Goal: Task Accomplishment & Management: Manage account settings

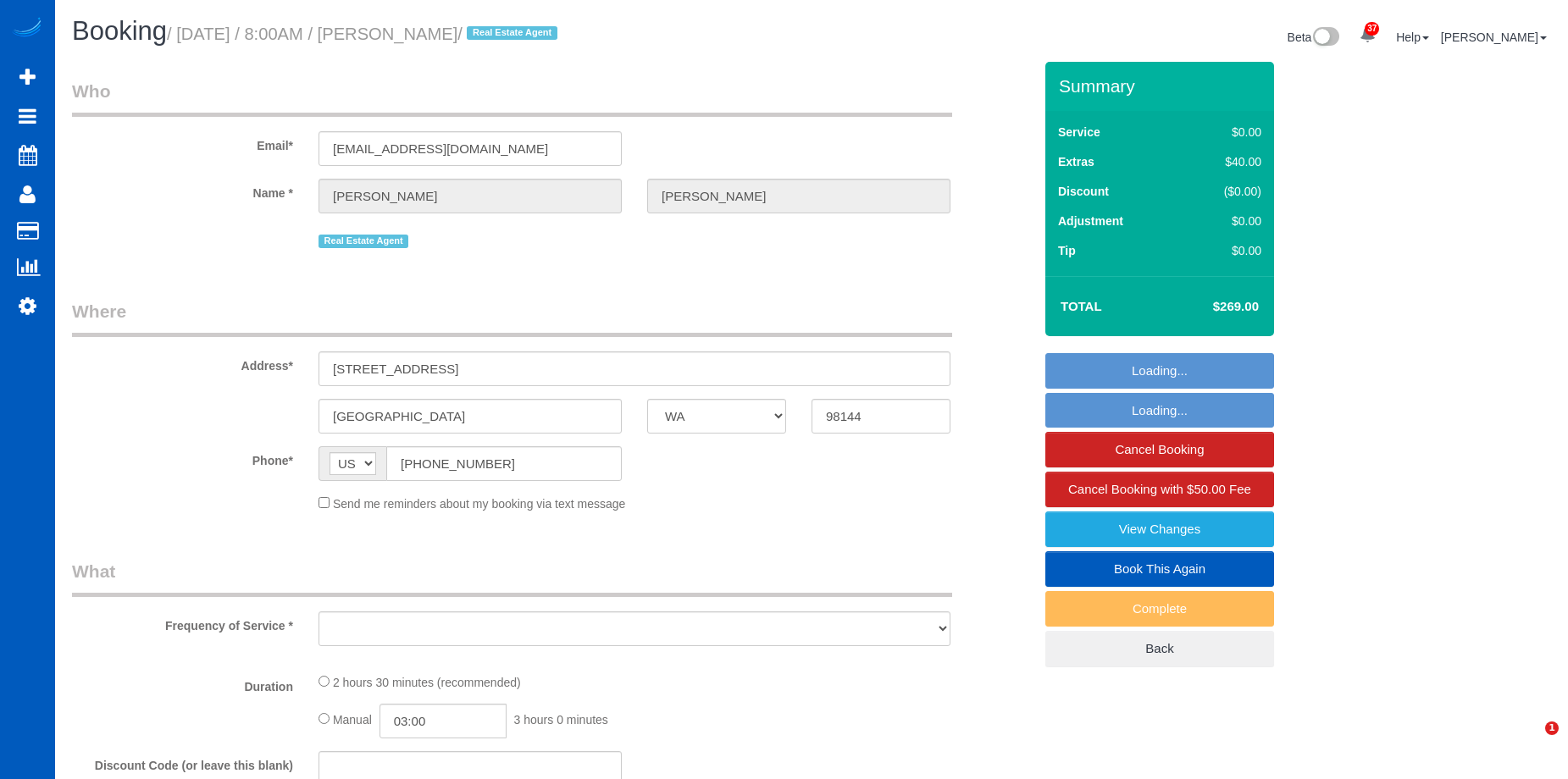
select select "WA"
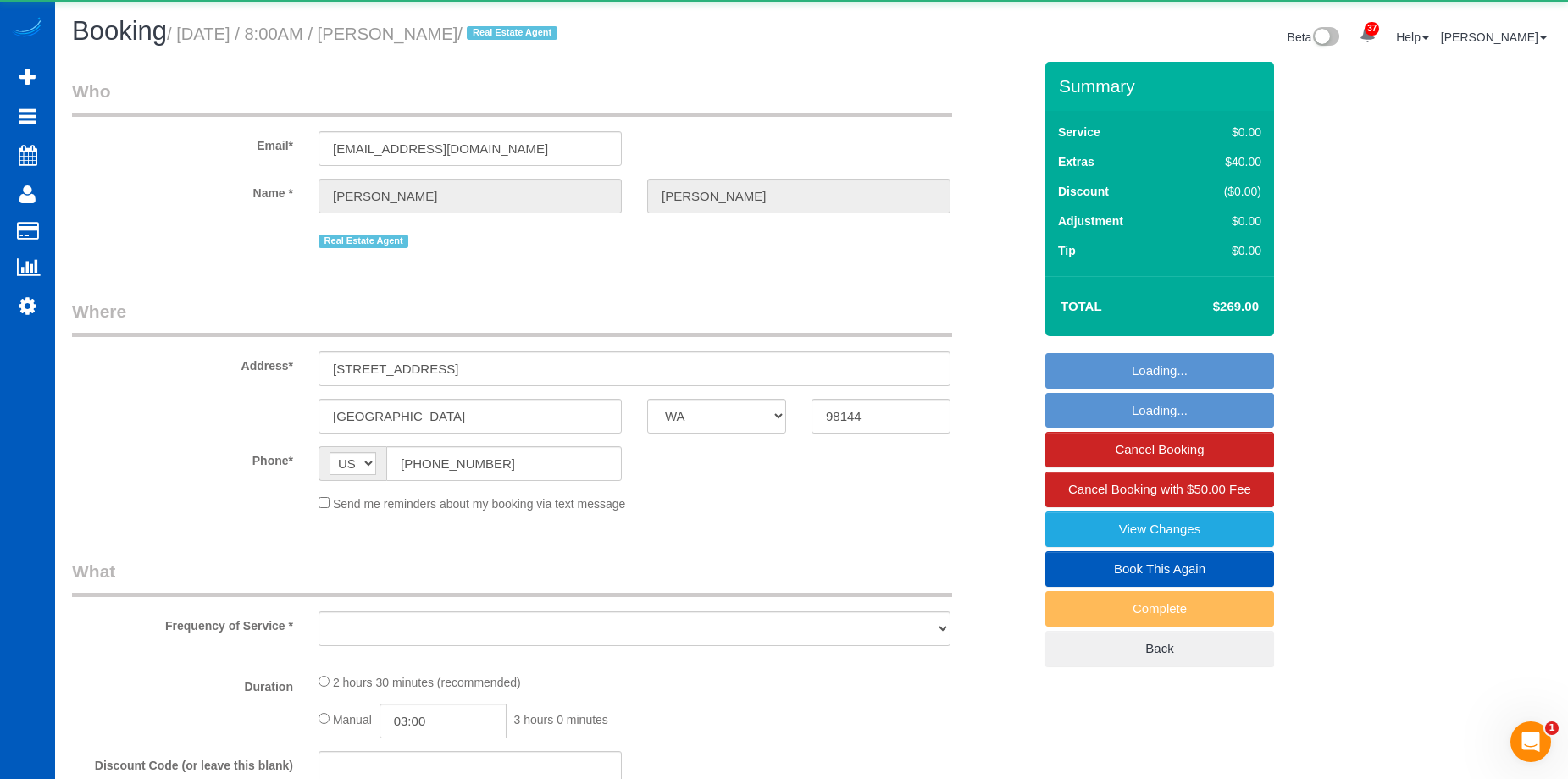
select select "object:16787"
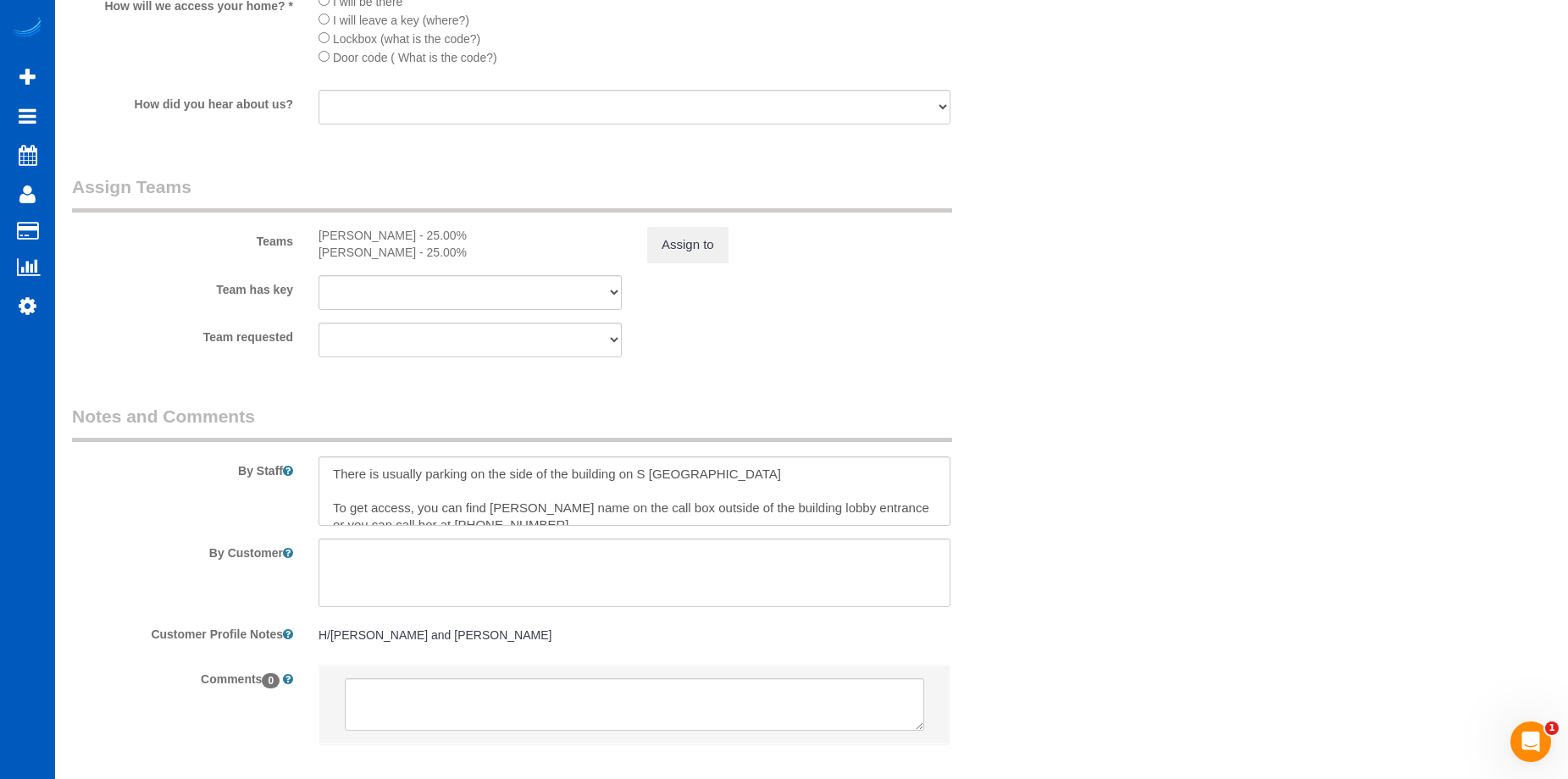
select select "199"
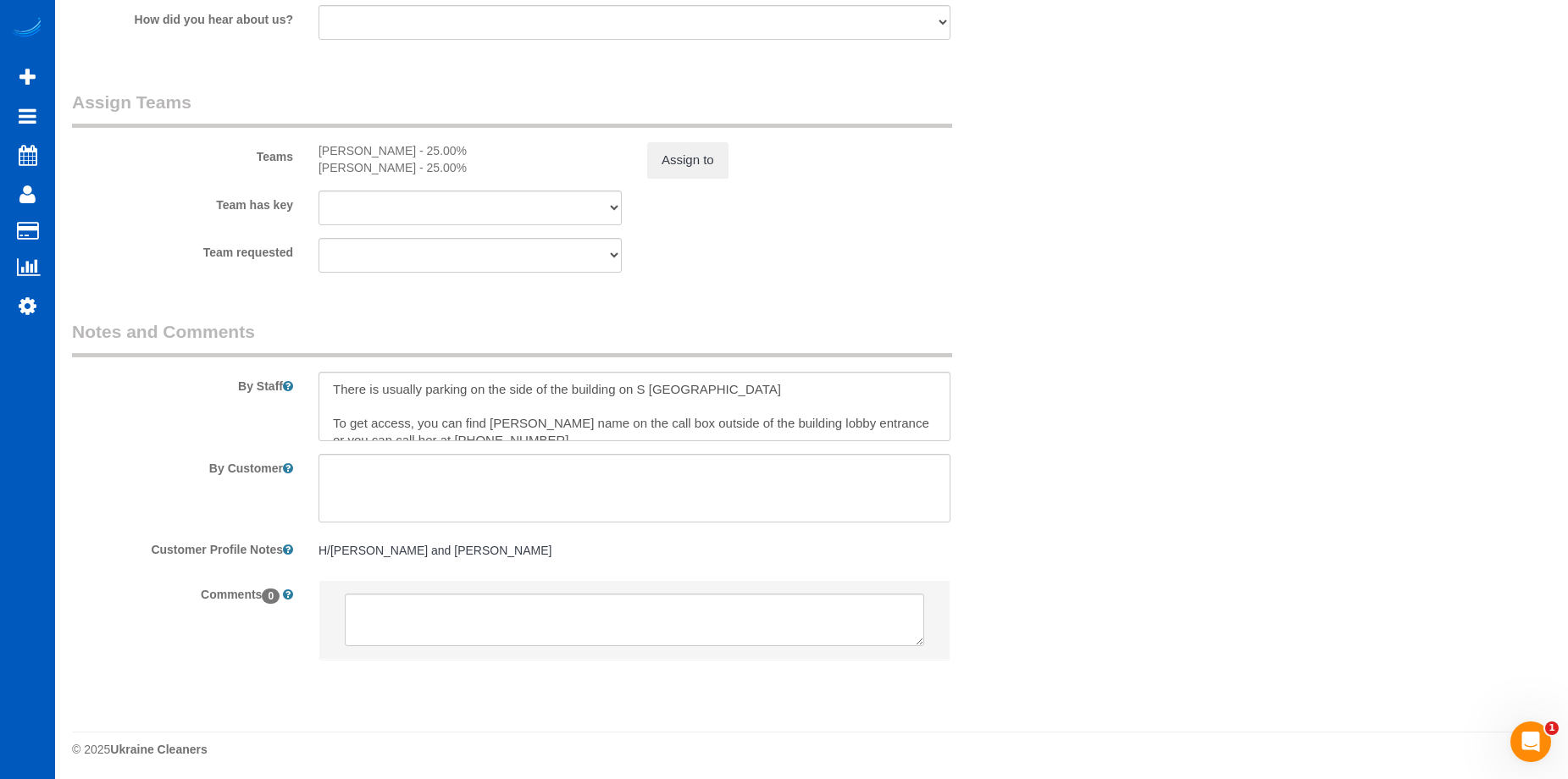
scroll to position [2181, 0]
select select "spot13"
select select "2"
select select "object:17215"
drag, startPoint x: 334, startPoint y: 390, endPoint x: 368, endPoint y: 332, distance: 67.2
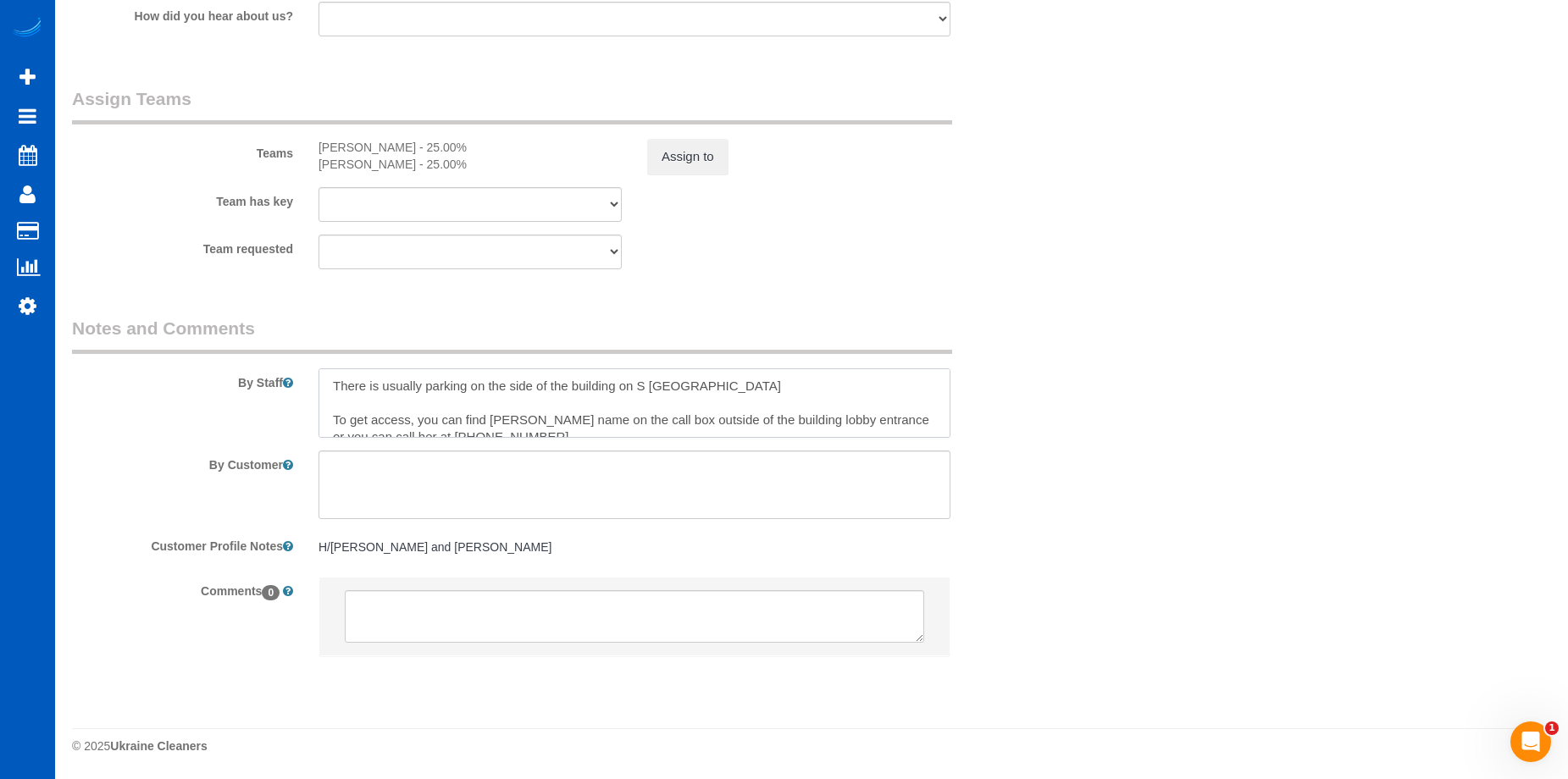
click at [368, 332] on fieldset "Notes and Comments By Staff By Customer Customer Profile Notes H/o -Tuttle Chri…" at bounding box center [552, 501] width 961 height 371
click at [353, 412] on textarea at bounding box center [634, 403] width 632 height 69
click at [331, 389] on textarea at bounding box center [634, 403] width 632 height 69
paste textarea "The homeowner is Lindsay Pascal (email: lindsay.pascal@gmail.com). She'll be pa…"
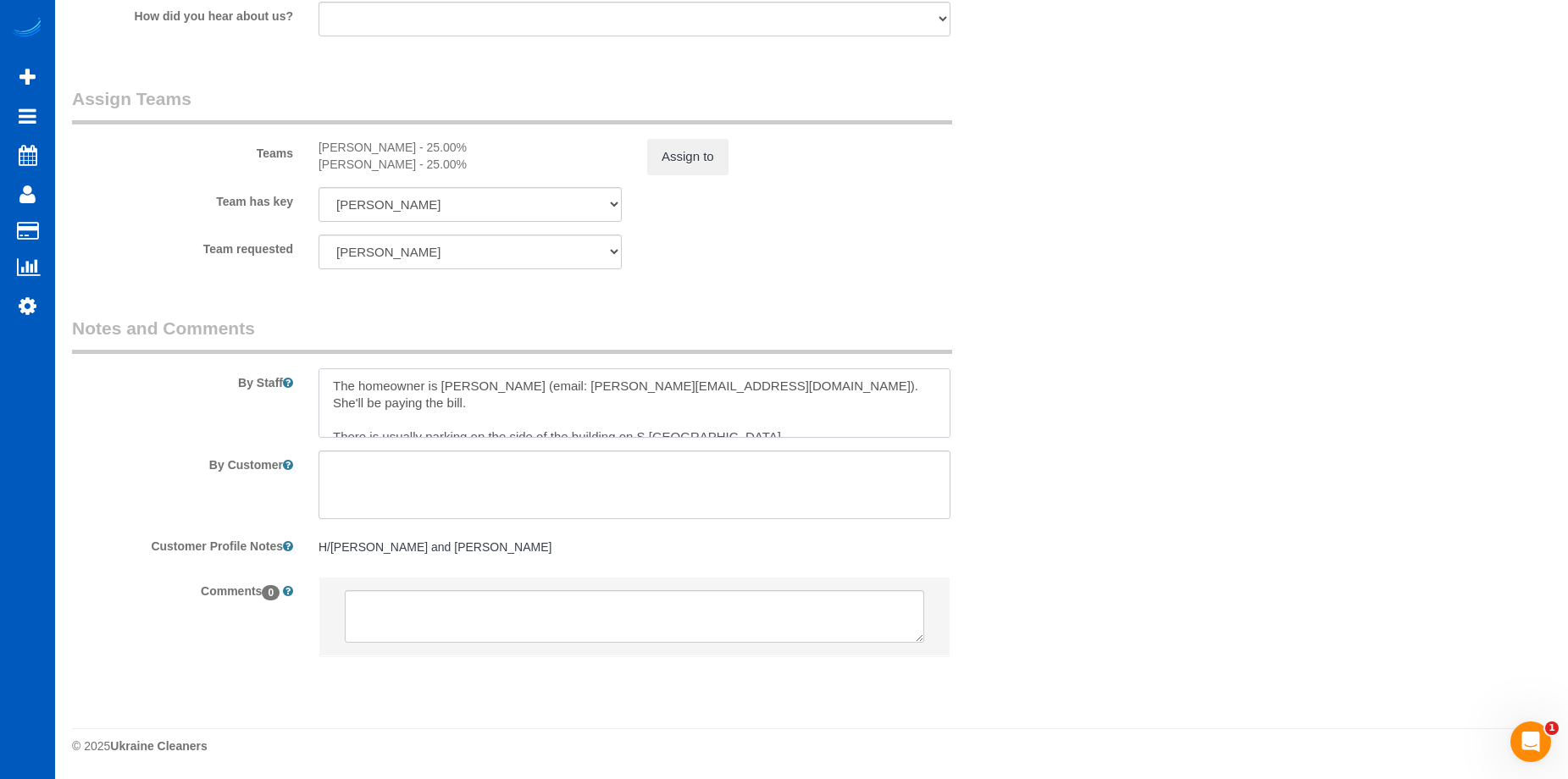
click at [328, 421] on textarea at bounding box center [634, 403] width 632 height 69
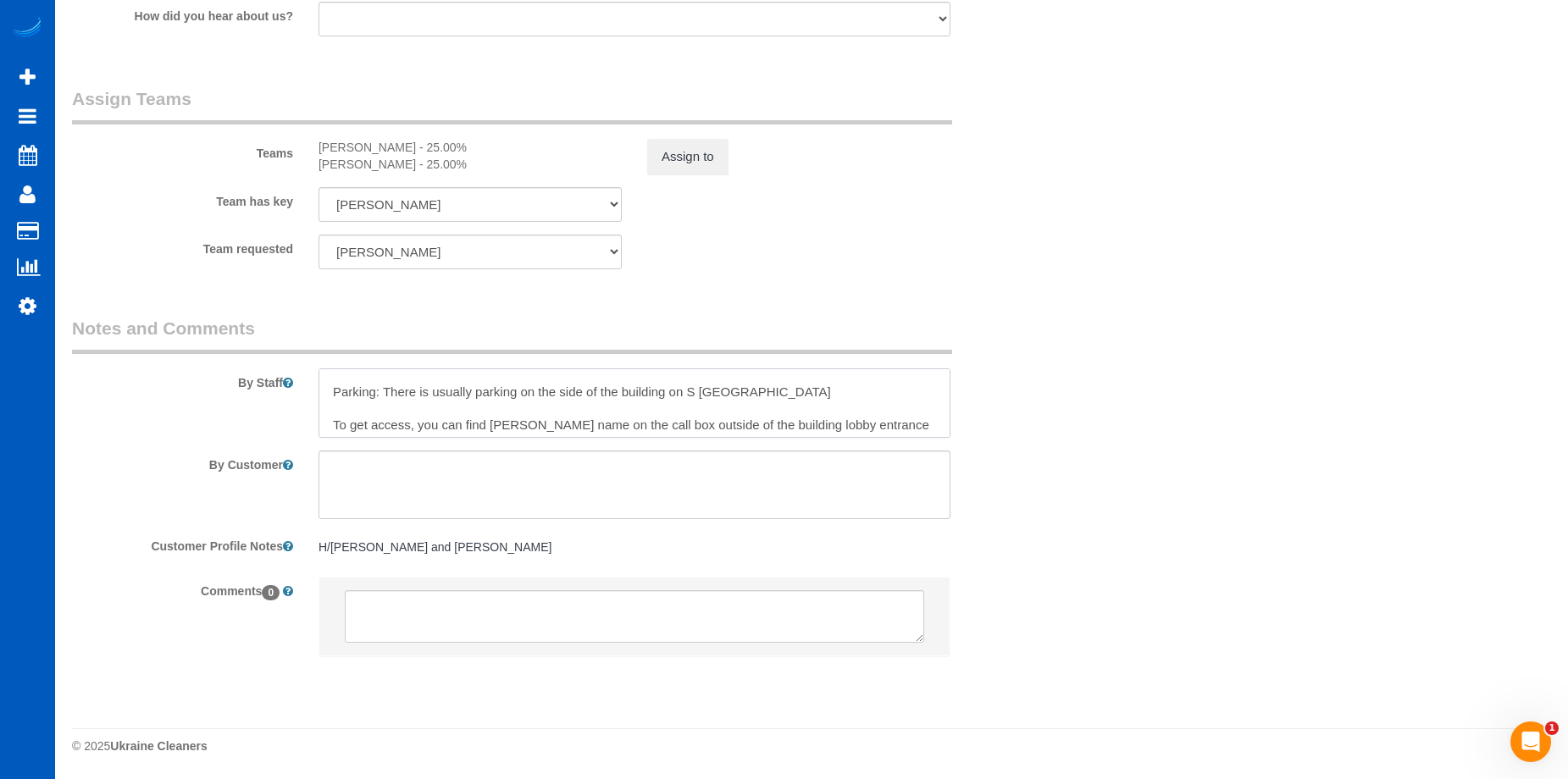
scroll to position [42, 0]
click at [334, 408] on textarea at bounding box center [634, 403] width 632 height 69
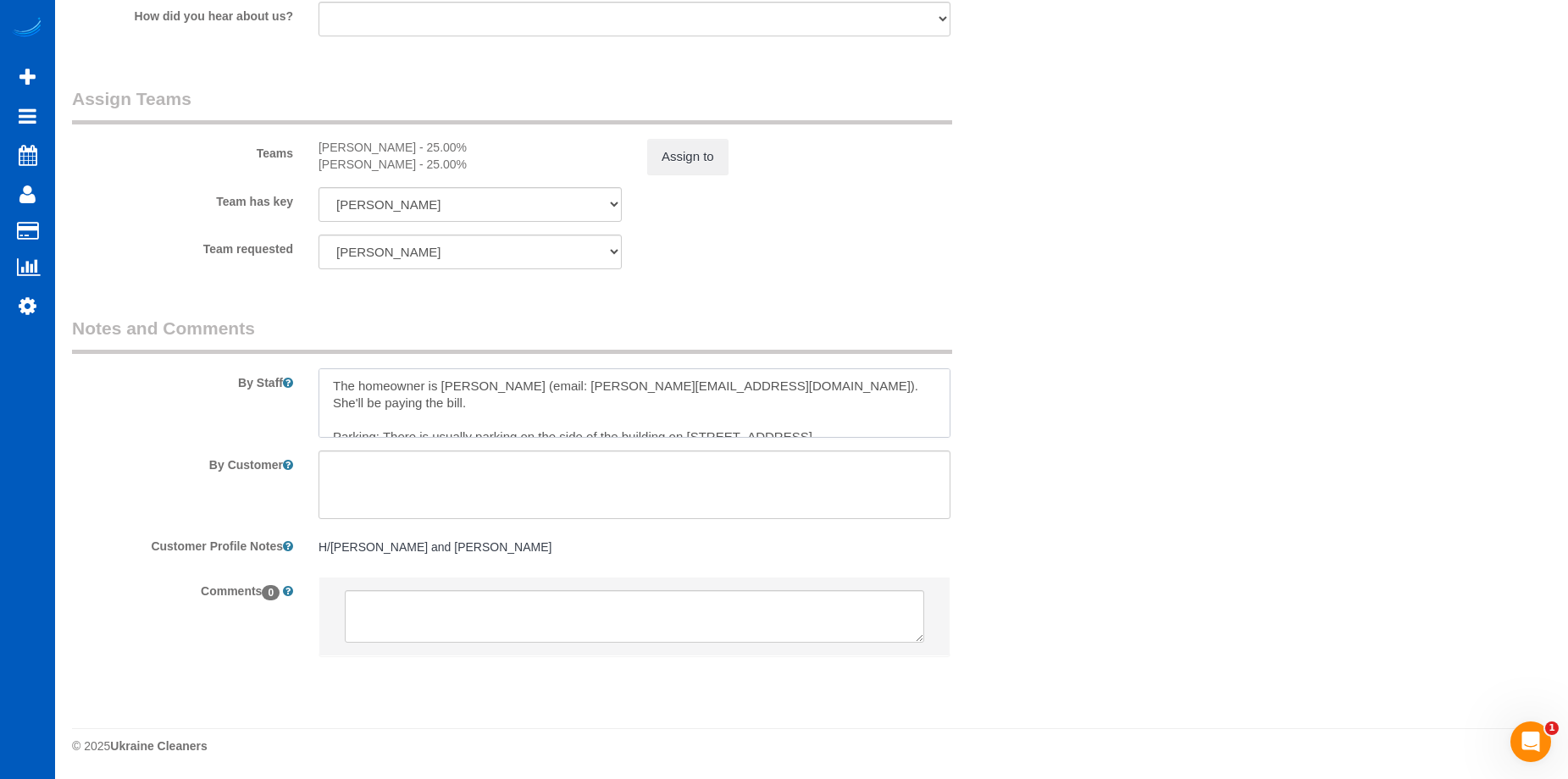
scroll to position [134, 0]
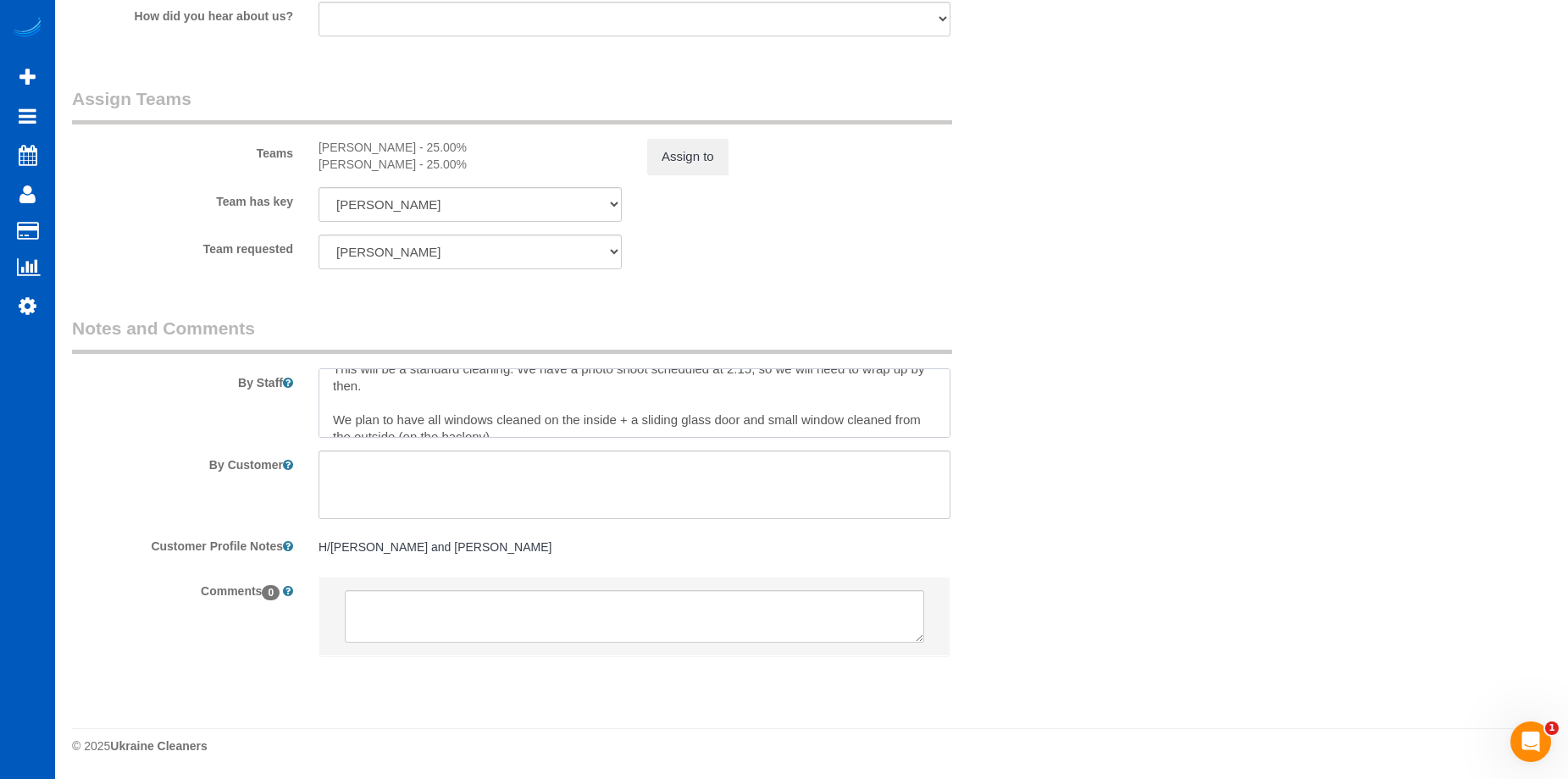
click at [465, 423] on textarea at bounding box center [634, 403] width 632 height 69
type textarea "The homeowner is Lindsay Pascal (email: lindsay.pascal@gmail.com). She'll be pa…"
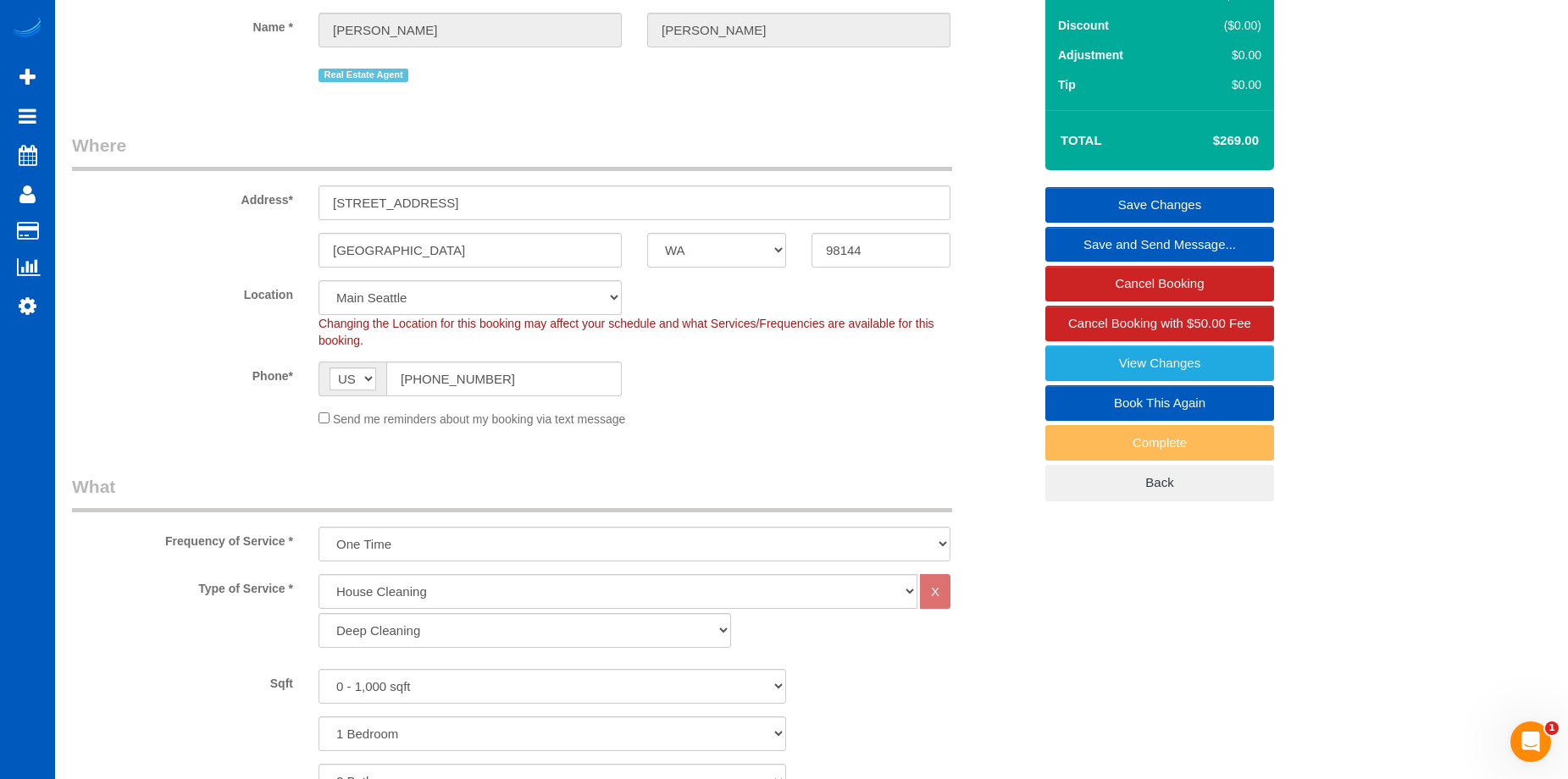
scroll to position [0, 0]
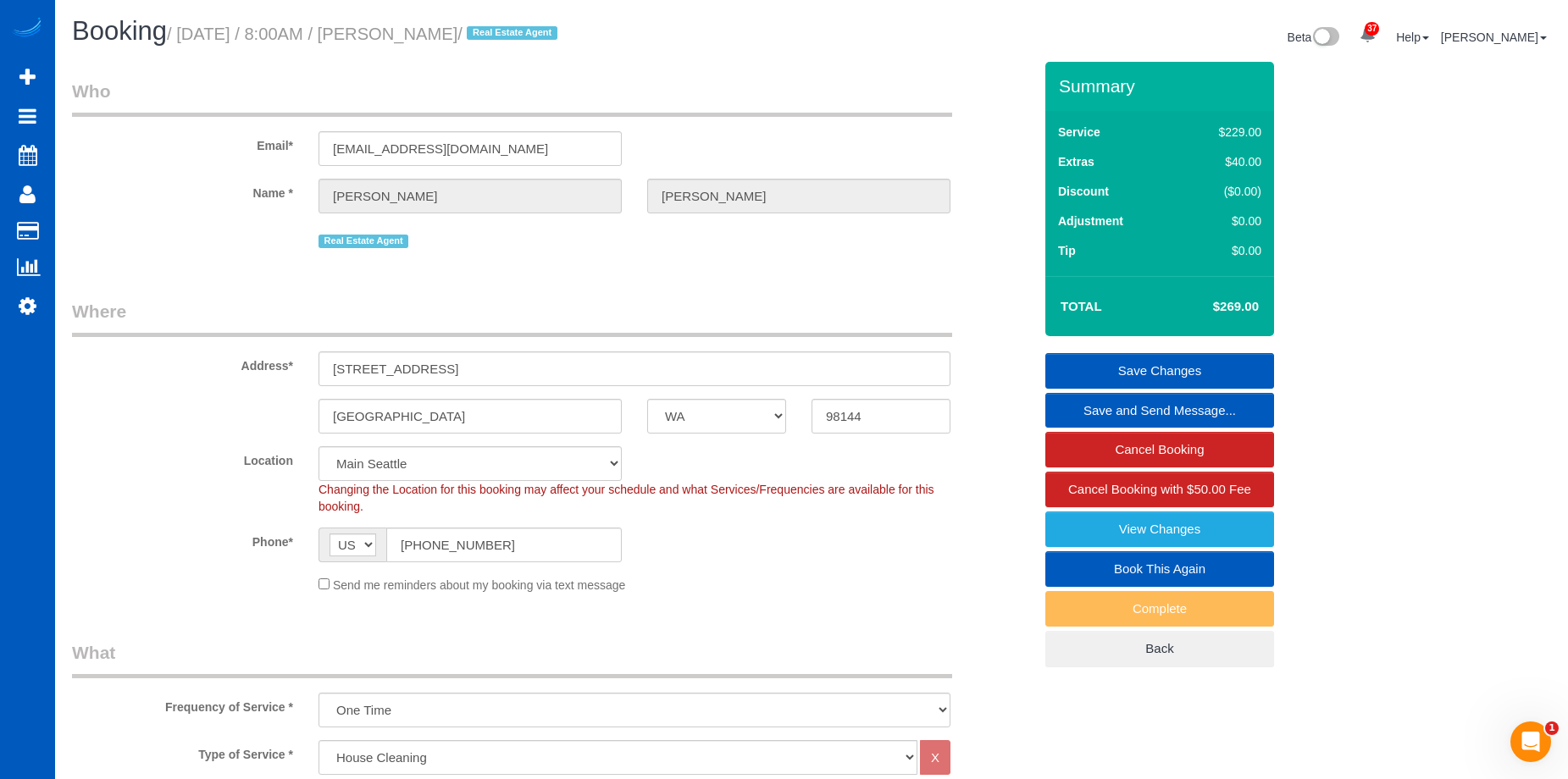
click at [1124, 370] on link "Save Changes" at bounding box center [1159, 370] width 229 height 36
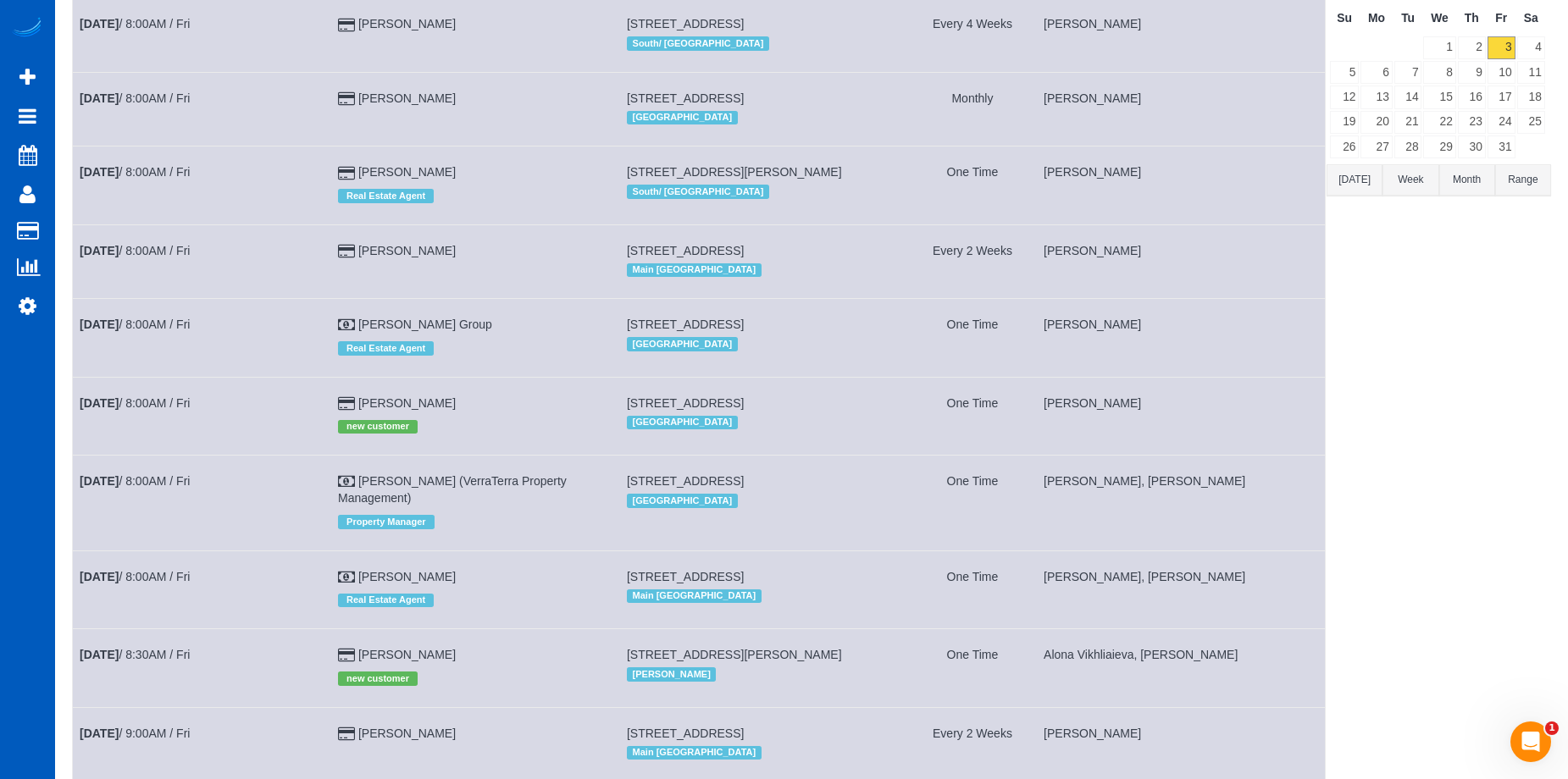
scroll to position [174, 0]
click at [171, 573] on link "Oct 3rd / 8:00AM / Fri" at bounding box center [134, 575] width 110 height 13
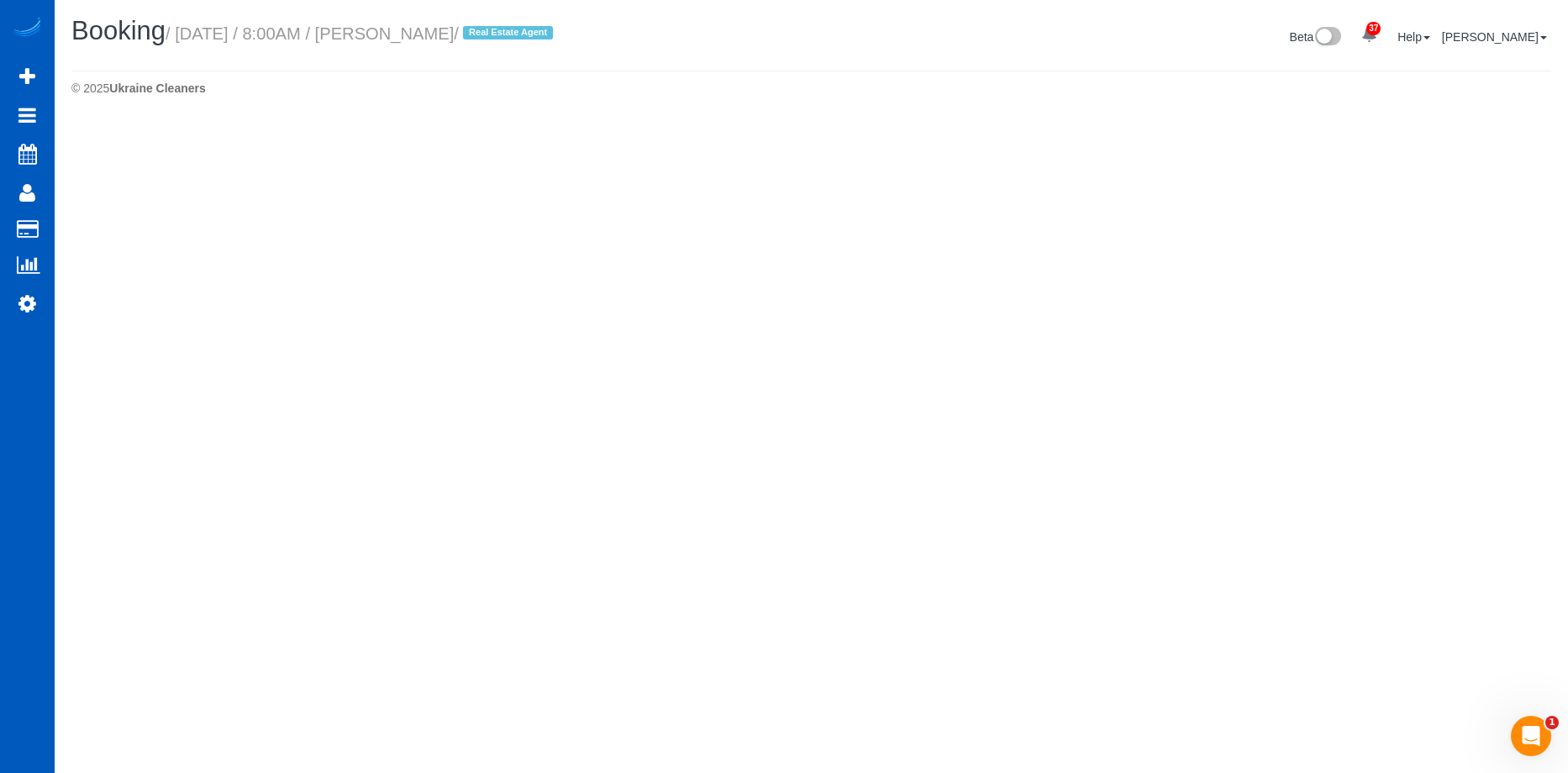
select select "WA"
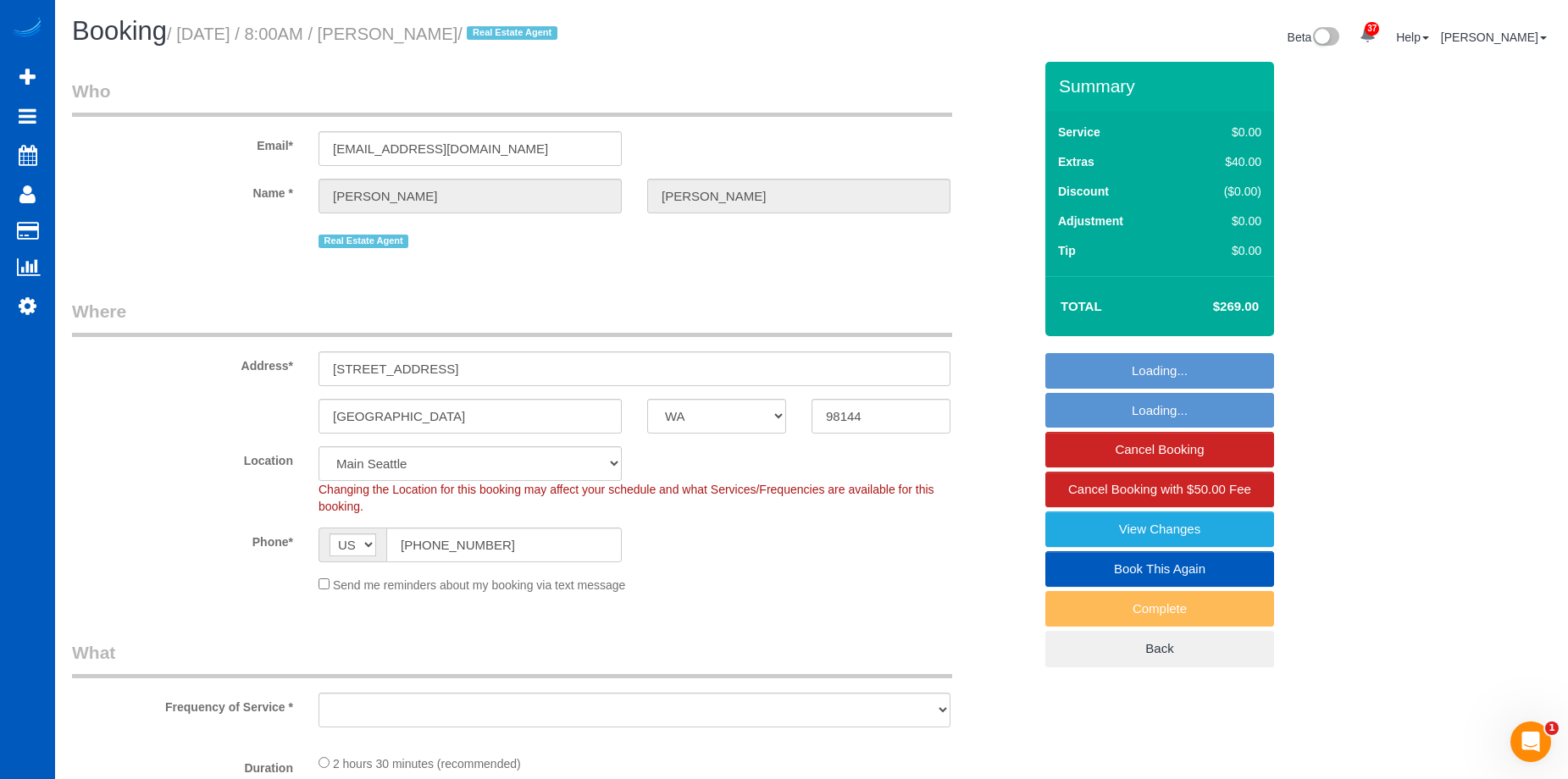
select select "object:18622"
select select "199"
select select "2"
select select "spot25"
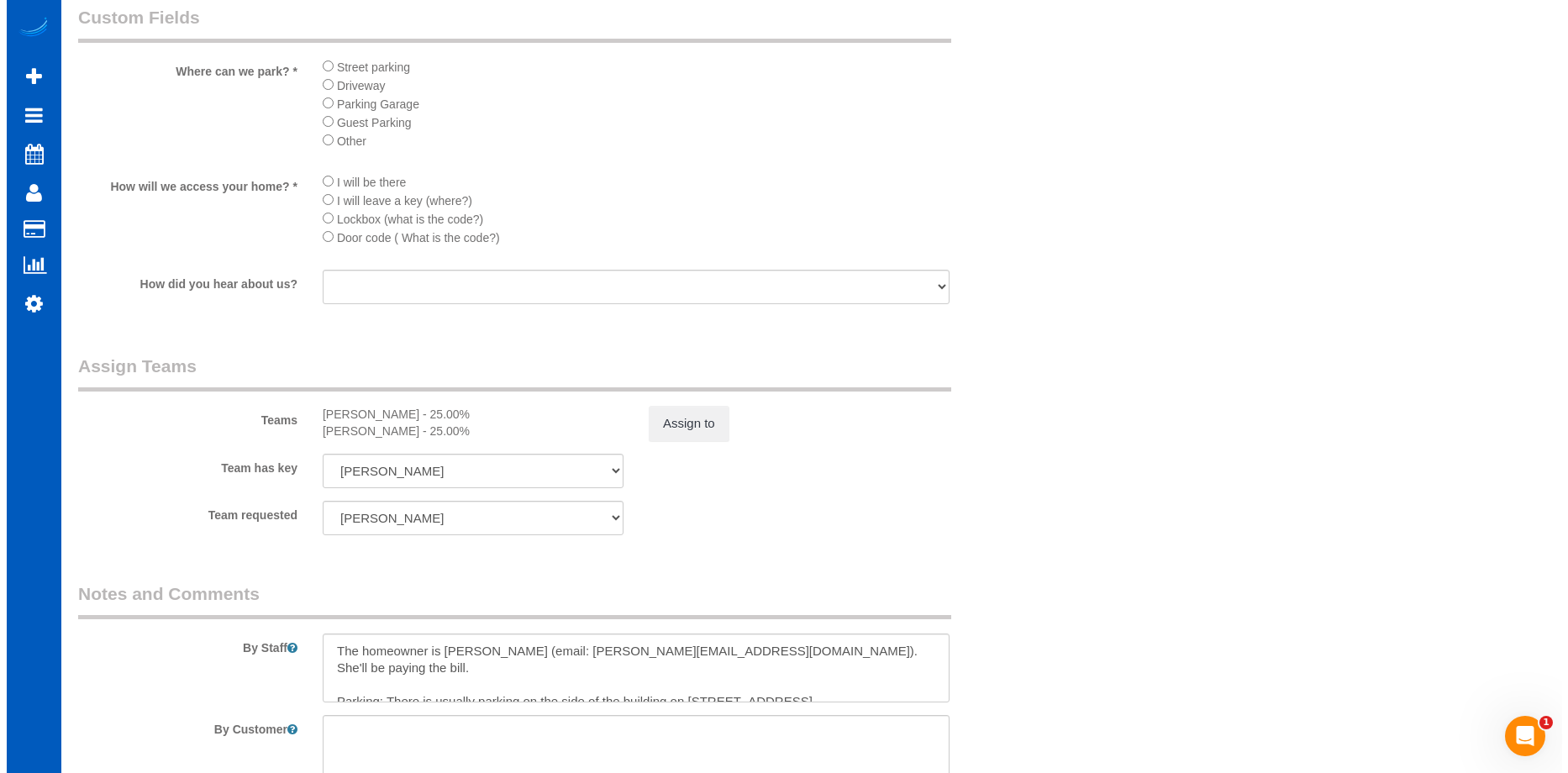
scroll to position [1916, 0]
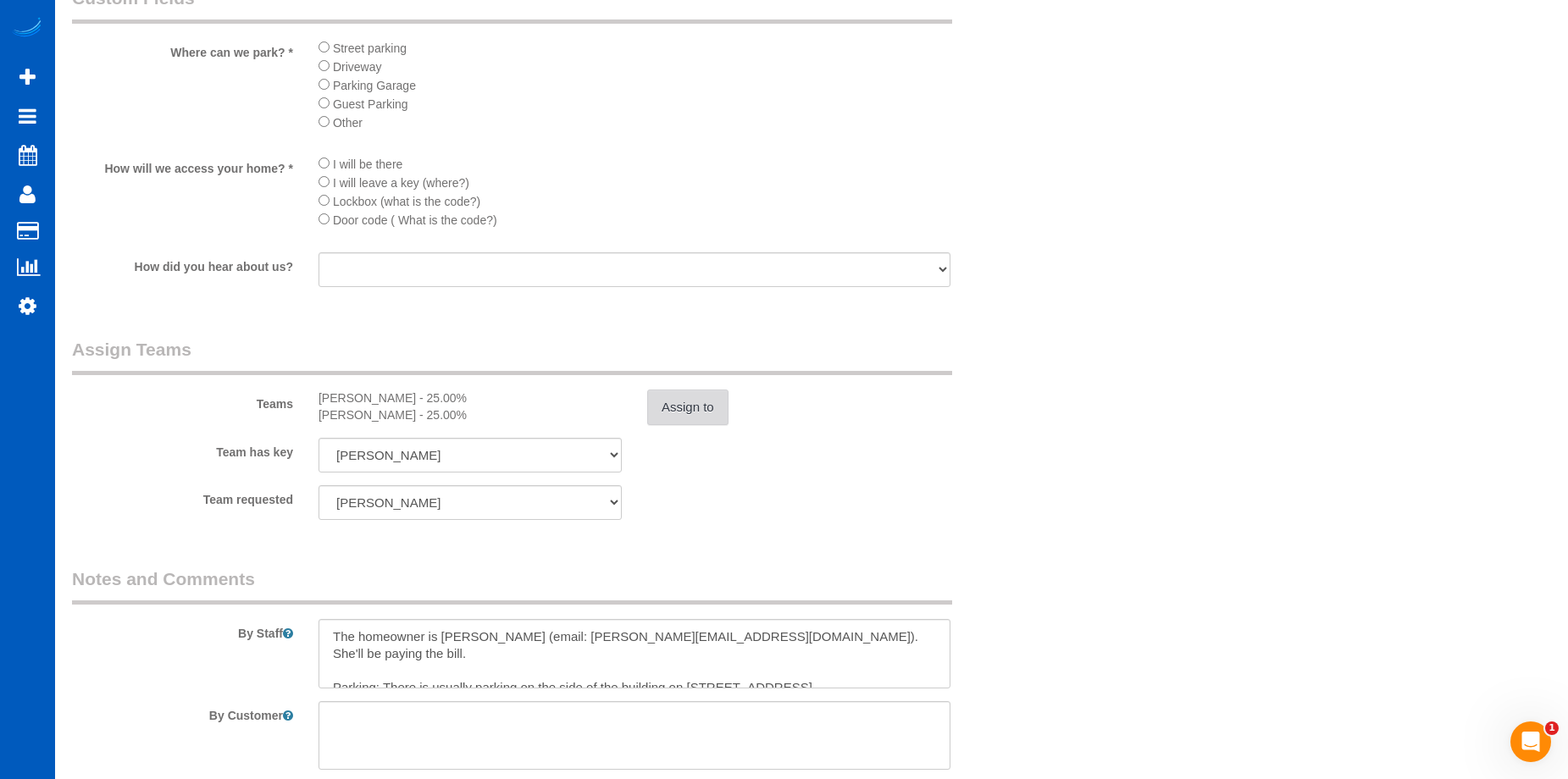
click at [666, 402] on button "Assign to" at bounding box center [687, 407] width 82 height 36
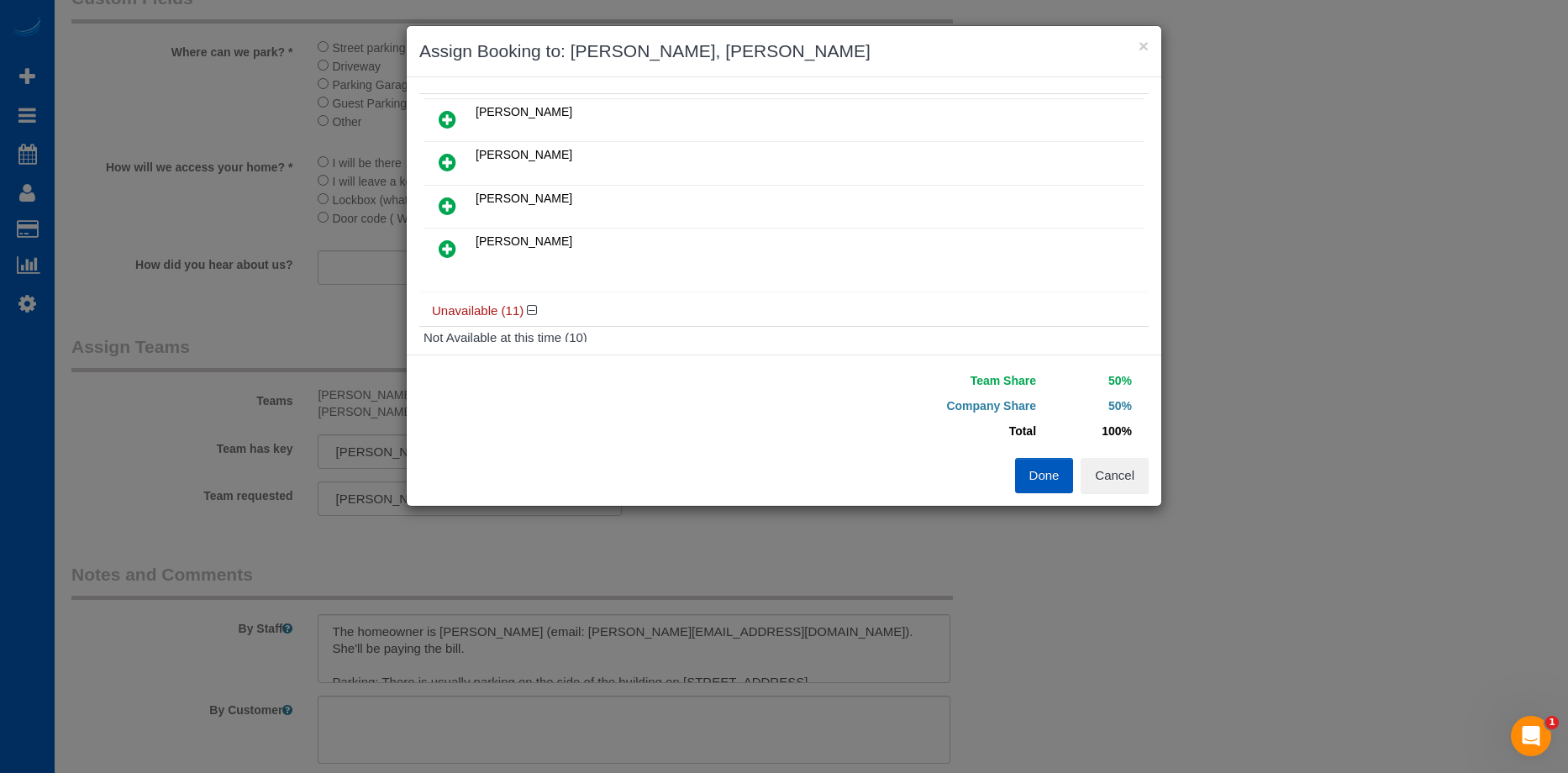
scroll to position [159, 0]
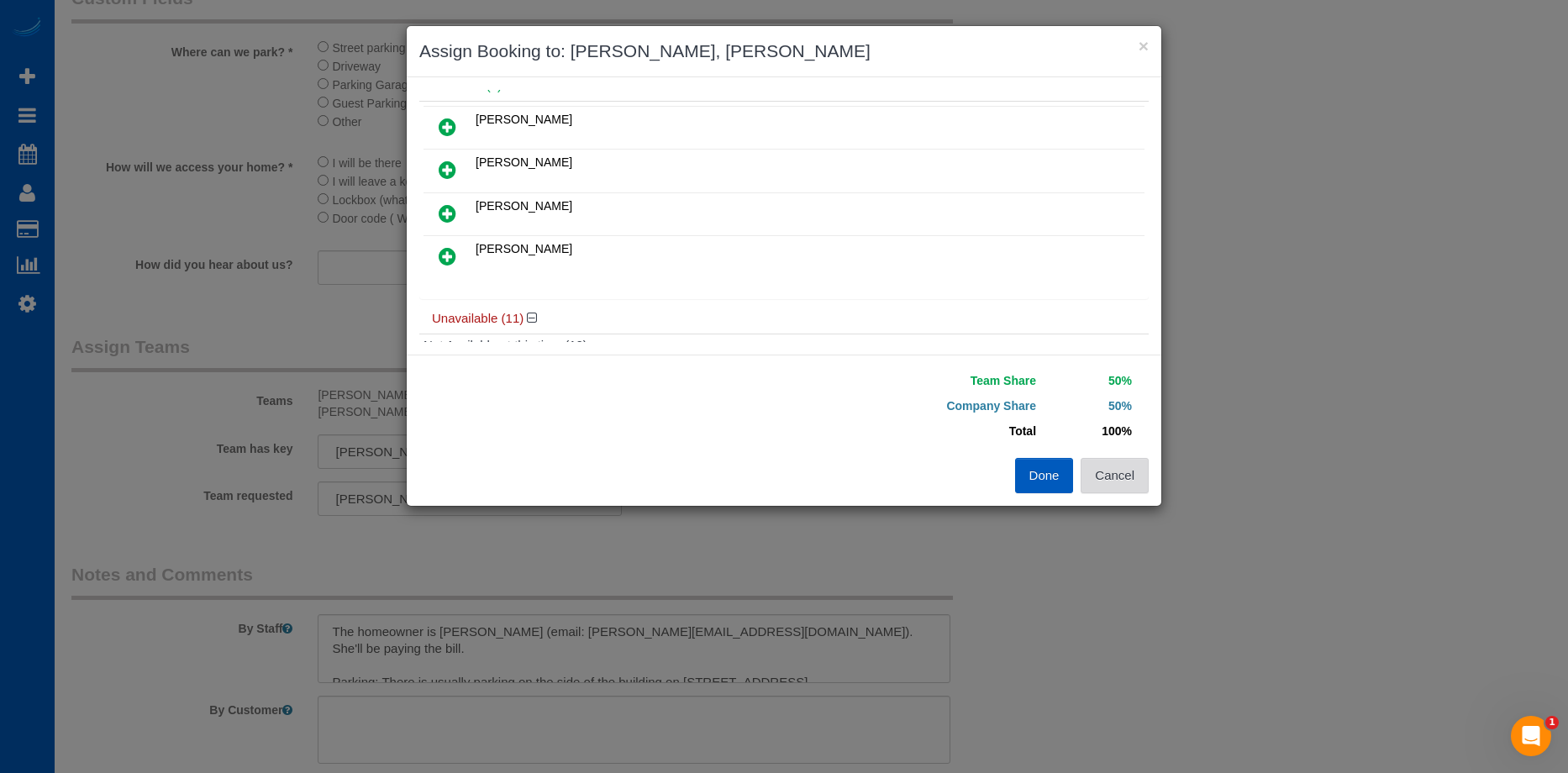
click at [1109, 467] on button "Cancel" at bounding box center [1114, 475] width 68 height 36
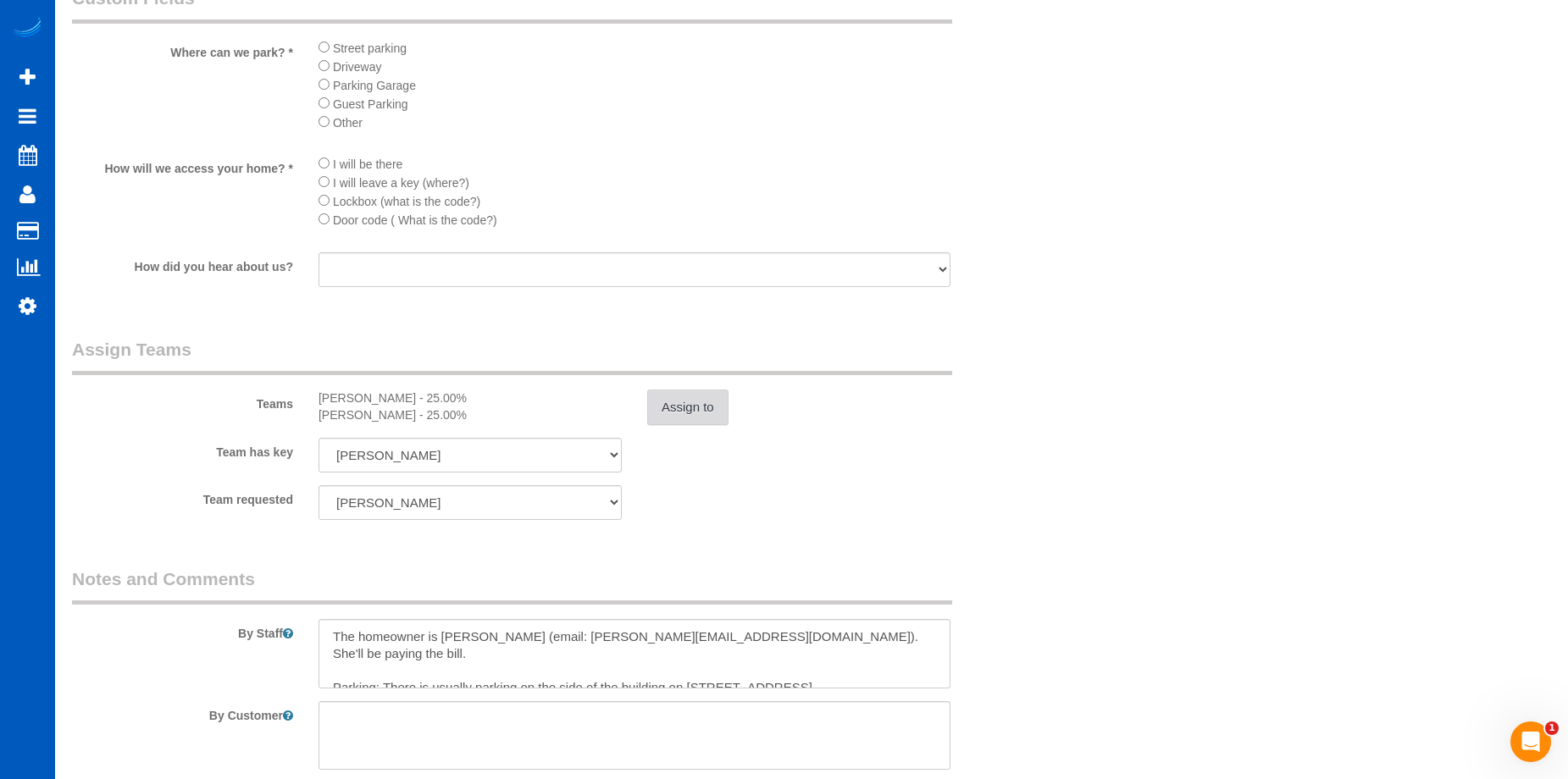
click at [669, 404] on button "Assign to" at bounding box center [687, 407] width 82 height 36
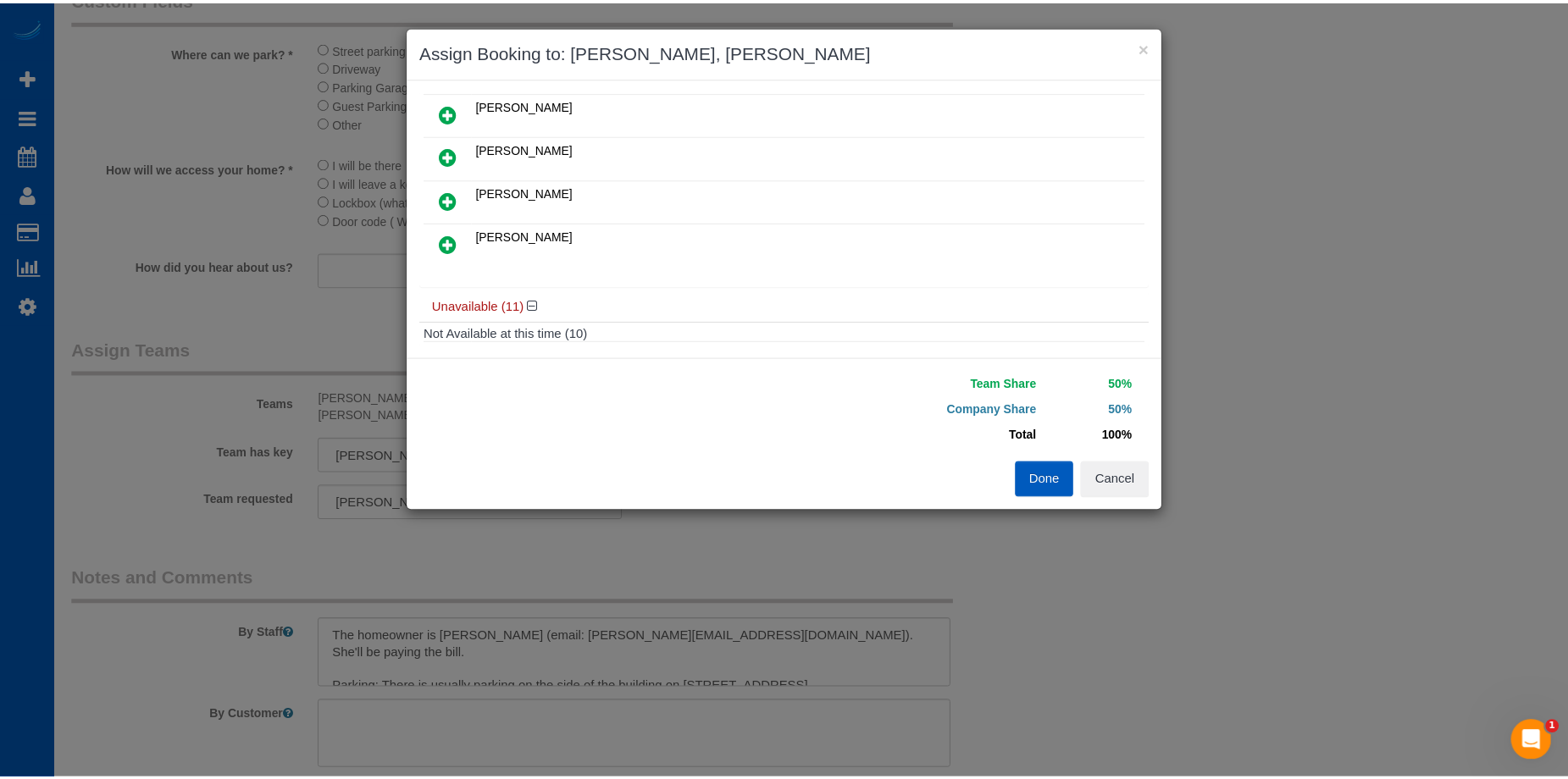
scroll to position [172, 0]
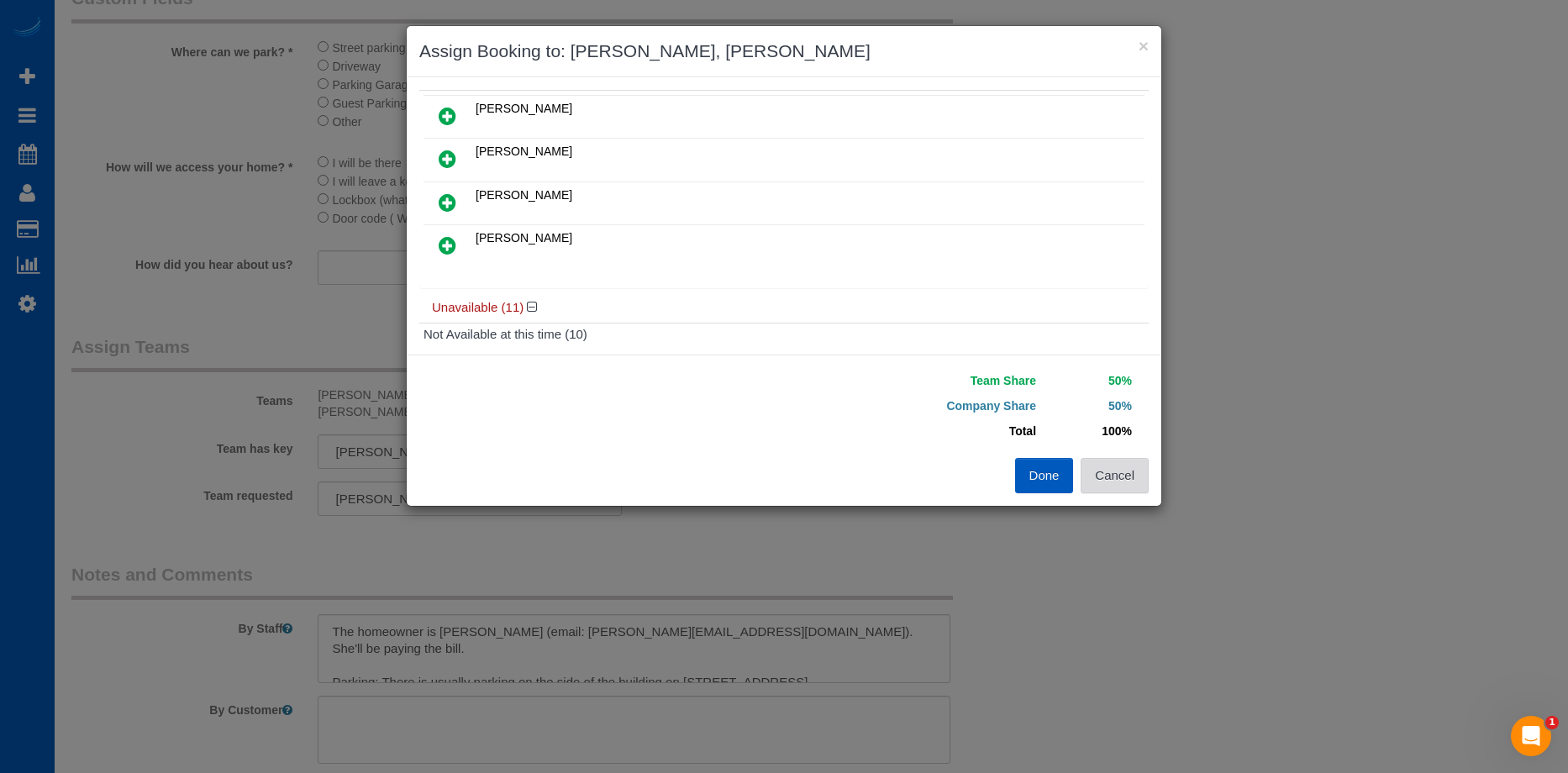
click at [1114, 487] on button "Cancel" at bounding box center [1114, 475] width 68 height 36
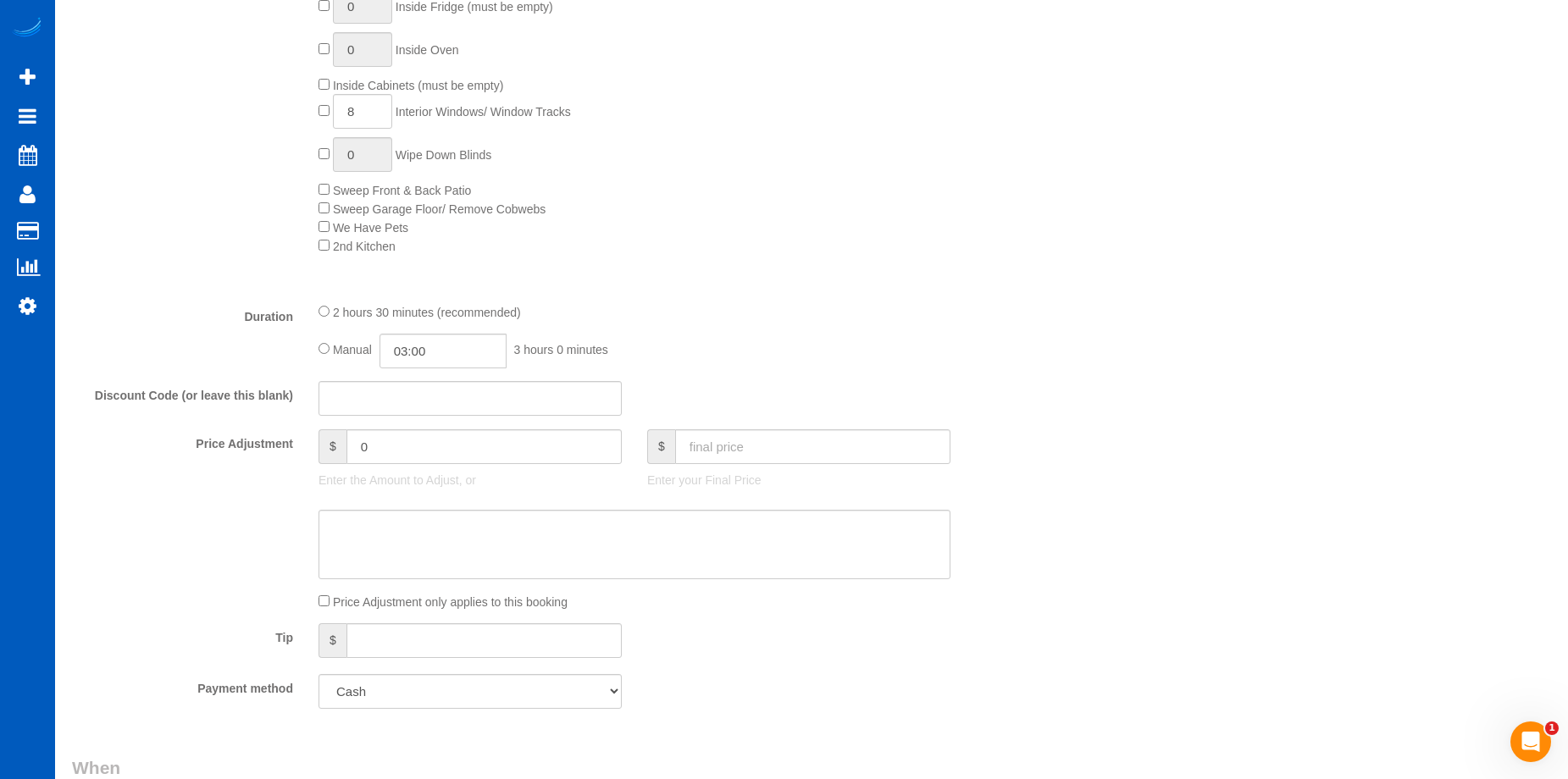
scroll to position [985, 0]
click at [844, 464] on input "text" at bounding box center [813, 450] width 276 height 35
type input "250"
click at [787, 529] on textarea at bounding box center [634, 547] width 632 height 69
type input "-19"
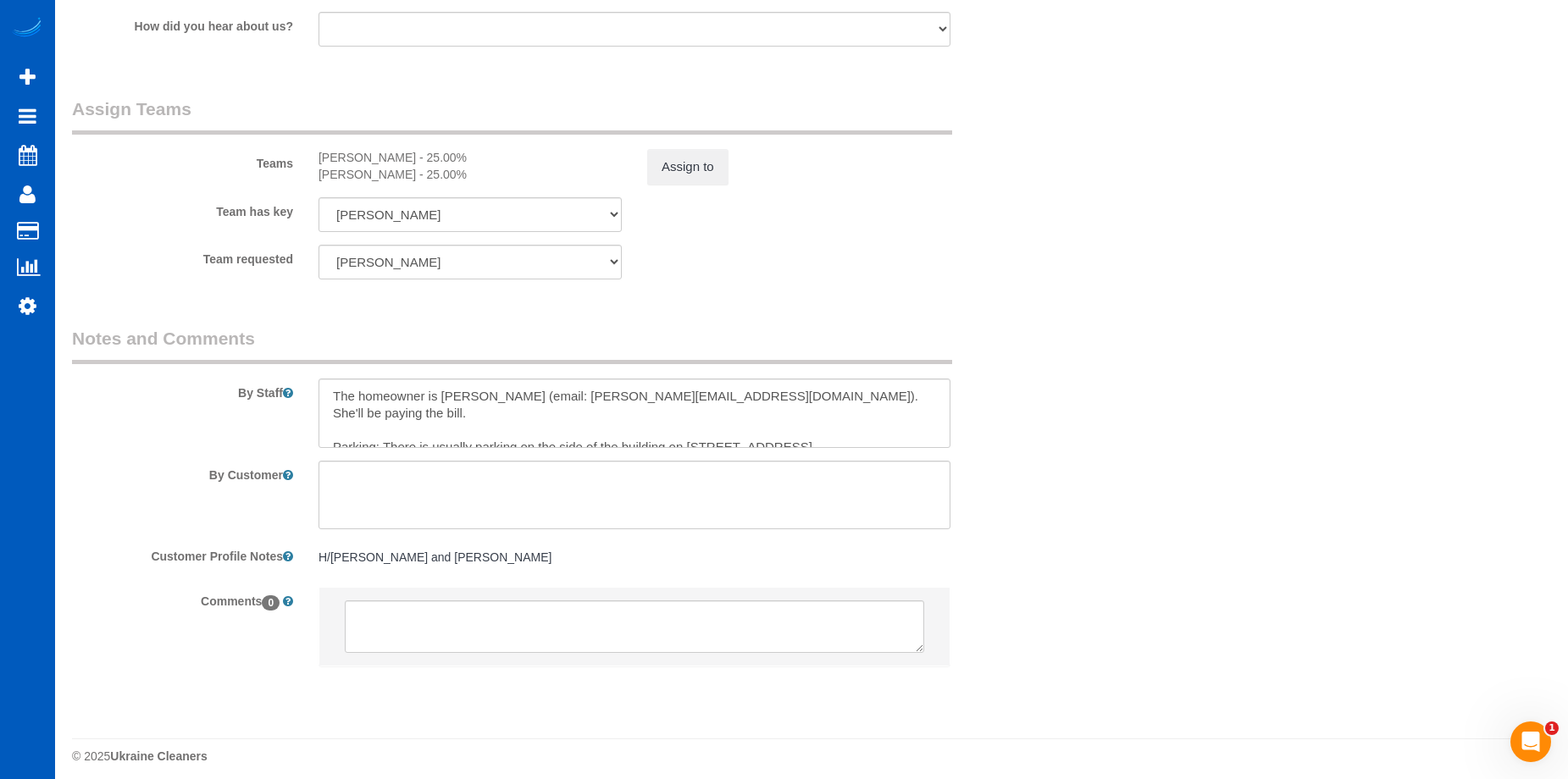
scroll to position [2181, 0]
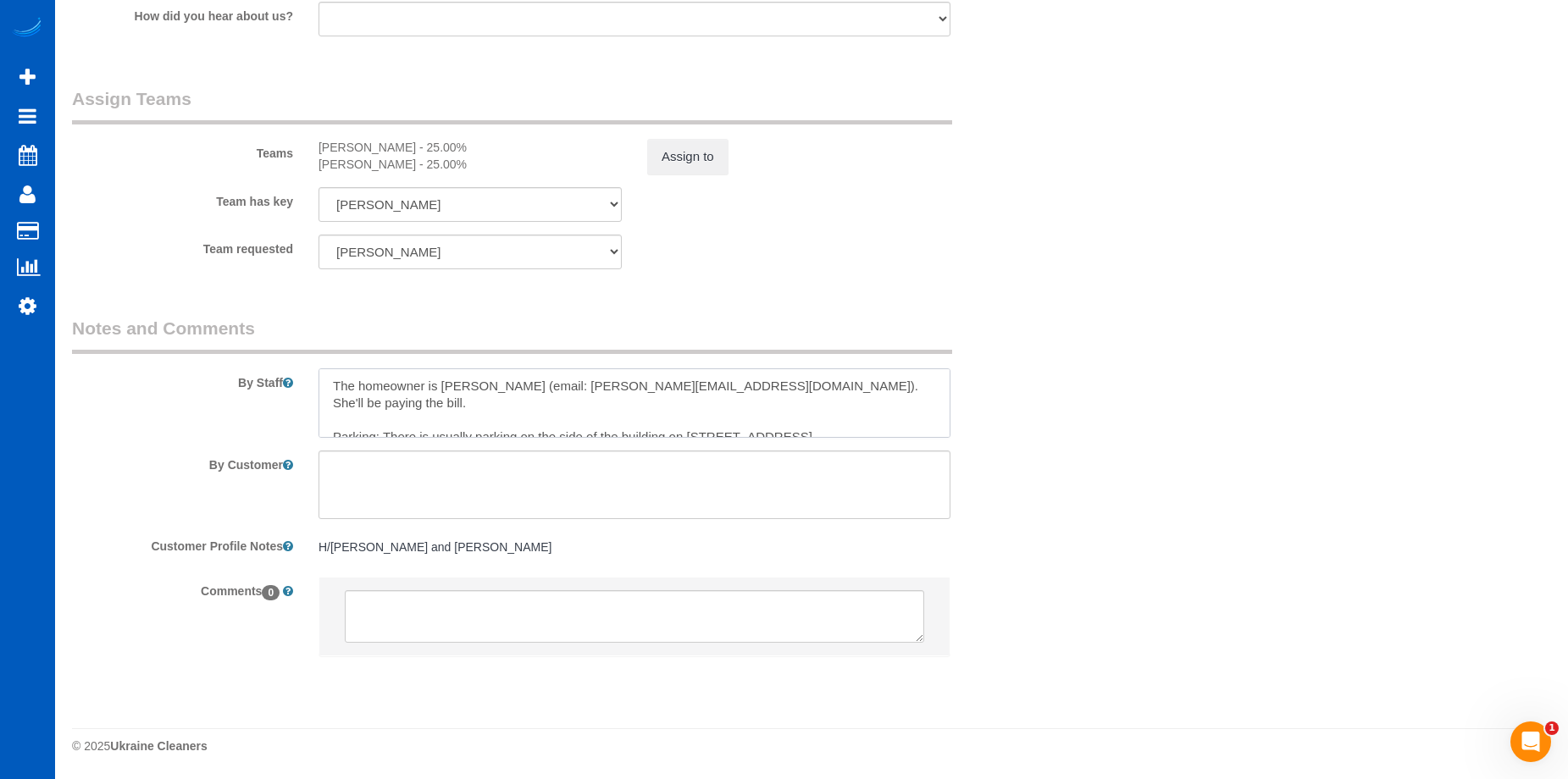
click at [326, 377] on textarea at bounding box center [634, 403] width 632 height 69
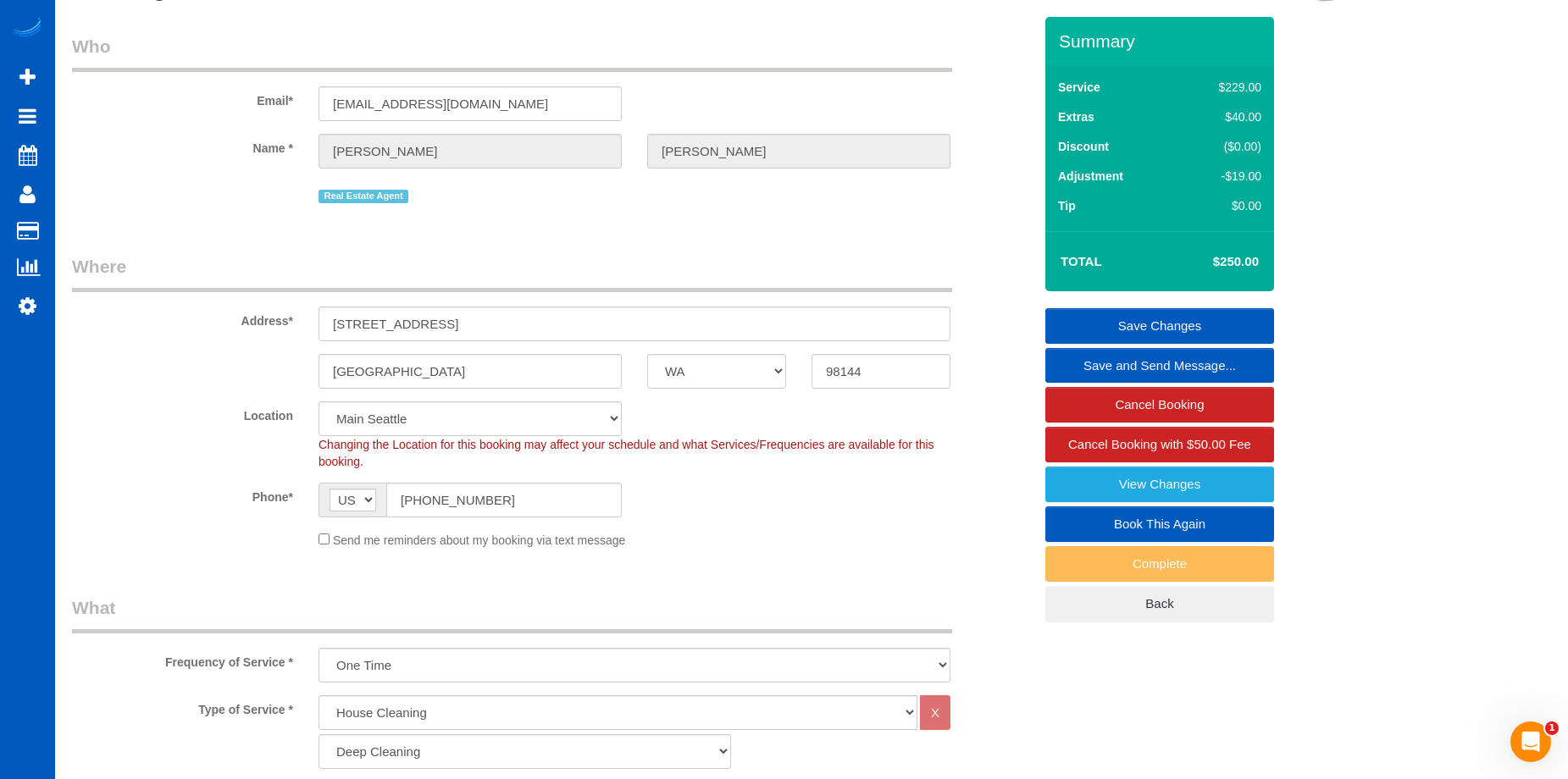
scroll to position [0, 0]
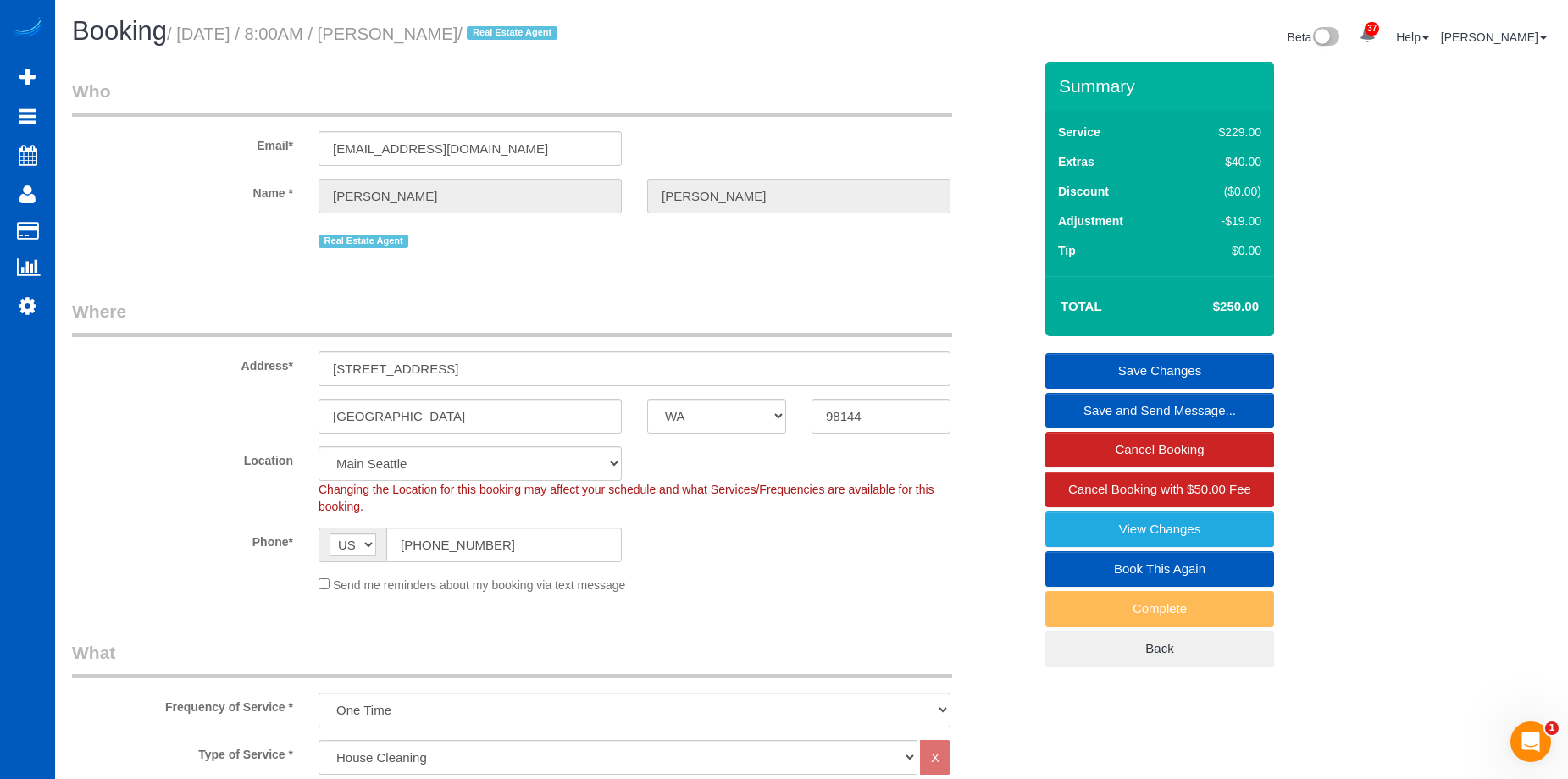
type textarea "Touch-up cleaning. Max - 2.5 hrs. Please let Anna know if you need more time. T…"
click at [1086, 362] on link "Save Changes" at bounding box center [1159, 370] width 229 height 36
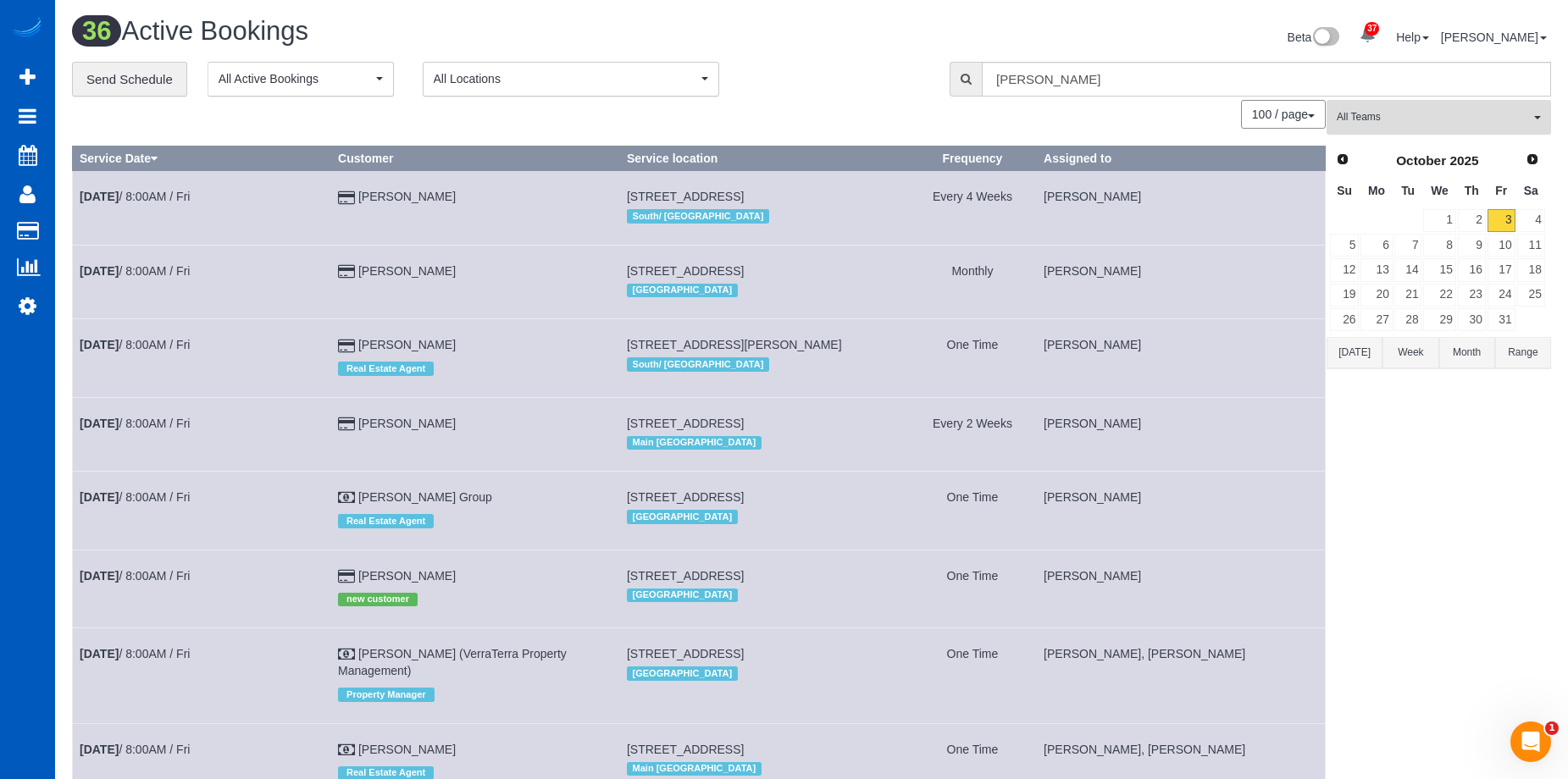
click at [1432, 110] on button "All Teams" at bounding box center [1438, 118] width 225 height 35
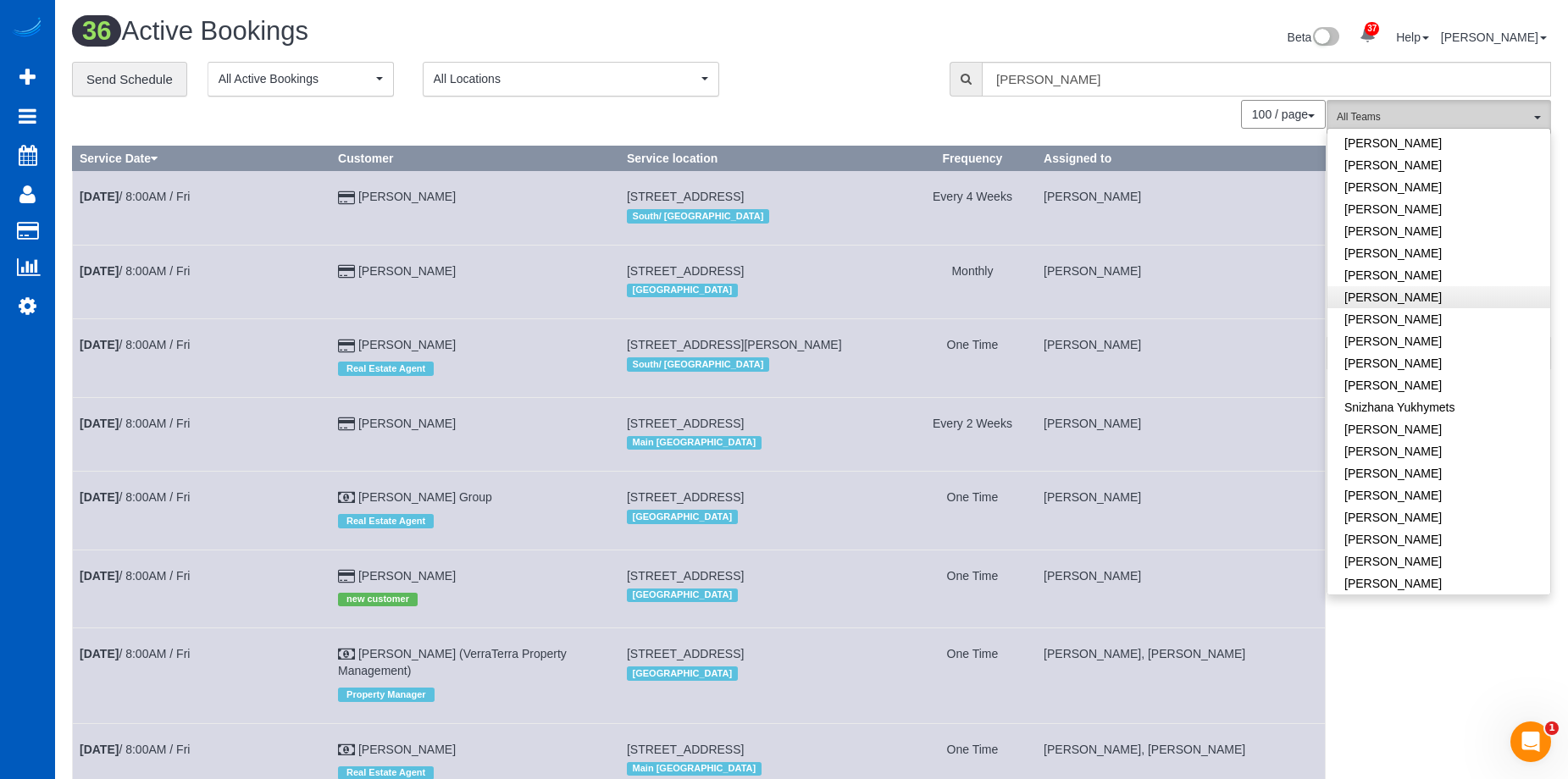
scroll to position [1042, 0]
click at [172, 747] on link "Oct 3rd / 8:00AM / Fri" at bounding box center [134, 748] width 110 height 13
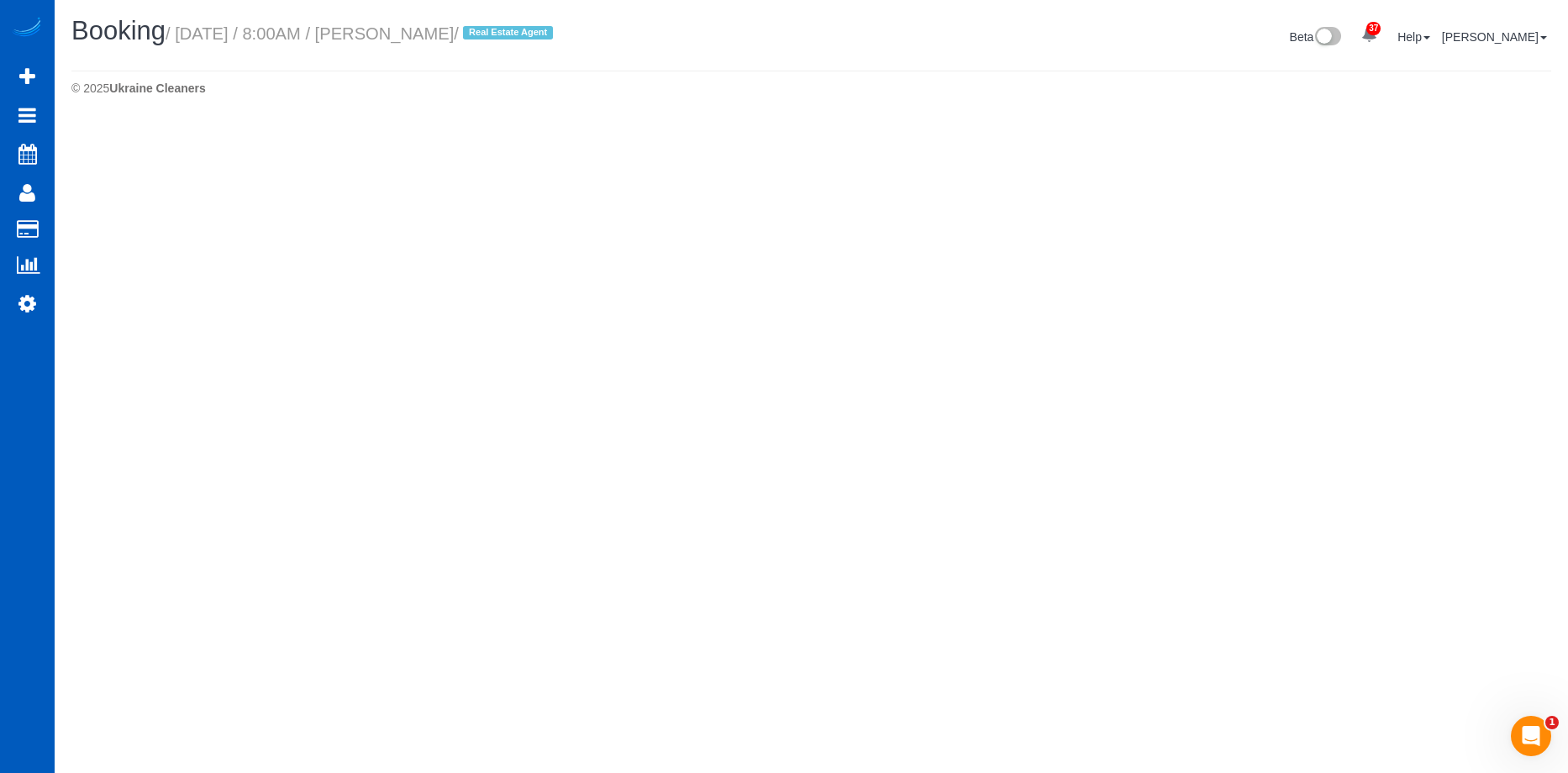
select select "WA"
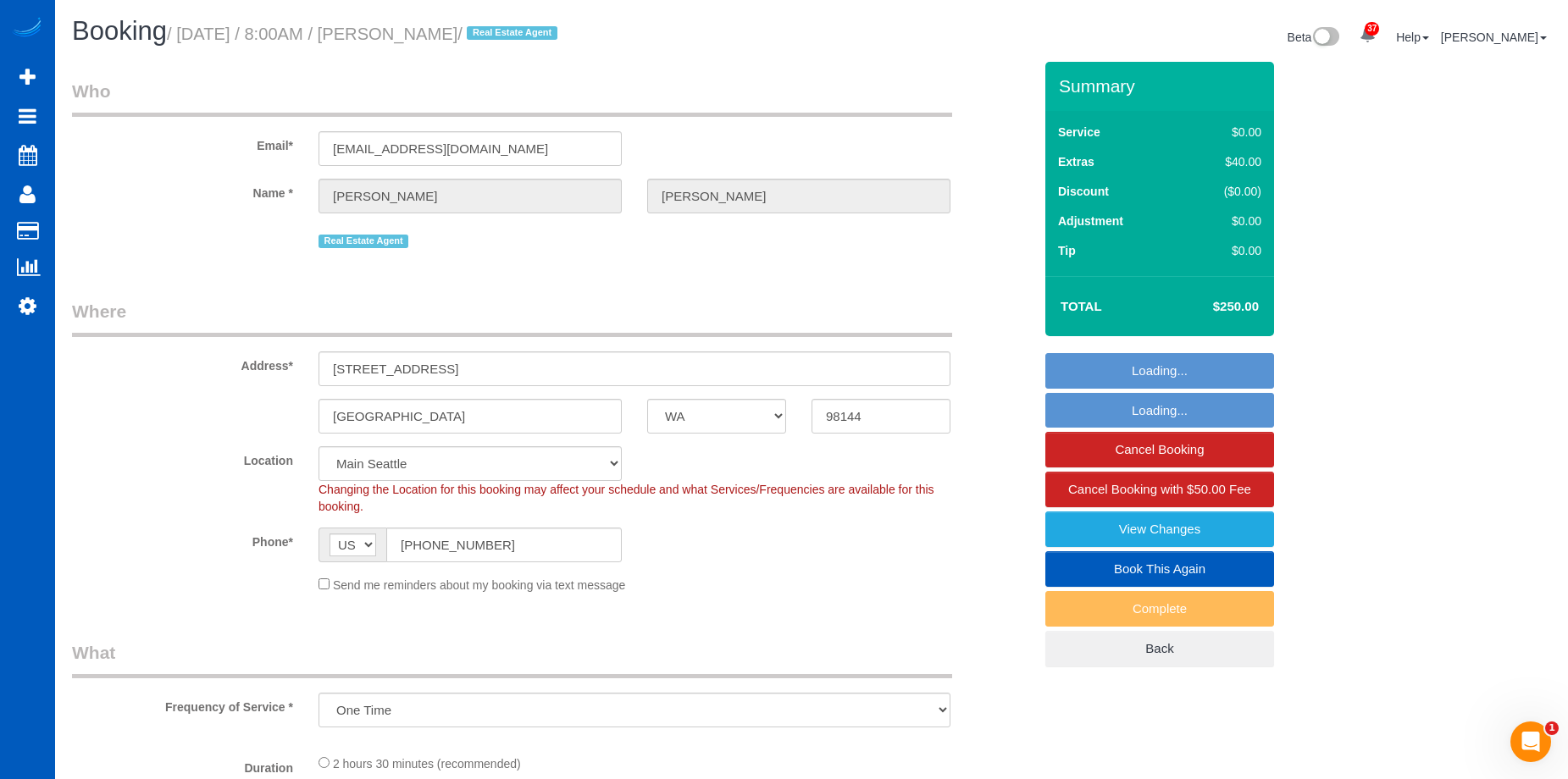
select select "object:20458"
select select "spot37"
select select "199"
select select "2"
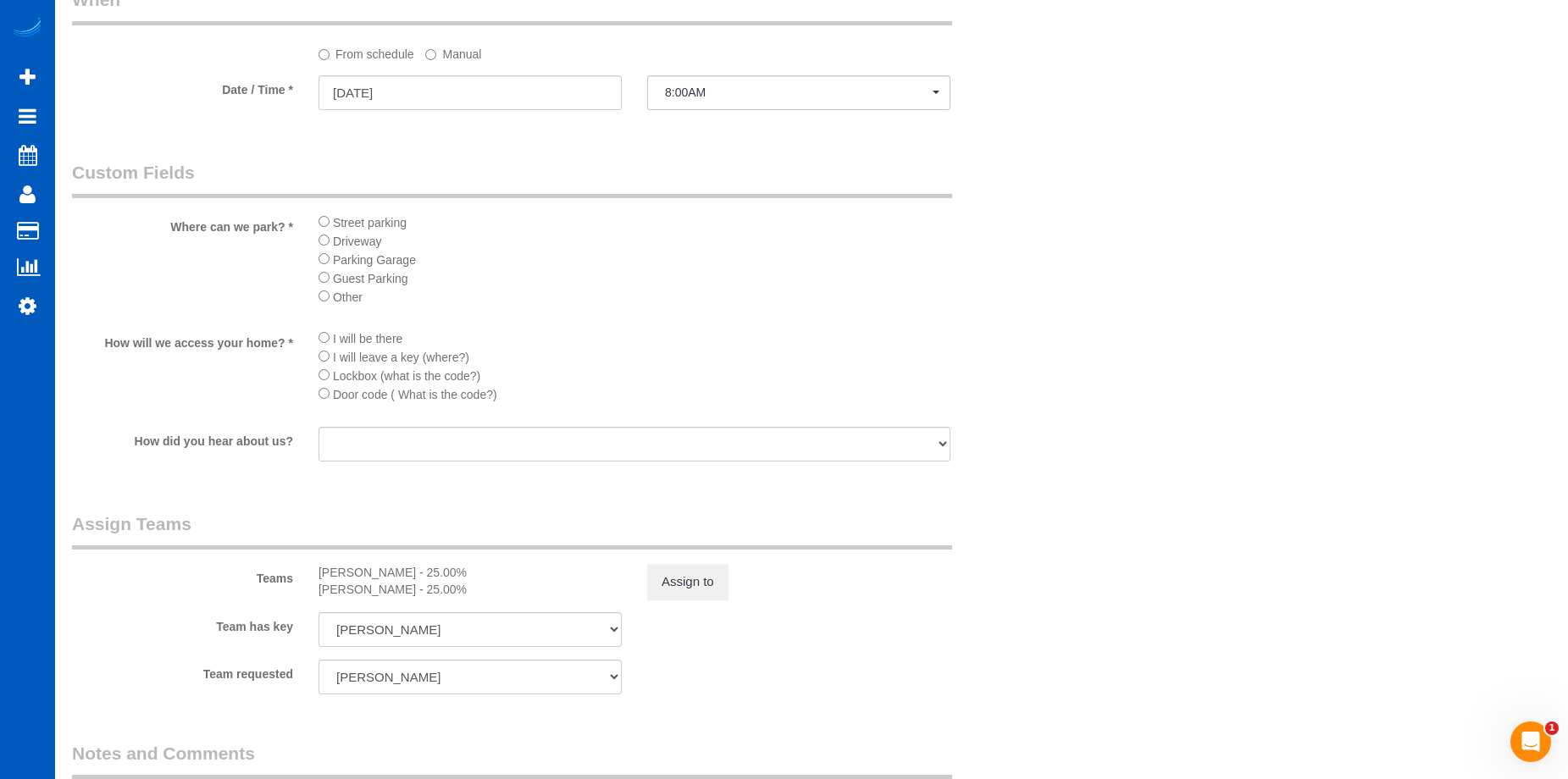
scroll to position [1784, 0]
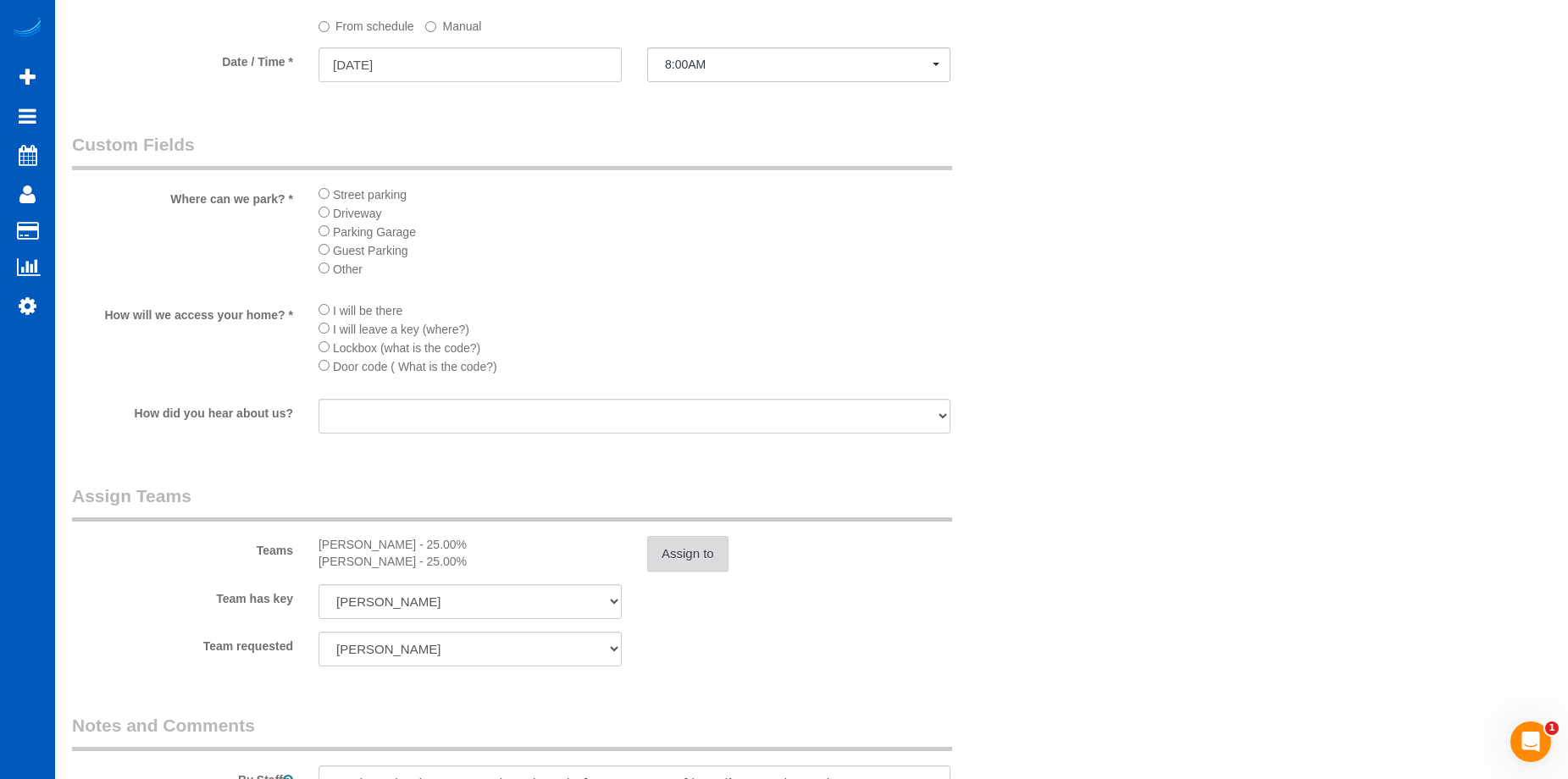
click at [705, 555] on button "Assign to" at bounding box center [687, 554] width 82 height 36
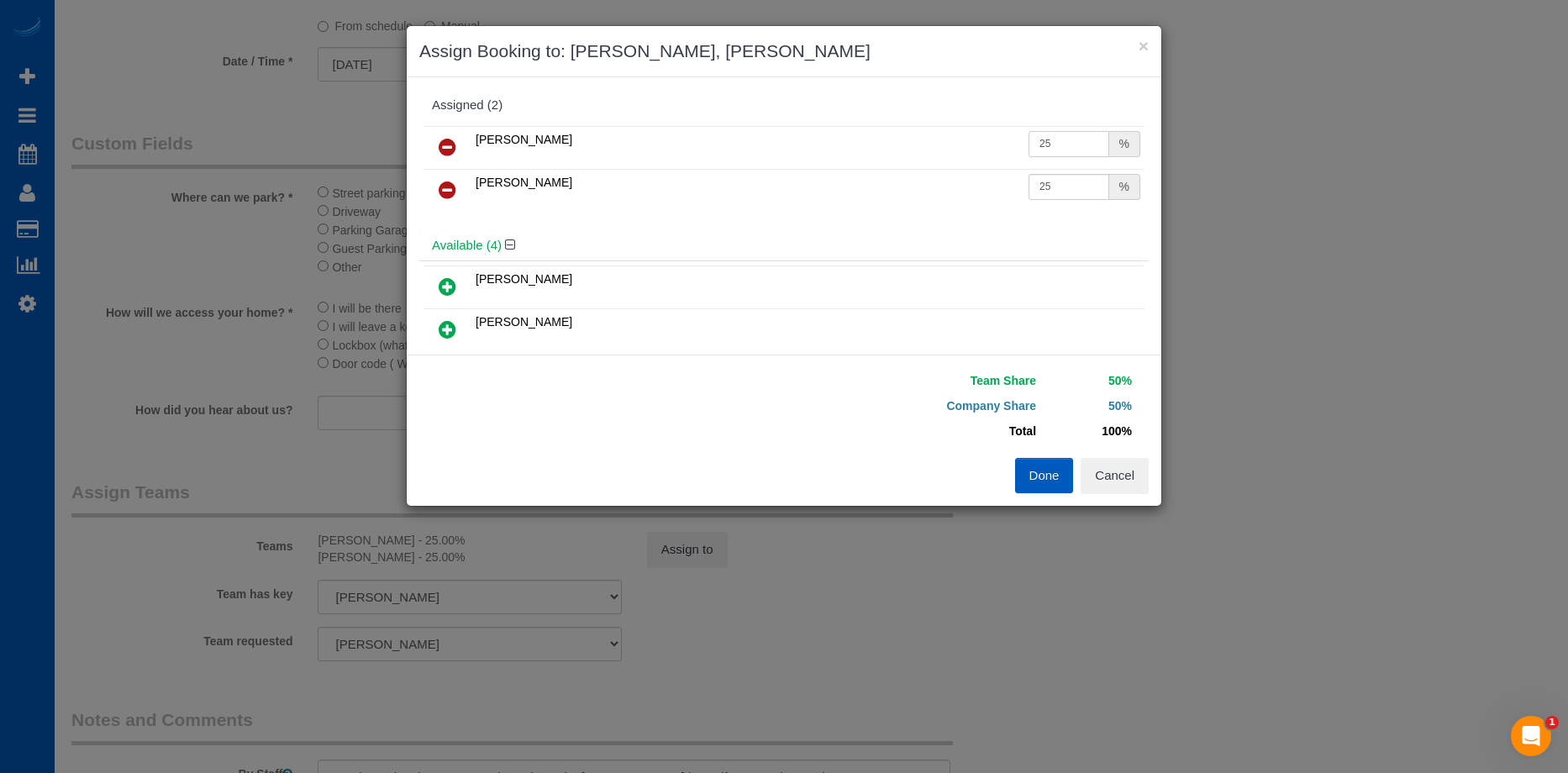
click at [1046, 141] on input "25" at bounding box center [1068, 145] width 81 height 26
type input "27"
click at [1060, 193] on input "25" at bounding box center [1068, 187] width 81 height 26
type input "27"
click at [1050, 459] on button "Done" at bounding box center [1045, 475] width 59 height 36
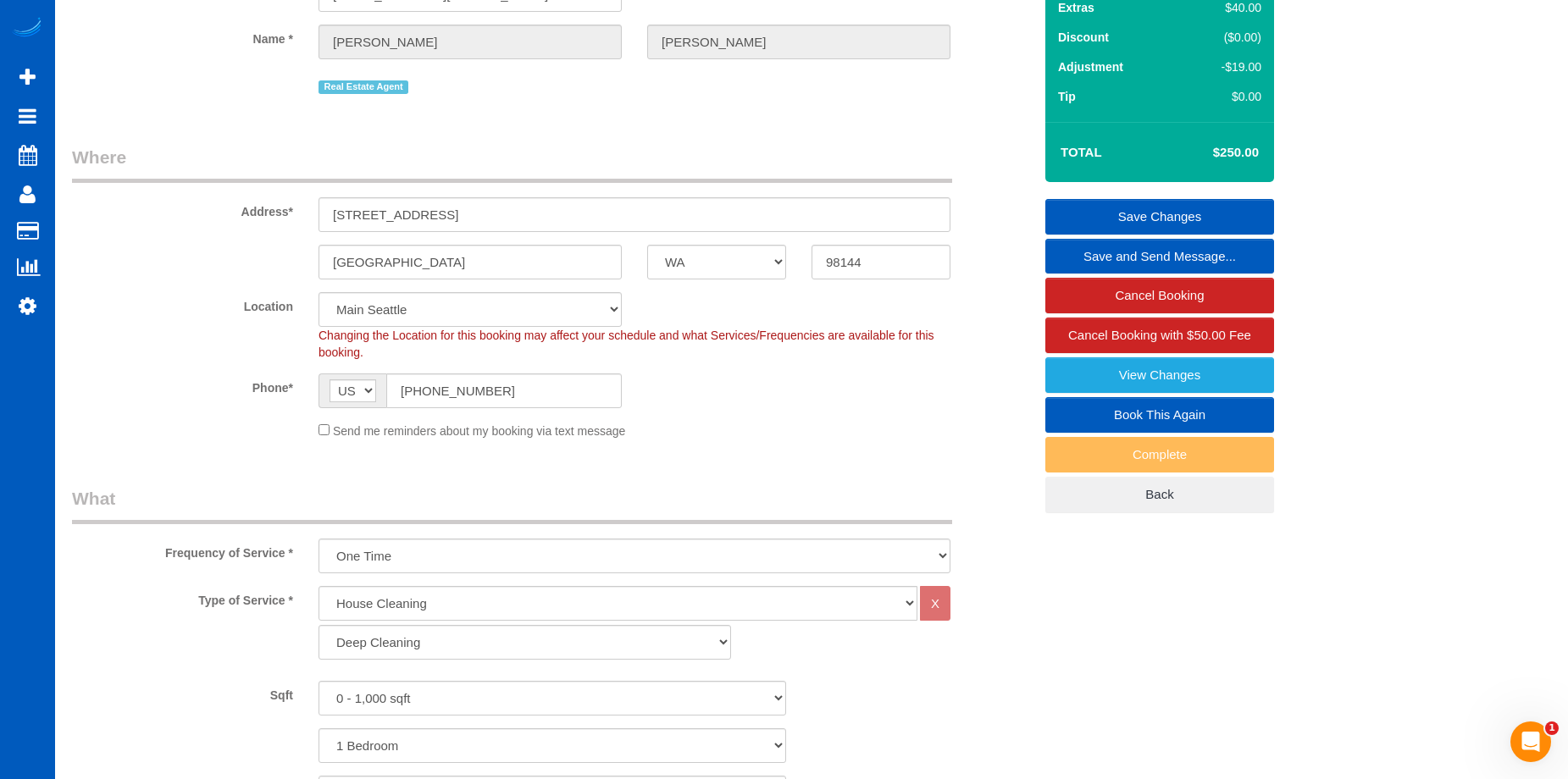
scroll to position [0, 0]
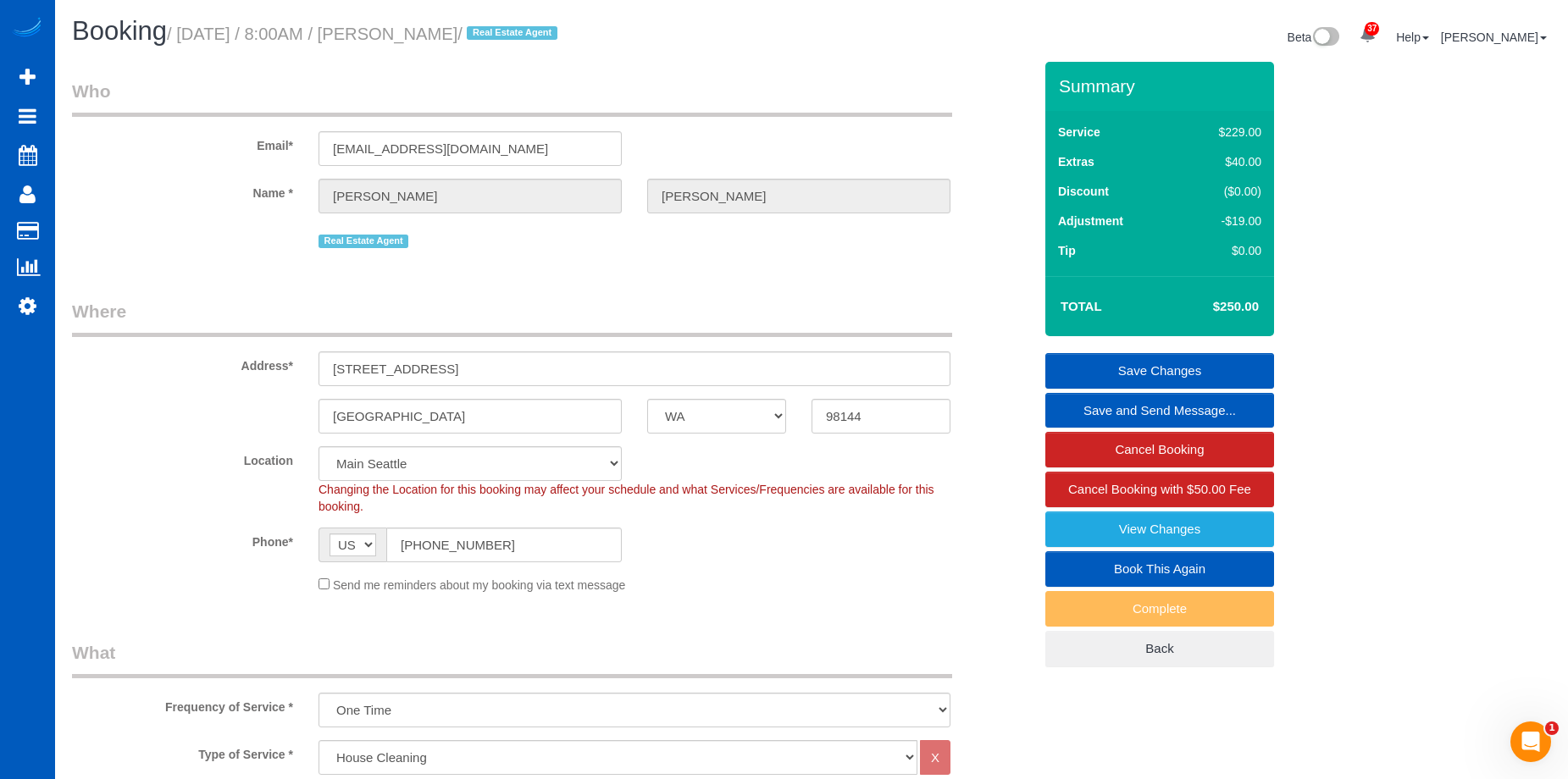
click at [1099, 364] on link "Save Changes" at bounding box center [1159, 370] width 229 height 36
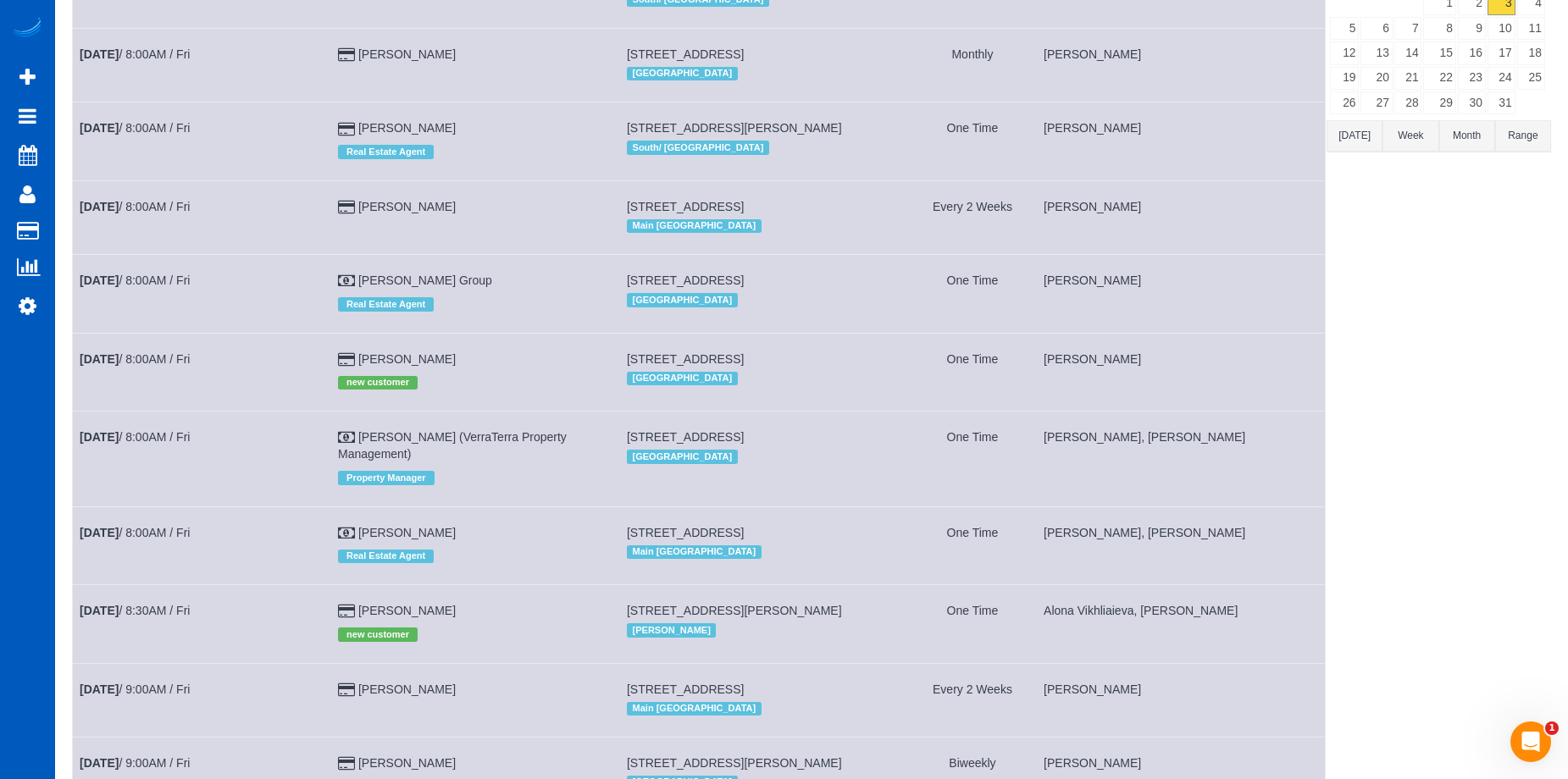
scroll to position [218, 0]
click at [174, 527] on link "Oct 3rd / 8:00AM / Fri" at bounding box center [134, 531] width 110 height 13
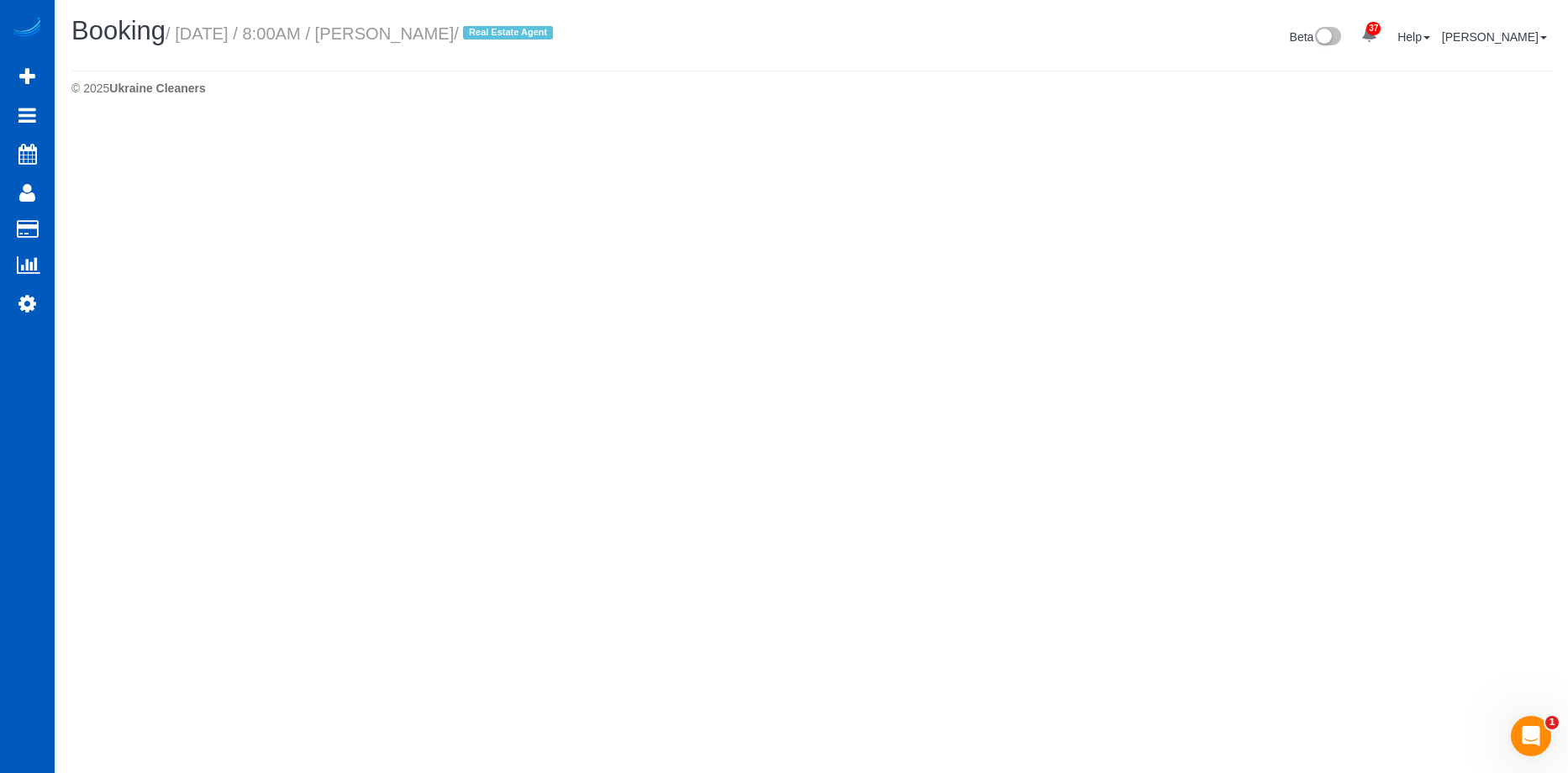
select select "WA"
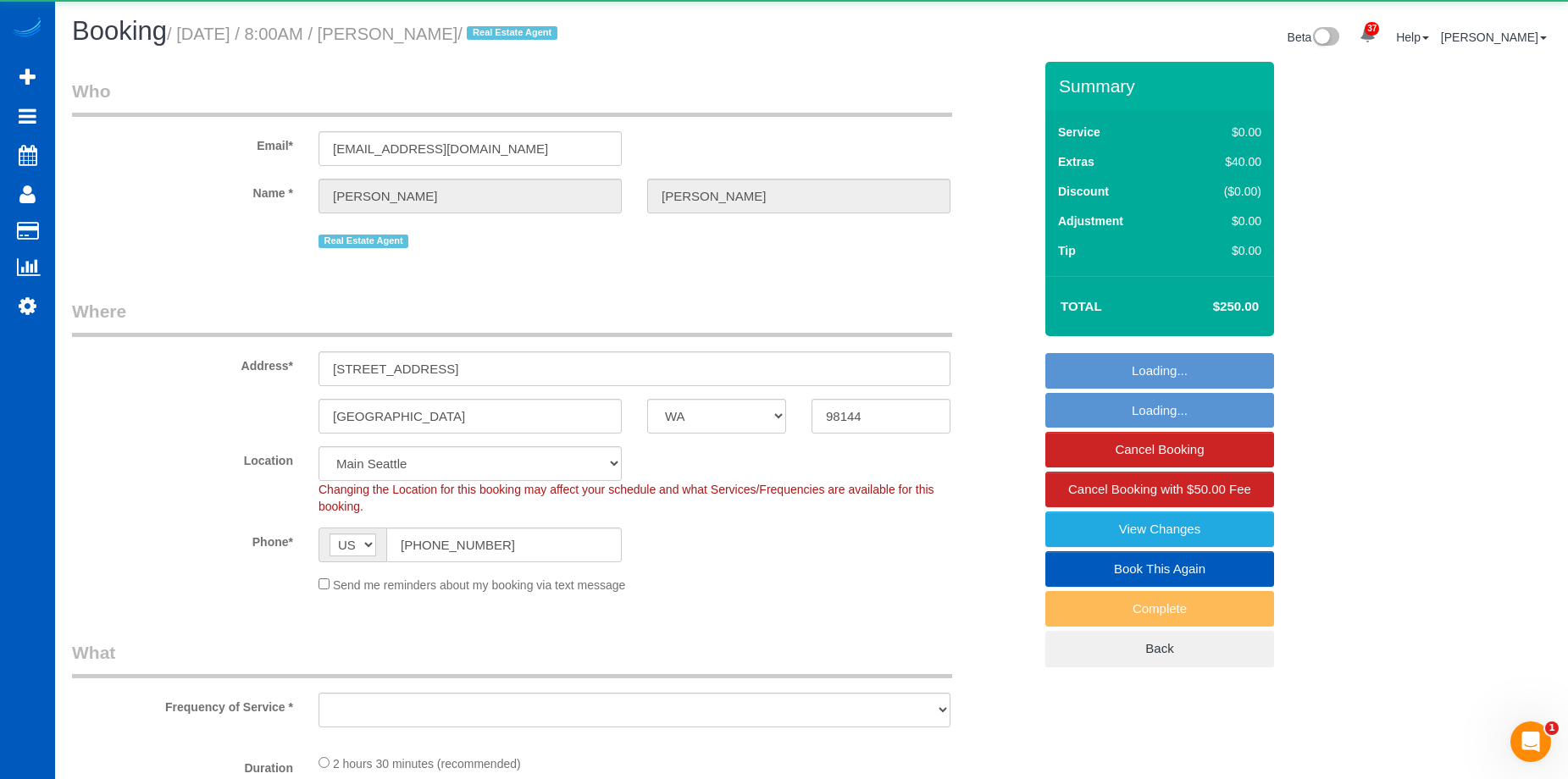
select select "object:22282"
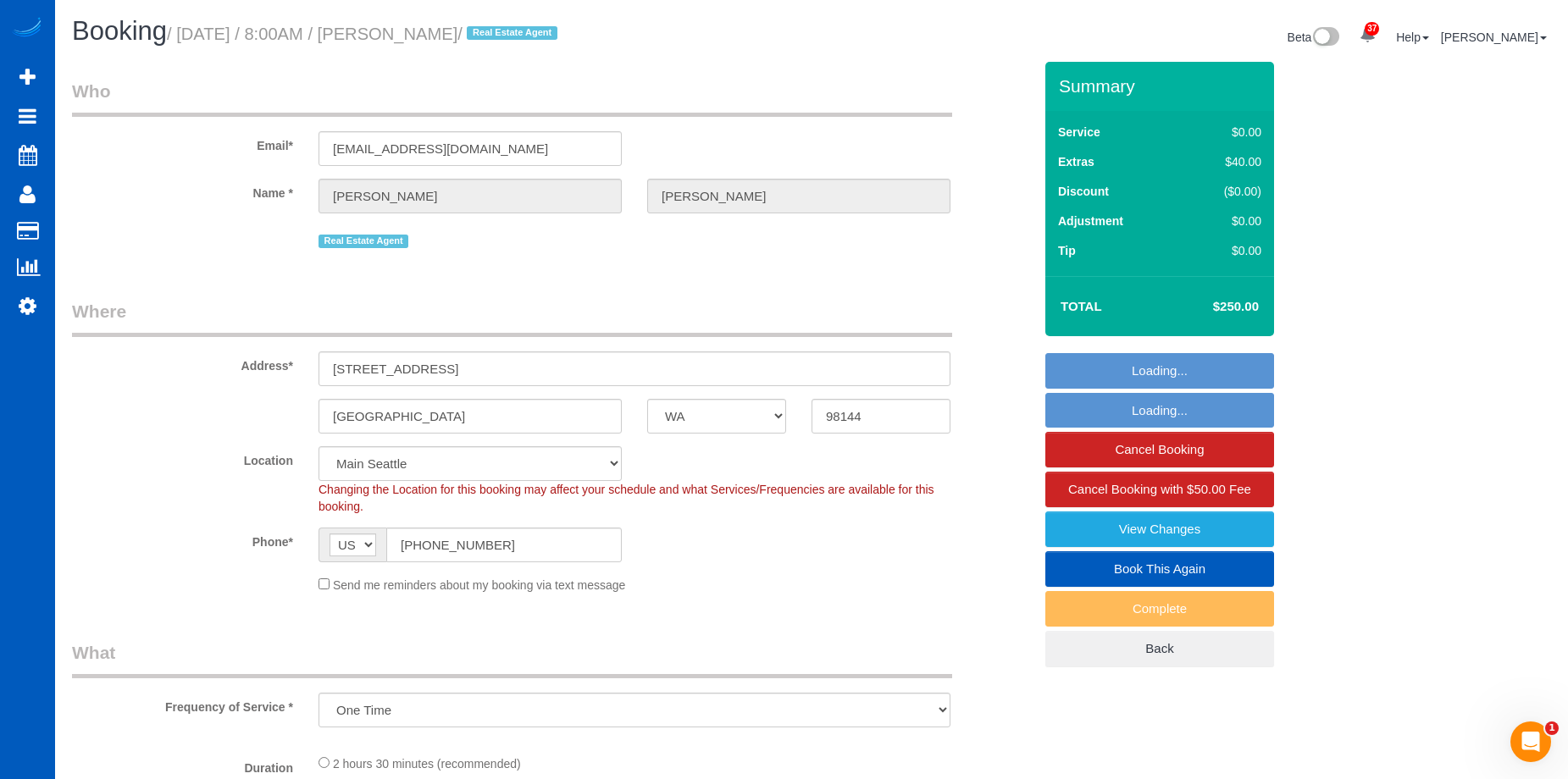
select select "199"
select select "2"
select select "object:22624"
select select "spot49"
select select "2"
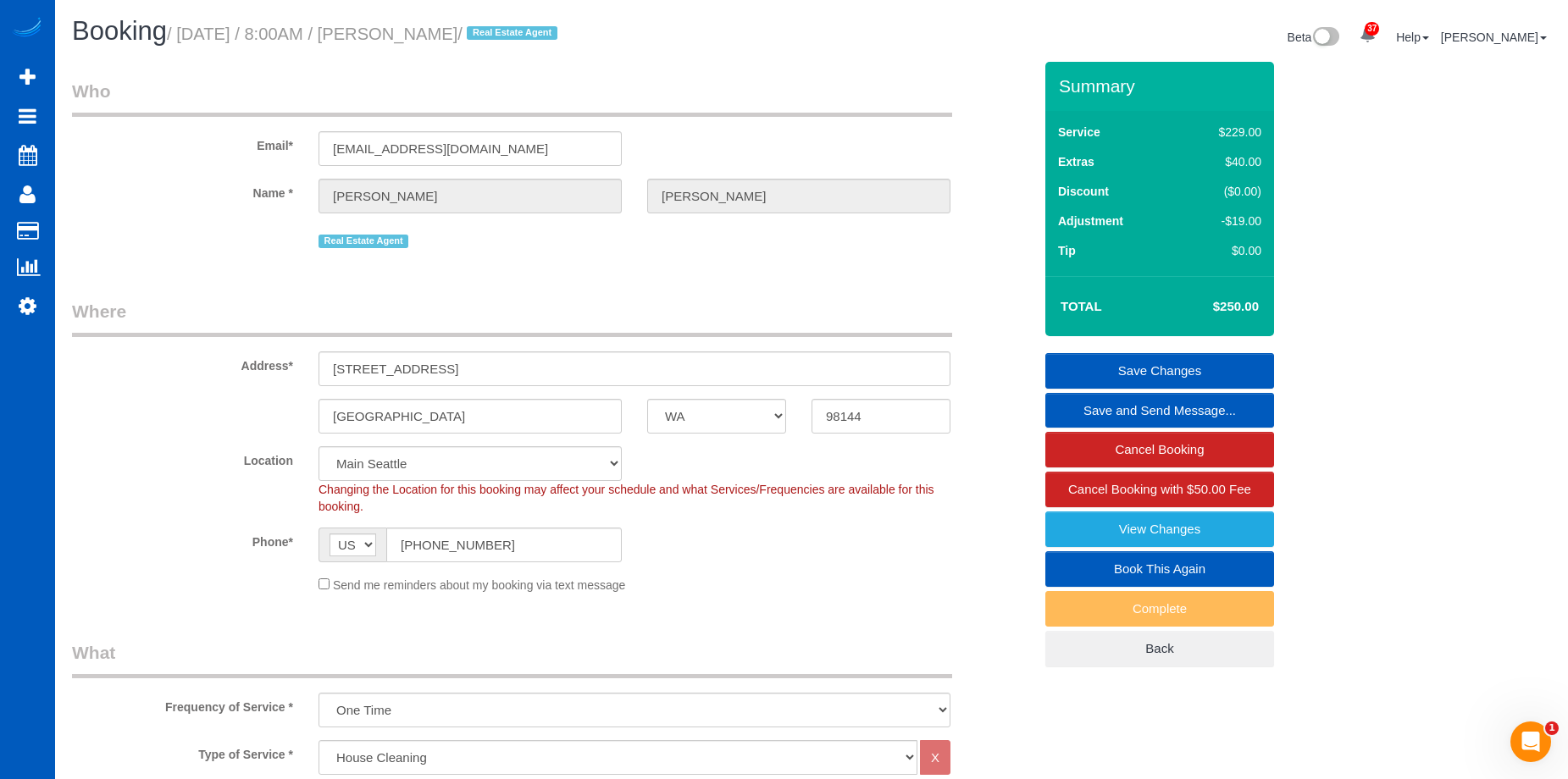
click at [1117, 368] on link "Save Changes" at bounding box center [1159, 370] width 229 height 36
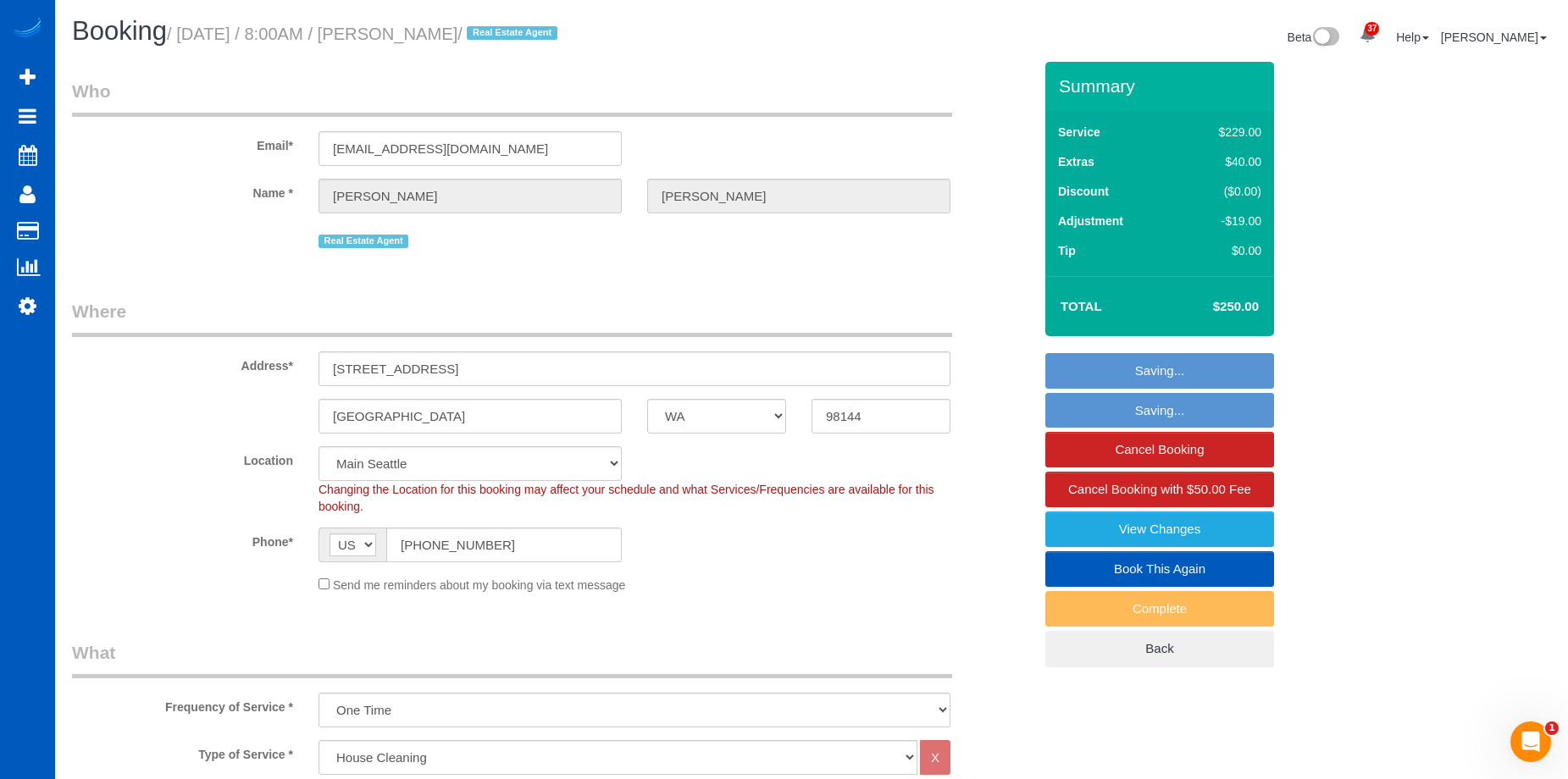
click at [1117, 368] on fieldset "Saving... Saving... Cancel Booking Cancel Booking with $50.00 Fee View Changes …" at bounding box center [1159, 510] width 229 height 314
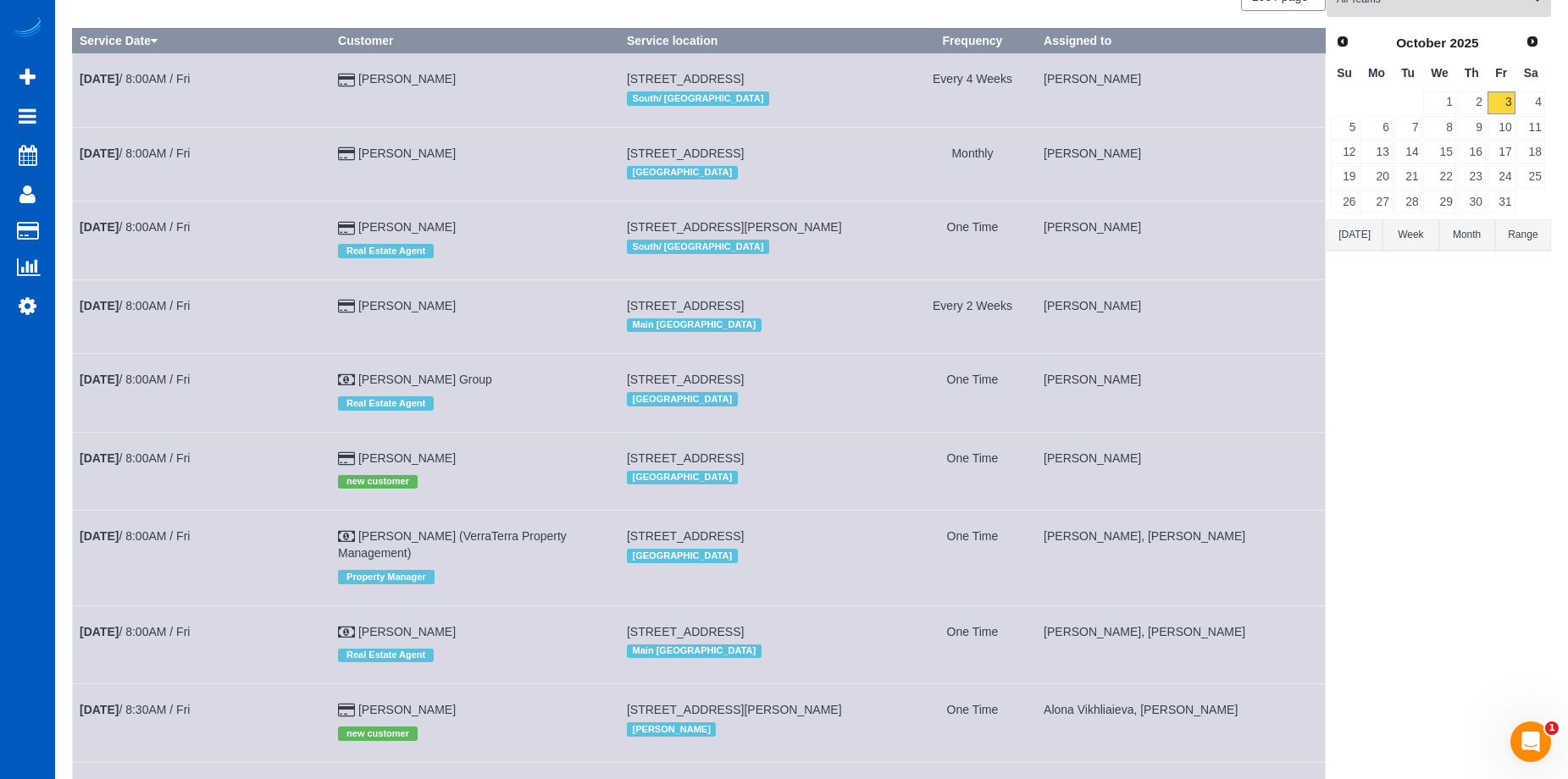
scroll to position [119, 0]
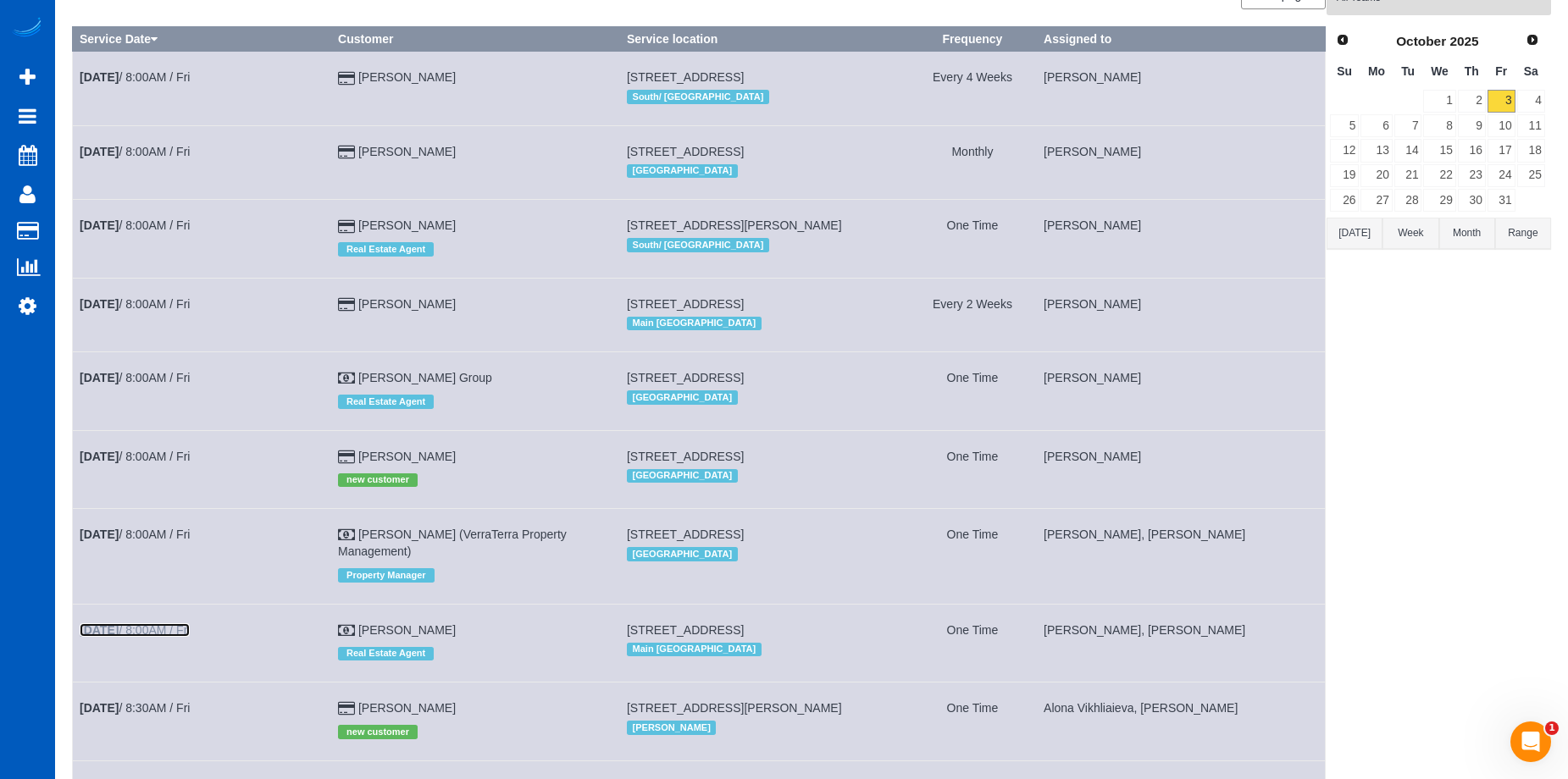
click at [137, 635] on link "Oct 3rd / 8:00AM / Fri" at bounding box center [134, 629] width 110 height 13
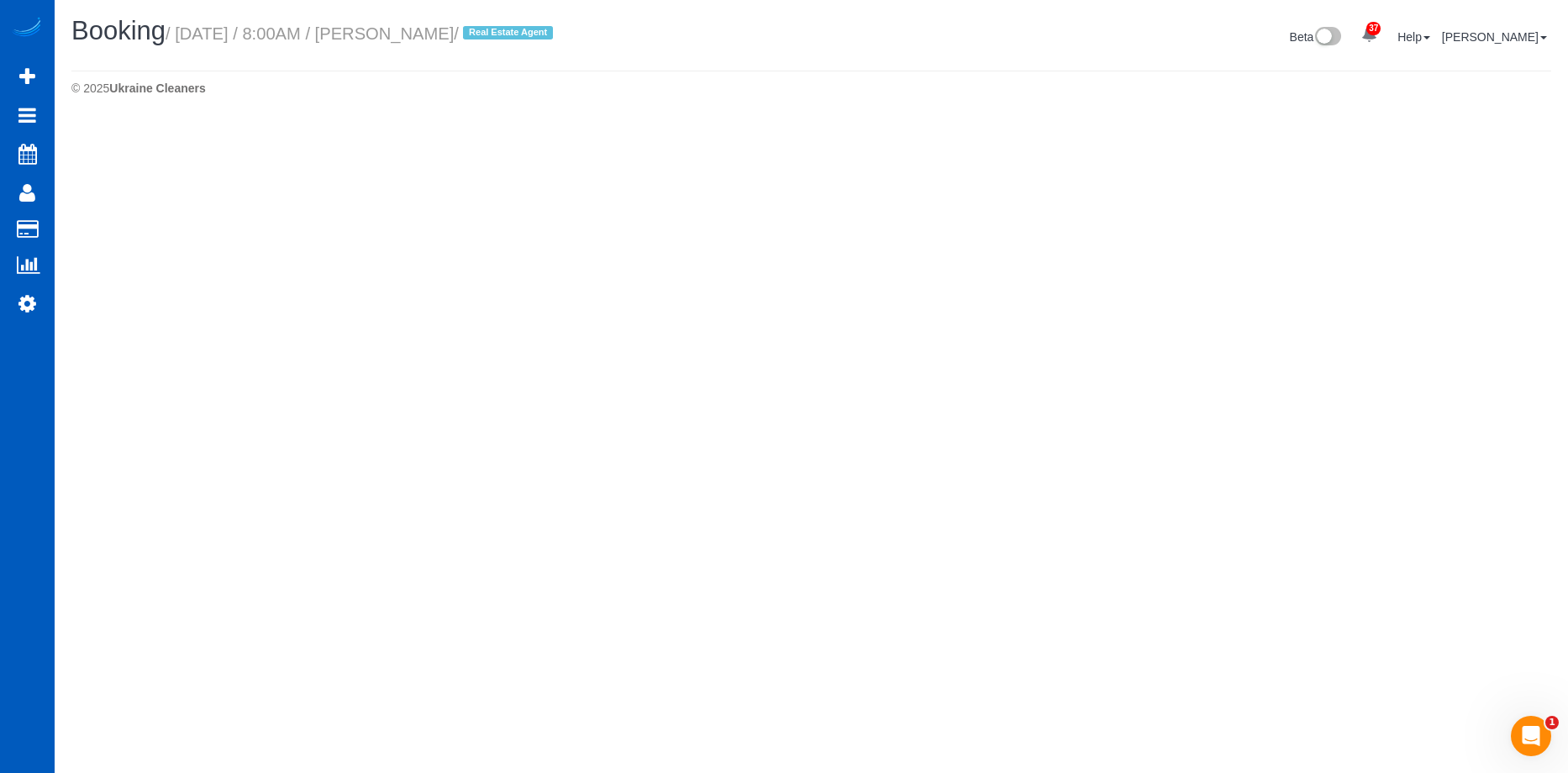
select select "WA"
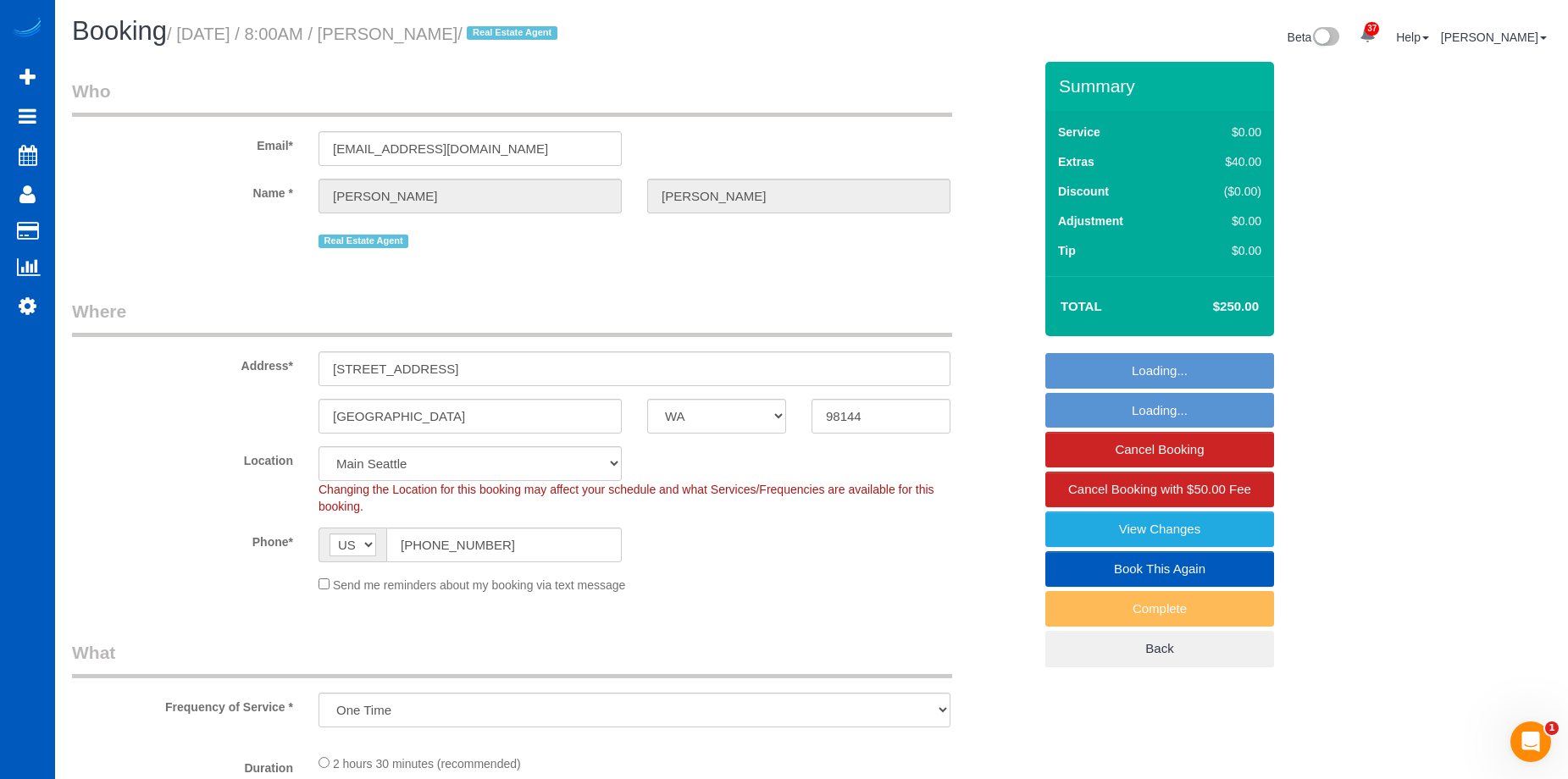
select select "object:23877"
select select "spot61"
select select "199"
select select "2"
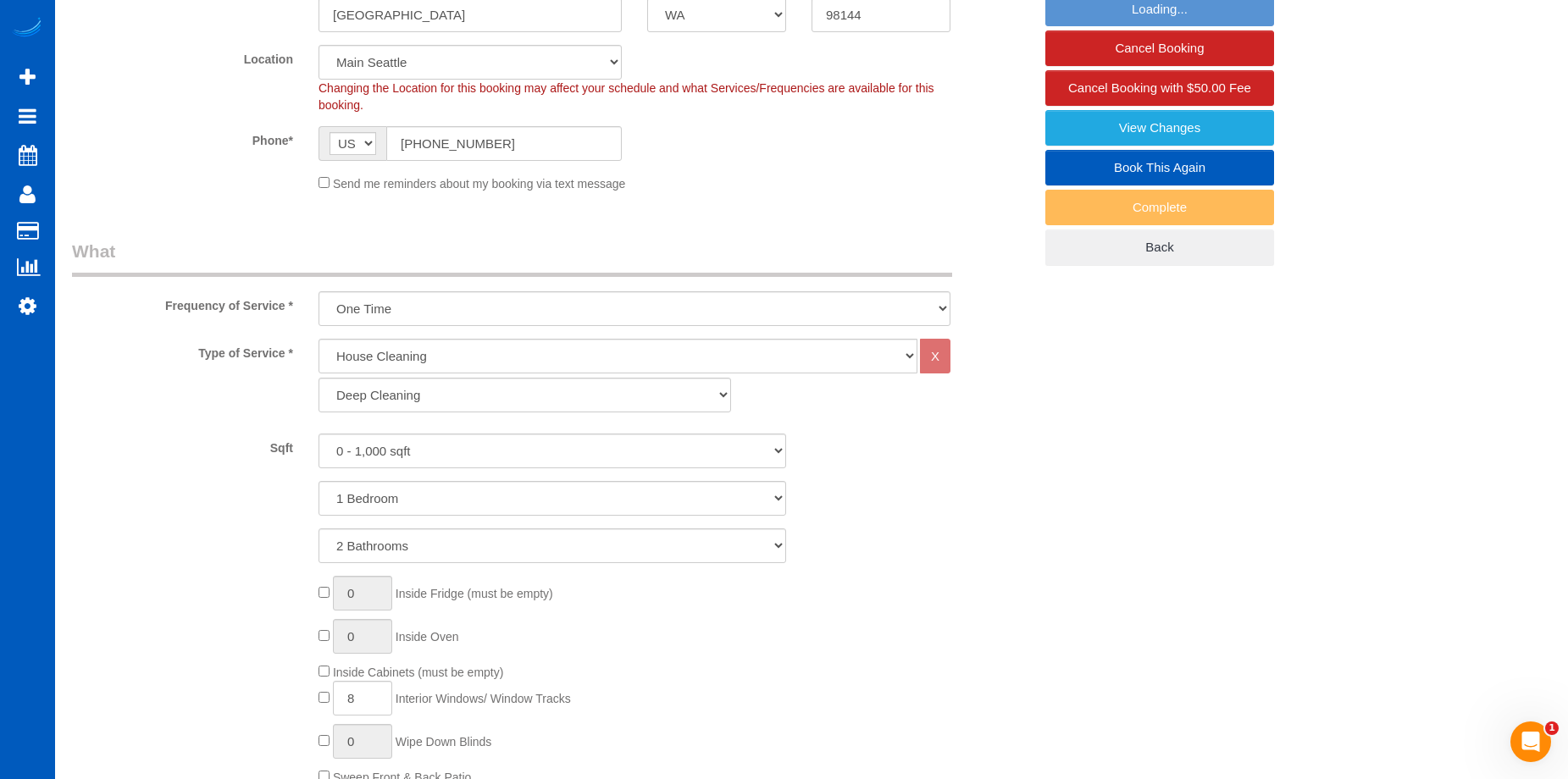
select select "2"
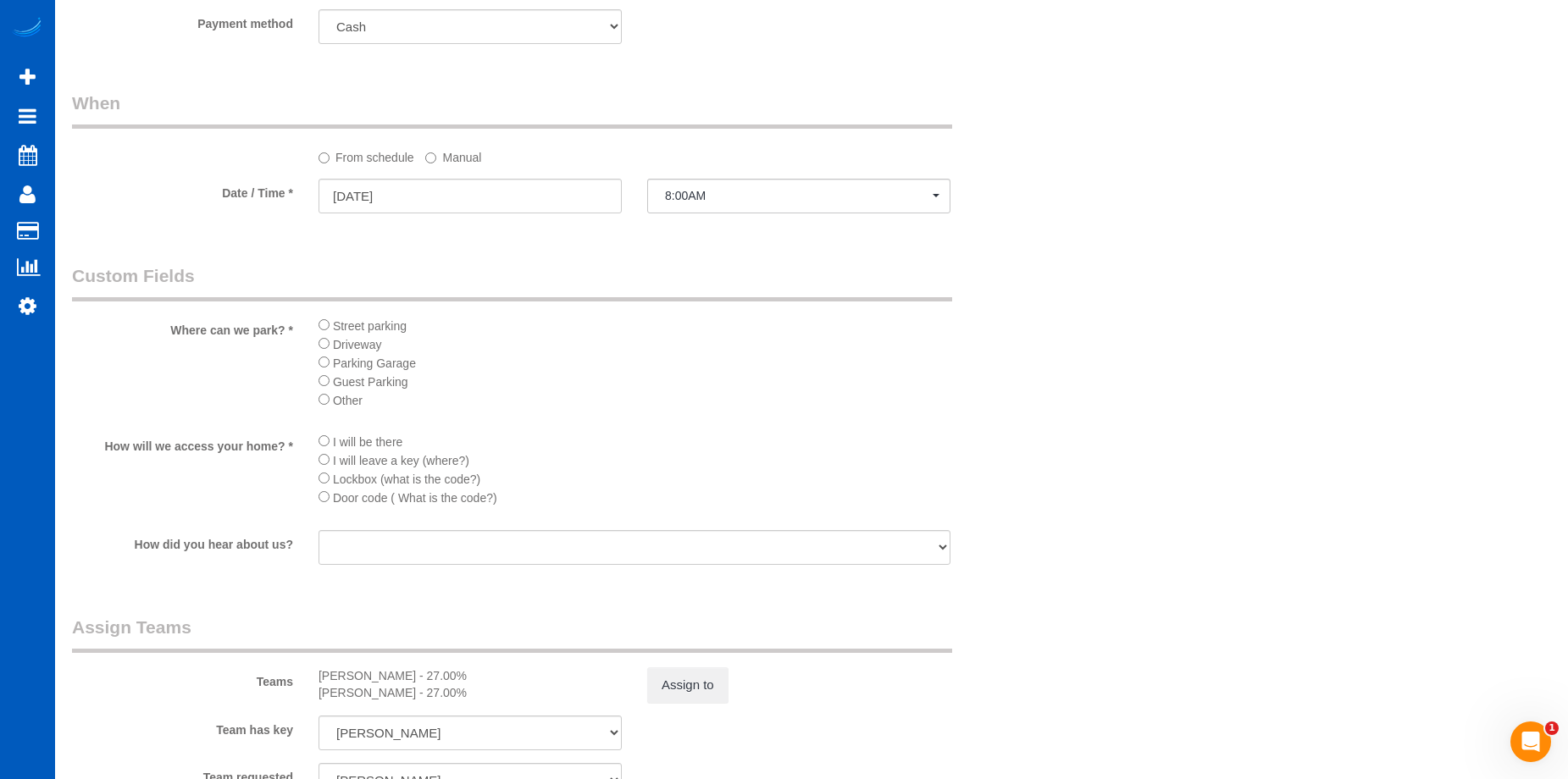
scroll to position [1654, 0]
drag, startPoint x: 252, startPoint y: 523, endPoint x: 237, endPoint y: 554, distance: 34.4
click at [237, 554] on sui-booking-custom-fields "Where can we park? * Street parking Driveway Parking Garage Guest Parking Other…" at bounding box center [552, 413] width 961 height 304
click at [261, 574] on fieldset "Custom Fields Where can we park? * Street parking Driveway Parking Garage Guest…" at bounding box center [552, 420] width 961 height 318
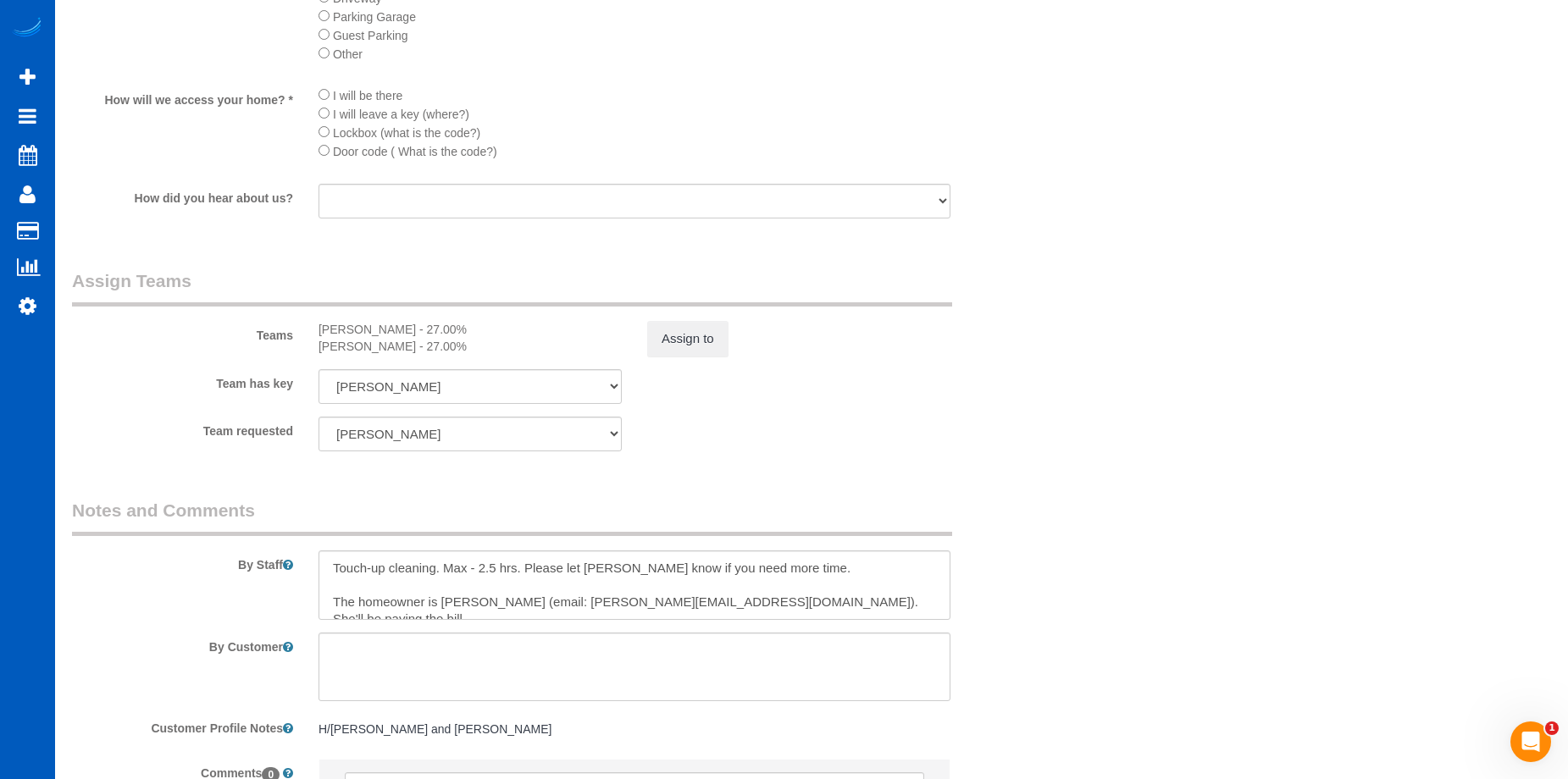
scroll to position [2017, 0]
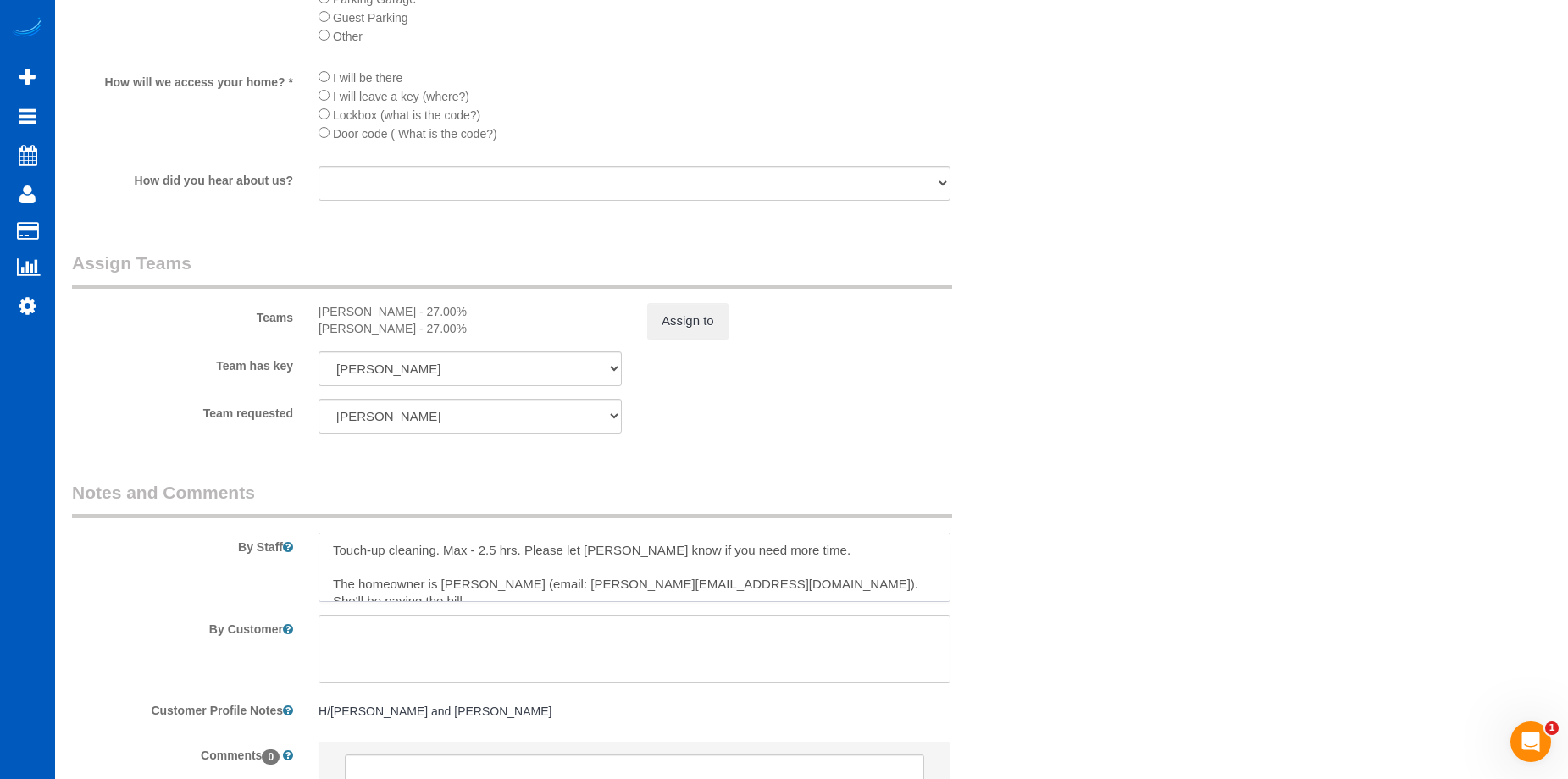
click at [336, 547] on textarea at bounding box center [634, 567] width 632 height 69
click at [444, 550] on textarea at bounding box center [634, 567] width 632 height 69
drag, startPoint x: 444, startPoint y: 547, endPoint x: 871, endPoint y: 547, distance: 427.0
click at [871, 547] on textarea at bounding box center [634, 567] width 632 height 69
drag, startPoint x: 491, startPoint y: 548, endPoint x: 758, endPoint y: 563, distance: 267.4
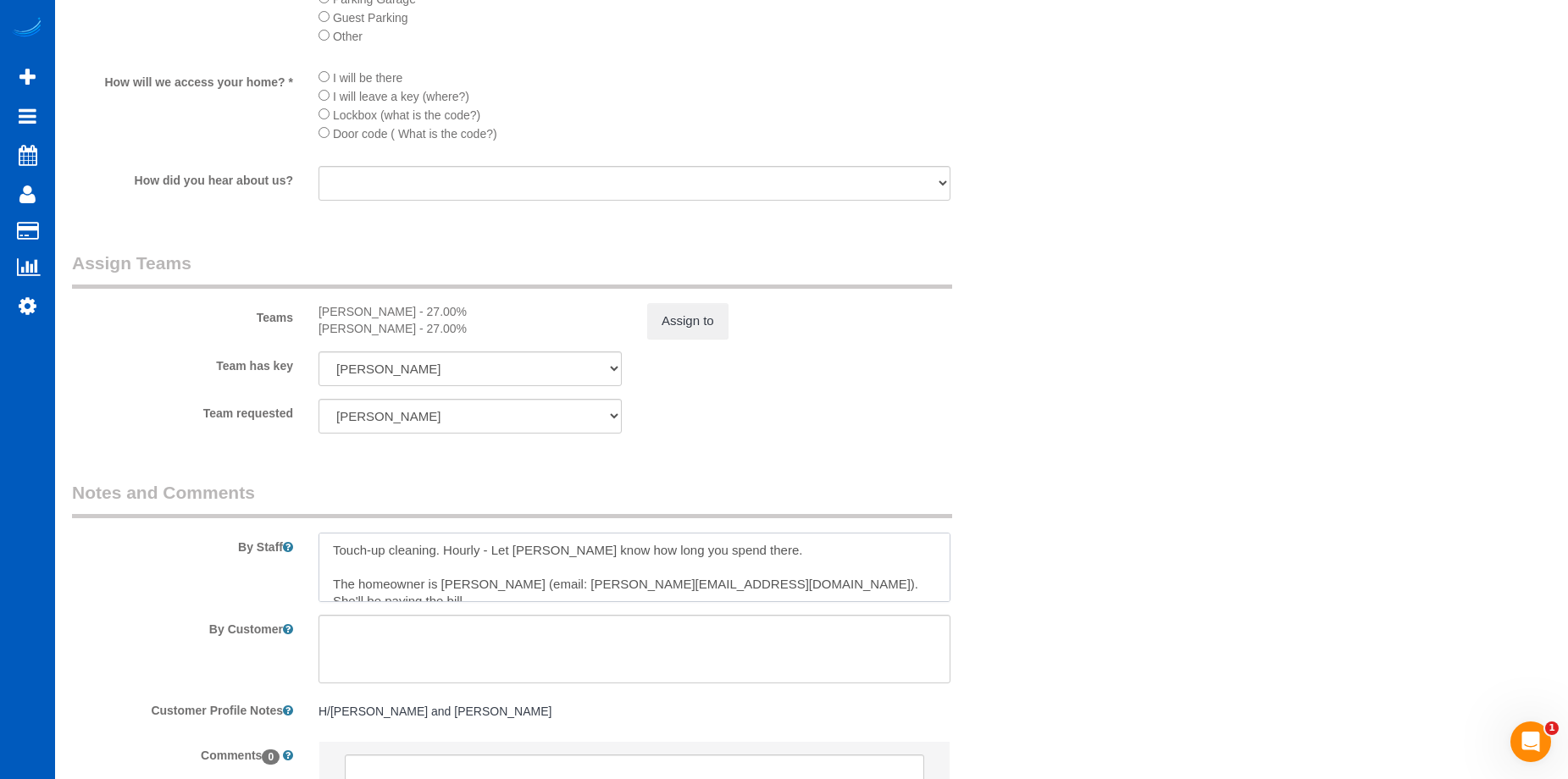
click at [758, 563] on textarea at bounding box center [634, 567] width 632 height 69
click at [748, 538] on textarea at bounding box center [634, 567] width 632 height 69
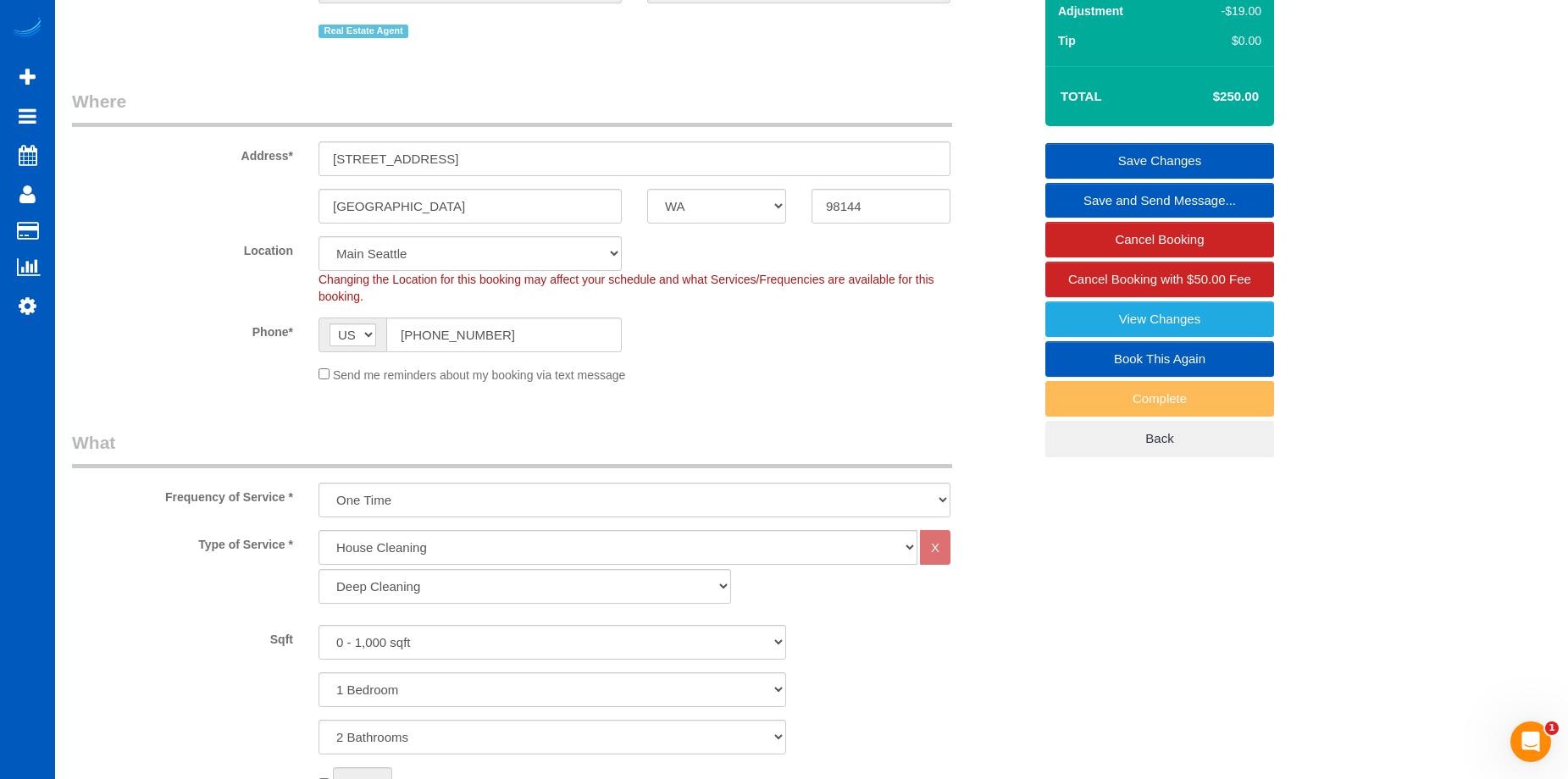
scroll to position [0, 0]
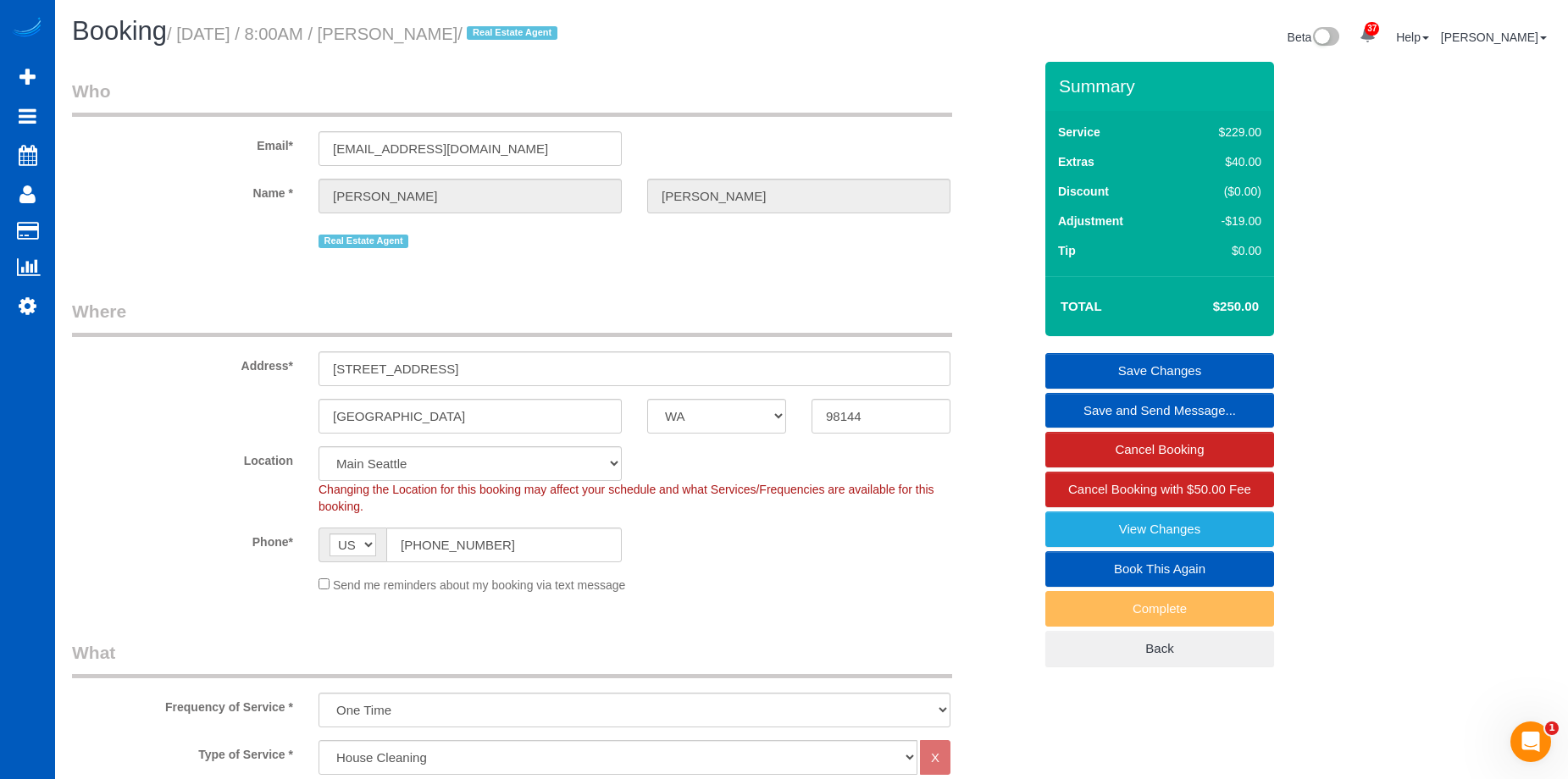
type textarea "Touch-up cleaning. Hourly - 2.5 hrs max. Let Anna know if you need more time. T…"
click at [1085, 362] on link "Save Changes" at bounding box center [1159, 370] width 229 height 36
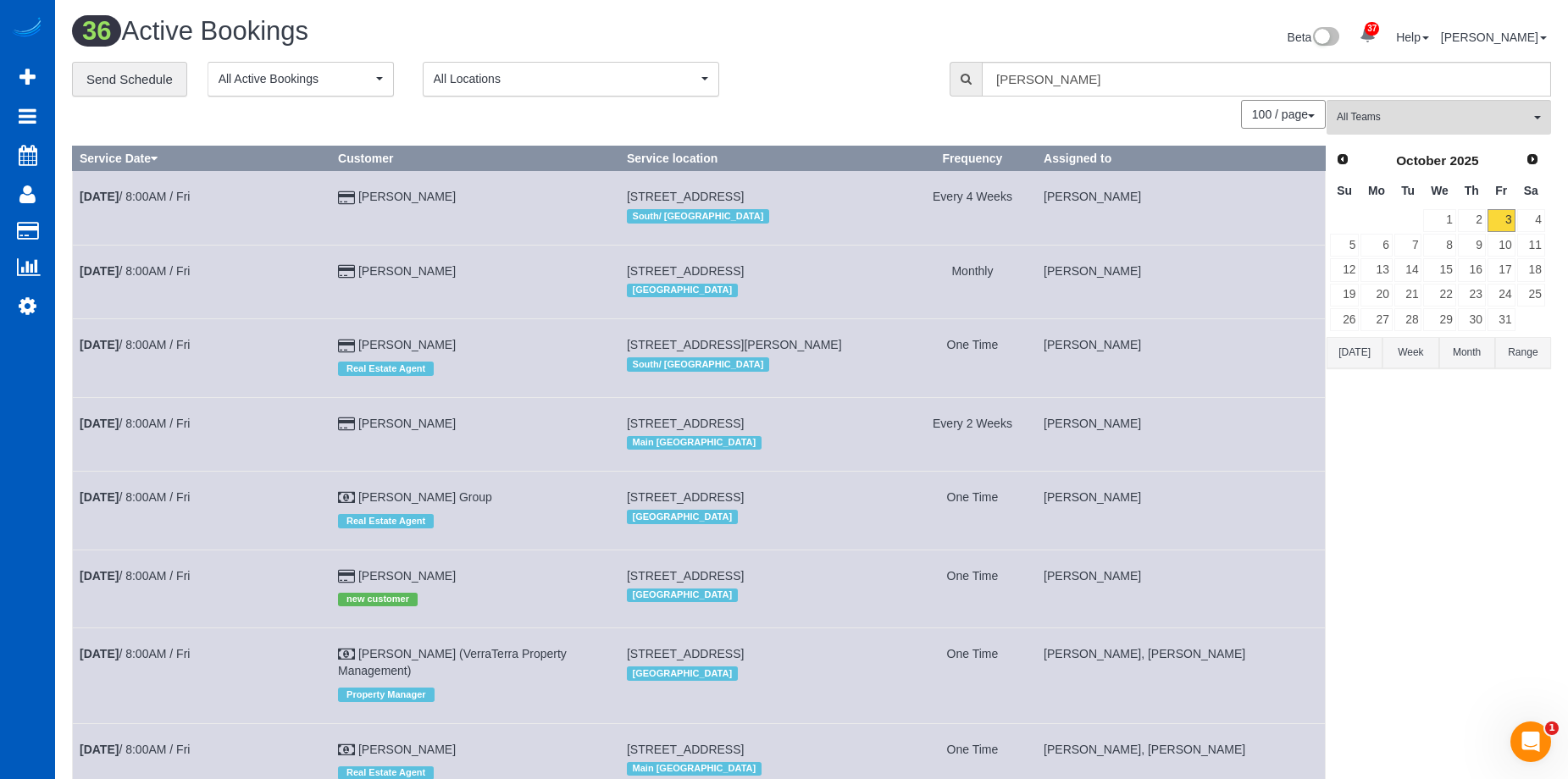
scroll to position [85, 0]
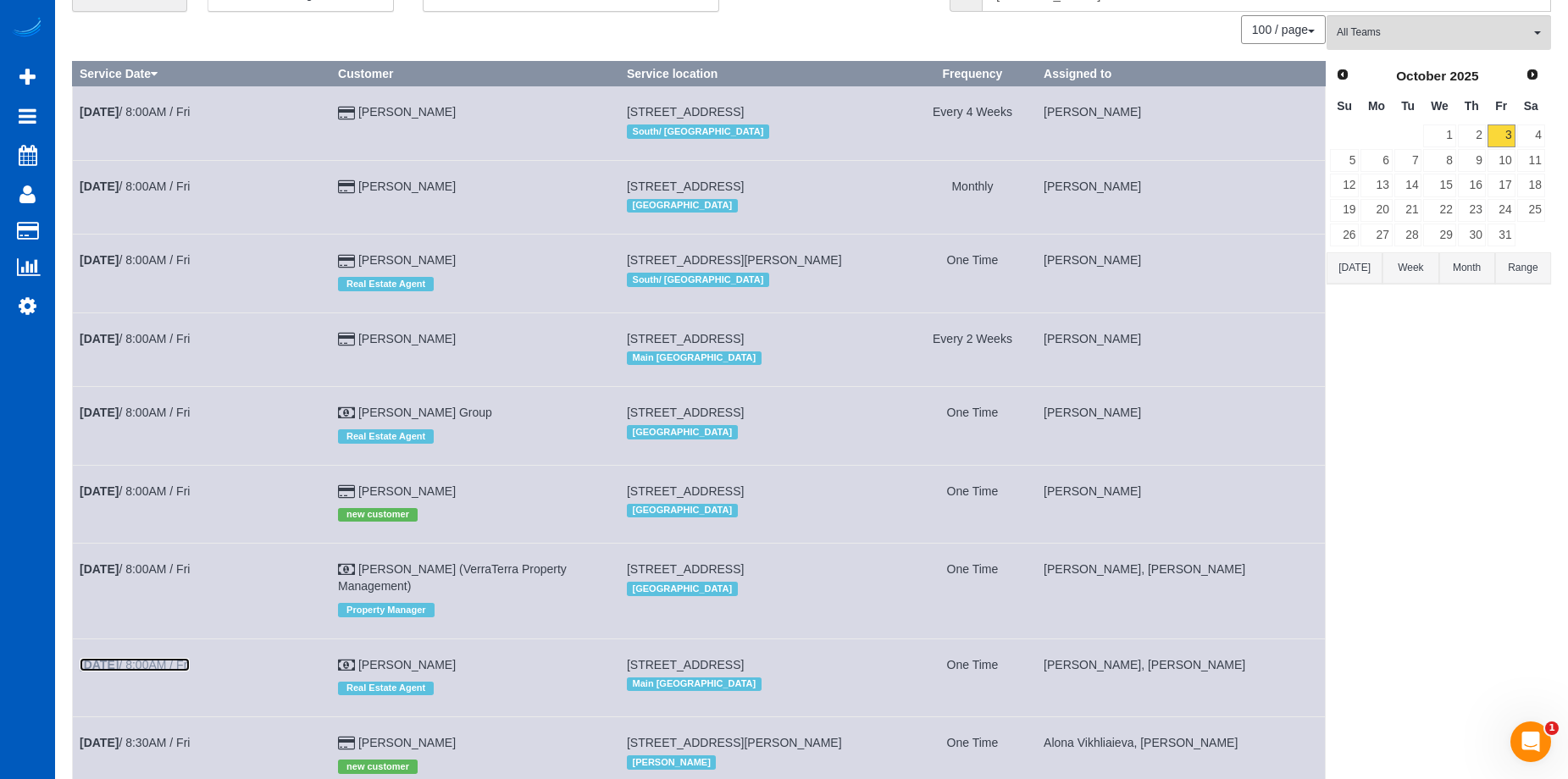
click at [153, 665] on link "Oct 3rd / 8:00AM / Fri" at bounding box center [134, 664] width 110 height 13
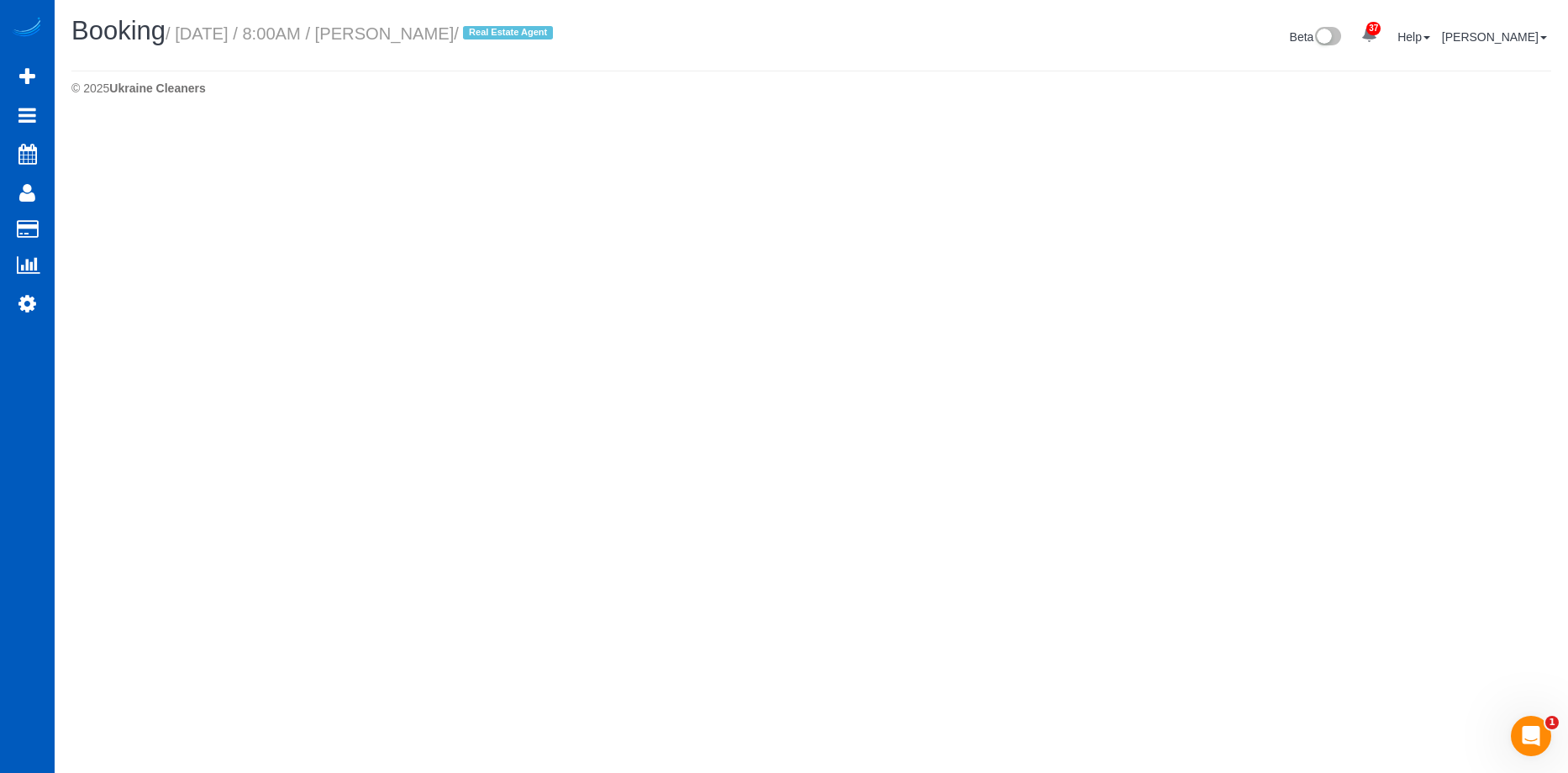
select select "WA"
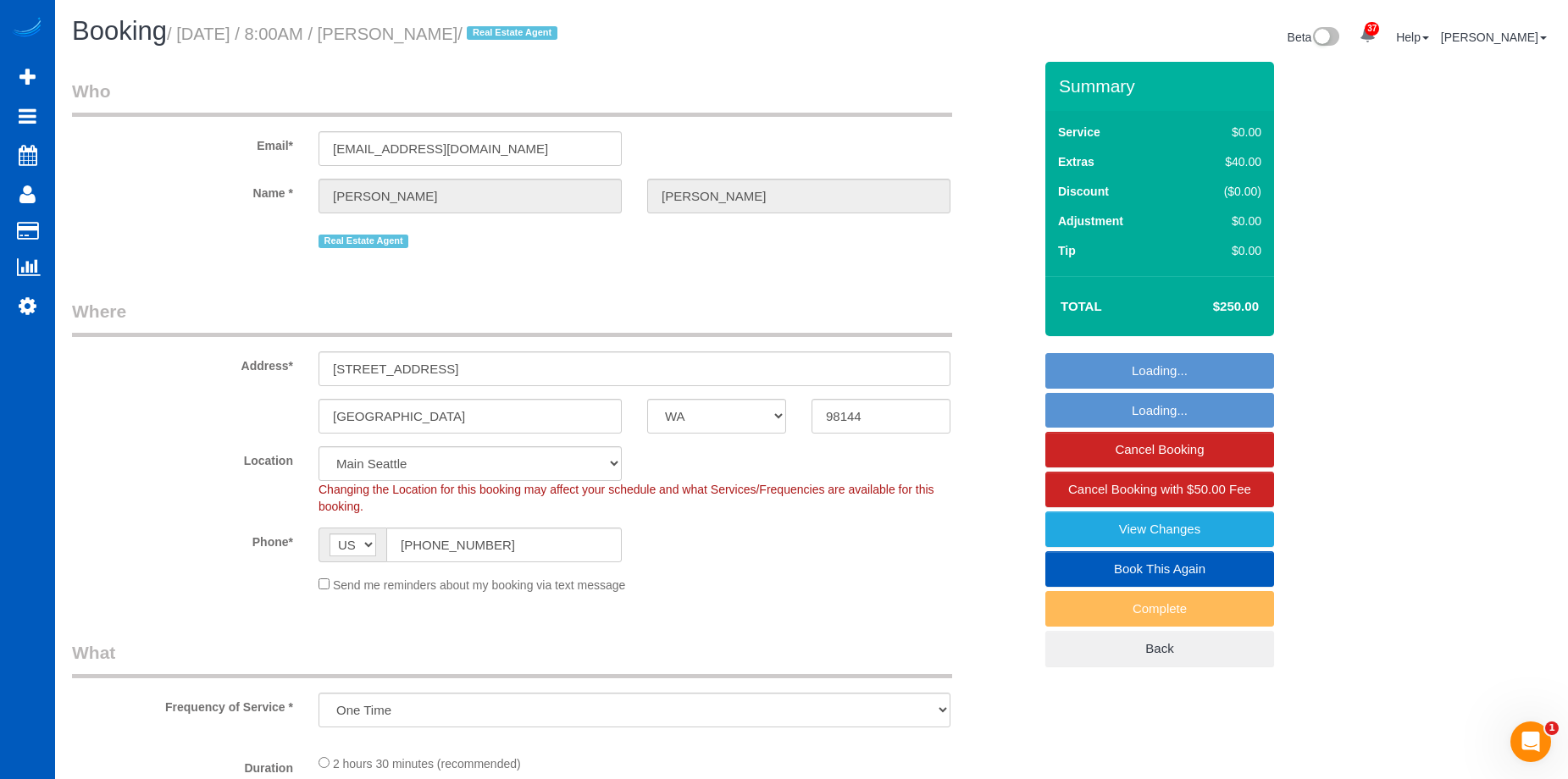
select select "object:25594"
select select "199"
select select "2"
select select "spot73"
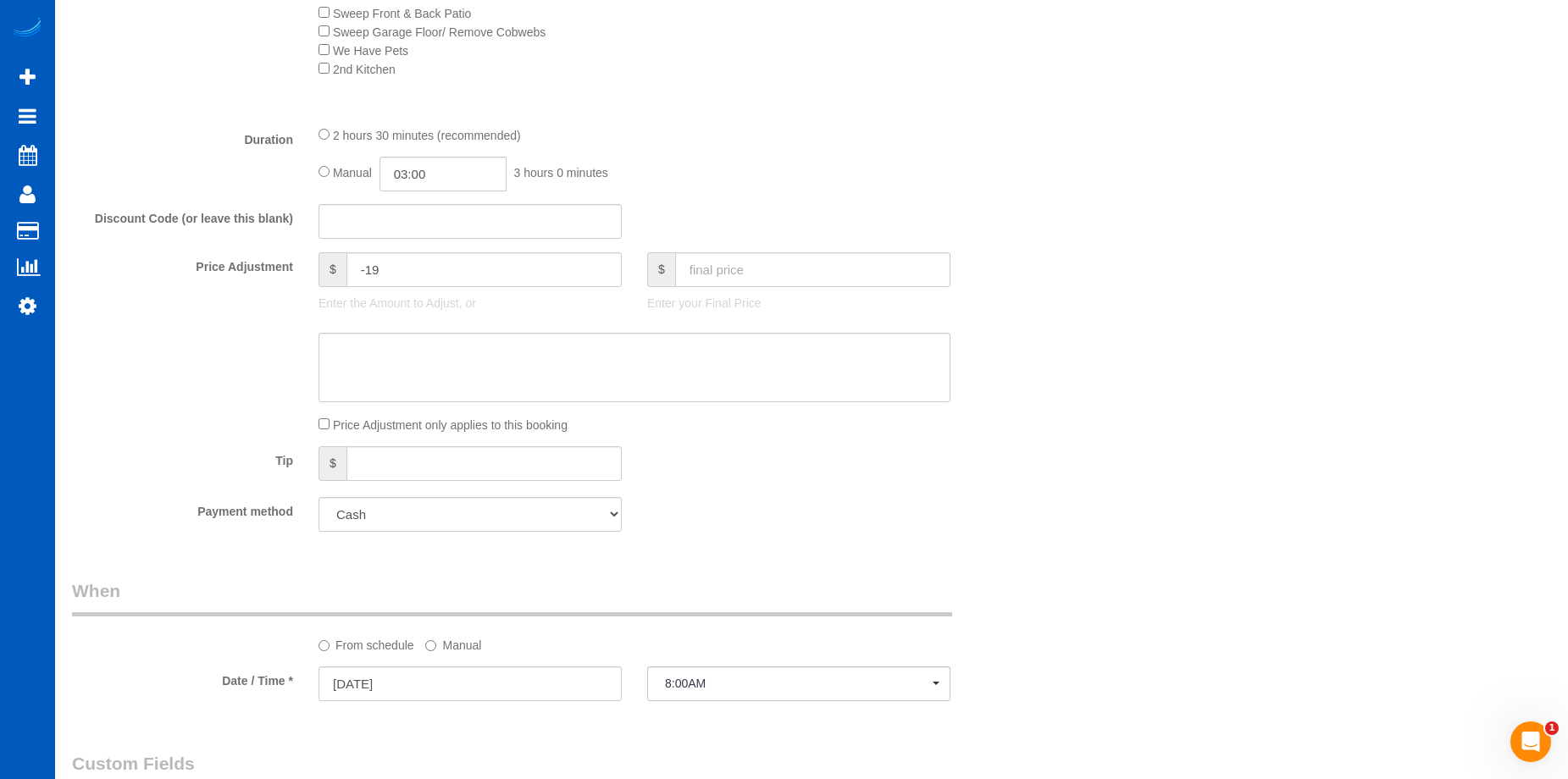
scroll to position [826, 0]
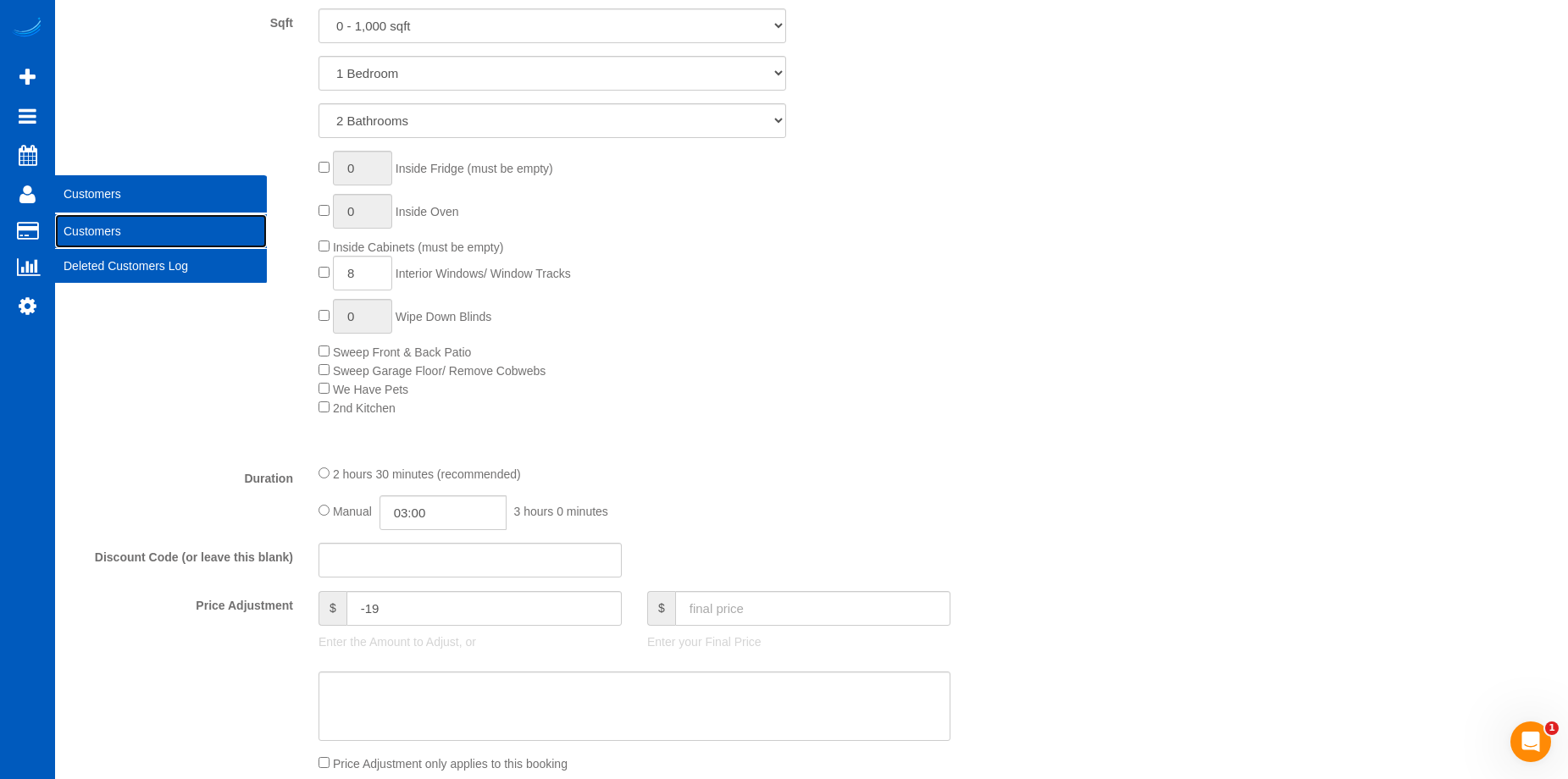
click at [78, 223] on link "Customers" at bounding box center [161, 231] width 211 height 34
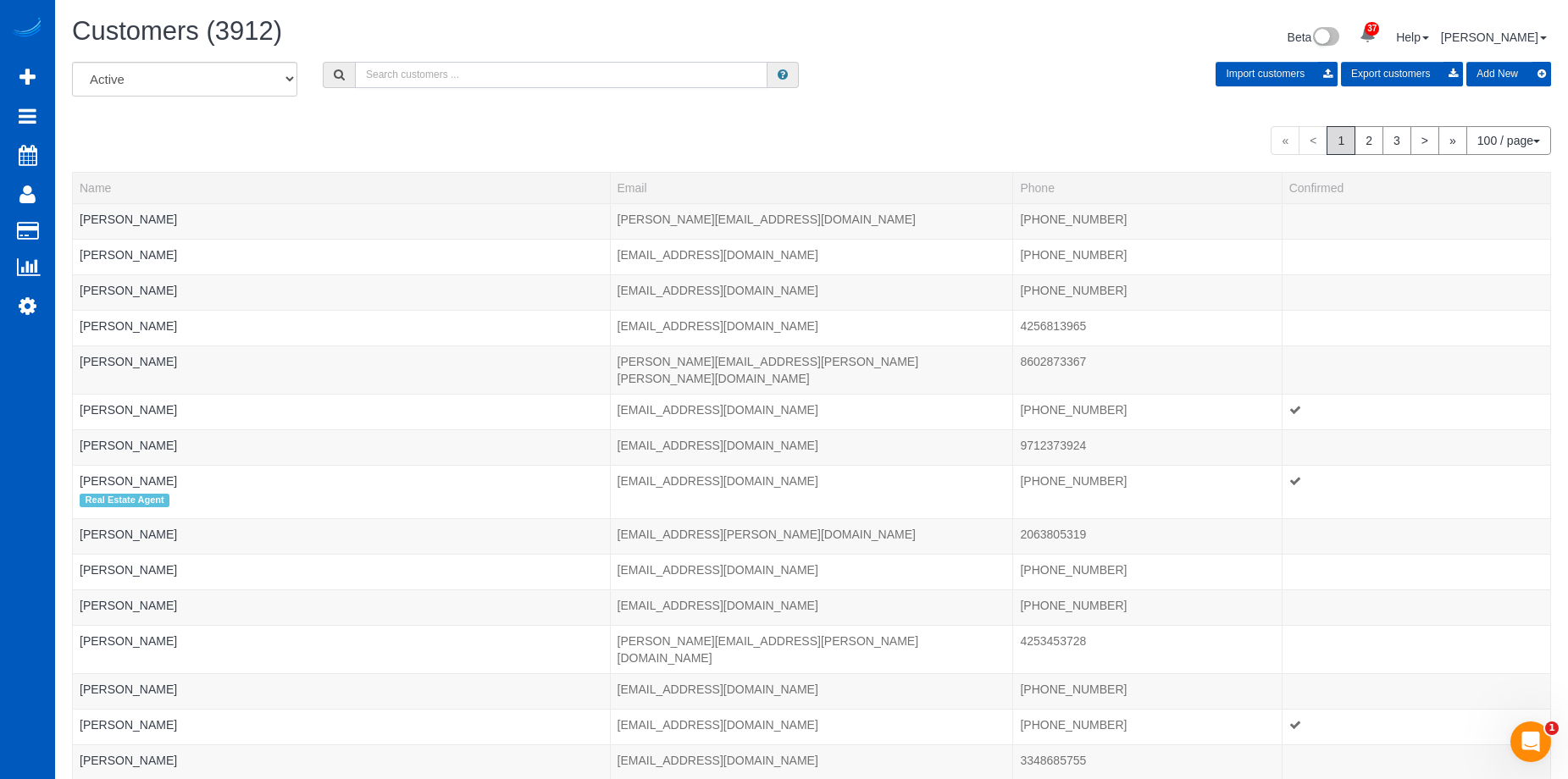
click at [539, 78] on input "text" at bounding box center [561, 75] width 412 height 26
paste input "jin@alfirealestate.com"
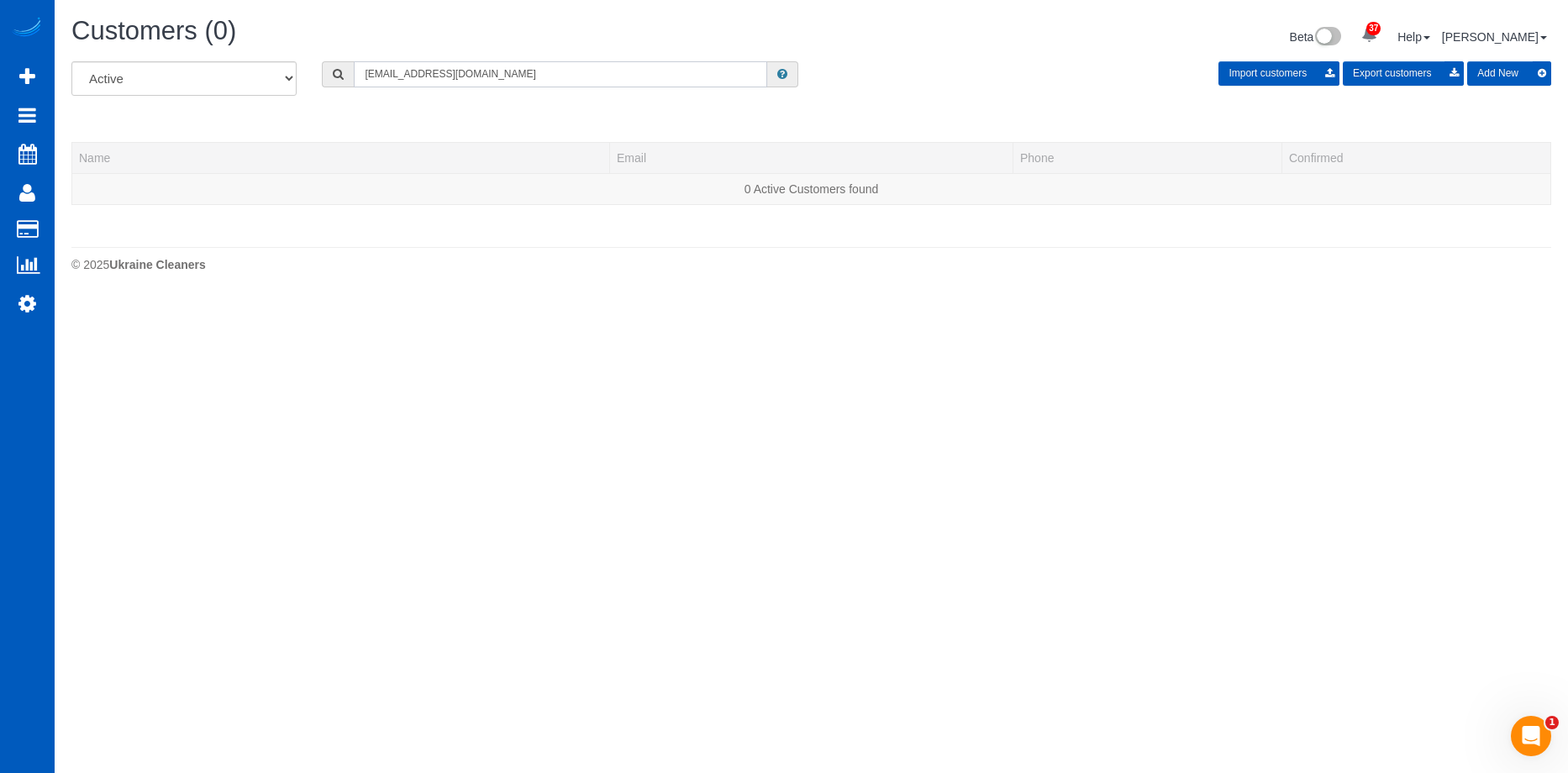
type input "jin@alfirealestate.com"
click at [1492, 69] on button "Add New" at bounding box center [1509, 73] width 84 height 24
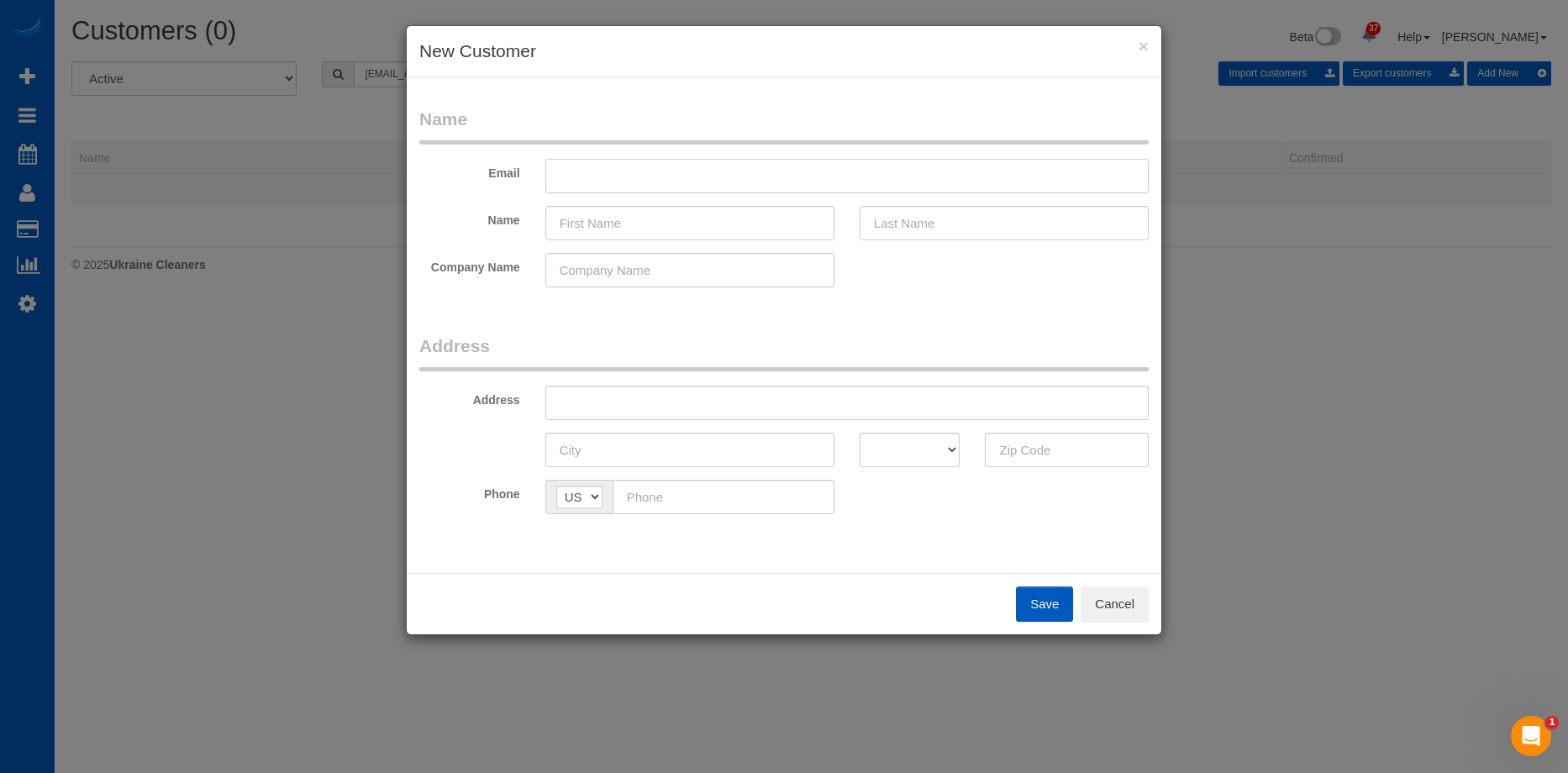
click at [709, 179] on input "text" at bounding box center [846, 176] width 603 height 35
paste input "jin@alfirealestate.com"
type input "jin@alfirealestate.com"
click at [723, 236] on input "text" at bounding box center [690, 223] width 289 height 35
paste input "Jin Lee"
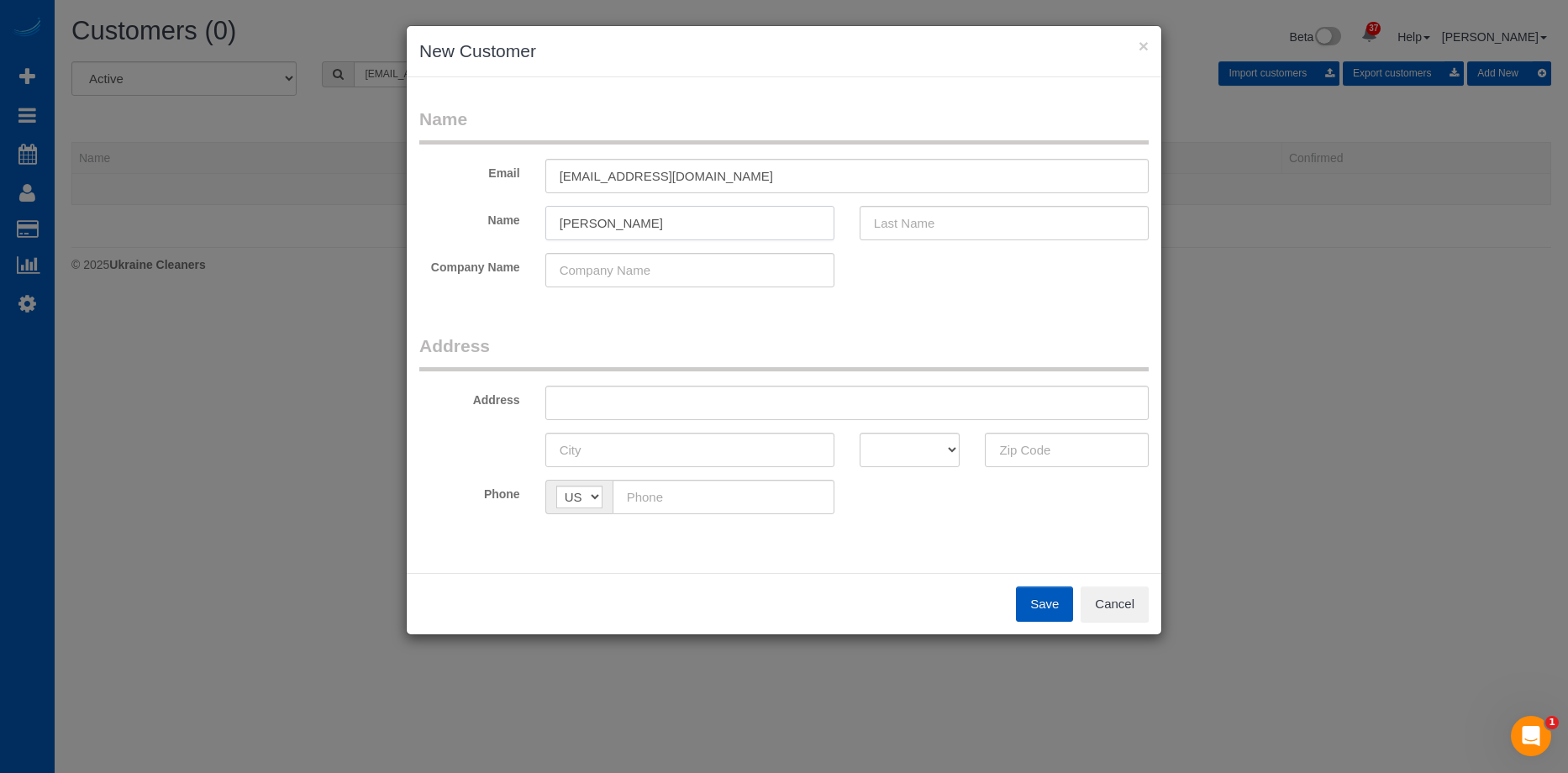
drag, startPoint x: 579, startPoint y: 226, endPoint x: 821, endPoint y: 237, distance: 242.2
click at [815, 236] on input "Jin Lee" at bounding box center [690, 223] width 289 height 35
type input "Jin"
click at [986, 225] on input "text" at bounding box center [1004, 223] width 289 height 35
paste input "Lee"
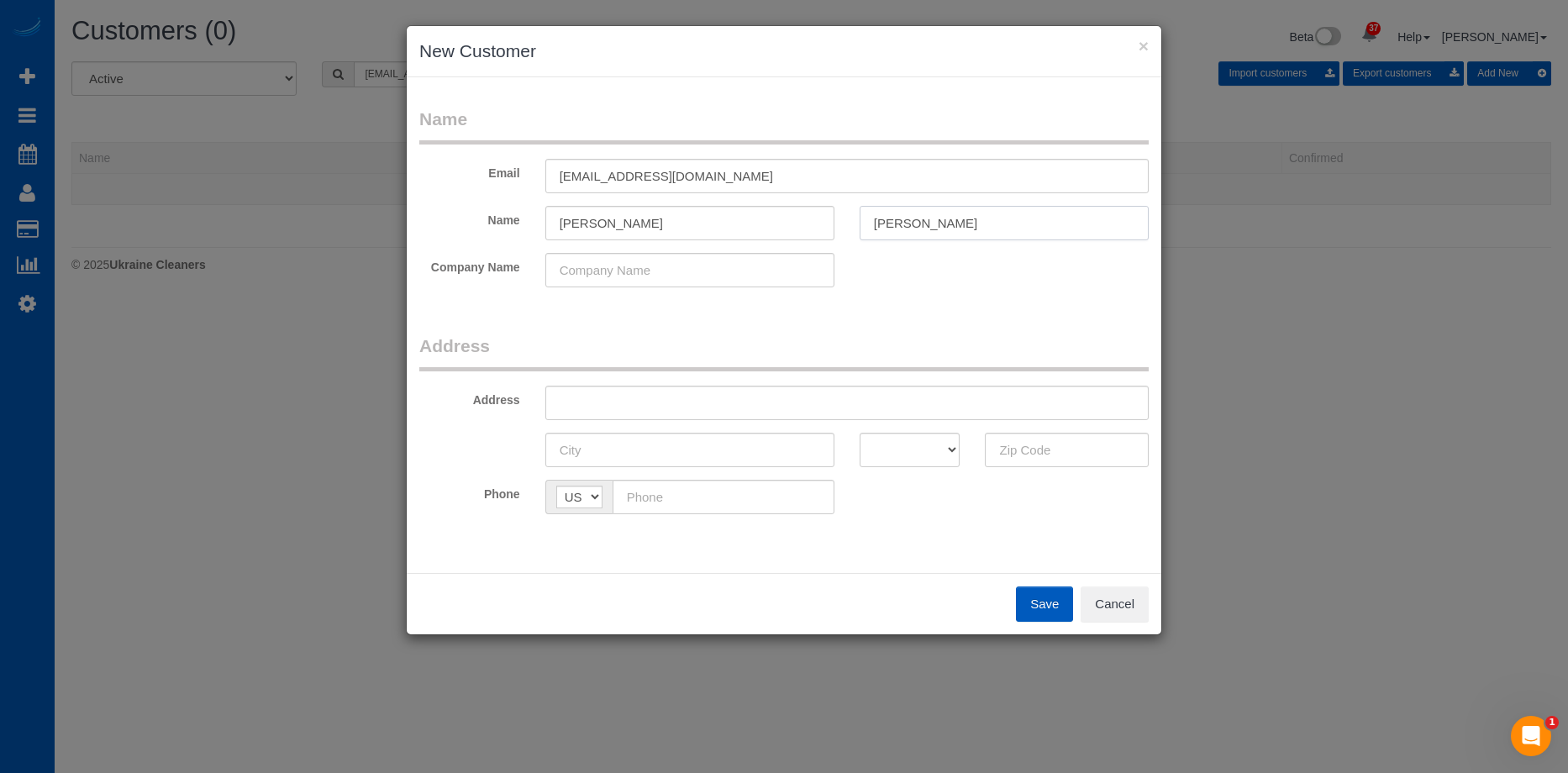
type input "Lee"
click at [721, 234] on input "Jin" at bounding box center [690, 223] width 289 height 35
type input "Jin"
click at [732, 398] on input "text" at bounding box center [846, 403] width 603 height 35
paste input "41243 SE 123rd St, North Bend, WA 98045"
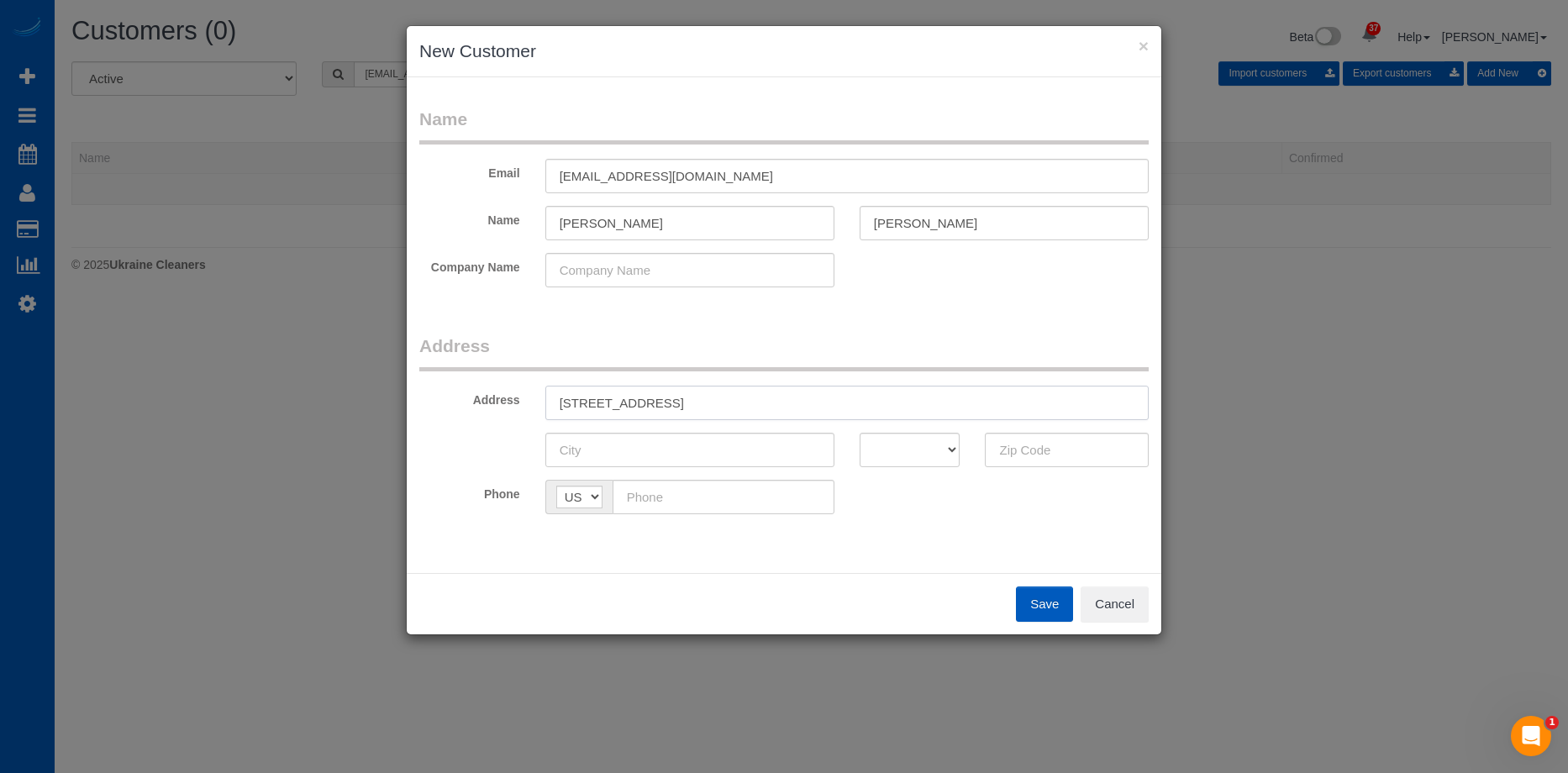
drag, startPoint x: 766, startPoint y: 404, endPoint x: 910, endPoint y: 407, distance: 144.0
click at [910, 407] on input "41243 SE 123rd St, North Bend, WA 98045" at bounding box center [846, 403] width 603 height 35
type input "41243 SE 123rd St, North Bend, WA"
drag, startPoint x: 1073, startPoint y: 457, endPoint x: 1063, endPoint y: 460, distance: 10.4
click at [1073, 457] on input "text" at bounding box center [1067, 450] width 164 height 35
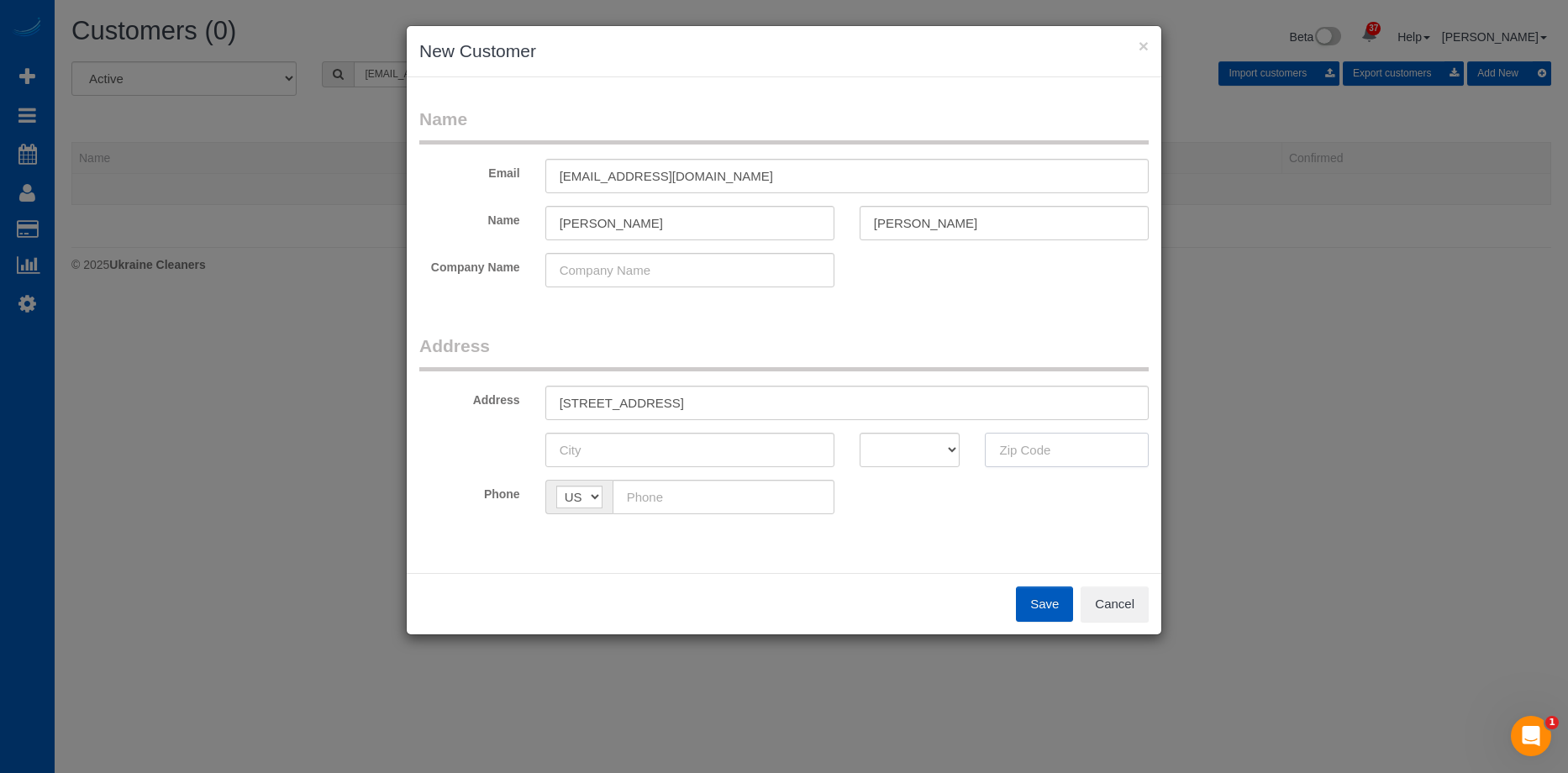
paste input "98045"
type input "98045"
drag, startPoint x: 933, startPoint y: 460, endPoint x: 930, endPoint y: 445, distance: 15.3
click at [933, 460] on select "AK AL AR AZ CA CO CT DC DE FL GA HI IA ID IL IN KS KY LA MA MD ME MI MN MO MS M…" at bounding box center [910, 450] width 101 height 35
select select "WA"
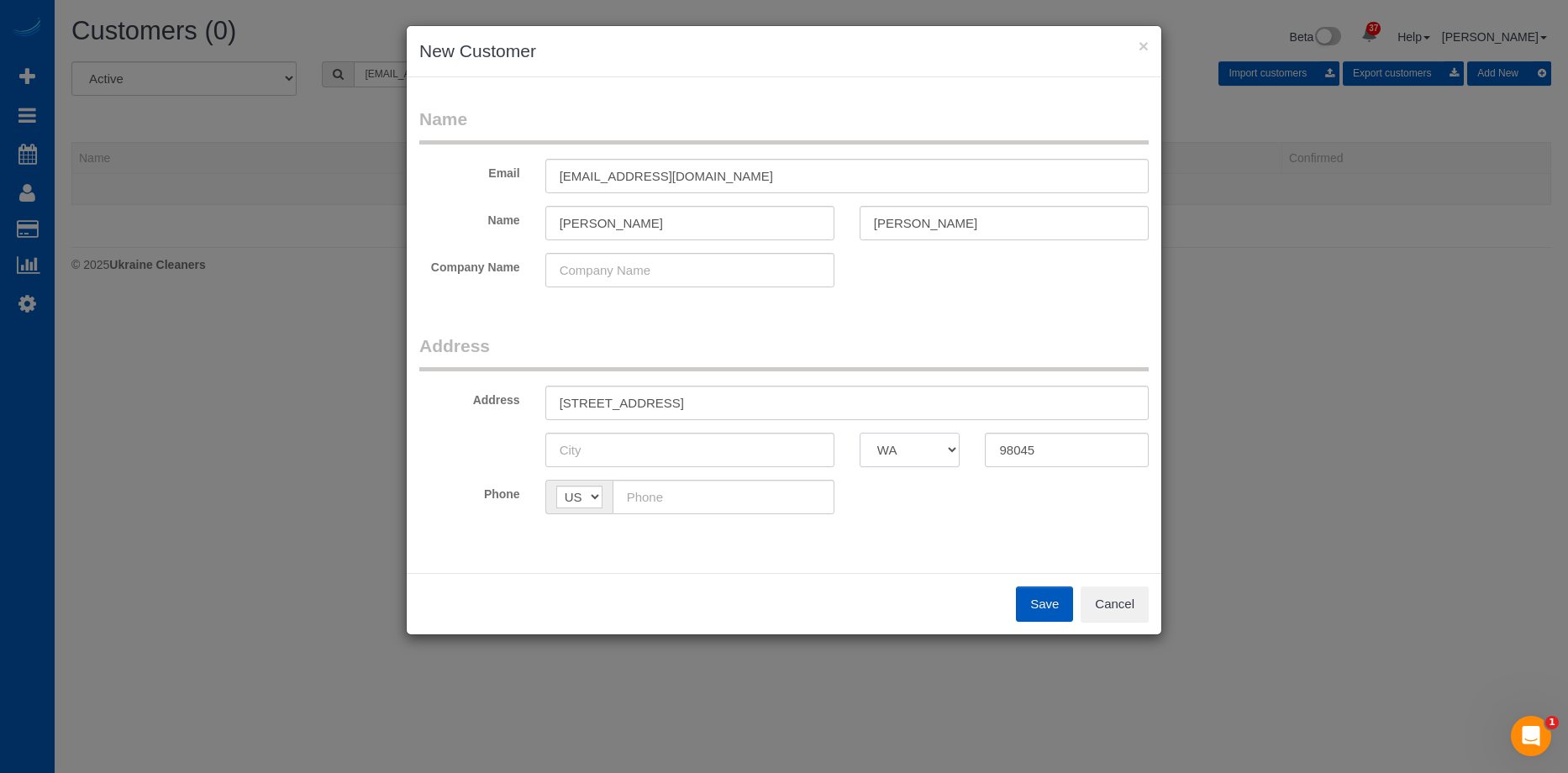
click at [859, 433] on select "AK AL AR AZ CA CO CT DC DE FL GA HI IA ID IL IN KS KY LA MA MD ME MI MN MO MS M…" at bounding box center [910, 450] width 101 height 35
drag, startPoint x: 676, startPoint y: 400, endPoint x: 737, endPoint y: 404, distance: 61.1
click at [737, 404] on input "41243 SE 123rd St, North Bend, WA" at bounding box center [846, 403] width 603 height 35
type input "41243 SE 123rd St, , WA"
click at [679, 440] on input "text" at bounding box center [690, 450] width 289 height 35
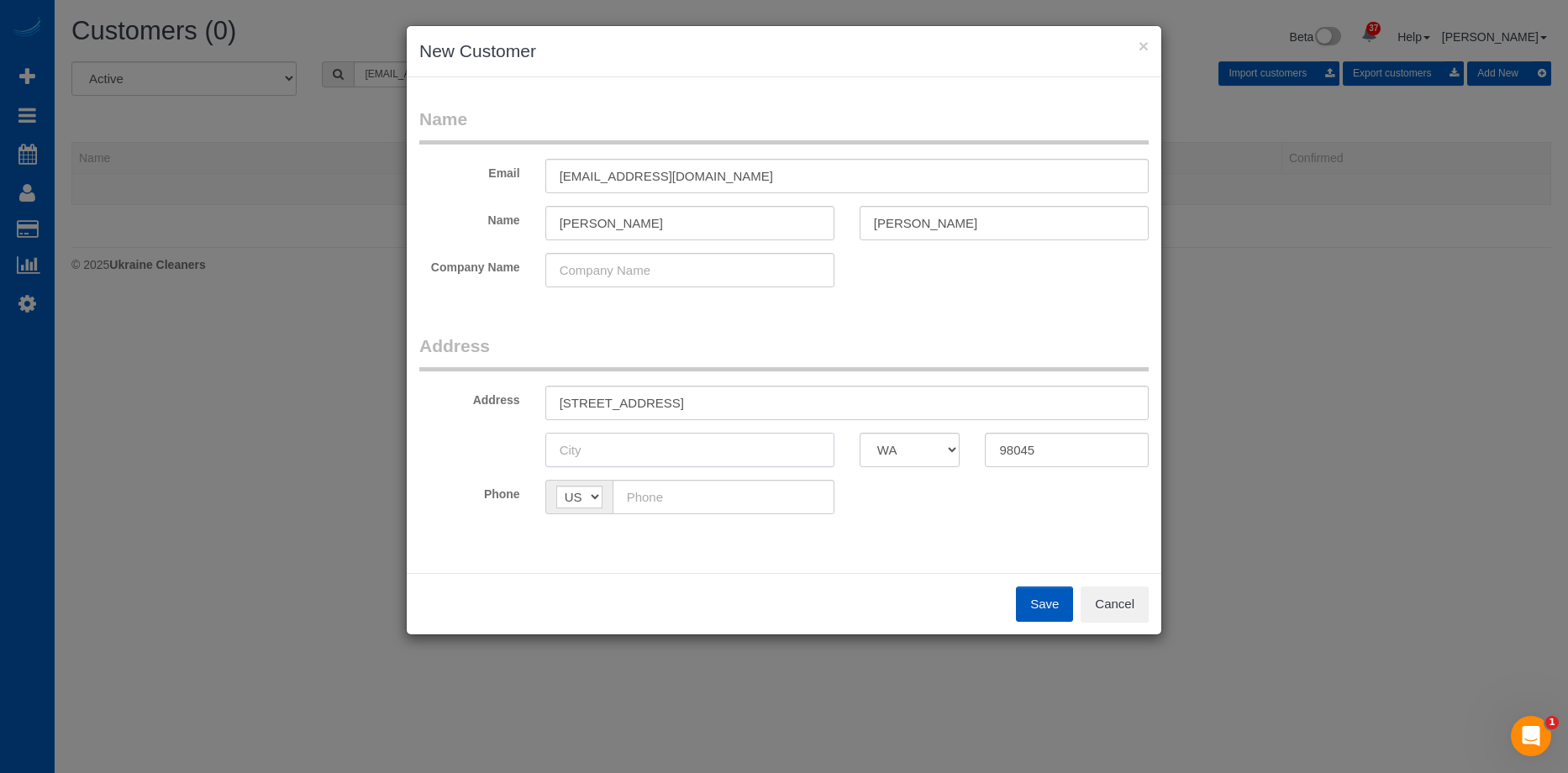
paste input "North Bend"
type input "North Bend"
drag, startPoint x: 668, startPoint y: 406, endPoint x: 757, endPoint y: 396, distance: 89.6
click at [757, 396] on input "41243 SE 123rd St, , WA" at bounding box center [846, 403] width 603 height 35
type input "41243 SE 123rd St"
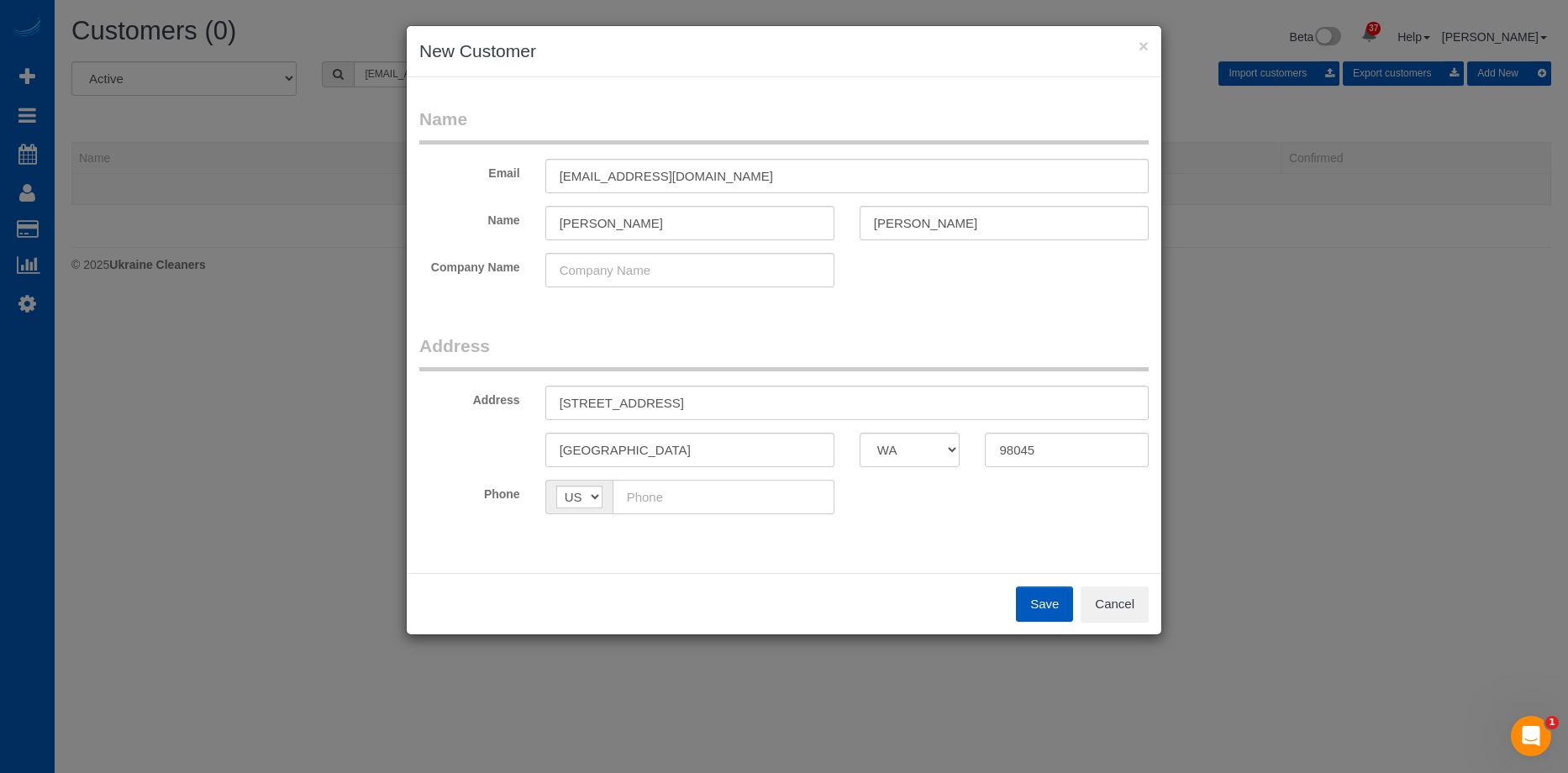
click at [695, 506] on input "text" at bounding box center [723, 497] width 222 height 35
paste input "(425) 409-1721"
type input "(425) 409-1721"
click at [1044, 602] on button "Save" at bounding box center [1045, 604] width 57 height 36
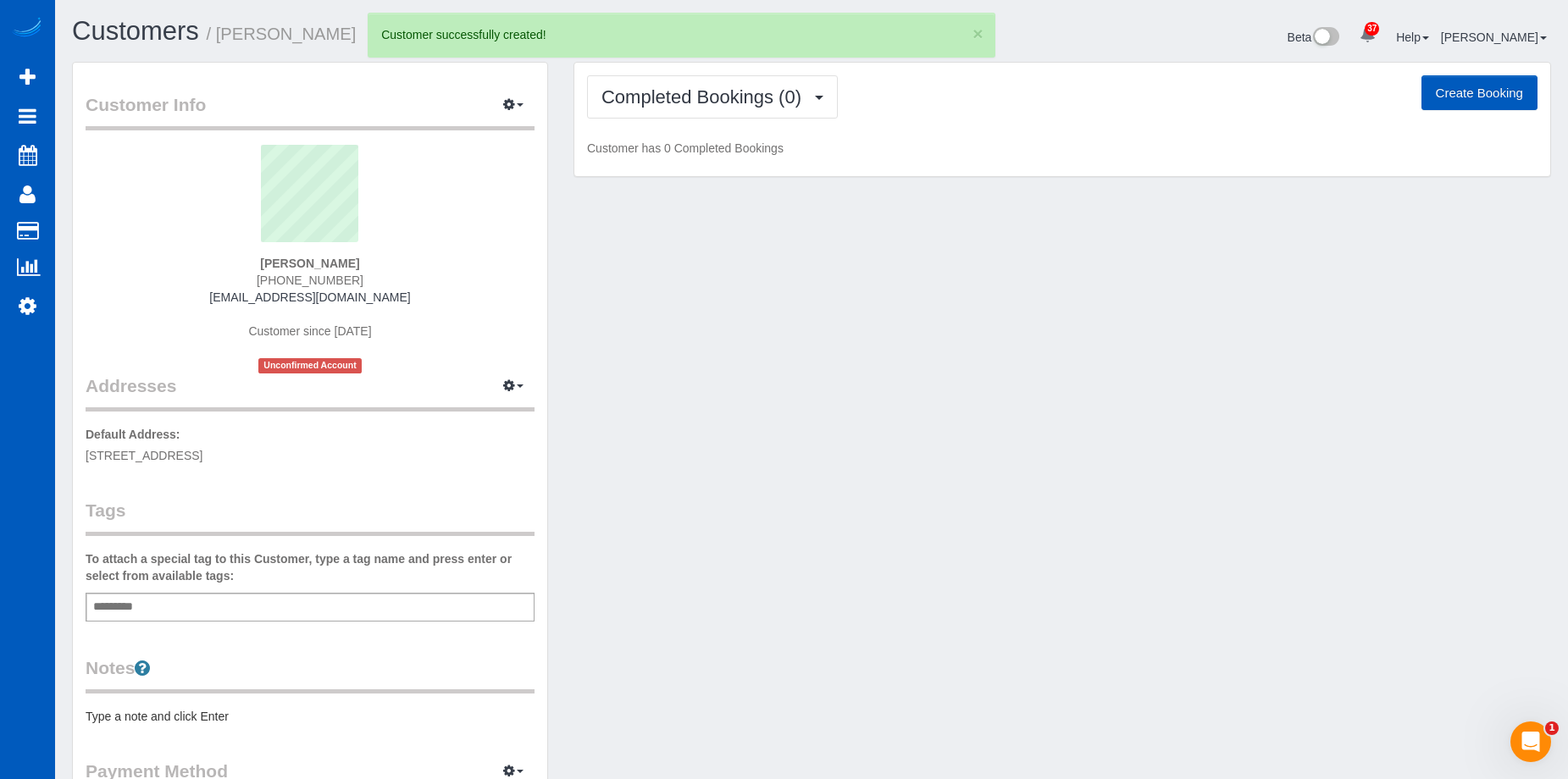
click at [1469, 86] on button "Create Booking" at bounding box center [1479, 93] width 116 height 36
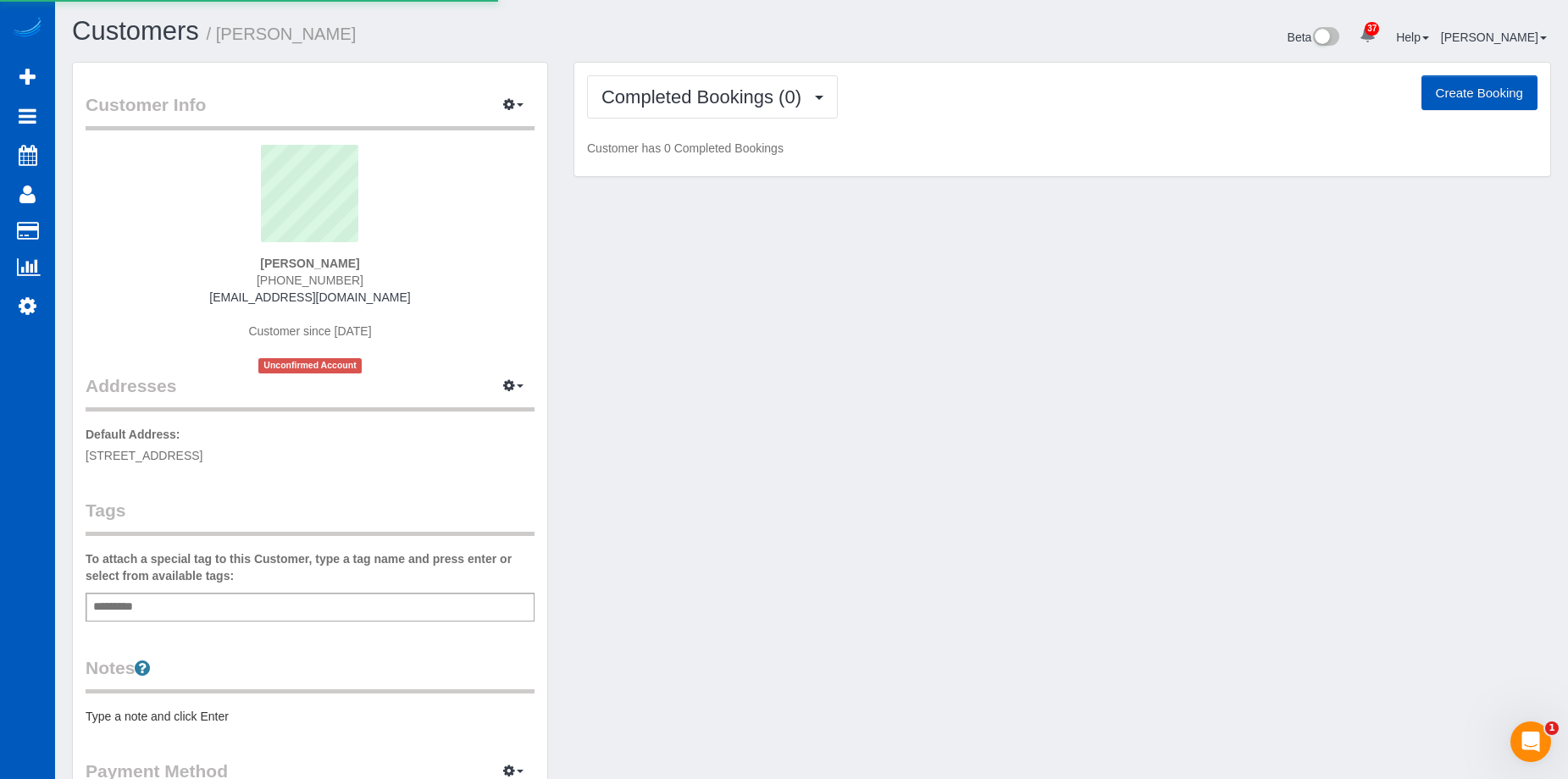
select select "WA"
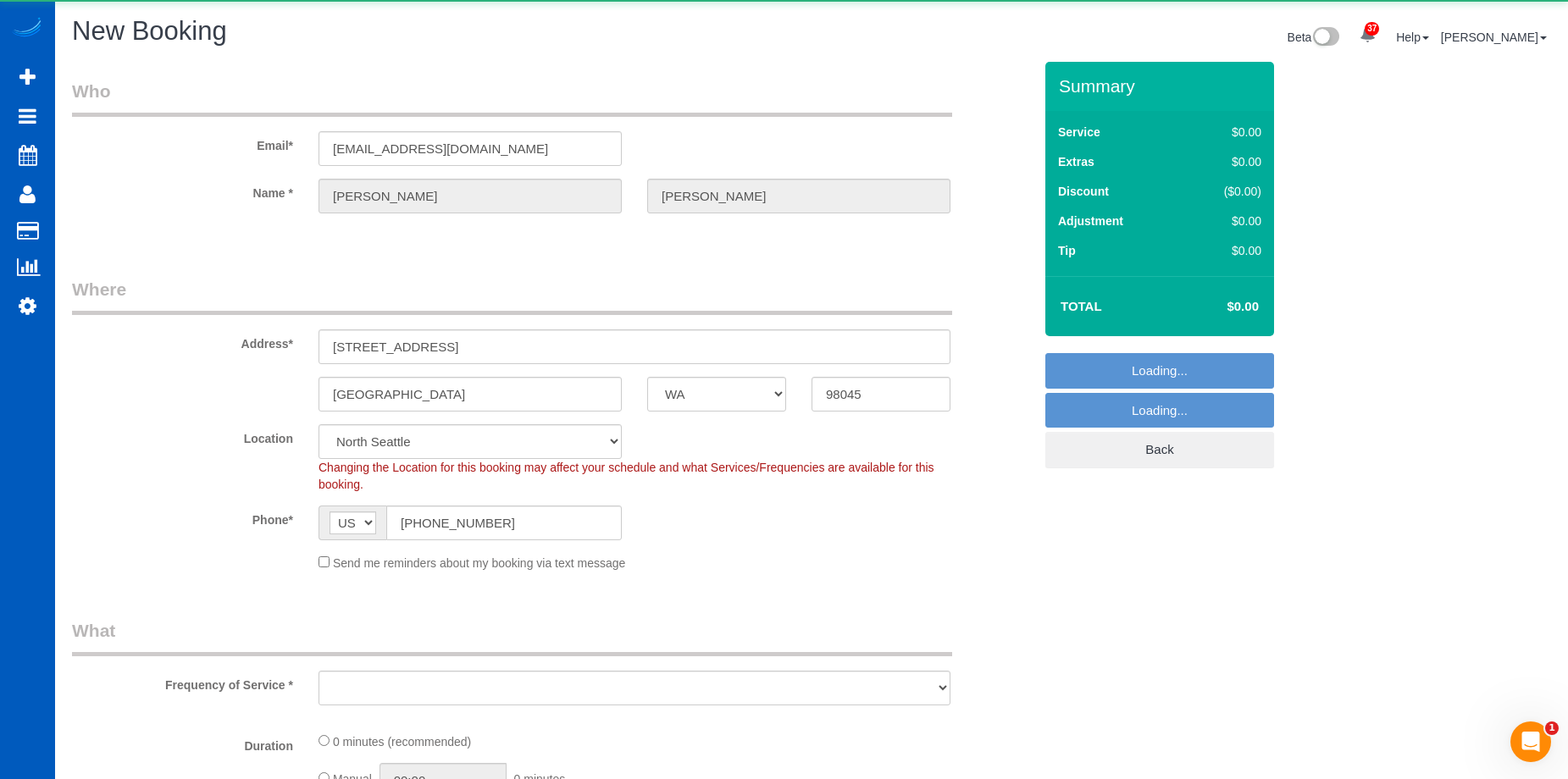
select select "object:26849"
select select "199"
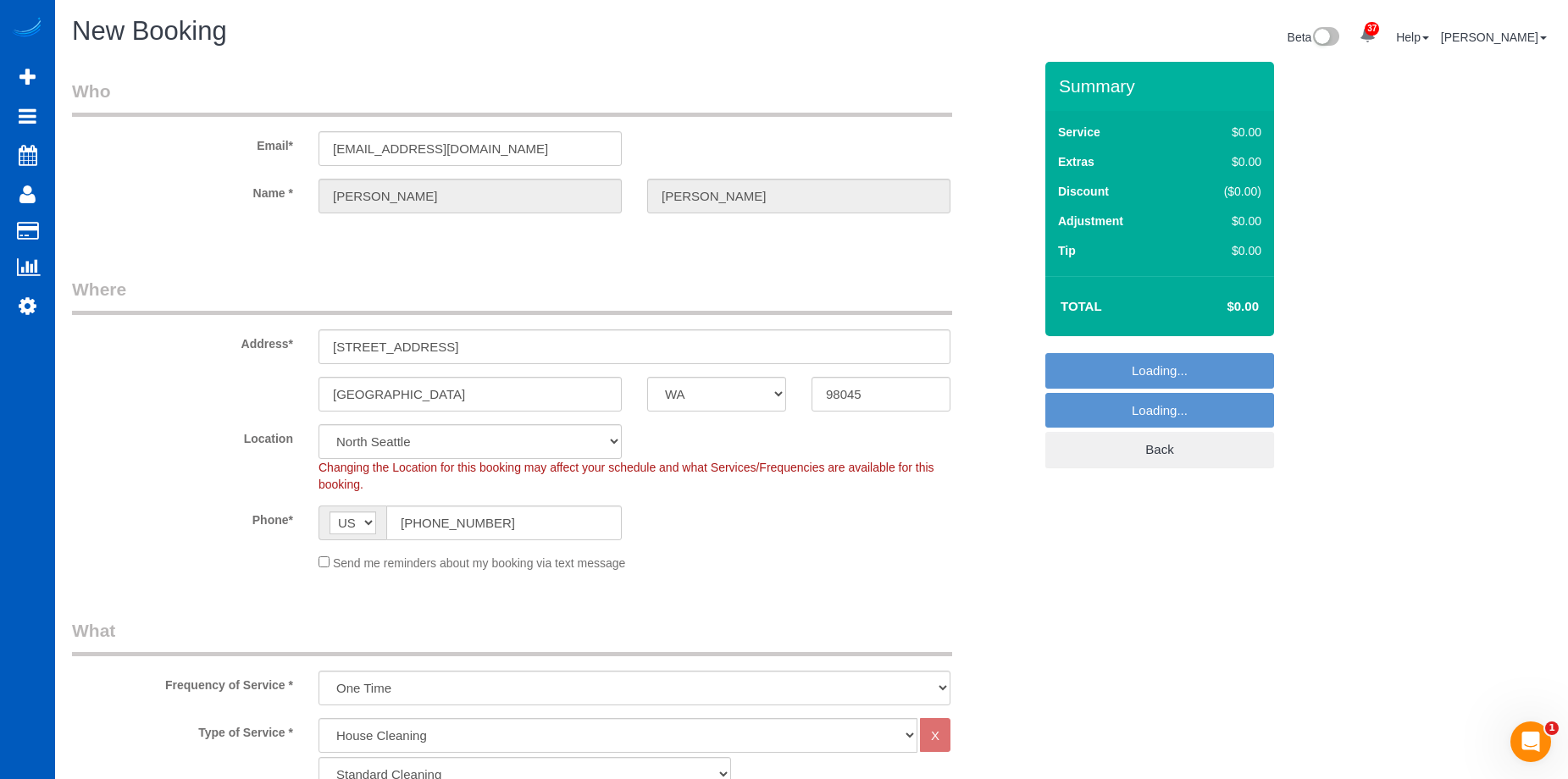
select select "object:27111"
select select "?"
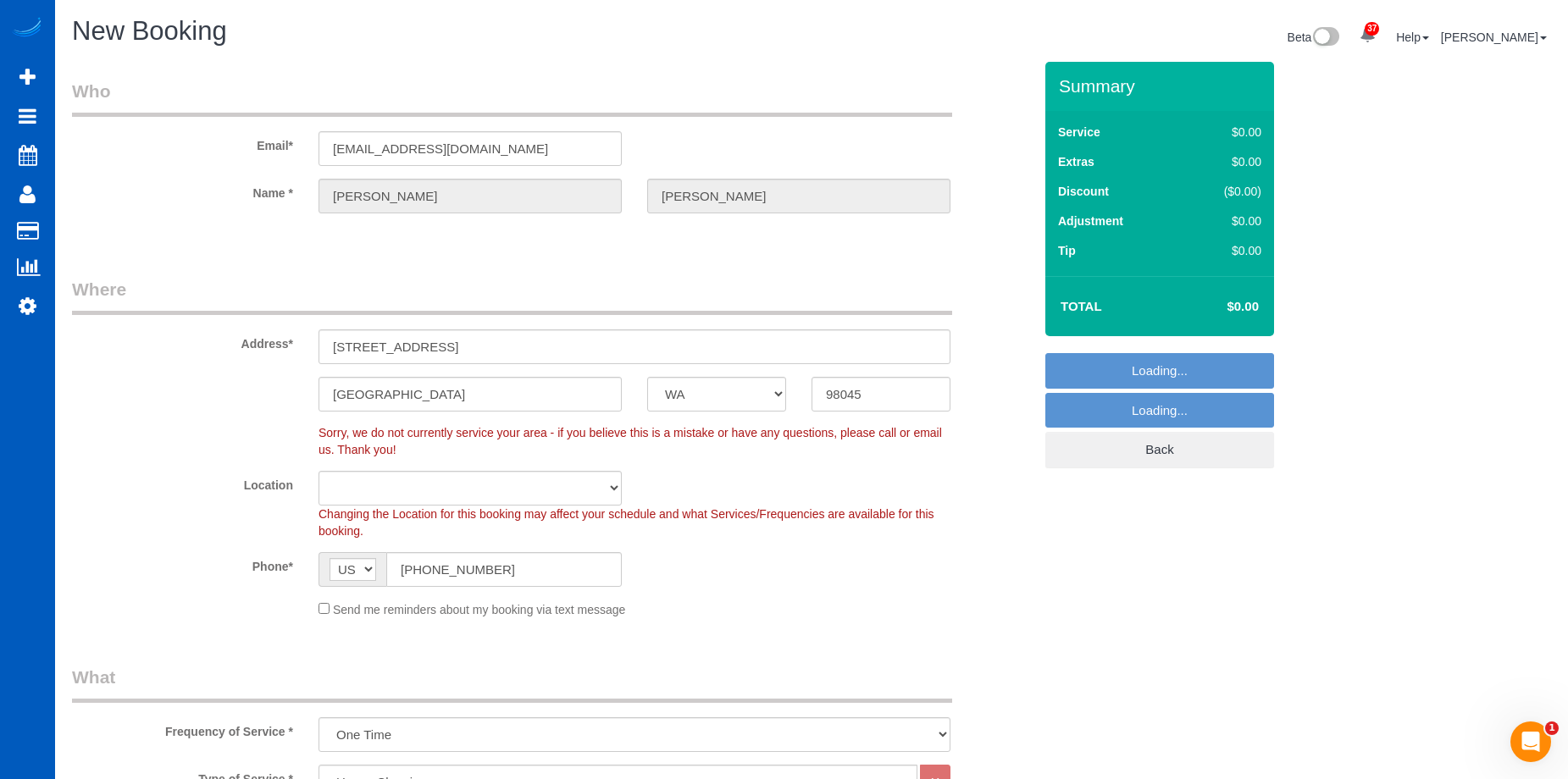
select select "object:27116"
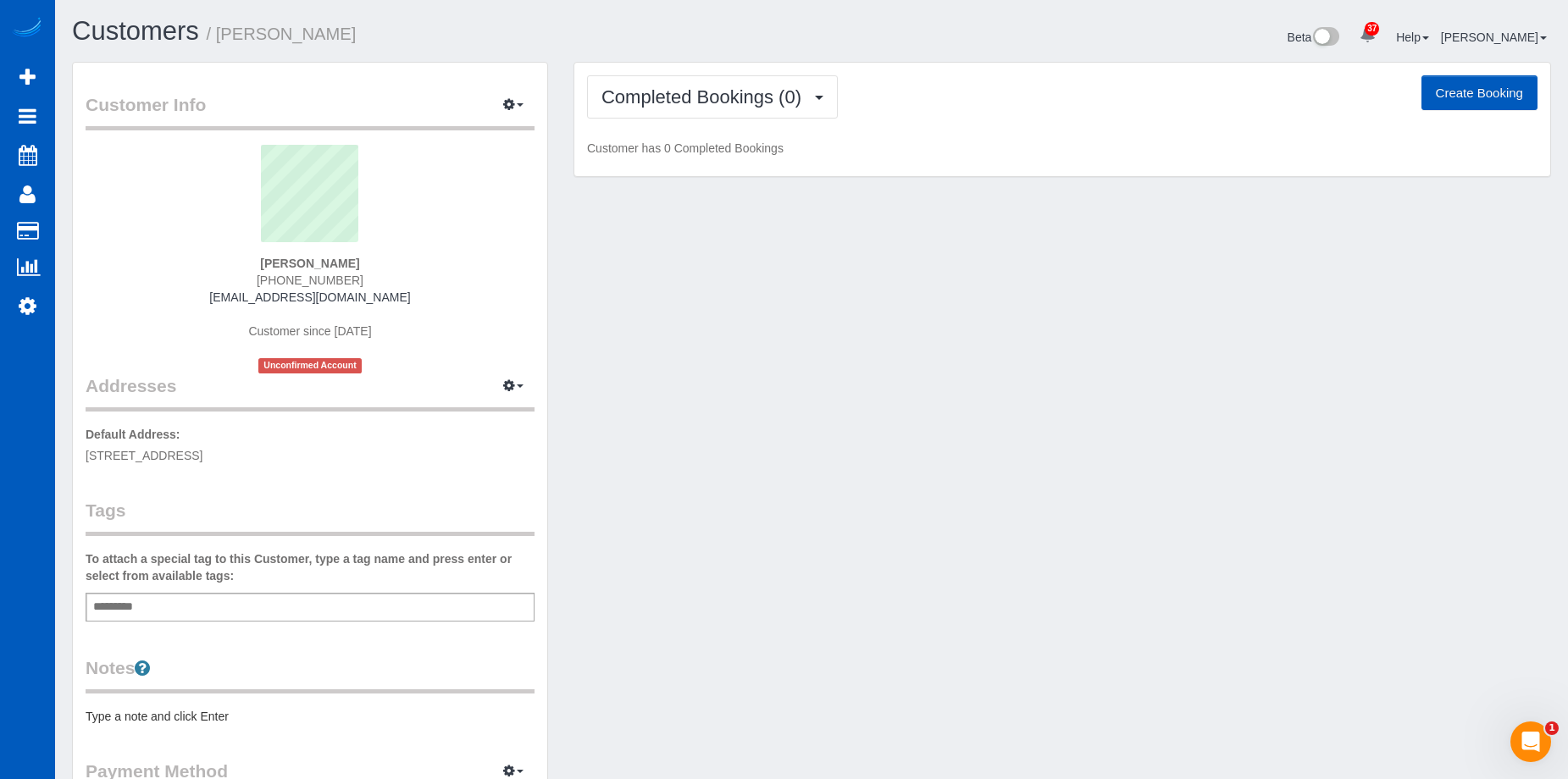
click at [1467, 89] on button "Create Booking" at bounding box center [1479, 93] width 116 height 36
select select "WA"
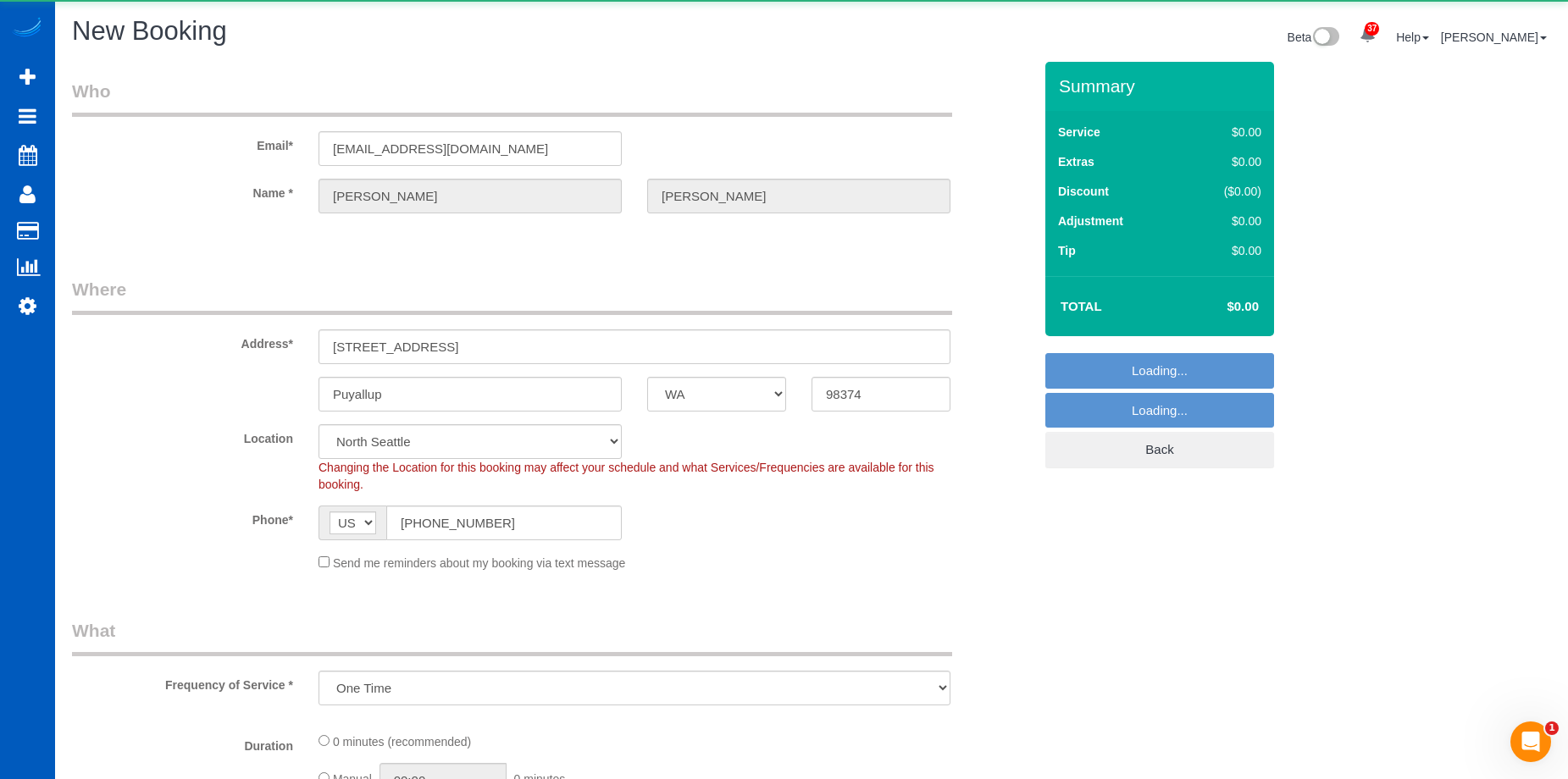
select select "object:1616"
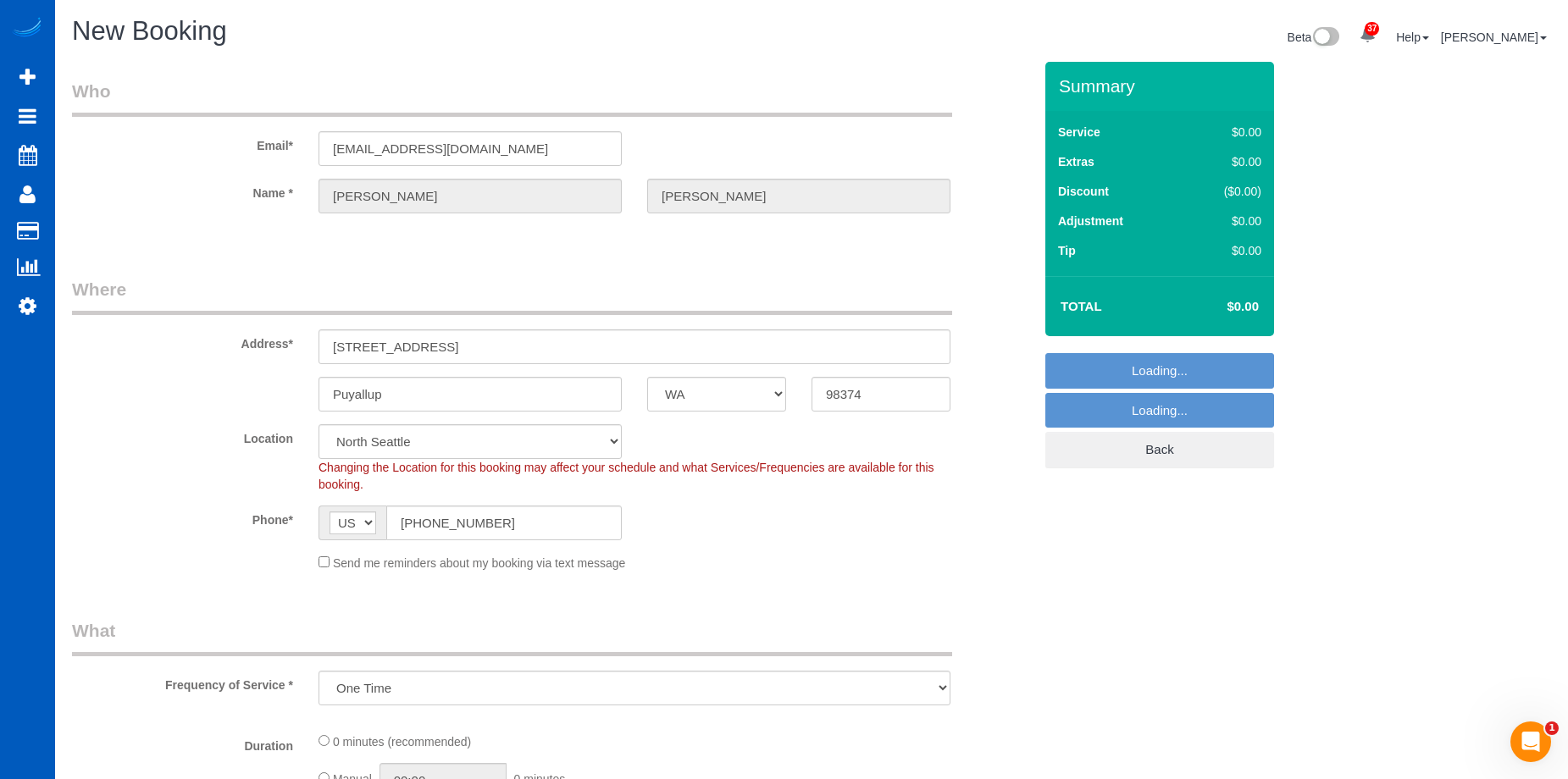
select select "199"
select select "2"
select select "object:1960"
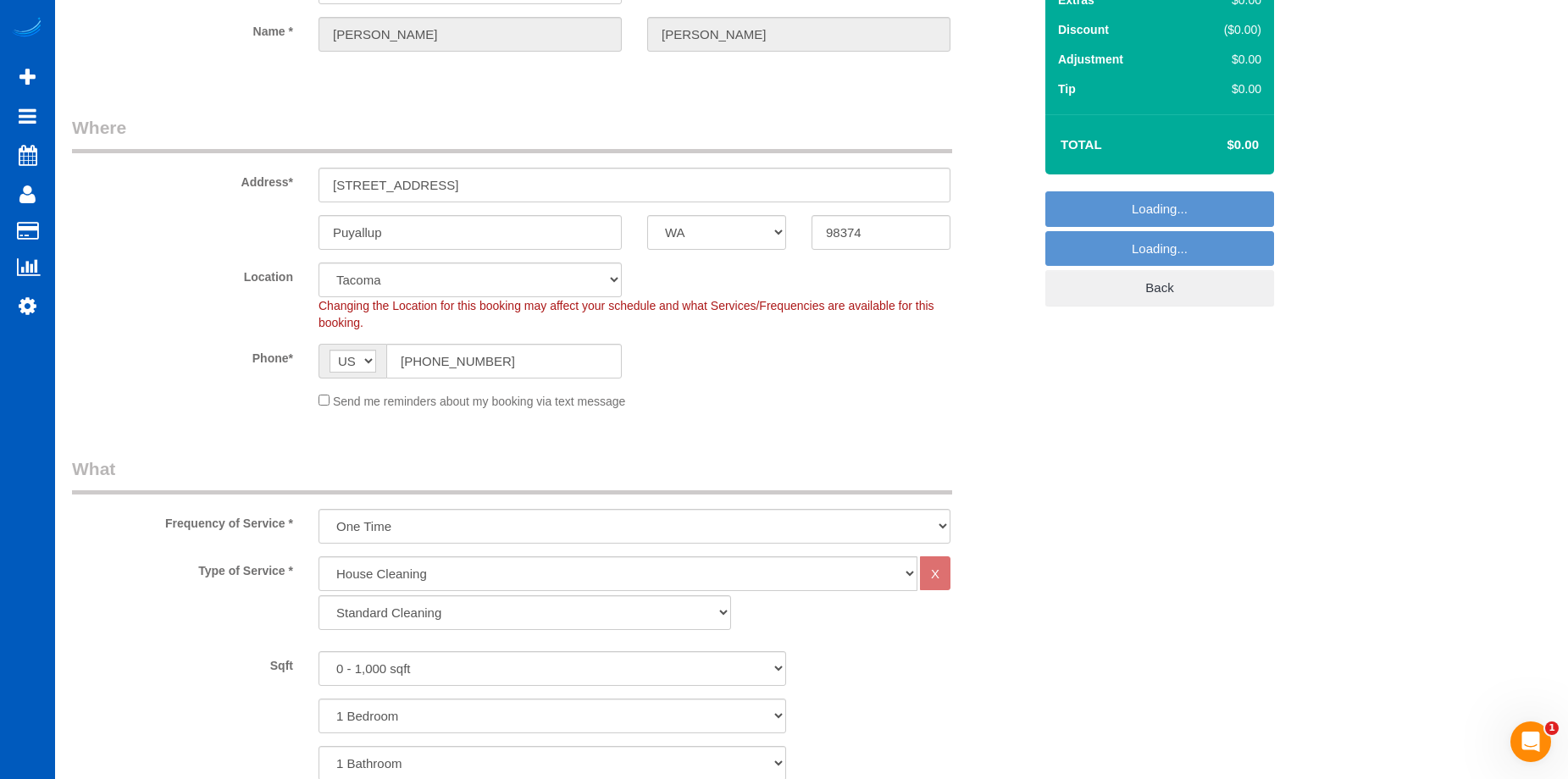
scroll to position [169, 0]
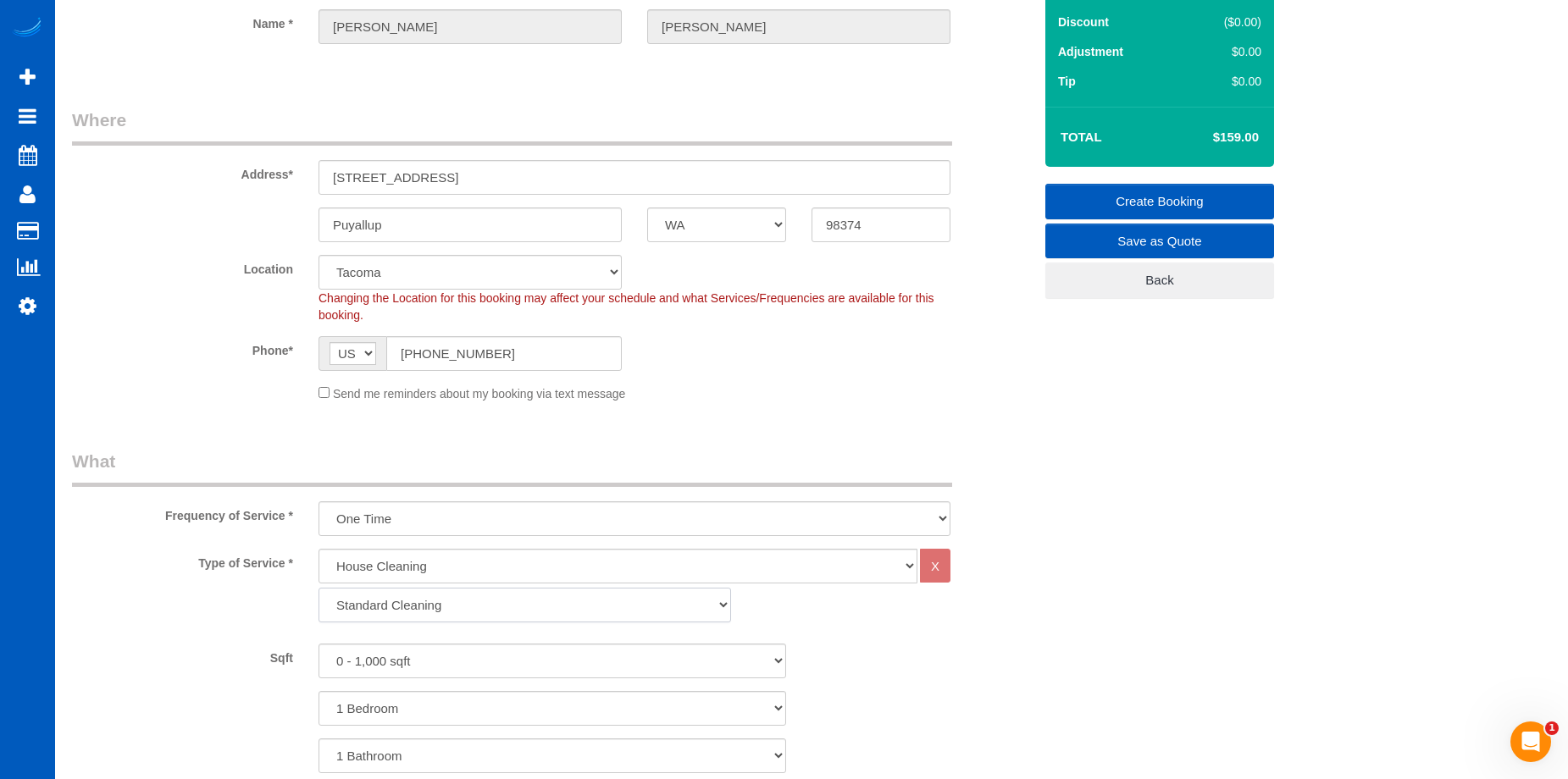
click at [418, 600] on select "Standard Cleaning Deep Cleaning Move In/ Out Cleaning" at bounding box center [525, 605] width 412 height 35
select select "367"
click at [319, 588] on select "Standard Cleaning Deep Cleaning Move In/ Out Cleaning" at bounding box center [525, 605] width 412 height 35
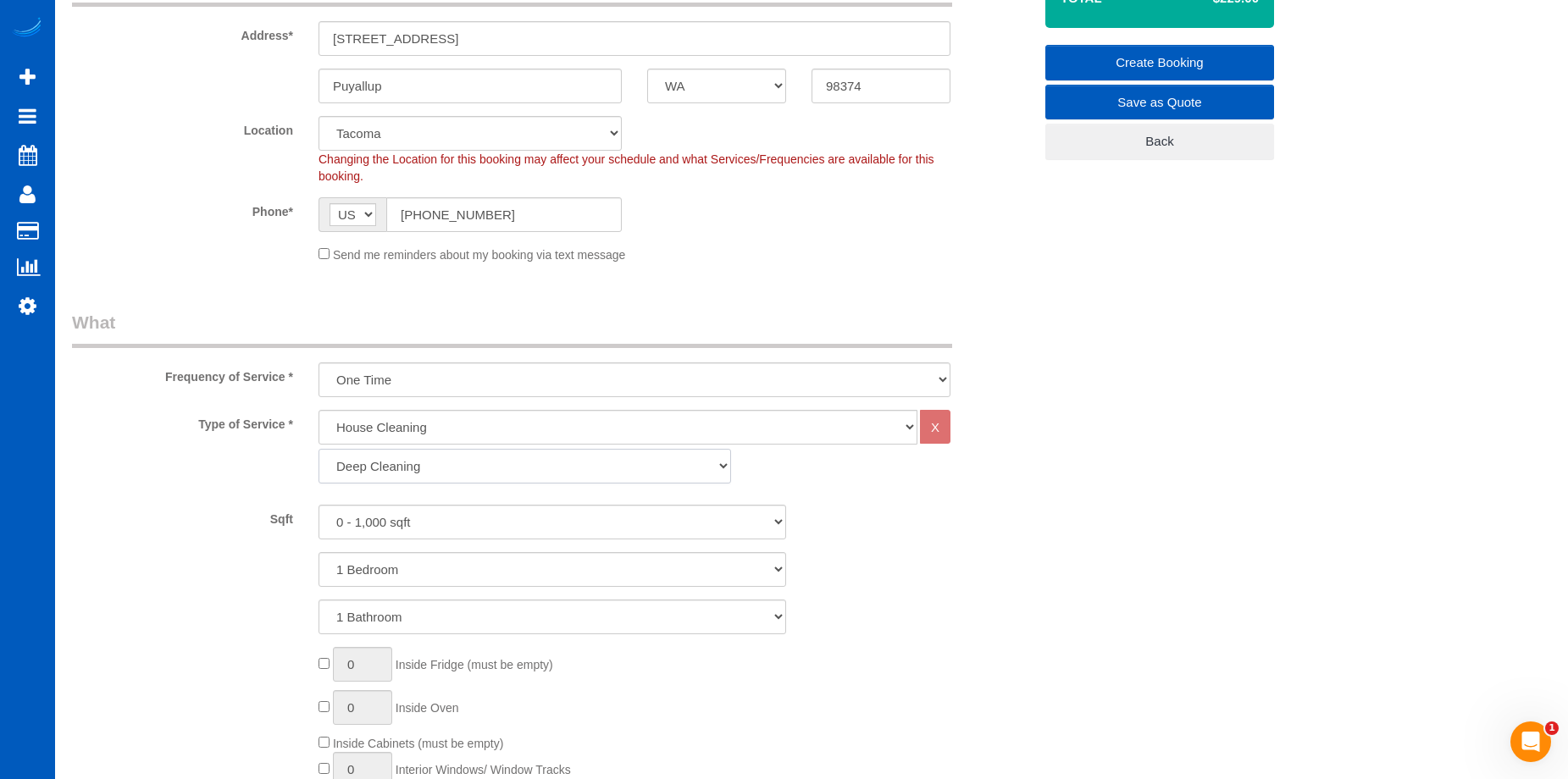
scroll to position [424, 0]
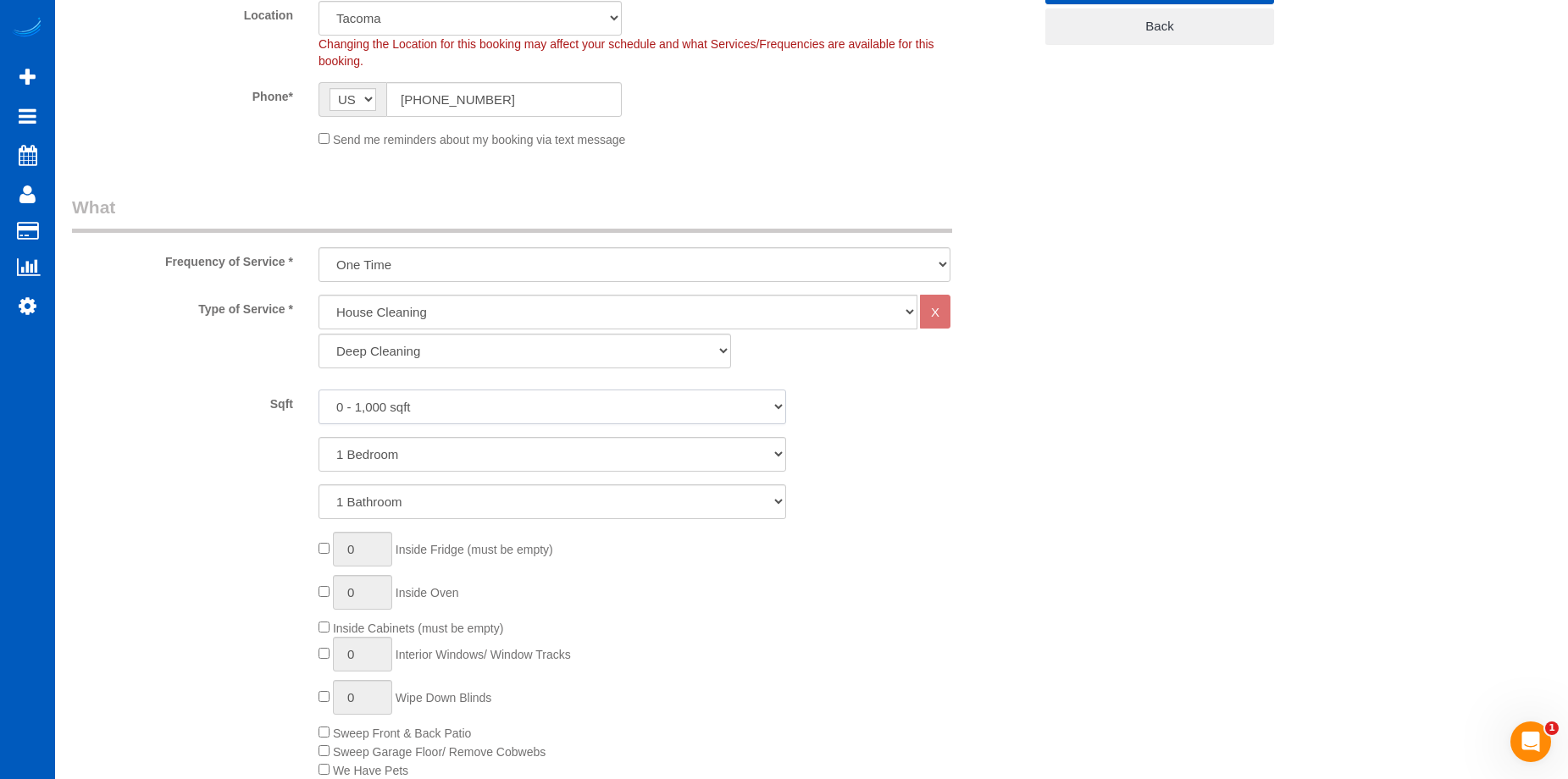
click at [523, 400] on select "0 - 1,000 sqft 1,001 - 1,500 sqft 1,501 - 2,000 sqft 2,001 - 2,500 sqft 2,501 -…" at bounding box center [552, 407] width 468 height 35
select select "2001"
click at [319, 390] on select "0 - 1,000 sqft 1,001 - 1,500 sqft 1,501 - 2,000 sqft 2,001 - 2,500 sqft 2,501 -…" at bounding box center [552, 407] width 468 height 35
click at [543, 451] on select "1 Bedroom 2 Bedrooms 3 Bedrooms 4 Bedrooms 5 Bedrooms 6 Bedrooms 7 Bedrooms" at bounding box center [552, 454] width 468 height 35
select select "4"
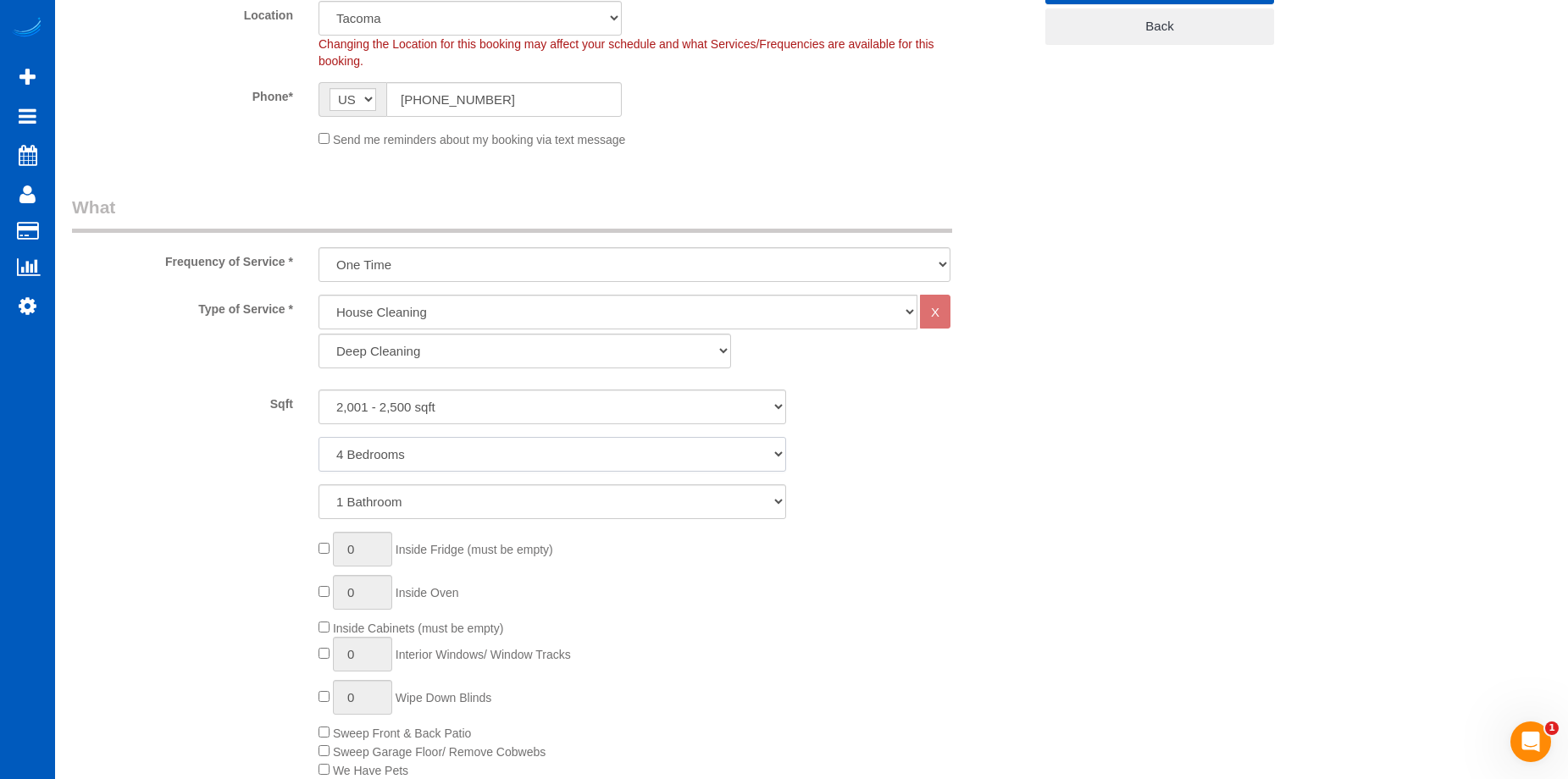
click at [319, 437] on select "1 Bedroom 2 Bedrooms 3 Bedrooms 4 Bedrooms 5 Bedrooms 6 Bedrooms 7 Bedrooms" at bounding box center [552, 454] width 468 height 35
click at [553, 499] on select "1 Bathroom 2 Bathrooms 3 Bathrooms 4 Bathrooms 5 Bathrooms 6 Bathrooms 7 Bathro…" at bounding box center [552, 502] width 468 height 35
select select "2"
click at [319, 484] on select "1 Bathroom 2 Bathrooms 3 Bathrooms 4 Bathrooms 5 Bathrooms 6 Bathrooms 7 Bathro…" at bounding box center [552, 502] width 468 height 35
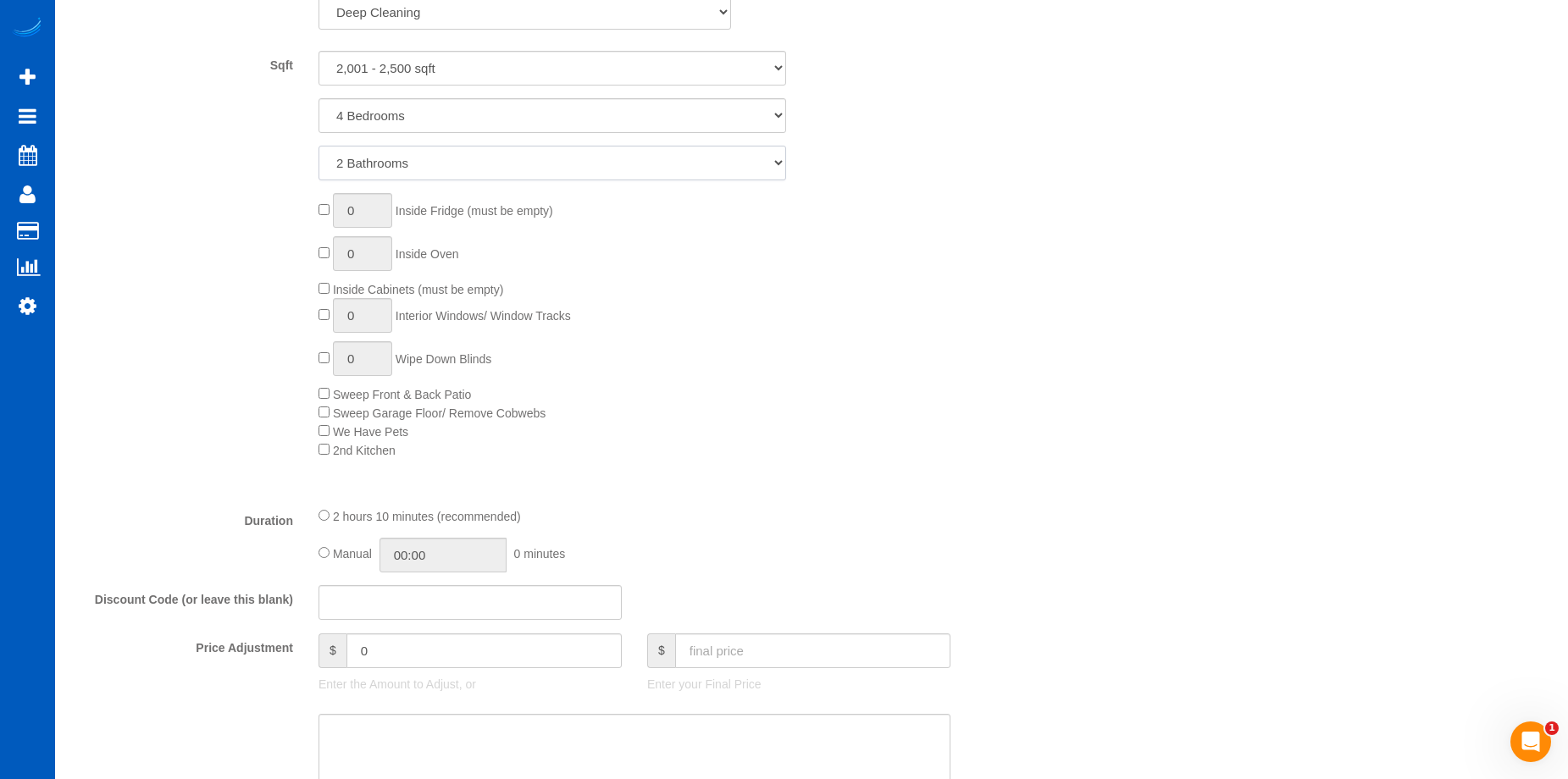
scroll to position [1016, 0]
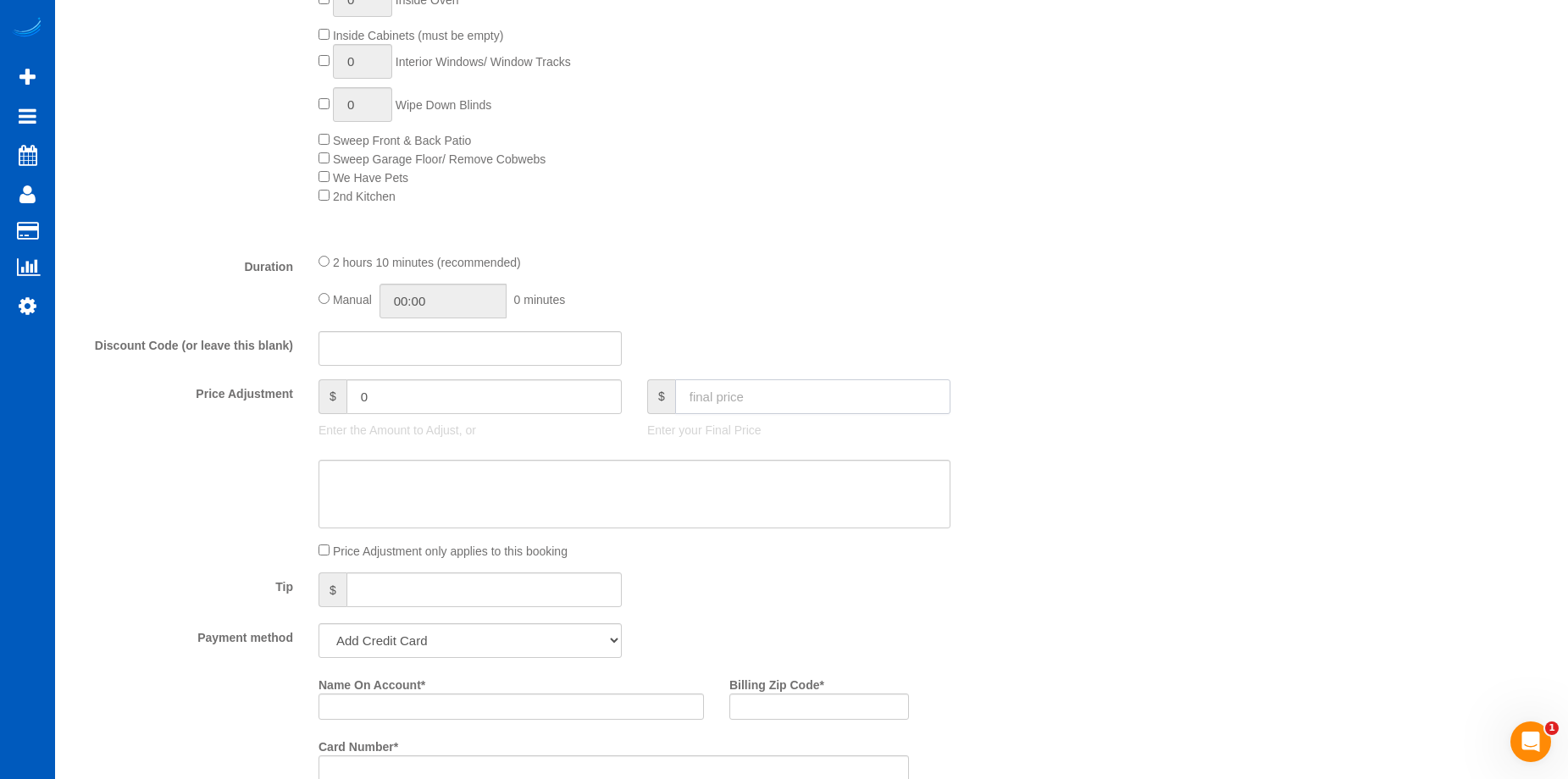
click at [752, 404] on input "text" at bounding box center [813, 397] width 276 height 35
type input "150"
drag, startPoint x: 734, startPoint y: 480, endPoint x: 708, endPoint y: 482, distance: 26.1
click at [734, 479] on textarea at bounding box center [634, 494] width 632 height 69
type input "-219"
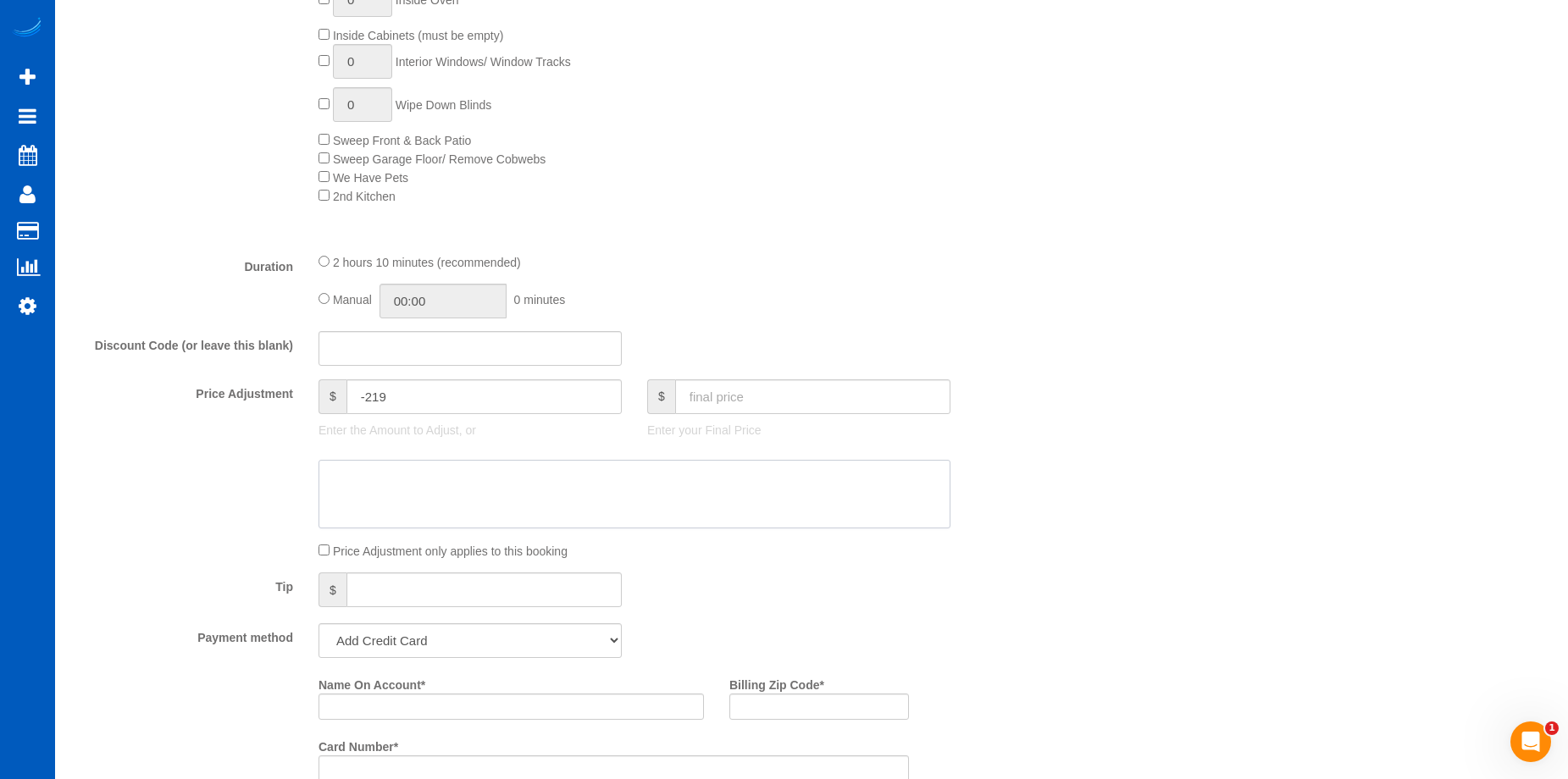
click at [519, 482] on textarea at bounding box center [634, 494] width 632 height 69
paste textarea "2 bathrooms only"
type textarea "2 bathrooms only"
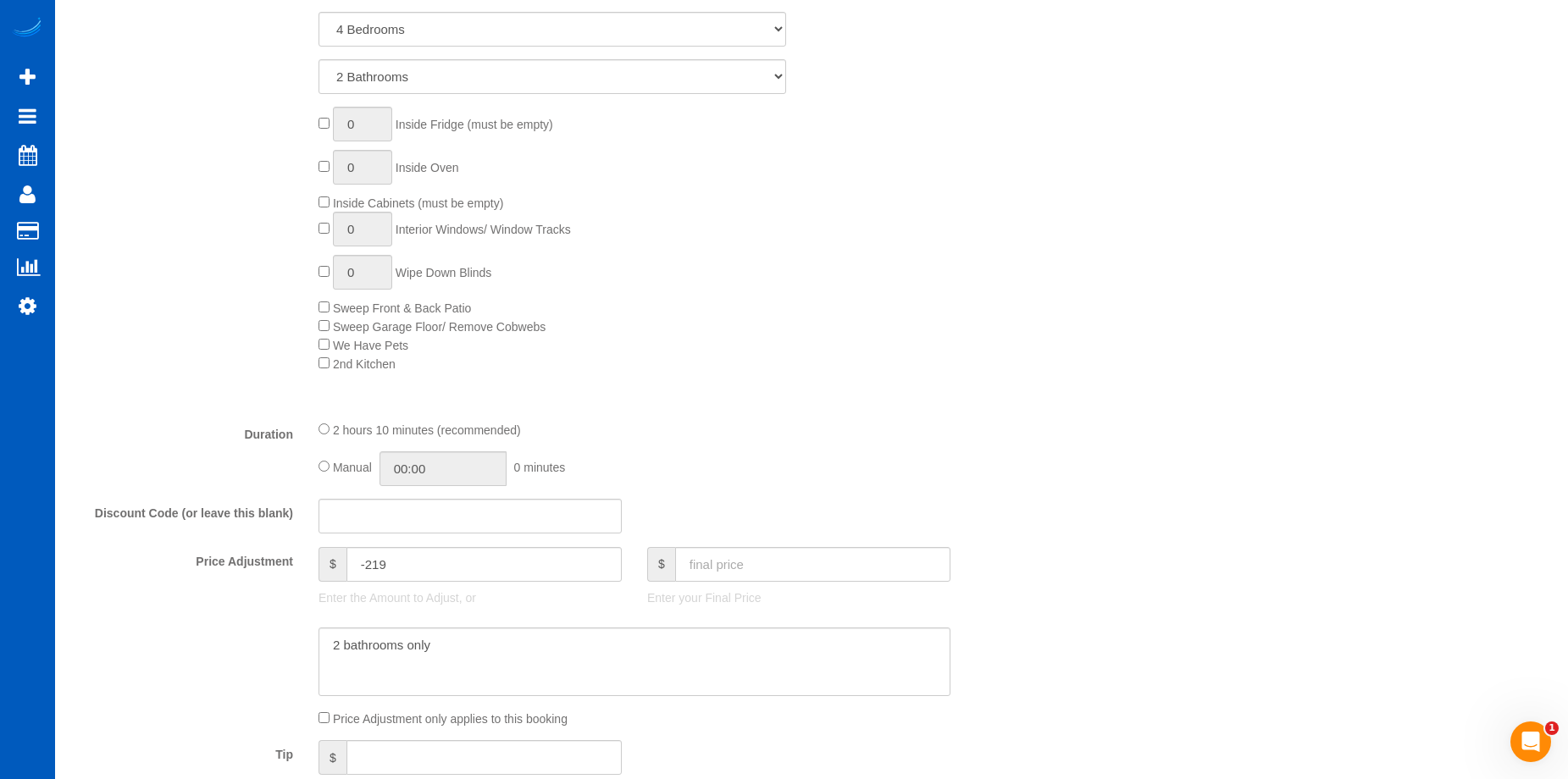
scroll to position [847, 0]
click at [413, 455] on input "02:10" at bounding box center [442, 470] width 127 height 35
type input "03:00"
click at [419, 540] on li "03:00" at bounding box center [424, 547] width 75 height 22
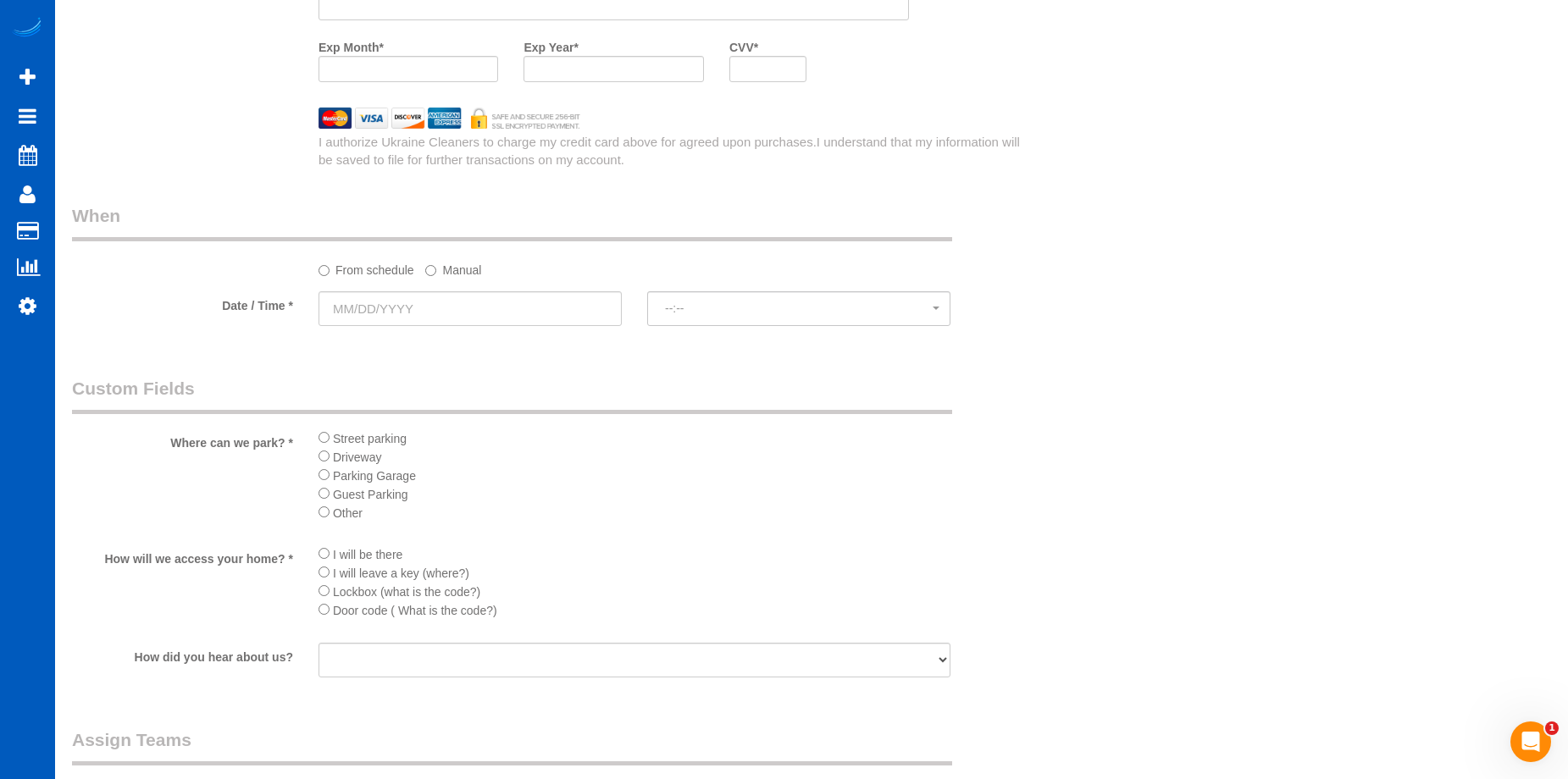
scroll to position [1778, 0]
click at [543, 293] on input "text" at bounding box center [470, 308] width 304 height 35
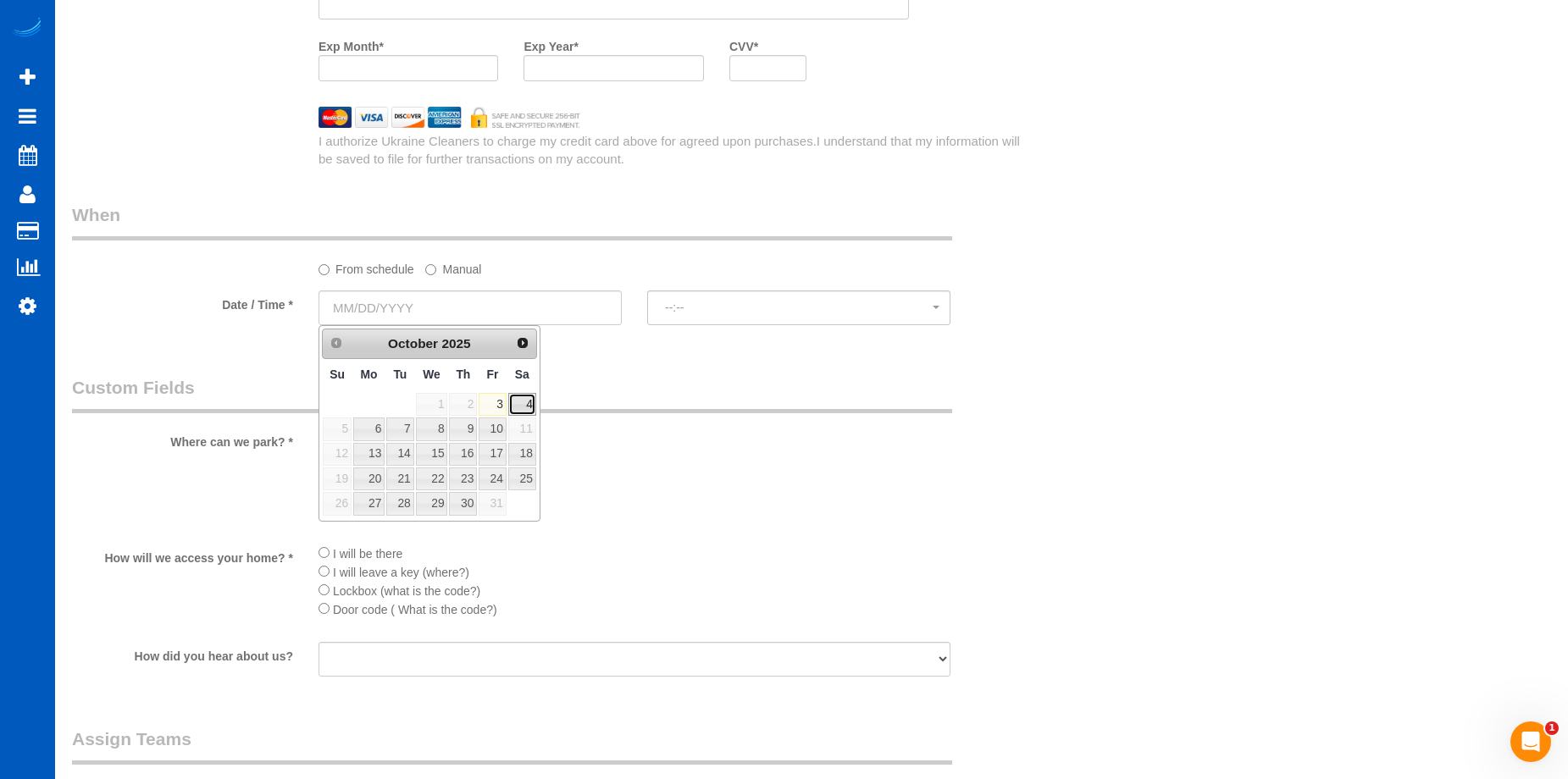
click at [520, 409] on link "4" at bounding box center [522, 404] width 28 height 23
type input "10/04/2025"
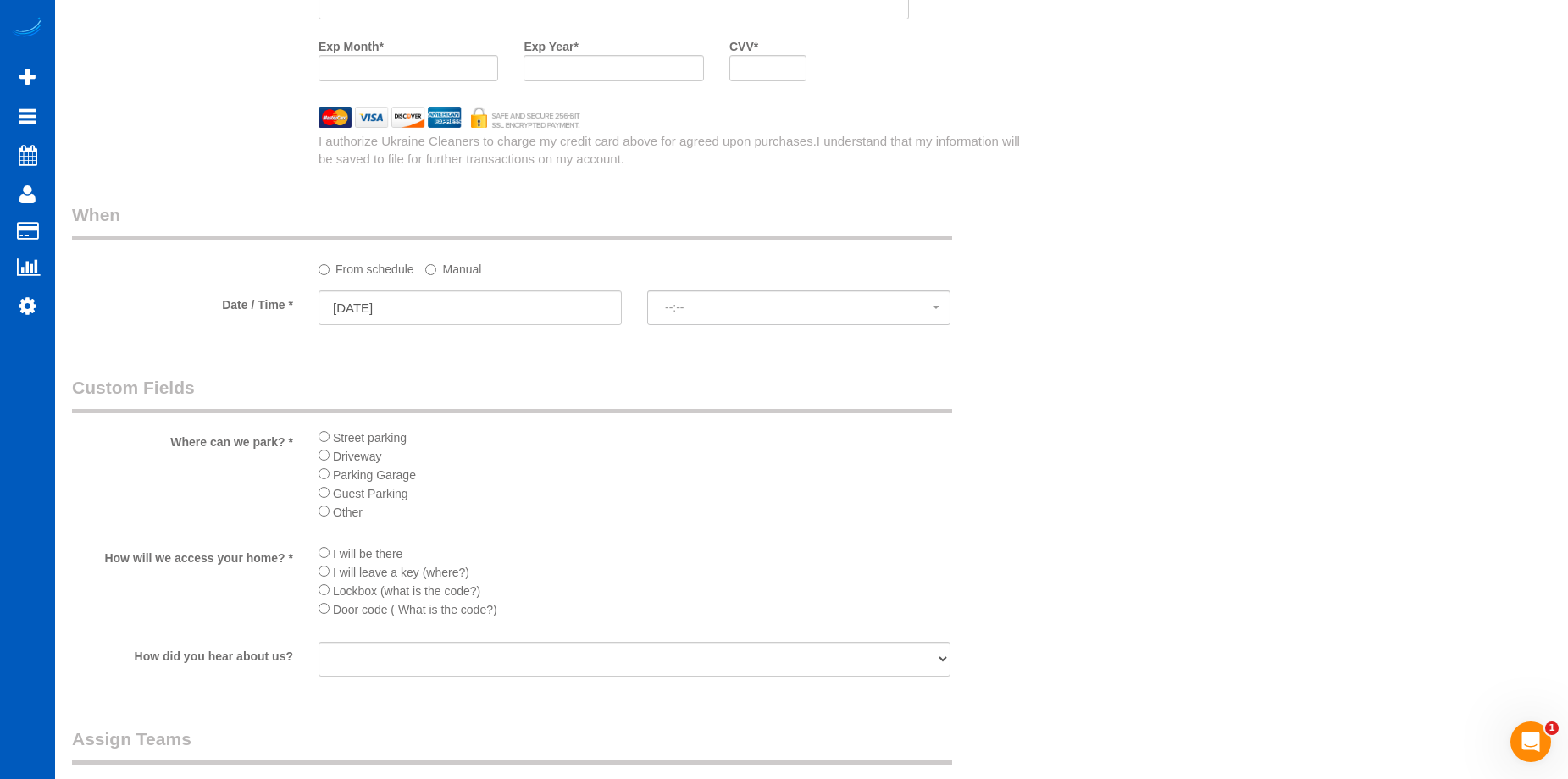
select select "spot1"
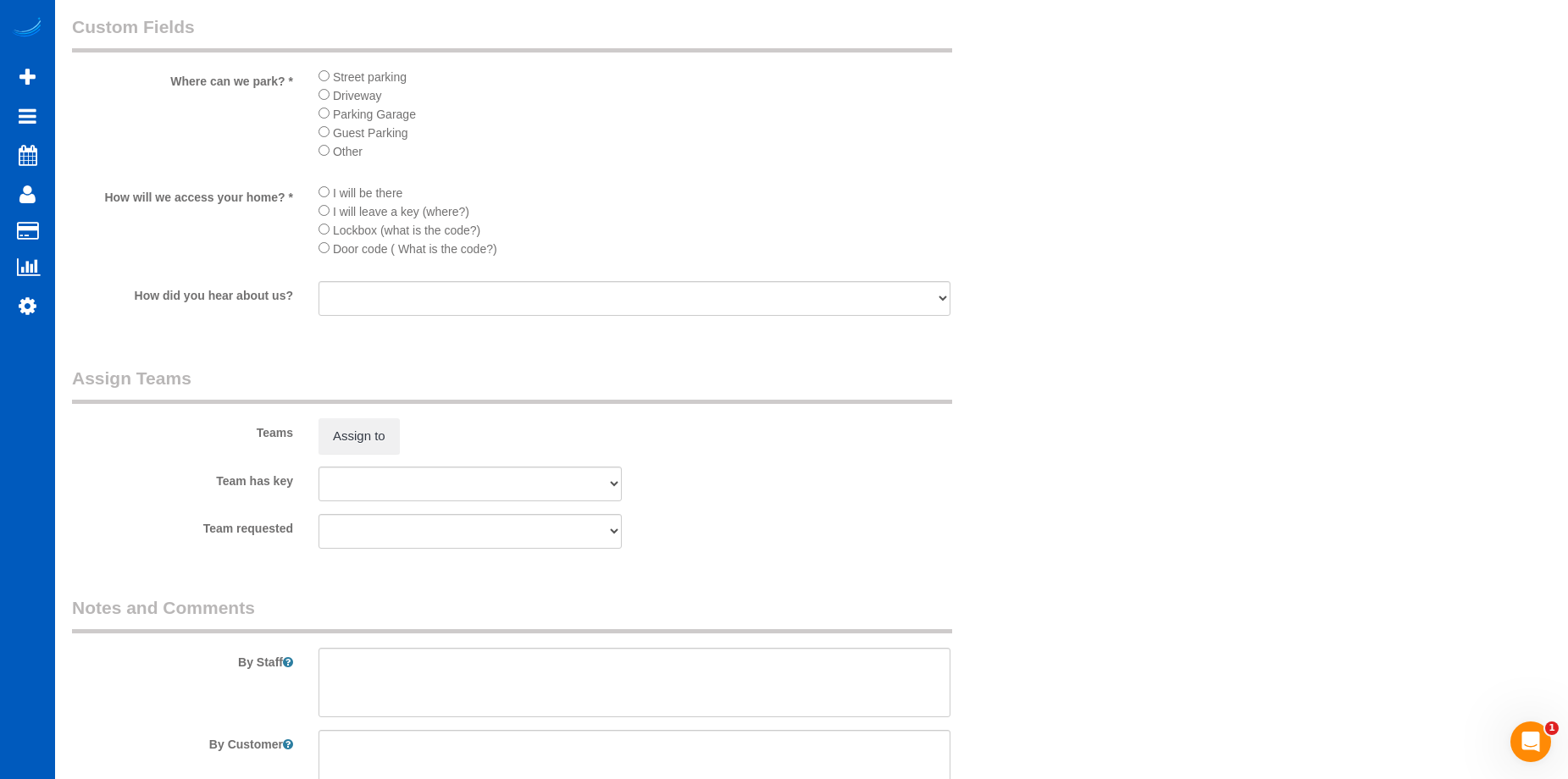
scroll to position [2300, 0]
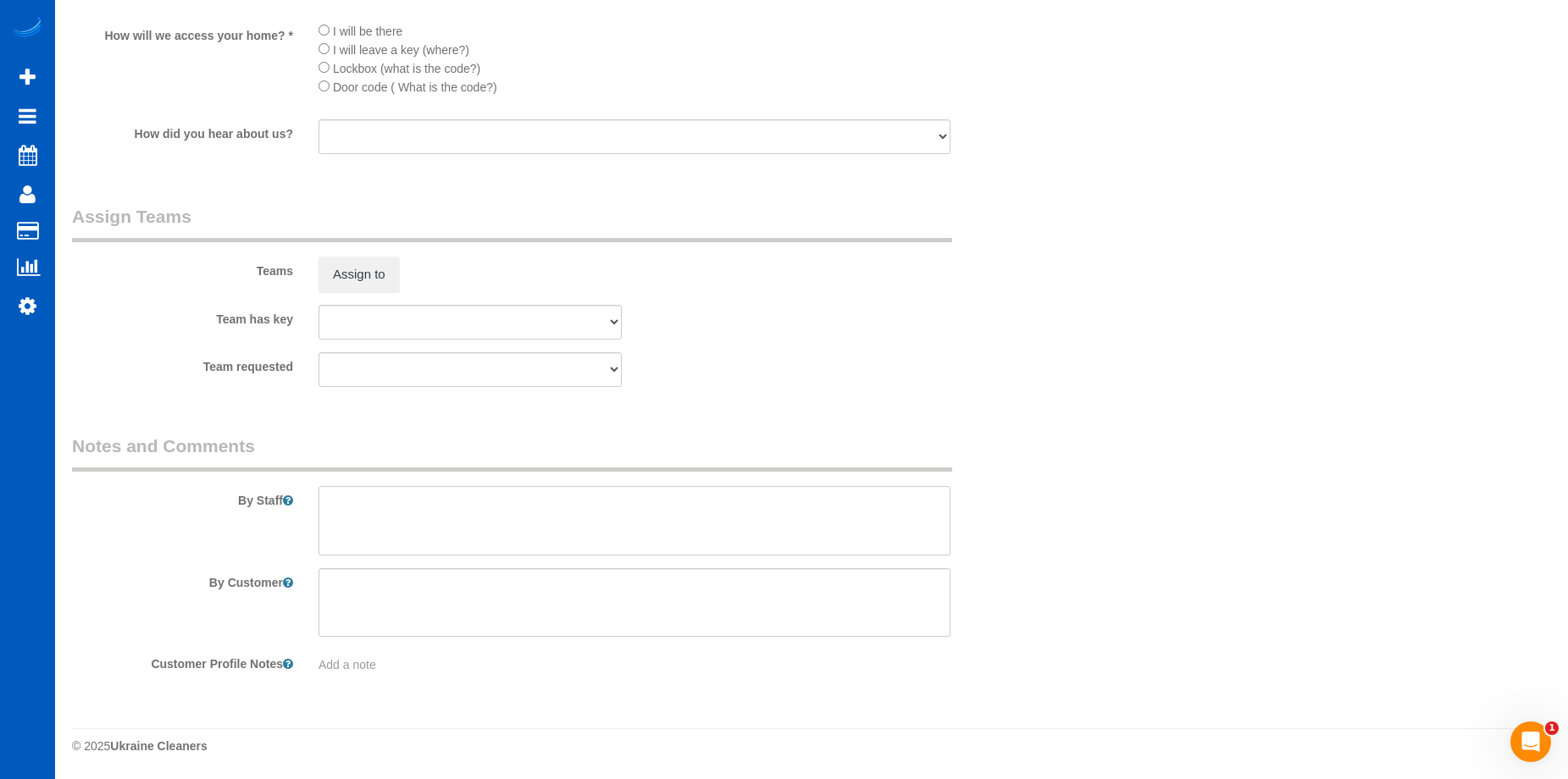
click at [484, 519] on textarea at bounding box center [634, 520] width 632 height 69
click at [543, 477] on div "By Staff" at bounding box center [552, 494] width 985 height 122
click at [533, 486] on textarea at bounding box center [634, 520] width 632 height 69
paste textarea "Only cleaning 2 bathrooms, nothing else."
type textarea "Booked by Jade. Only cleaning 2 bathrooms, nothing else."
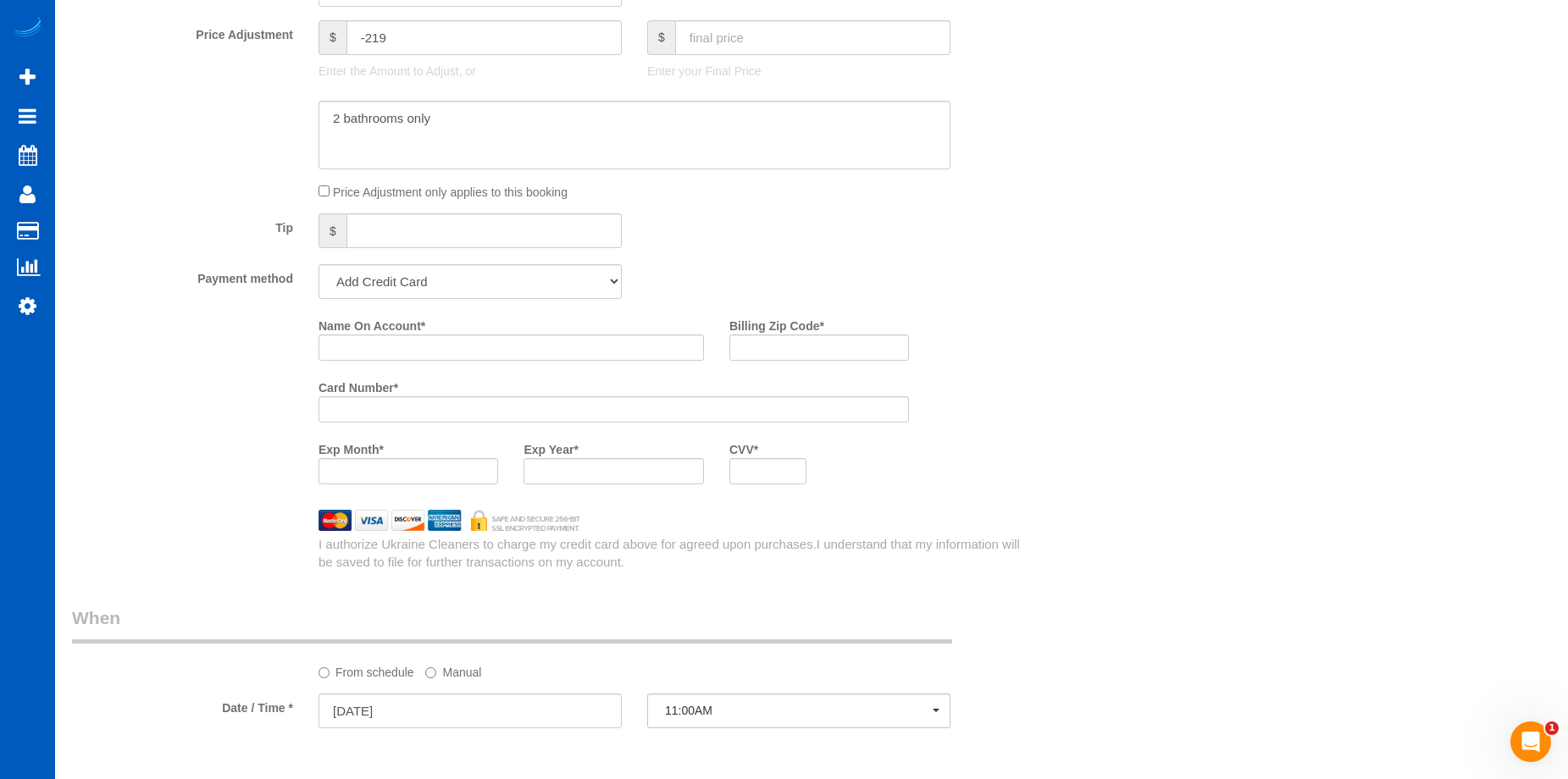
scroll to position [1369, 0]
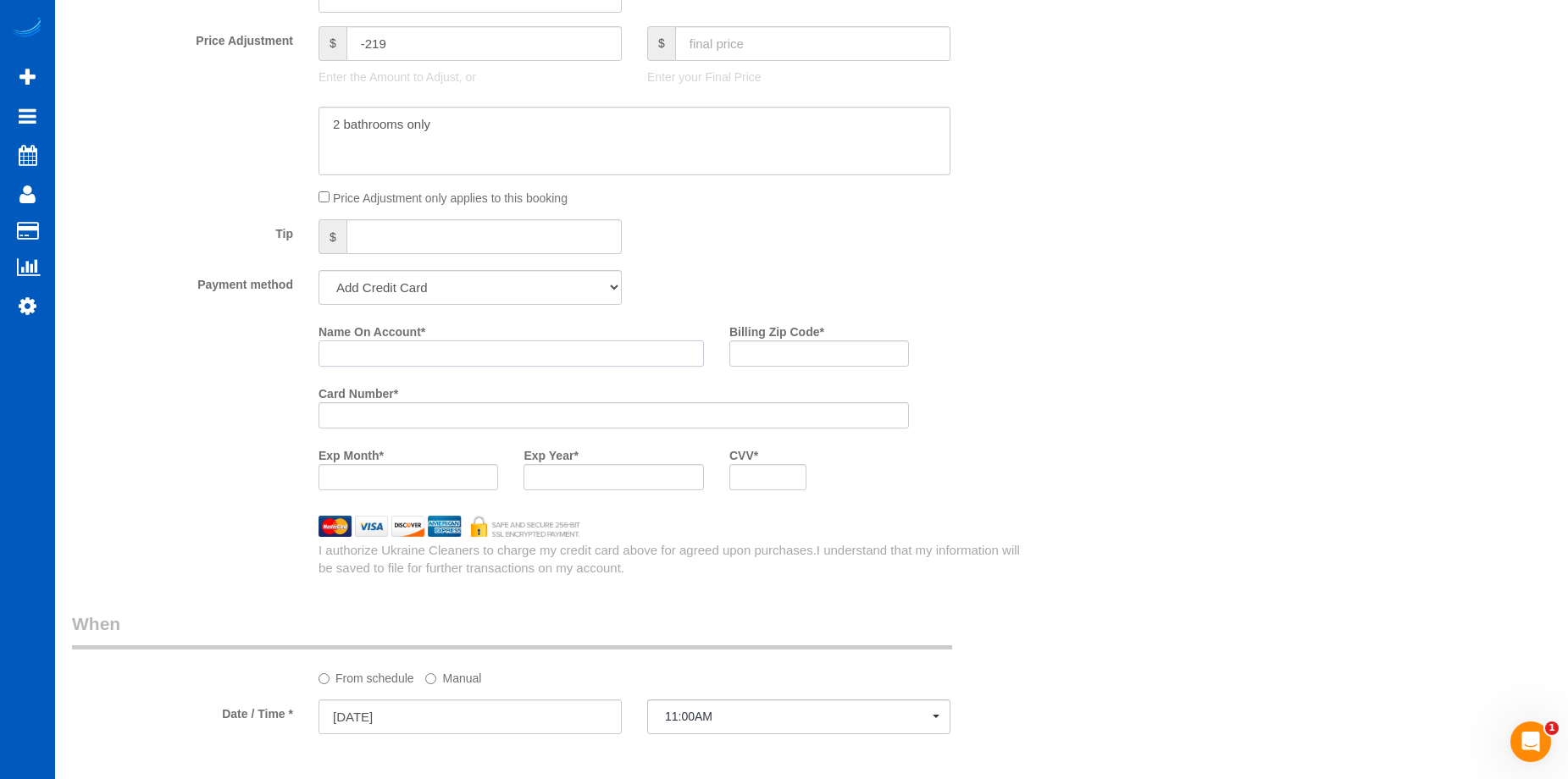
click at [403, 341] on input "Name On Account *" at bounding box center [511, 354] width 385 height 26
paste input "Douglas Allen"
type input "Douglas Allen"
click at [793, 353] on input "Billing Zip Code *" at bounding box center [819, 354] width 180 height 26
paste input "98374"
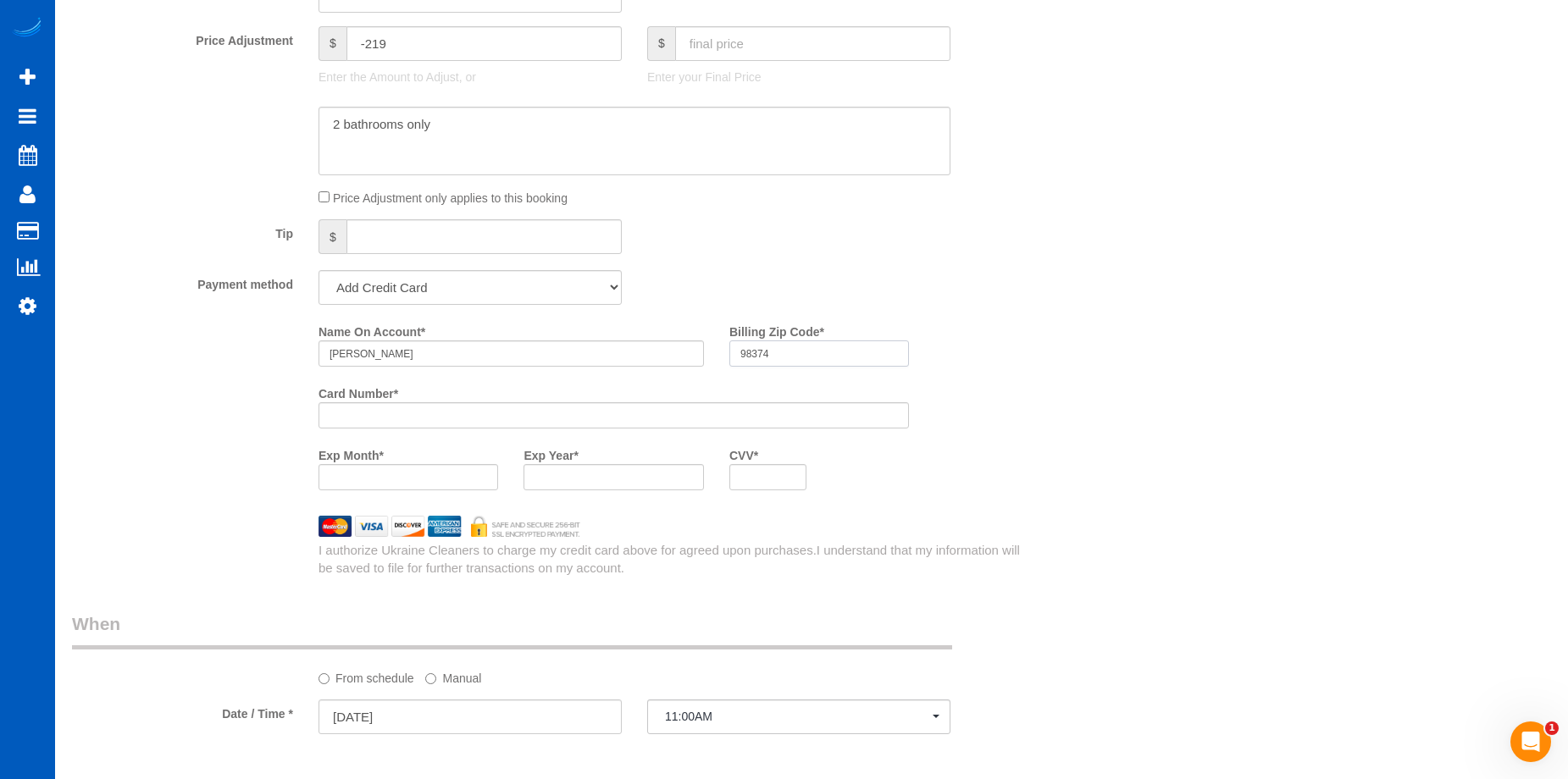
type input "98374"
click at [985, 432] on div "Name On Account * Douglas Allen Billing Zip Code * 98374 Card Number * Exp Mont…" at bounding box center [675, 410] width 740 height 185
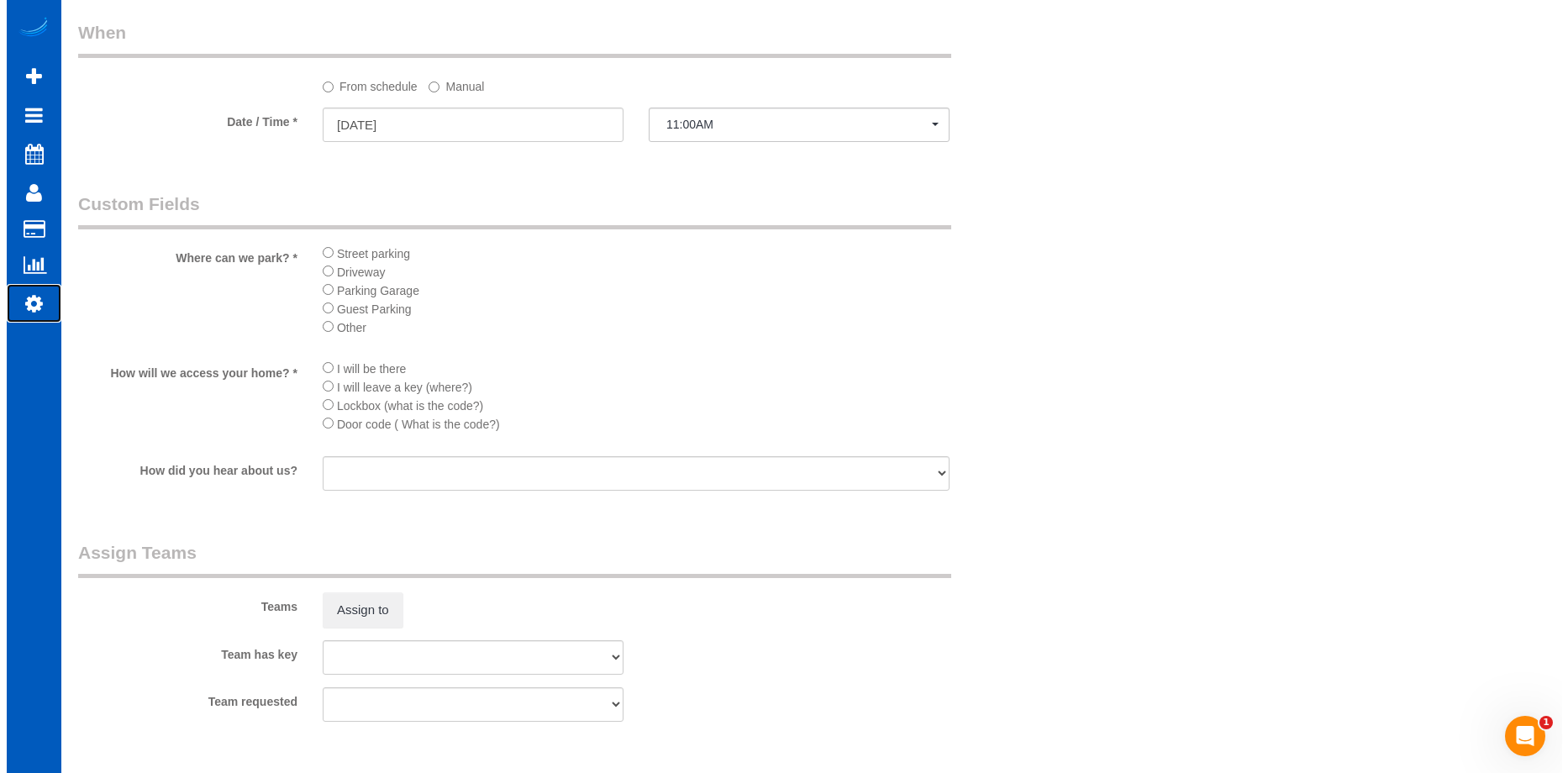
scroll to position [1946, 0]
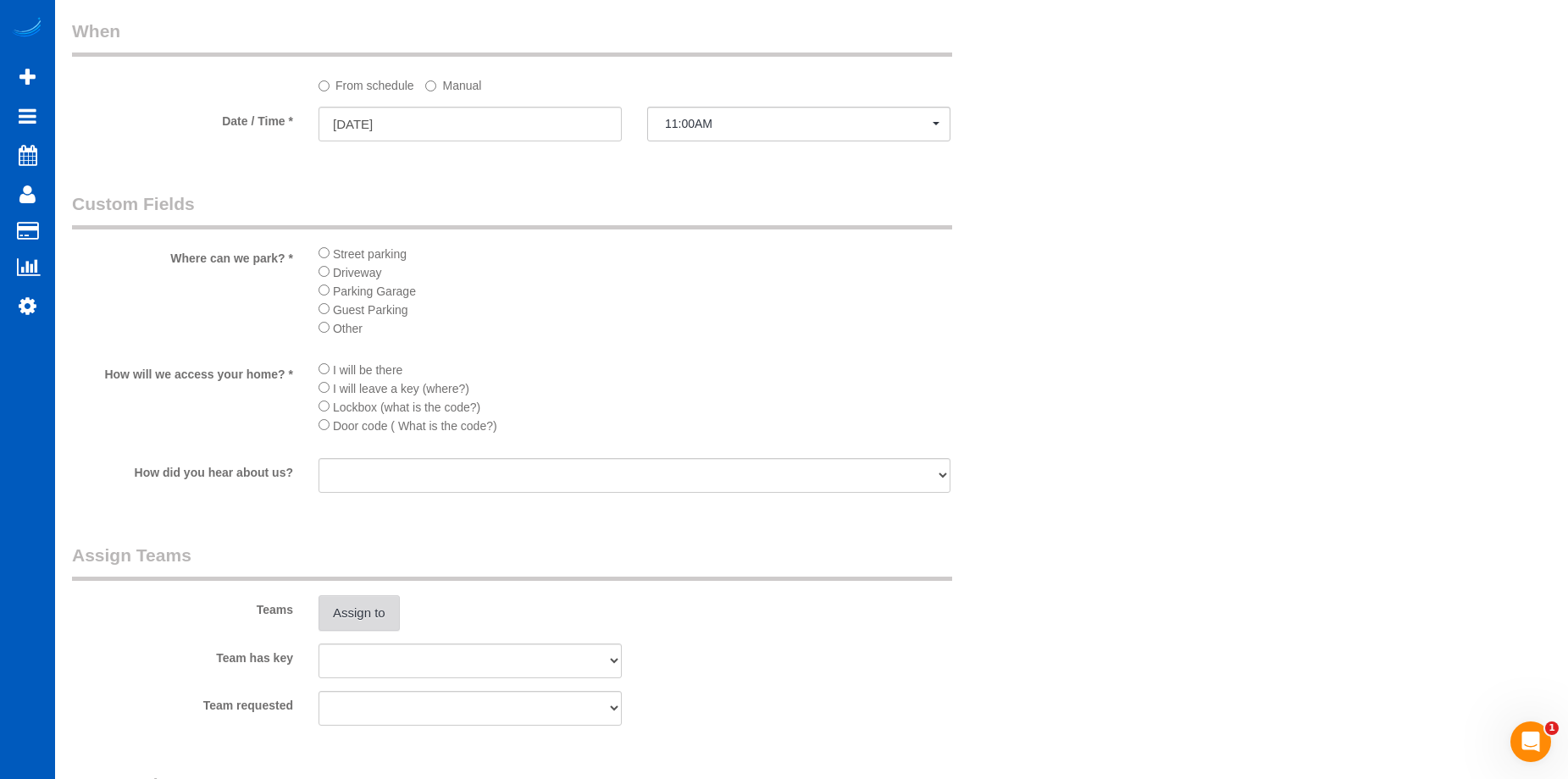
click at [368, 611] on button "Assign to" at bounding box center [359, 613] width 82 height 36
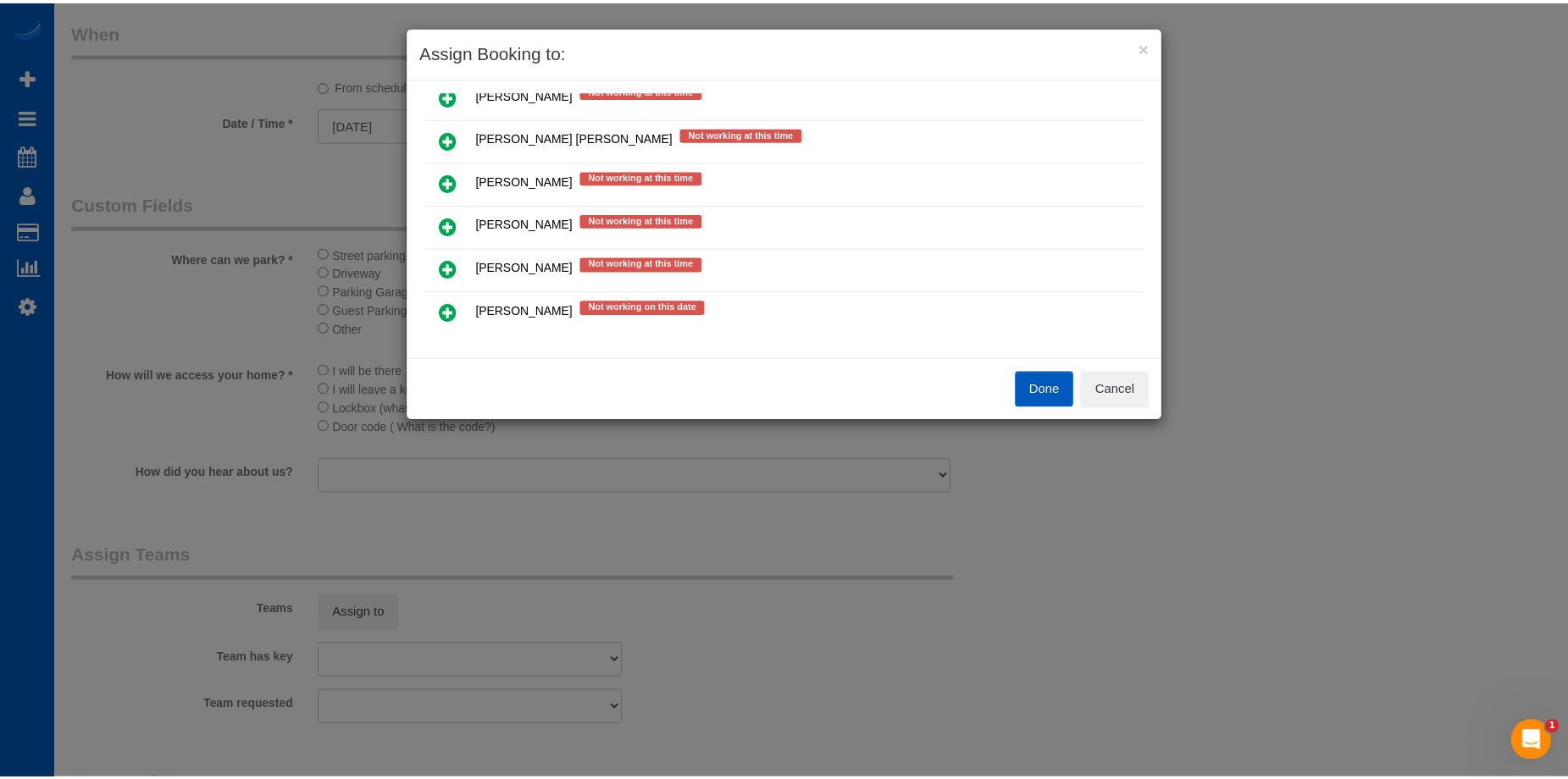
scroll to position [382, 0]
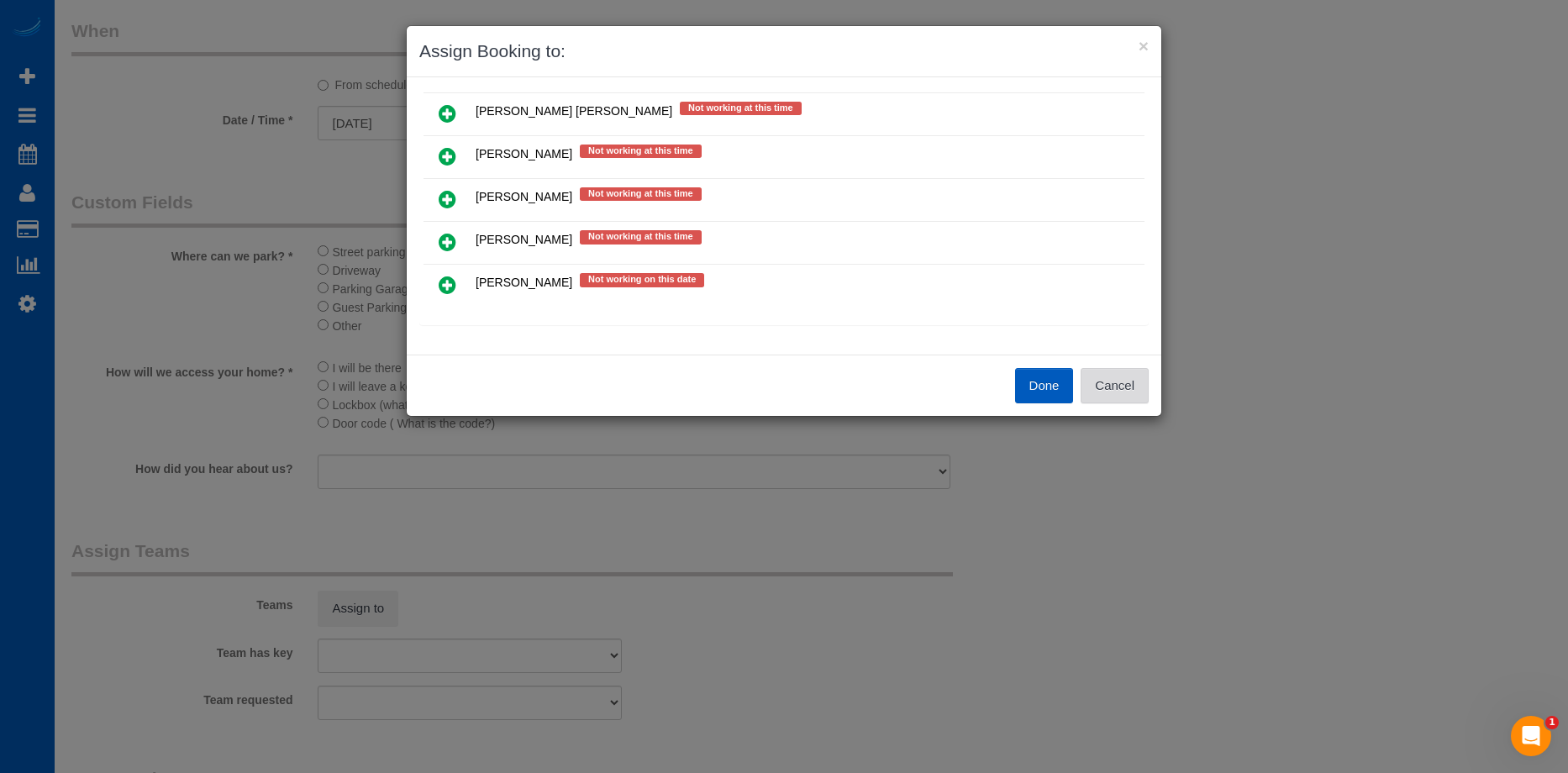
click at [1120, 386] on button "Cancel" at bounding box center [1114, 386] width 68 height 36
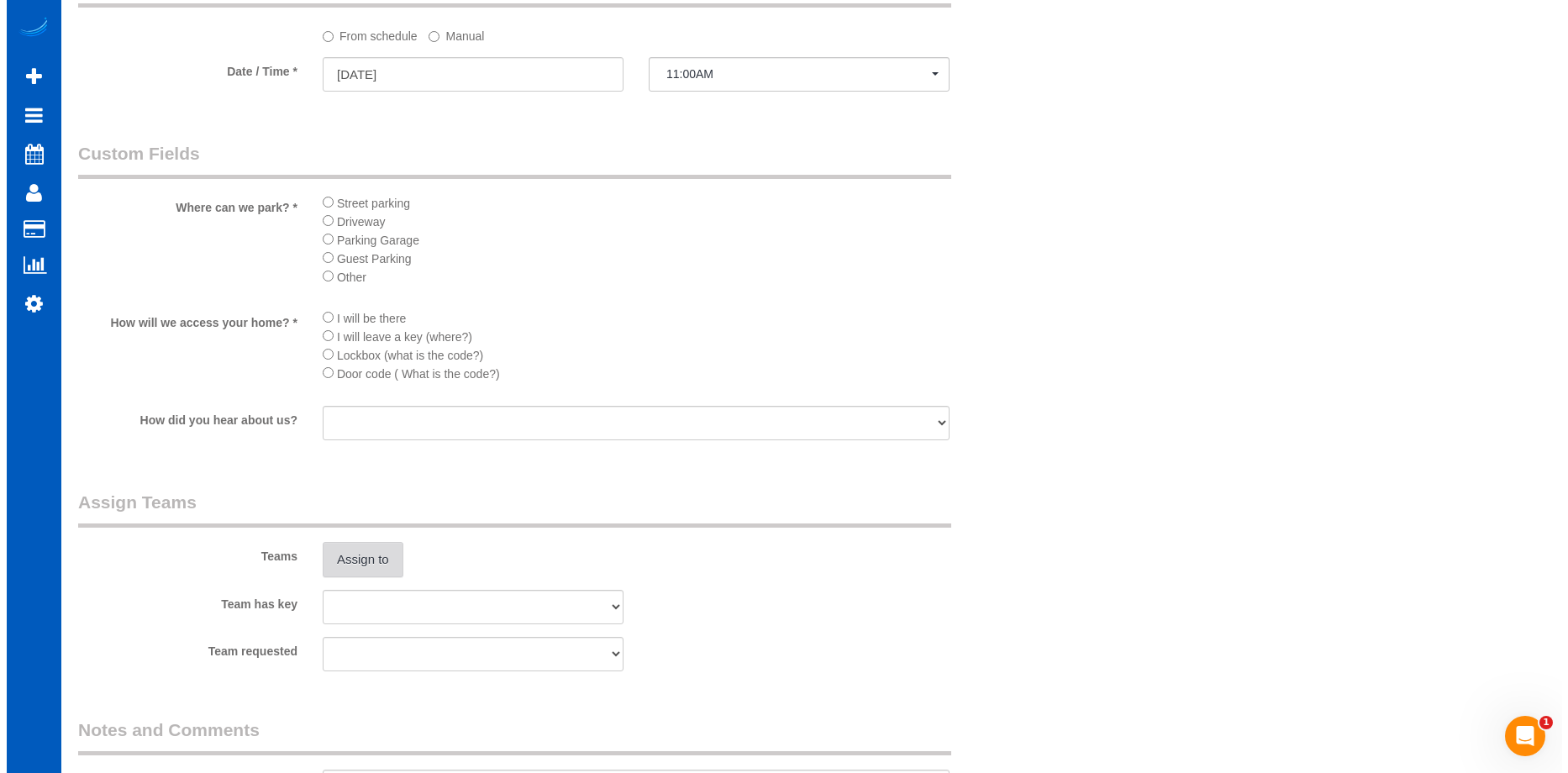
scroll to position [2114, 0]
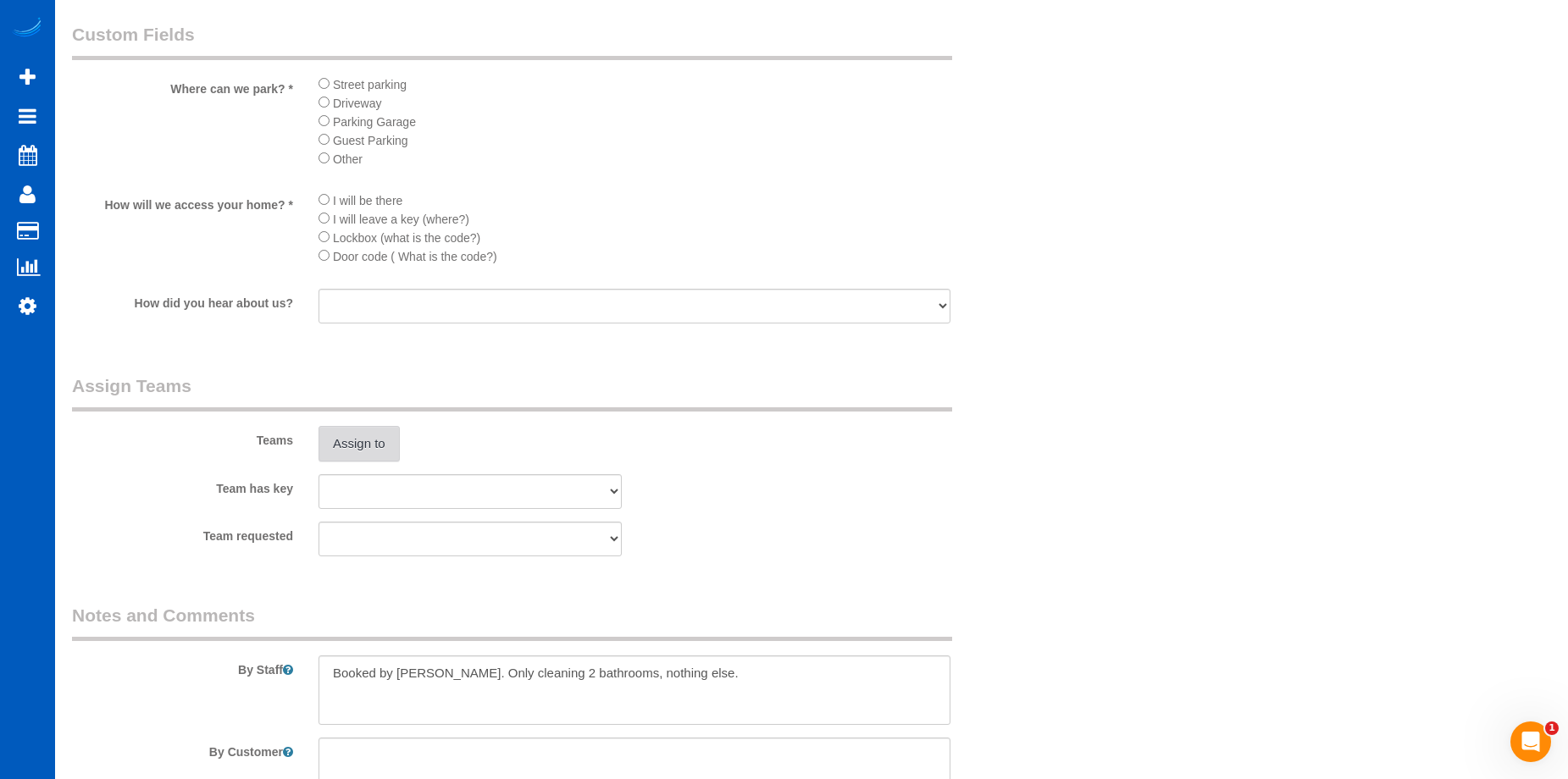
click at [340, 438] on button "Assign to" at bounding box center [359, 443] width 82 height 36
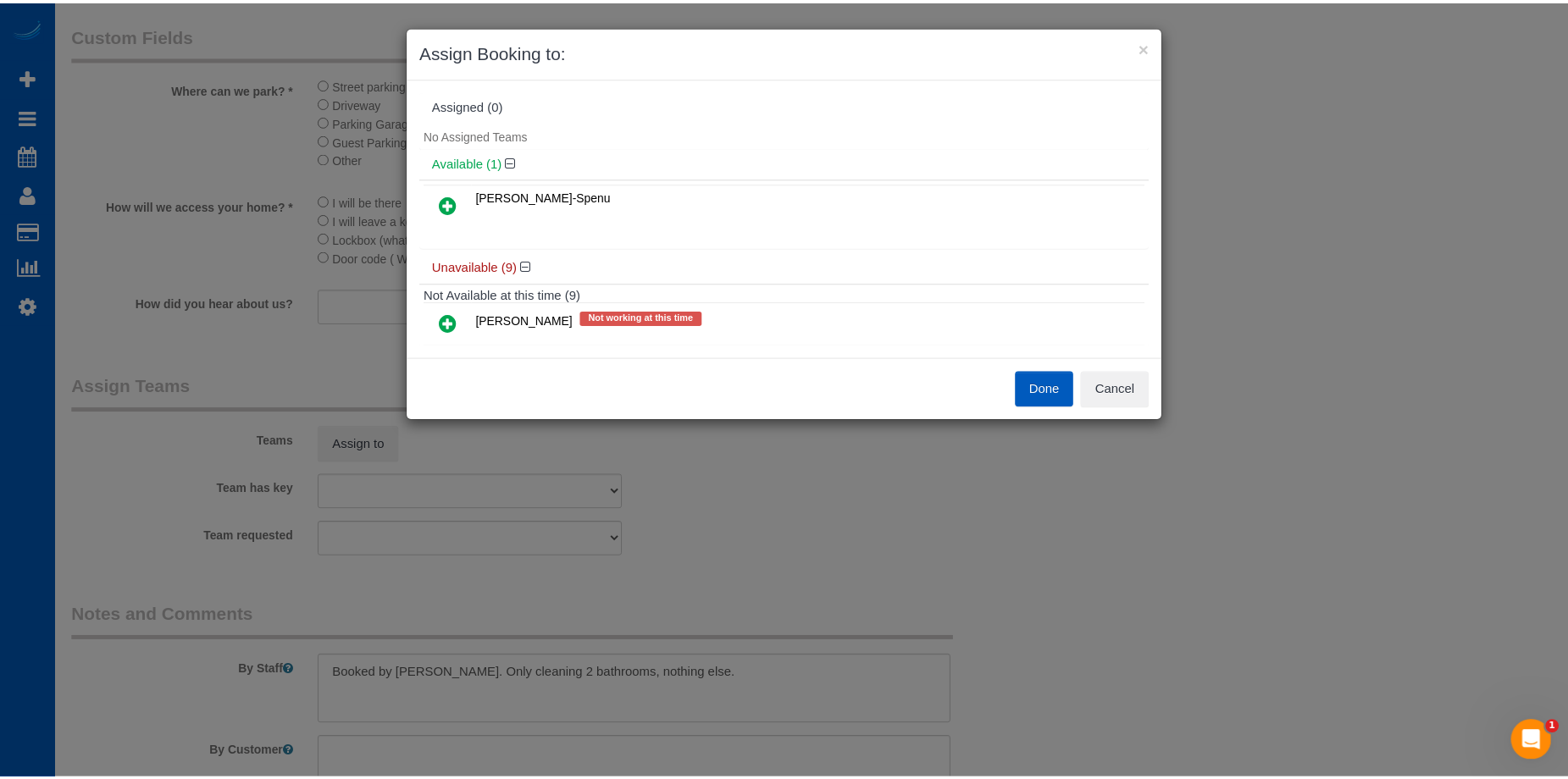
scroll to position [0, 0]
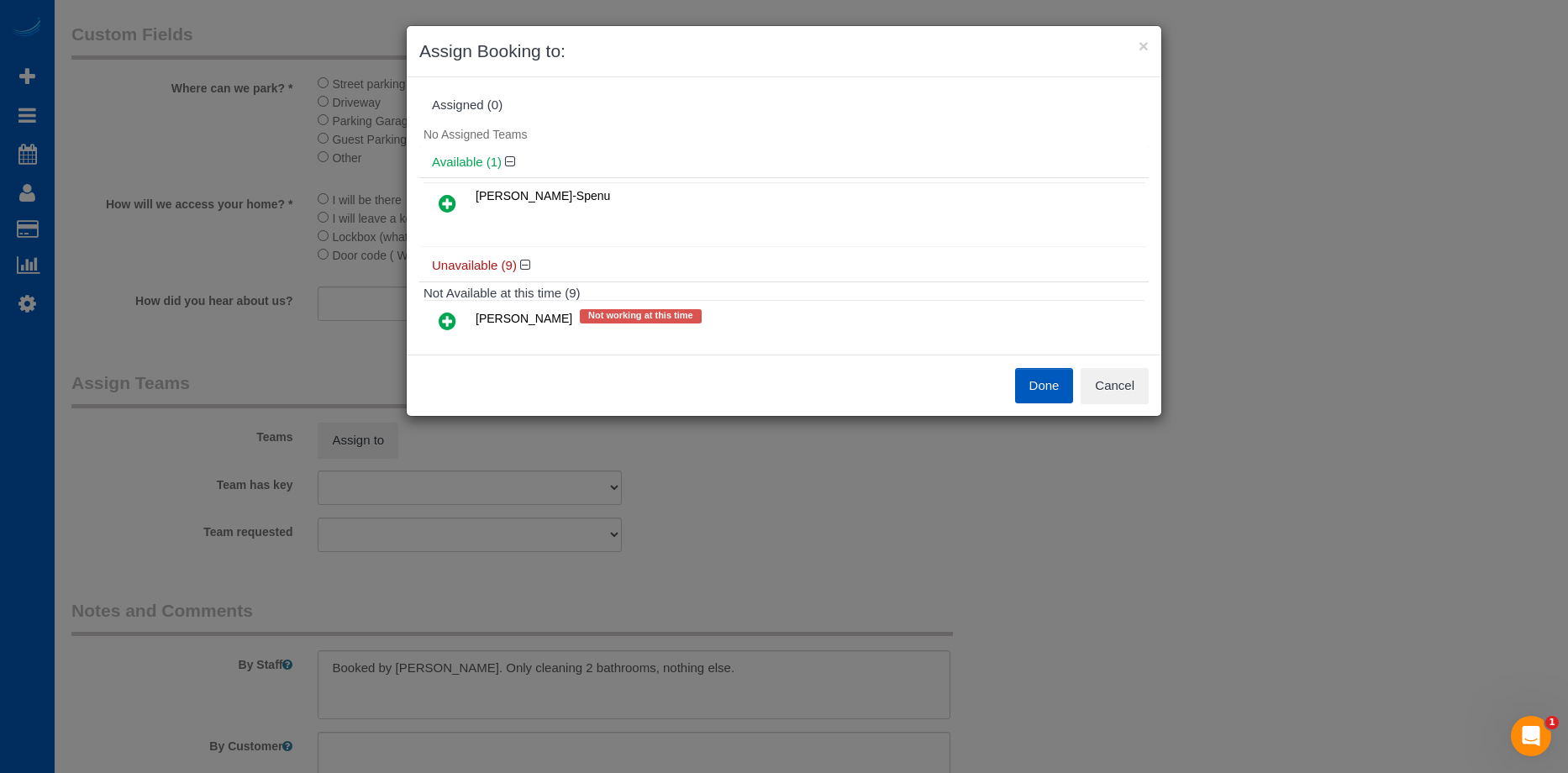
click at [447, 207] on icon at bounding box center [448, 203] width 17 height 20
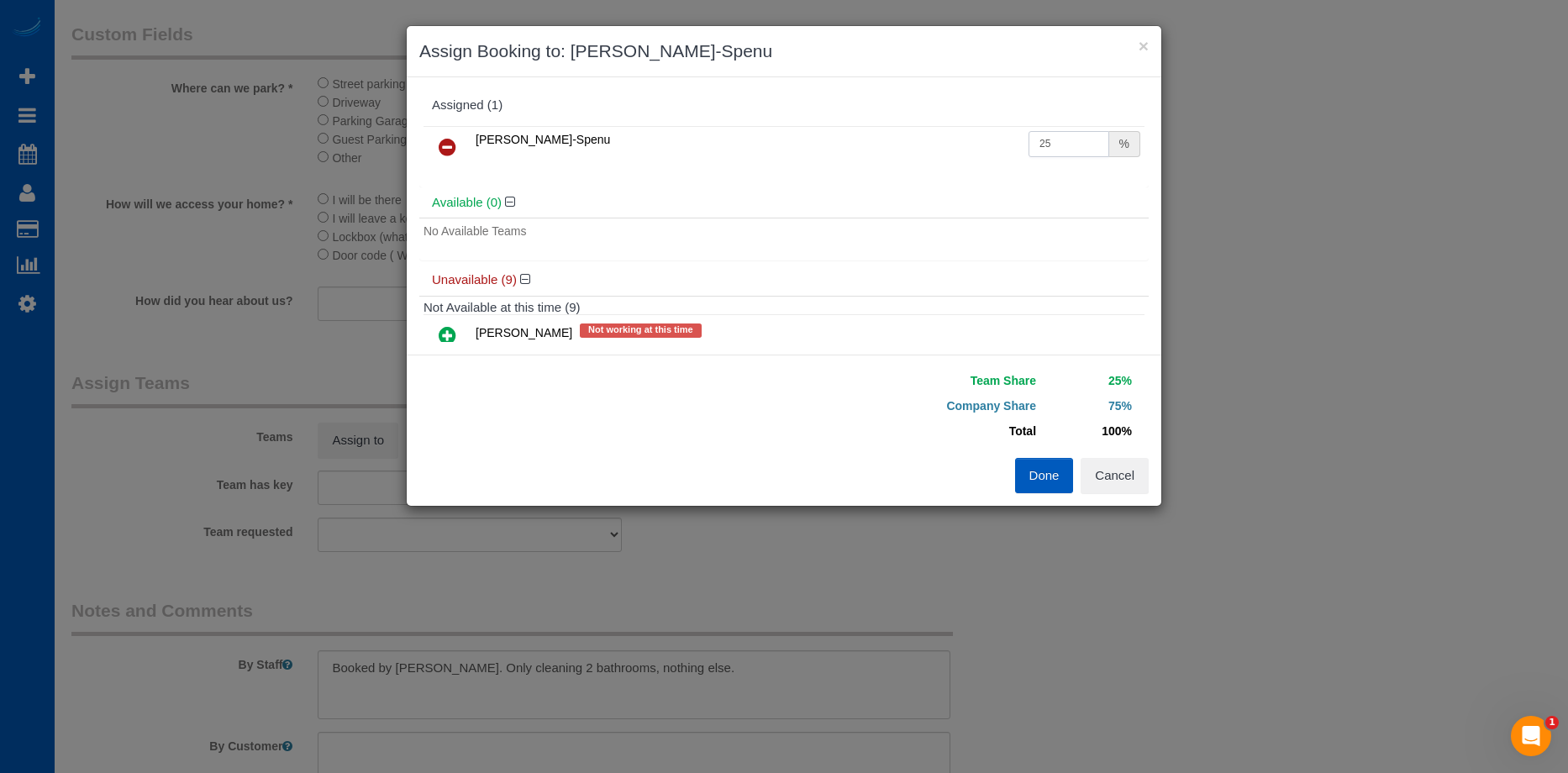
drag, startPoint x: 1055, startPoint y: 135, endPoint x: 985, endPoint y: 155, distance: 72.8
click at [985, 155] on tr "Iryna Kuzmenko-Spenu 25 %" at bounding box center [784, 147] width 721 height 43
type input "50"
click at [1033, 469] on button "Done" at bounding box center [1045, 475] width 59 height 36
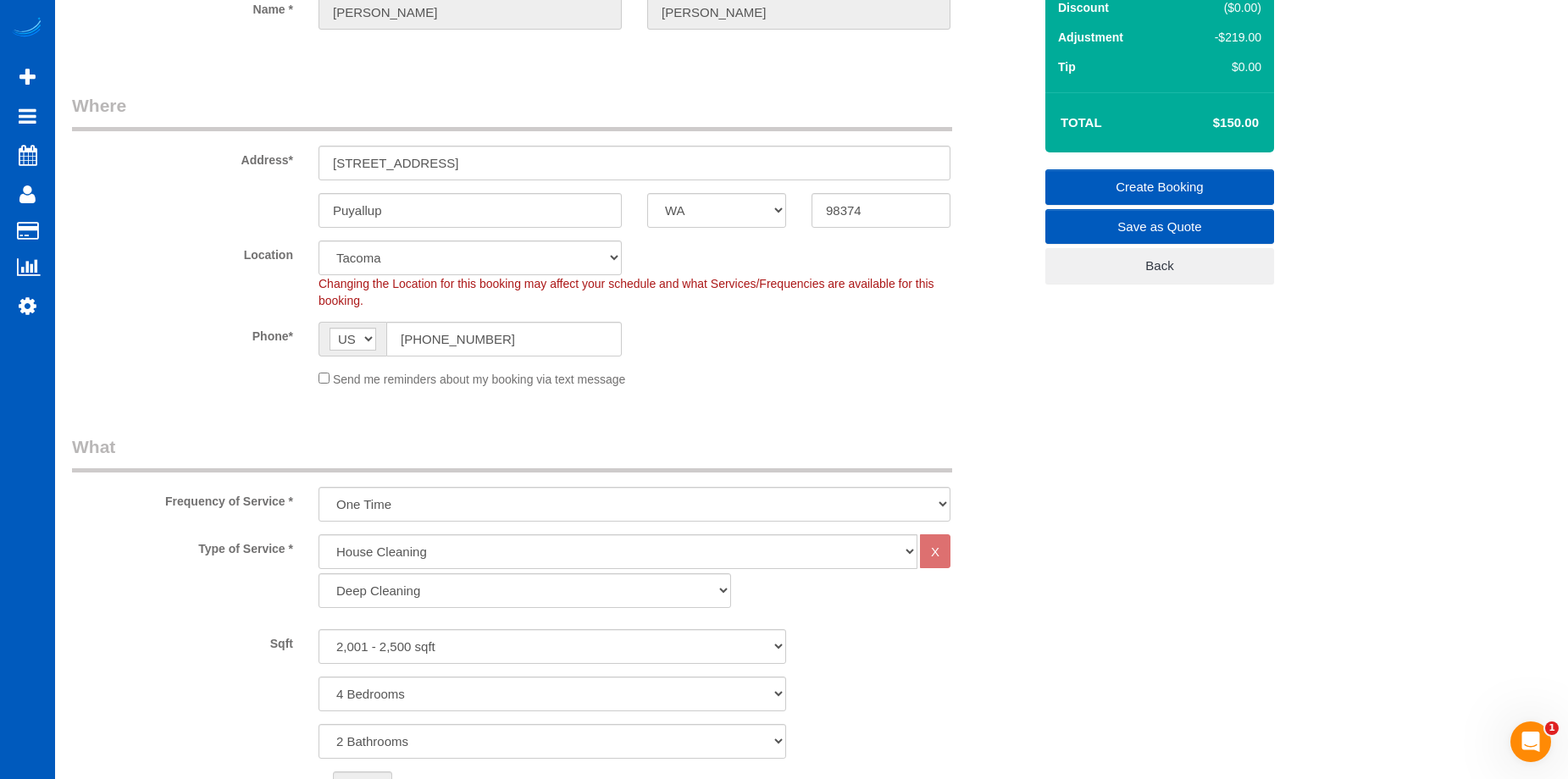
scroll to position [14, 0]
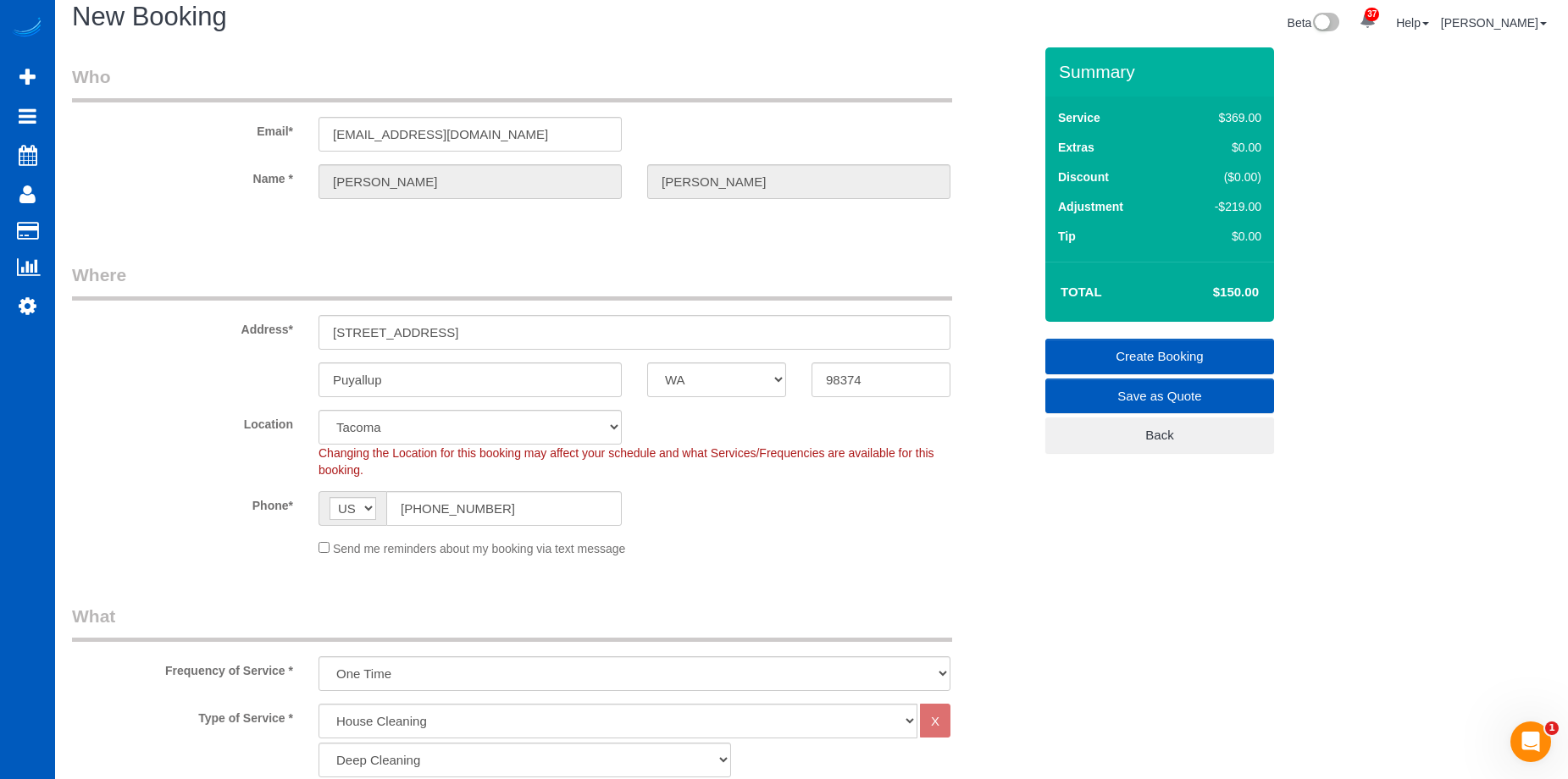
click at [1099, 348] on link "Create Booking" at bounding box center [1159, 356] width 229 height 36
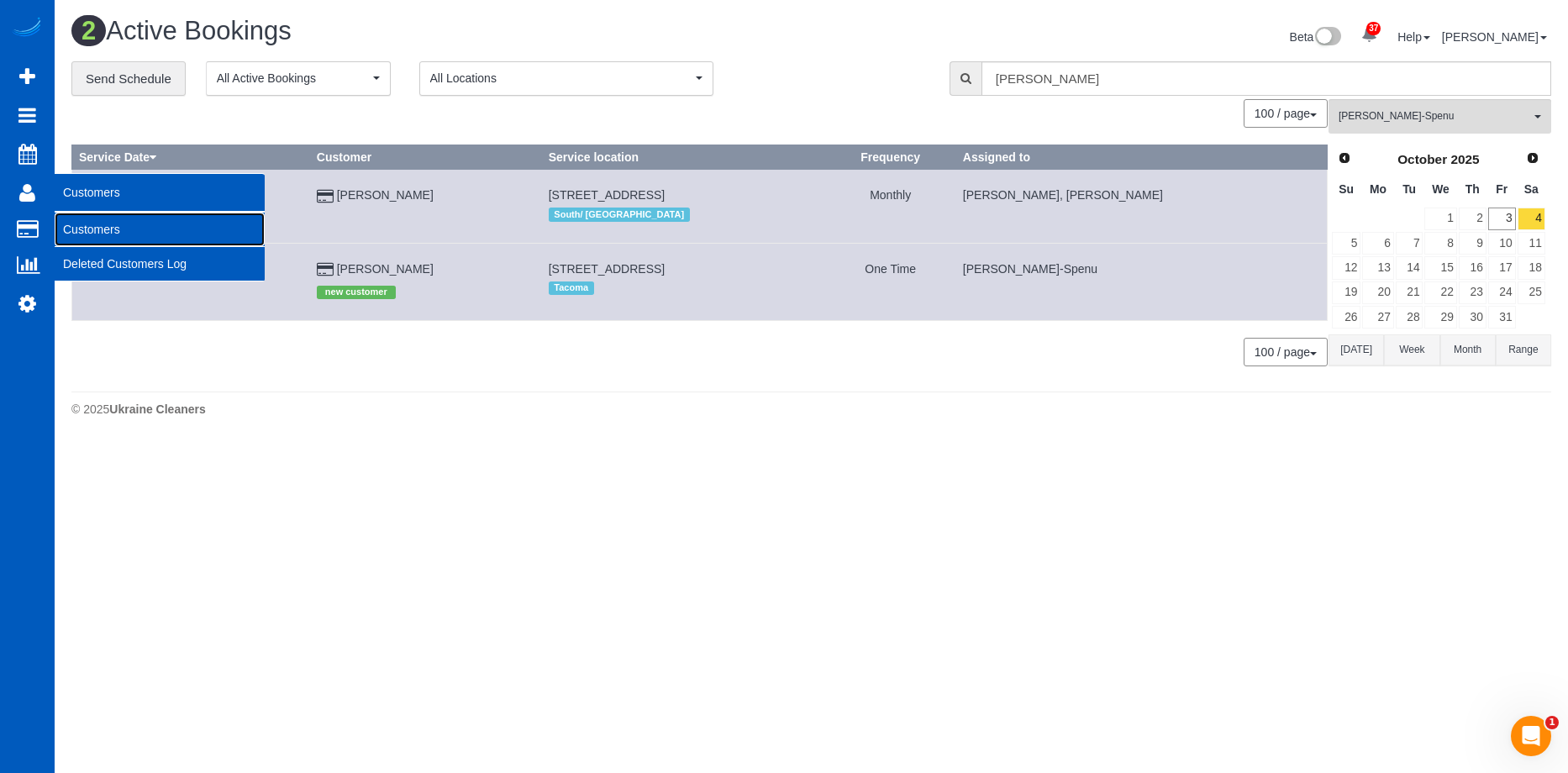
click at [72, 225] on link "Customers" at bounding box center [159, 229] width 210 height 34
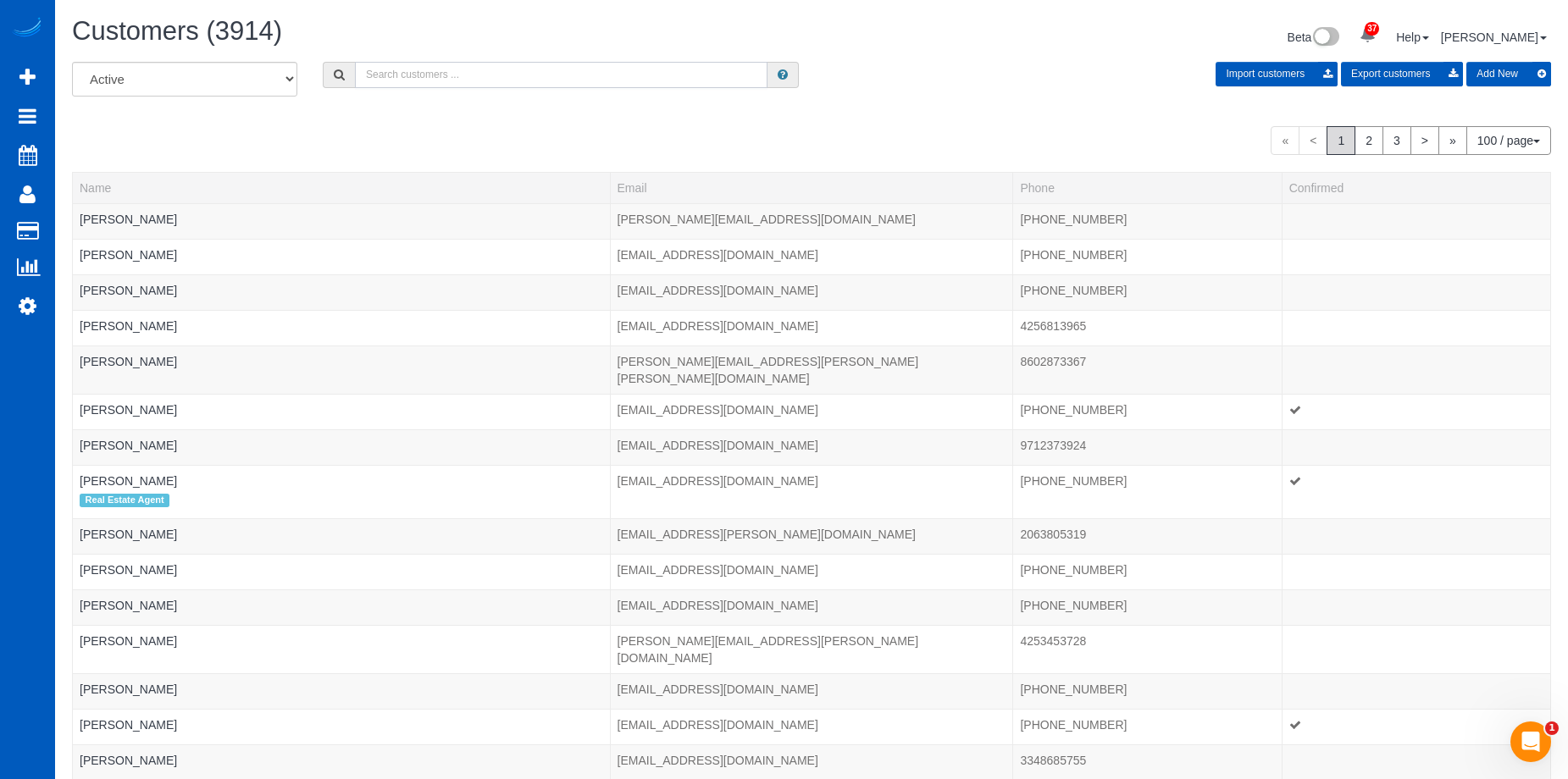
click at [393, 66] on input "text" at bounding box center [561, 75] width 412 height 26
paste input "jin@alfirealestate.com"
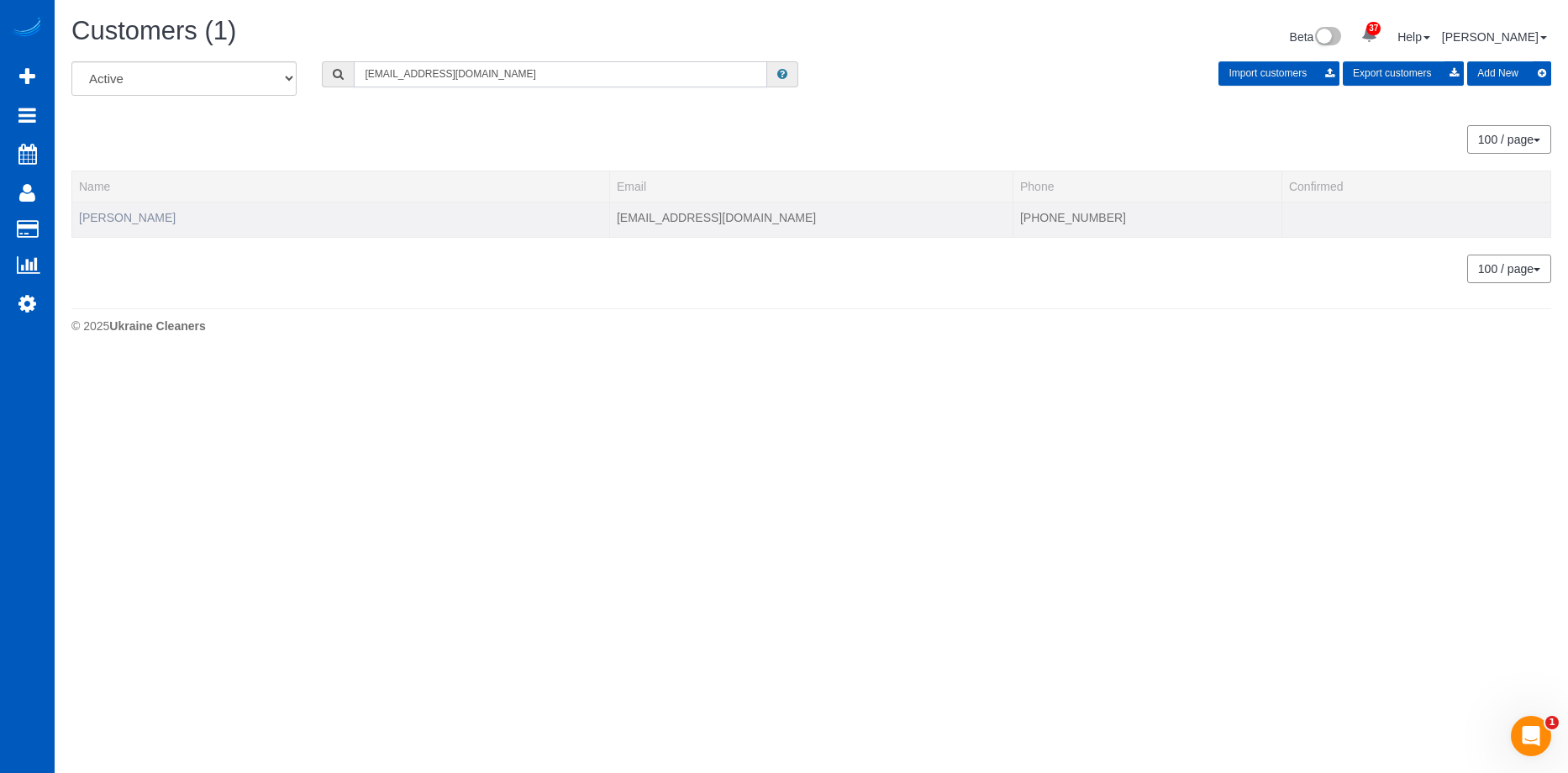
type input "jin@alfirealestate.com"
click at [107, 218] on link "Jin Lee" at bounding box center [127, 217] width 97 height 13
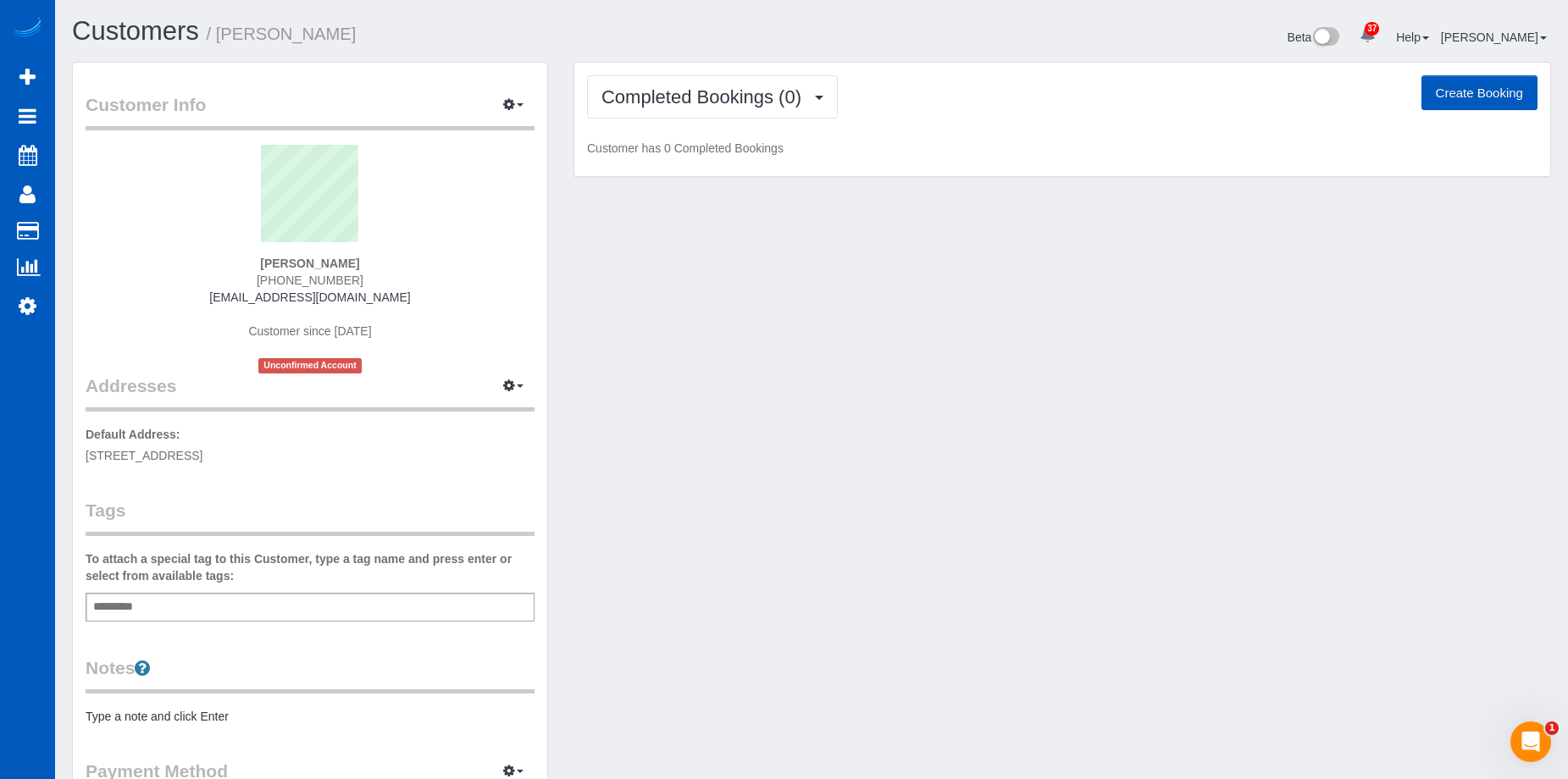
click at [308, 608] on div "Add a tag" at bounding box center [310, 607] width 449 height 29
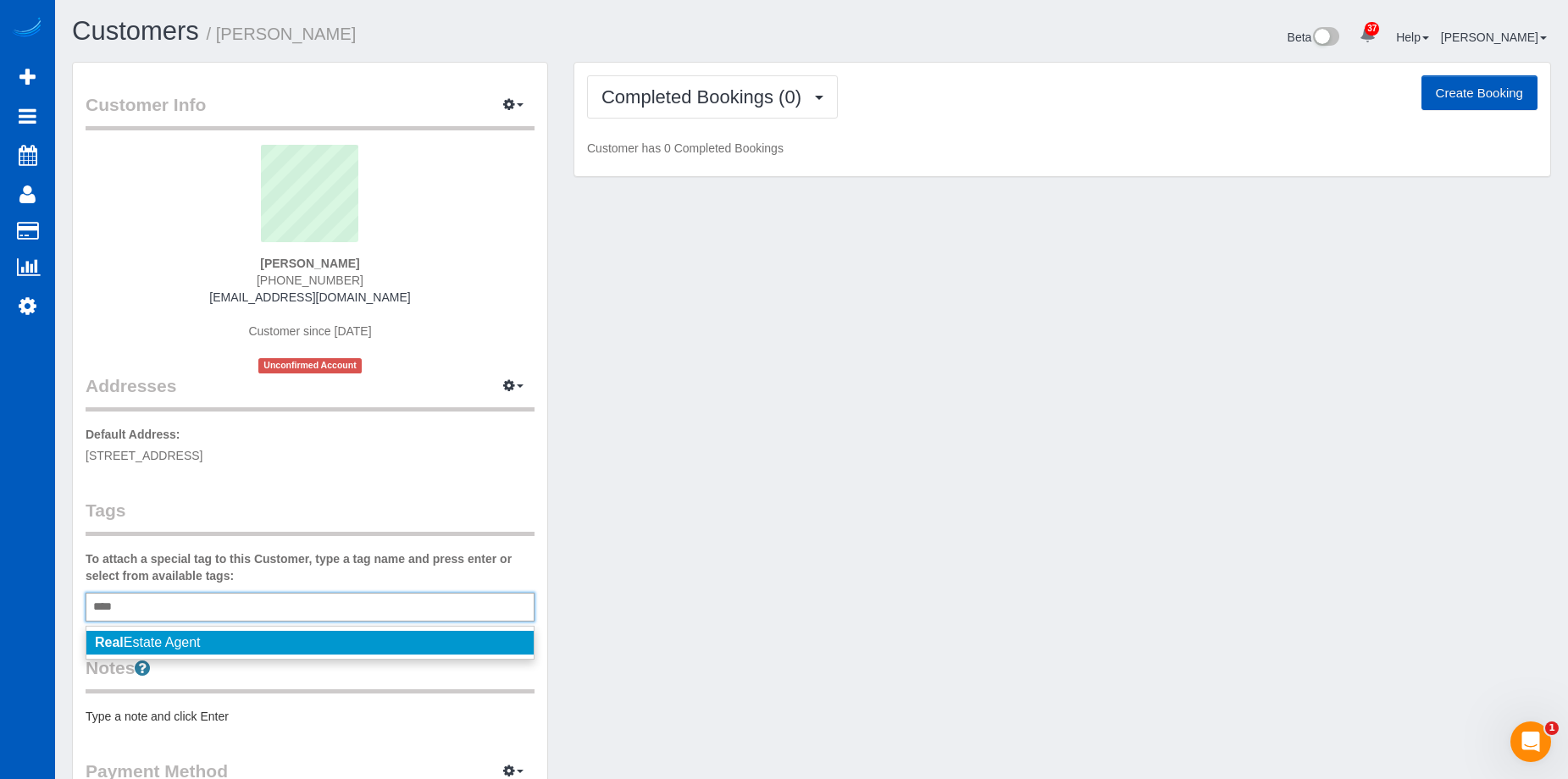
type input "****"
click at [229, 634] on li "Real Estate Agent" at bounding box center [310, 642] width 447 height 24
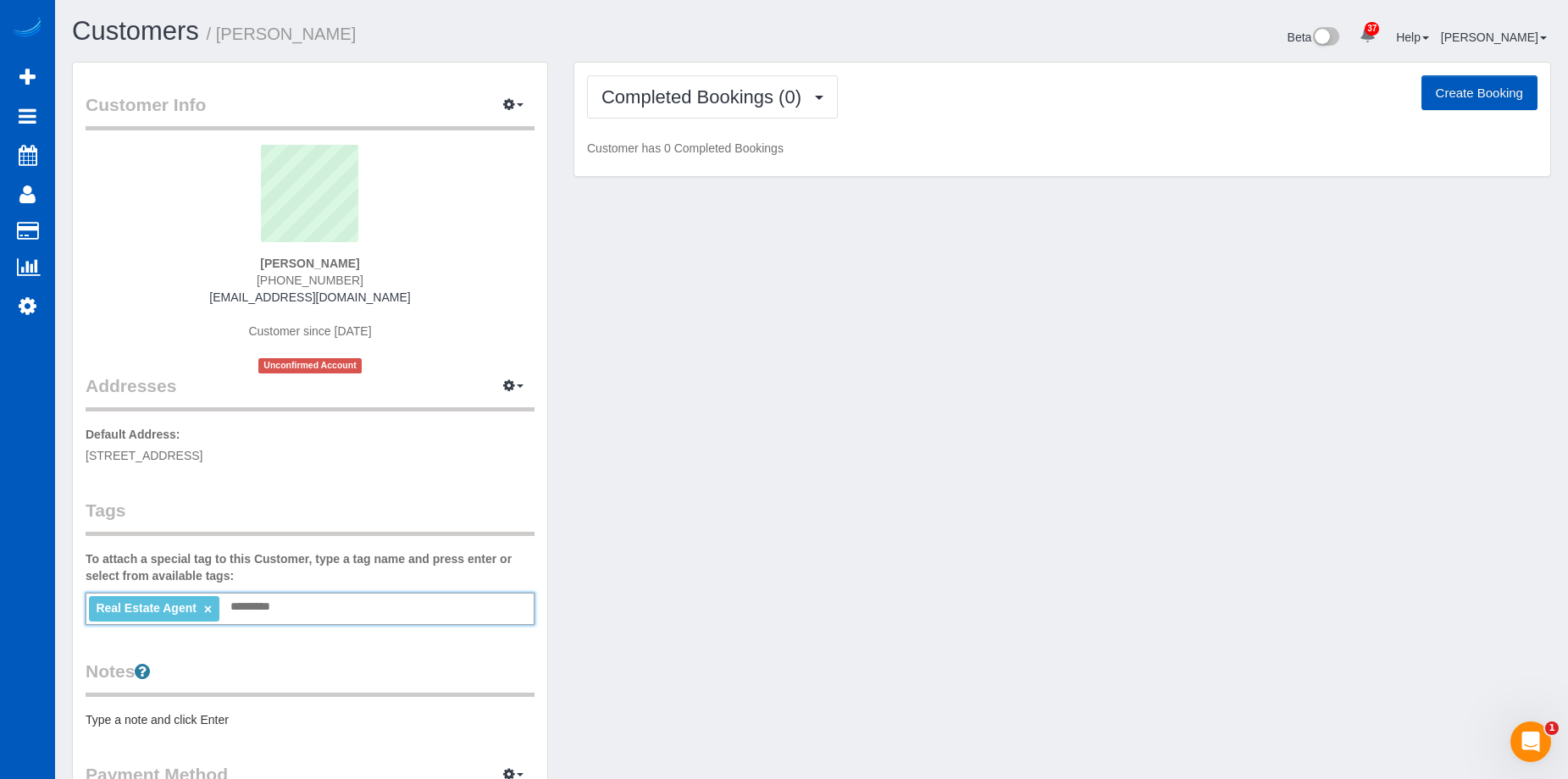
click at [727, 451] on div "Customer Info Edit Contact Info Send Message Email Preferences Special Sales Ta…" at bounding box center [812, 478] width 1504 height 834
click at [1464, 89] on button "Create Booking" at bounding box center [1479, 93] width 116 height 36
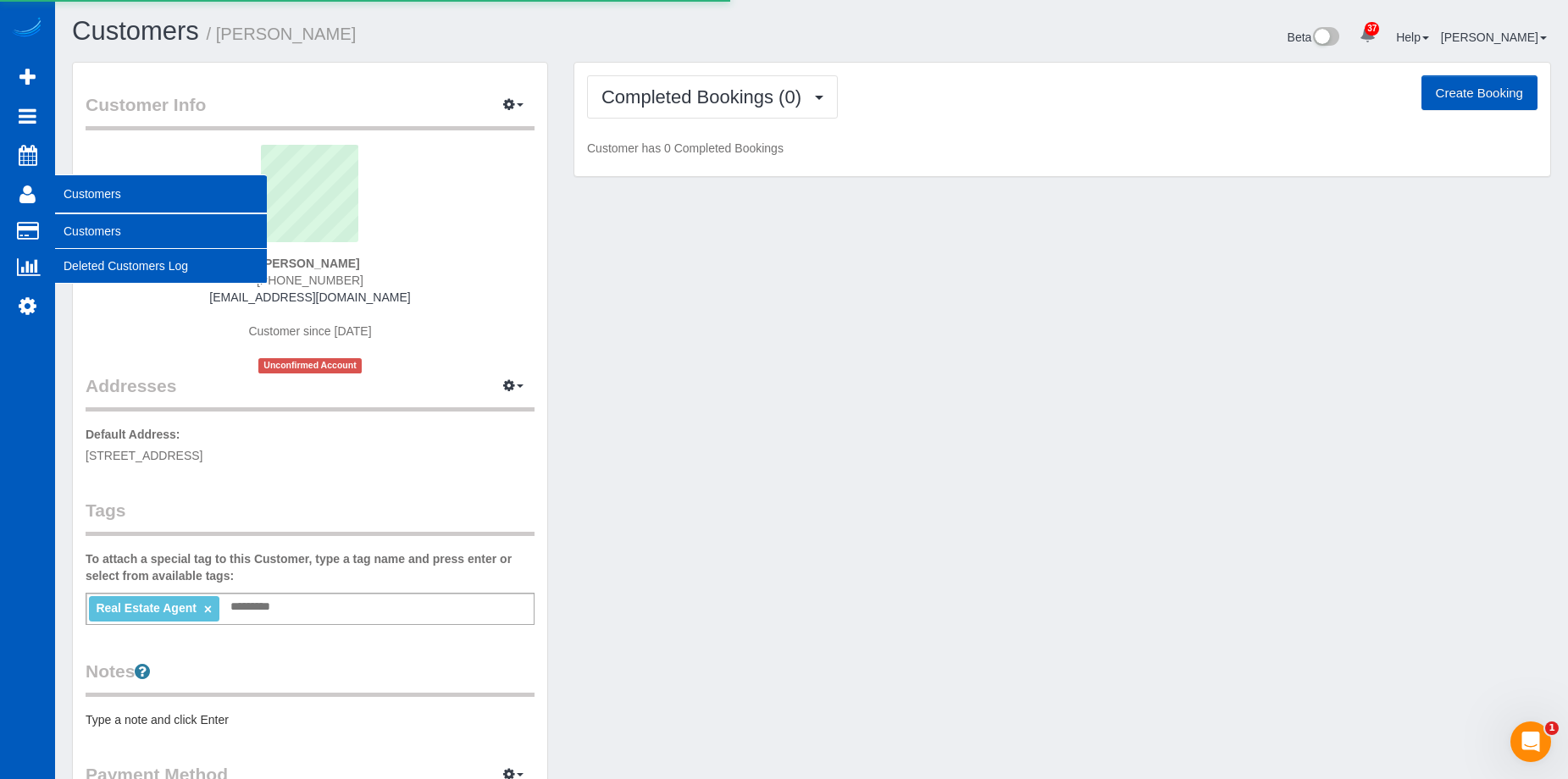
select select "WA"
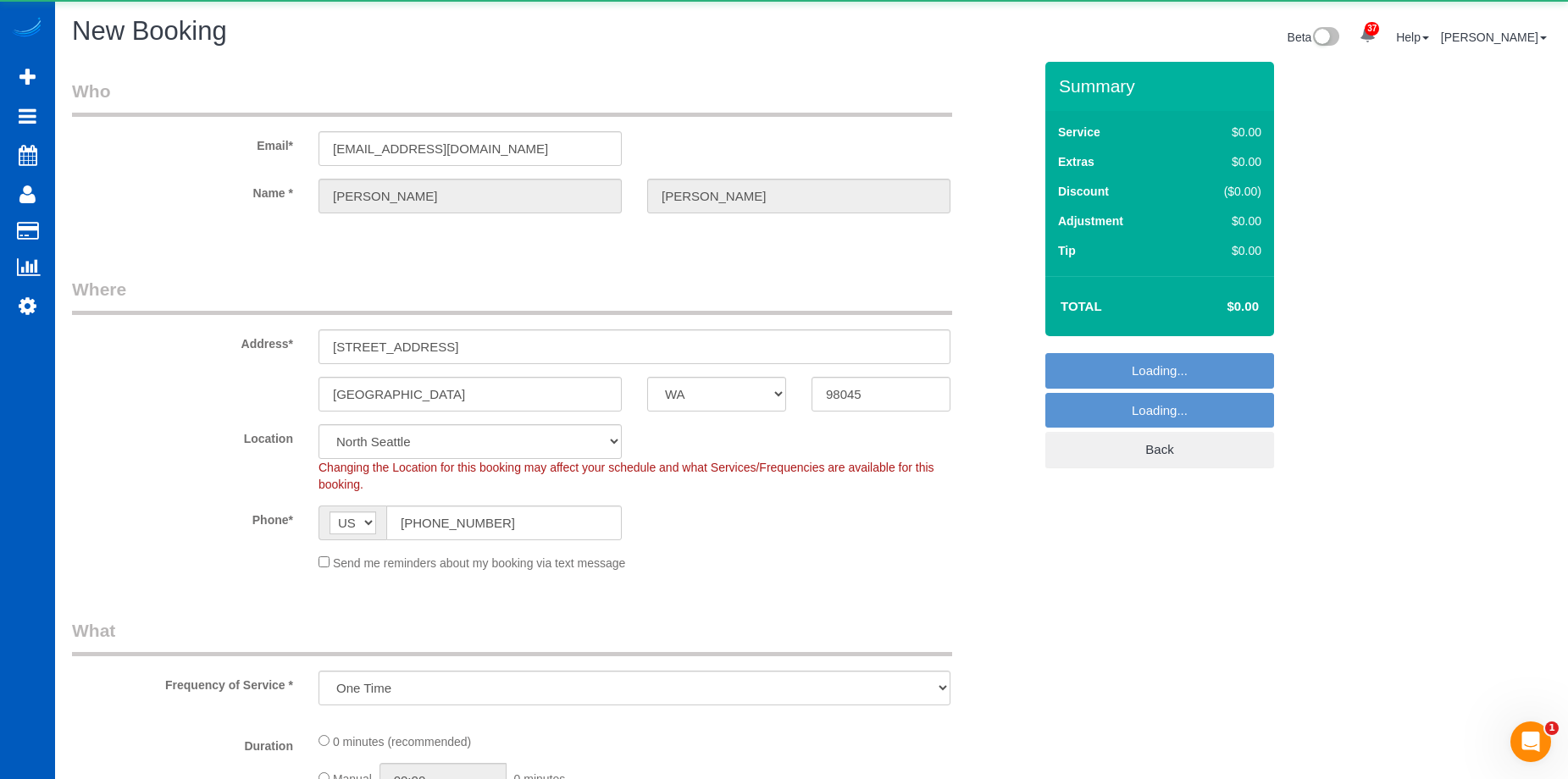
select select "object:4002"
select select "199"
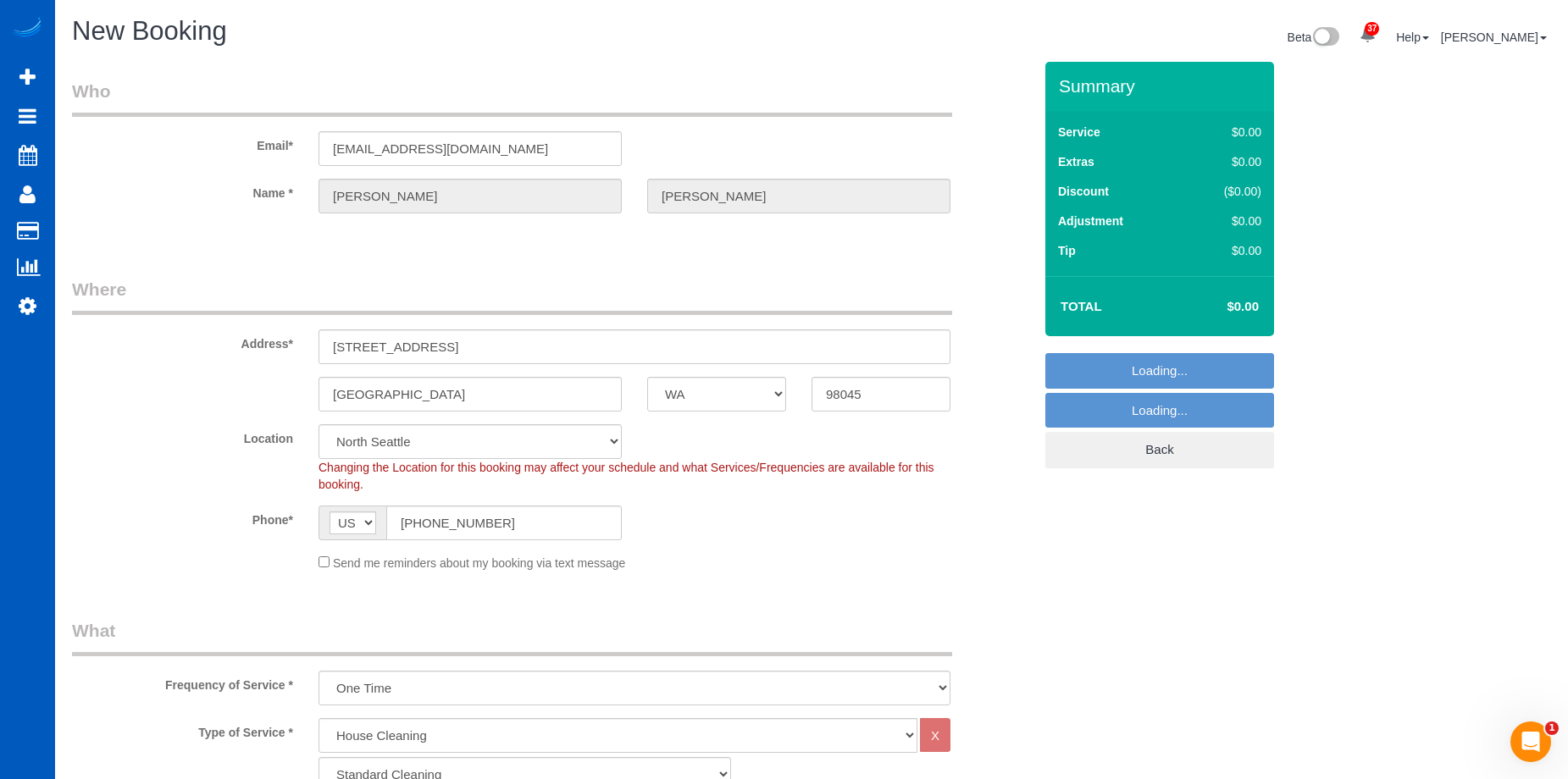
select select "?"
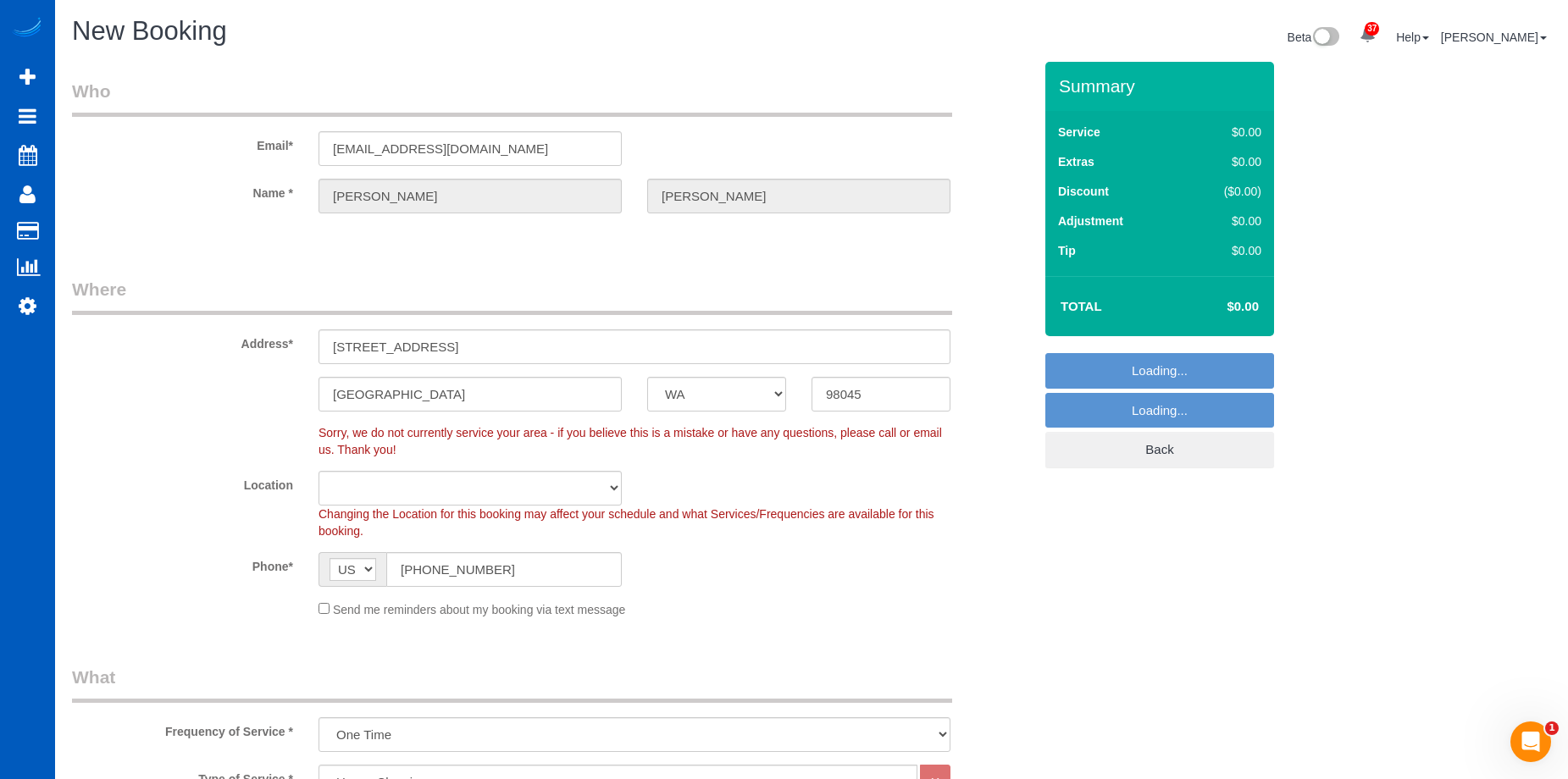
select select "object:4348"
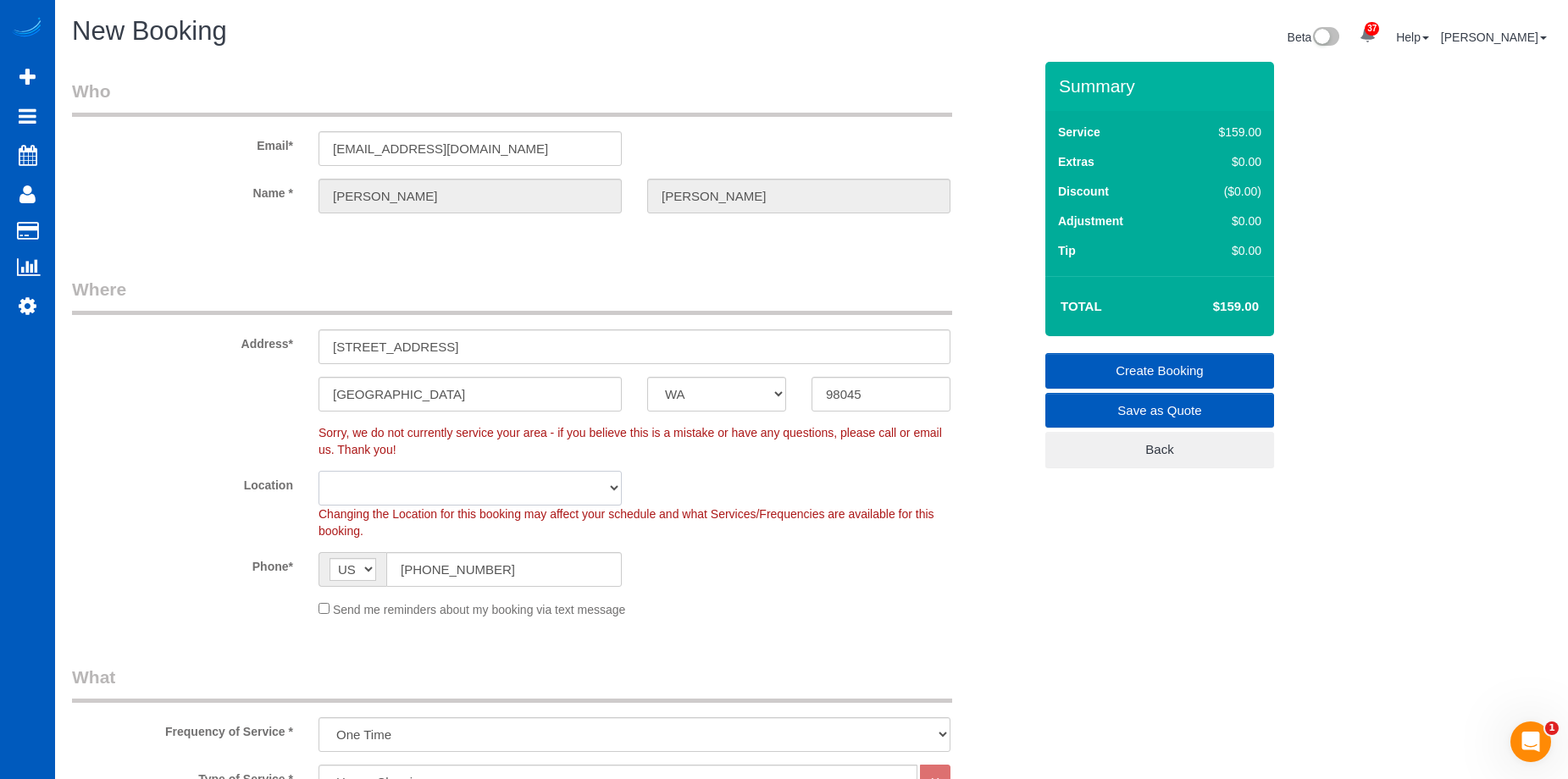
click at [459, 478] on select "North Seattle Atlanta GA Denver Everett Fort Worth TX Las Vegas Main Dallas Mai…" at bounding box center [470, 489] width 304 height 35
click at [404, 493] on select "North Seattle Atlanta GA Denver Everett Fort Worth TX Las Vegas Main Dallas Mai…" at bounding box center [470, 489] width 304 height 35
select select "69"
click at [319, 471] on select "North Seattle Atlanta GA Denver Everett Fort Worth TX Las Vegas Main Dallas Mai…" at bounding box center [470, 489] width 304 height 35
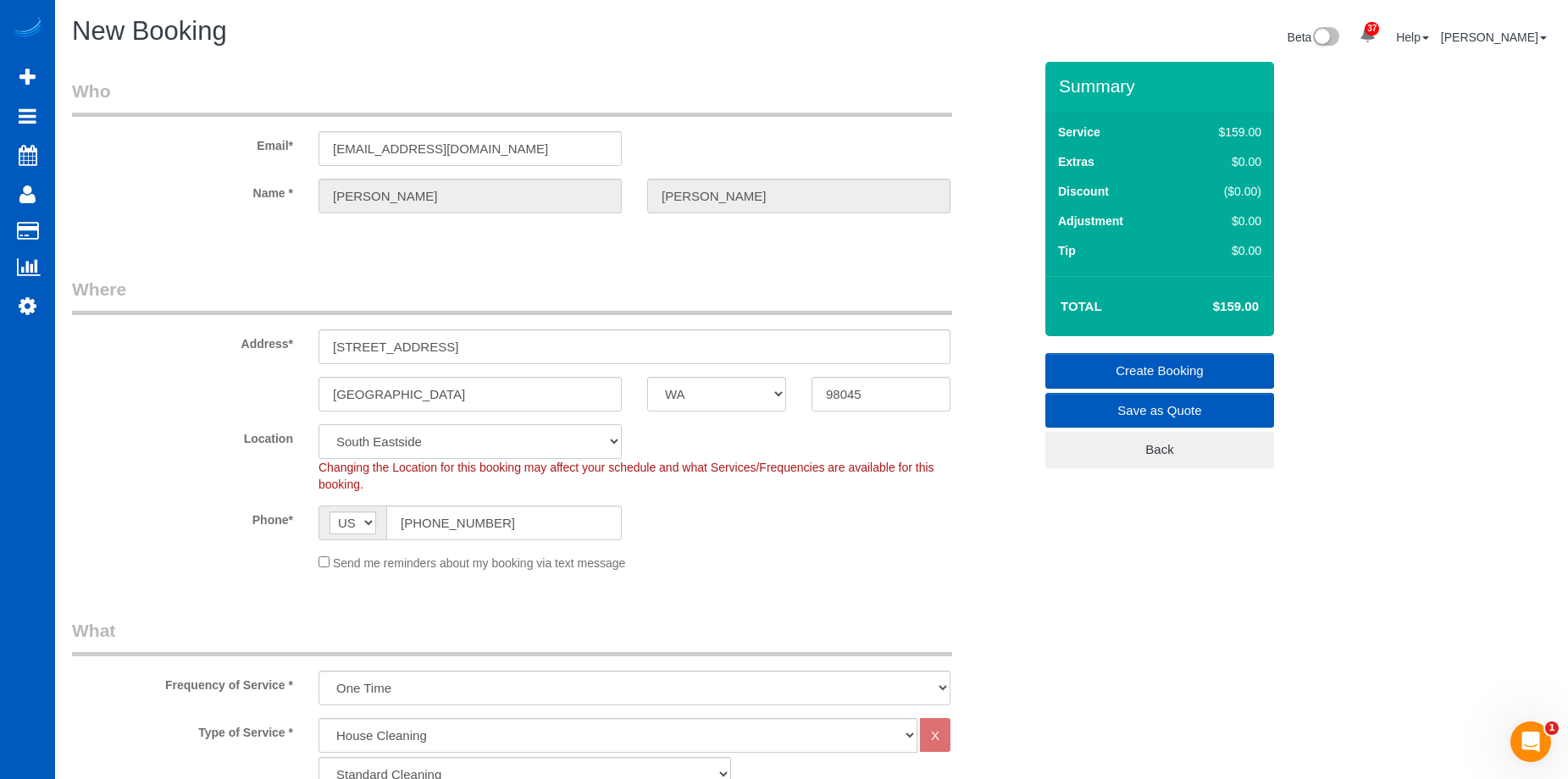
select select "object:4549"
click at [464, 442] on select "North Seattle Atlanta GA Denver Everett Fort Worth TX Las Vegas Main Dallas Mai…" at bounding box center [470, 442] width 304 height 35
click at [865, 518] on div "Phone* AF AL DZ AD AO AI AQ AG AR AM AW AU AT AZ BS BH BD BB BY BE BZ BJ BM BT …" at bounding box center [552, 523] width 985 height 35
click at [328, 570] on div "Send me reminders about my booking via text message" at bounding box center [634, 561] width 657 height 18
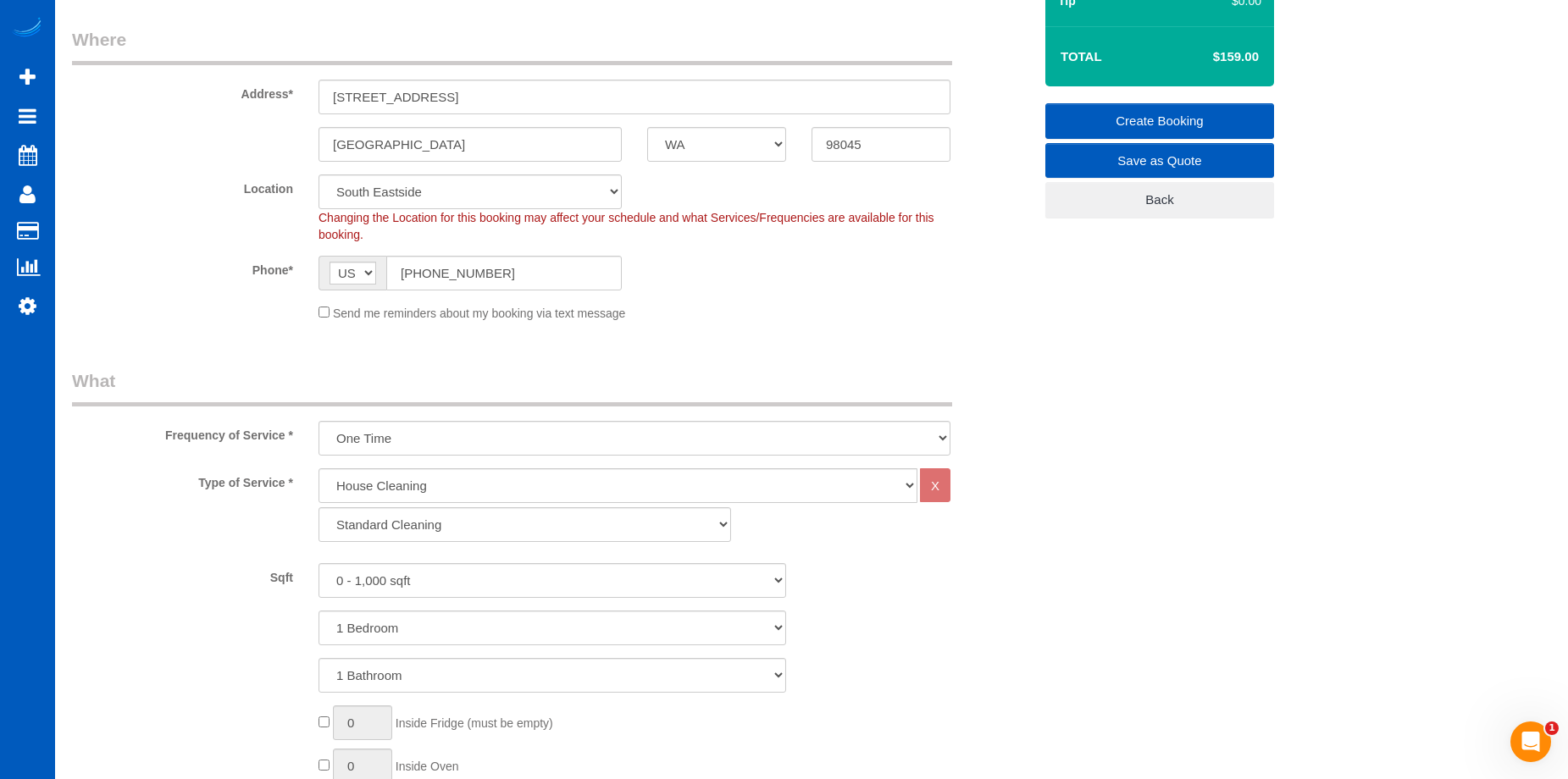
scroll to position [254, 0]
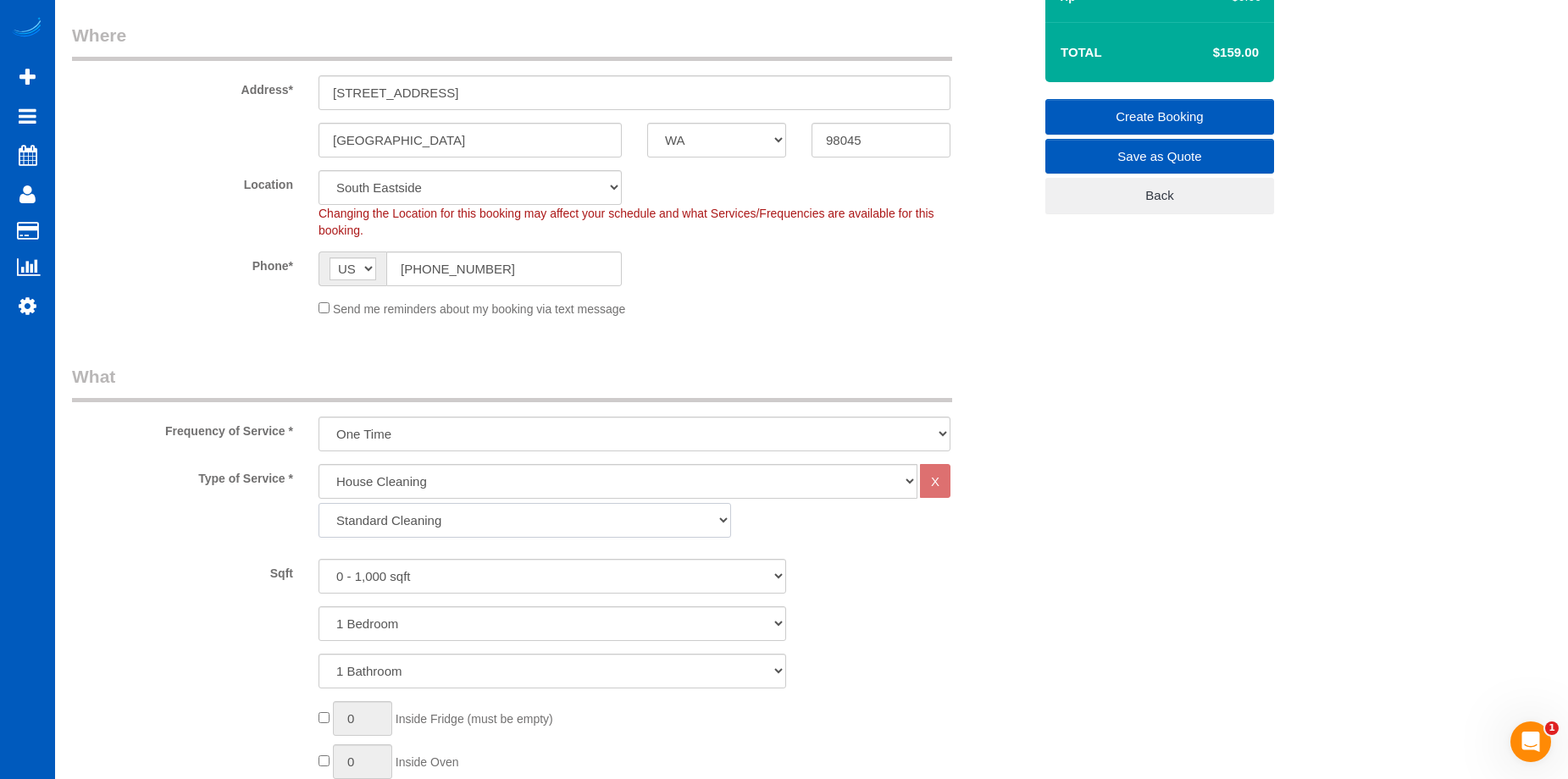
click at [433, 522] on select "Standard Cleaning Deep Cleaning Move In/ Out Cleaning" at bounding box center [525, 520] width 412 height 35
select select "368"
click at [319, 503] on select "Standard Cleaning Deep Cleaning Move In/ Out Cleaning" at bounding box center [525, 520] width 412 height 35
click at [456, 580] on select "0 - 1,000 sqft 1,001 - 1,500 sqft 1,501 - 2,000 sqft 2,001 - 2,500 sqft 2,501 -…" at bounding box center [552, 576] width 468 height 35
select select "2001"
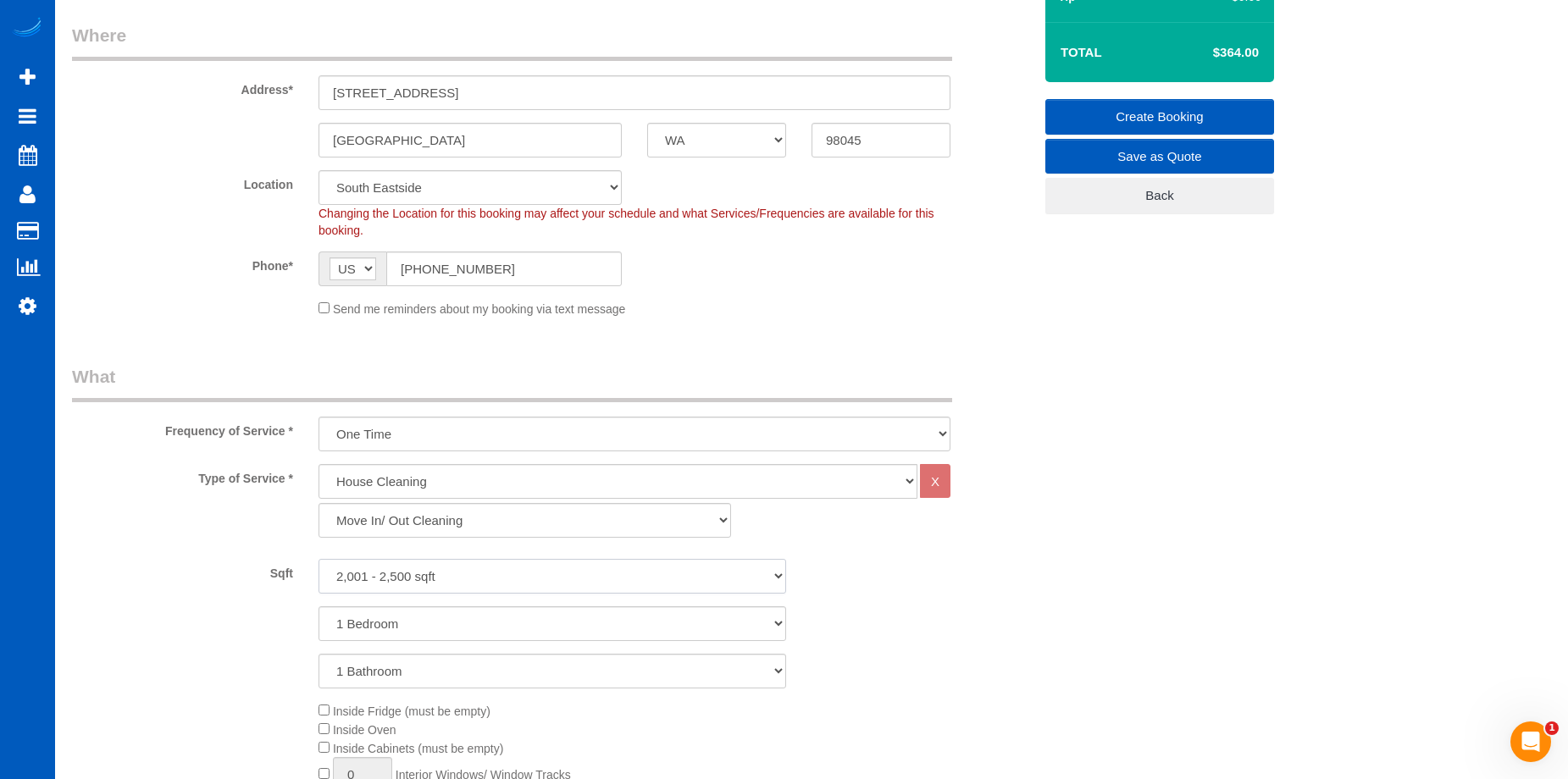
click at [319, 559] on select "0 - 1,000 sqft 1,001 - 1,500 sqft 1,501 - 2,000 sqft 2,001 - 2,500 sqft 2,501 -…" at bounding box center [552, 576] width 468 height 35
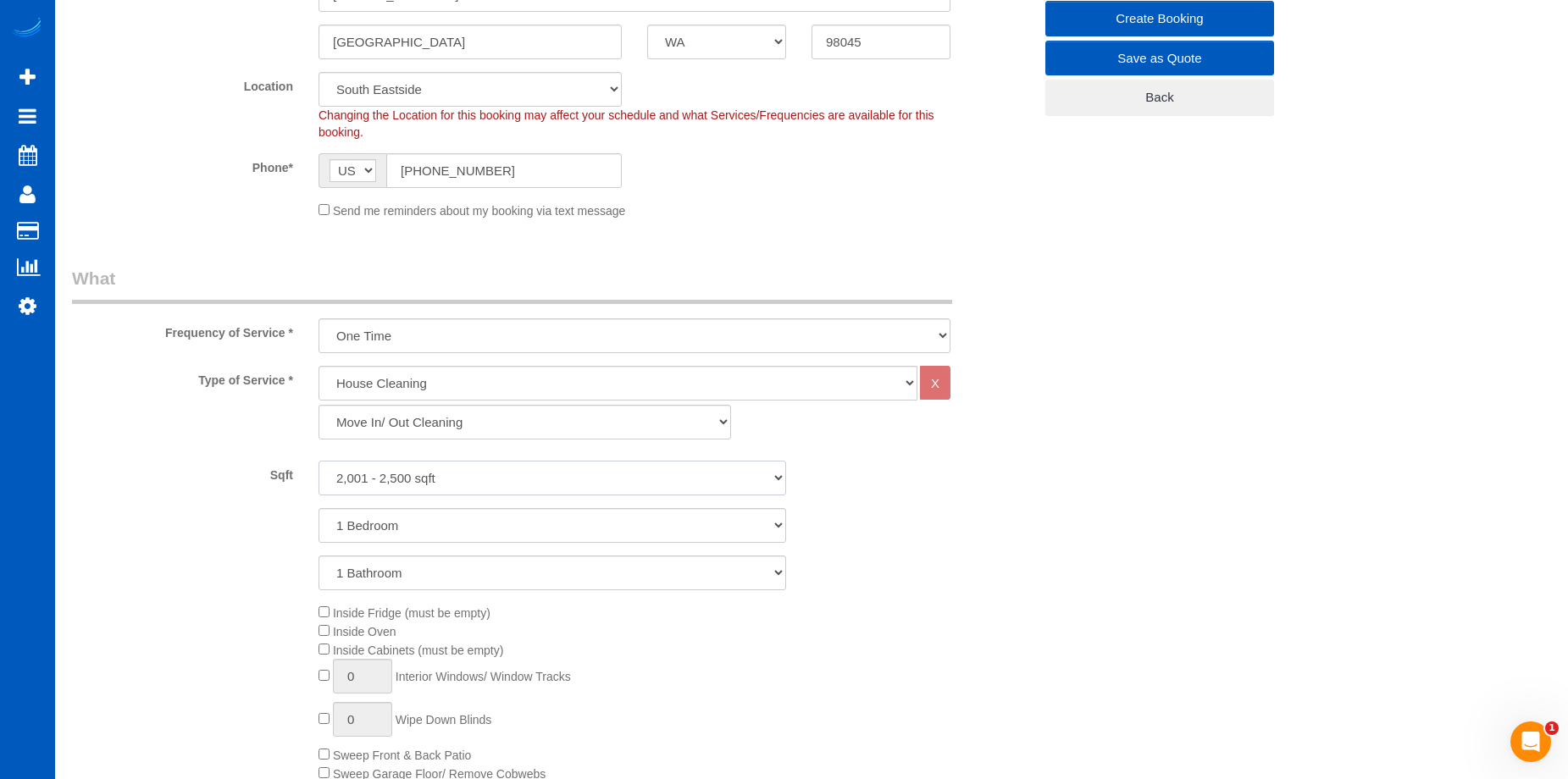
scroll to position [508, 0]
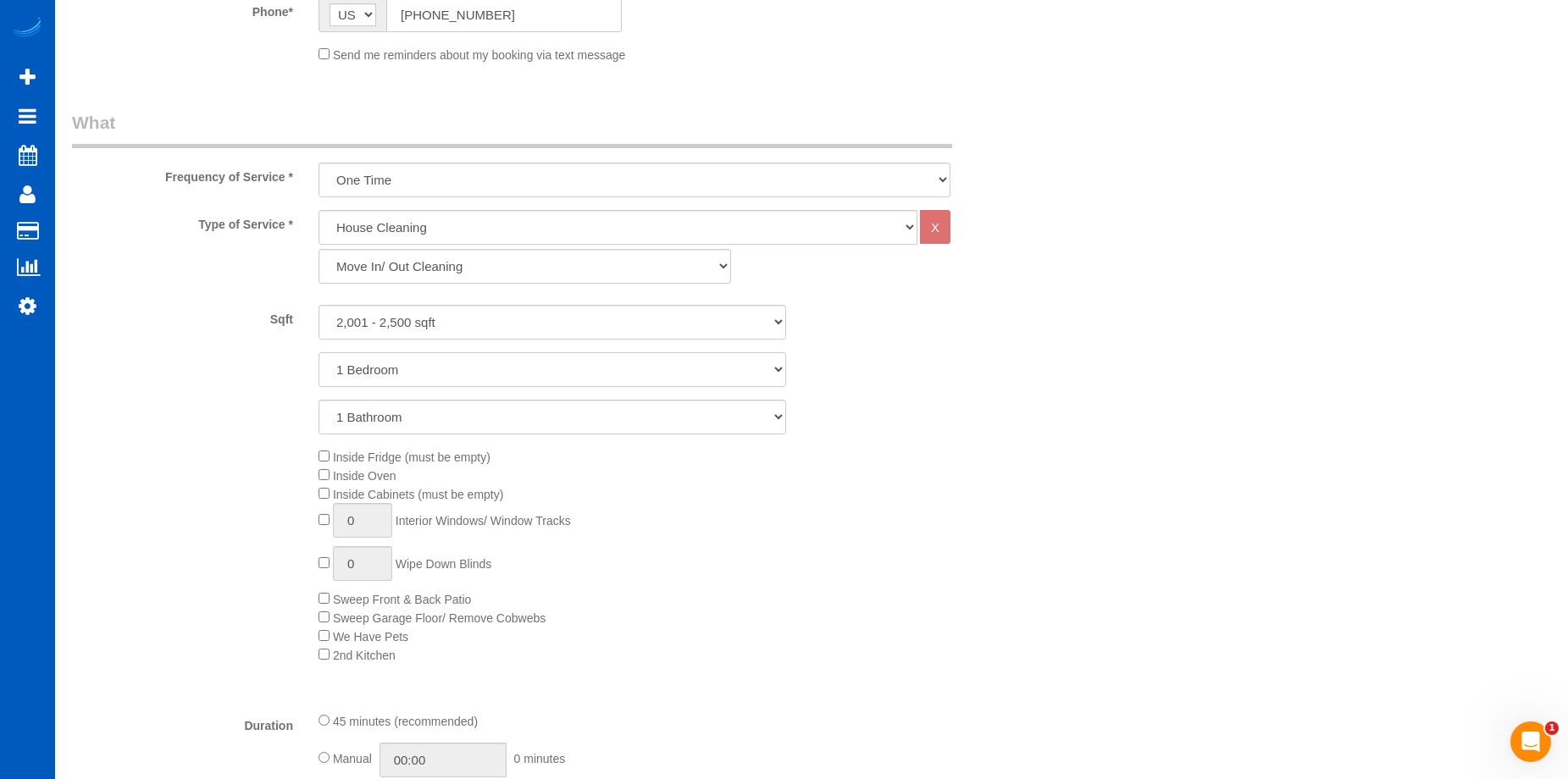
click at [475, 373] on select "1 Bedroom 2 Bedrooms 3 Bedrooms 4 Bedrooms 5 Bedrooms 6 Bedrooms 7 Bedrooms" at bounding box center [552, 370] width 468 height 35
select select "4"
click at [319, 353] on select "1 Bedroom 2 Bedrooms 3 Bedrooms 4 Bedrooms 5 Bedrooms 6 Bedrooms 7 Bedrooms" at bounding box center [552, 370] width 468 height 35
drag, startPoint x: 498, startPoint y: 411, endPoint x: 498, endPoint y: 431, distance: 20.0
click at [498, 411] on select "1 Bathroom 2 Bathrooms 3 Bathrooms 4 Bathrooms 5 Bathrooms 6 Bathrooms 7 Bathro…" at bounding box center [552, 418] width 468 height 35
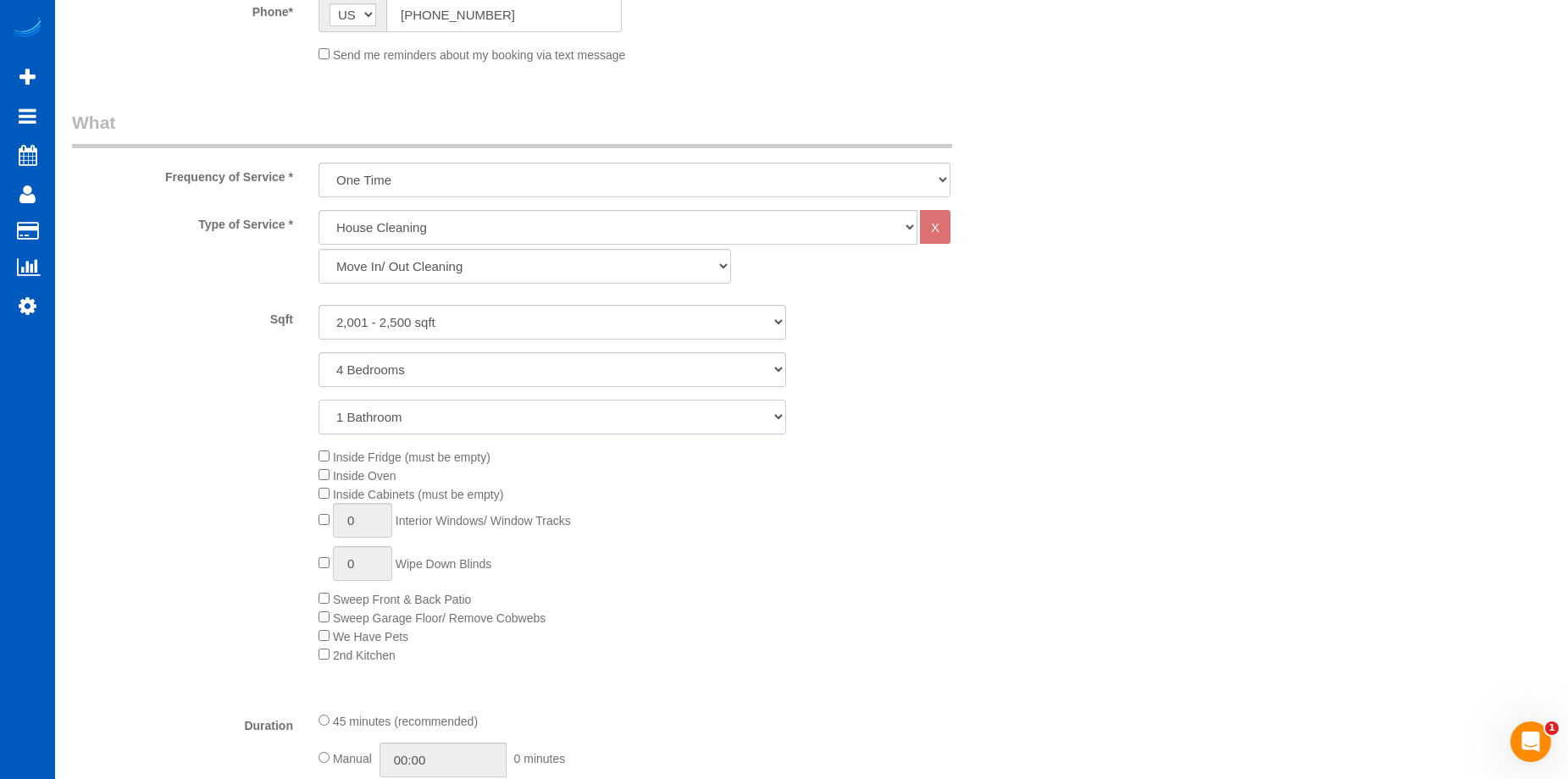
select select "2"
click at [319, 400] on select "1 Bathroom 2 Bathrooms 3 Bathrooms 4 Bathrooms 5 Bathrooms 6 Bathrooms 7 Bathro…" at bounding box center [552, 418] width 468 height 35
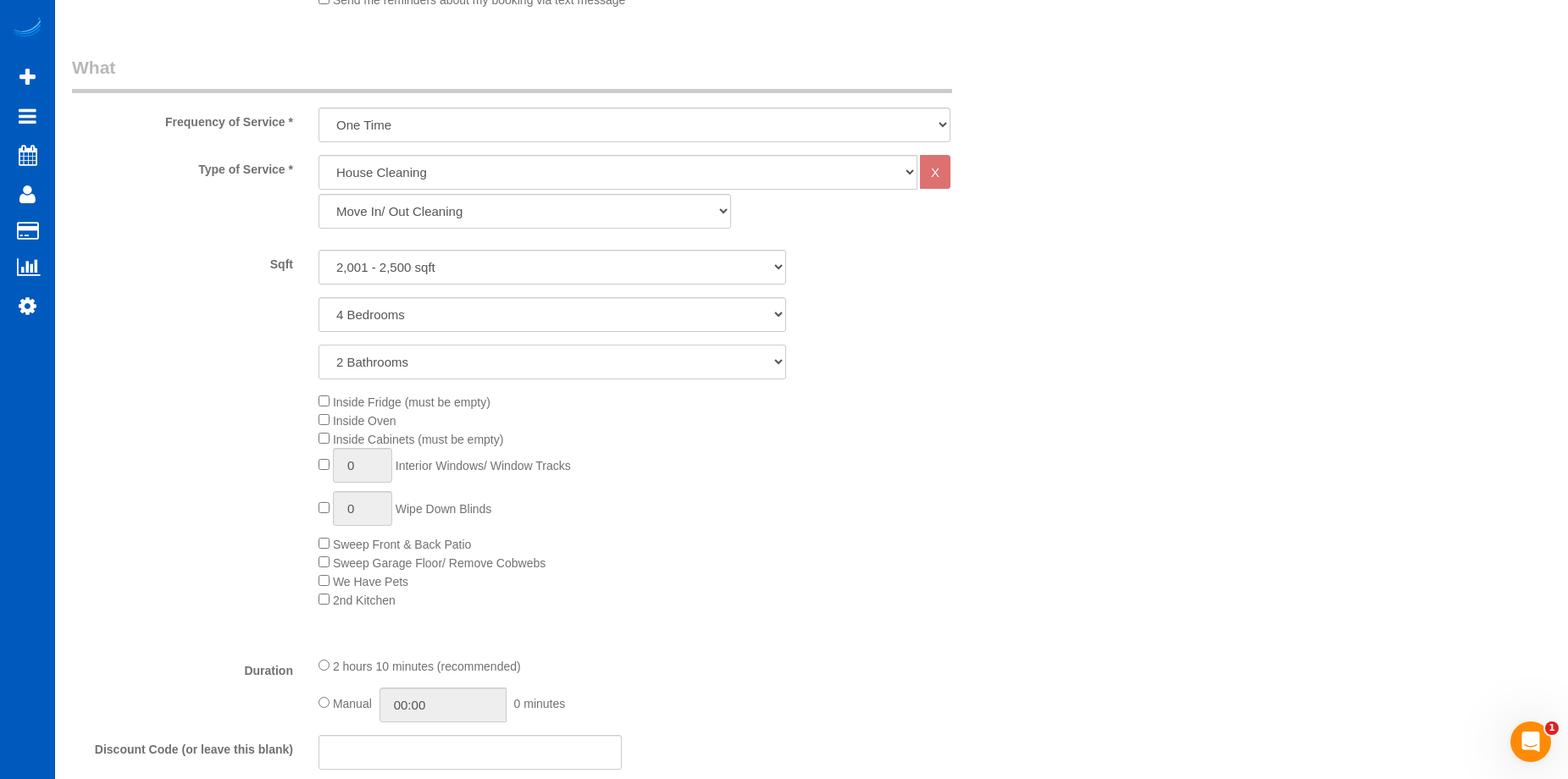
scroll to position [593, 0]
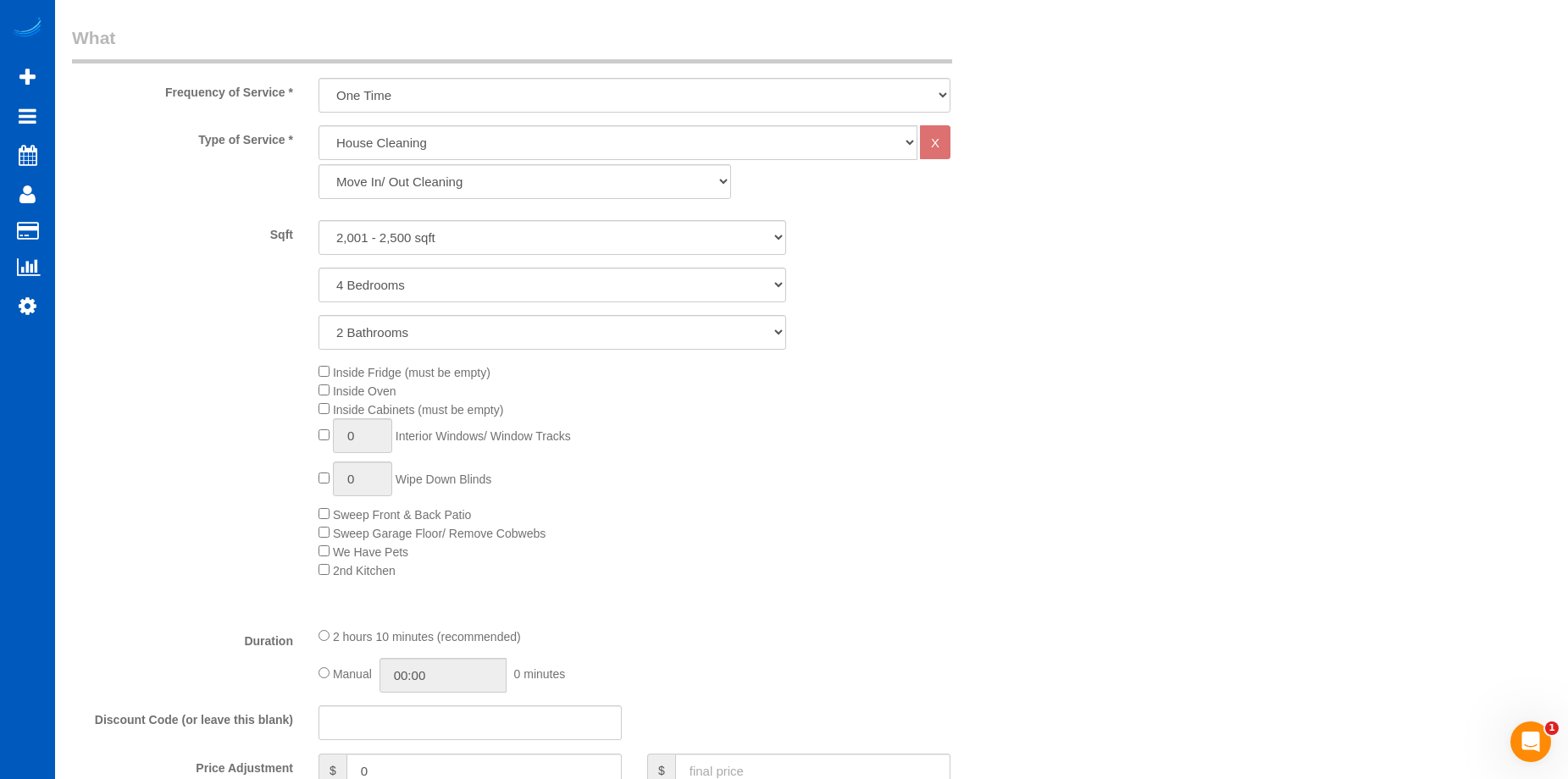
click at [330, 428] on div "Inside Fridge (must be empty) Inside Oven Inside Cabinets (must be empty) 0 Int…" at bounding box center [675, 470] width 740 height 217
click at [386, 437] on input "1" at bounding box center [362, 436] width 60 height 35
type input "15"
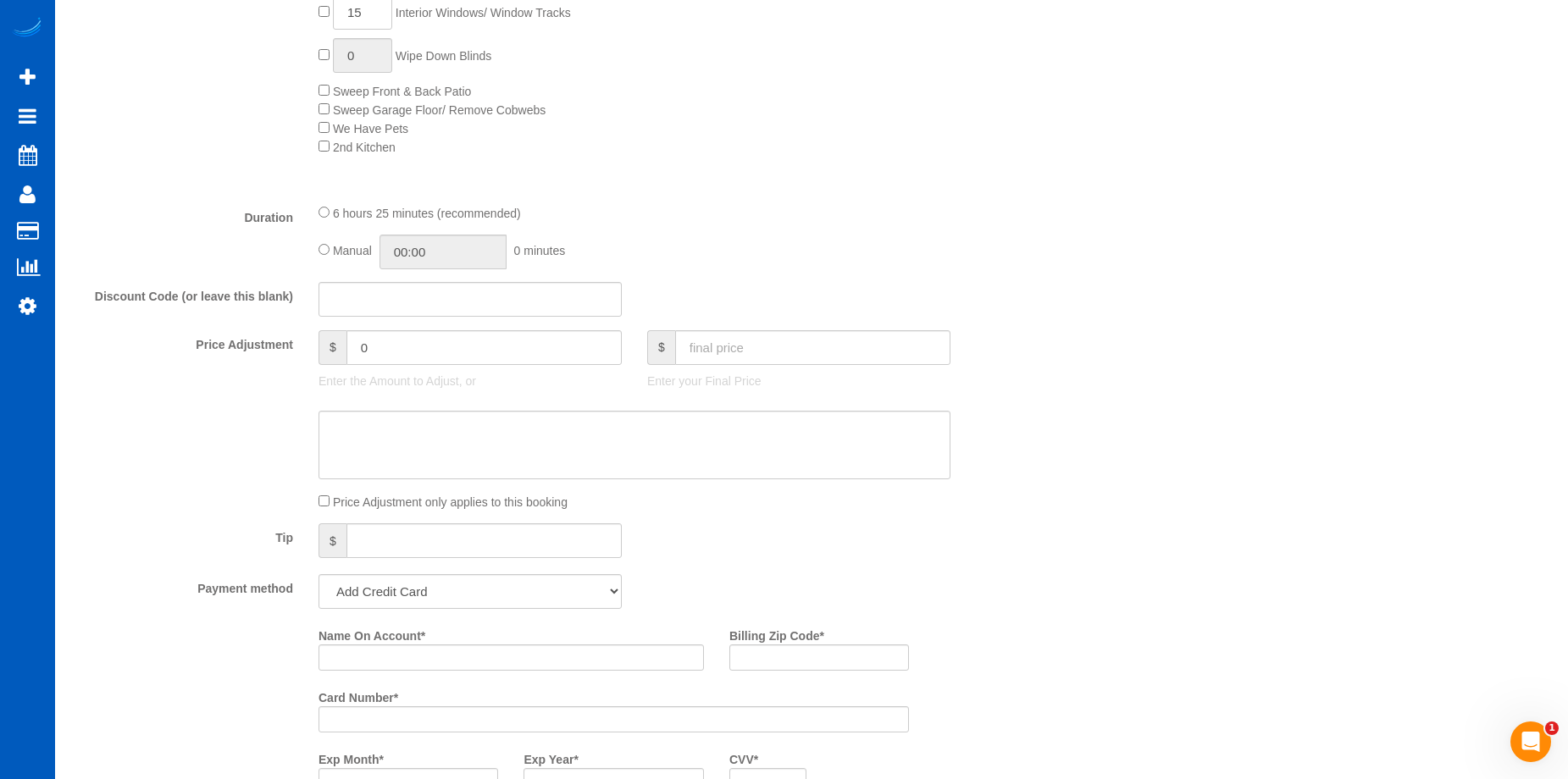
scroll to position [1185, 0]
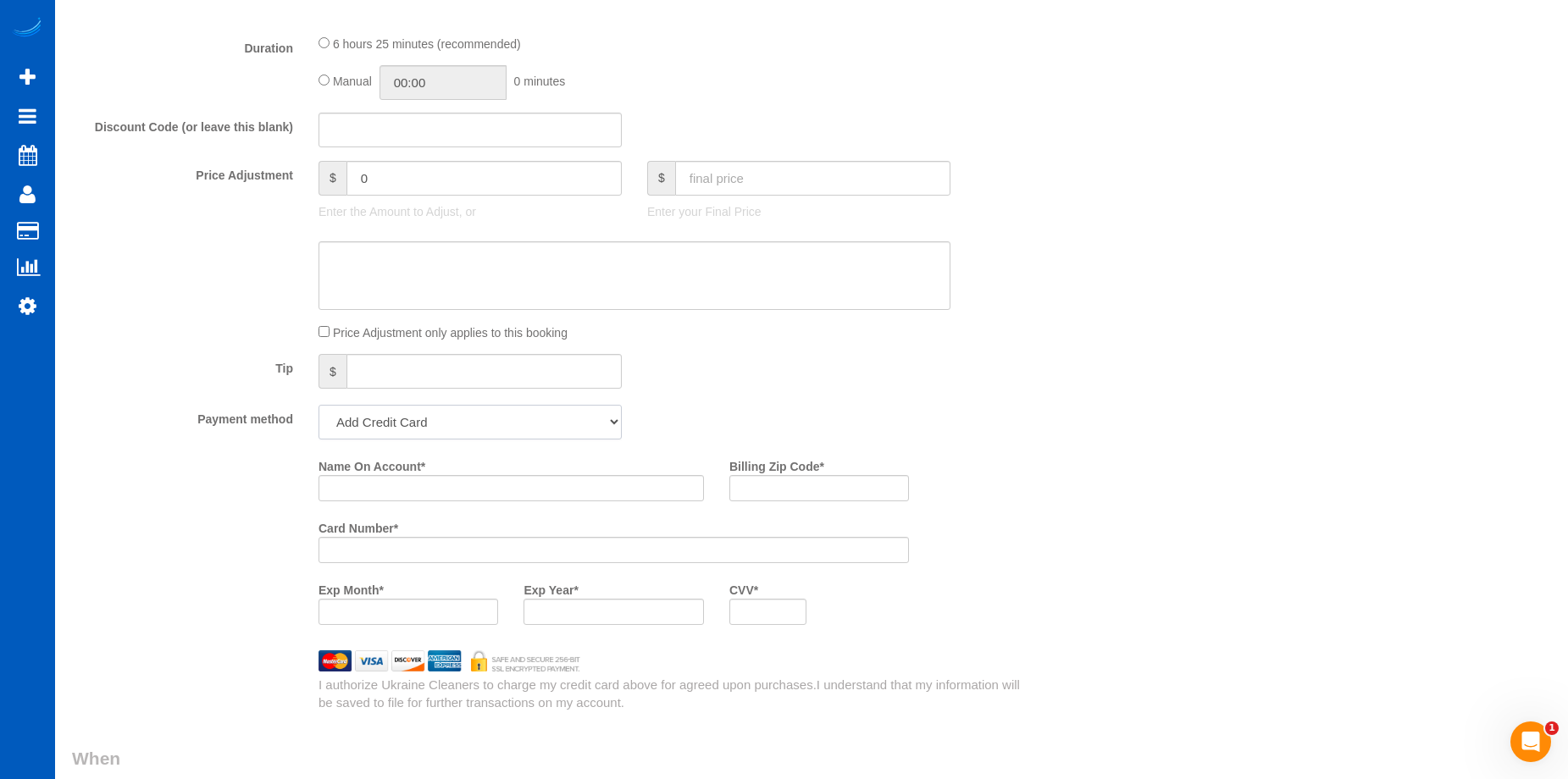
drag, startPoint x: 483, startPoint y: 417, endPoint x: 476, endPoint y: 434, distance: 18.4
click at [483, 417] on select "Add Credit Card Cash Check Paypal" at bounding box center [470, 422] width 304 height 35
select select "string:cash"
click at [319, 404] on select "Add Credit Card Cash Check Paypal" at bounding box center [470, 422] width 304 height 35
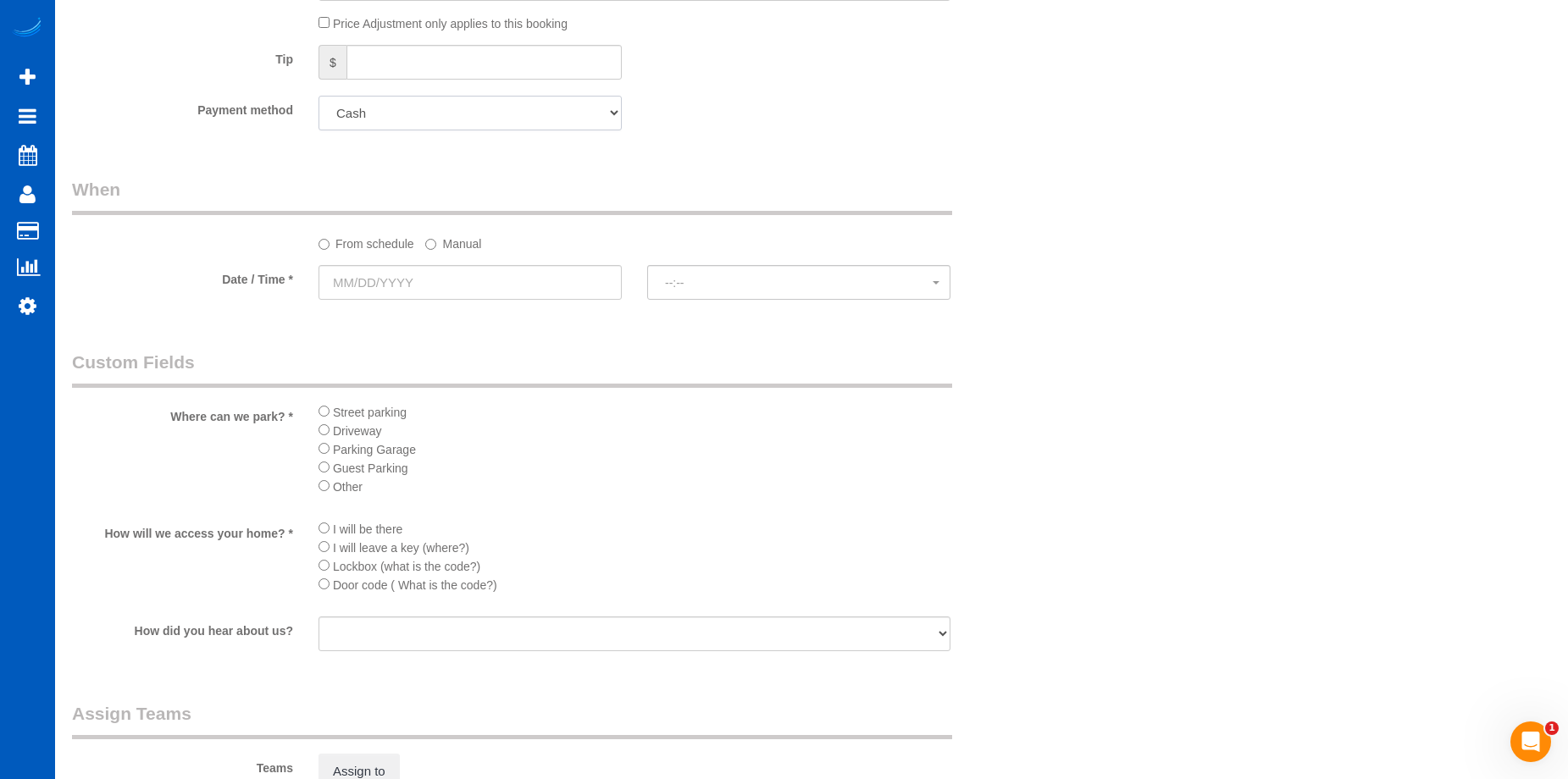
scroll to position [1524, 0]
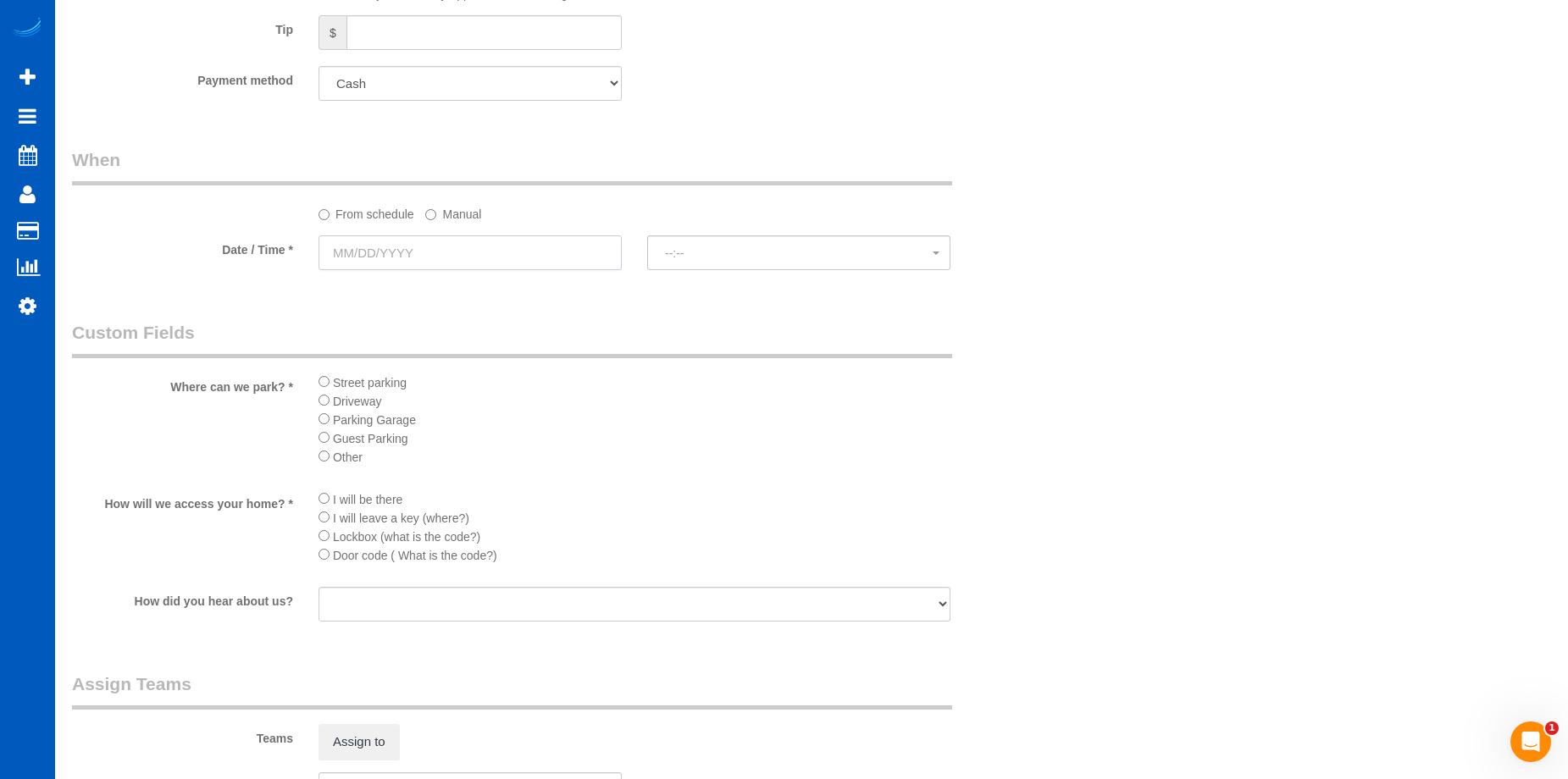
click at [500, 261] on input "text" at bounding box center [470, 253] width 304 height 35
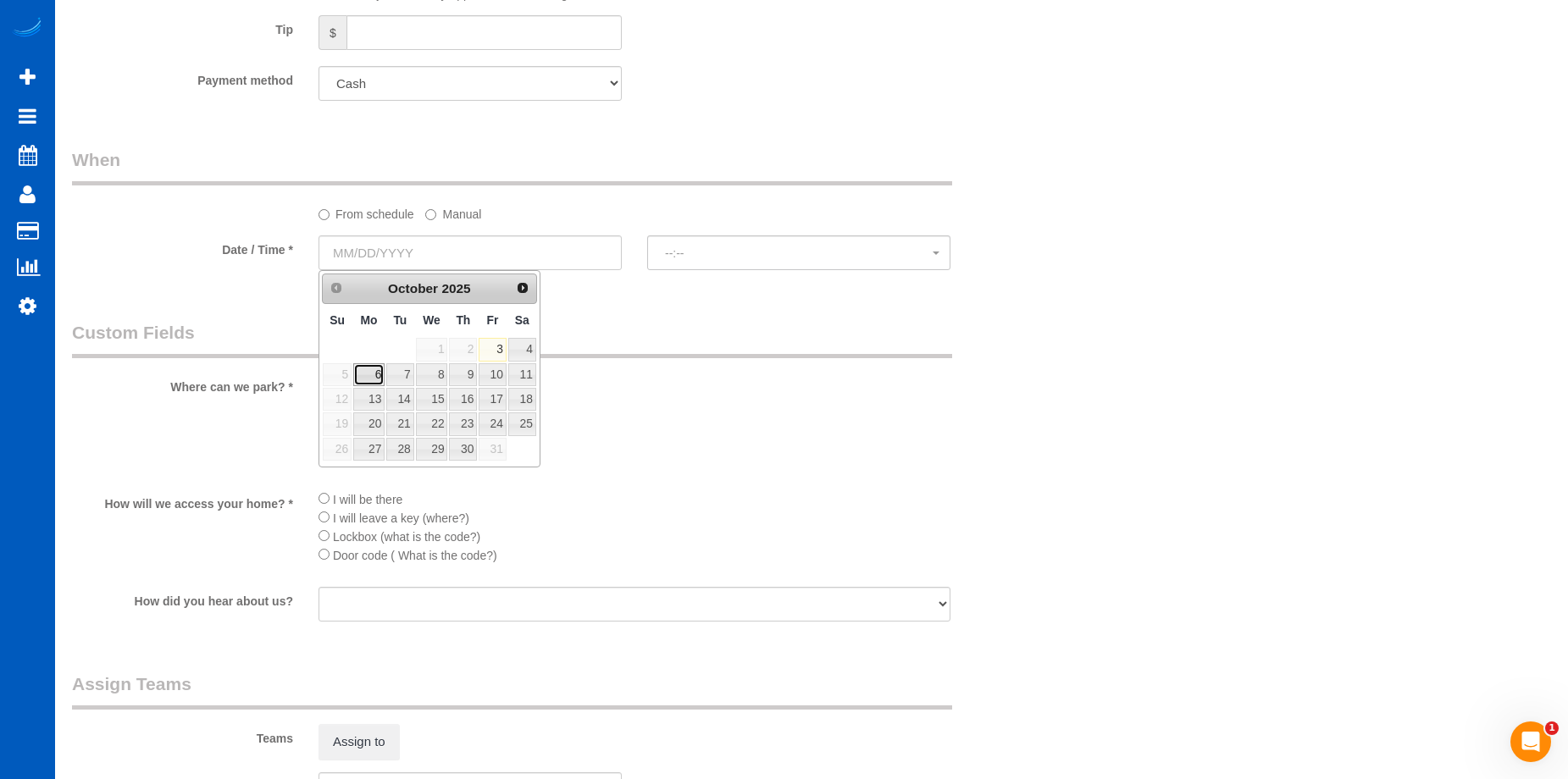
click at [378, 377] on link "6" at bounding box center [369, 375] width 32 height 23
type input "10/06/2025"
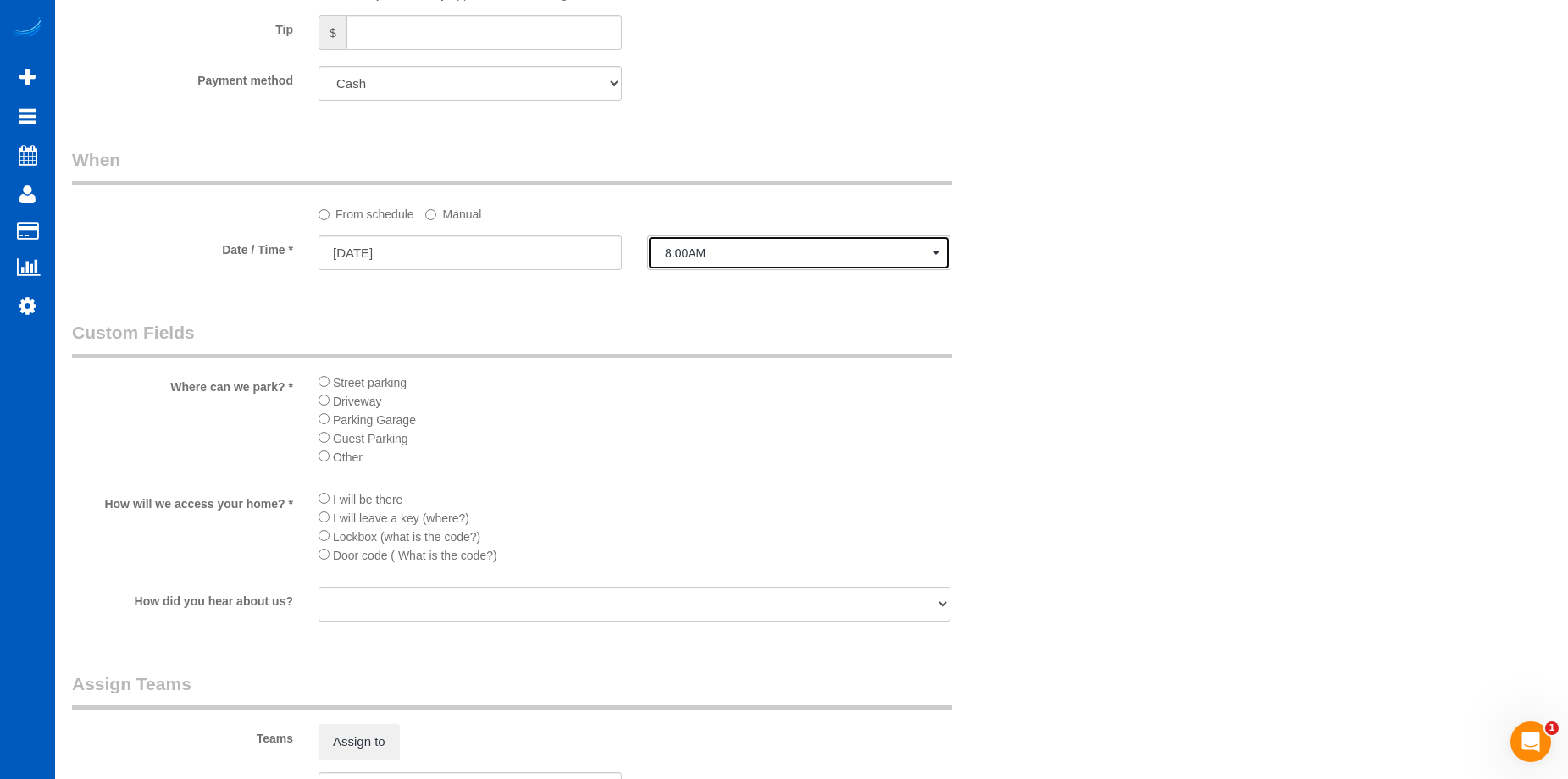
click at [718, 254] on span "8:00AM" at bounding box center [798, 253] width 268 height 13
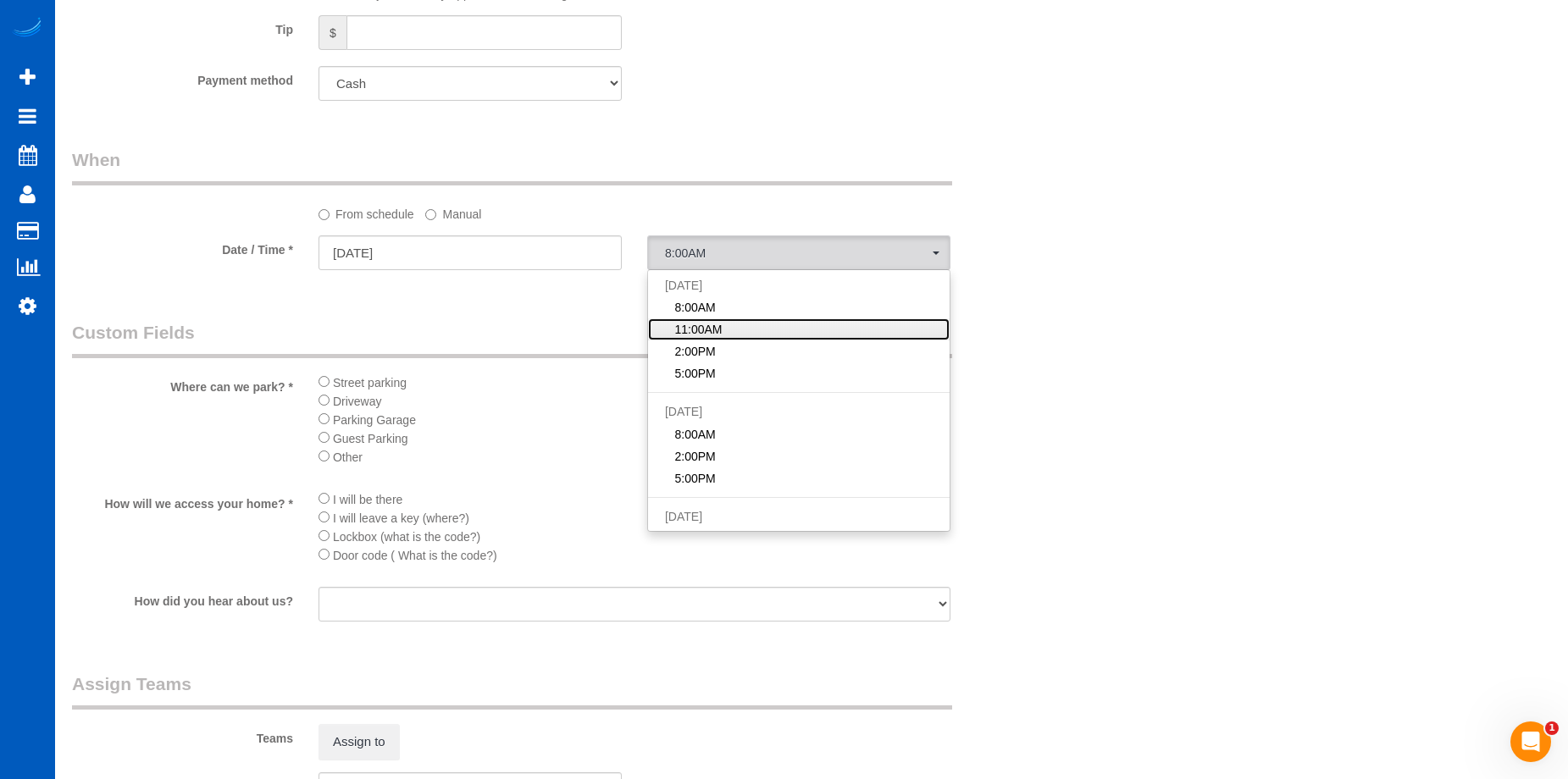
click at [718, 325] on span "11:00AM" at bounding box center [698, 329] width 47 height 17
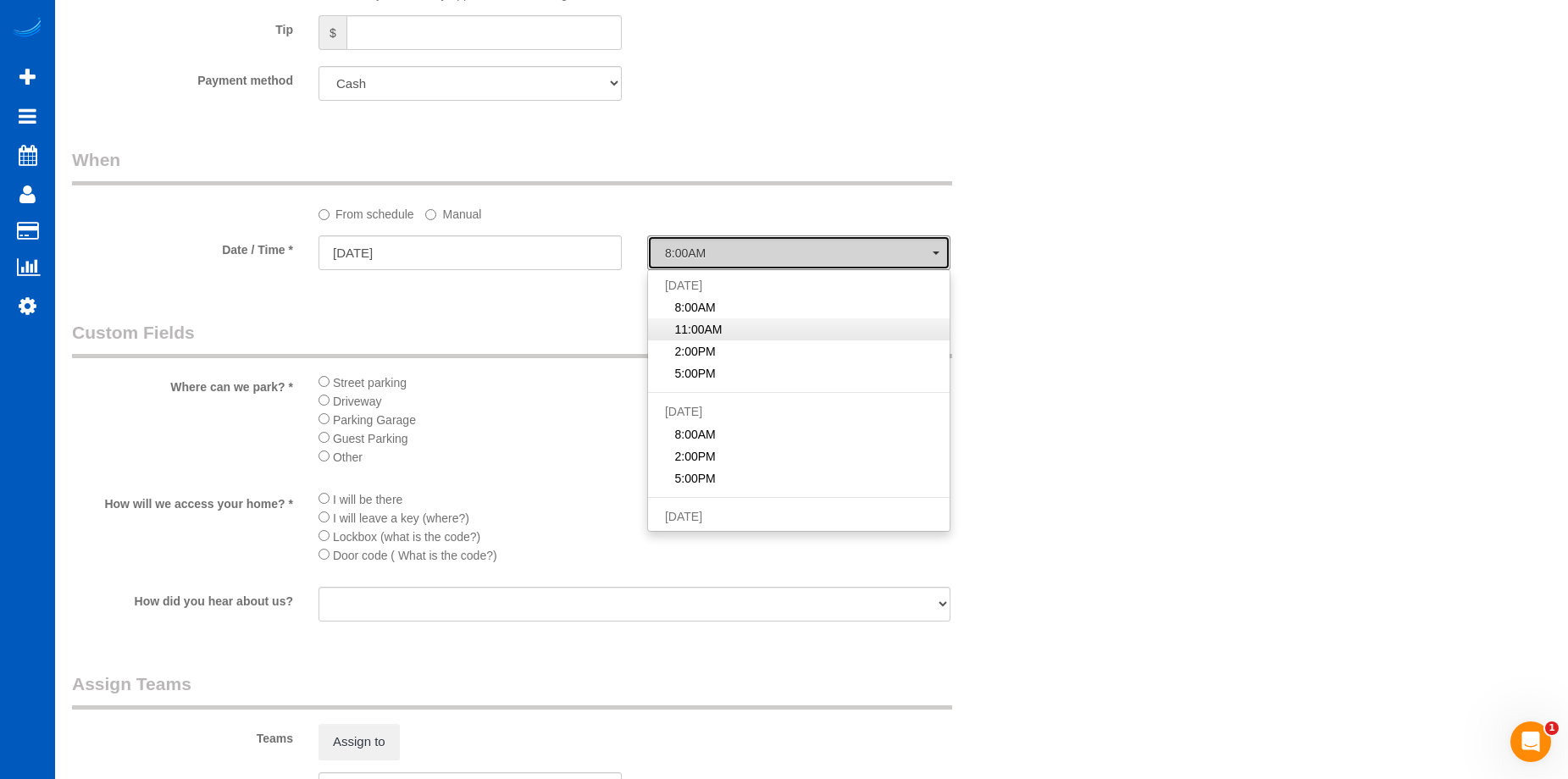
select select "spot17"
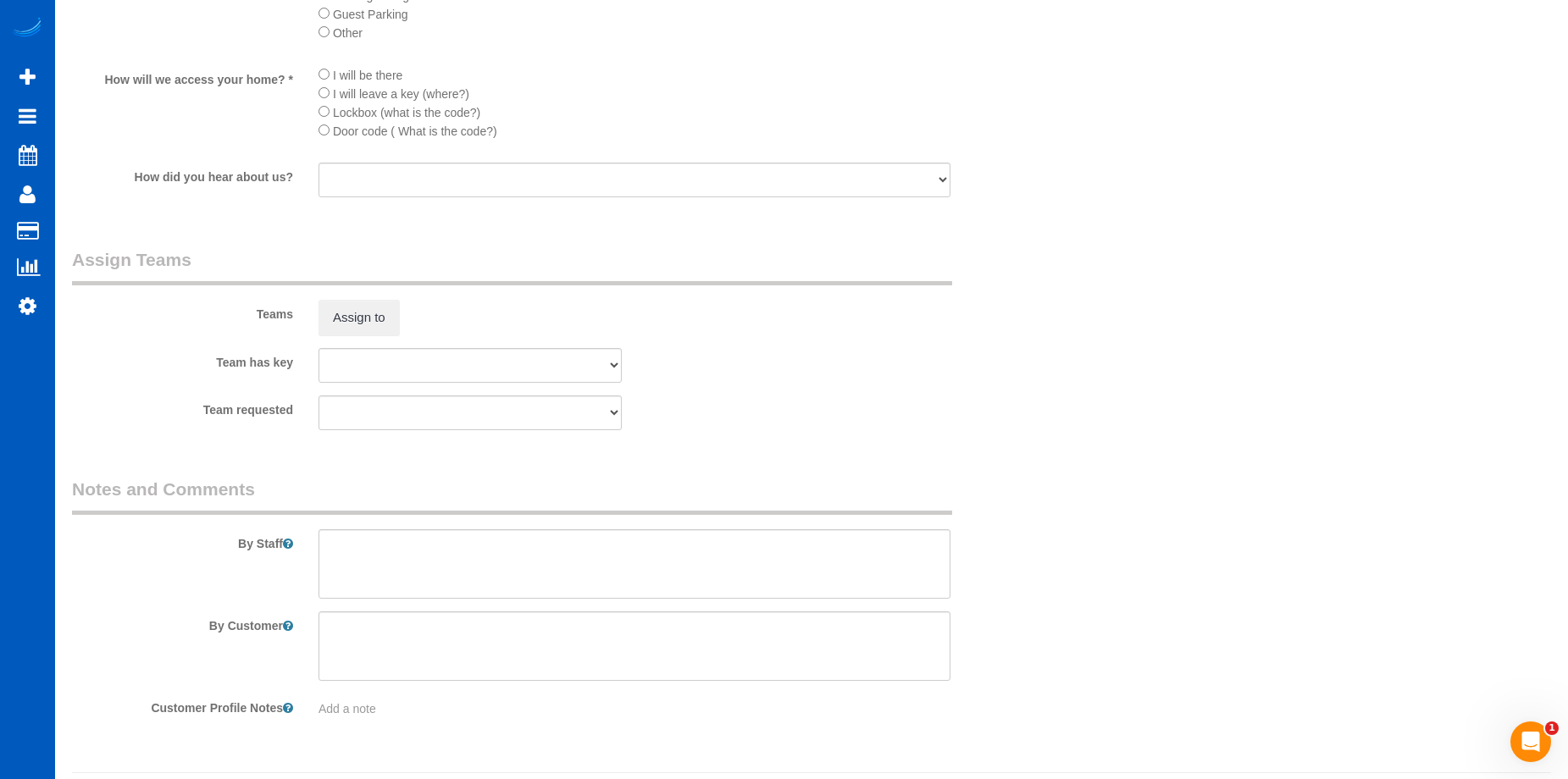
scroll to position [1992, 0]
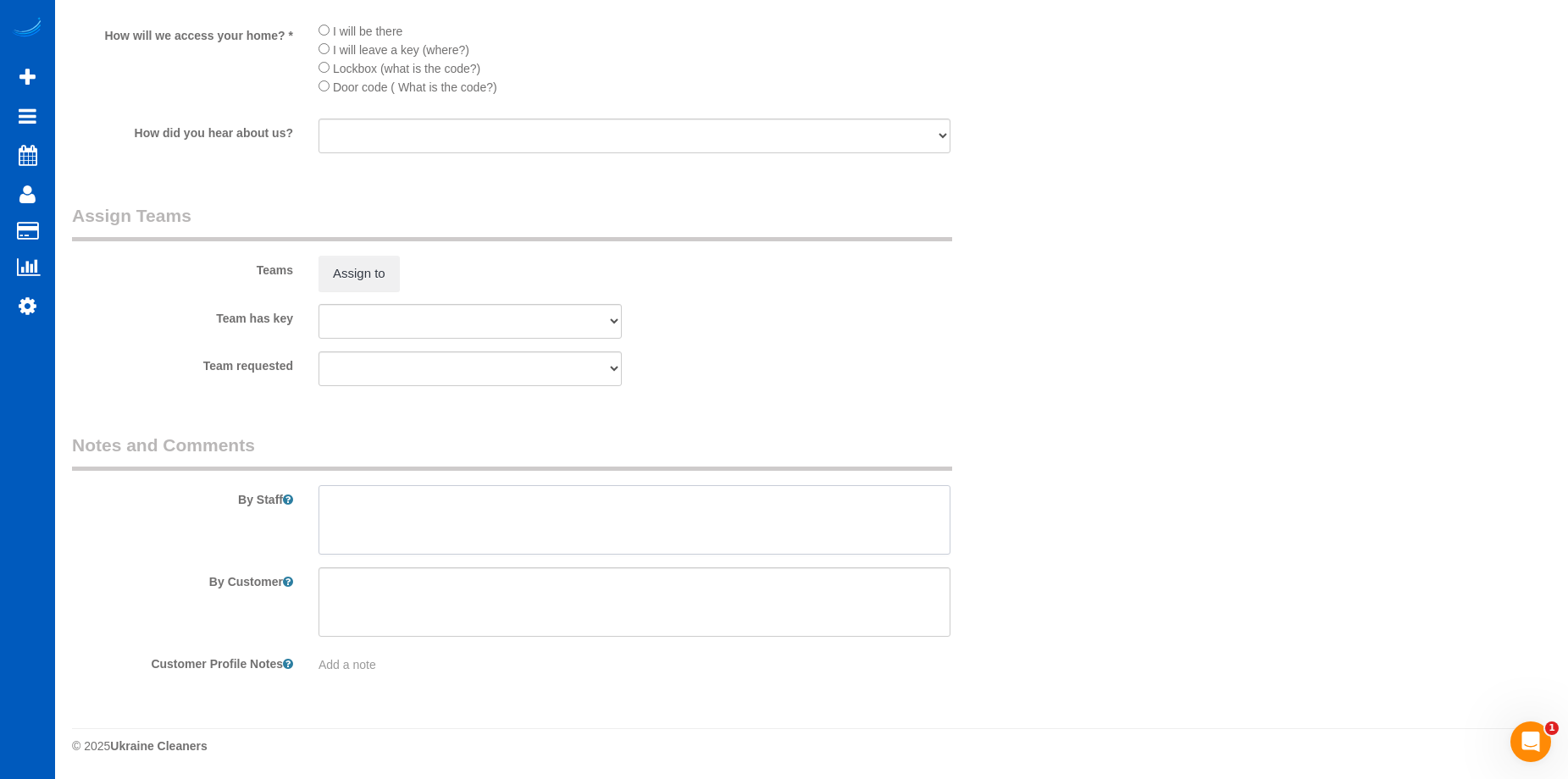
click at [515, 523] on textarea at bounding box center [634, 519] width 632 height 69
click at [569, 510] on textarea at bounding box center [634, 519] width 632 height 69
paste textarea "Estimated 15 windows, please count and update accordingly. Dust any blinds, and…"
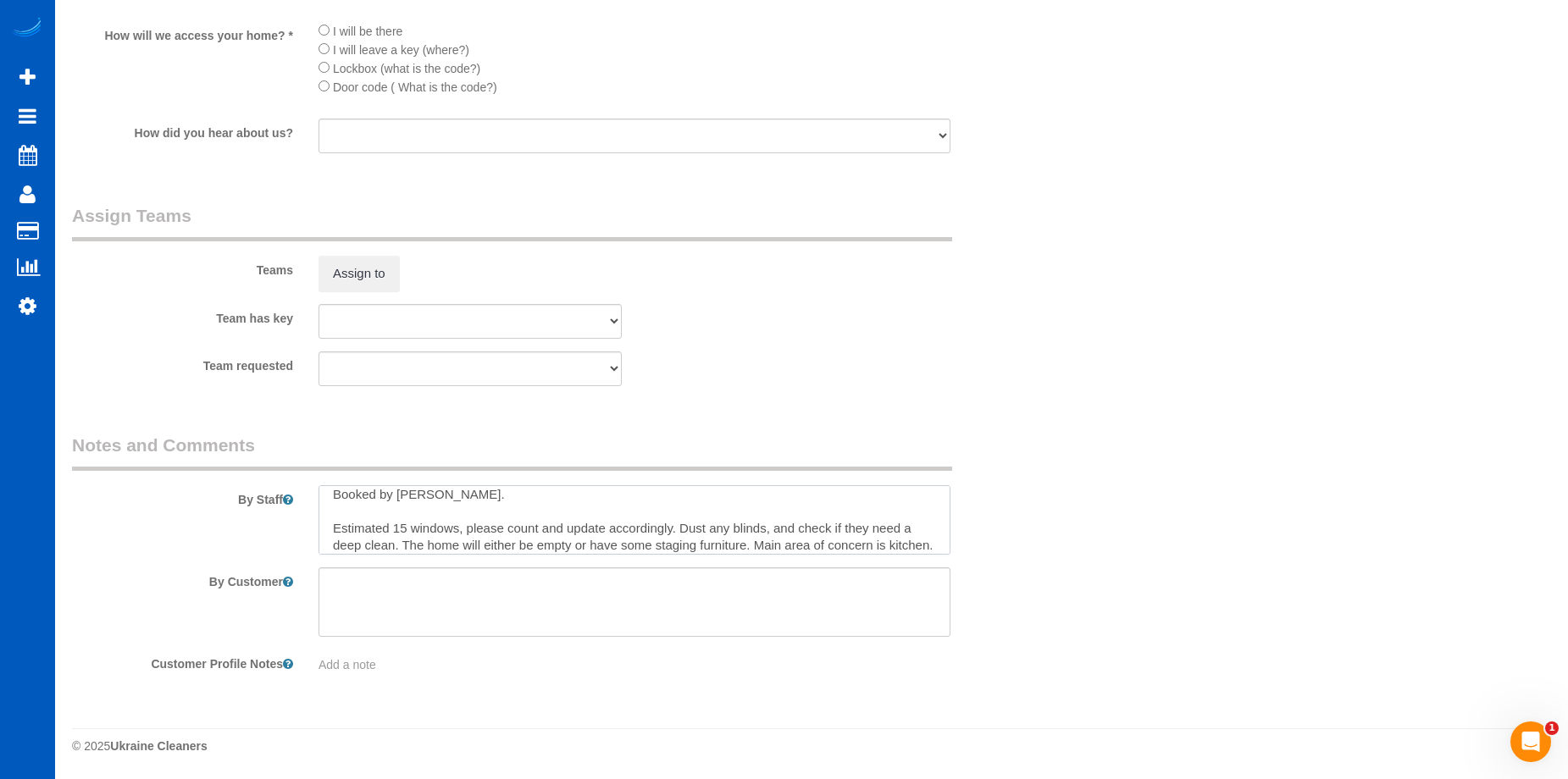
scroll to position [0, 0]
click at [500, 501] on textarea at bounding box center [634, 519] width 632 height 69
click at [469, 492] on textarea at bounding box center [634, 519] width 632 height 69
paste textarea "Jin is an agent that works with Brian Alfi. Please send the invoice to Brian if…"
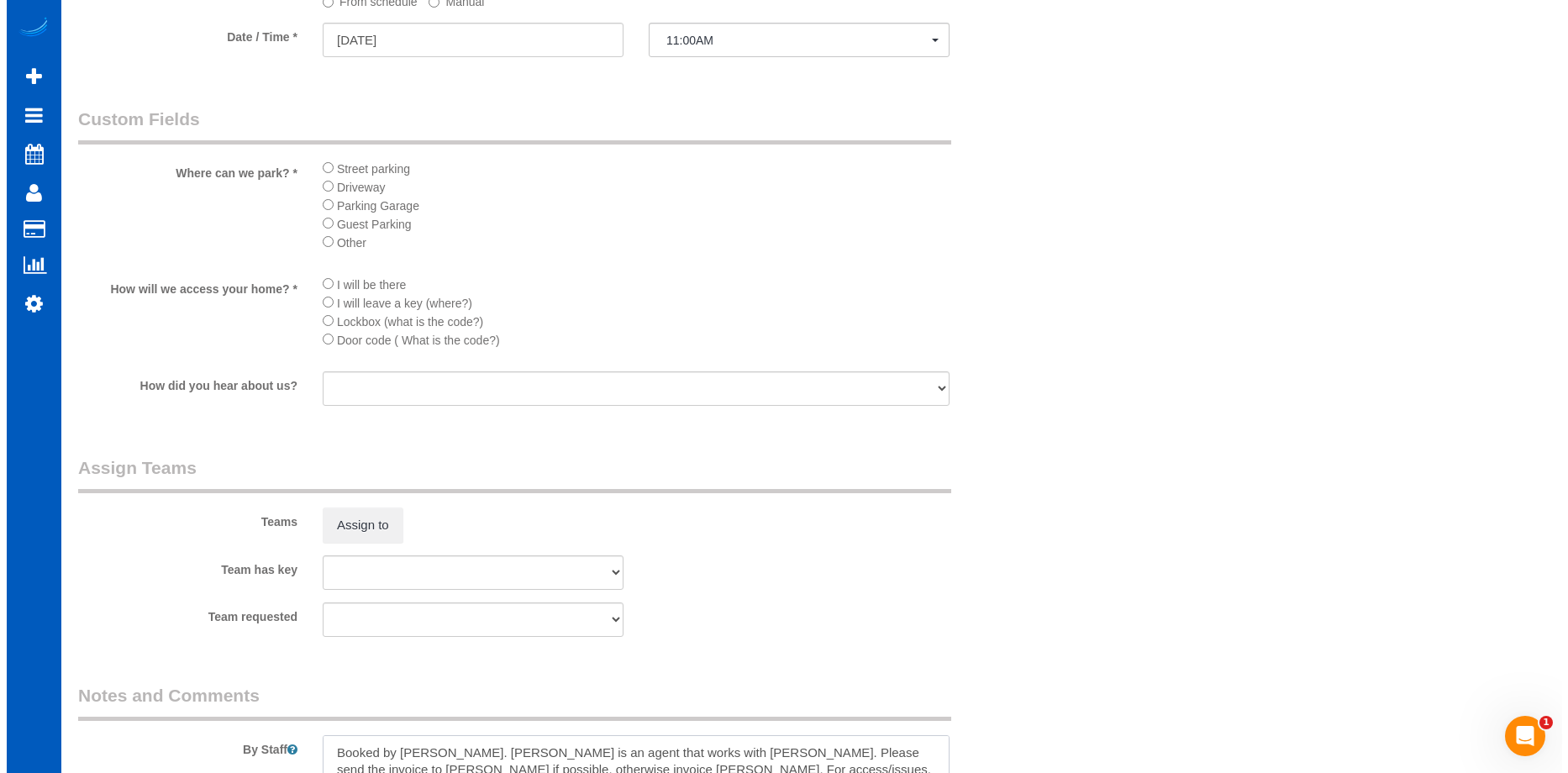
scroll to position [1641, 0]
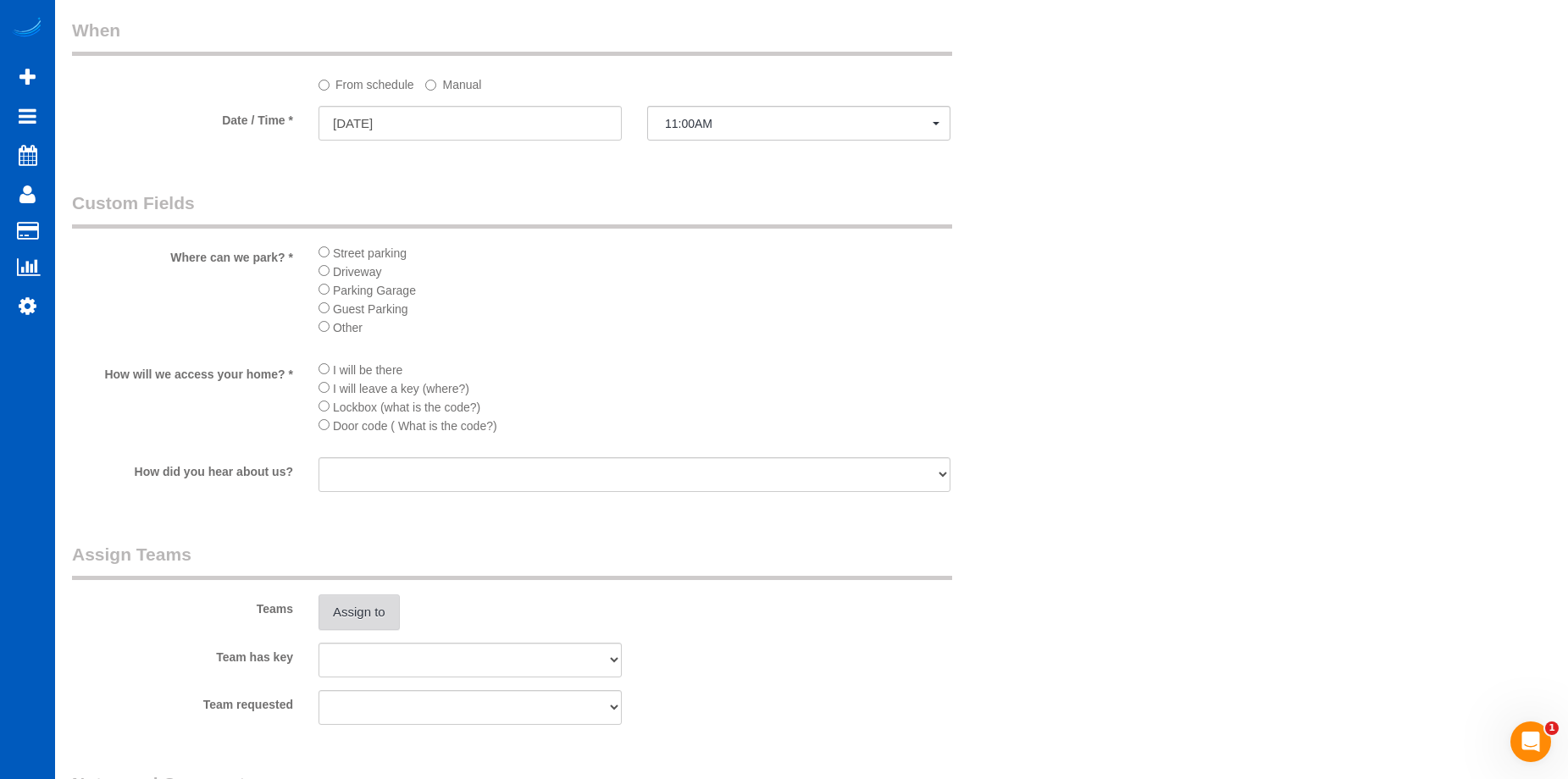
type textarea "Booked by Jade. Jin is an agent that works with Brian Alfi. Please send the inv…"
click at [347, 599] on button "Assign to" at bounding box center [359, 612] width 82 height 36
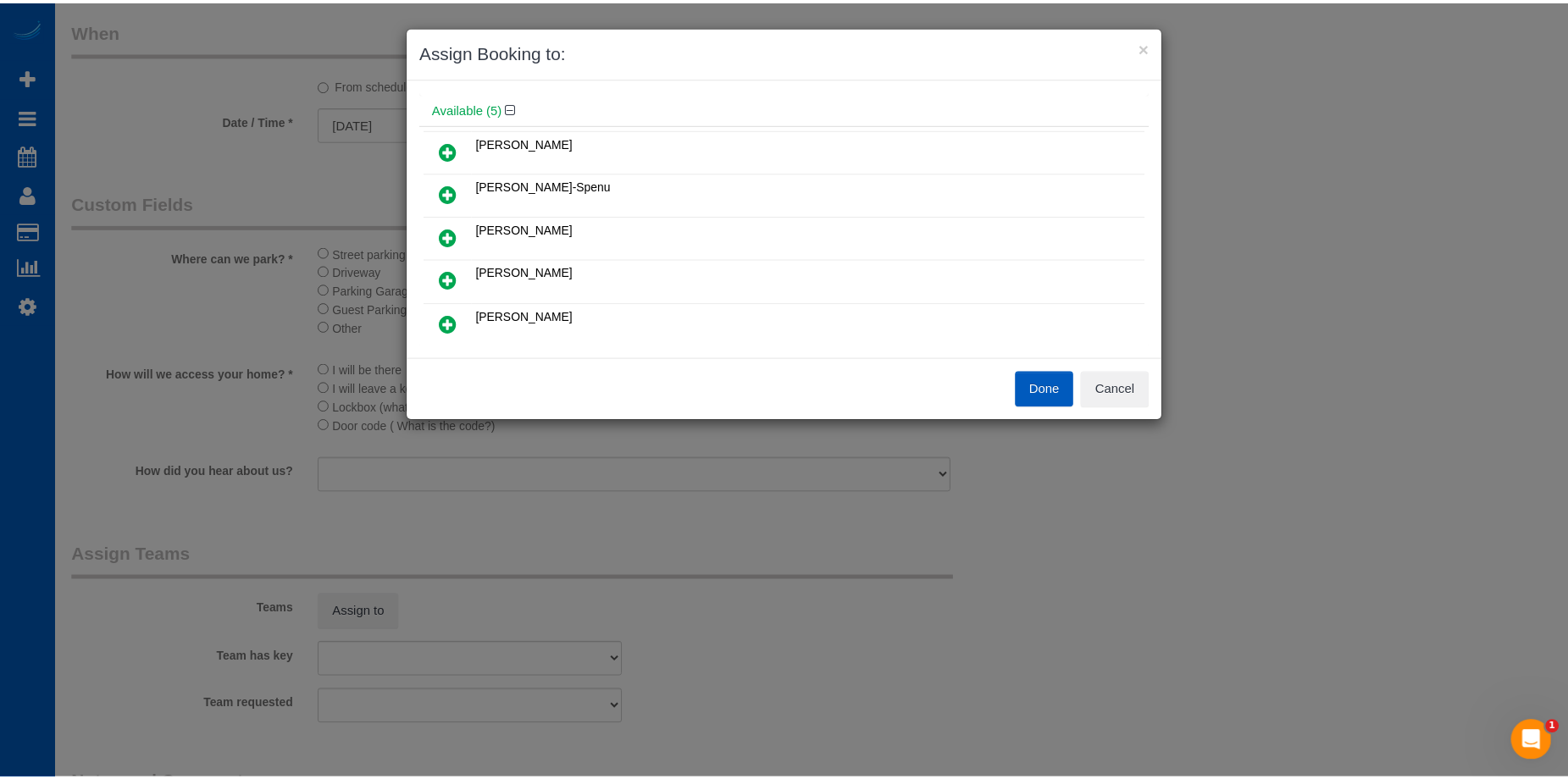
scroll to position [85, 0]
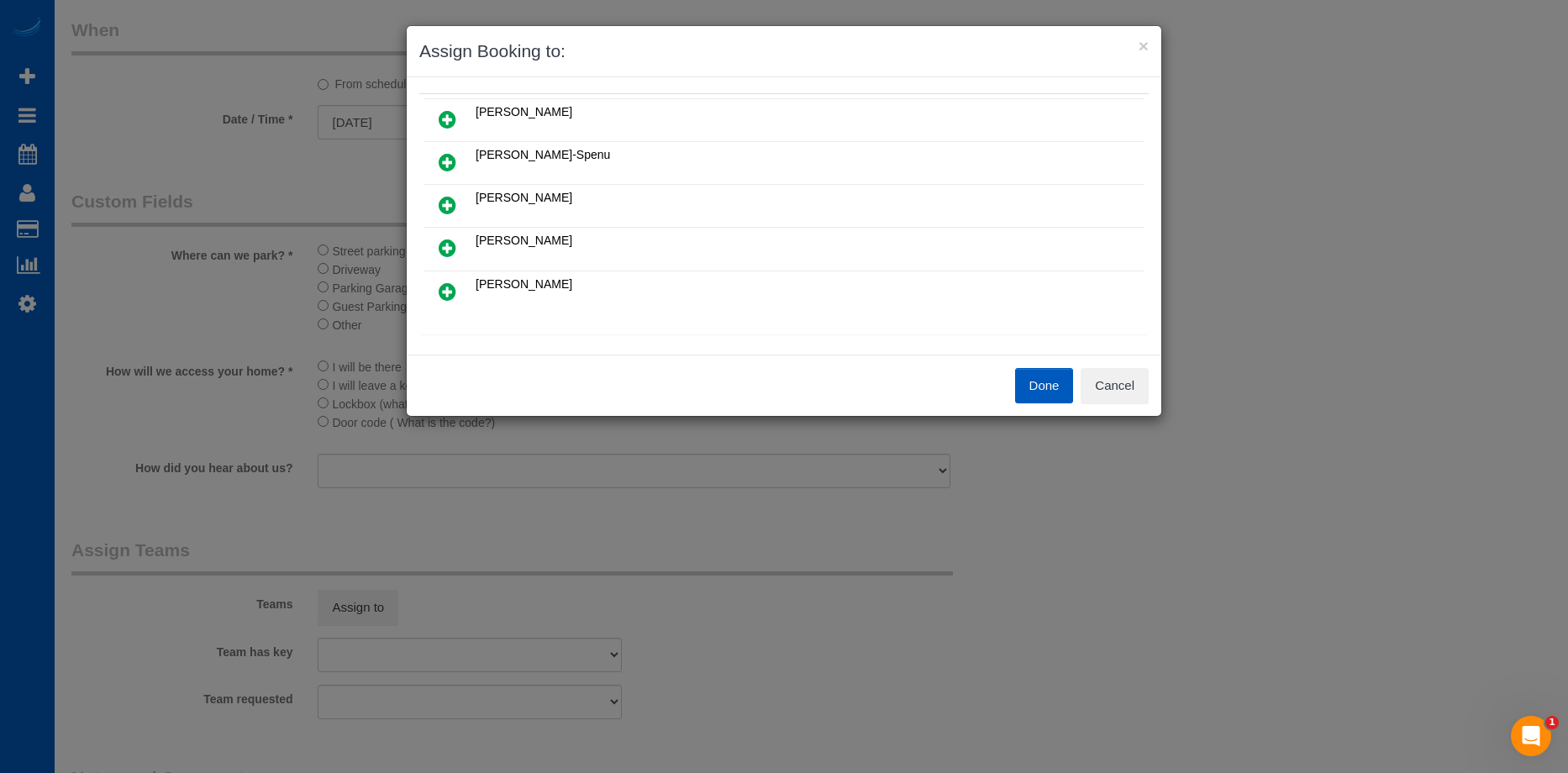
click at [1033, 377] on button "Done" at bounding box center [1045, 386] width 59 height 36
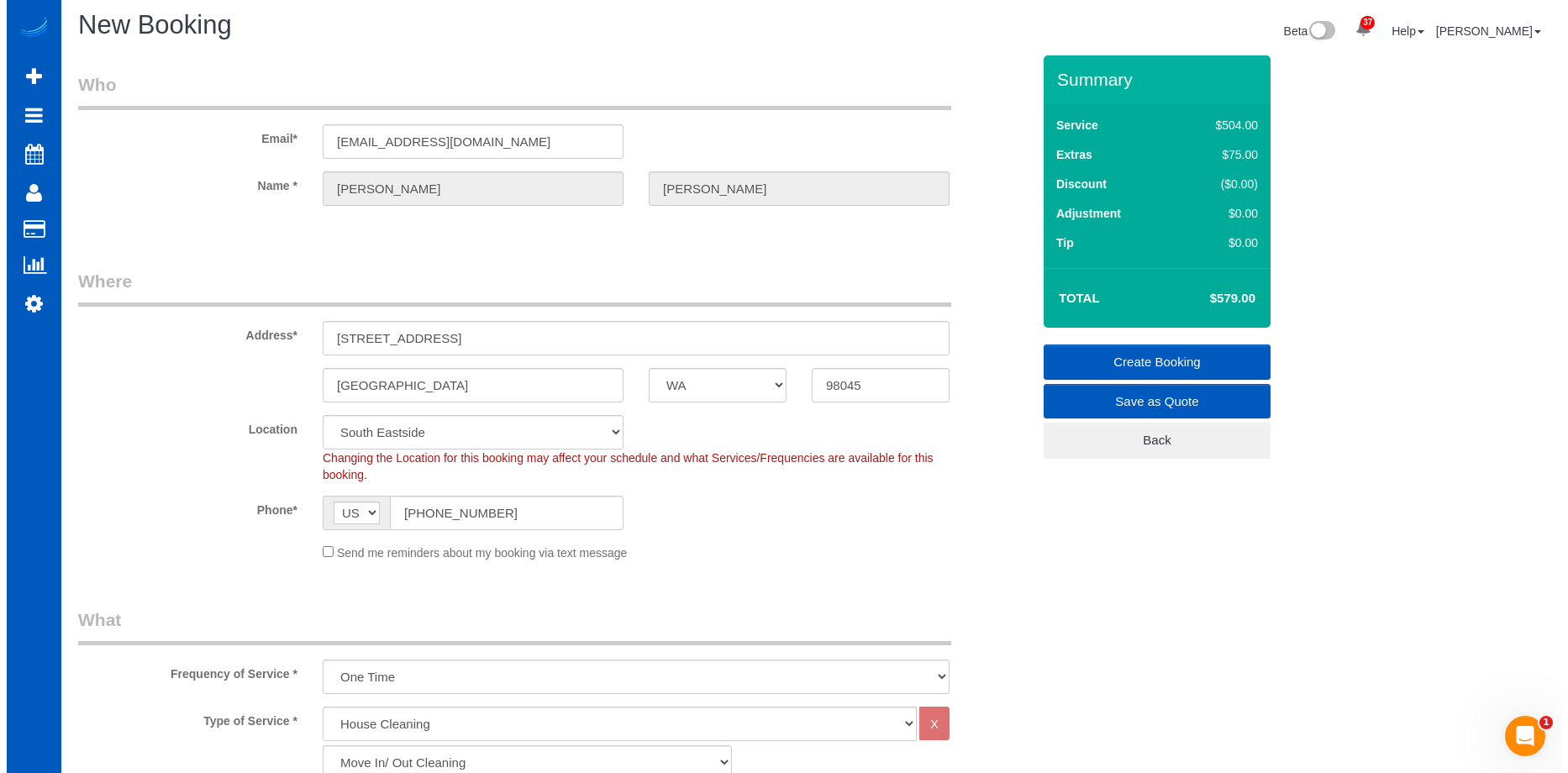
scroll to position [0, 0]
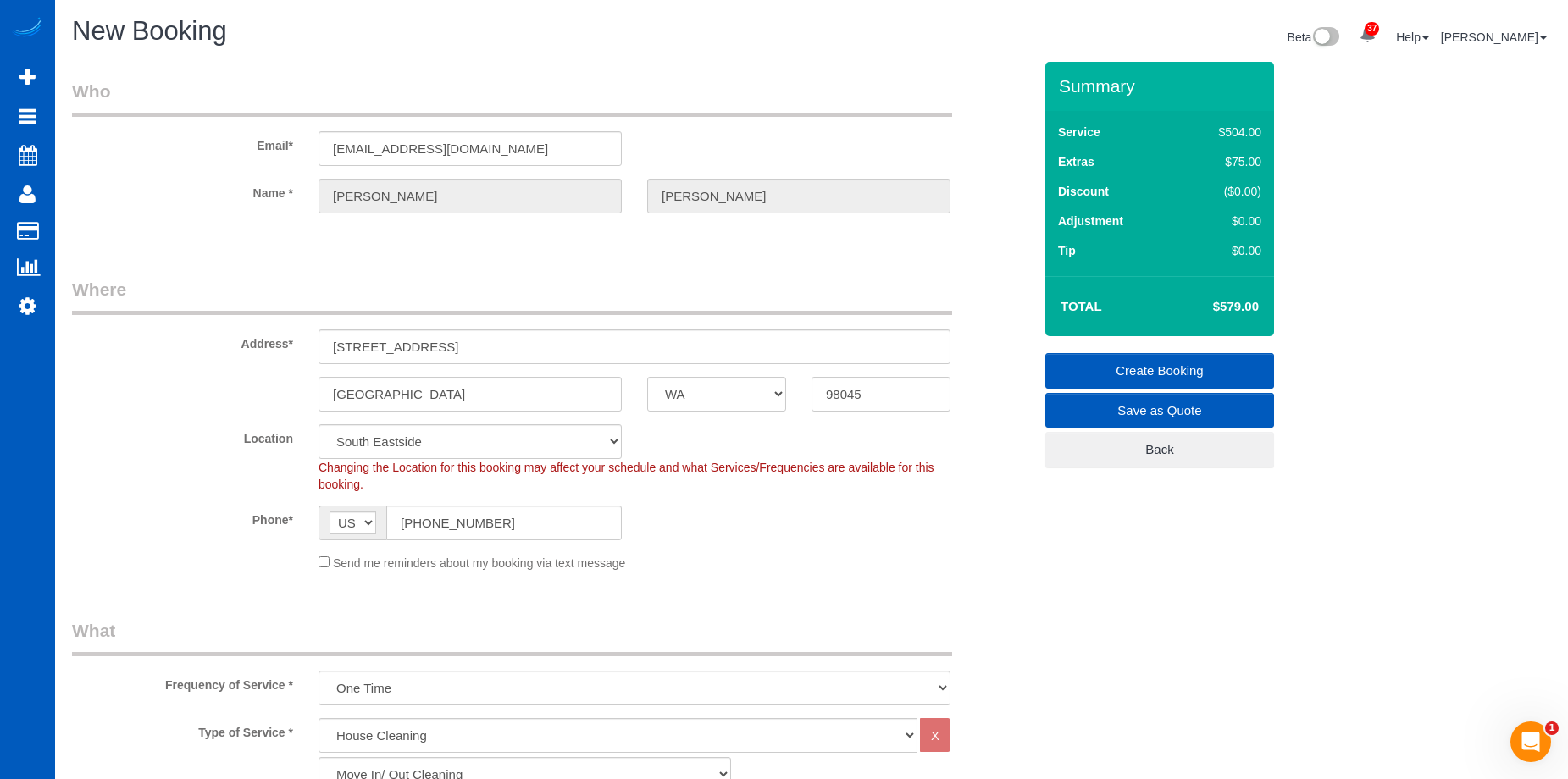
click at [1079, 358] on link "Create Booking" at bounding box center [1159, 370] width 229 height 36
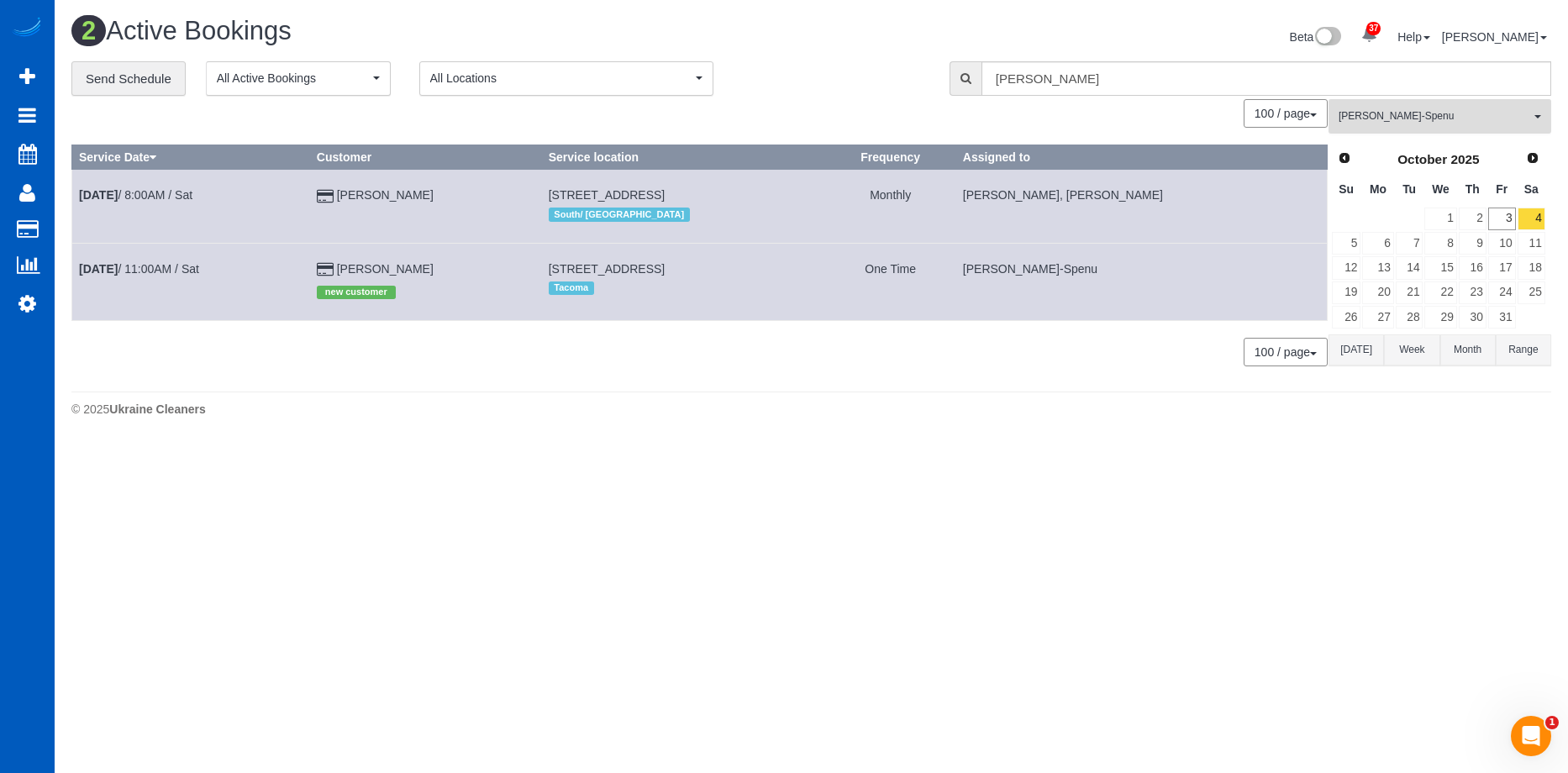
click at [1434, 109] on span "[PERSON_NAME]-Spenu" at bounding box center [1435, 116] width 192 height 14
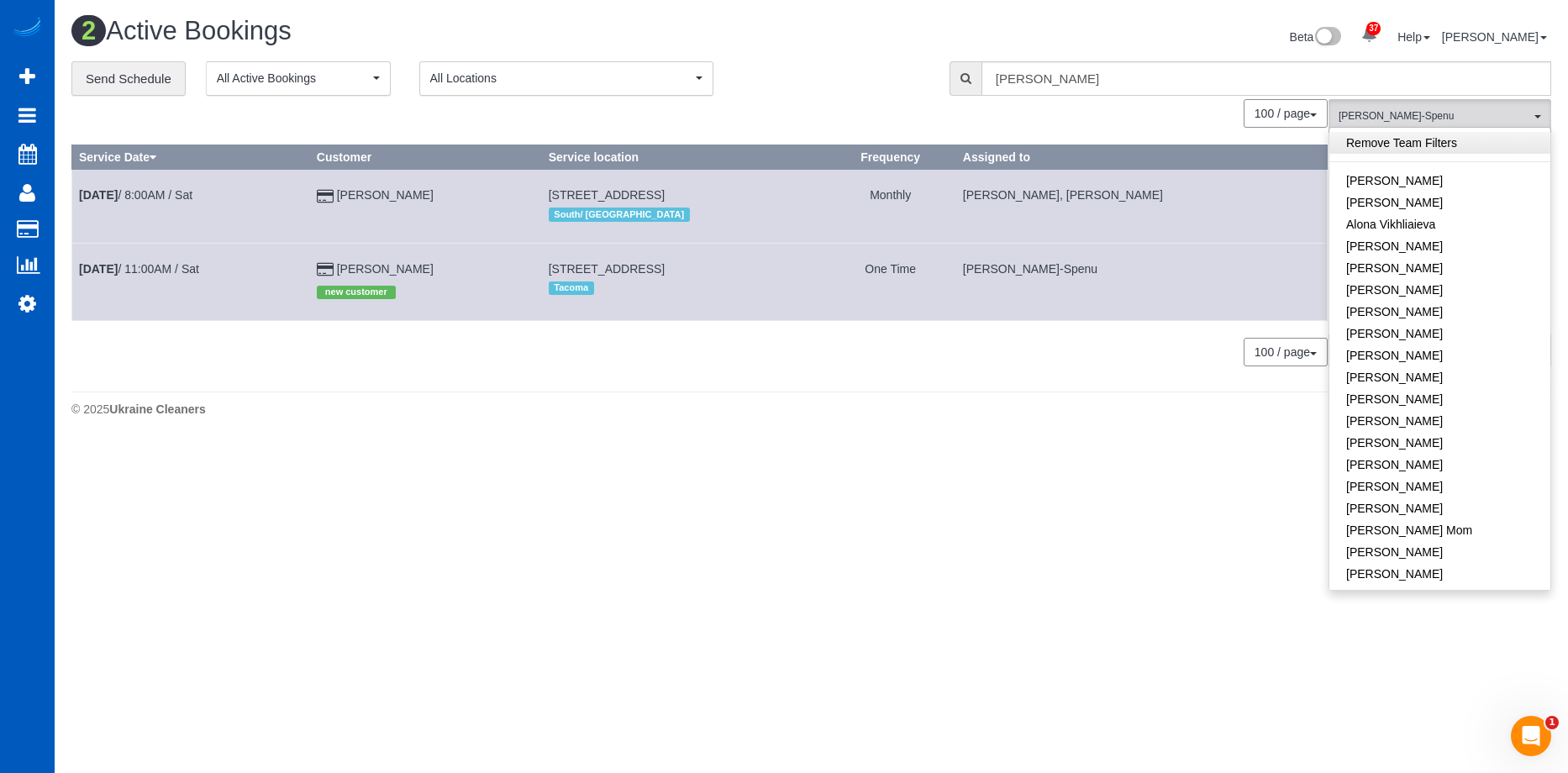
click at [1457, 136] on link "Remove Team Filters" at bounding box center [1440, 143] width 221 height 22
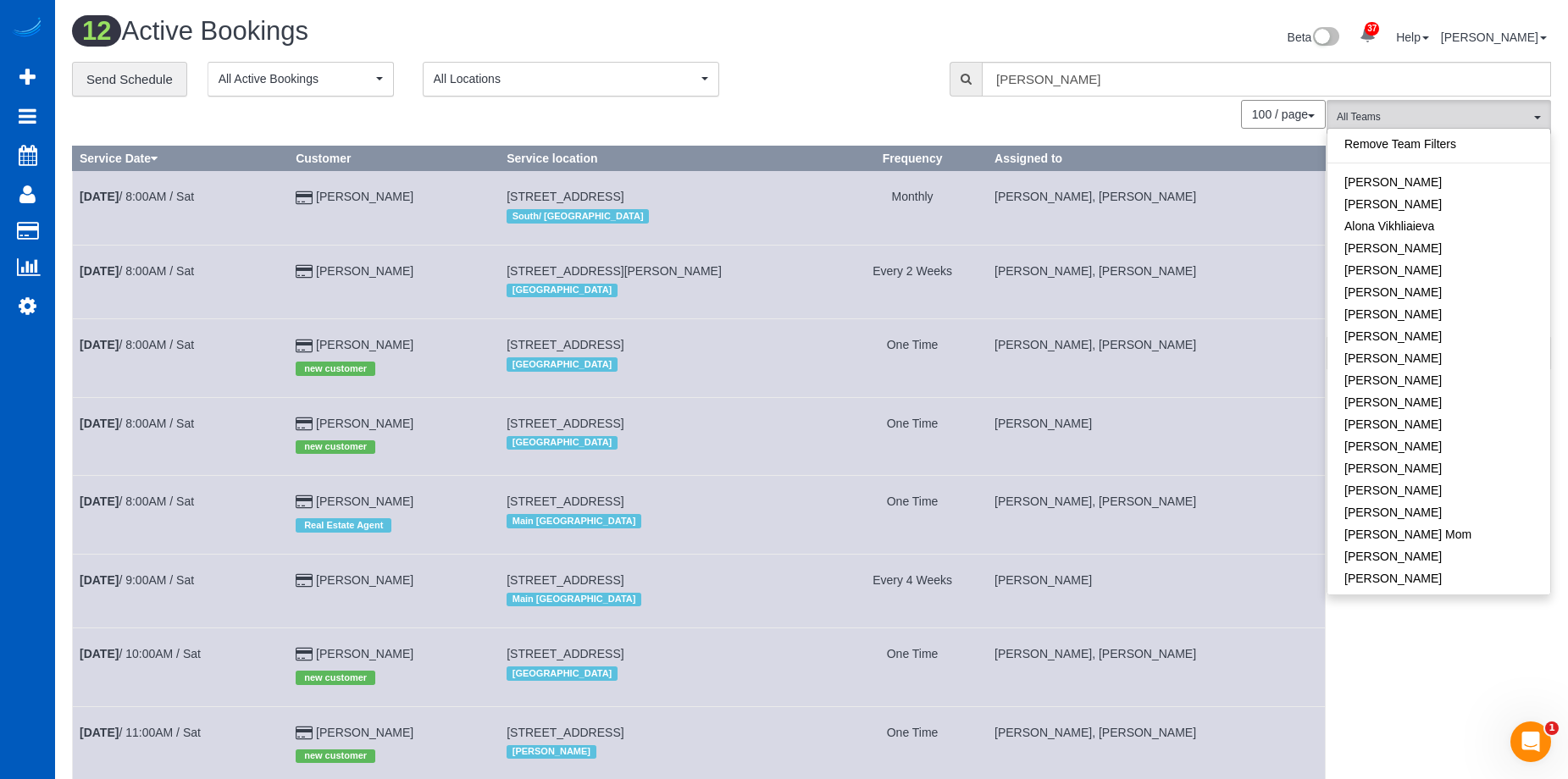
click at [1167, 36] on div "Beta 37 Your Notifications You have 0 alerts × You have 1 to charge for 10/02/2…" at bounding box center [1187, 39] width 752 height 45
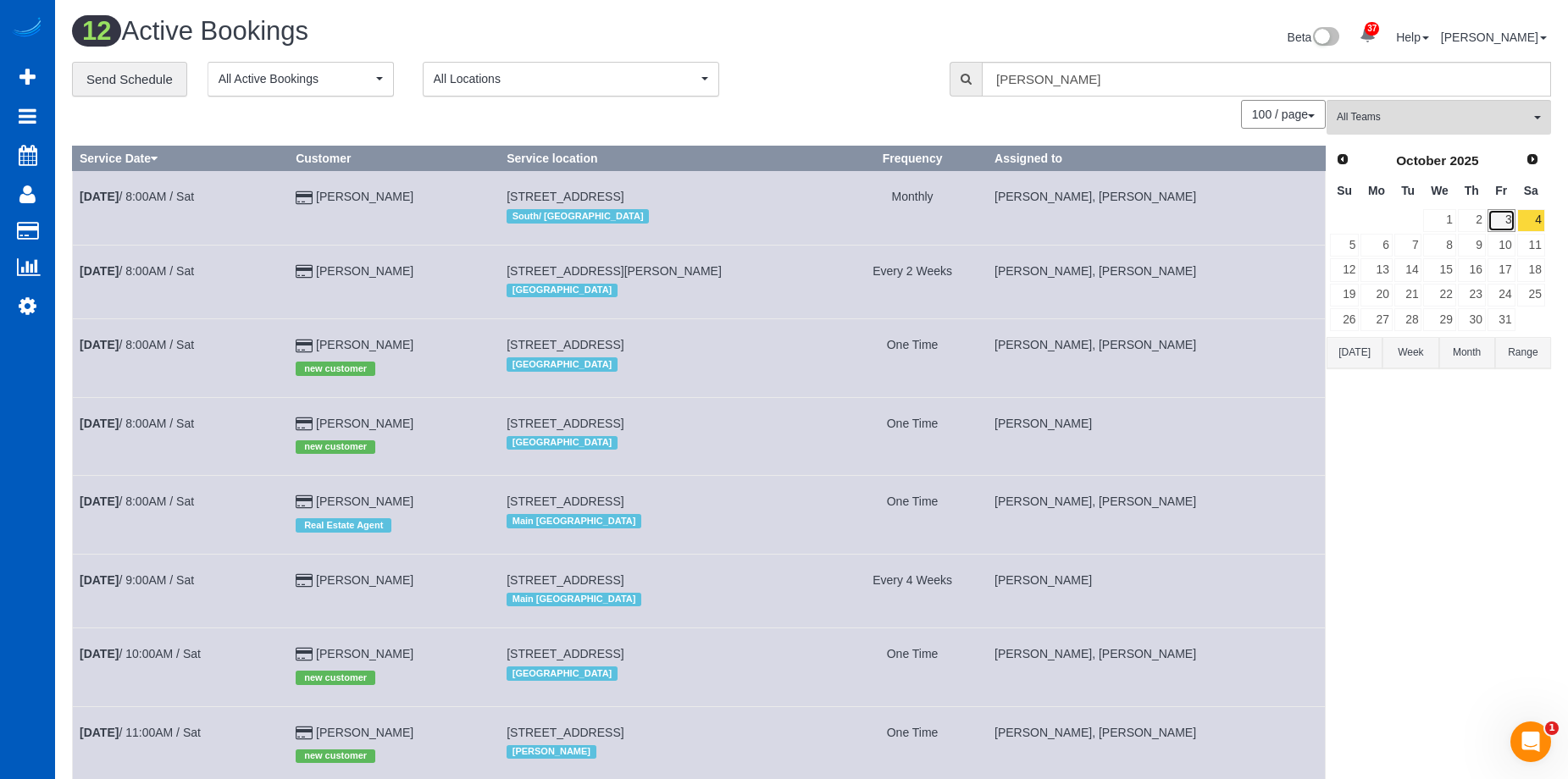
click at [1499, 220] on link "3" at bounding box center [1501, 220] width 28 height 23
click at [1480, 118] on span "All Teams" at bounding box center [1433, 117] width 193 height 14
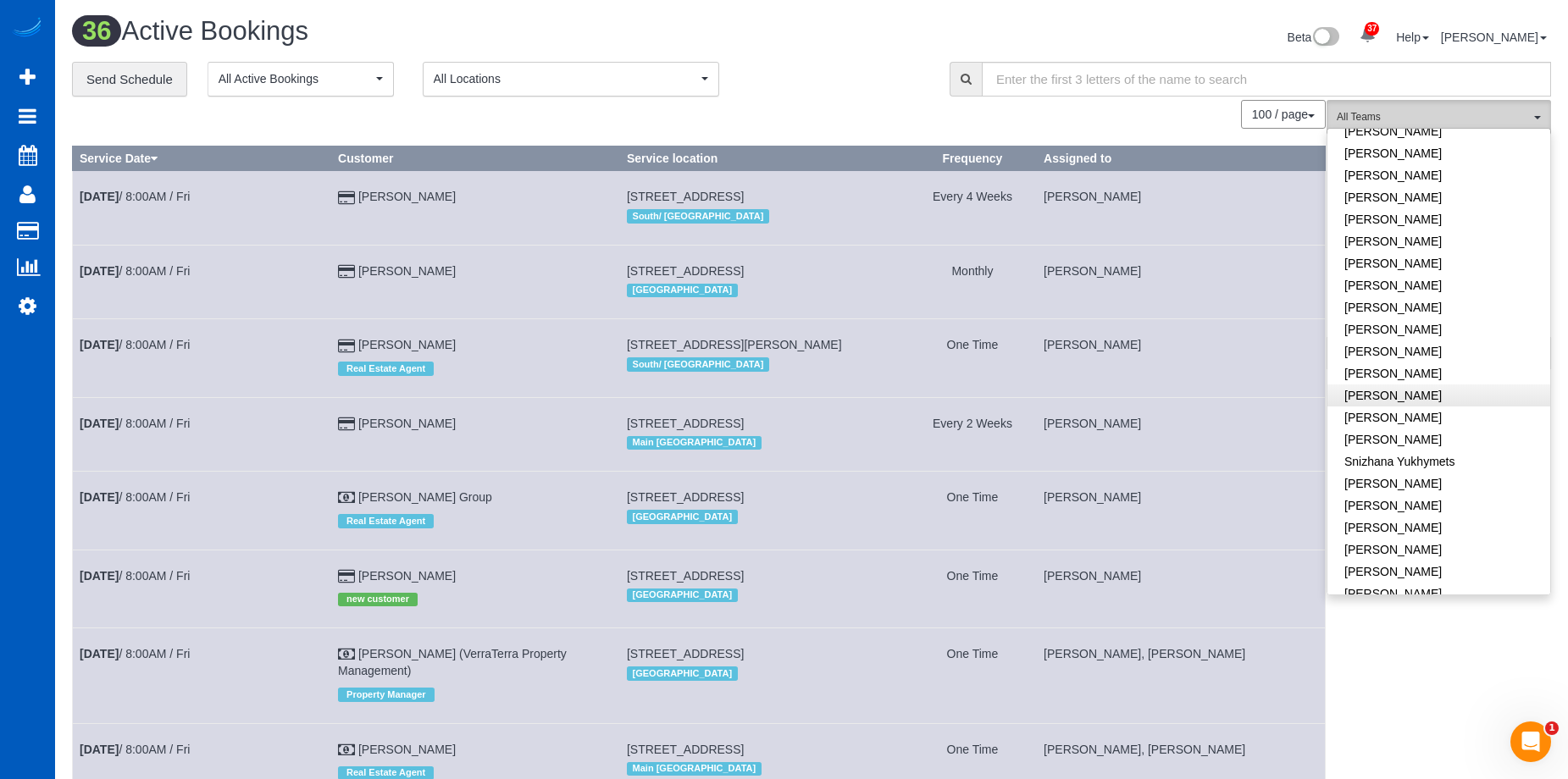
scroll to position [1078, 0]
drag, startPoint x: 1443, startPoint y: 491, endPoint x: 1443, endPoint y: 508, distance: 17.0
click at [1443, 497] on link "Viktoriia Zhukovska" at bounding box center [1438, 508] width 223 height 22
click at [1443, 519] on link "Vira Zhukovska" at bounding box center [1438, 530] width 223 height 22
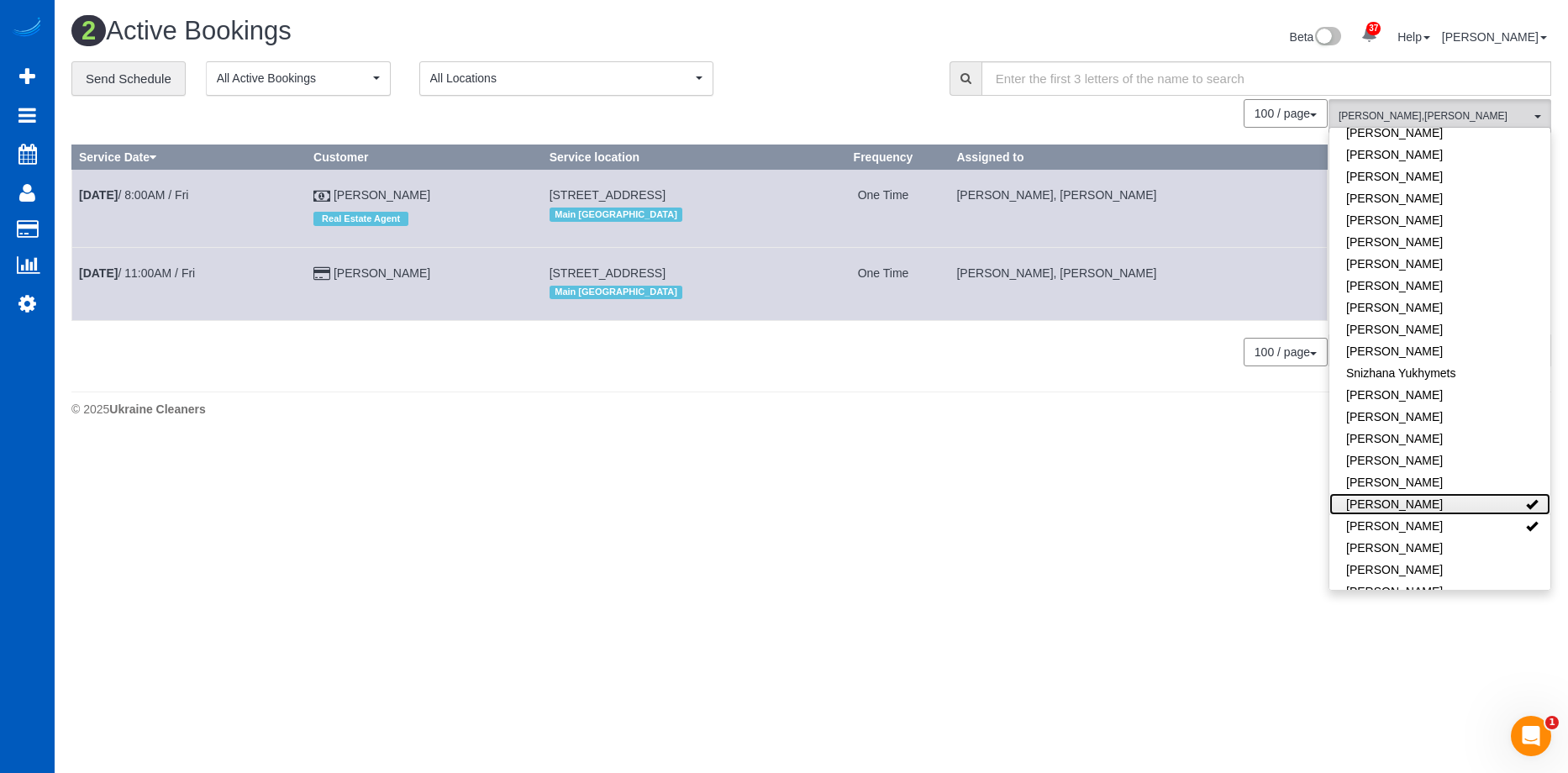
click at [1488, 494] on link "Viktoriia Zhukovska" at bounding box center [1440, 504] width 221 height 22
click at [1472, 515] on link "Vira Zhukovska" at bounding box center [1440, 526] width 221 height 22
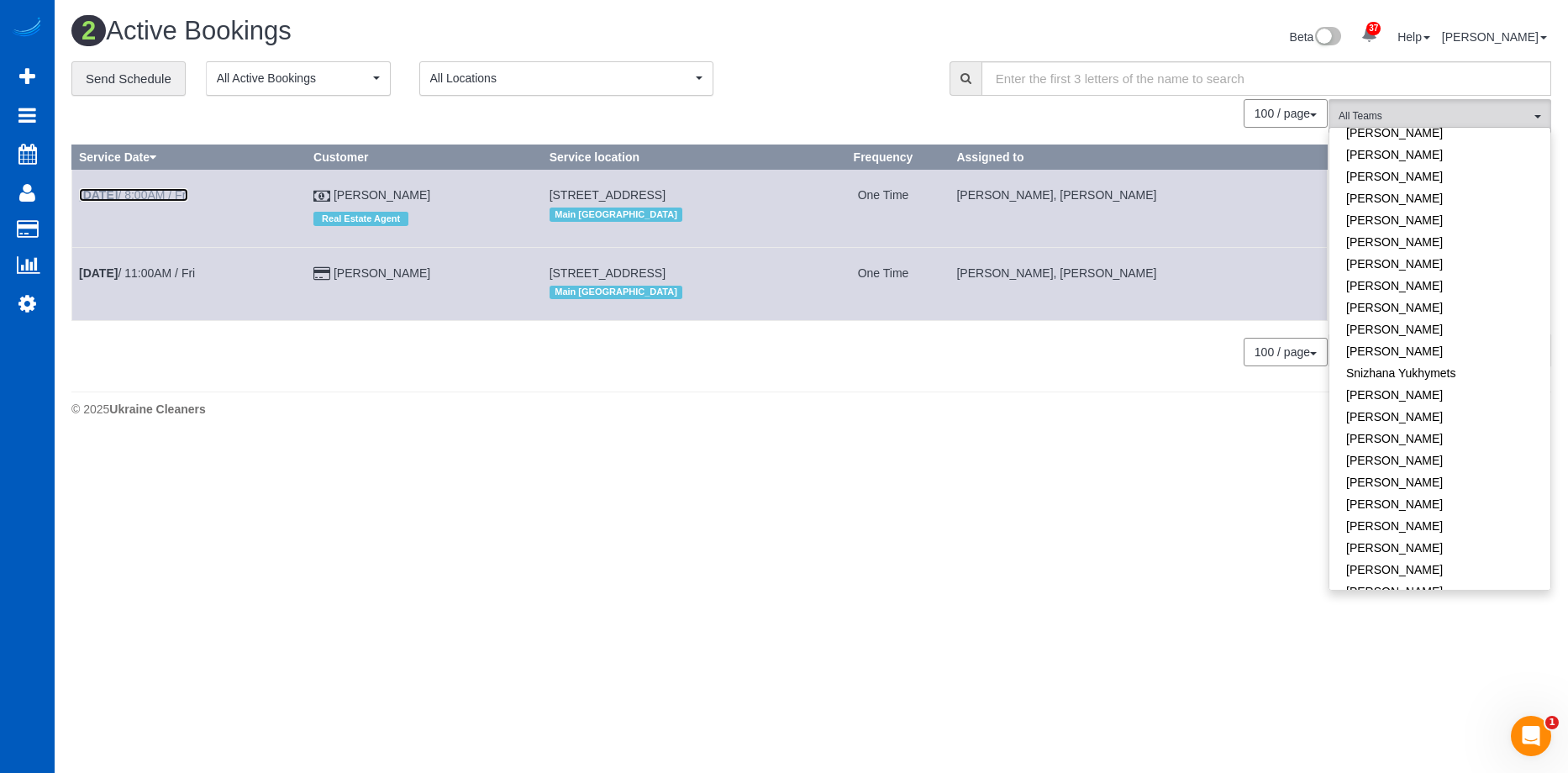
click at [138, 197] on link "Oct 3rd / 8:00AM / Fri" at bounding box center [133, 194] width 109 height 13
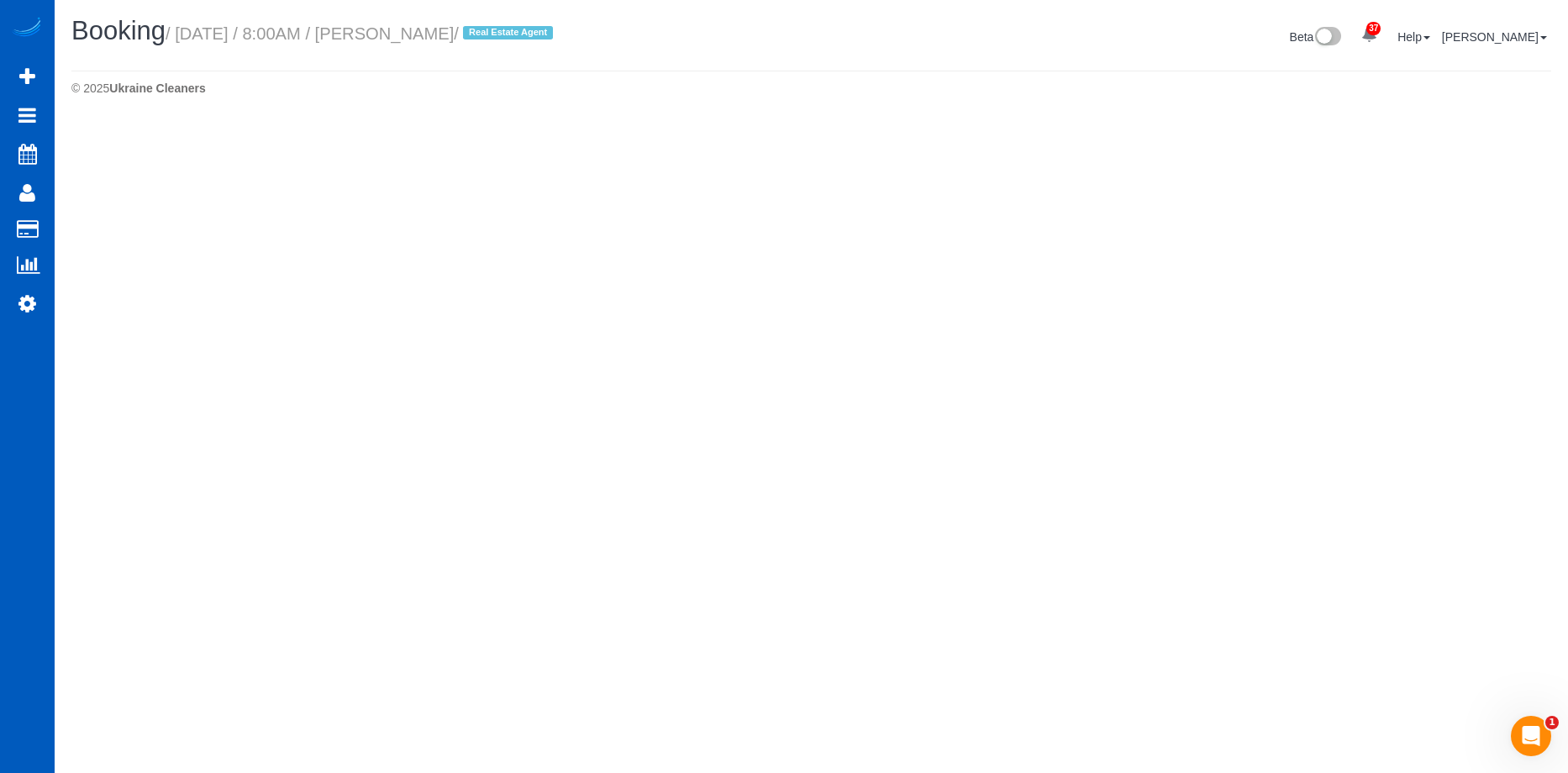
select select "WA"
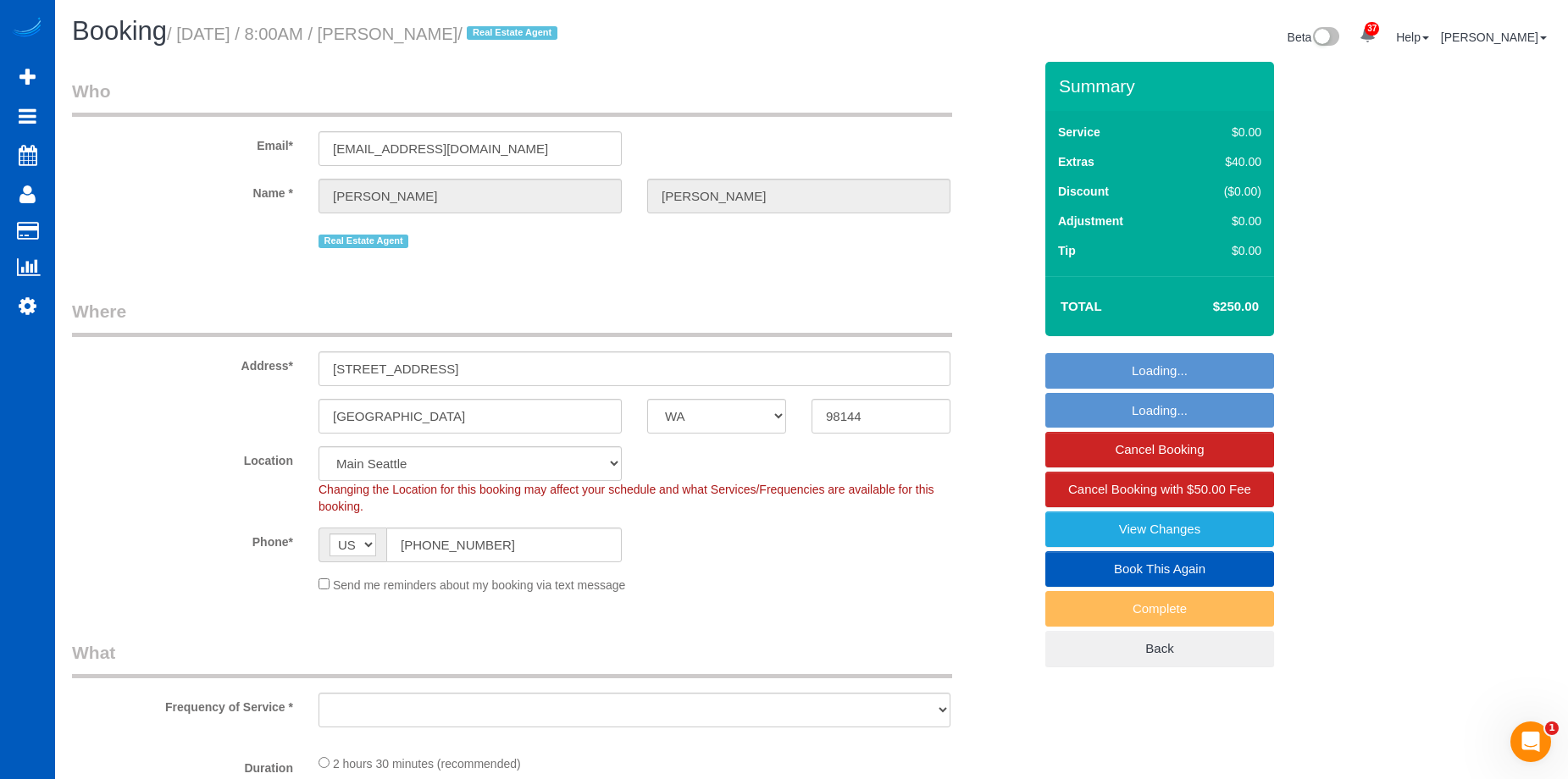
select select "object:7173"
select select "spot35"
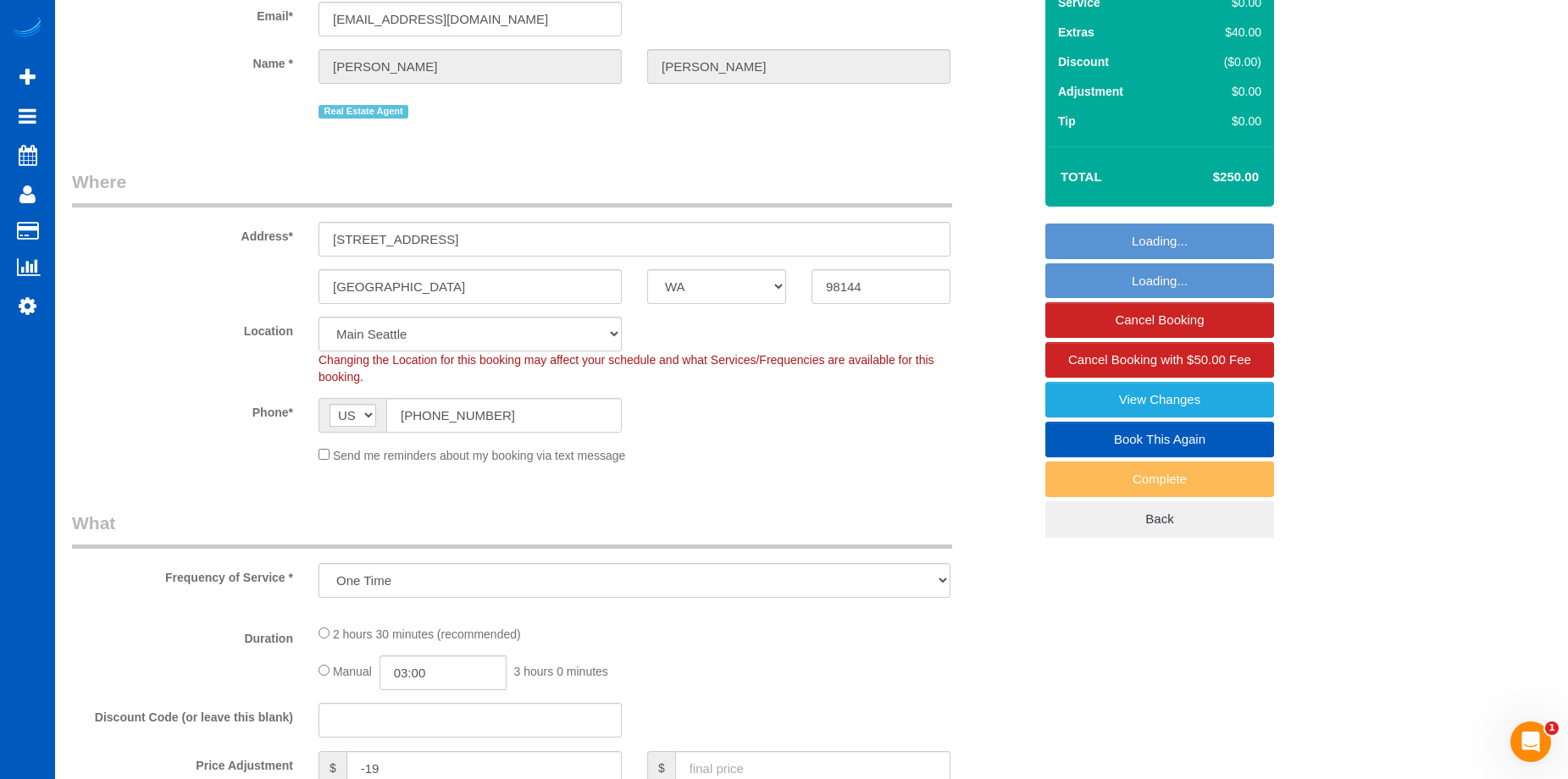
select select "199"
select select "2"
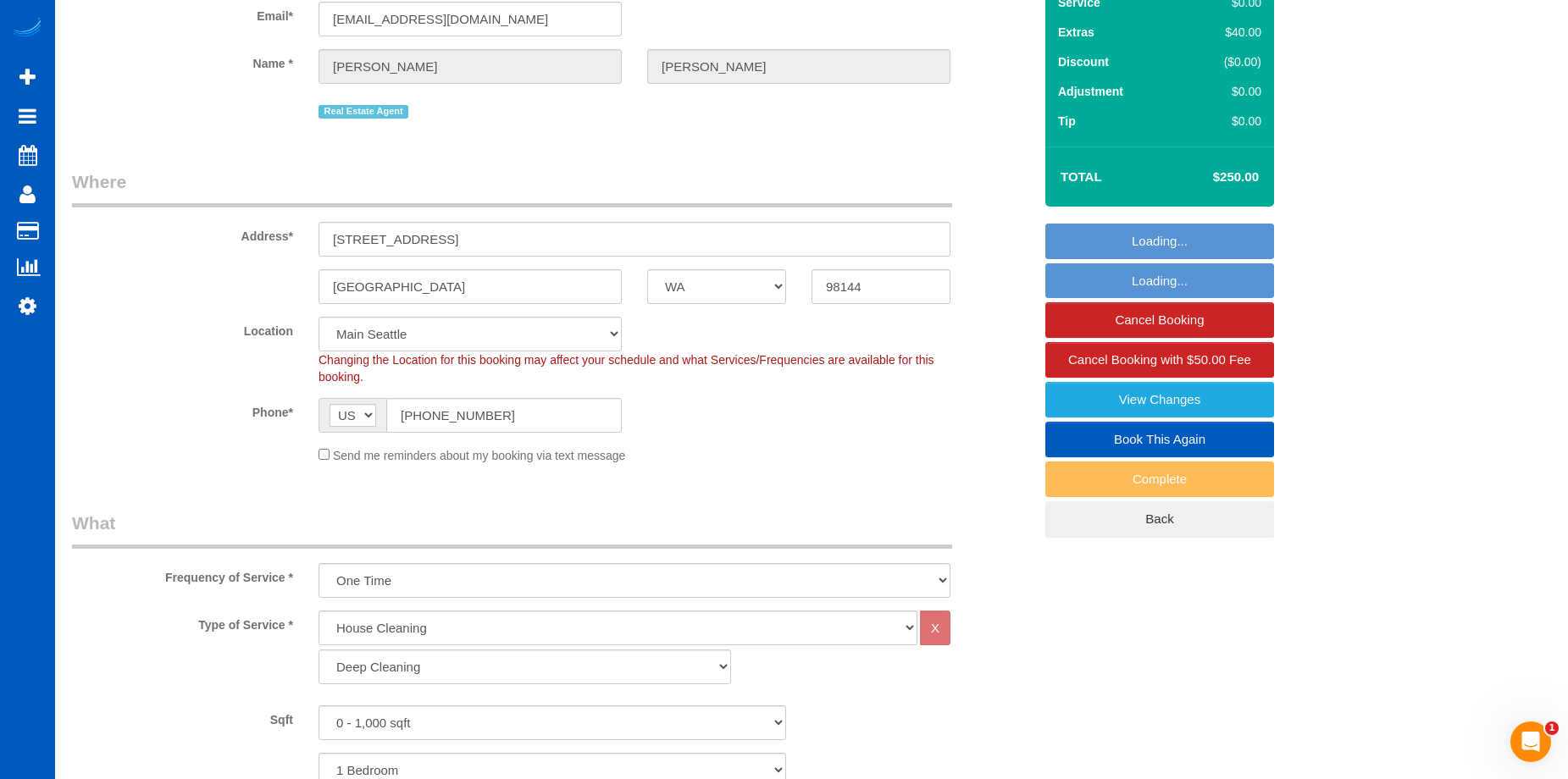
select select "object:7322"
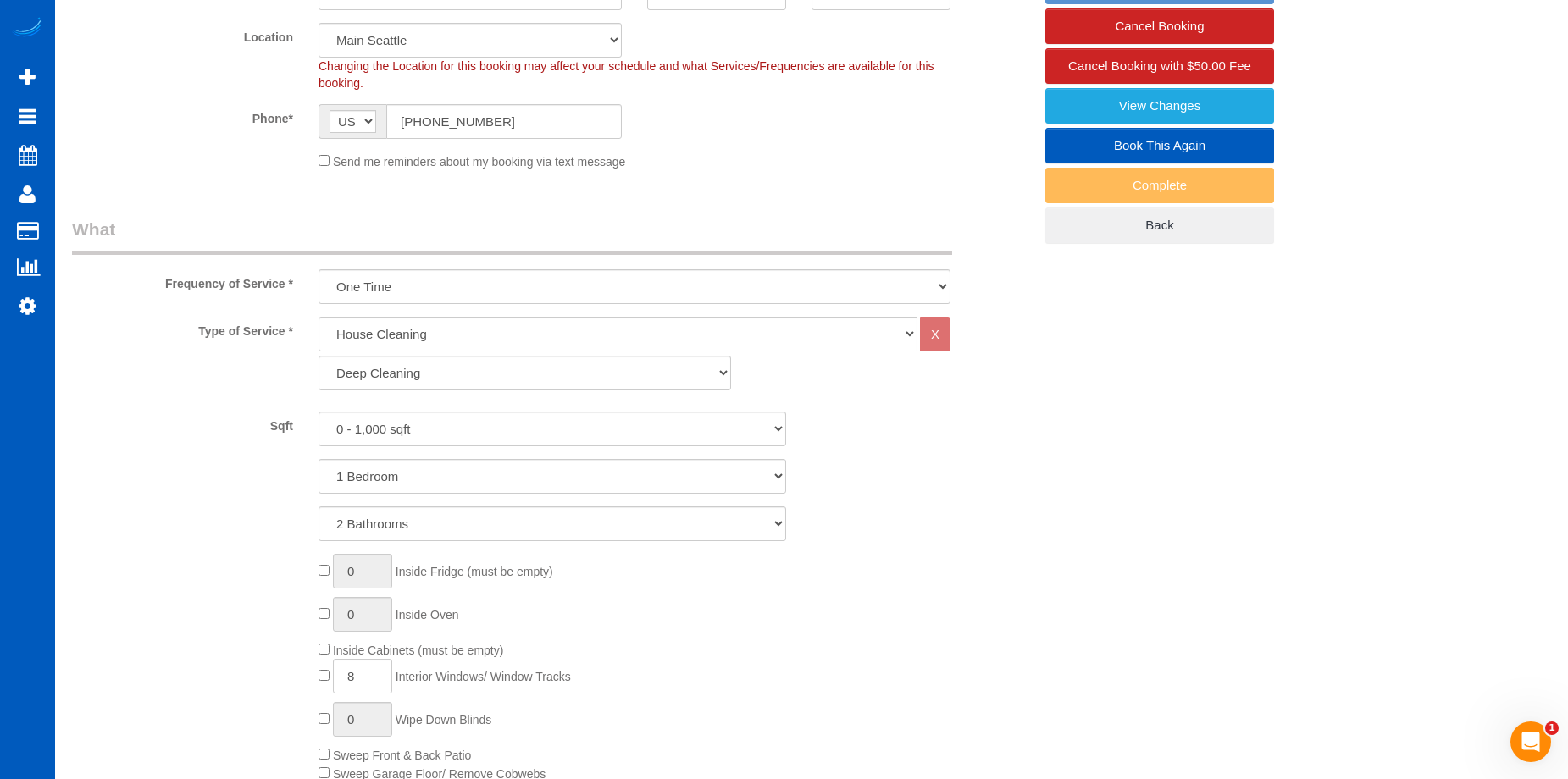
select select "2"
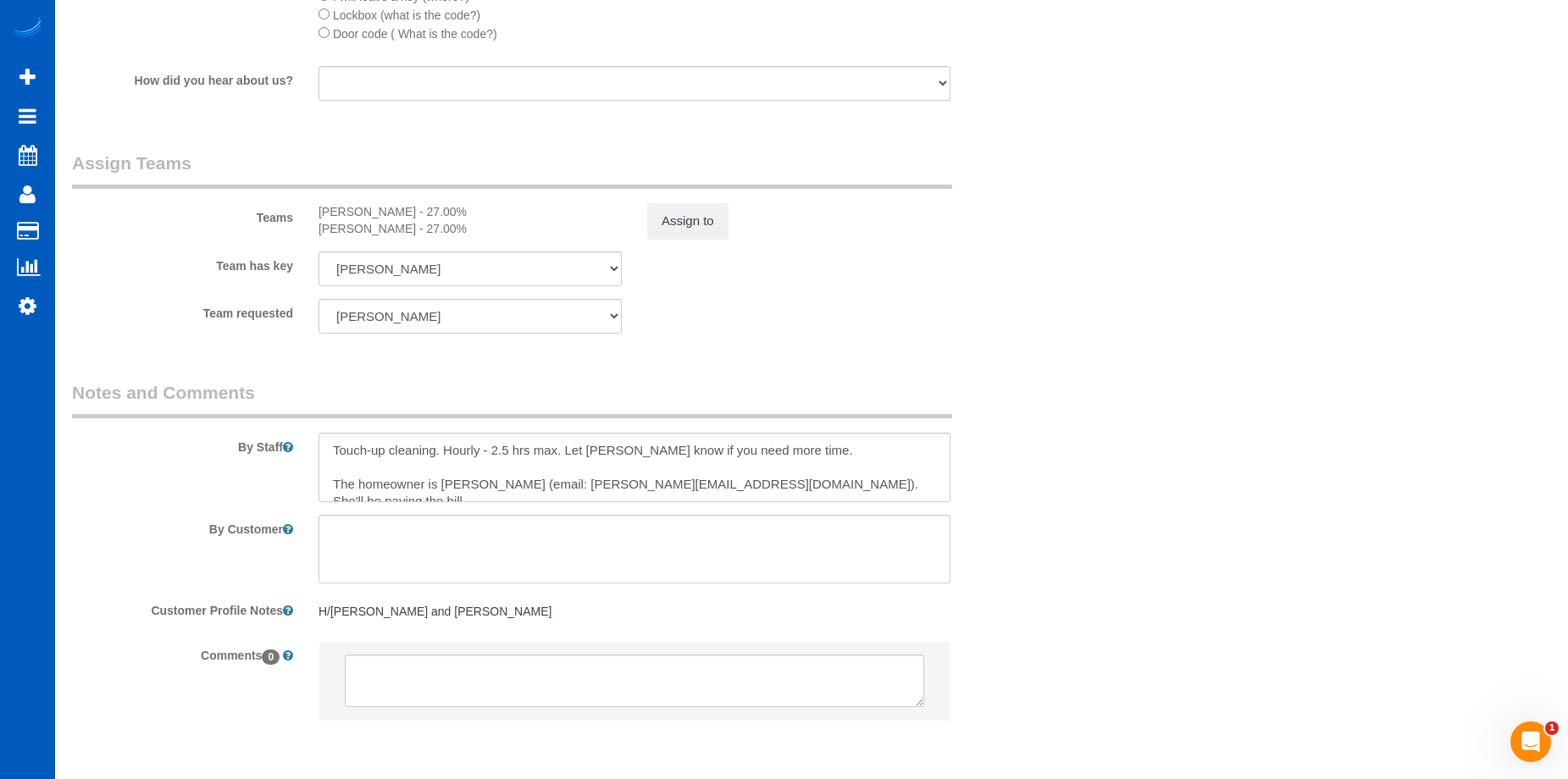
scroll to position [1948, 0]
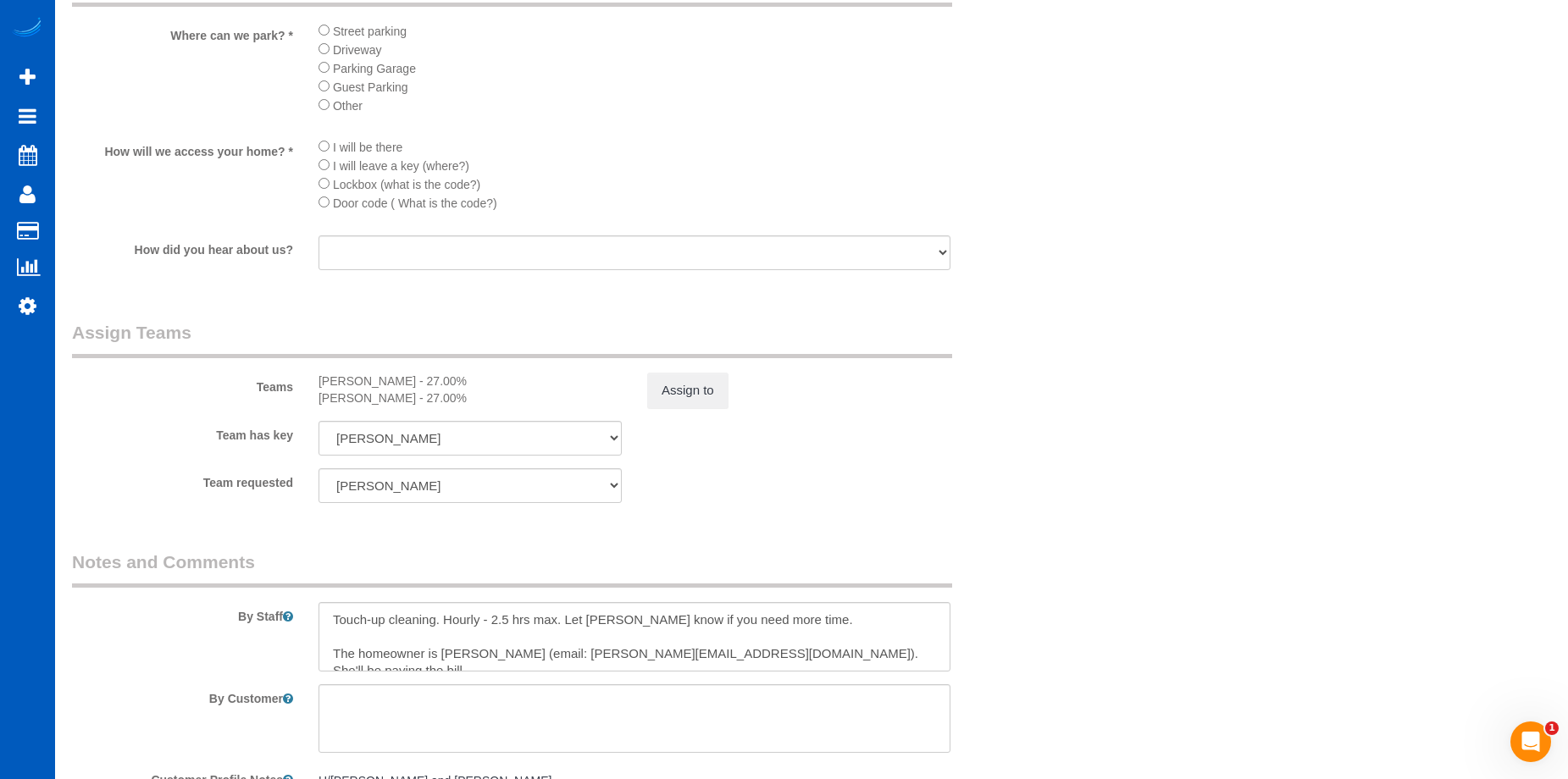
click at [326, 111] on li "Other" at bounding box center [634, 104] width 632 height 18
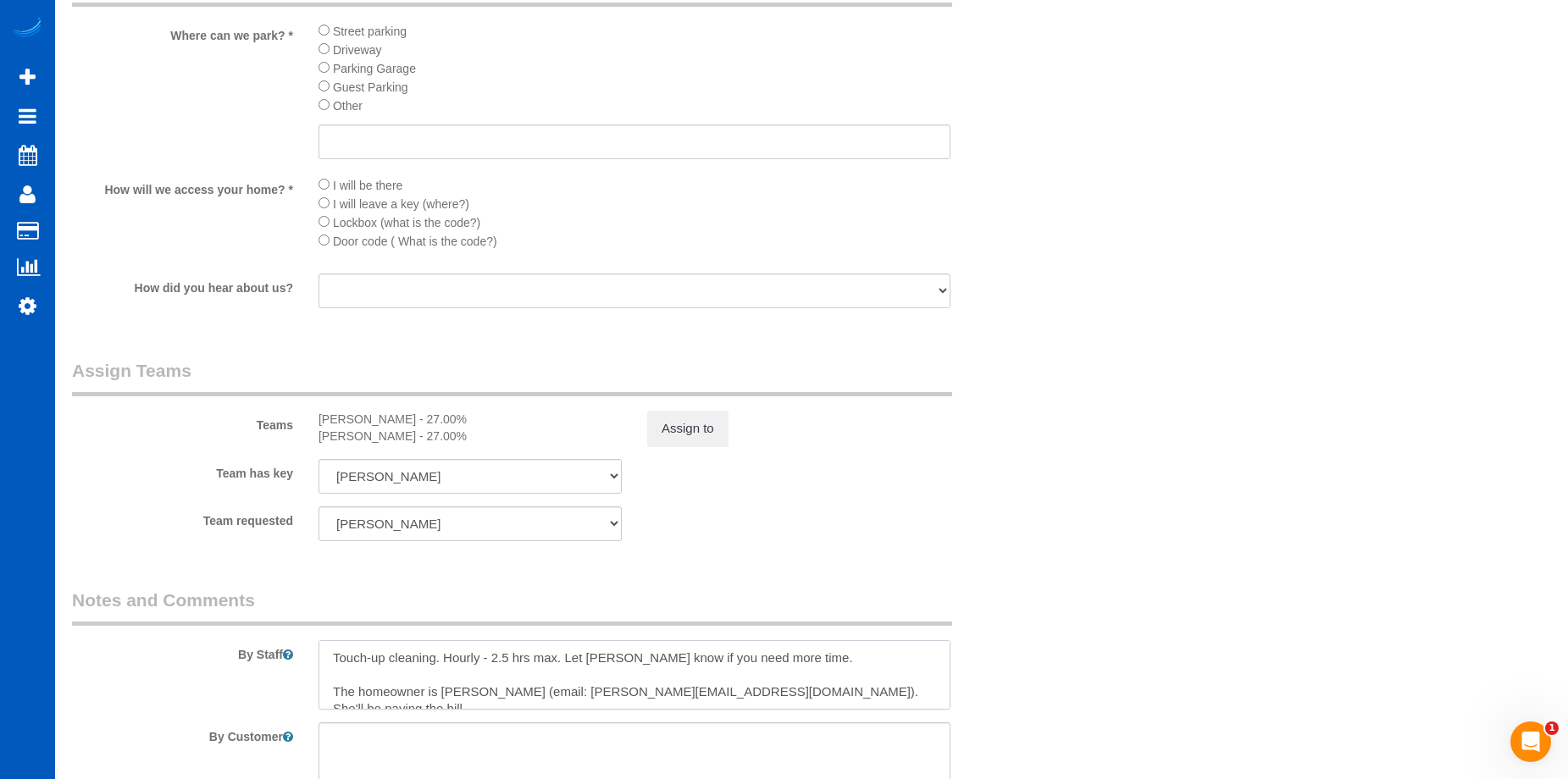
click at [377, 672] on textarea at bounding box center [634, 675] width 632 height 69
click at [701, 663] on textarea at bounding box center [634, 675] width 632 height 69
click at [356, 657] on textarea at bounding box center [634, 675] width 632 height 69
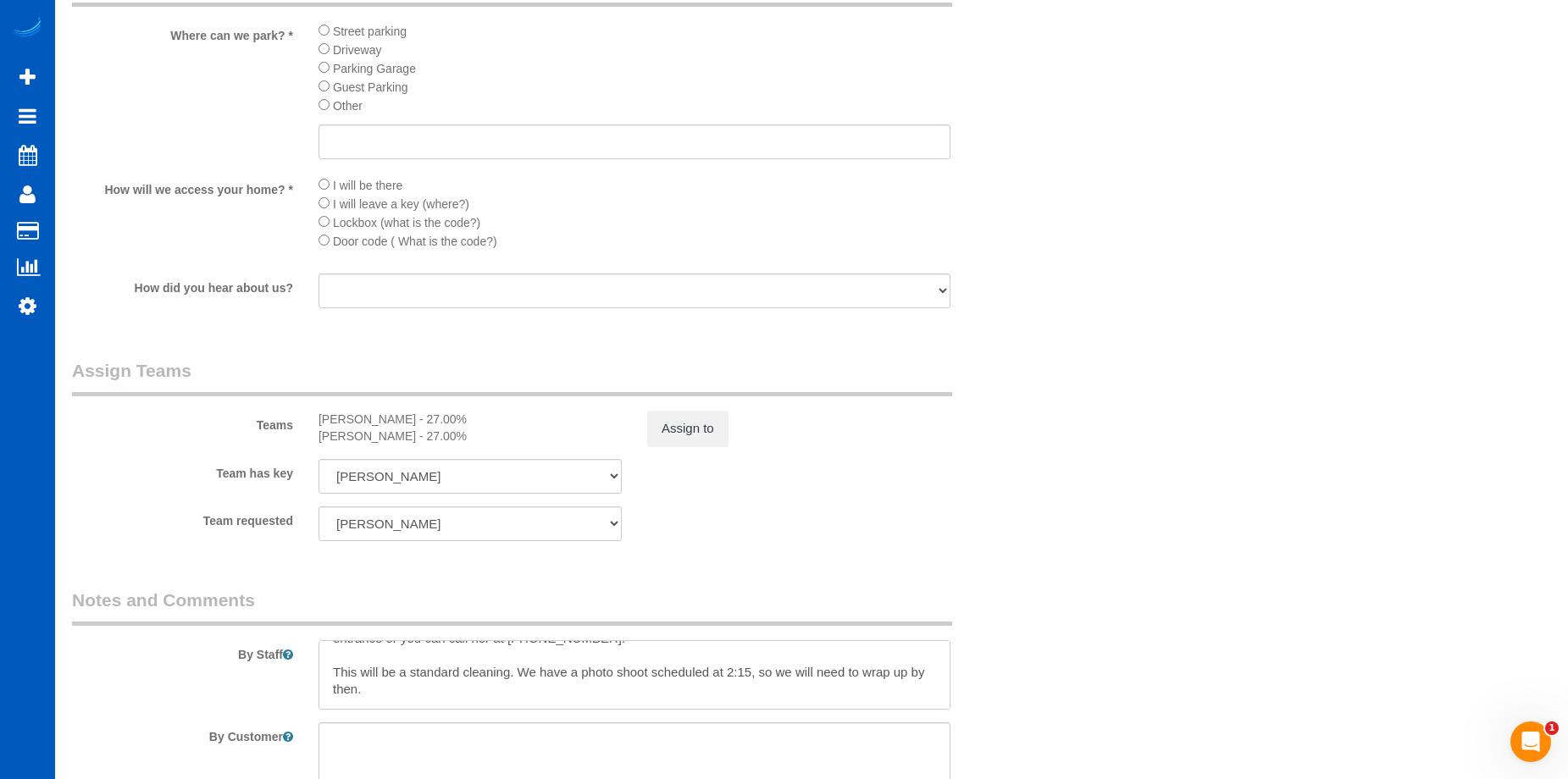
scroll to position [127, 0]
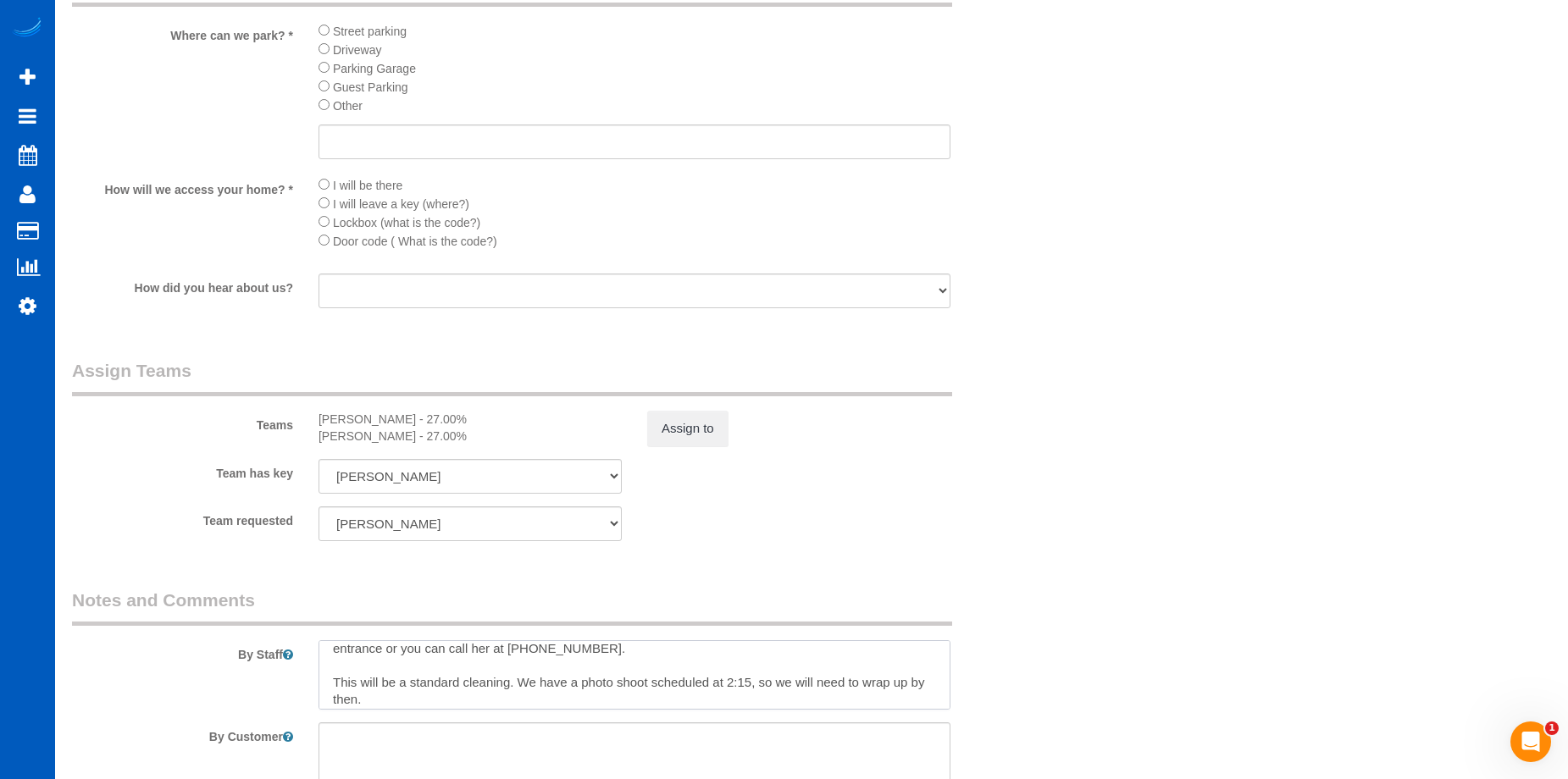
drag, startPoint x: 772, startPoint y: 644, endPoint x: 340, endPoint y: 664, distance: 432.5
click at [340, 664] on textarea at bounding box center [634, 675] width 632 height 69
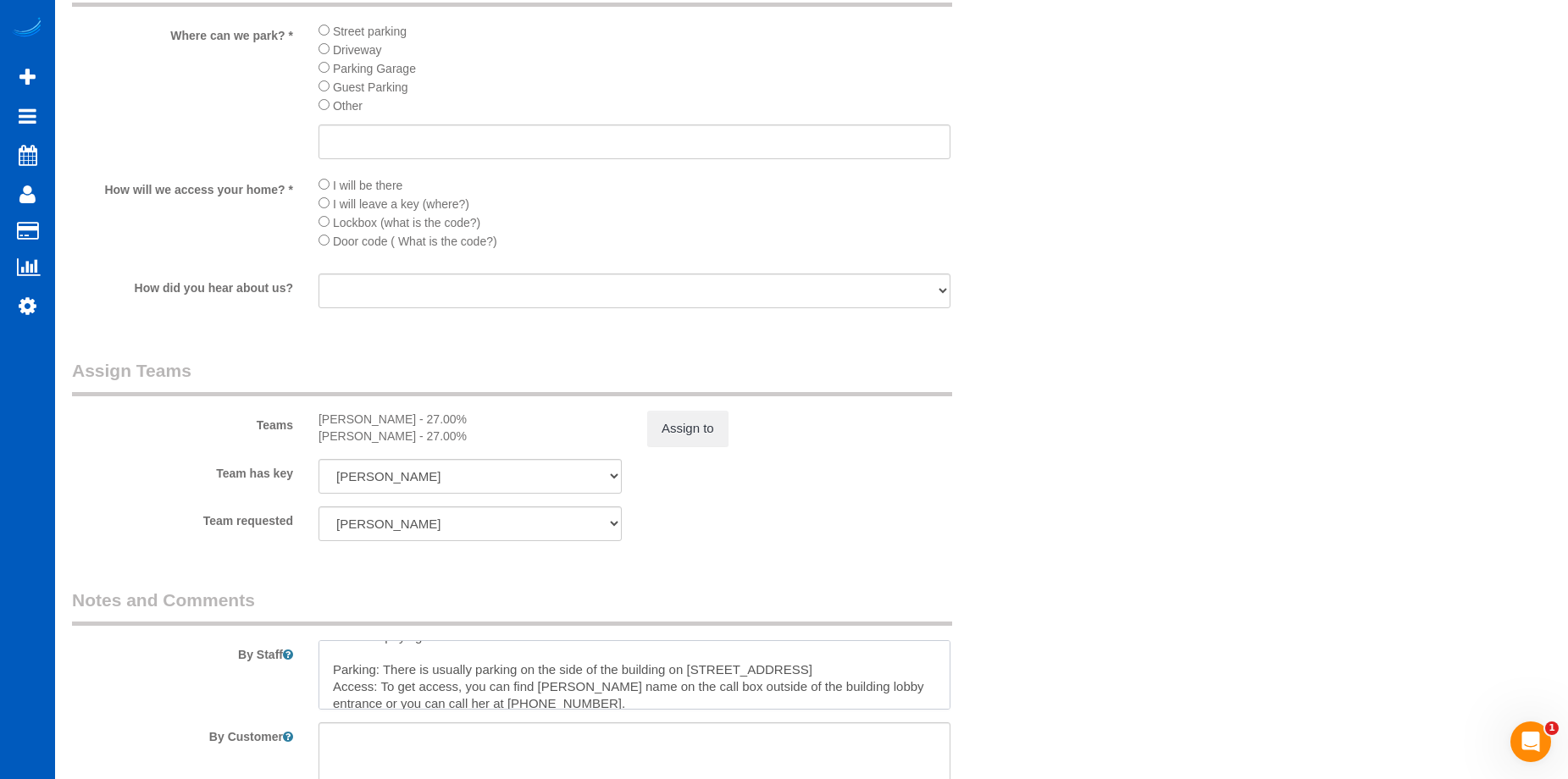
scroll to position [42, 0]
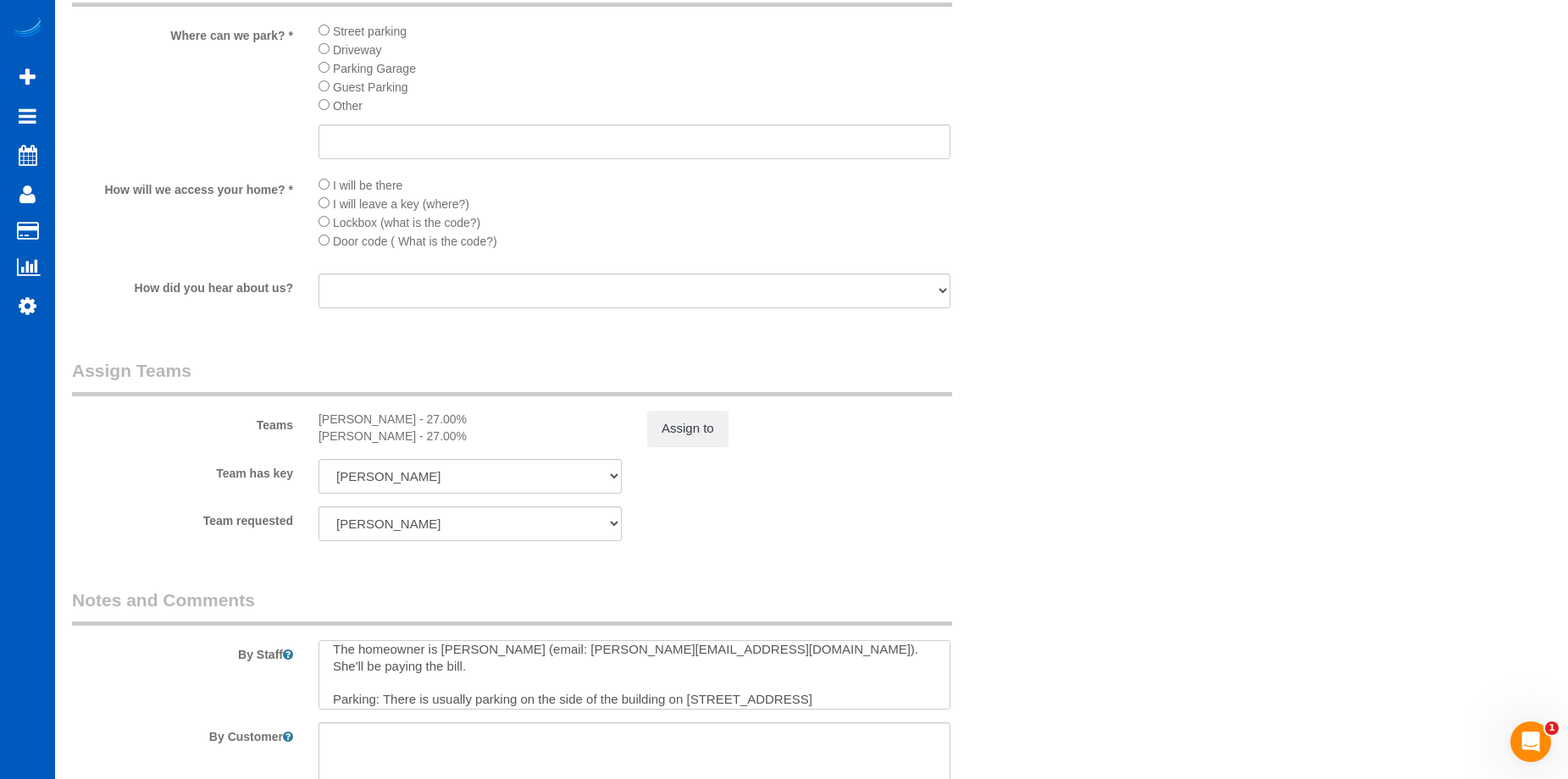
click at [336, 681] on textarea at bounding box center [634, 675] width 632 height 69
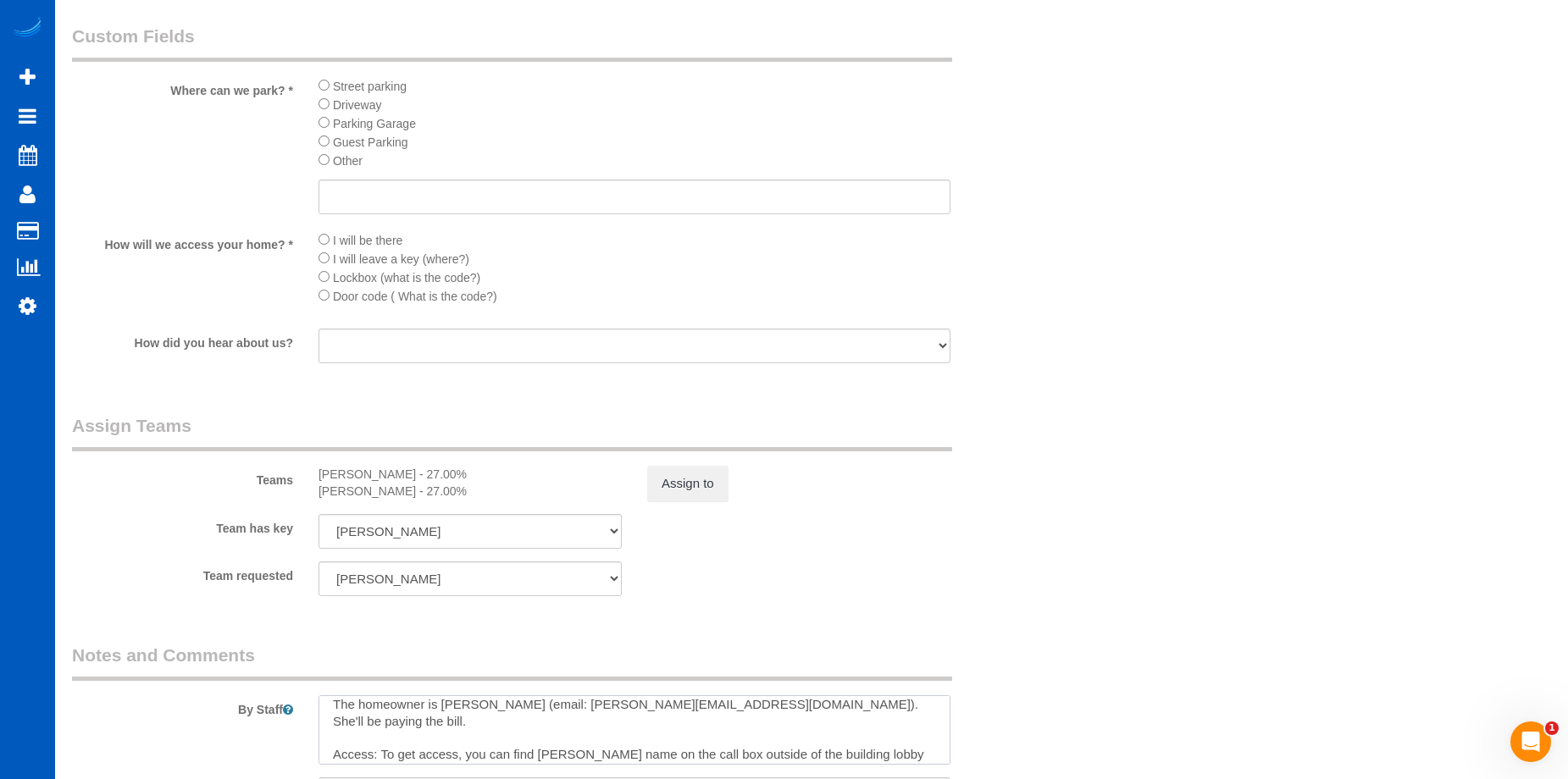
scroll to position [1862, 0]
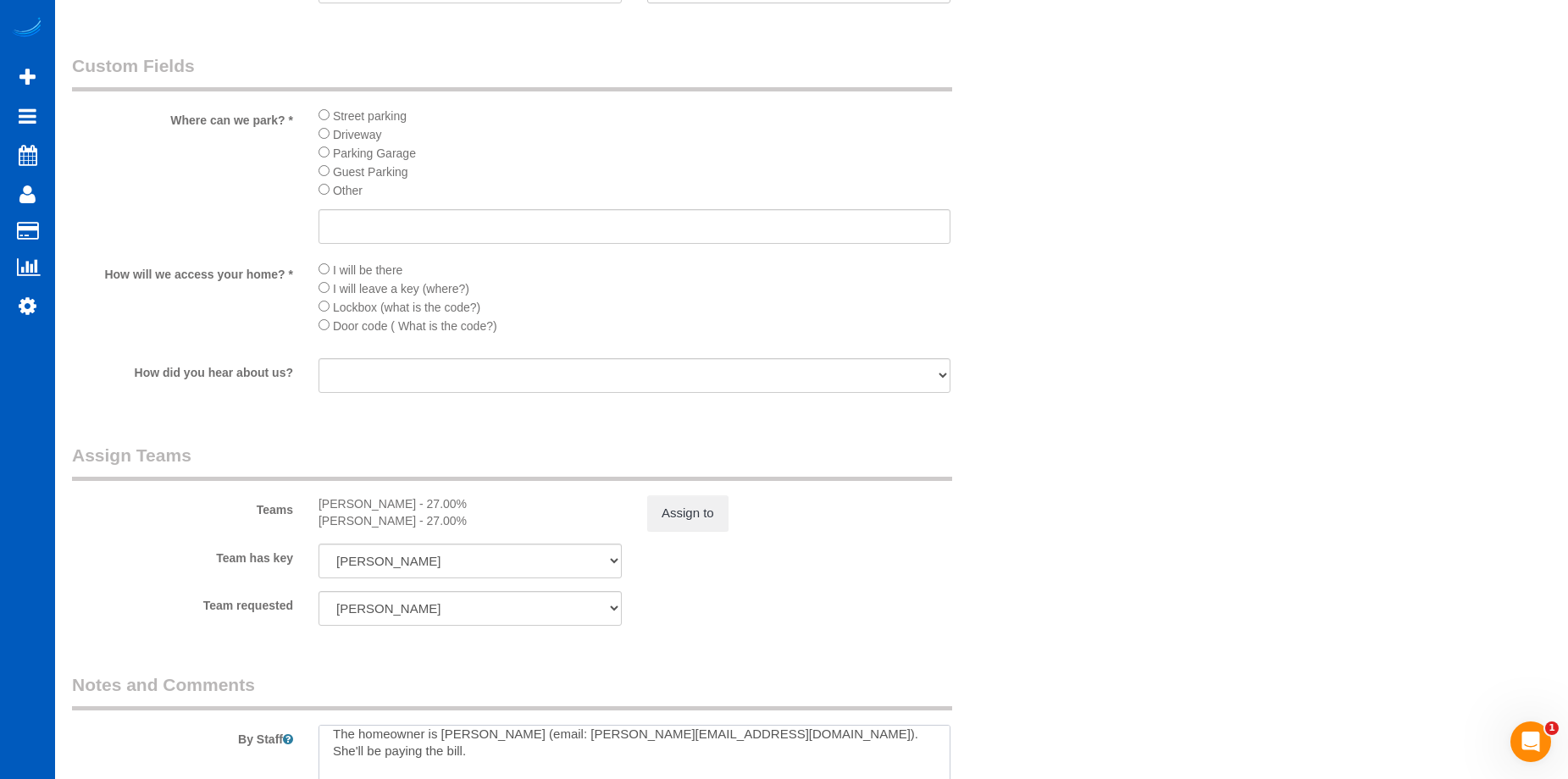
type textarea "Touch-up cleaning. Hourly - 2.5 hrs max. Let Anna know if you need more time. T…"
click at [644, 227] on input "text" at bounding box center [634, 226] width 632 height 35
paste input "Parking: There is usually parking on the side of the building on S Main Street"
drag, startPoint x: 376, startPoint y: 225, endPoint x: 246, endPoint y: 228, distance: 130.0
click at [246, 228] on div "Where can we park? * Street parking Driveway Parking Garage Guest Parking Other…" at bounding box center [552, 151] width 985 height 195
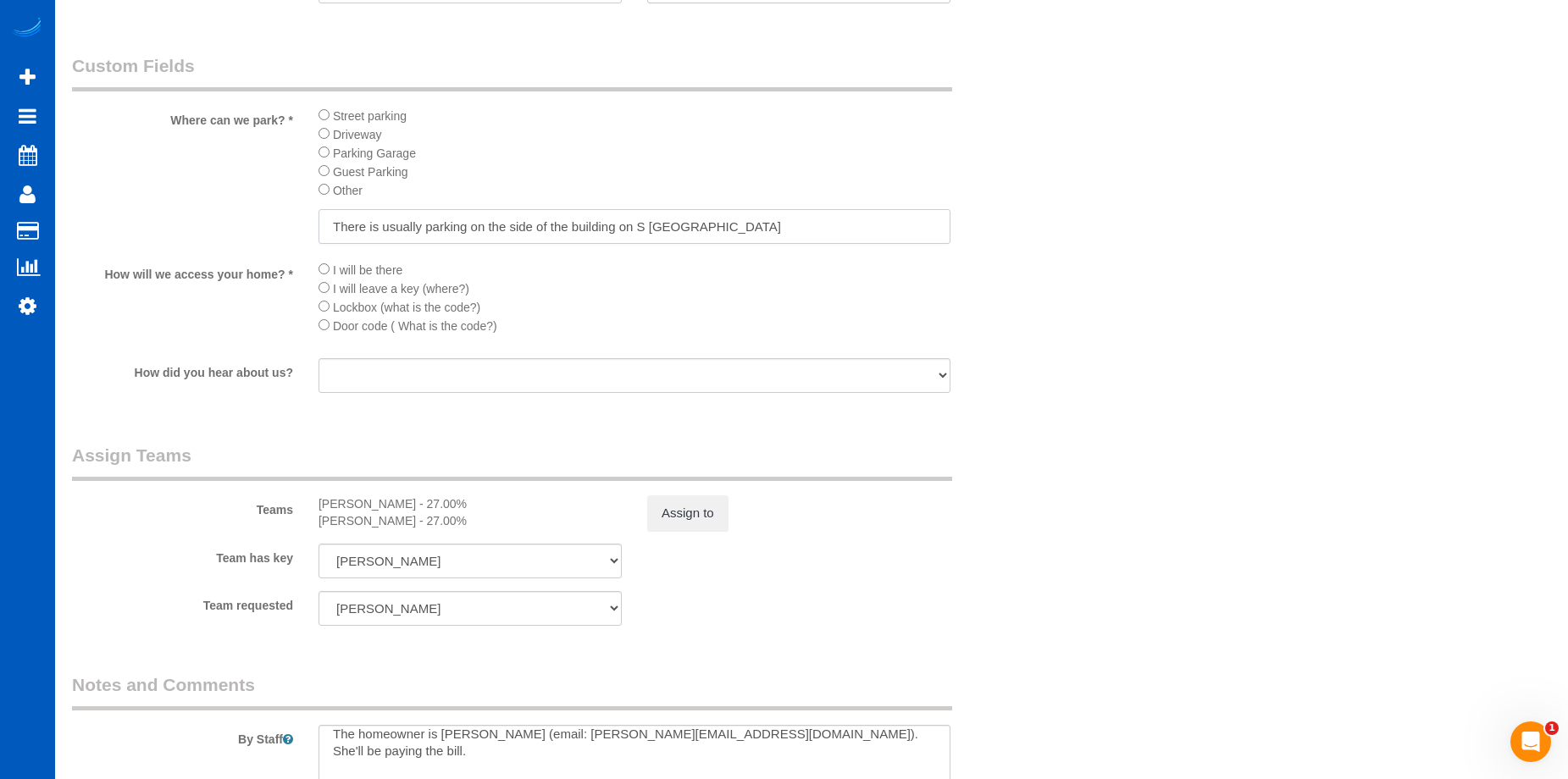
type input "There is usually parking on the side of the building on S Main Street"
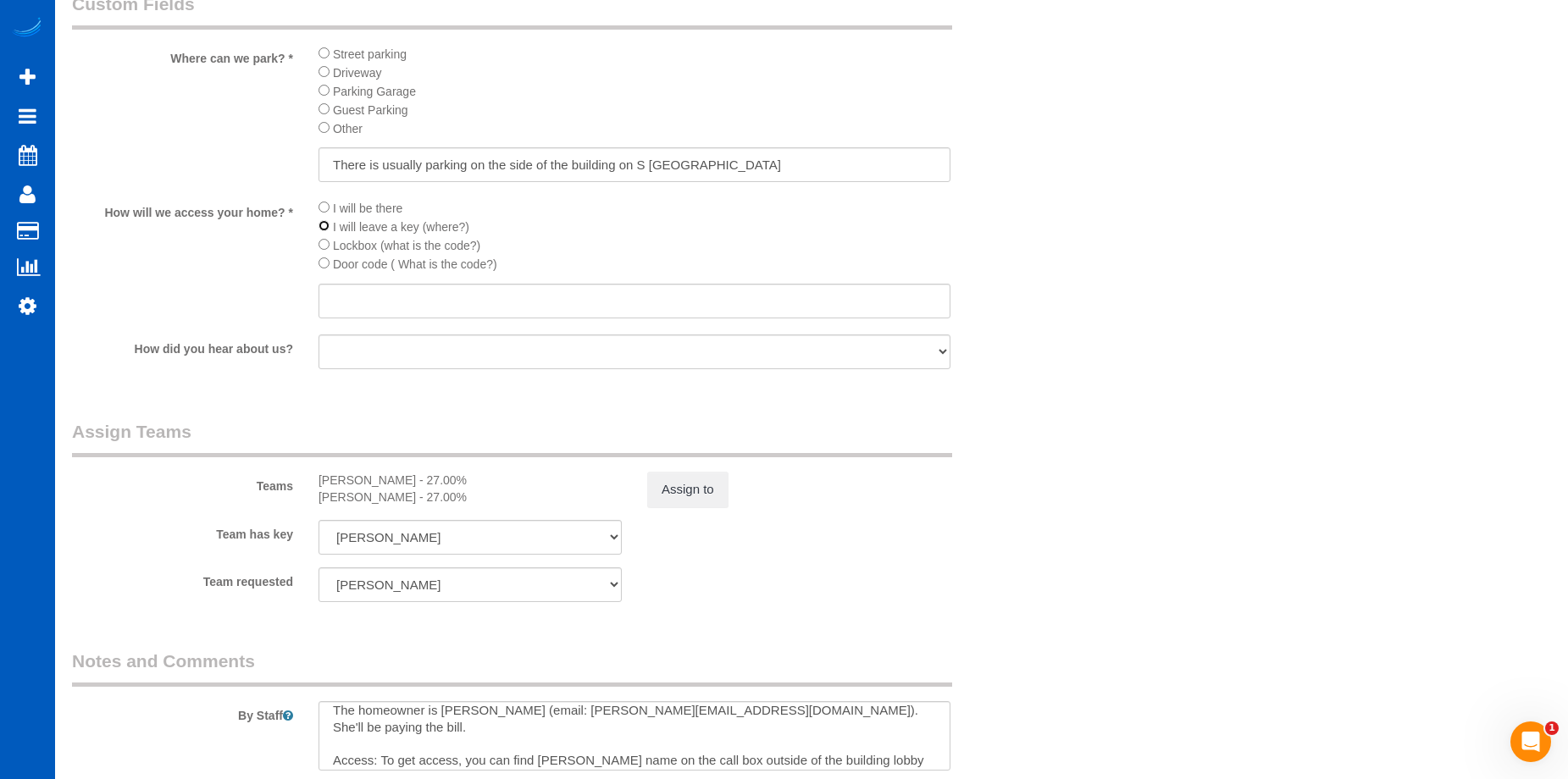
scroll to position [2032, 0]
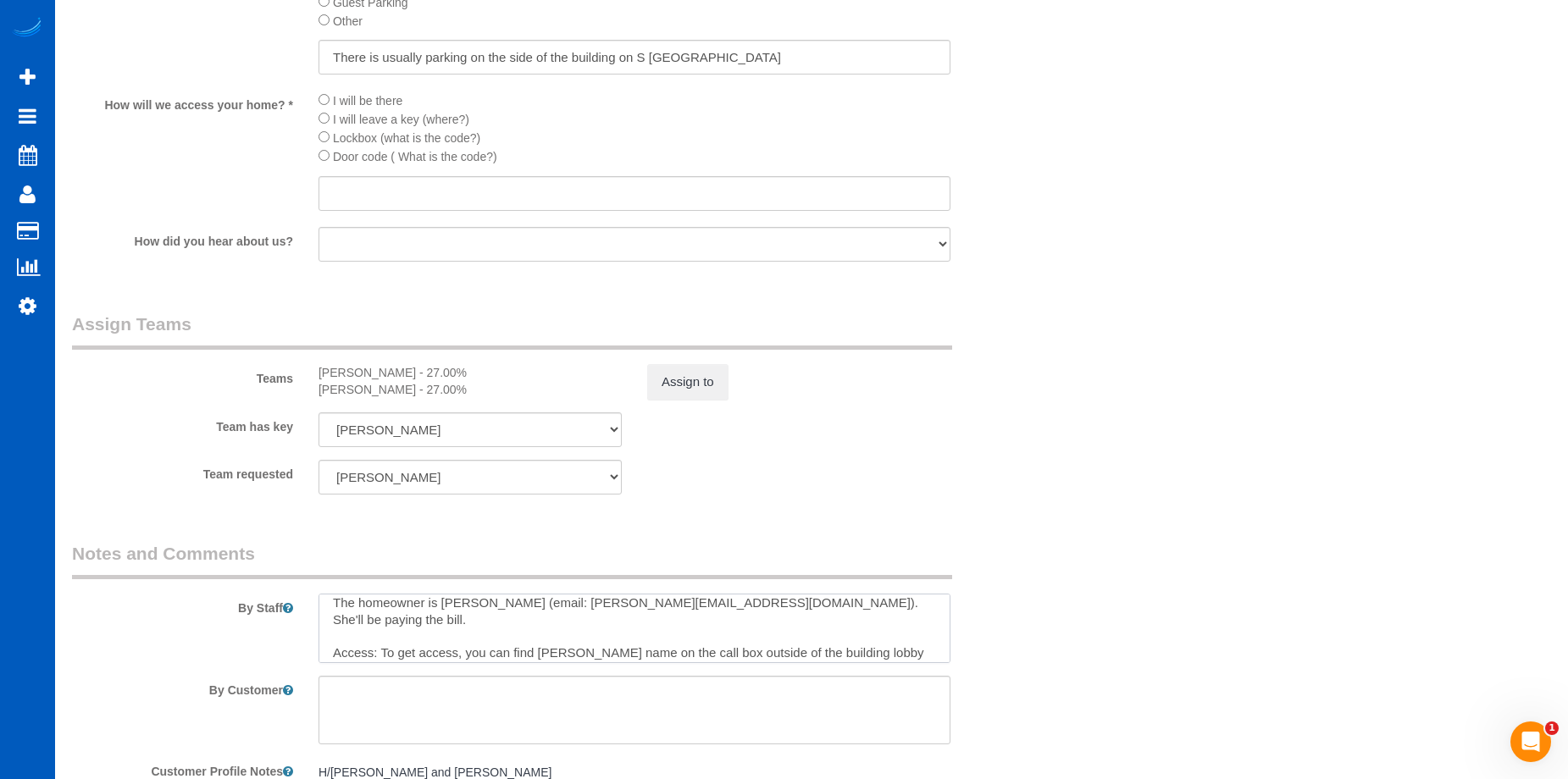
click at [619, 648] on textarea at bounding box center [634, 628] width 632 height 69
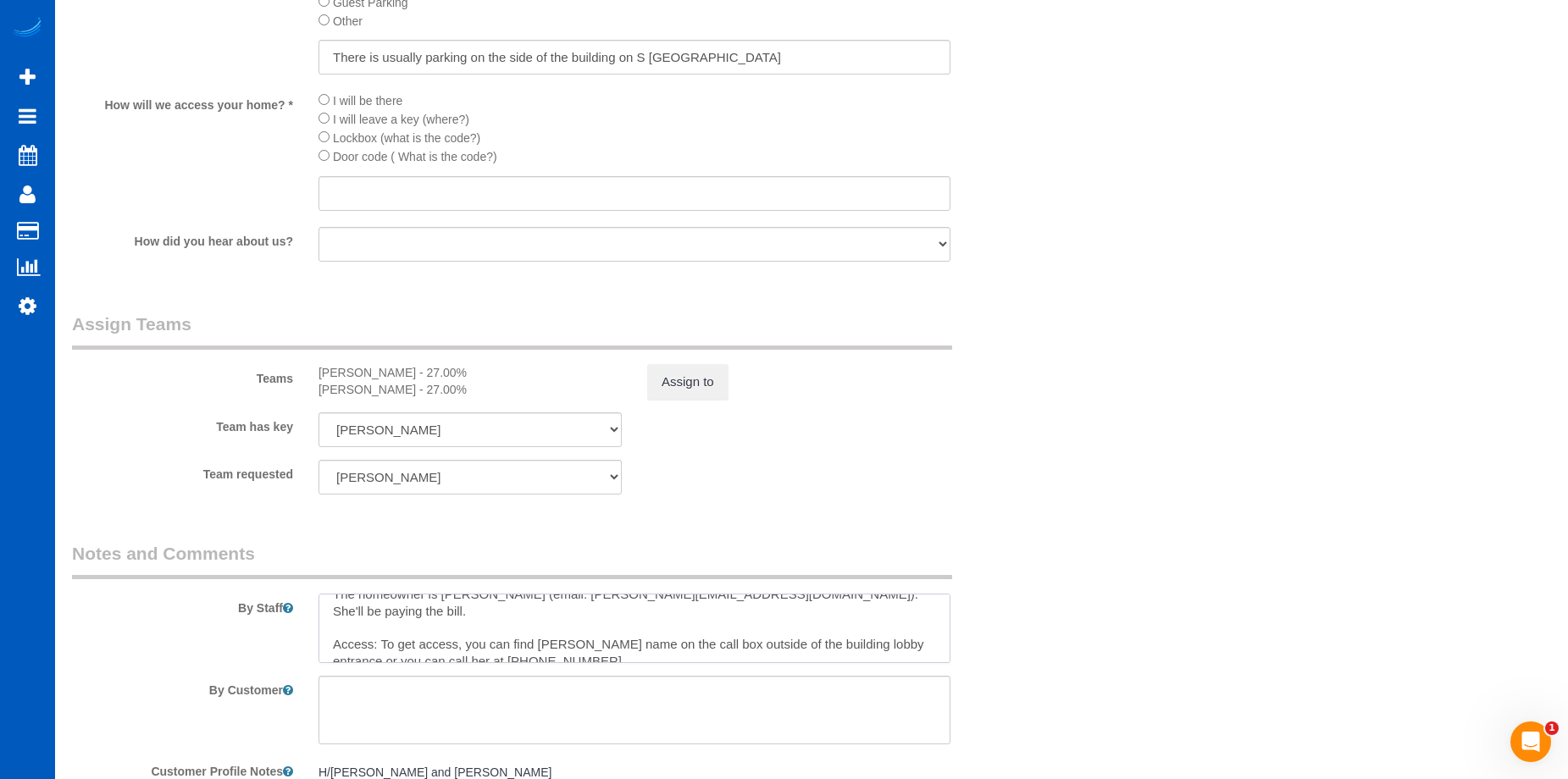
drag, startPoint x: 605, startPoint y: 648, endPoint x: 381, endPoint y: 626, distance: 225.1
click at [381, 626] on textarea at bounding box center [634, 628] width 632 height 69
drag, startPoint x: 412, startPoint y: 626, endPoint x: 311, endPoint y: 624, distance: 101.0
click at [311, 624] on div at bounding box center [634, 628] width 657 height 69
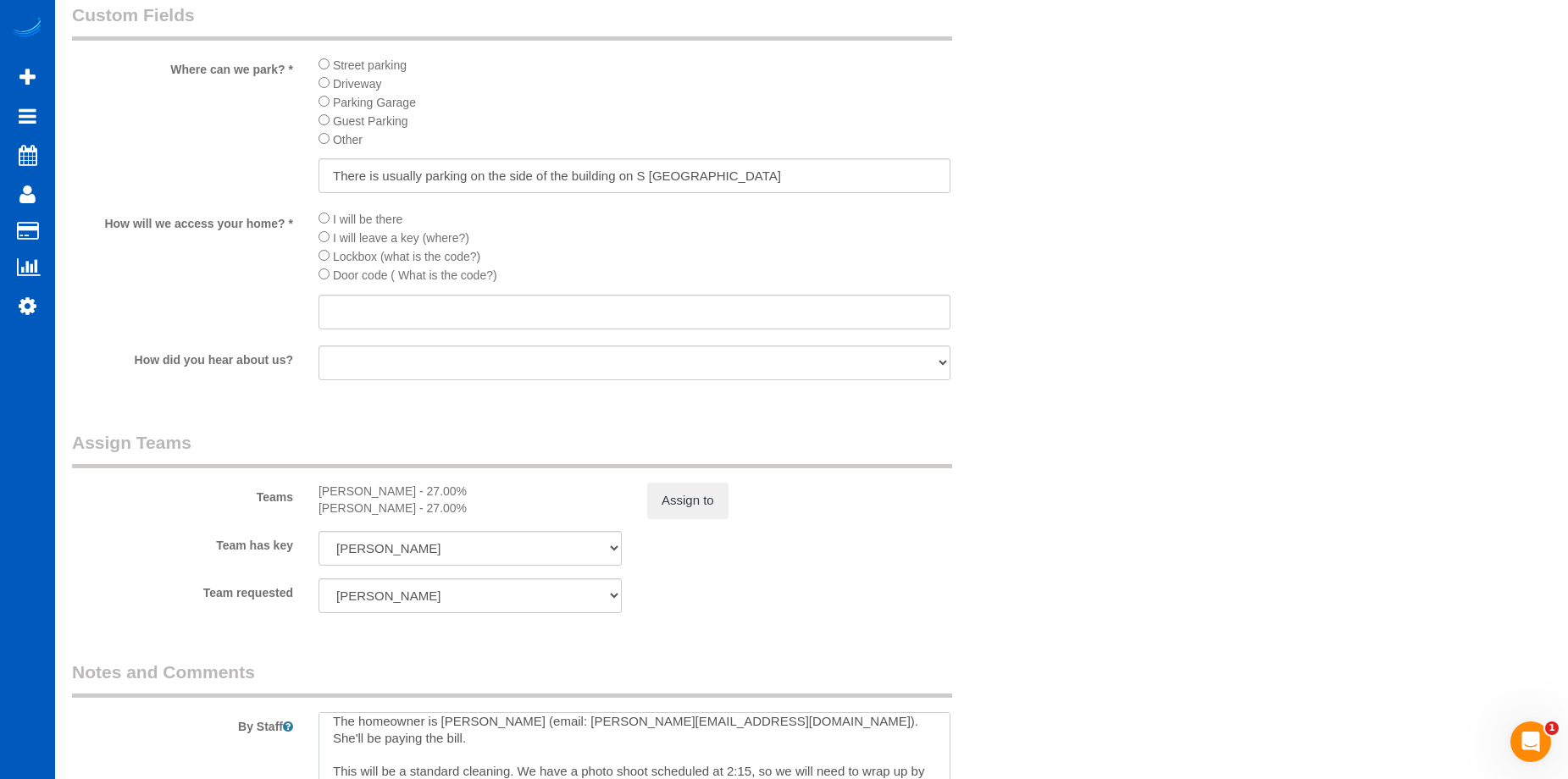
scroll to position [1778, 0]
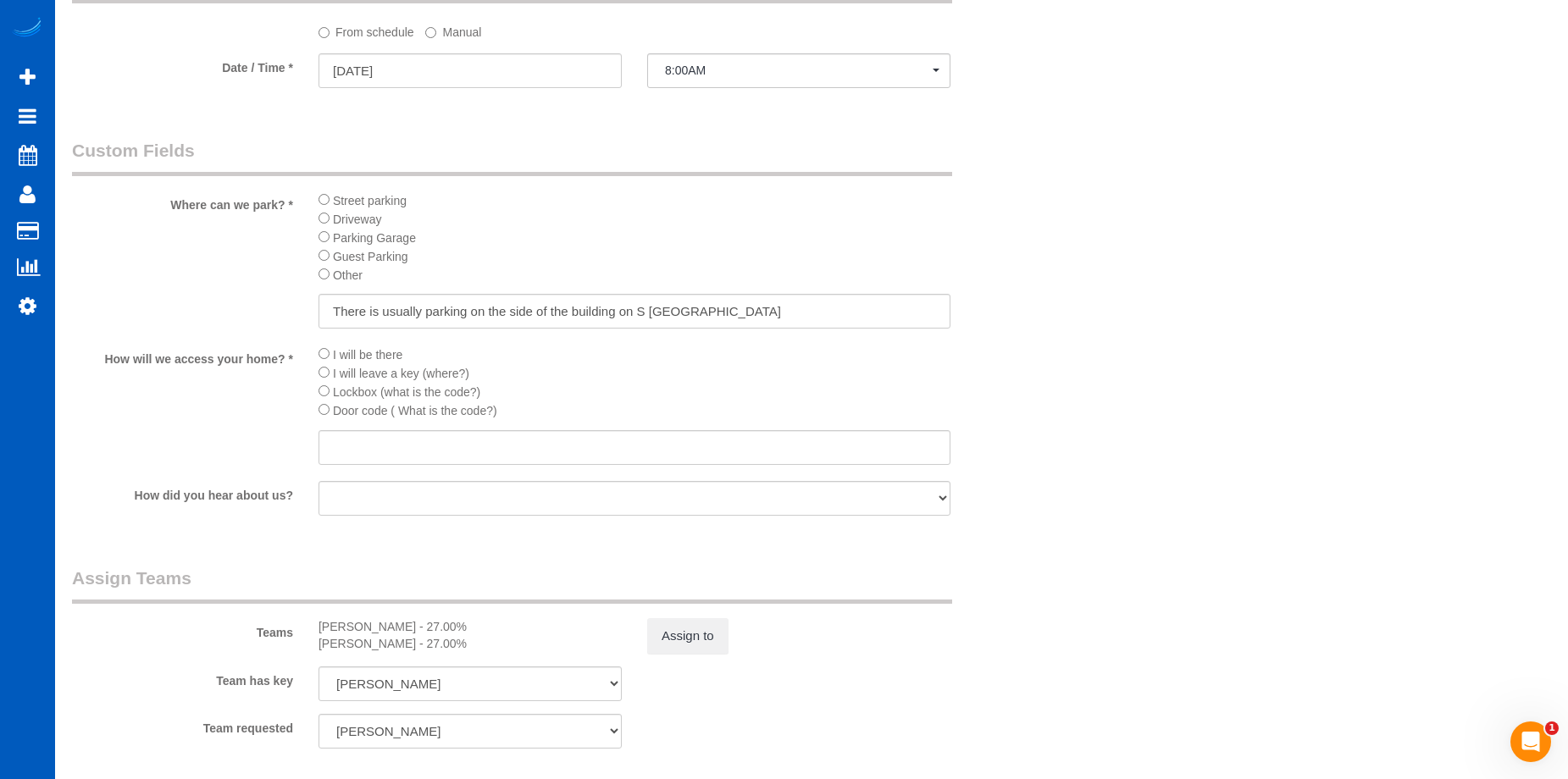
type textarea "Touch-up cleaning. Hourly - 2.5 hrs max. Let Anna know if you need more time. T…"
click at [570, 440] on input "text" at bounding box center [634, 447] width 632 height 35
paste input "To get access, you can find Lindsay Pascals name on the call box outside of the…"
click at [750, 440] on input "To get access, you can find Lindsay Pascals name on the call box outside of the…" at bounding box center [634, 447] width 632 height 35
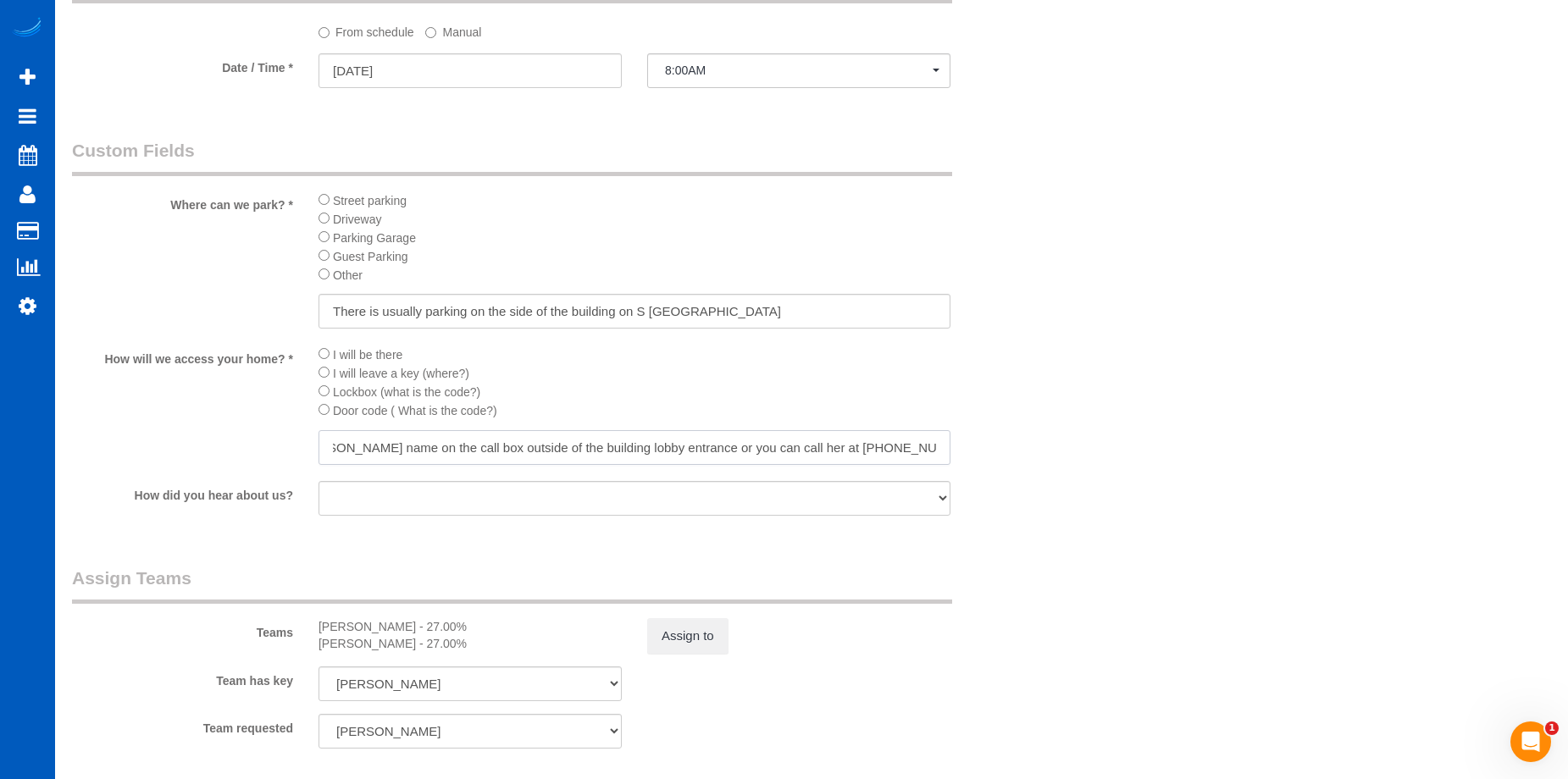
click at [648, 448] on input "To get access, you can find Lindsay Pascals name on the call box outside of the…" at bounding box center [634, 447] width 632 height 35
click at [654, 443] on input "To get access, you can find Lindsay Pascals name on the call box outside of the…" at bounding box center [634, 447] width 632 height 35
drag, startPoint x: 590, startPoint y: 445, endPoint x: 301, endPoint y: 451, distance: 289.1
click at [301, 451] on div "How will we access your home? * I will be there I will leave a key (where?) Loc…" at bounding box center [552, 406] width 985 height 124
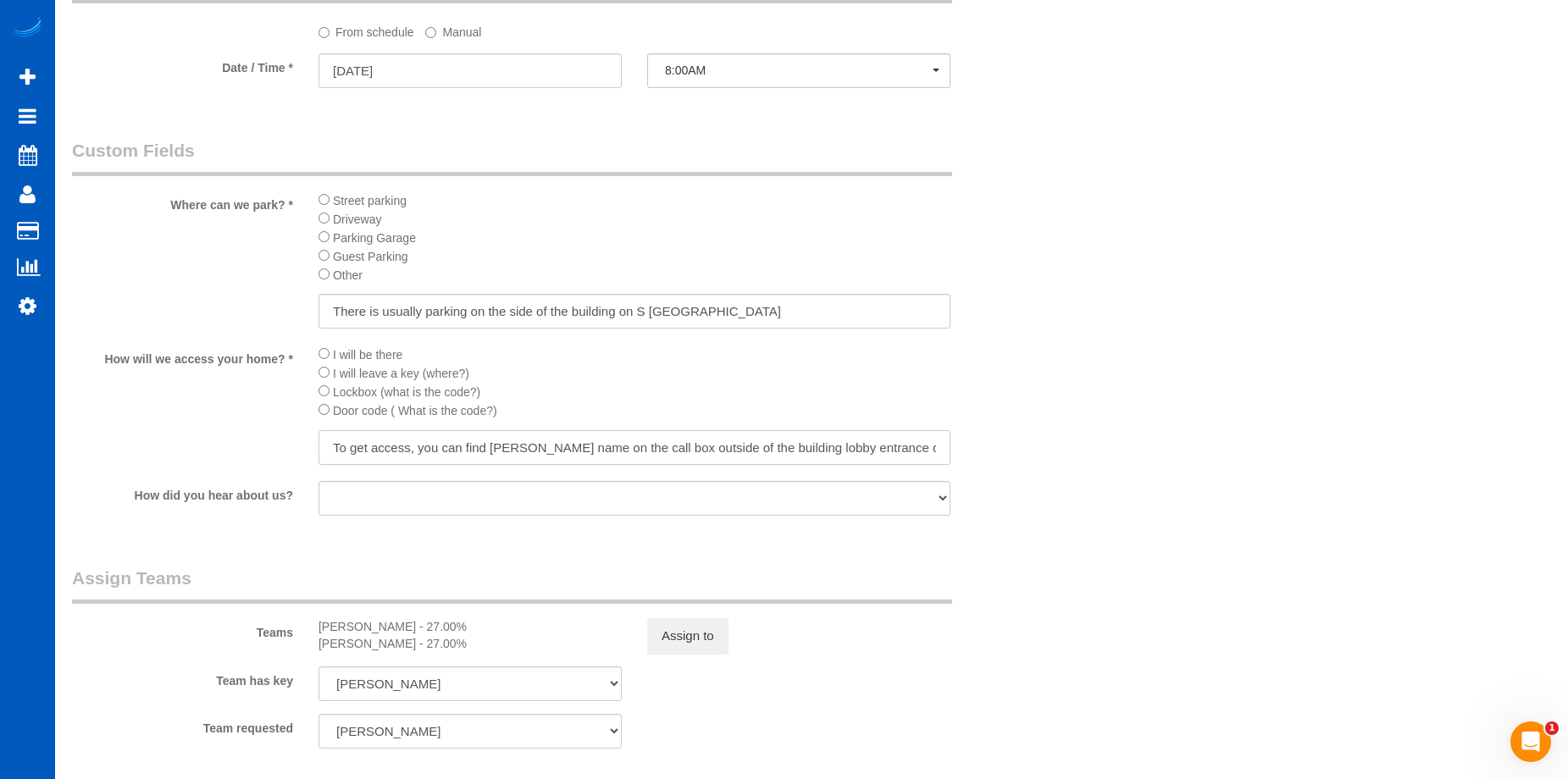
click at [617, 440] on input "To get access, you can find Lindsay Pascals name on the call box outside of the…" at bounding box center [634, 447] width 632 height 35
click at [717, 442] on input "To get access, you can find Lindsay Pascals name on the call box outside of the…" at bounding box center [634, 447] width 632 height 35
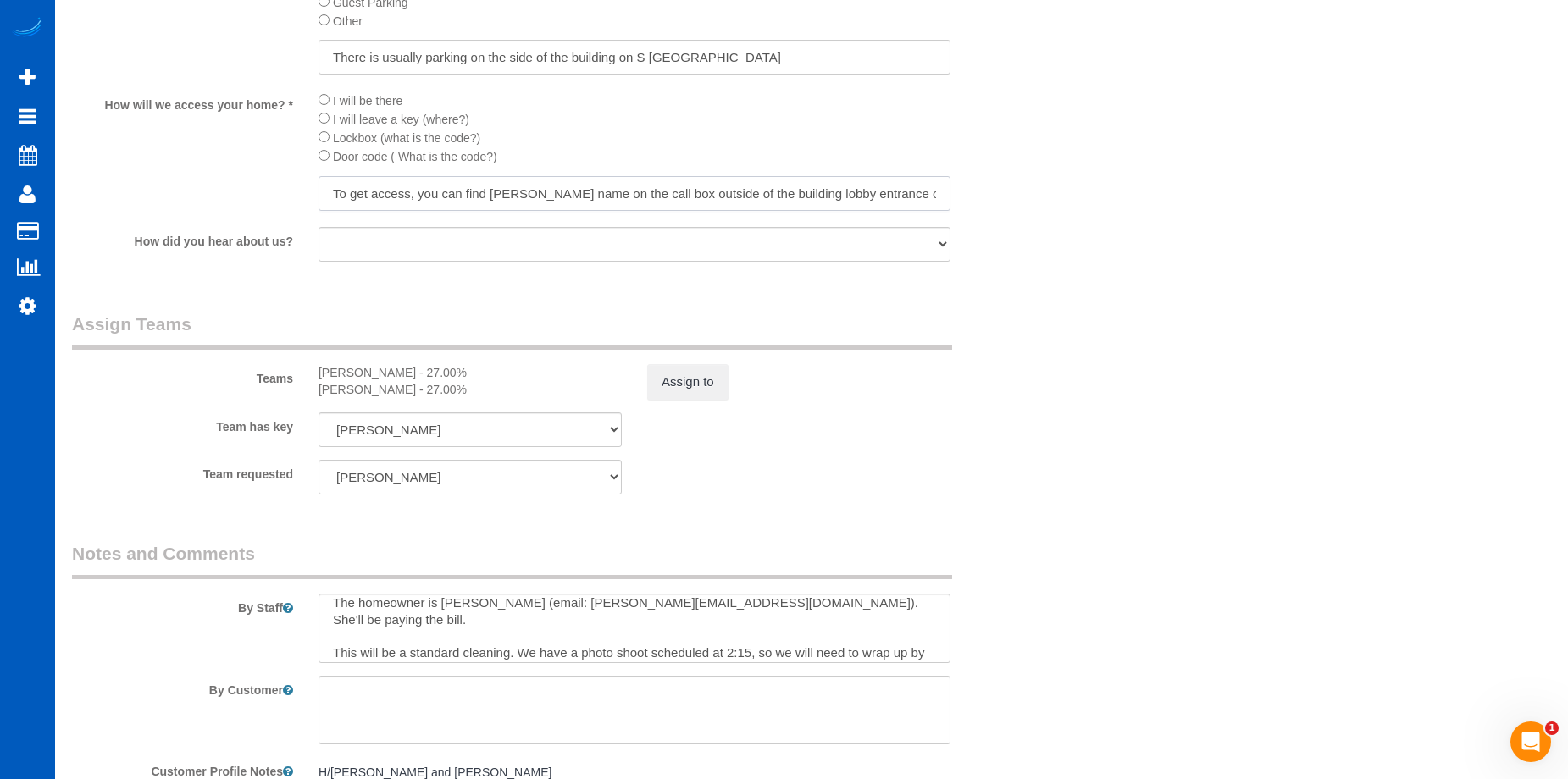
scroll to position [2257, 0]
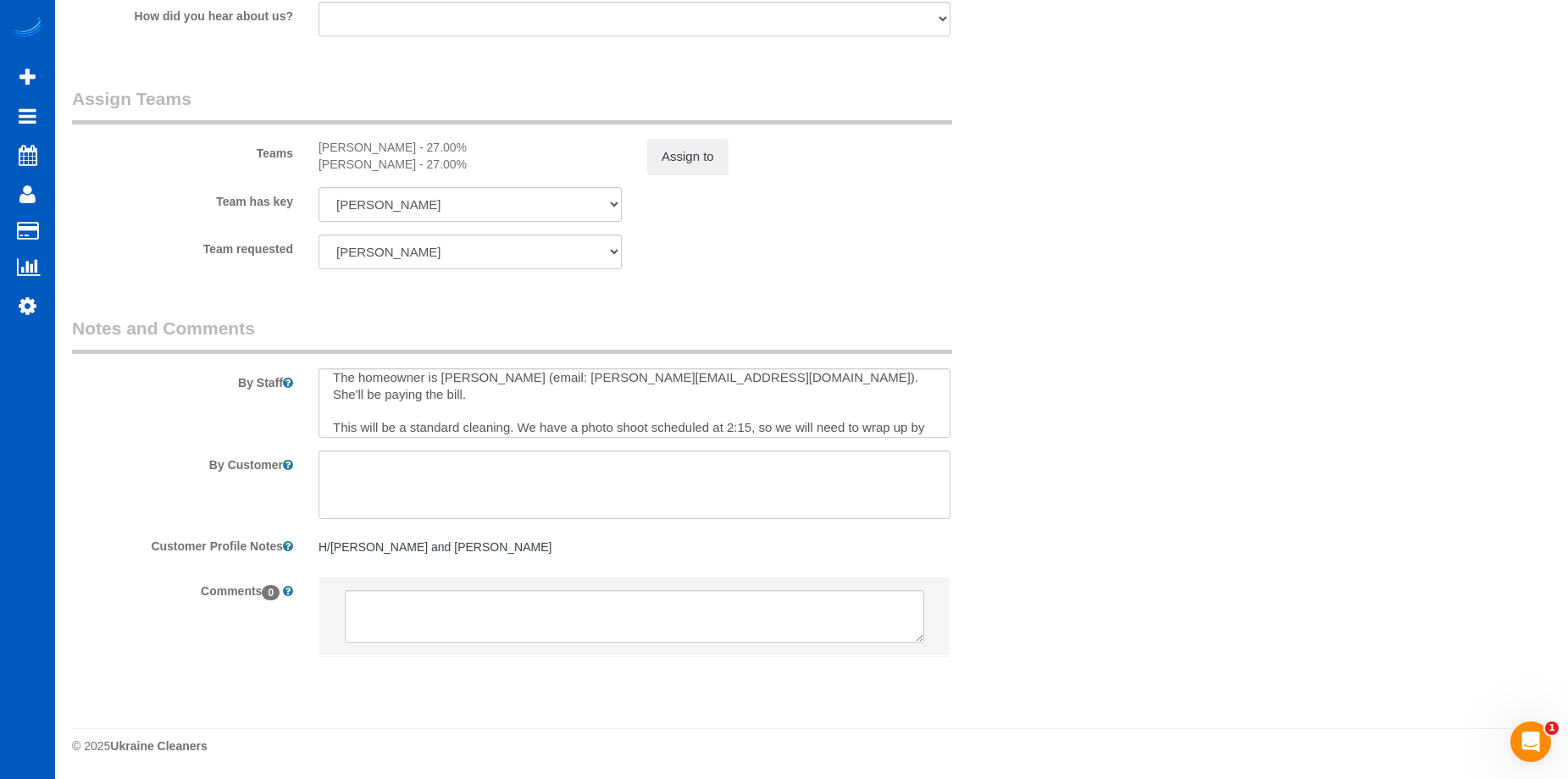
type input "To get access, you can find Lindsay Pascals name on the call box outside of the…"
click at [526, 424] on textarea at bounding box center [634, 403] width 632 height 69
drag, startPoint x: 518, startPoint y: 403, endPoint x: 325, endPoint y: 412, distance: 193.2
click at [325, 412] on textarea at bounding box center [634, 403] width 632 height 69
click at [827, 401] on textarea at bounding box center [634, 403] width 632 height 69
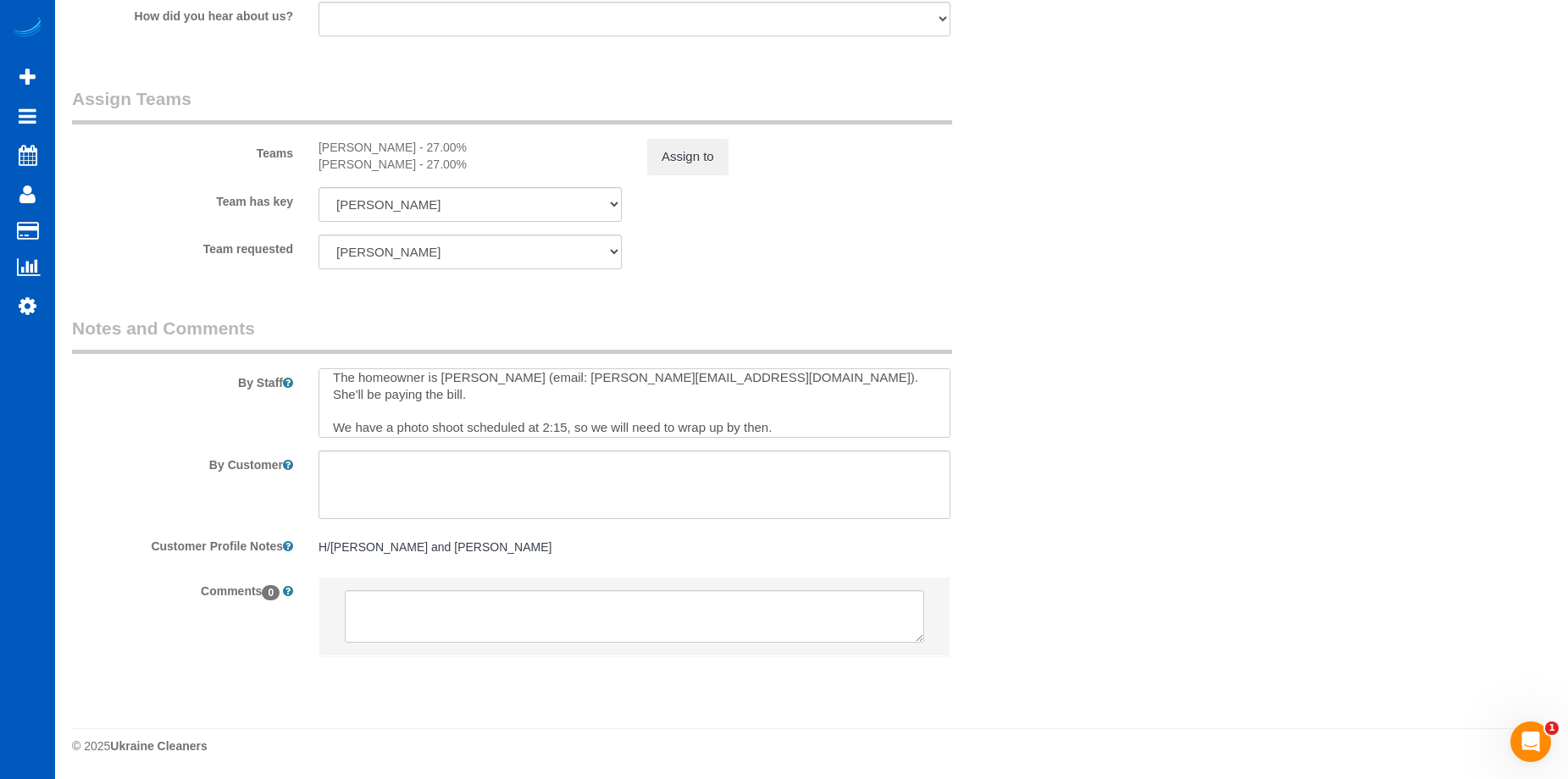
click at [783, 410] on textarea at bounding box center [634, 403] width 632 height 69
drag, startPoint x: 349, startPoint y: 411, endPoint x: 291, endPoint y: 413, distance: 58.0
click at [291, 413] on div "By Staff" at bounding box center [552, 376] width 985 height 122
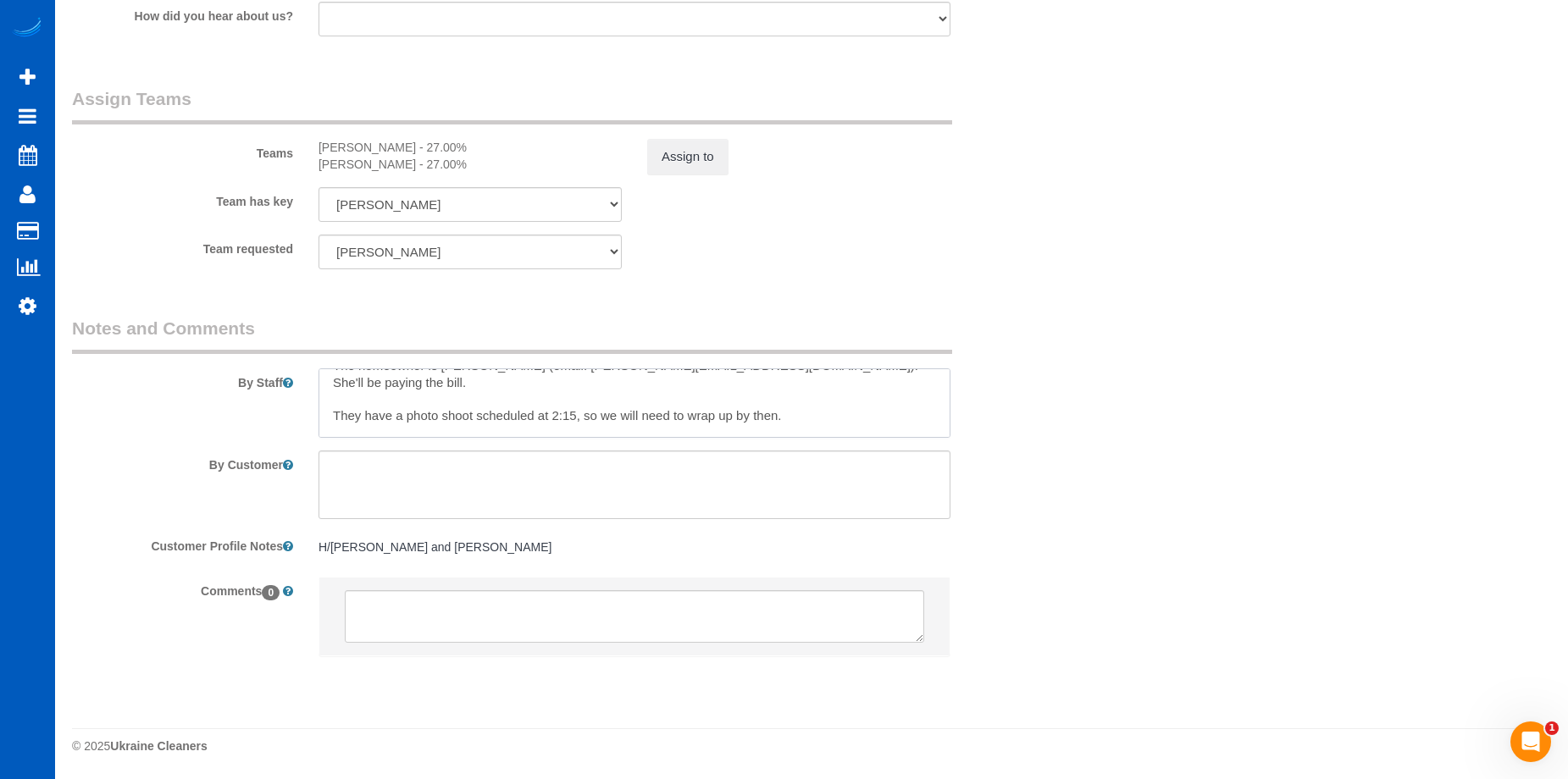
scroll to position [84, 0]
click at [651, 392] on textarea at bounding box center [634, 403] width 632 height 69
click at [533, 410] on textarea at bounding box center [634, 403] width 632 height 69
click at [506, 412] on textarea at bounding box center [634, 403] width 632 height 69
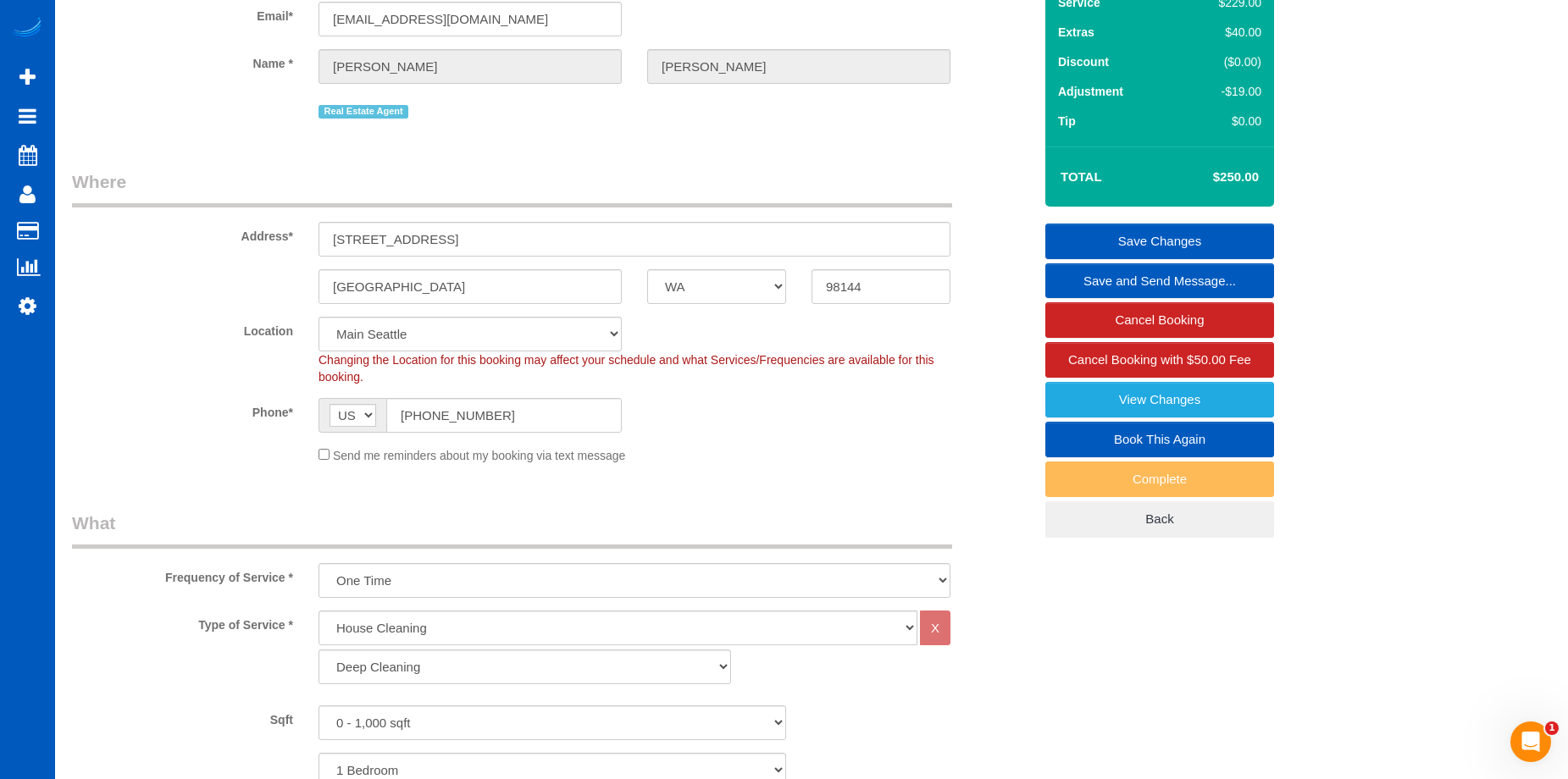
scroll to position [56, 0]
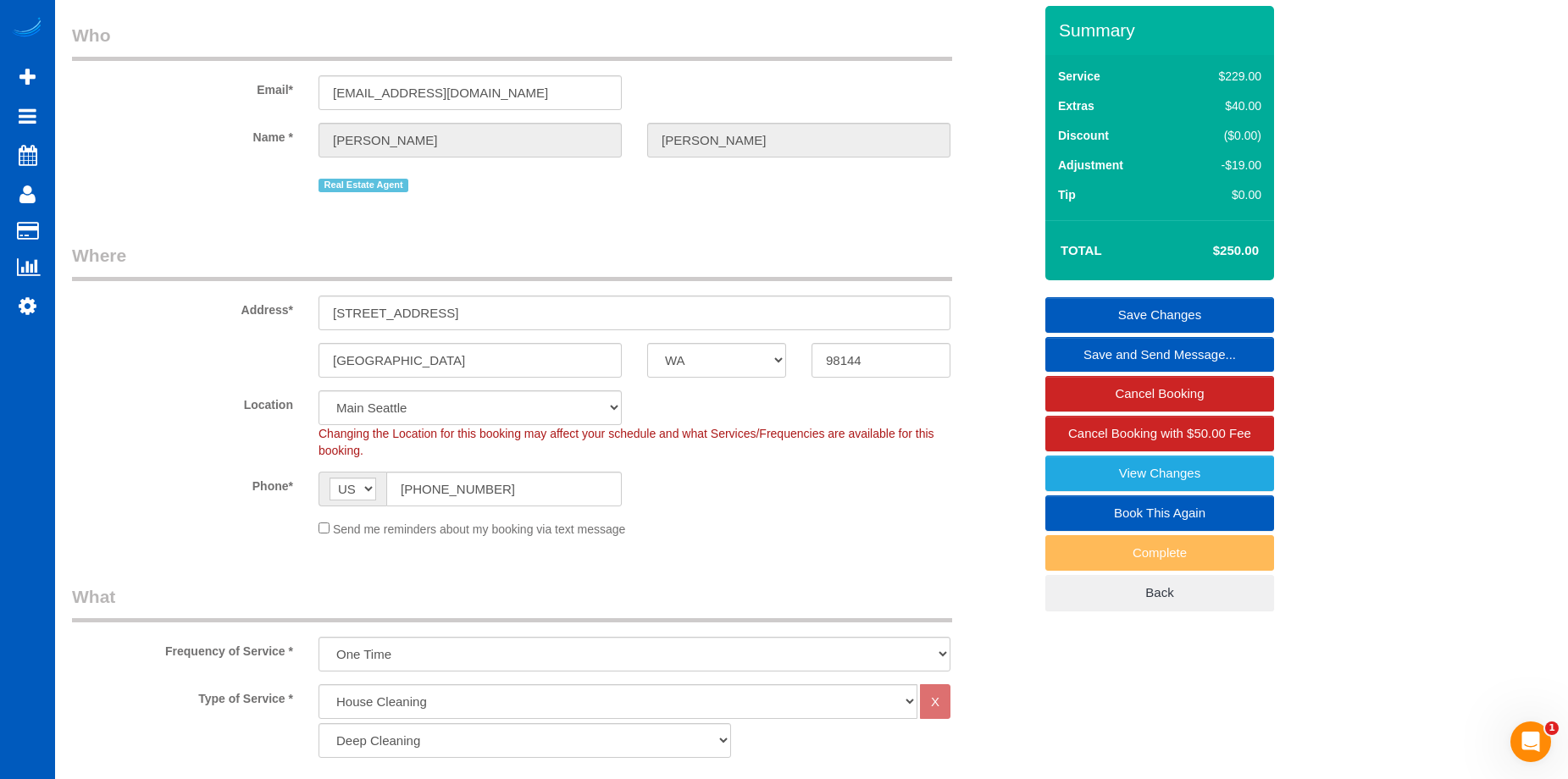
type textarea "Touch-up cleaning. Hourly - 2.5 hrs max. Let Anna know if you need more time. T…"
click at [1087, 299] on link "Save Changes" at bounding box center [1159, 315] width 229 height 36
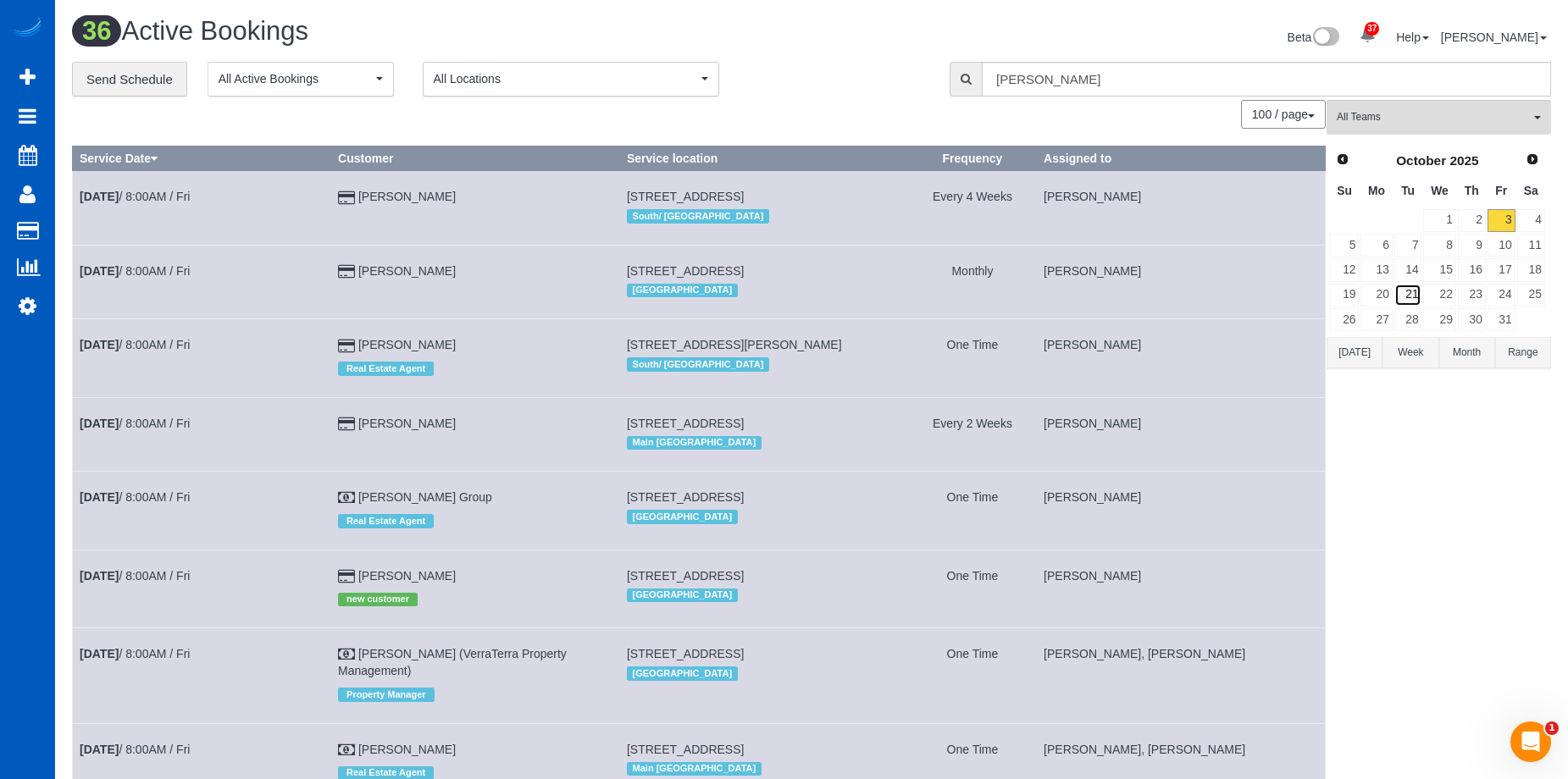
click at [1417, 286] on link "21" at bounding box center [1408, 295] width 28 height 23
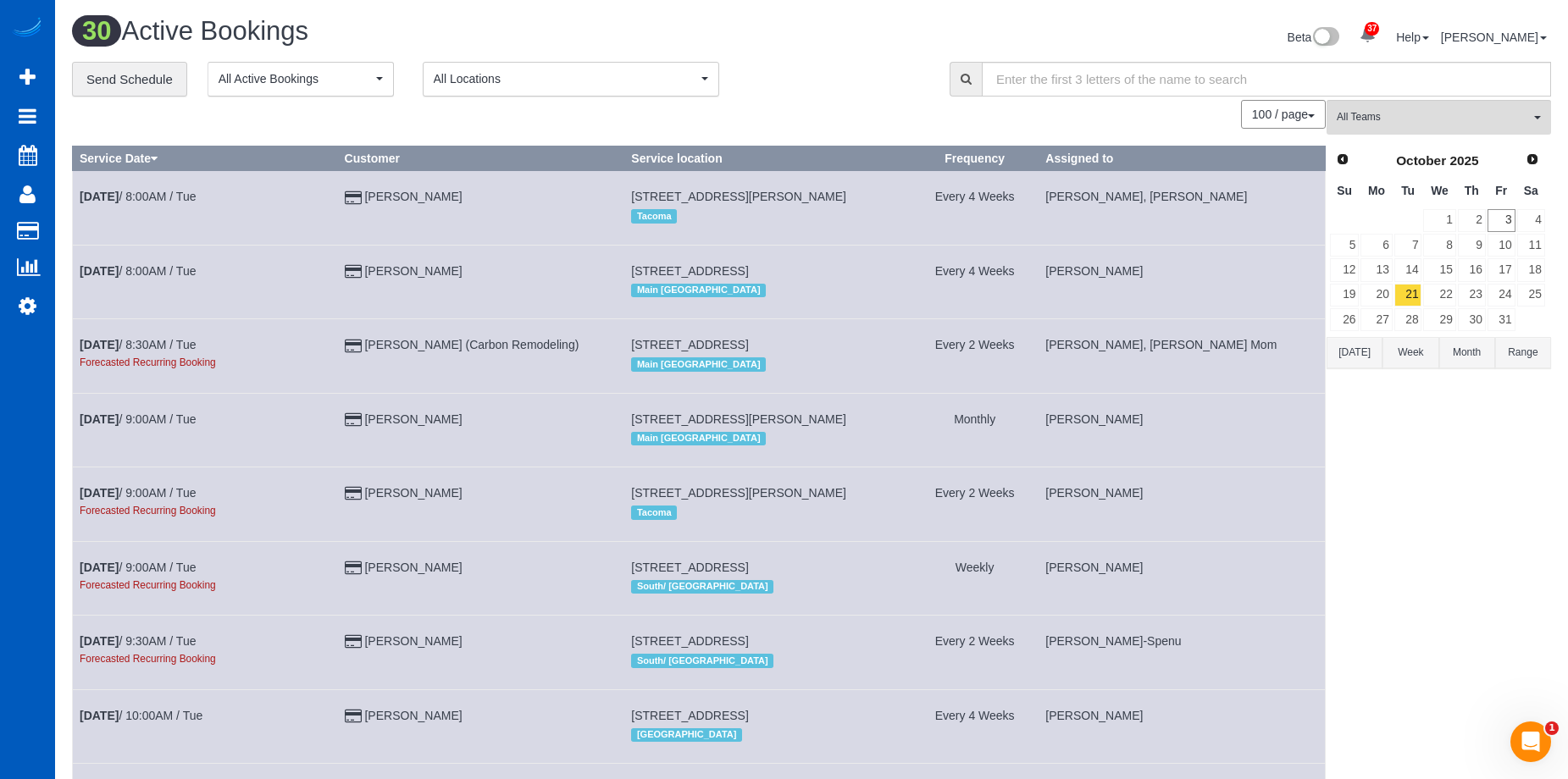
click at [607, 305] on td "Haley Johnson" at bounding box center [480, 282] width 287 height 74
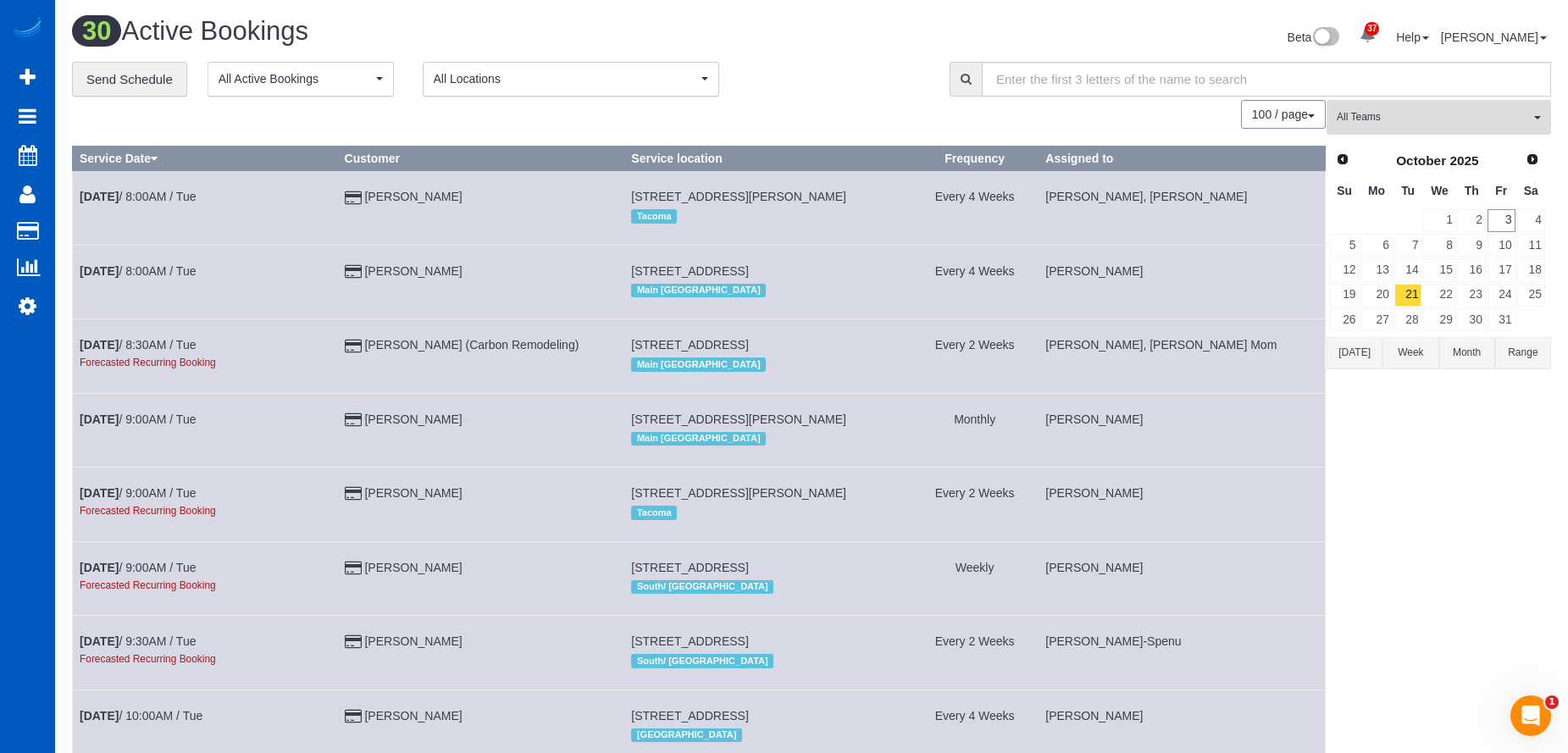
click at [1439, 116] on span "All Teams" at bounding box center [1433, 117] width 193 height 14
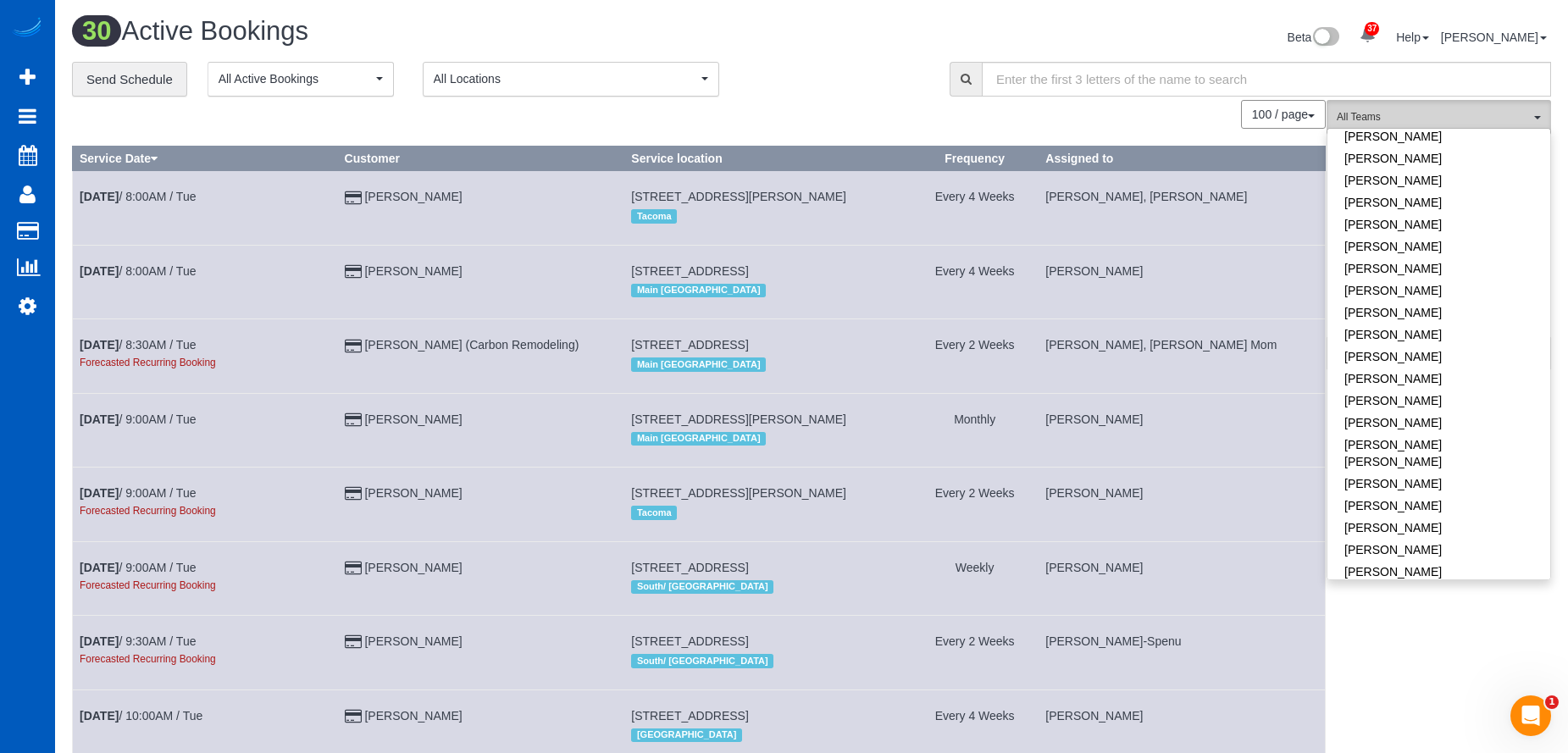
scroll to position [593, 0]
click at [1457, 454] on link "Nataliia Moskalenko" at bounding box center [1438, 464] width 223 height 22
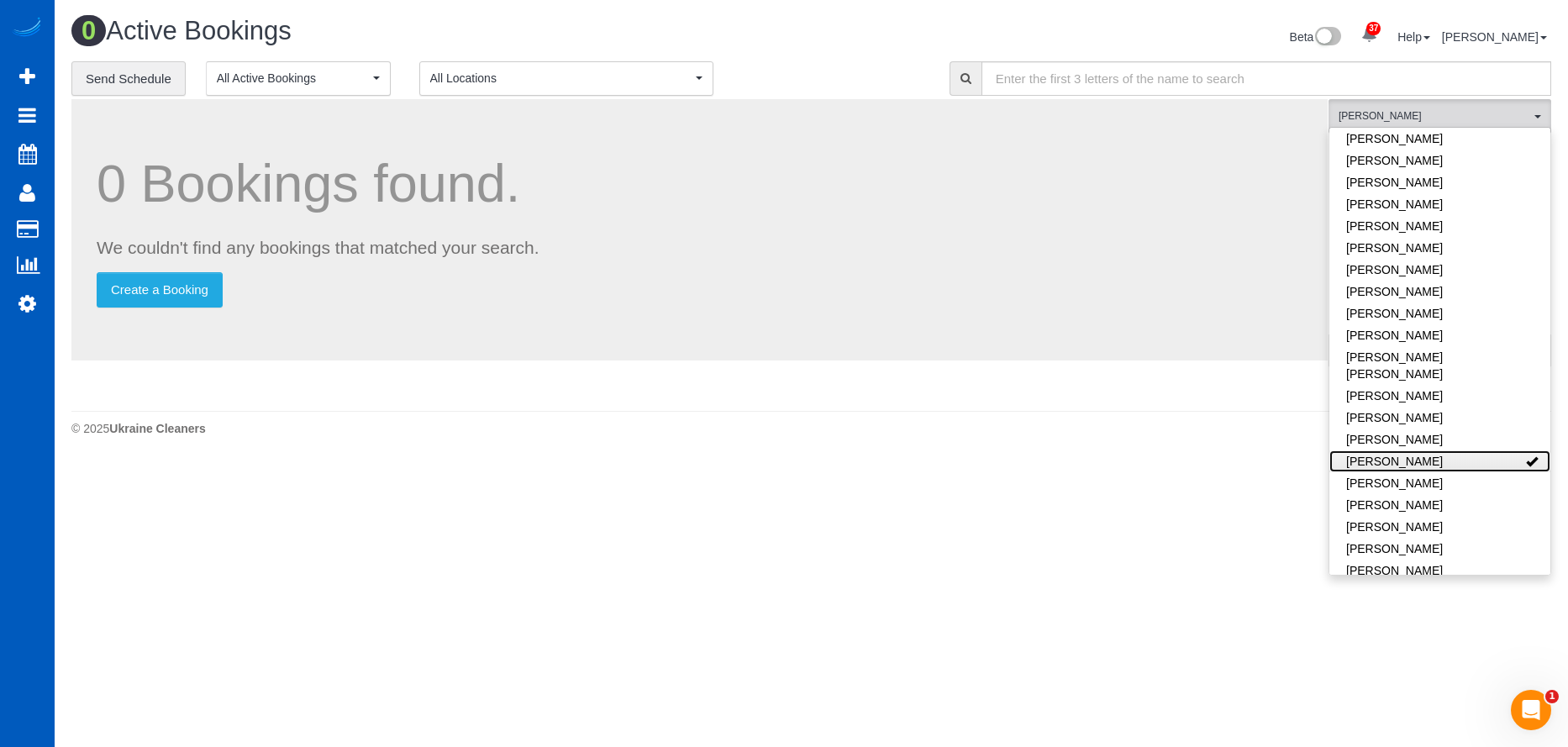
click at [1459, 450] on link "Nataliia Moskalenko" at bounding box center [1440, 461] width 221 height 22
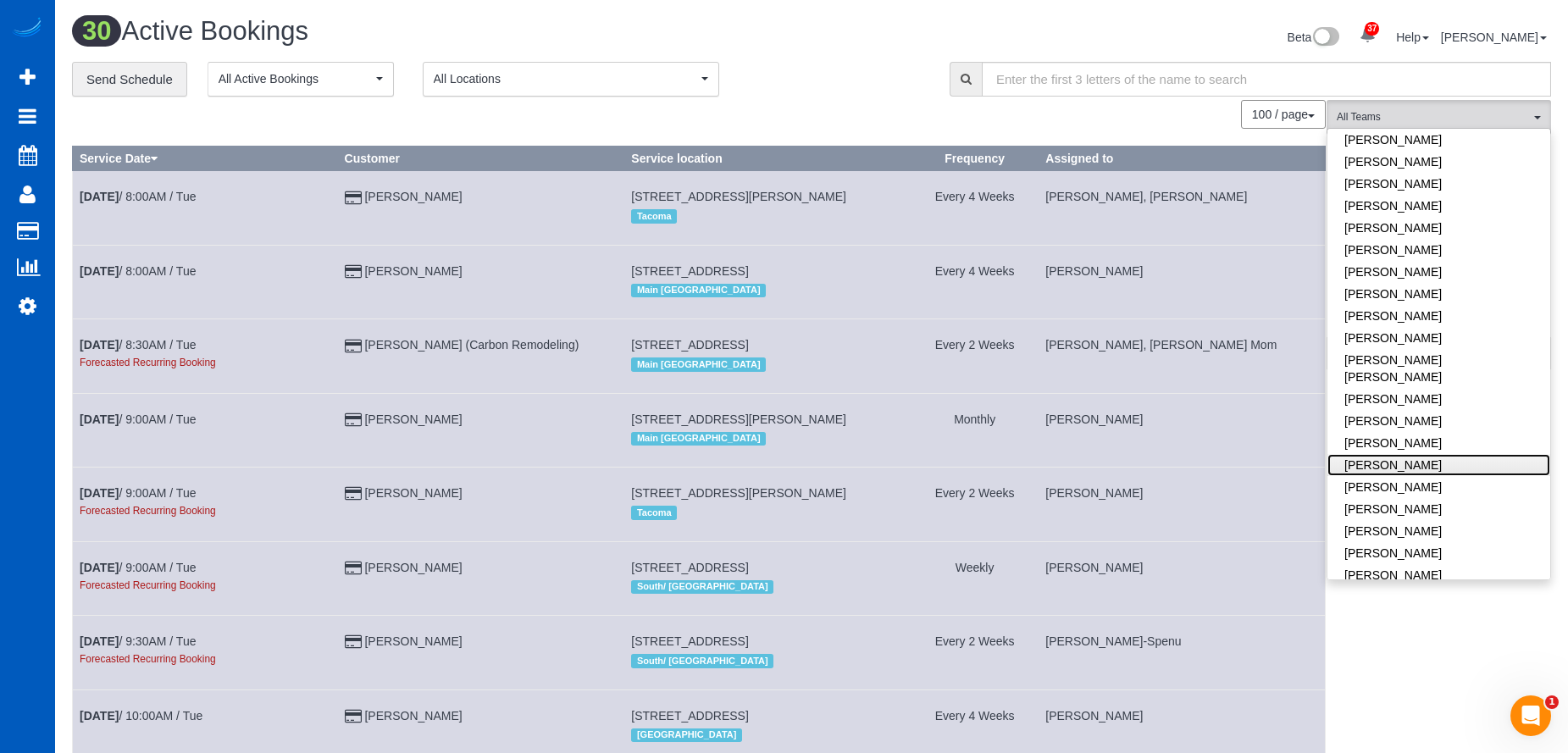
click at [1426, 454] on link "Nataliia Moskalenko" at bounding box center [1438, 464] width 223 height 22
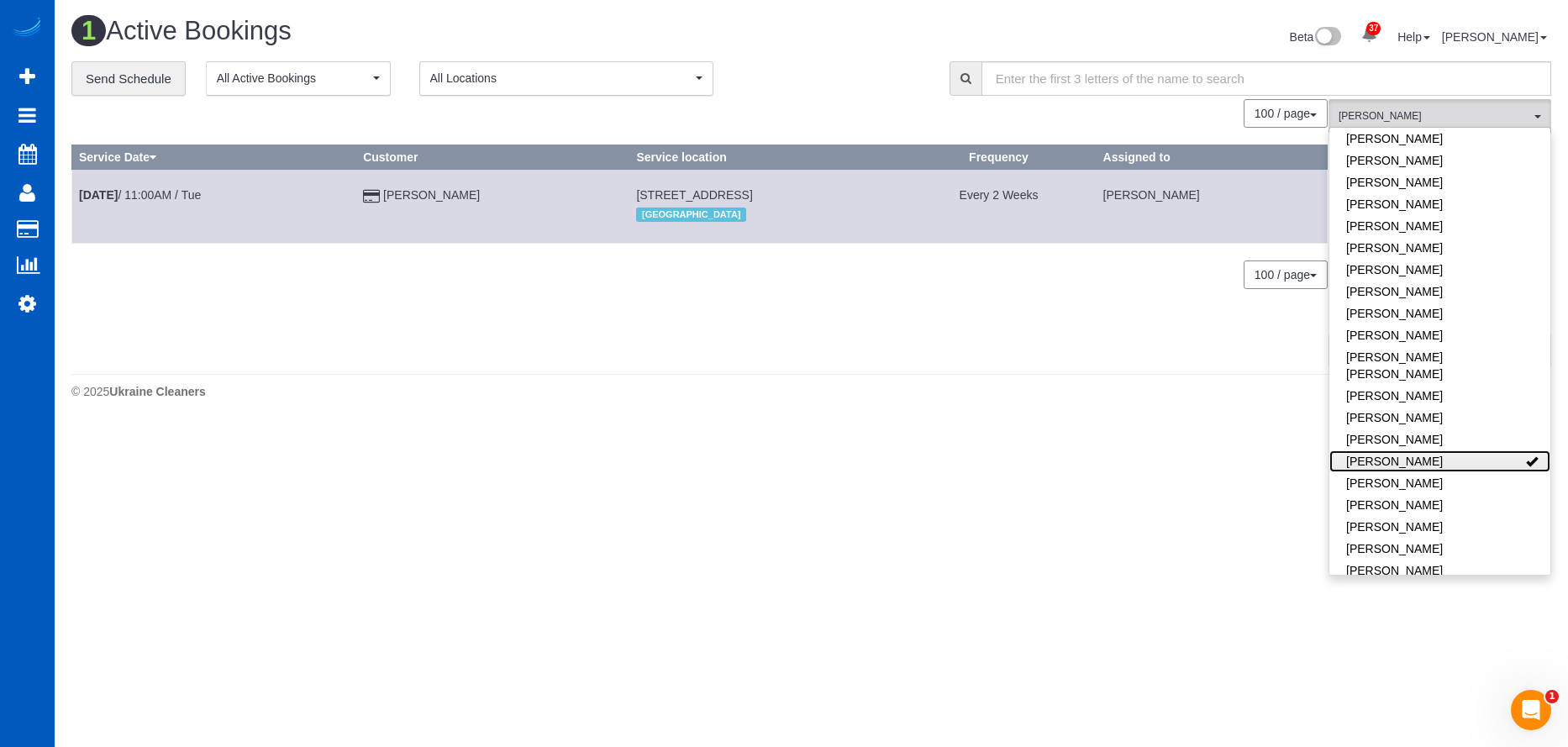
click at [1475, 450] on link "Nataliia Moskalenko" at bounding box center [1440, 461] width 221 height 22
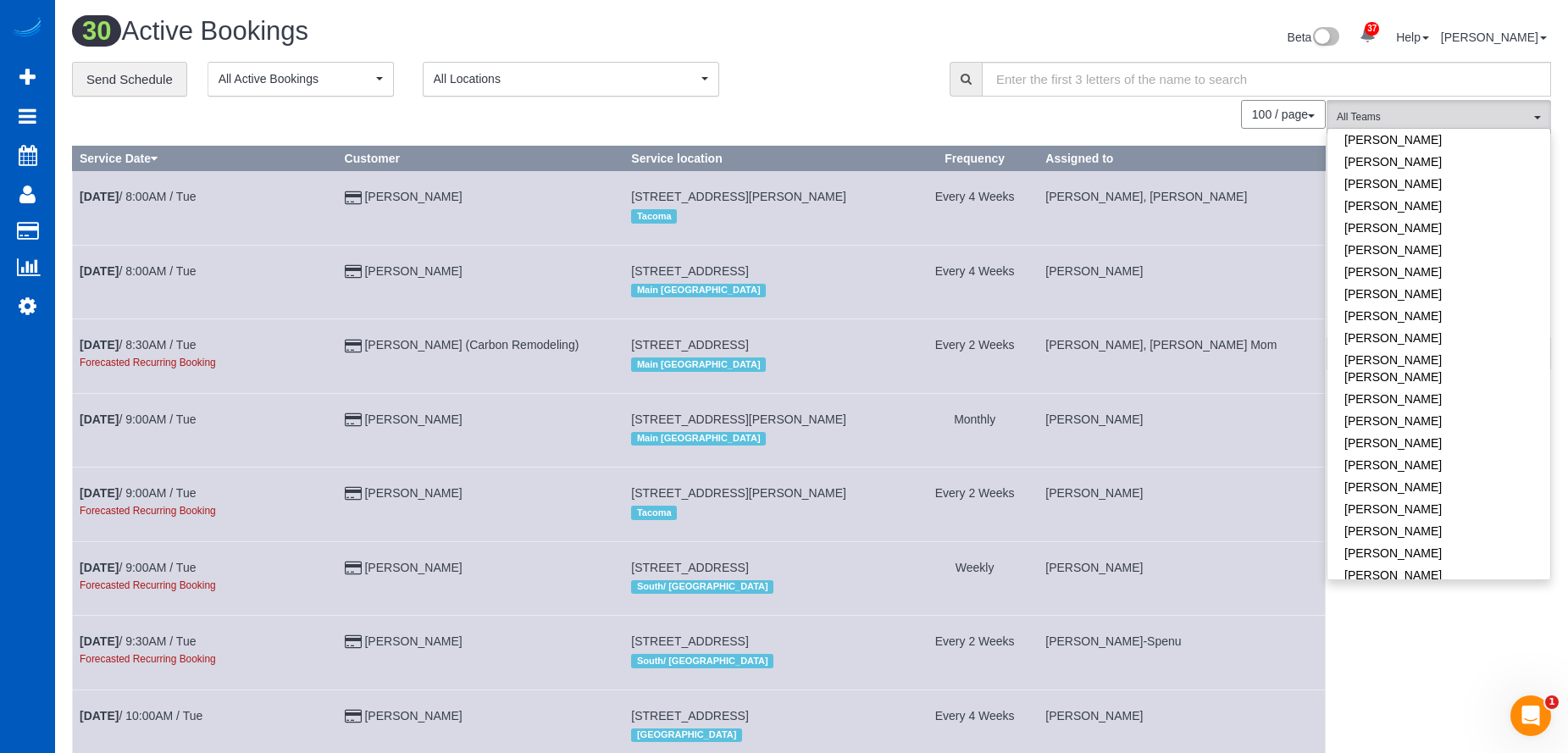
click at [838, 85] on div "**********" at bounding box center [498, 79] width 852 height 36
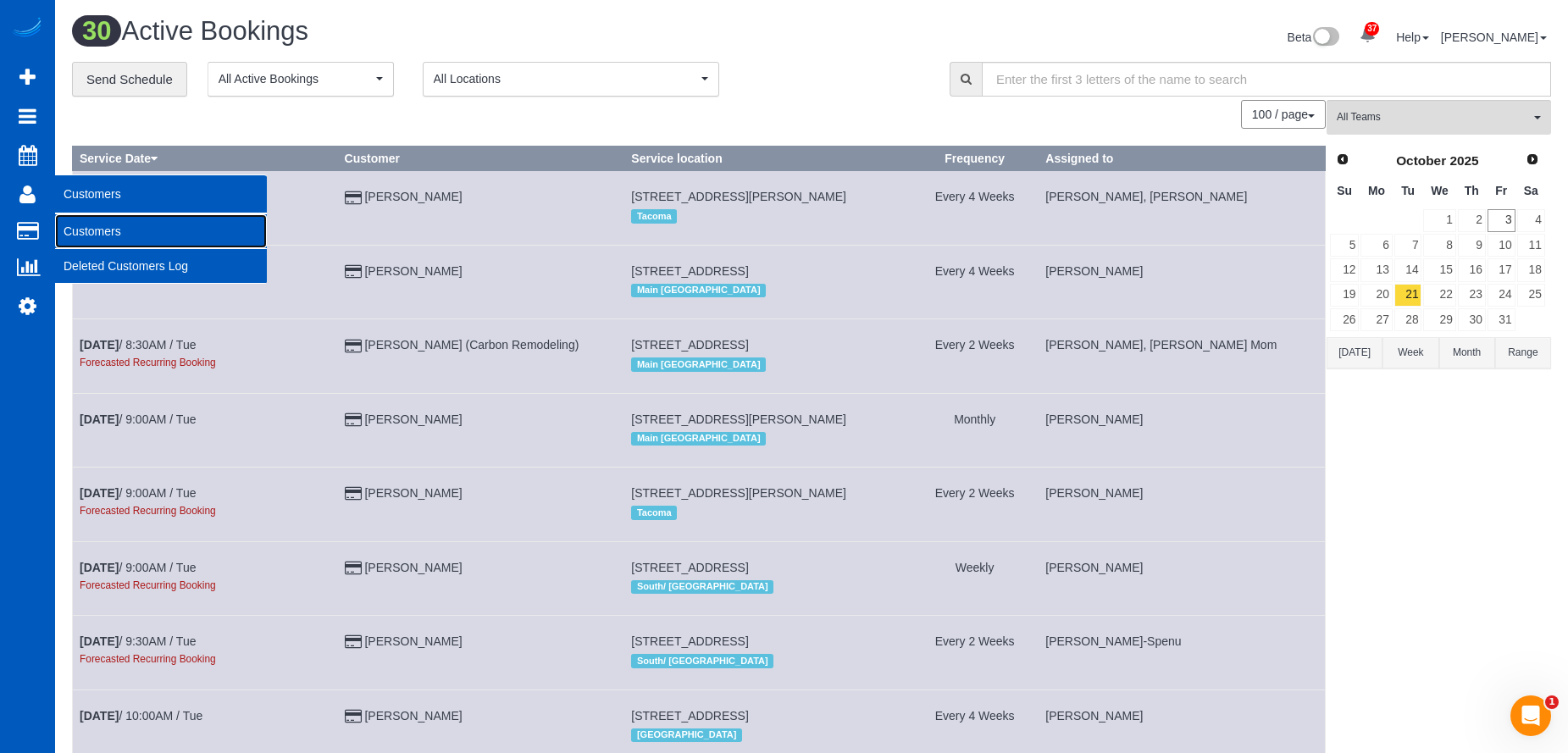
click at [80, 226] on link "Customers" at bounding box center [161, 231] width 211 height 34
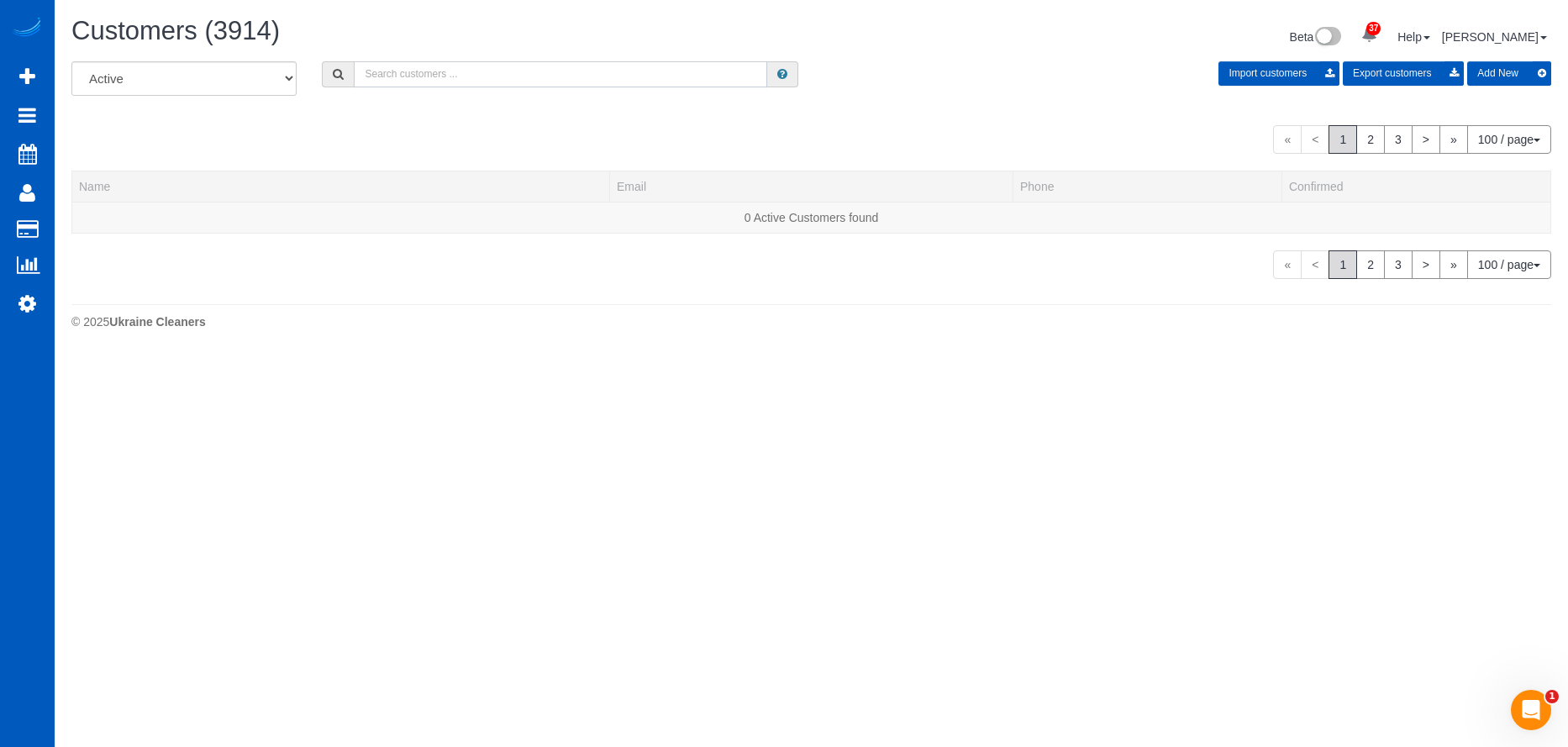
click at [414, 67] on input "text" at bounding box center [560, 74] width 414 height 26
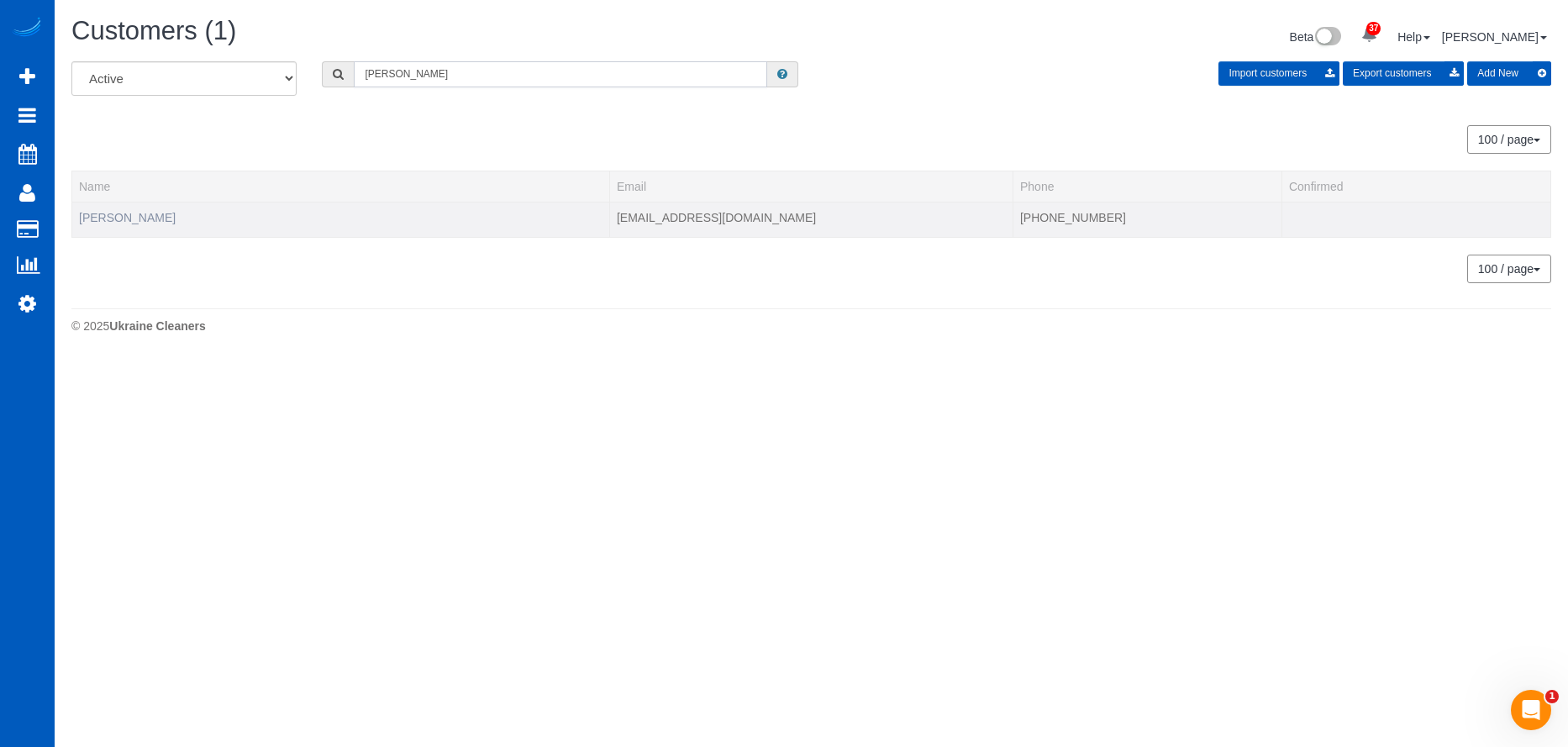
type input "Derek Noll"
click at [90, 222] on link "Derek Noll" at bounding box center [127, 217] width 97 height 13
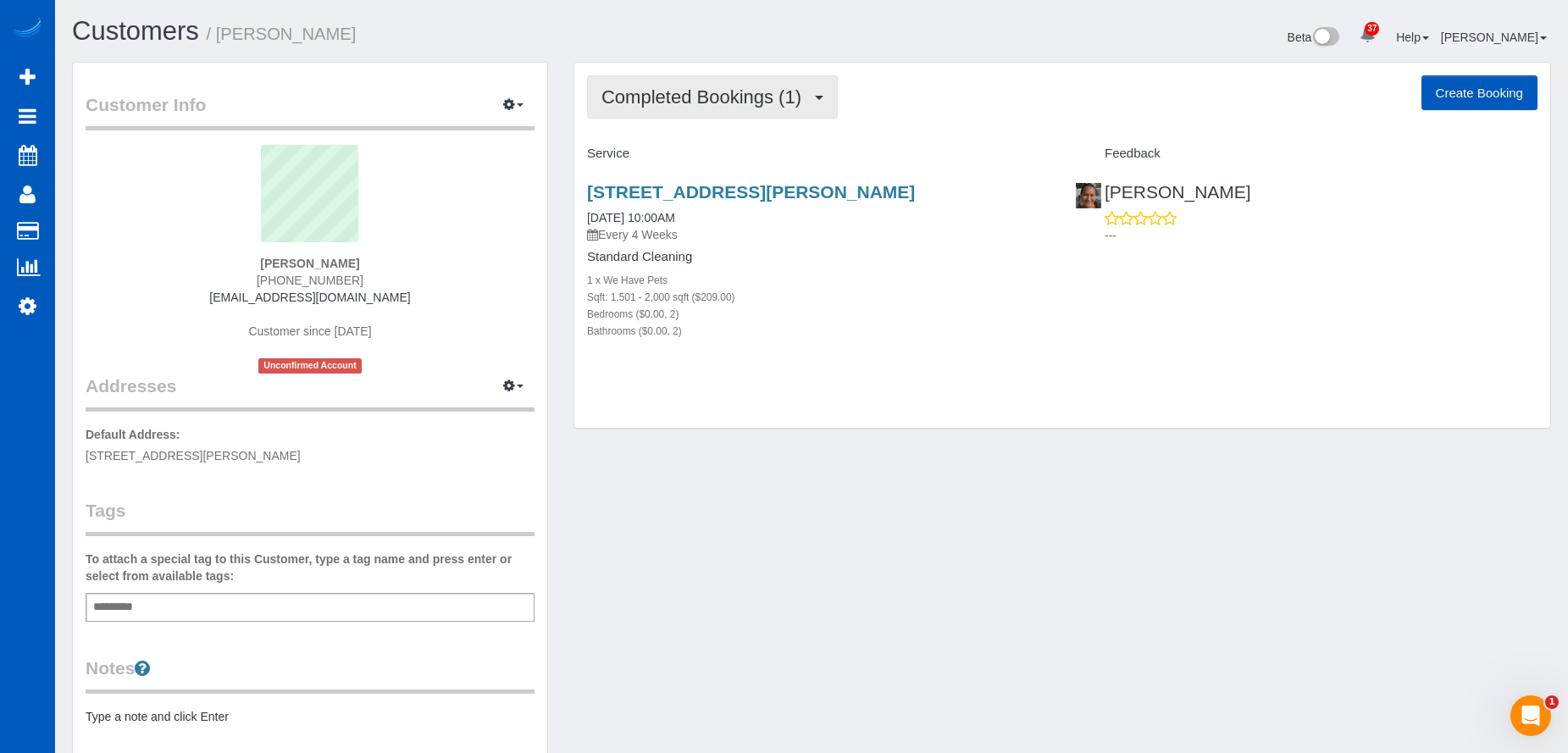
click at [683, 90] on span "Completed Bookings (1)" at bounding box center [705, 97] width 208 height 21
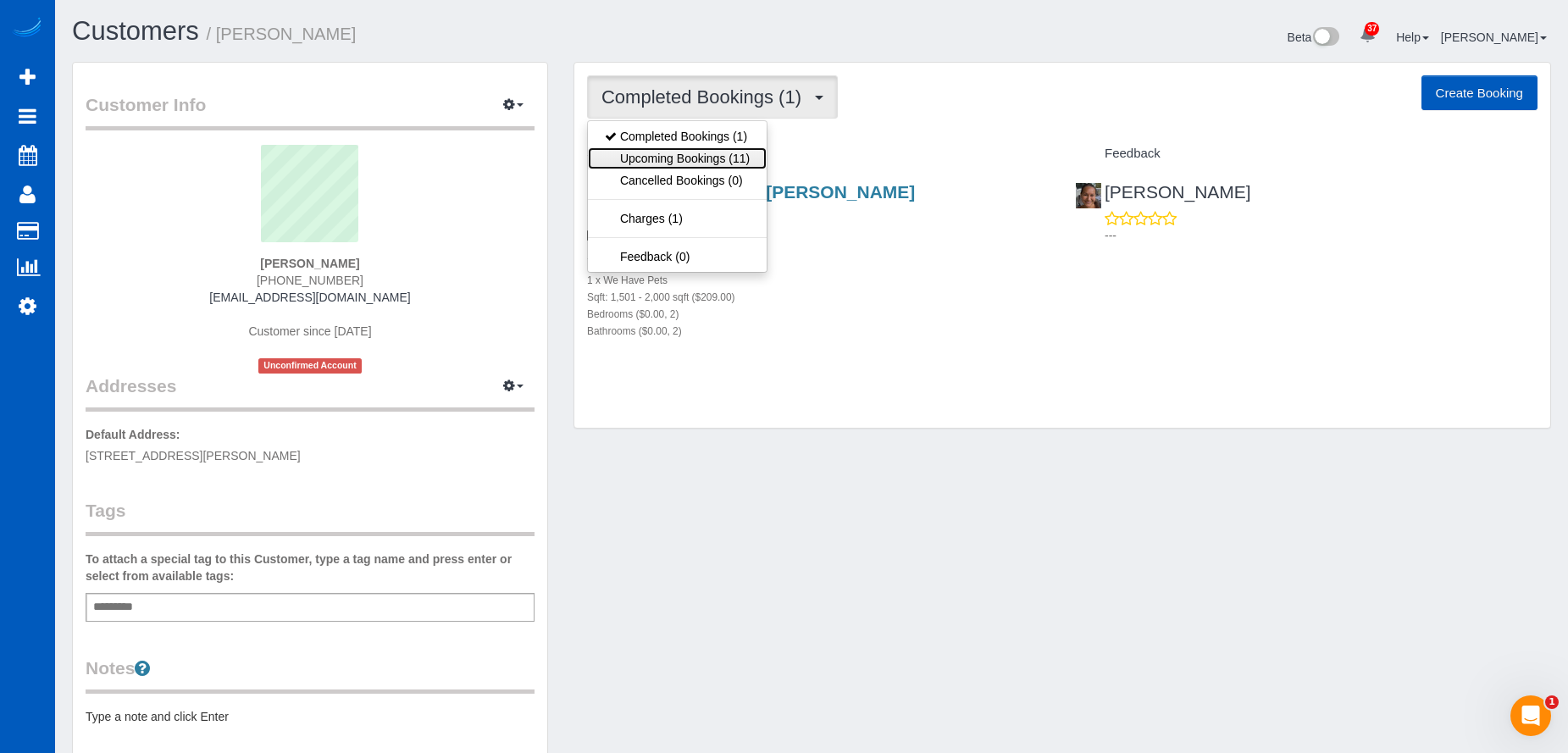
click at [674, 147] on link "Upcoming Bookings (11)" at bounding box center [677, 158] width 179 height 22
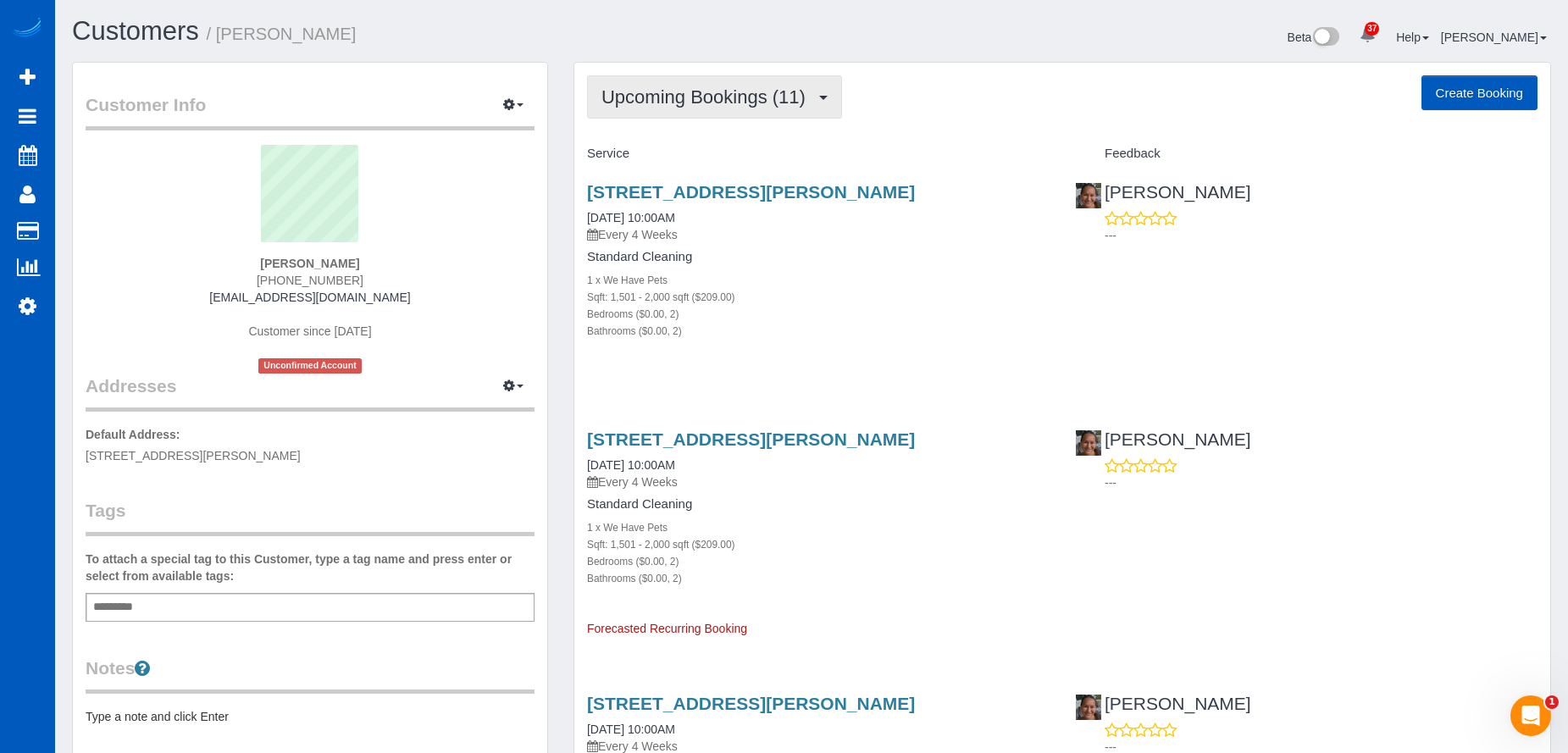
click at [787, 110] on button "Upcoming Bookings (11)" at bounding box center [714, 97] width 255 height 43
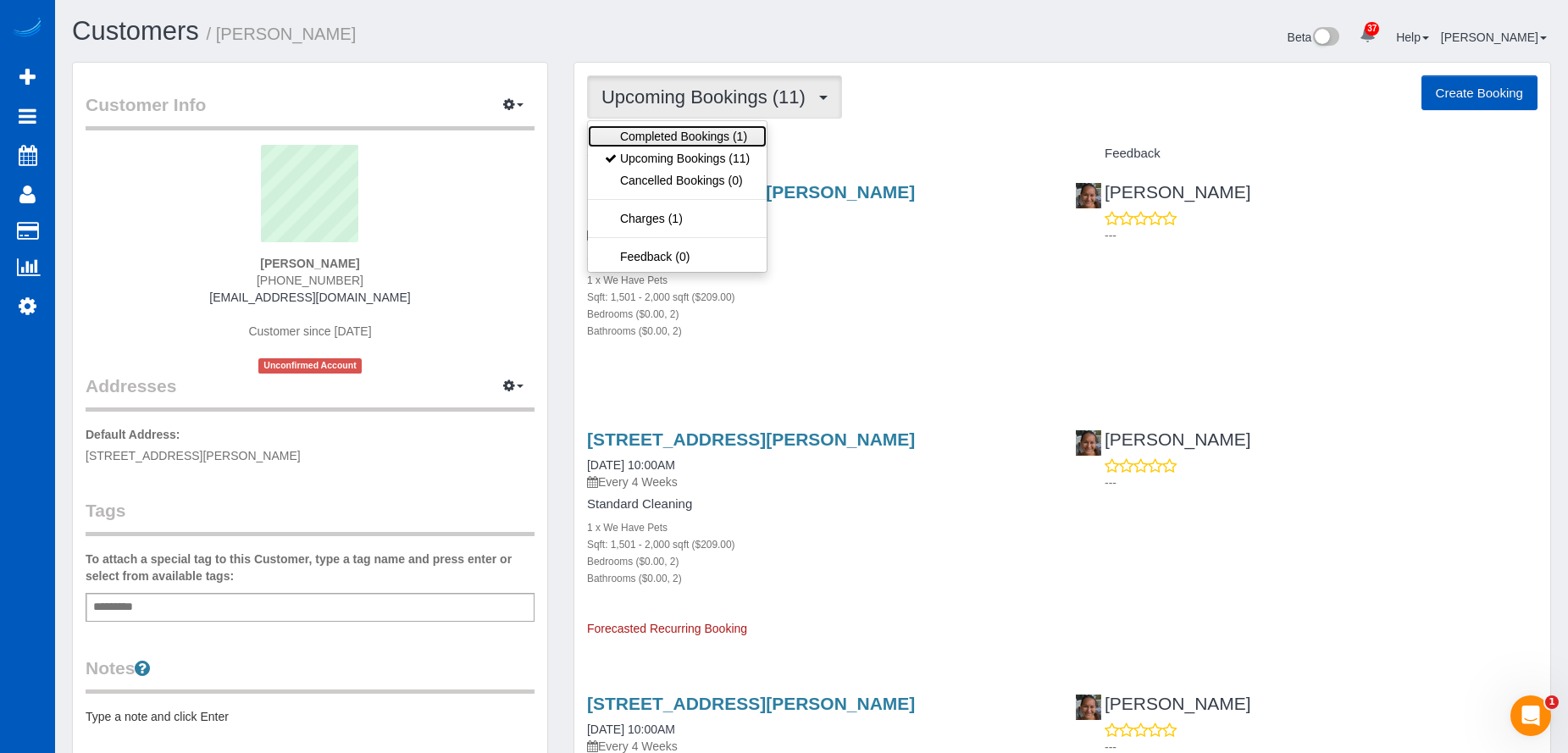
click at [716, 133] on link "Completed Bookings (1)" at bounding box center [677, 136] width 179 height 22
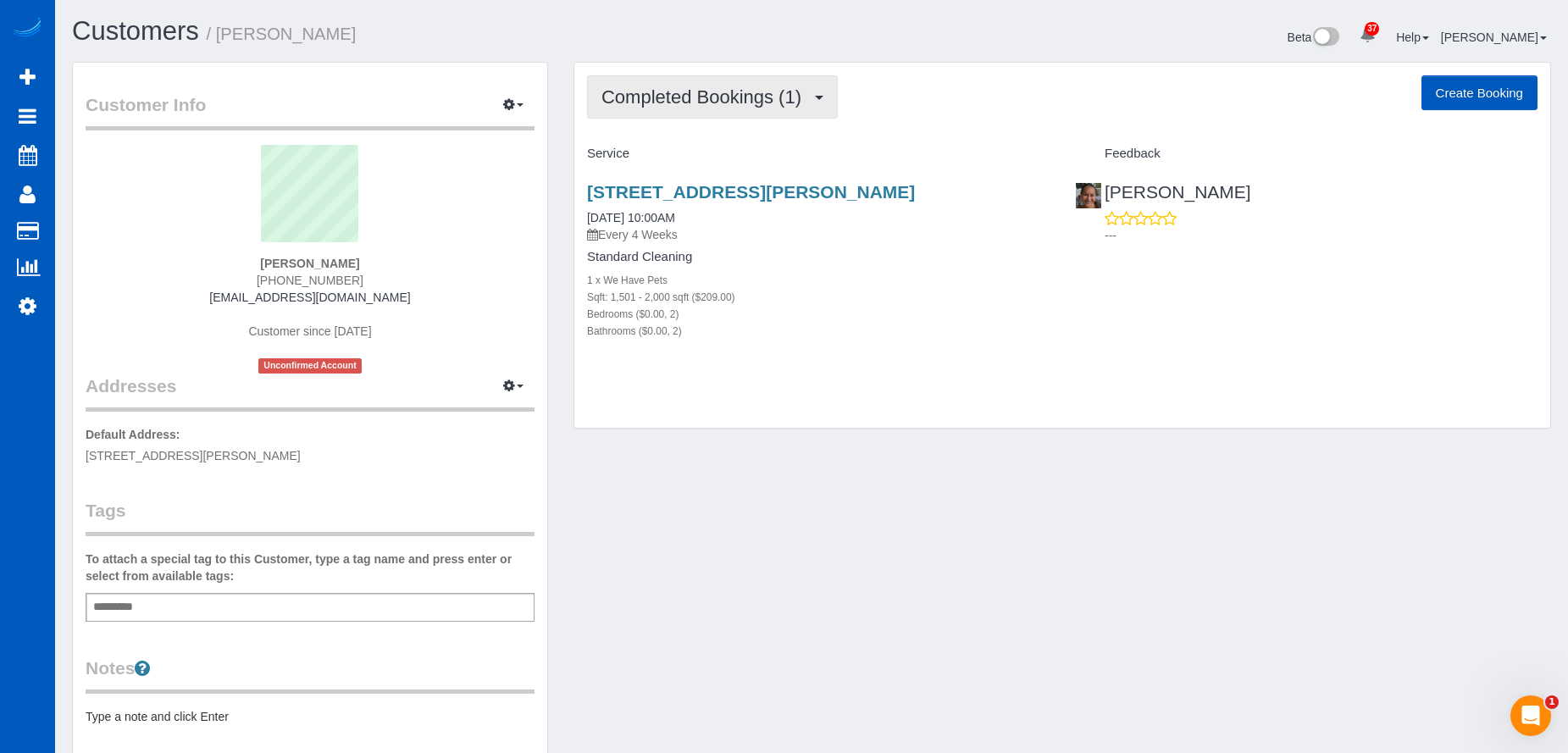
click at [737, 98] on span "Completed Bookings (1)" at bounding box center [705, 97] width 208 height 21
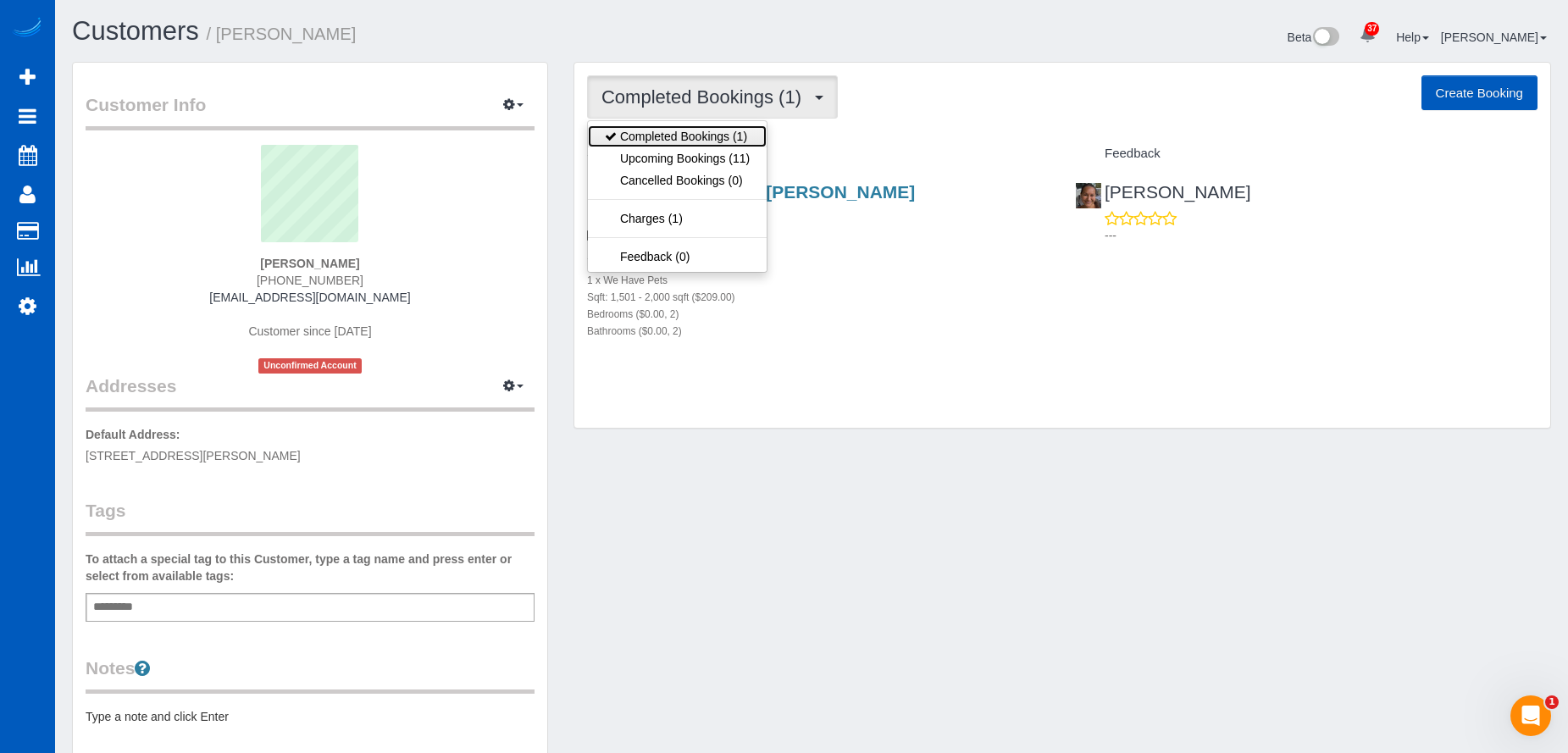
click at [712, 146] on link "Completed Bookings (1)" at bounding box center [677, 136] width 179 height 22
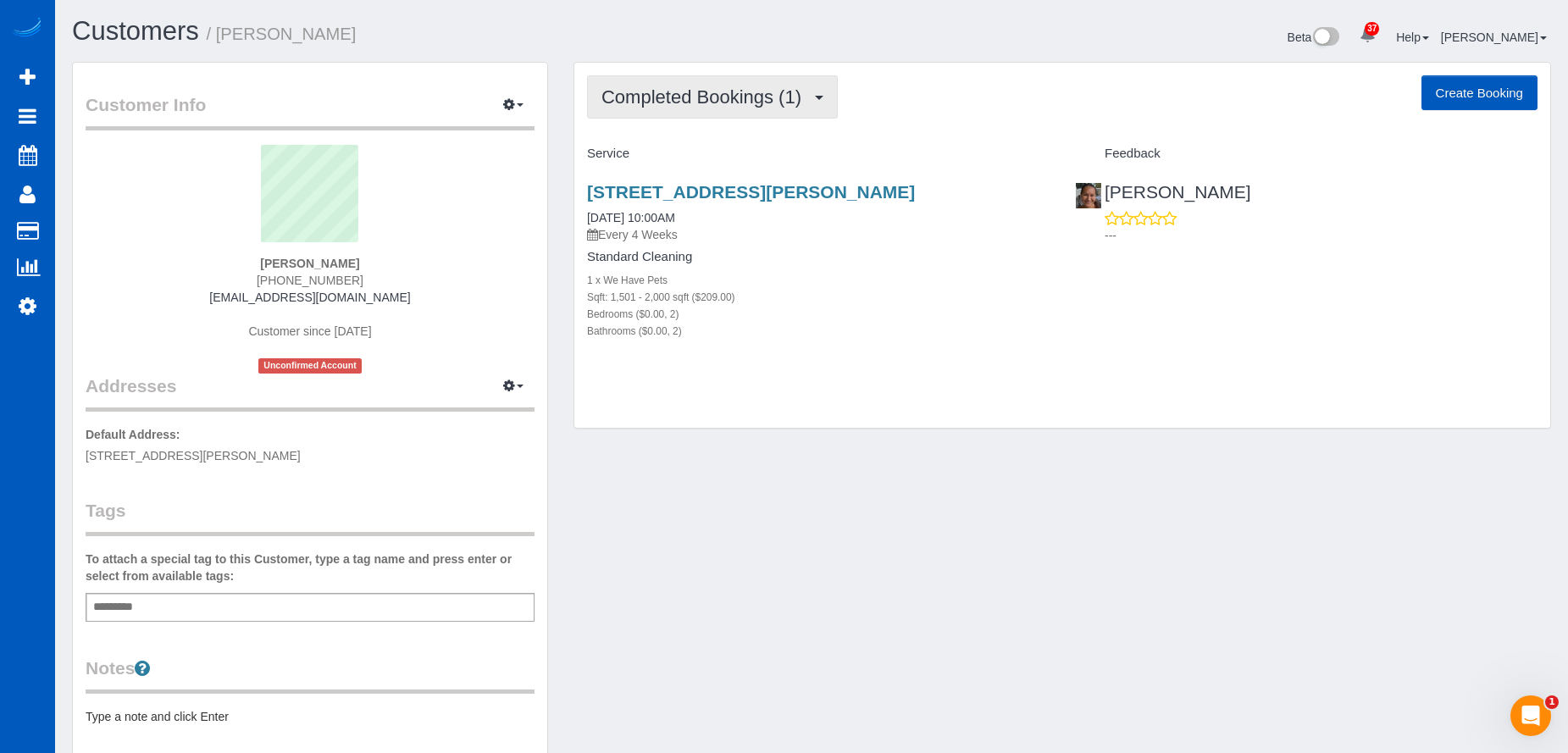
click at [746, 90] on span "Completed Bookings (1)" at bounding box center [705, 97] width 208 height 21
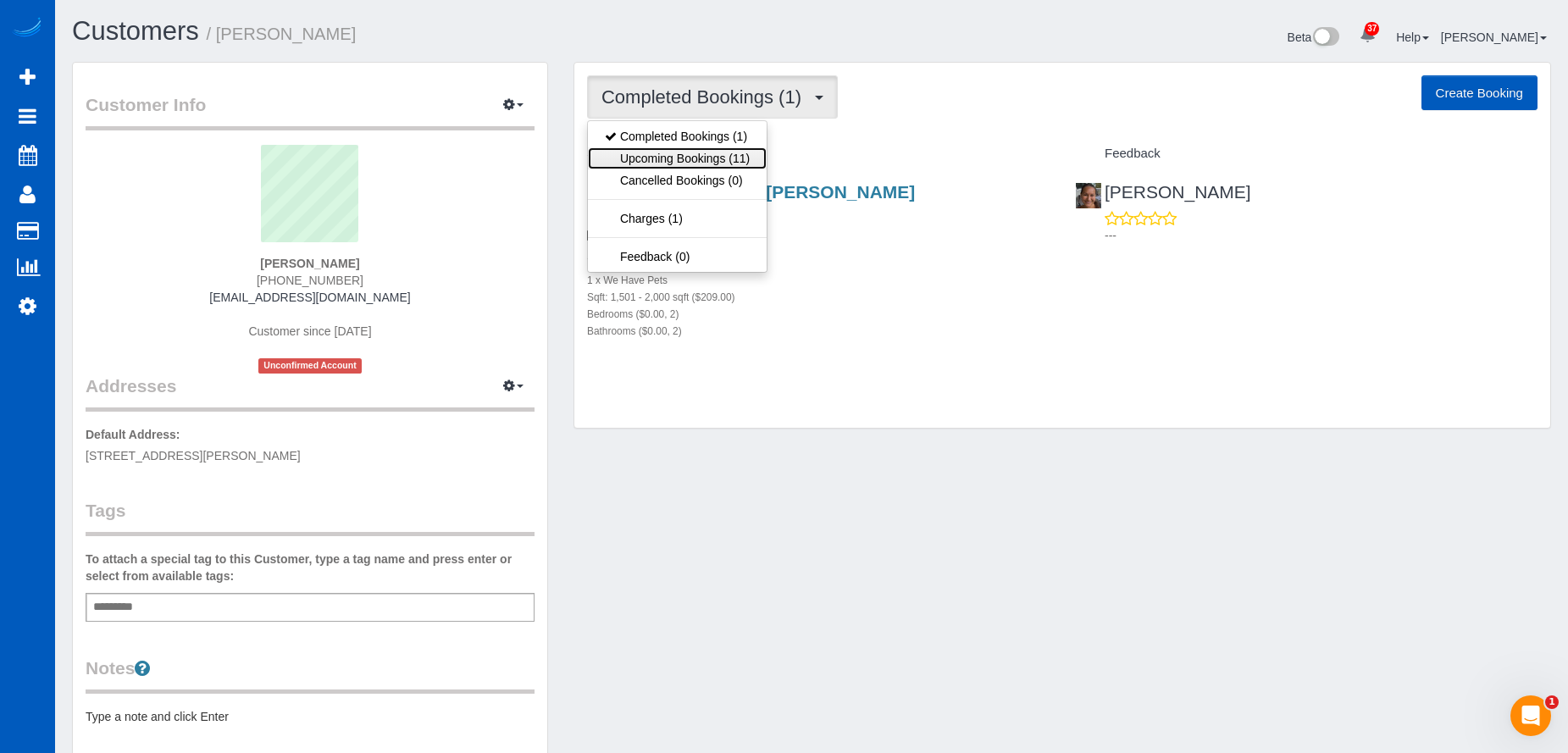
click at [712, 148] on link "Upcoming Bookings (11)" at bounding box center [677, 158] width 179 height 22
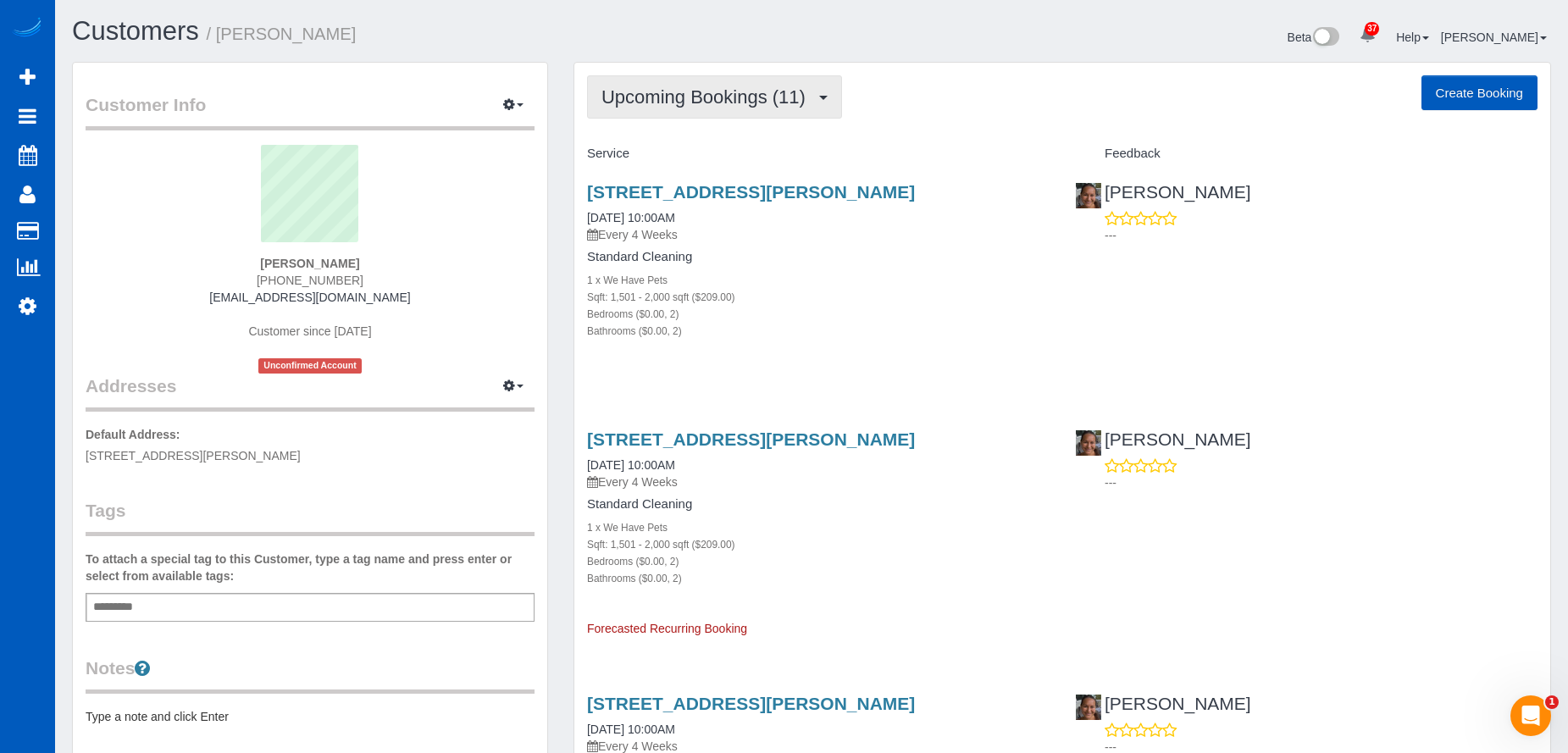
click at [756, 99] on span "Upcoming Bookings (11)" at bounding box center [707, 97] width 212 height 21
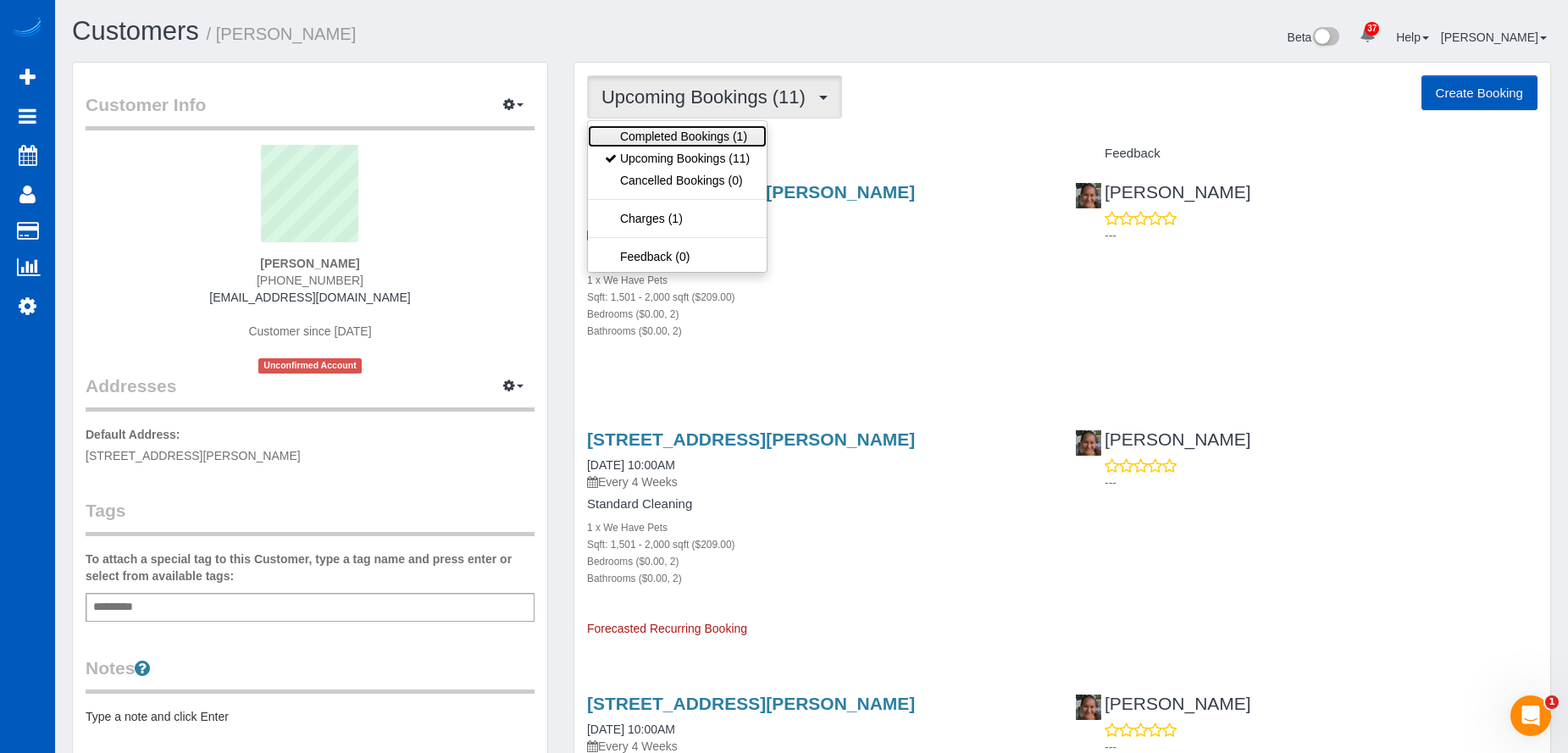
click at [716, 133] on link "Completed Bookings (1)" at bounding box center [677, 136] width 179 height 22
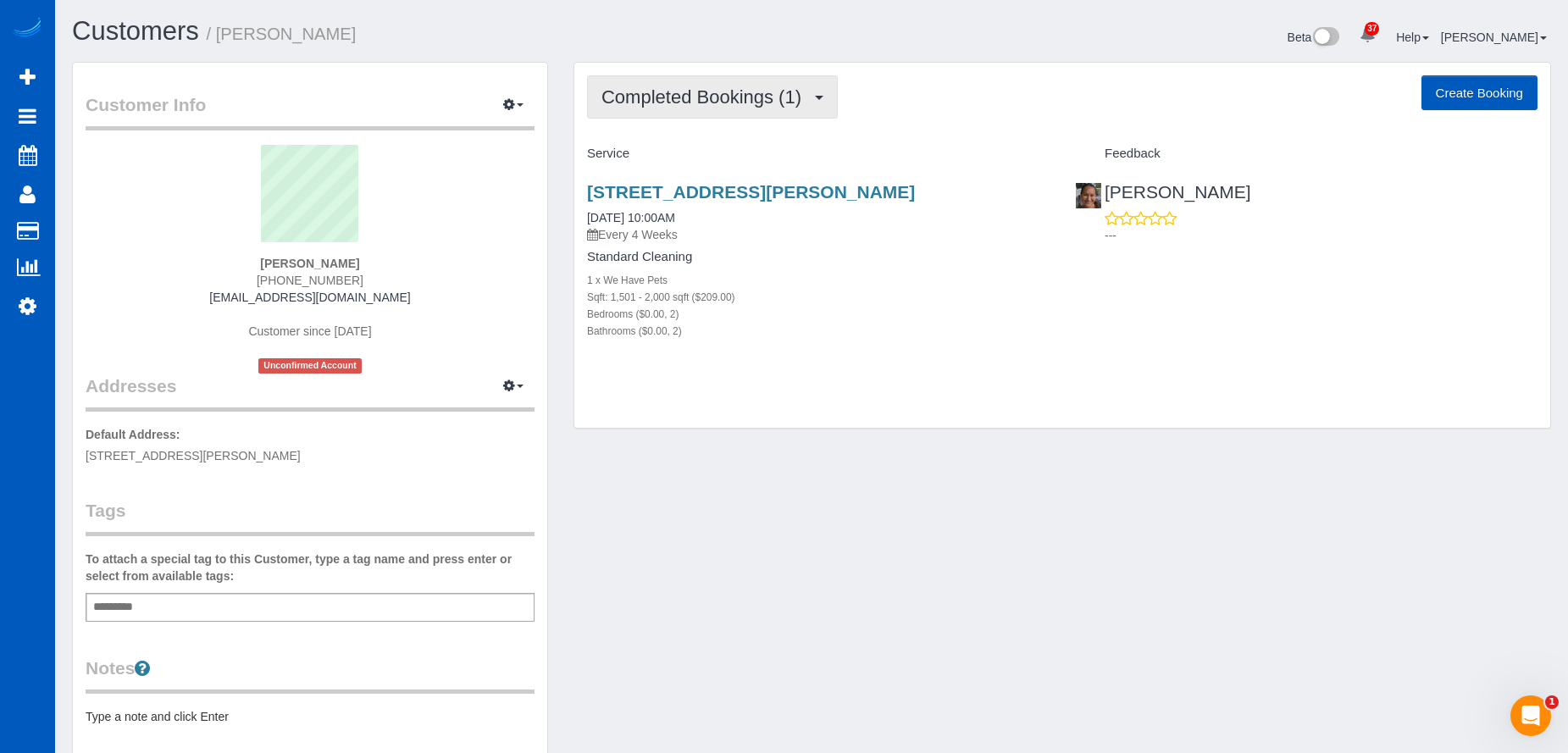
click at [746, 87] on span "Completed Bookings (1)" at bounding box center [705, 97] width 208 height 21
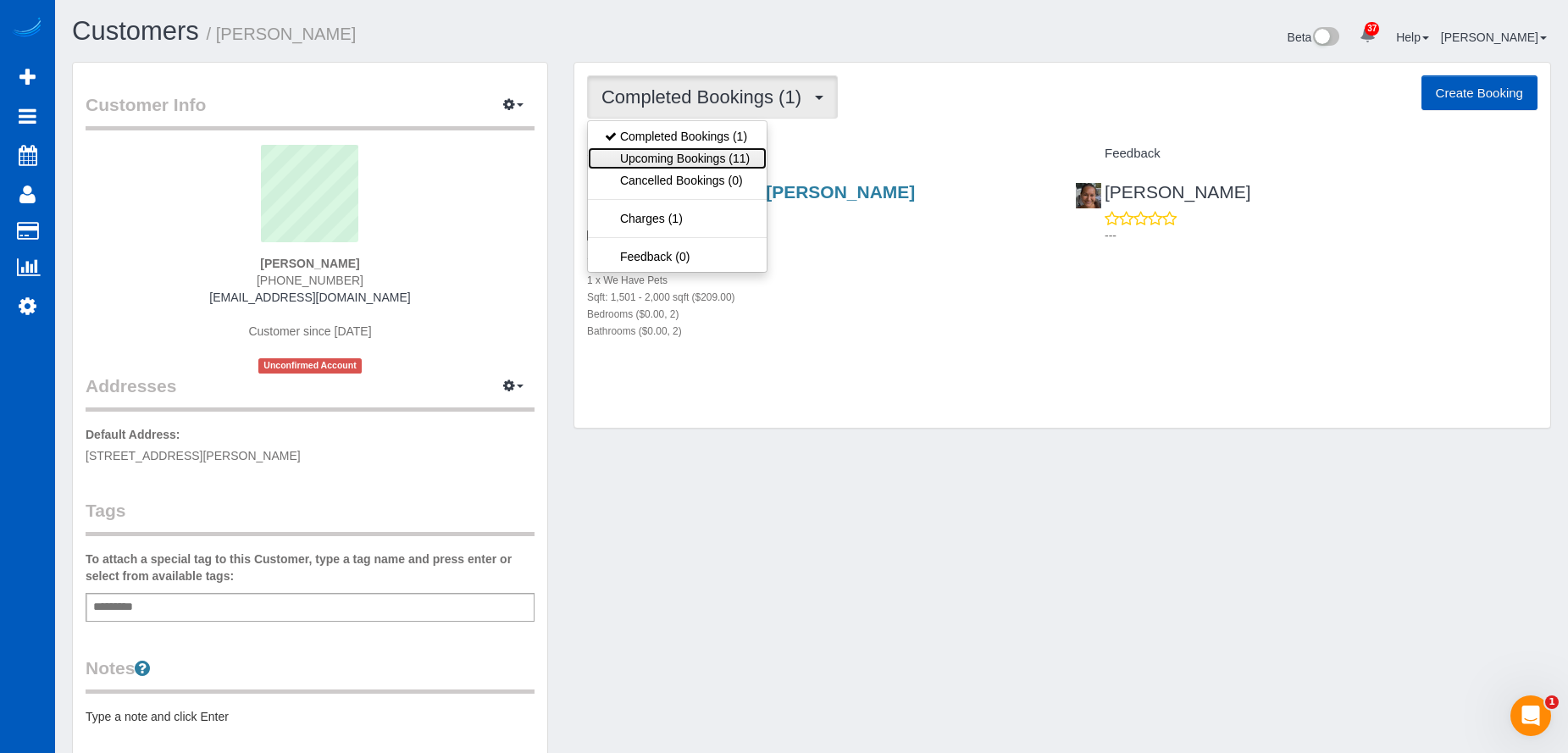
click at [691, 159] on link "Upcoming Bookings (11)" at bounding box center [677, 158] width 179 height 22
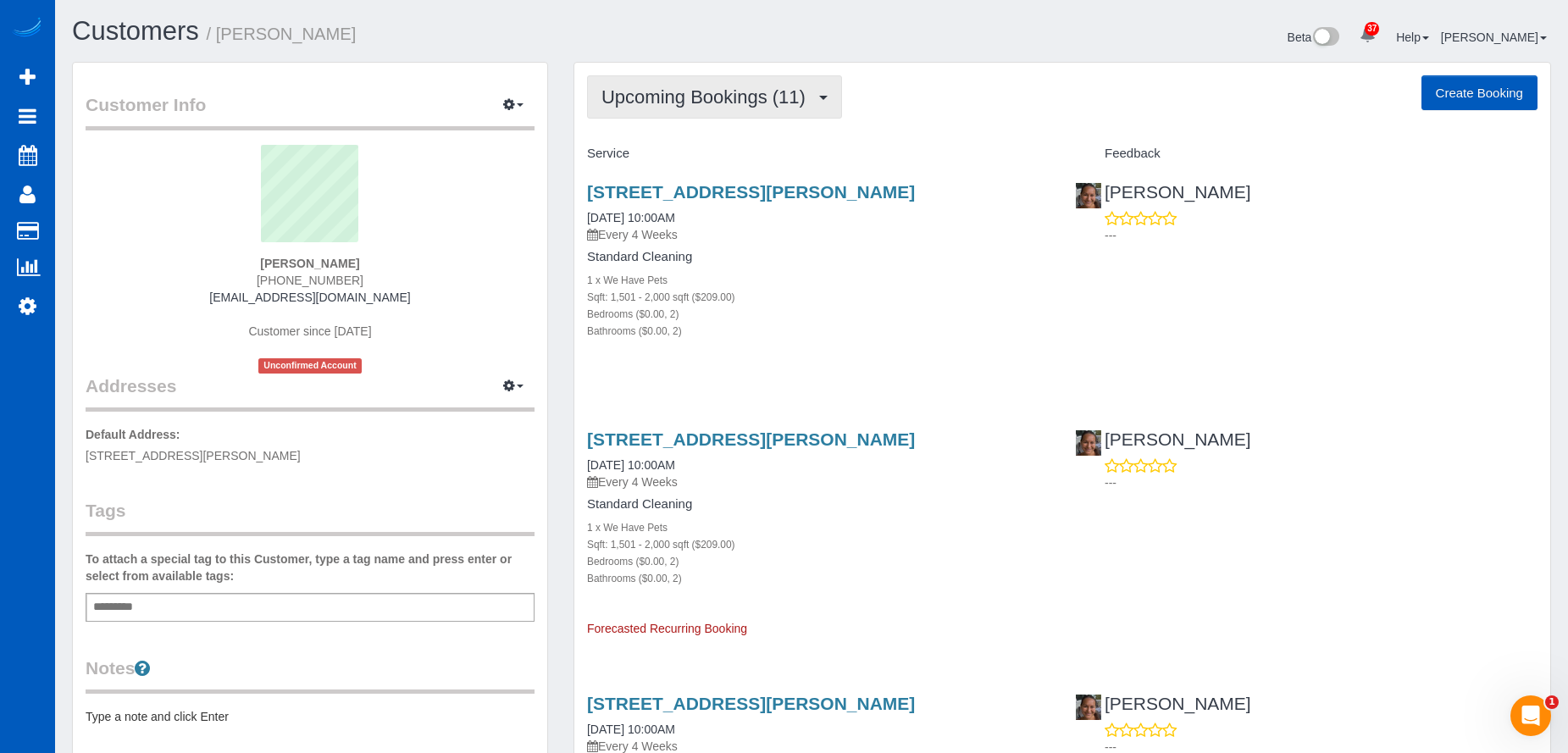
click at [764, 92] on span "Upcoming Bookings (11)" at bounding box center [707, 97] width 212 height 21
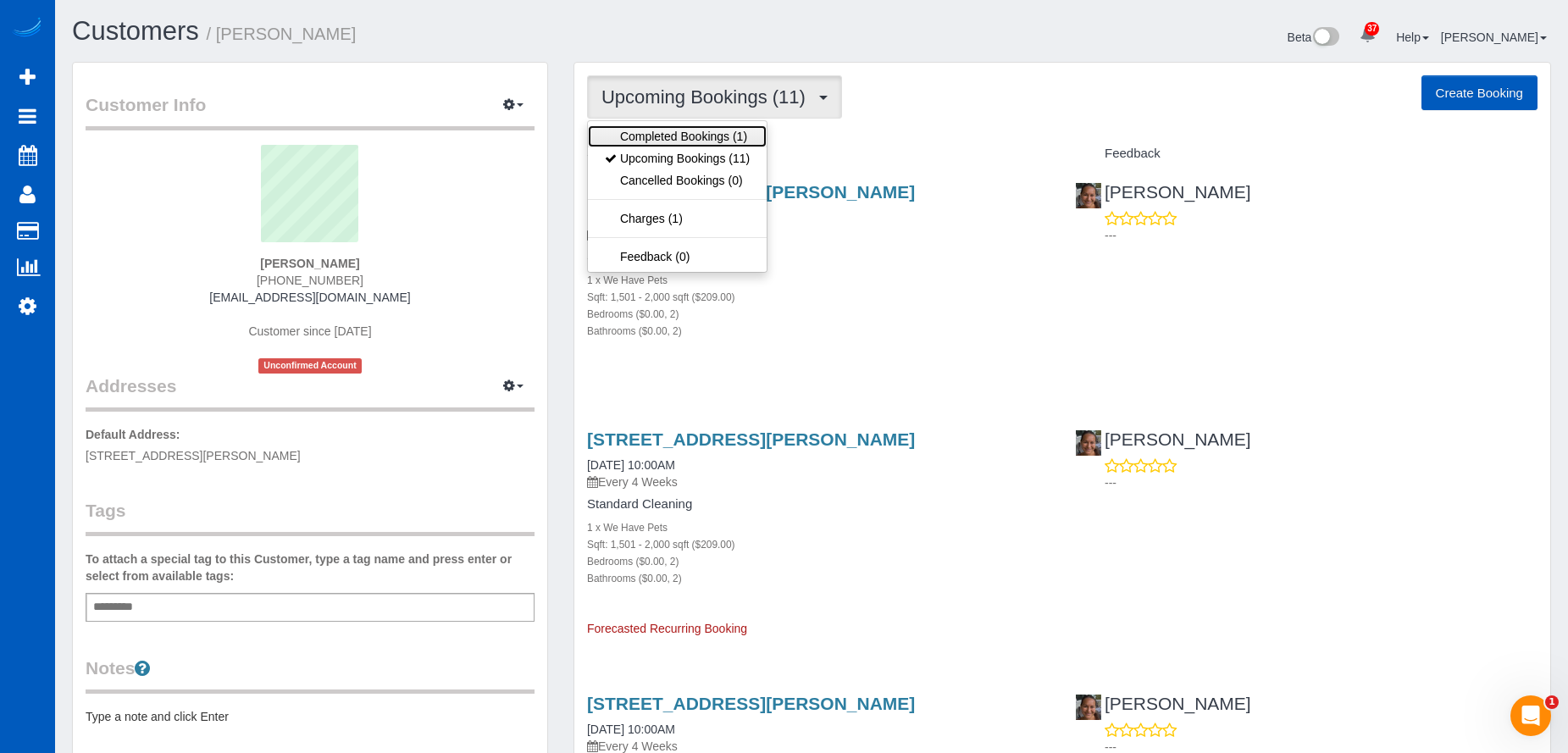
click at [691, 134] on link "Completed Bookings (1)" at bounding box center [677, 136] width 179 height 22
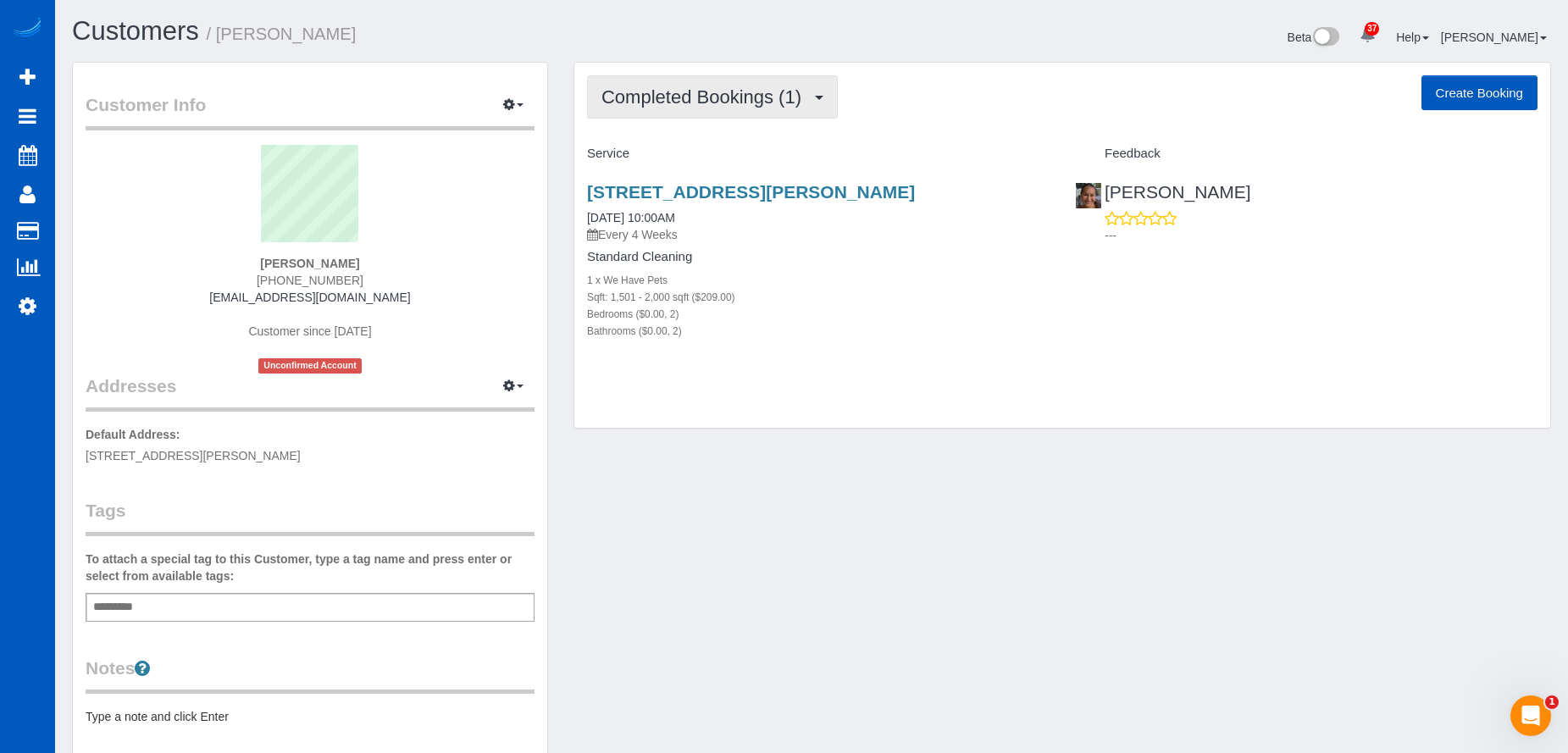
click at [714, 84] on button "Completed Bookings (1)" at bounding box center [712, 97] width 251 height 43
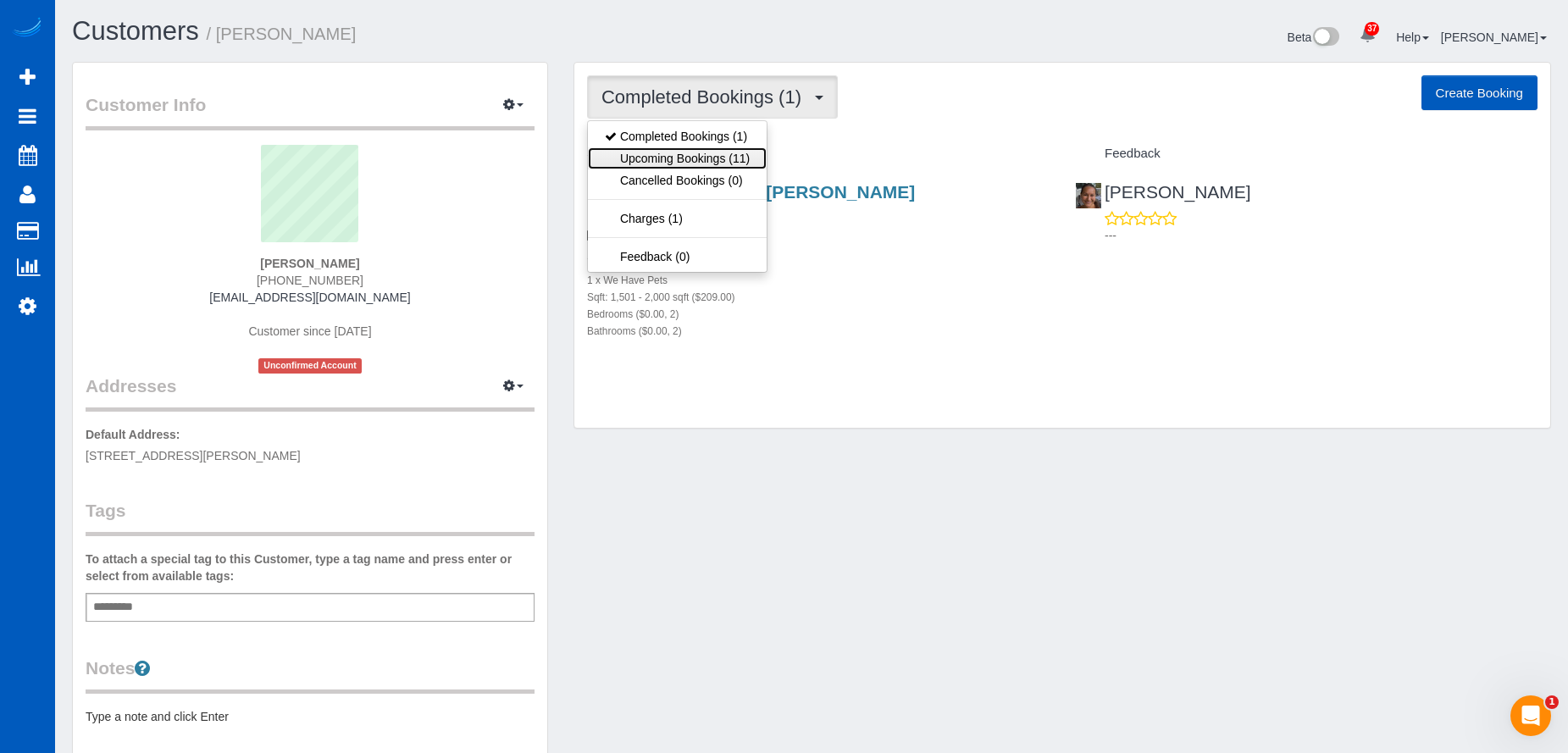
click at [712, 147] on link "Upcoming Bookings (11)" at bounding box center [677, 158] width 179 height 22
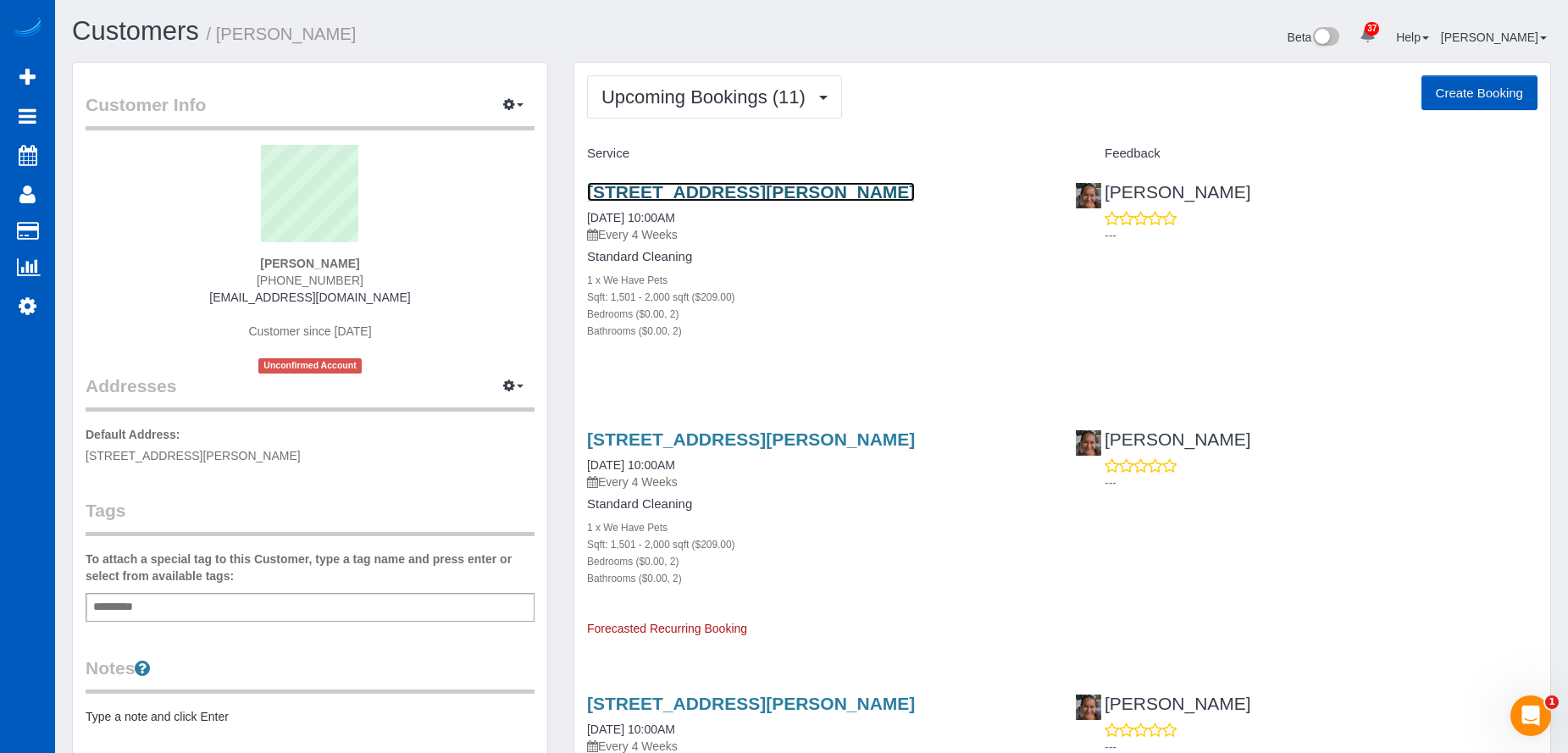
click at [707, 193] on link "4000 S Sherman St, Englewood, CO 80113" at bounding box center [751, 192] width 328 height 19
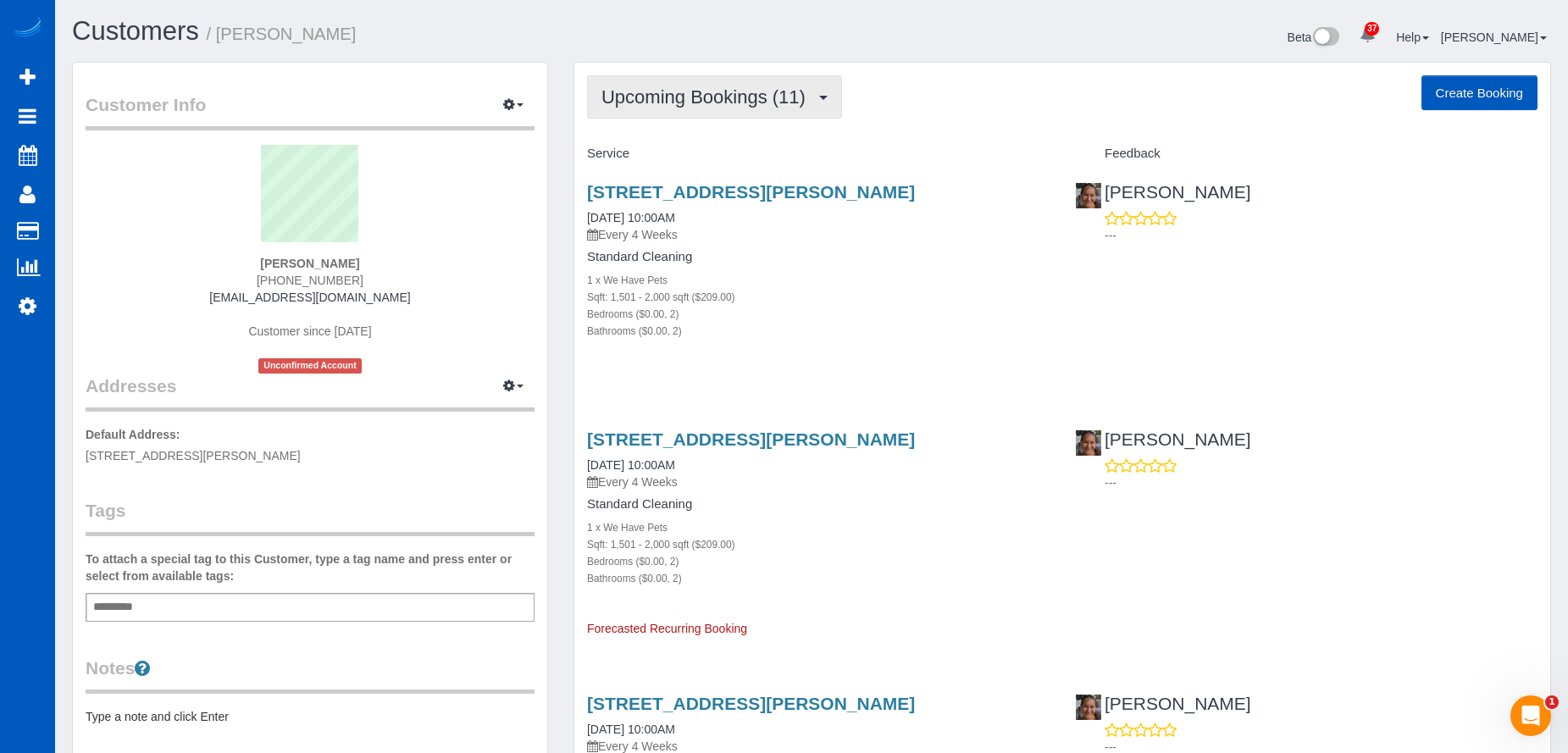
click at [727, 92] on span "Upcoming Bookings (11)" at bounding box center [707, 97] width 212 height 21
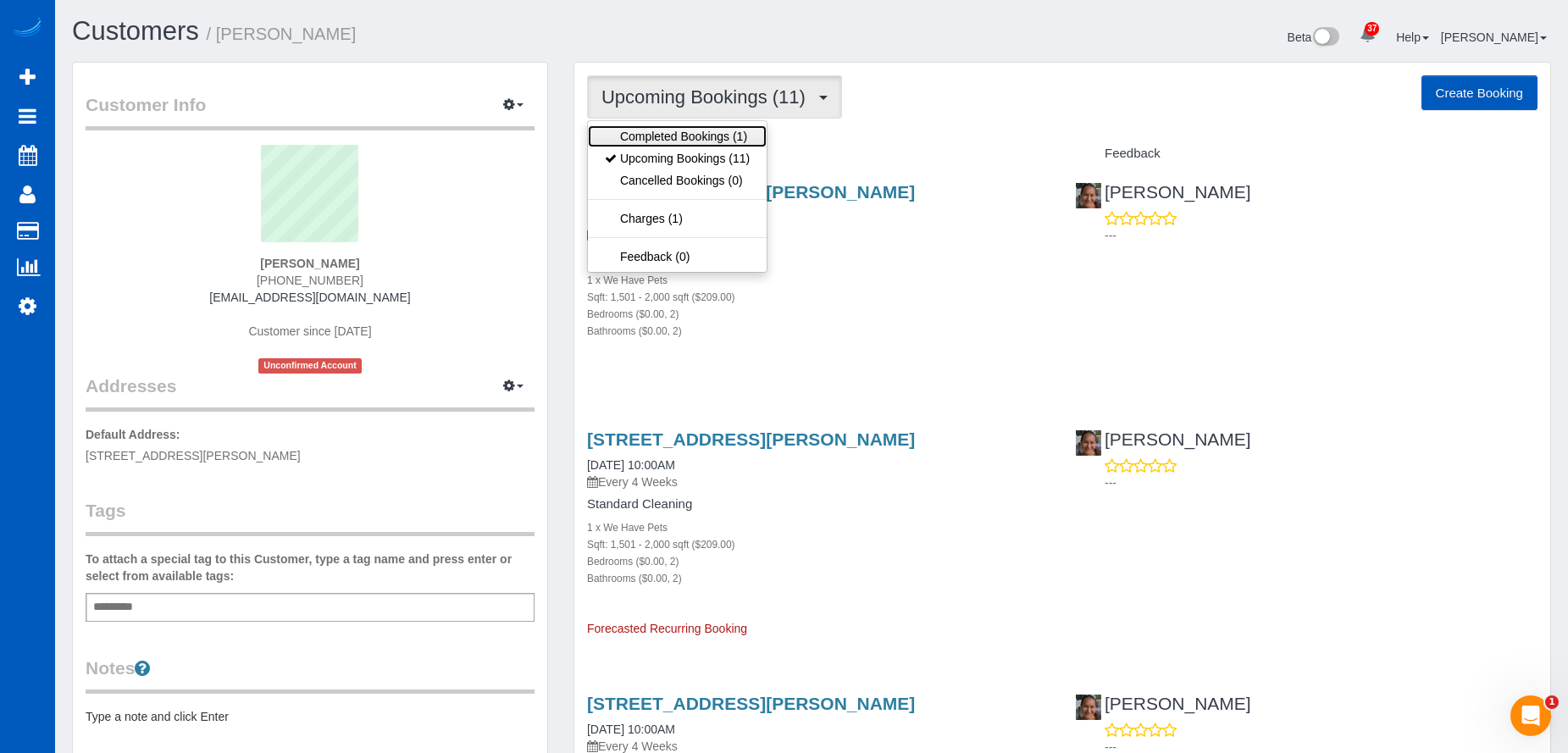
click at [691, 134] on link "Completed Bookings (1)" at bounding box center [677, 136] width 179 height 22
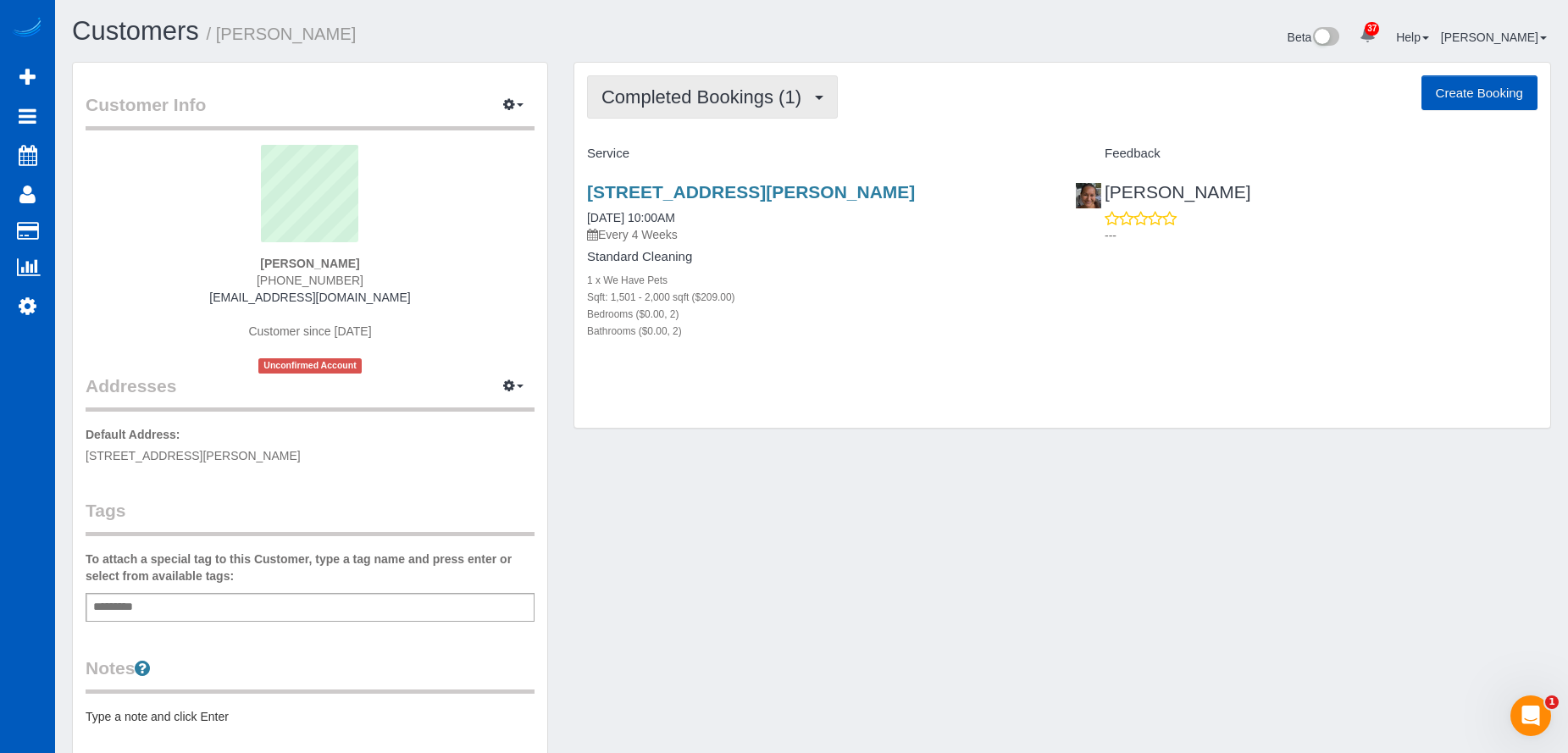
click at [724, 94] on span "Completed Bookings (1)" at bounding box center [705, 97] width 208 height 21
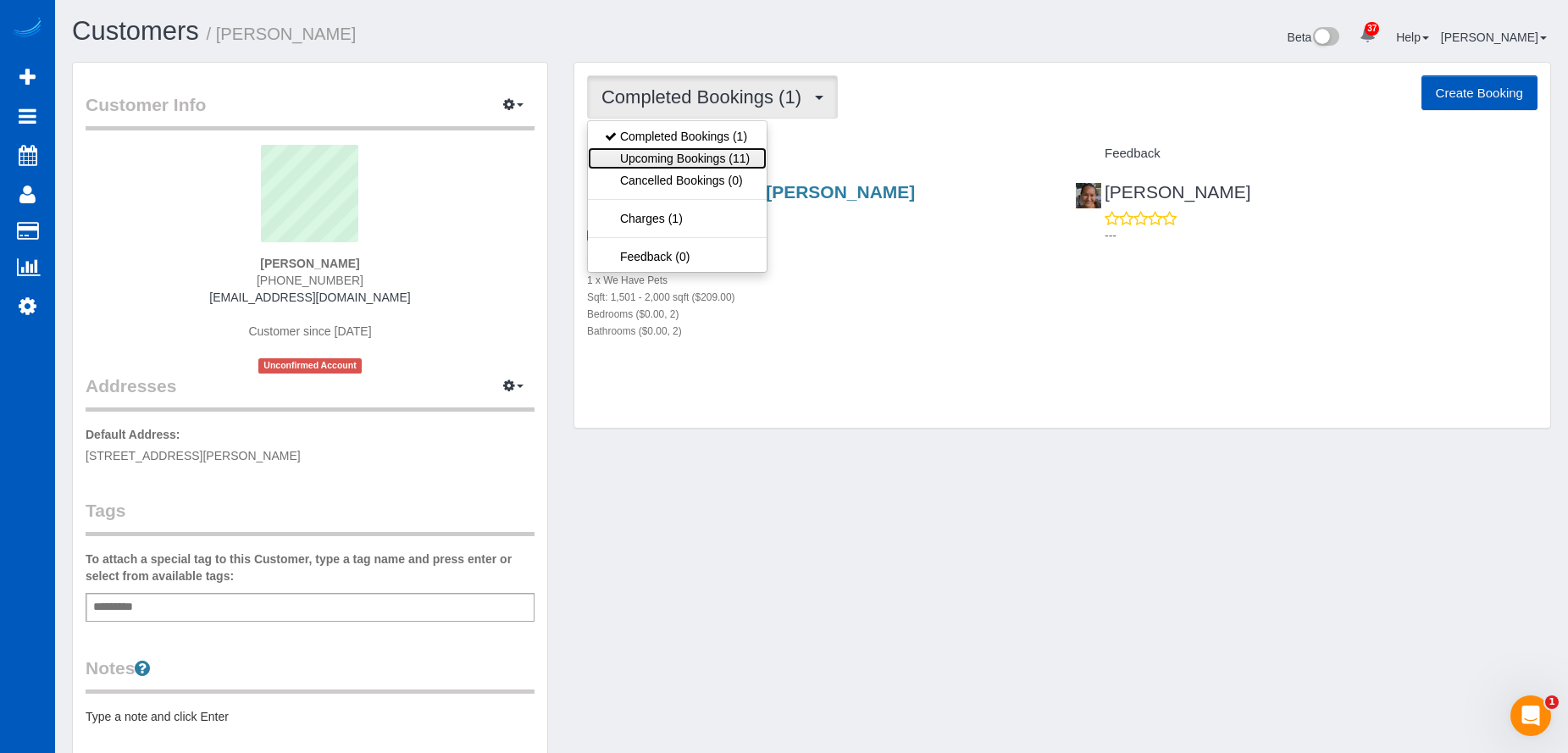
click at [691, 150] on link "Upcoming Bookings (11)" at bounding box center [677, 158] width 179 height 22
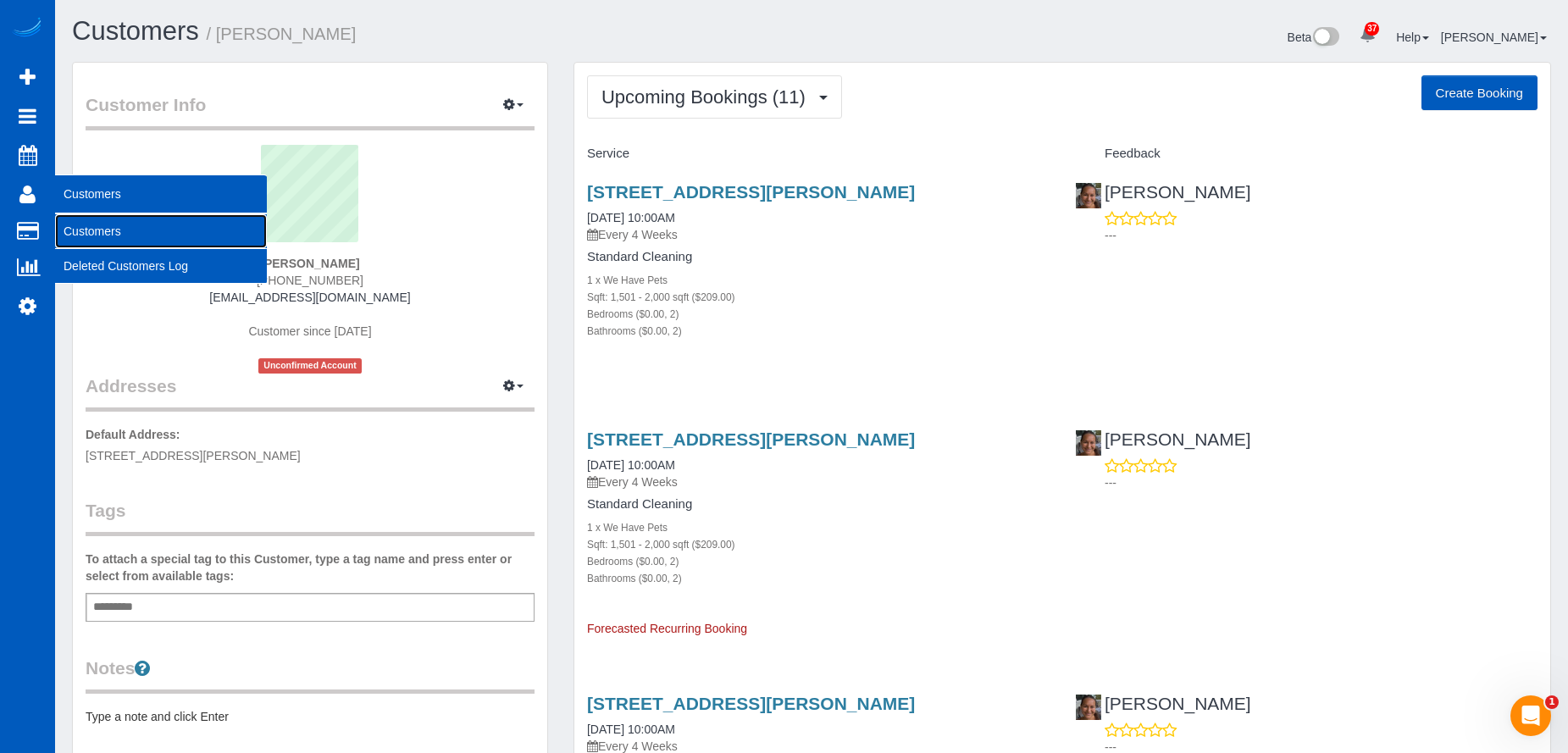
click at [115, 237] on link "Customers" at bounding box center [161, 231] width 211 height 34
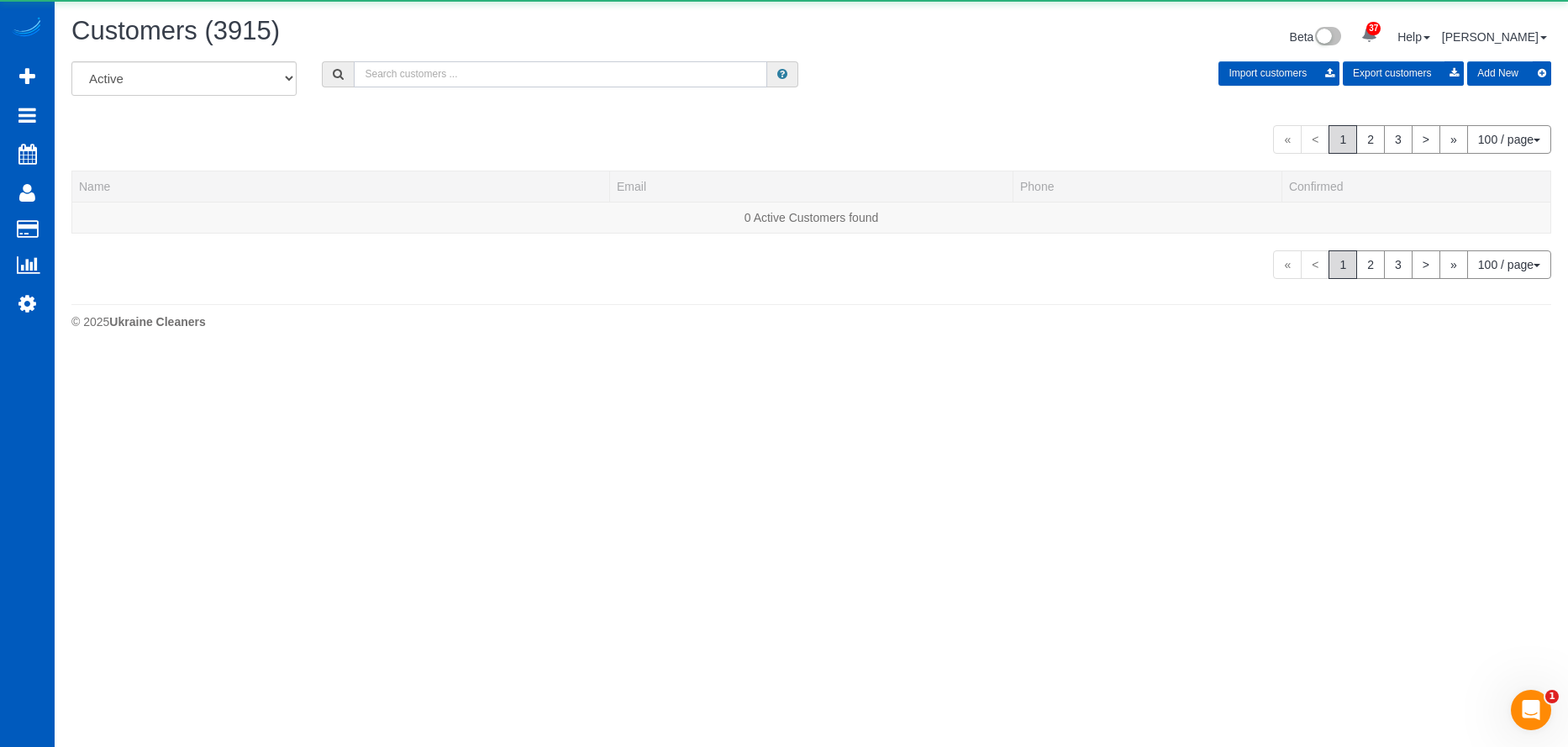
click at [445, 83] on input "text" at bounding box center [560, 74] width 414 height 26
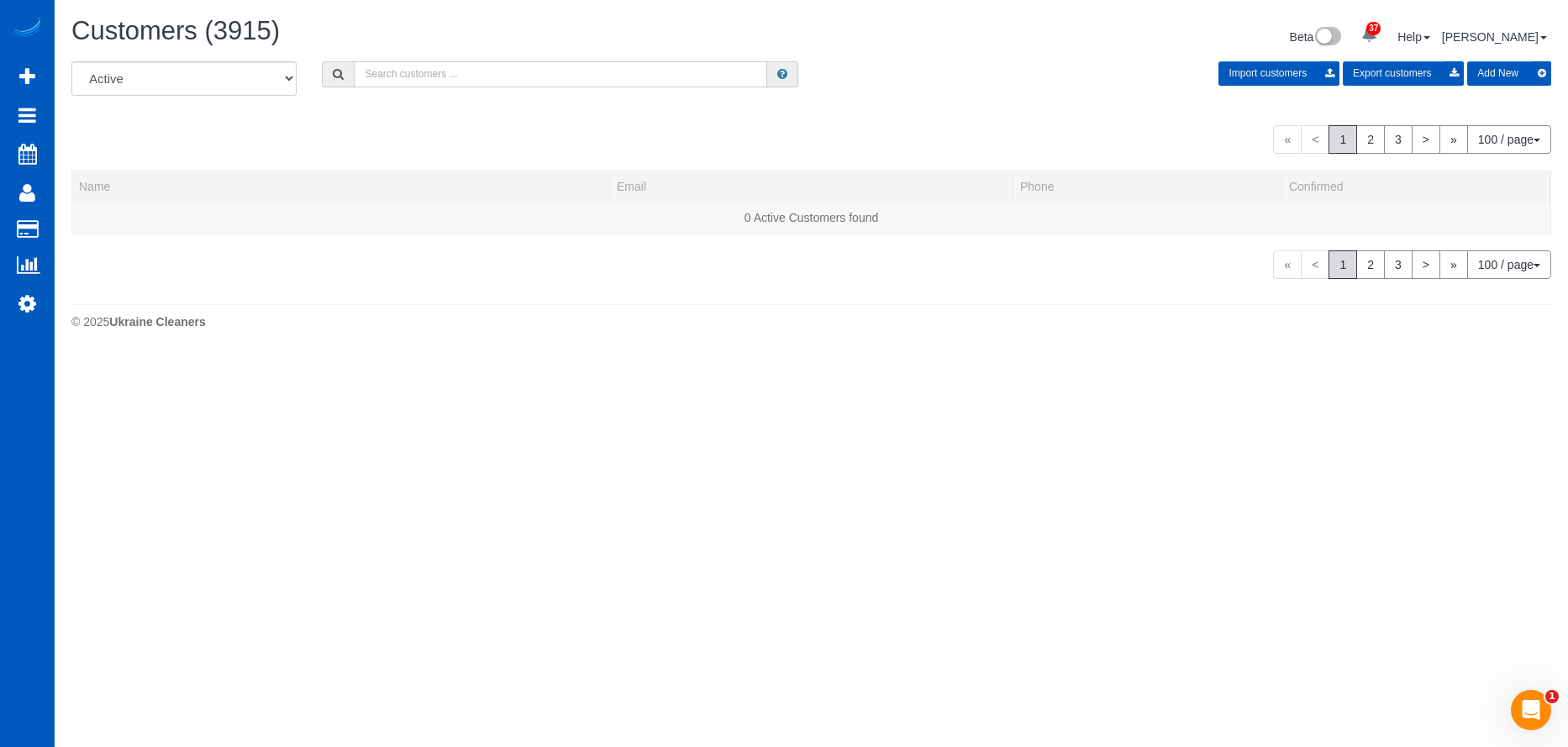
paste input "[EMAIL_ADDRESS][DOMAIN_NAME]"
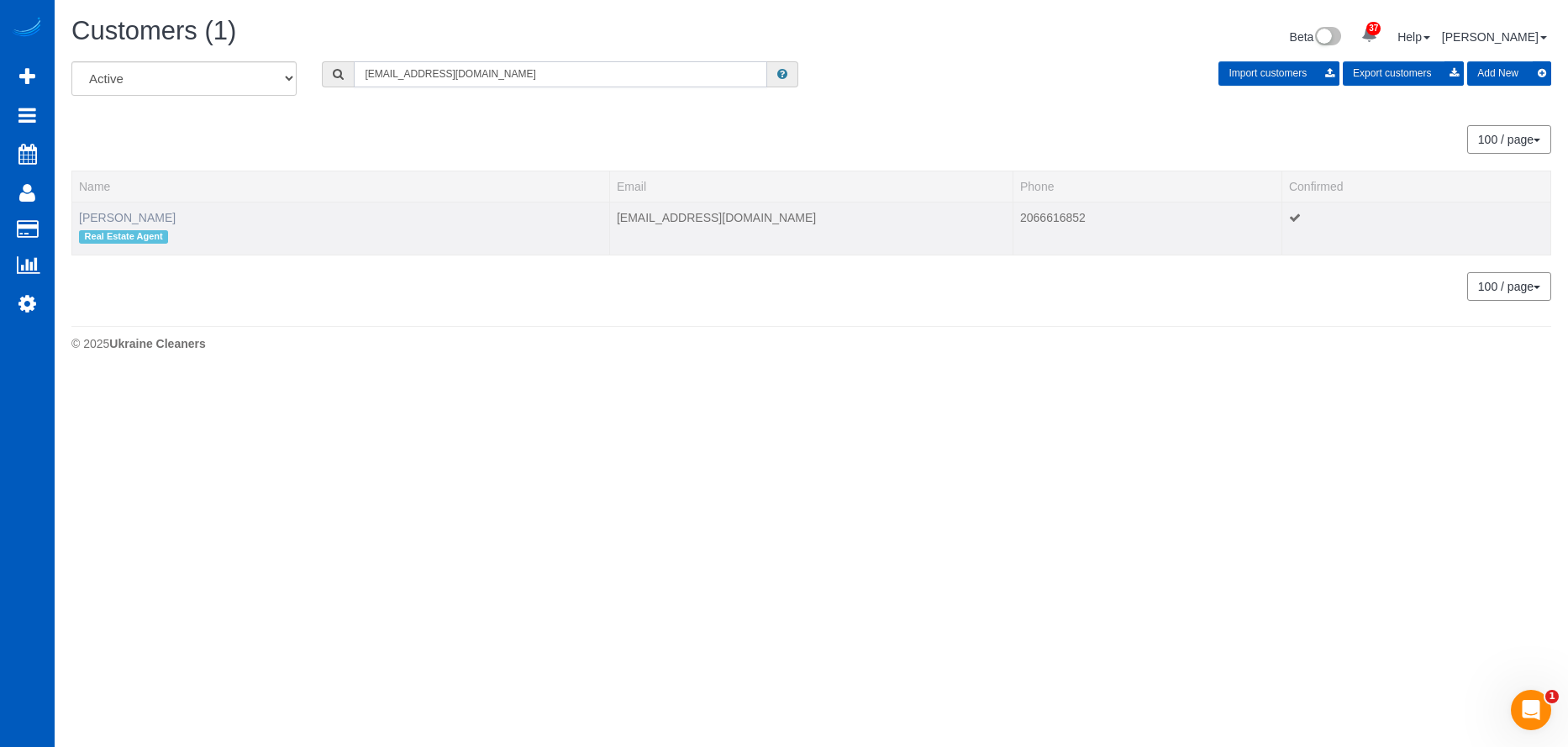
type input "[EMAIL_ADDRESS][DOMAIN_NAME]"
click at [126, 218] on link "Madison Schultz" at bounding box center [127, 217] width 97 height 13
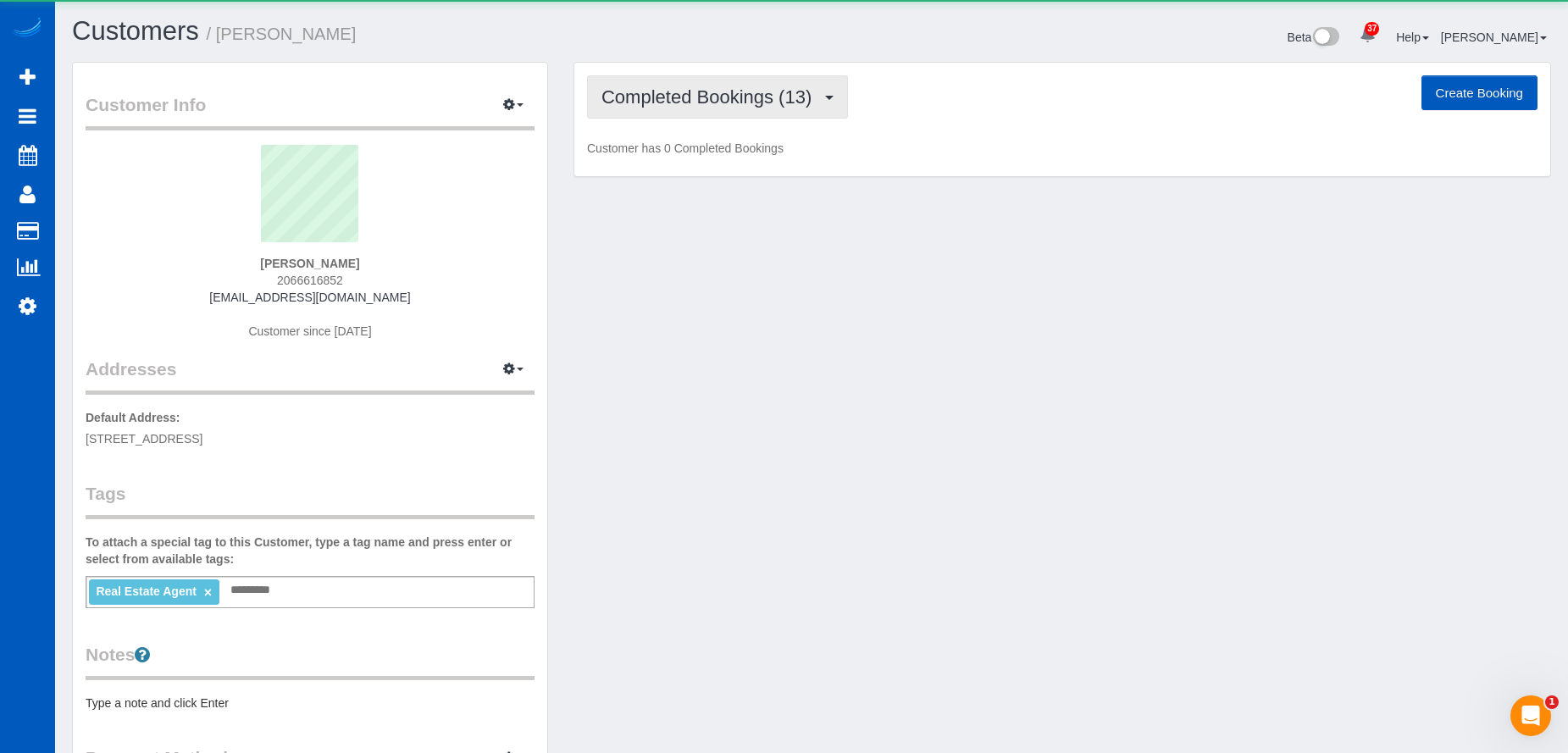
click at [693, 100] on span "Completed Bookings (13)" at bounding box center [710, 97] width 218 height 21
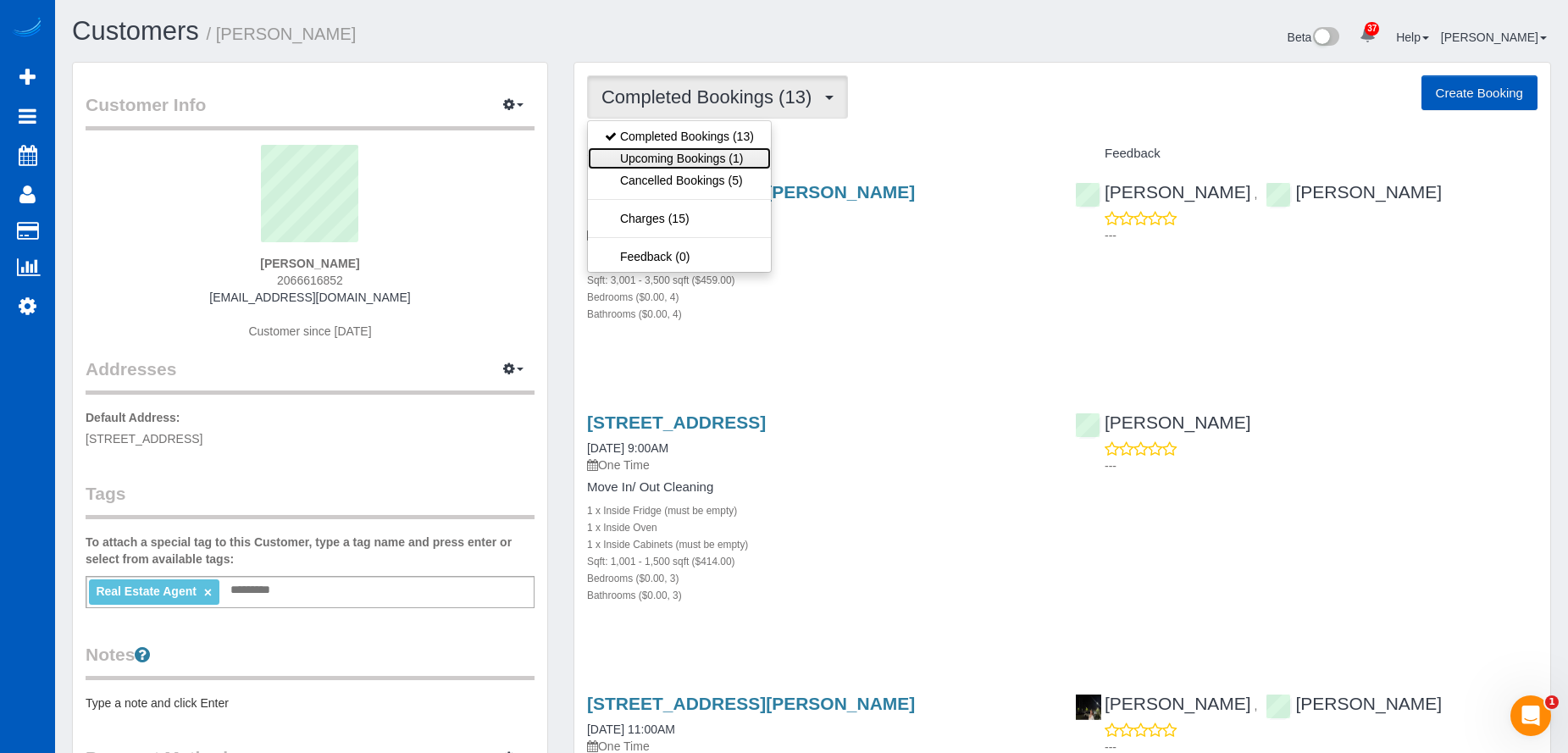
click at [700, 158] on link "Upcoming Bookings (1)" at bounding box center [679, 158] width 183 height 22
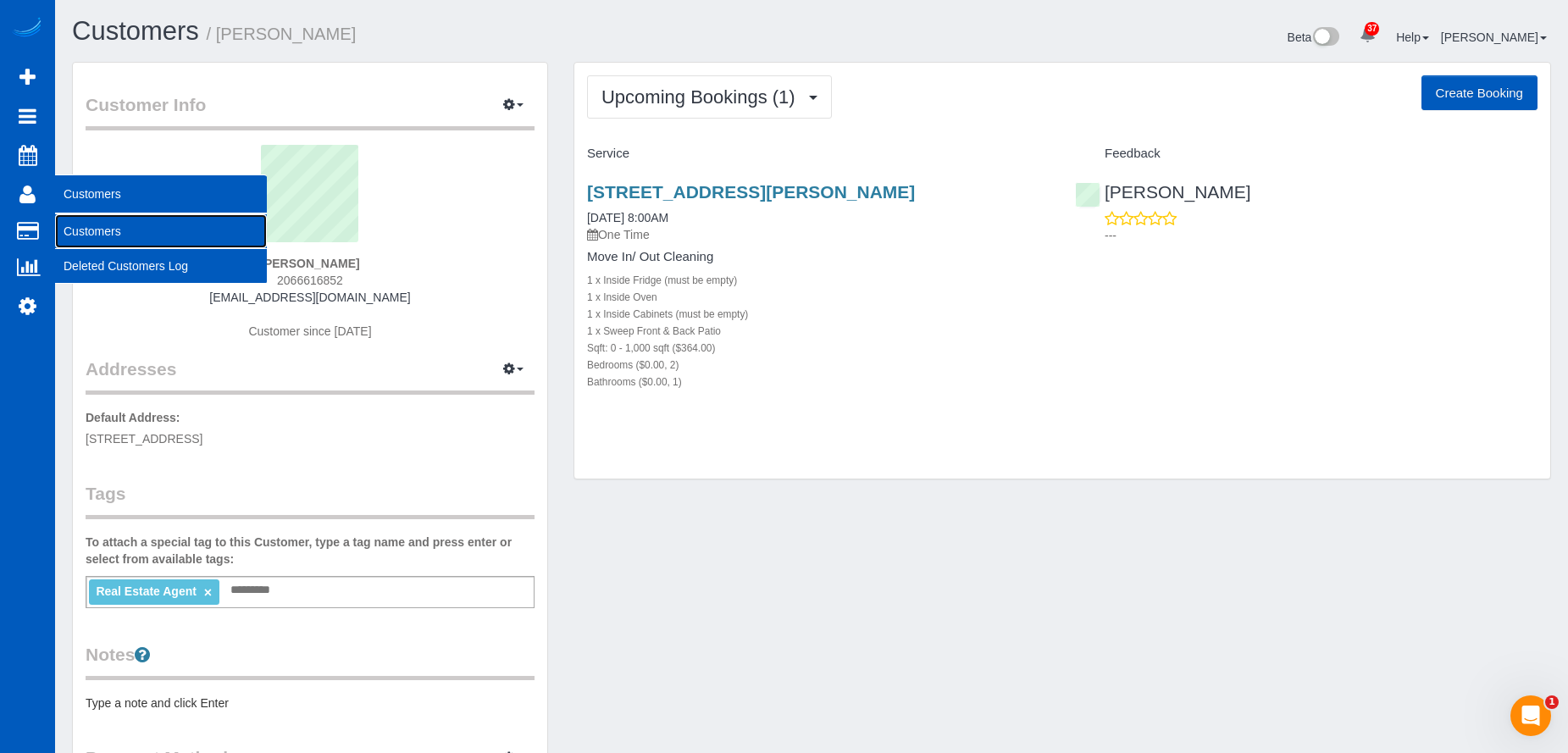
click at [71, 222] on link "Customers" at bounding box center [161, 231] width 211 height 34
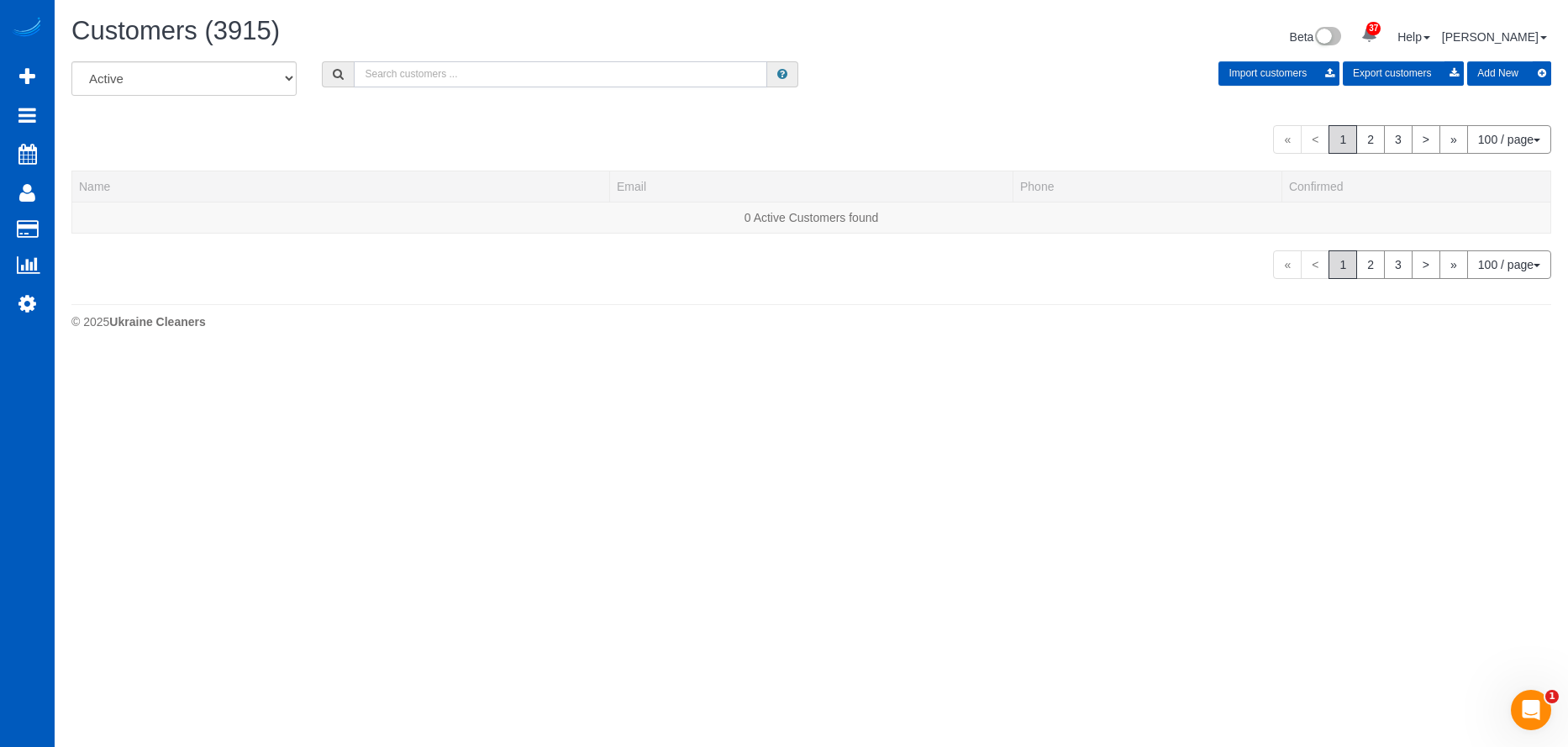
click at [413, 65] on input "text" at bounding box center [560, 74] width 414 height 26
paste input "anniepearse20@gmail.com"
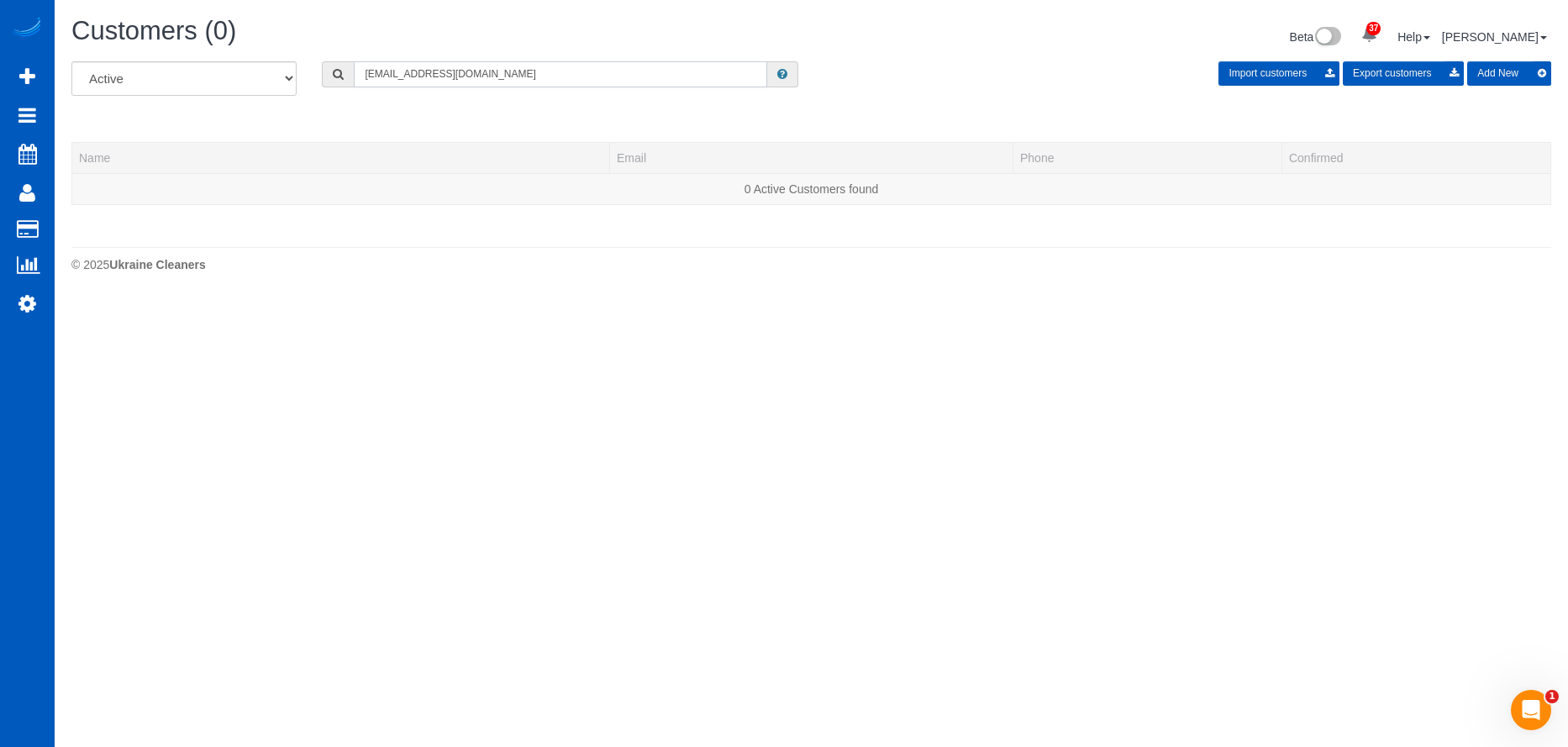
type input "anniepearse20@gmail.com"
click at [1509, 68] on button "Add New" at bounding box center [1509, 73] width 84 height 24
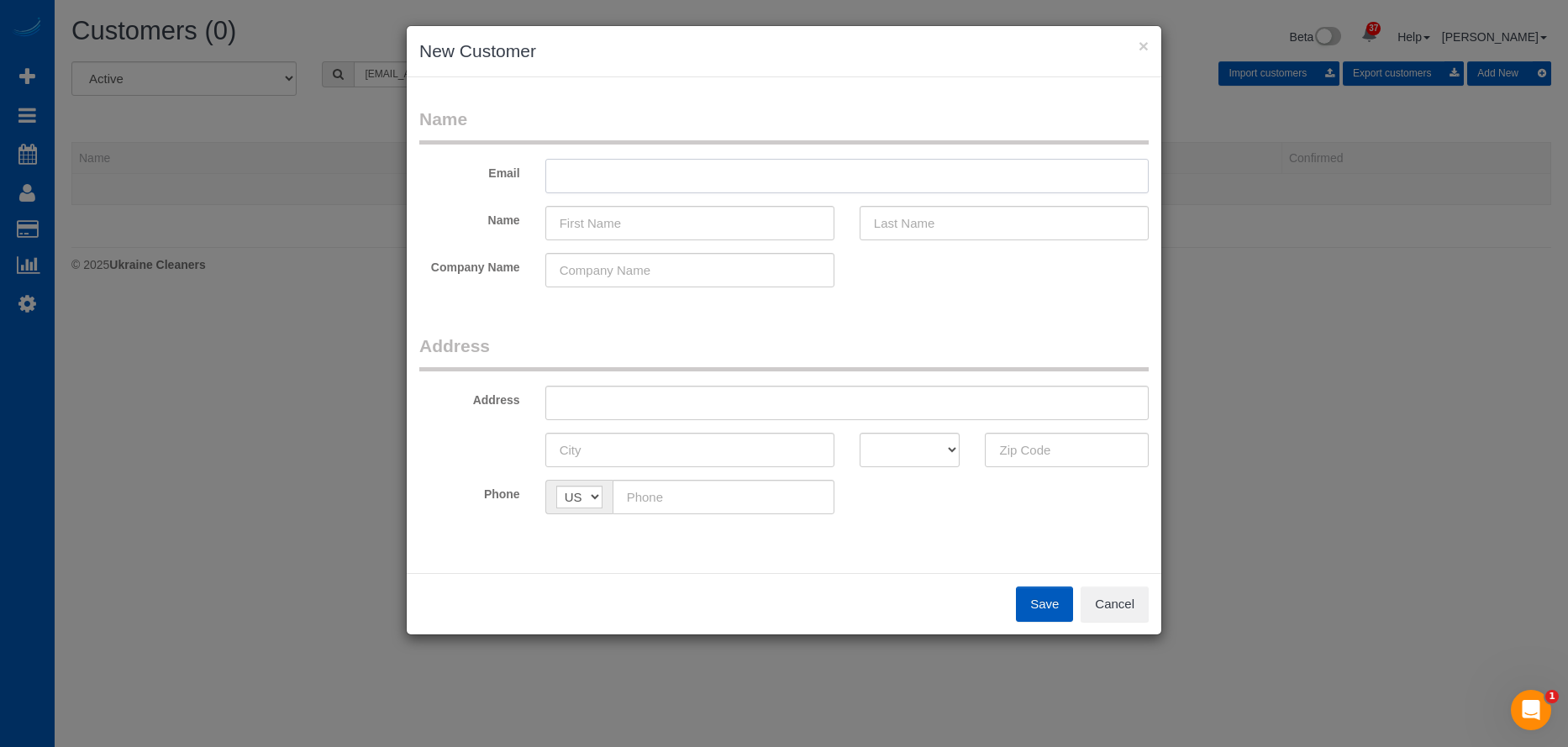
click at [710, 174] on input "text" at bounding box center [846, 176] width 603 height 35
paste input "anniepearse20@gmail.com"
type input "anniepearse20@gmail.com"
drag, startPoint x: 622, startPoint y: 220, endPoint x: 634, endPoint y: 216, distance: 12.6
click at [622, 220] on input "text" at bounding box center [690, 223] width 289 height 35
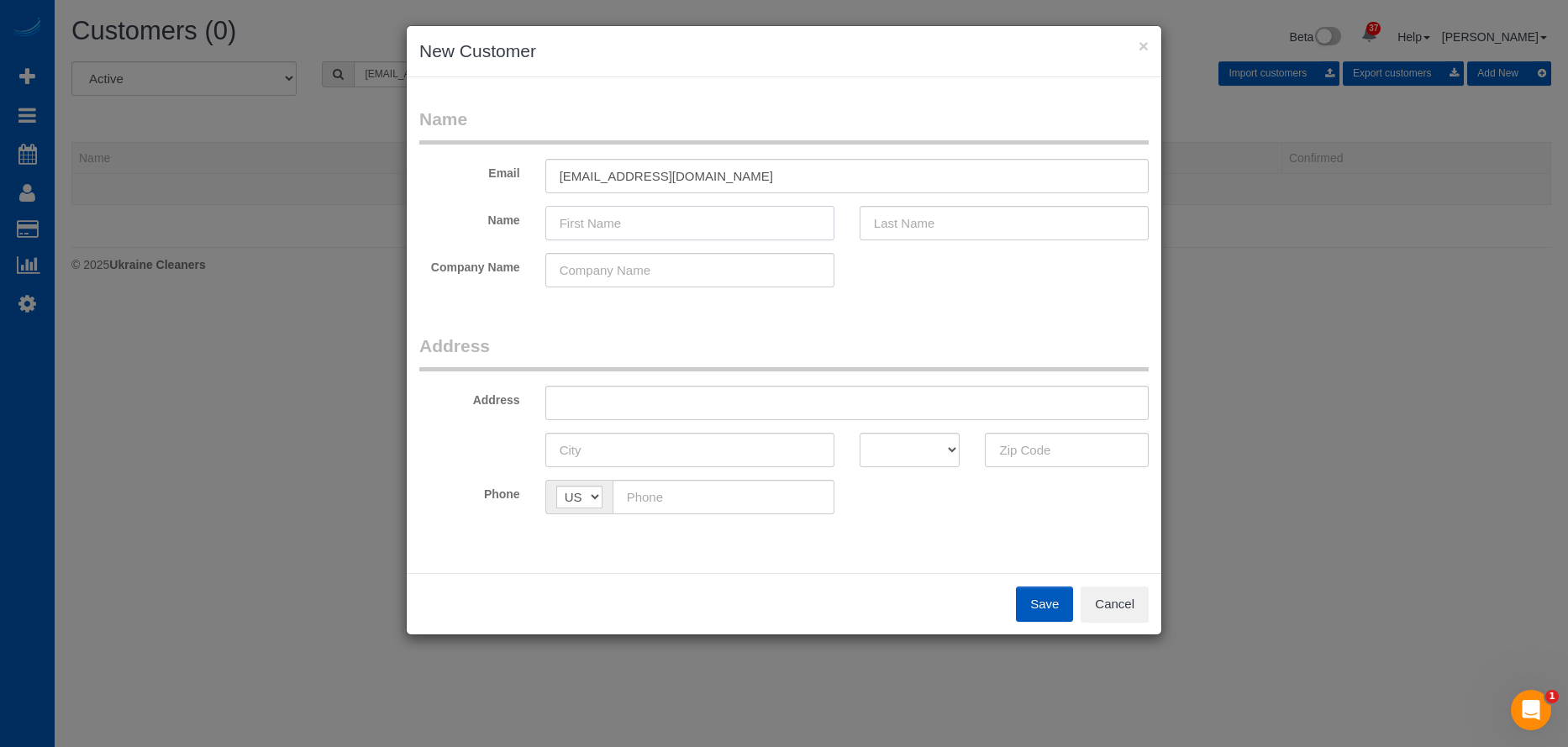
paste input "Annie Pearse (1010 Experience Center)"
drag, startPoint x: 643, startPoint y: 222, endPoint x: 778, endPoint y: 230, distance: 135.2
click at [778, 230] on input "Annie Pearse (1010 Experience Center)" at bounding box center [690, 223] width 289 height 35
type input "Annie Pearse ()"
click at [643, 266] on input "text" at bounding box center [690, 271] width 289 height 35
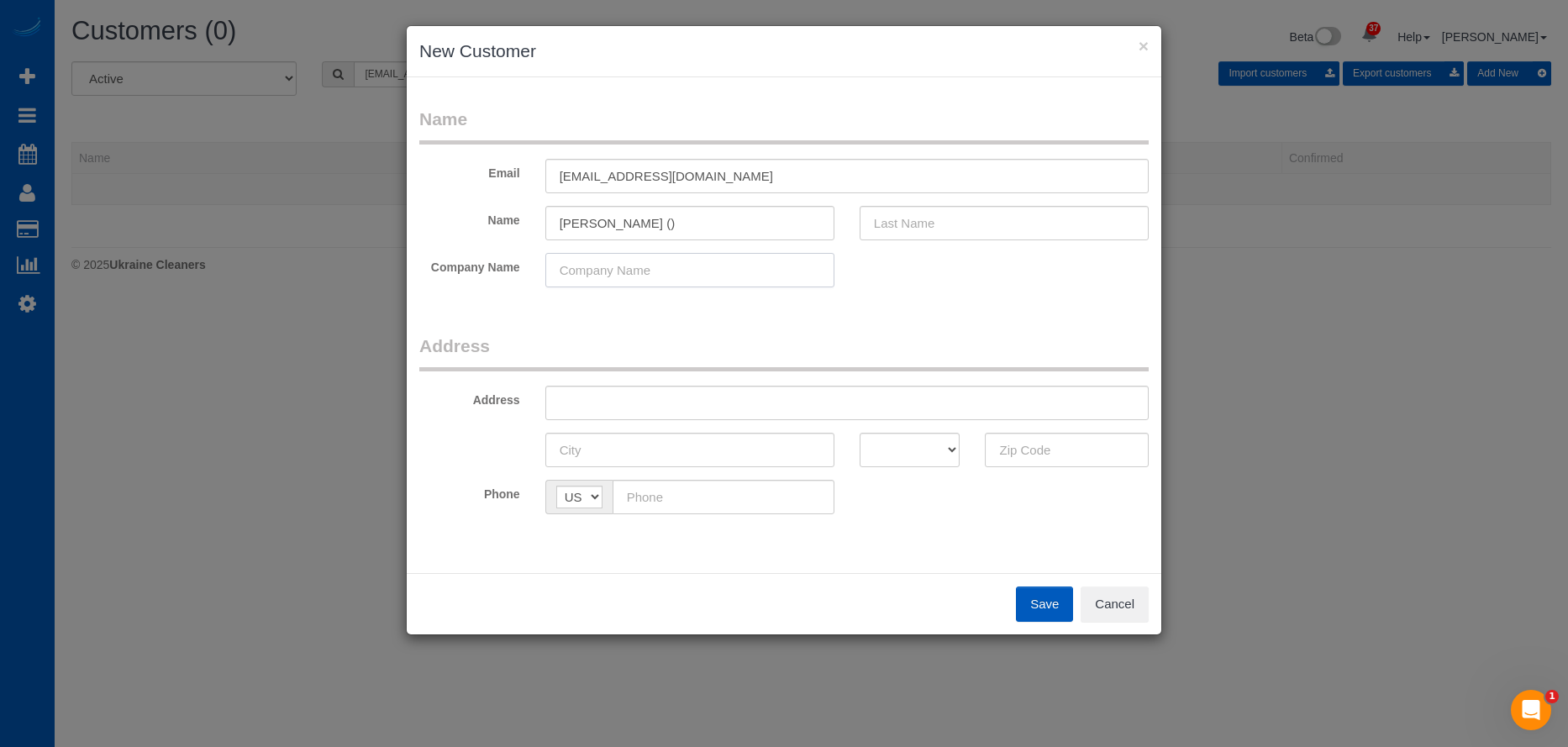
paste input "1010 Experience Center"
type input "1010 Experience Center"
drag, startPoint x: 636, startPoint y: 224, endPoint x: 673, endPoint y: 219, distance: 37.3
click at [673, 219] on input "Annie Pearse ()" at bounding box center [690, 223] width 289 height 35
drag, startPoint x: 595, startPoint y: 221, endPoint x: 646, endPoint y: 212, distance: 51.8
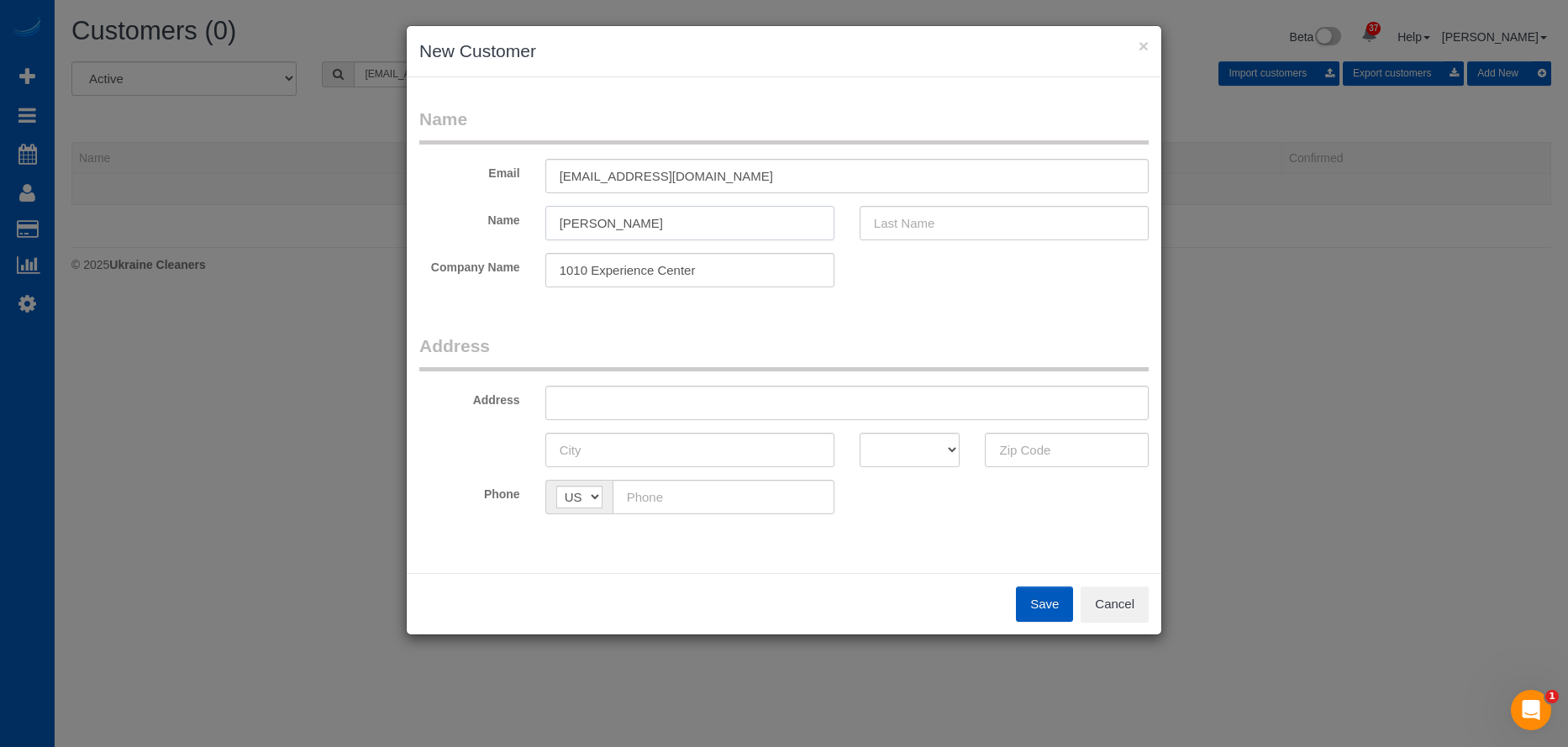
click at [646, 212] on input "Annie Pearse" at bounding box center [690, 223] width 289 height 35
type input "Annie"
click at [938, 216] on input "text" at bounding box center [1004, 223] width 289 height 35
paste input "Pearse"
type input "Pearse"
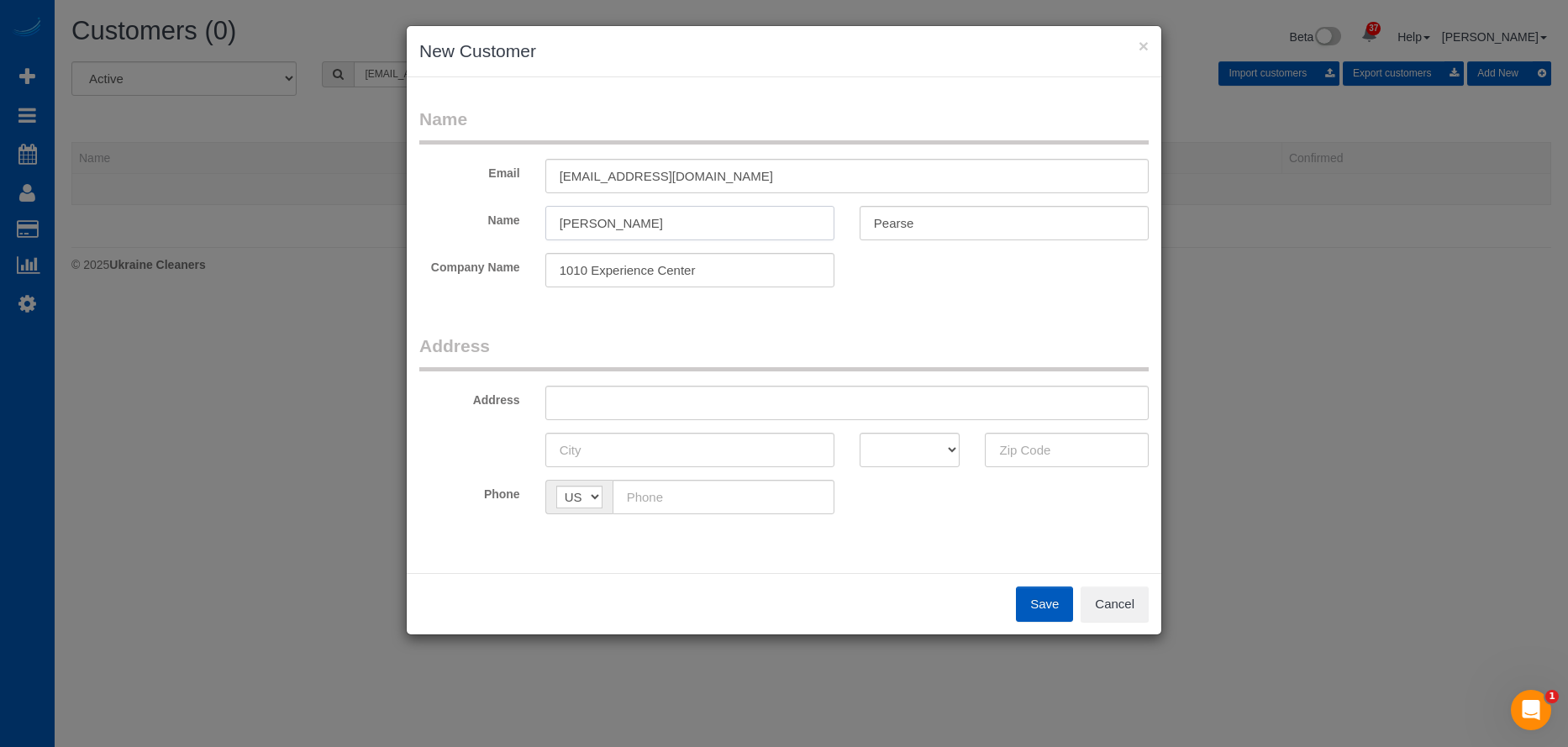
click at [687, 226] on input "Annie" at bounding box center [690, 223] width 289 height 35
type input "Annie"
click at [668, 399] on input "text" at bounding box center [846, 403] width 603 height 35
paste input "1010 10th St, Golden, CO 80401"
drag, startPoint x: 706, startPoint y: 404, endPoint x: 729, endPoint y: 403, distance: 23.0
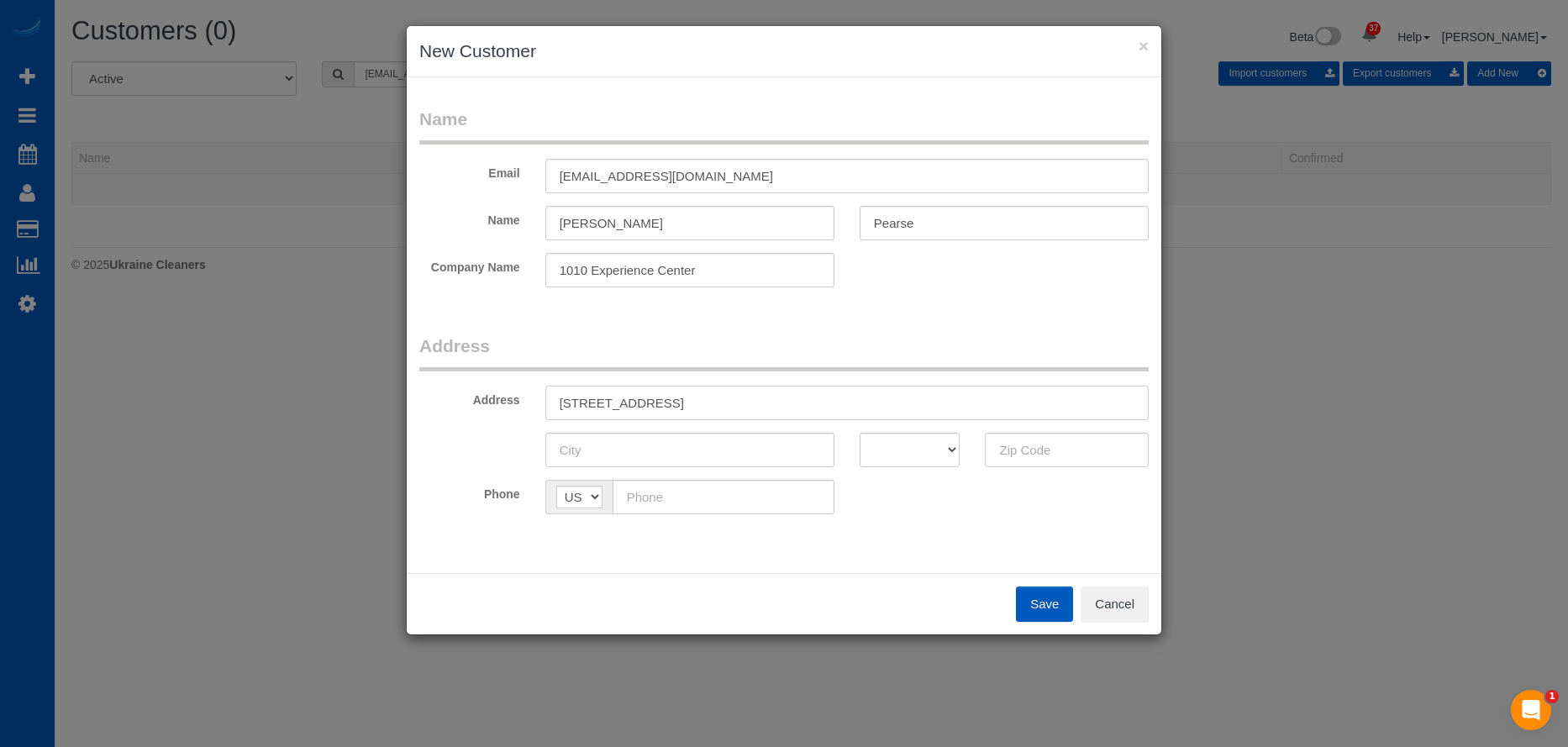
click at [729, 403] on input "1010 10th St, Golden, CO 80401" at bounding box center [846, 403] width 603 height 35
click at [723, 405] on input "1010 10th St, Golden, CO 80401" at bounding box center [846, 403] width 603 height 35
drag, startPoint x: 709, startPoint y: 400, endPoint x: 999, endPoint y: 441, distance: 292.9
click at [909, 404] on input "1010 10th St, Golden, CO 80401" at bounding box center [846, 403] width 603 height 35
type input "1010 10th St, Golden, CO"
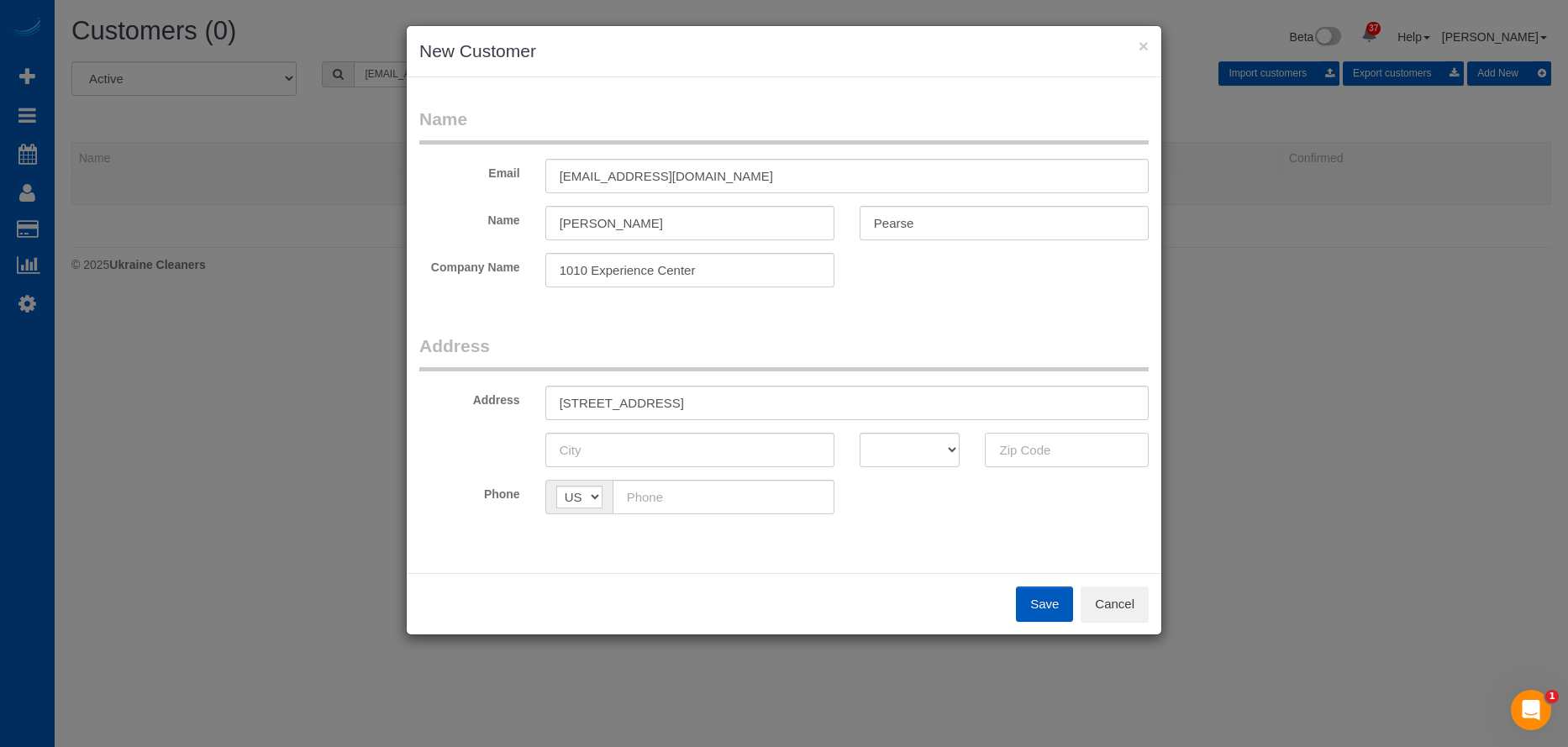
click at [1033, 446] on input "text" at bounding box center [1067, 450] width 164 height 35
paste input "80401"
type input "80401"
click at [874, 448] on select "AK AL AR AZ CA CO CT DC DE FL GA HI IA ID IL IN KS KY LA MA MD ME MI MN MO MS M…" at bounding box center [910, 450] width 101 height 35
select select "CO"
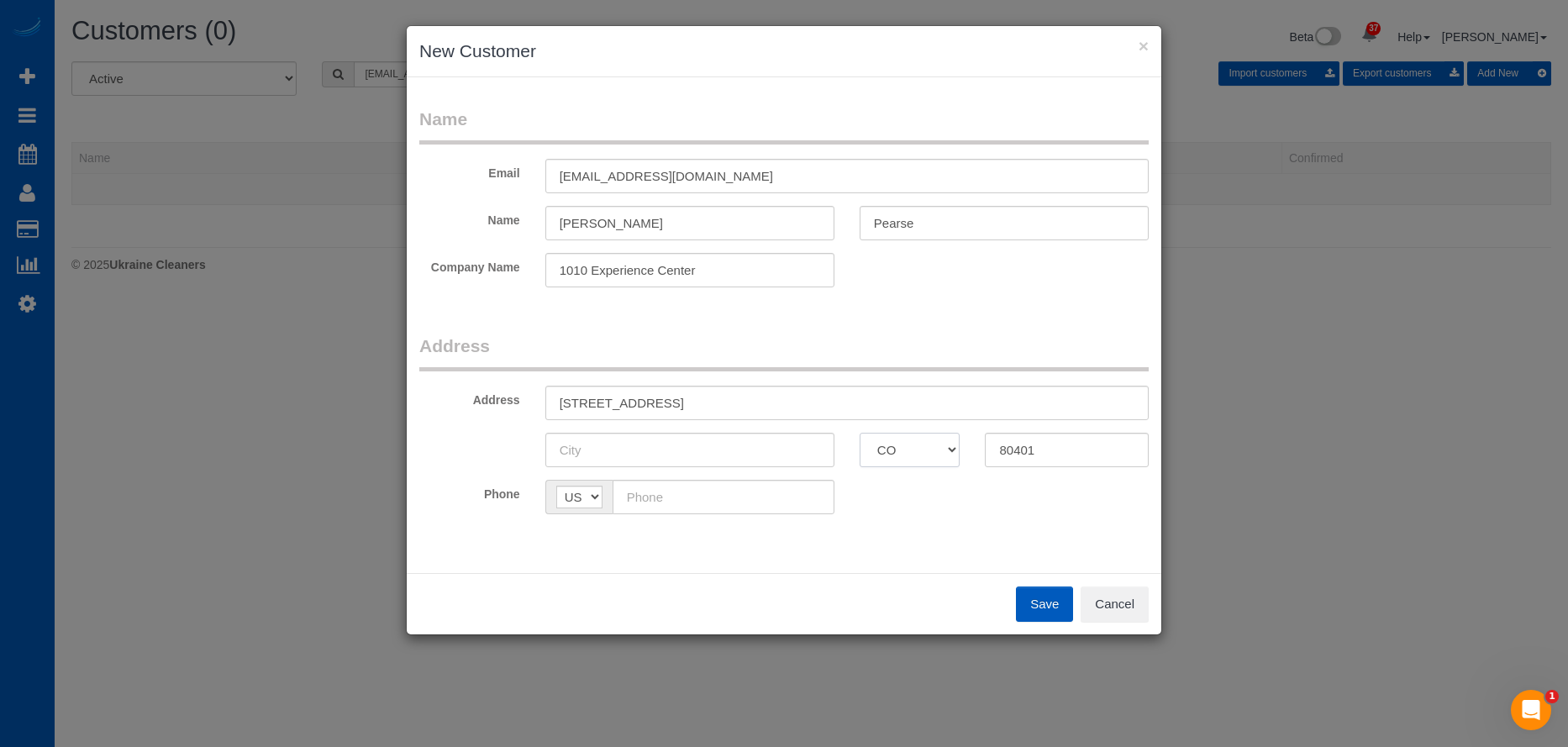
click at [859, 433] on select "AK AL AR AZ CA CO CT DC DE FL GA HI IA ID IL IN KS KY LA MA MD ME MI MN MO MS M…" at bounding box center [910, 450] width 101 height 35
drag, startPoint x: 640, startPoint y: 400, endPoint x: 676, endPoint y: 403, distance: 36.1
click at [676, 403] on input "1010 10th St, Golden, CO" at bounding box center [846, 403] width 603 height 35
type input "1010 10th St, , CO"
click at [636, 447] on input "text" at bounding box center [690, 450] width 289 height 35
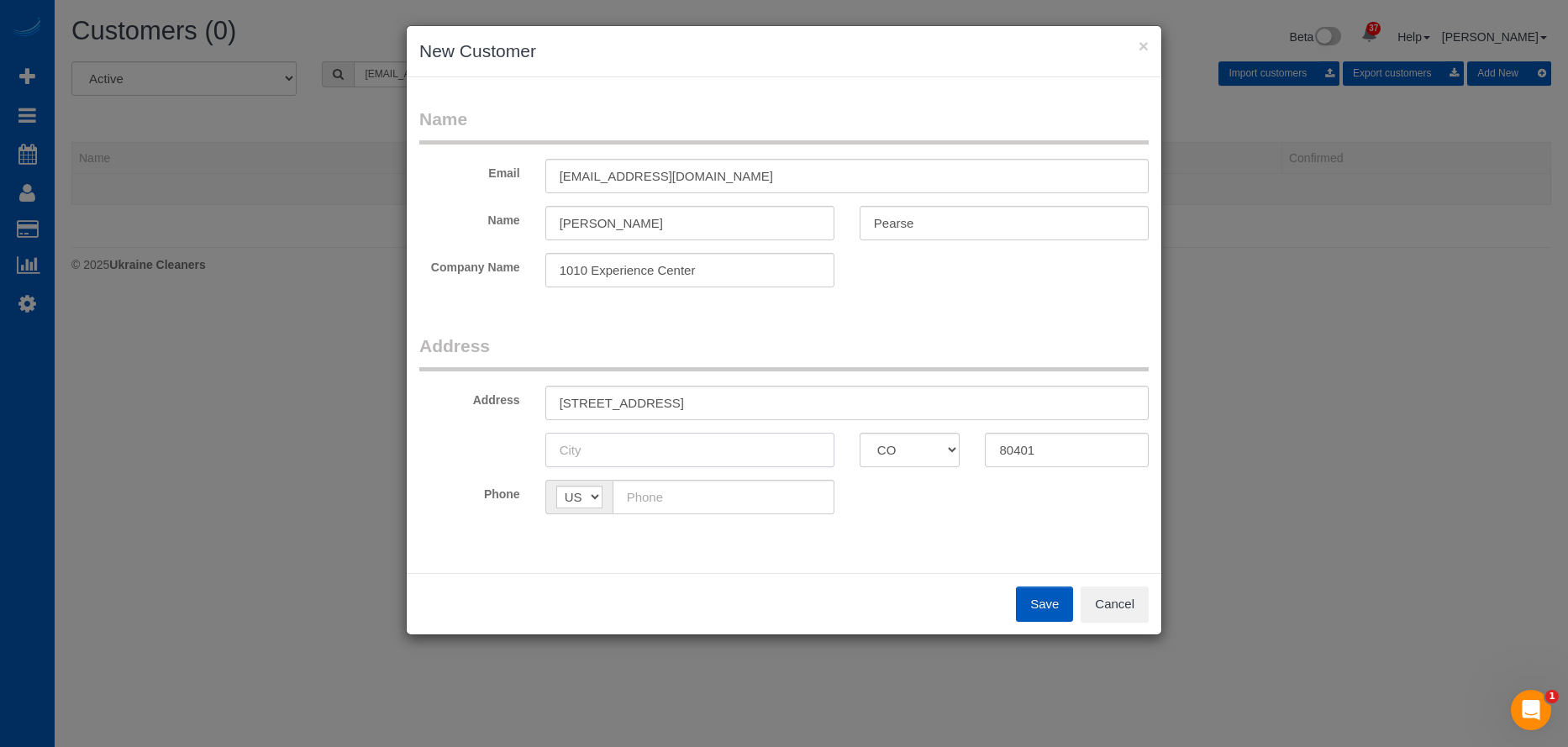
paste input "Golden"
type input "Golden"
drag, startPoint x: 629, startPoint y: 400, endPoint x: 771, endPoint y: 380, distance: 143.4
click at [771, 380] on fieldset "Address Address 1010 10th St, , CO Golden AK AL AR AZ CA CO CT DC DE FL GA HI I…" at bounding box center [784, 430] width 730 height 193
type input "1010 10th St"
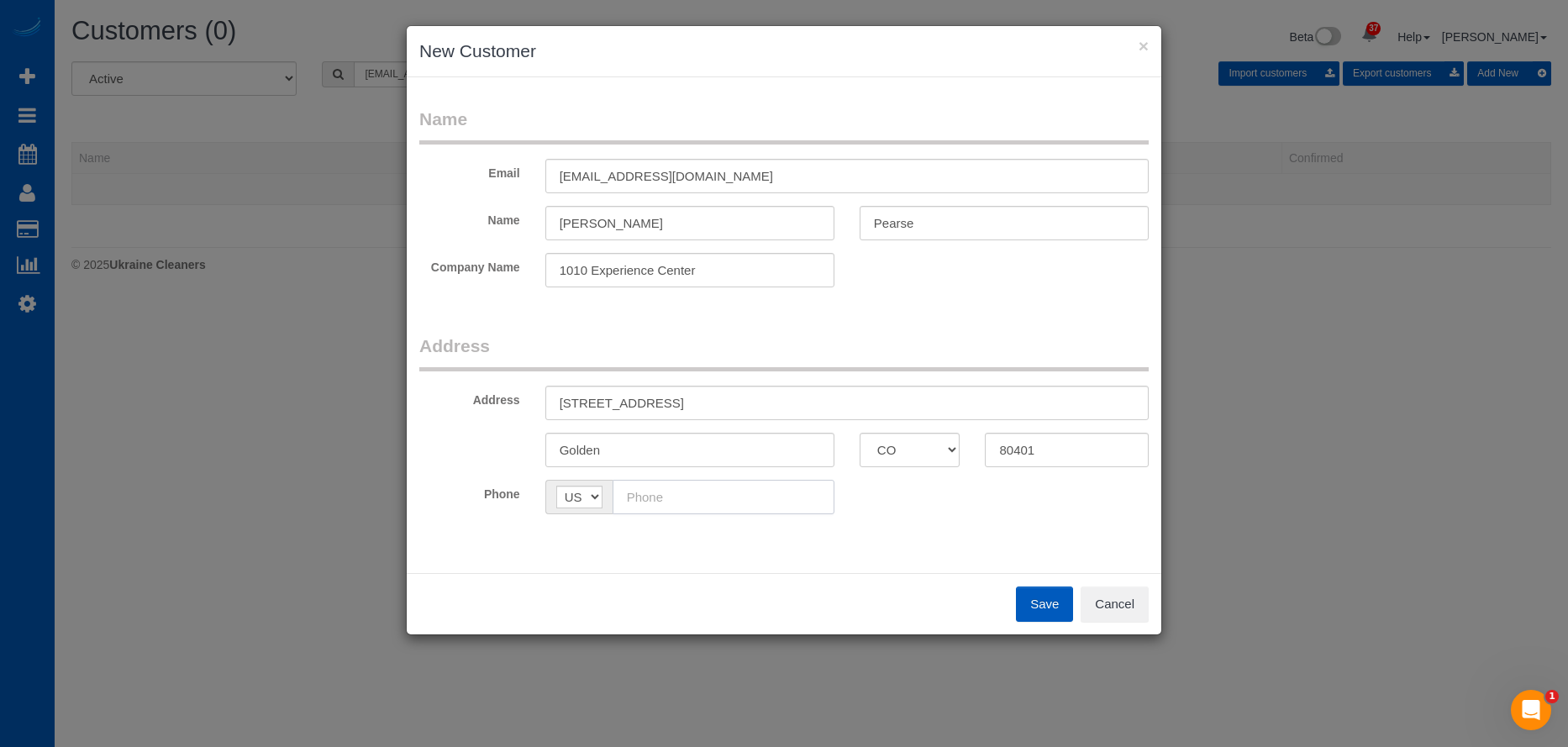
click at [752, 502] on input "text" at bounding box center [723, 497] width 222 height 35
paste input "(720) 256-1055"
type input "(720) 256-1055"
click at [986, 505] on div "Phone AF AL DZ AD AO AI AQ AG AR AM AW AU AT AZ BS BH BD BB BY BE BZ BJ BM BT B…" at bounding box center [784, 497] width 755 height 35
click at [1031, 602] on button "Save" at bounding box center [1045, 604] width 57 height 36
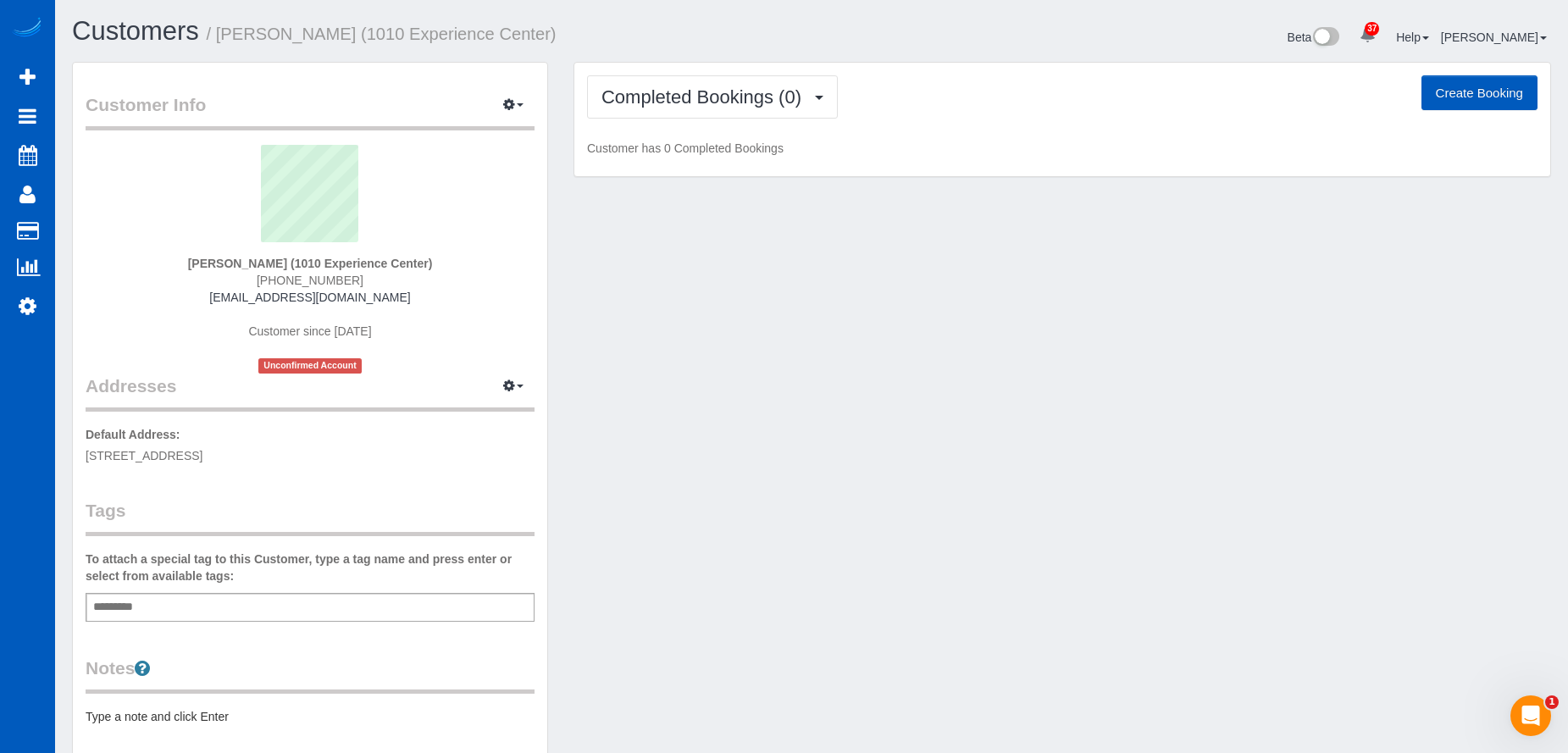
click at [236, 606] on div "Add a tag" at bounding box center [310, 607] width 449 height 29
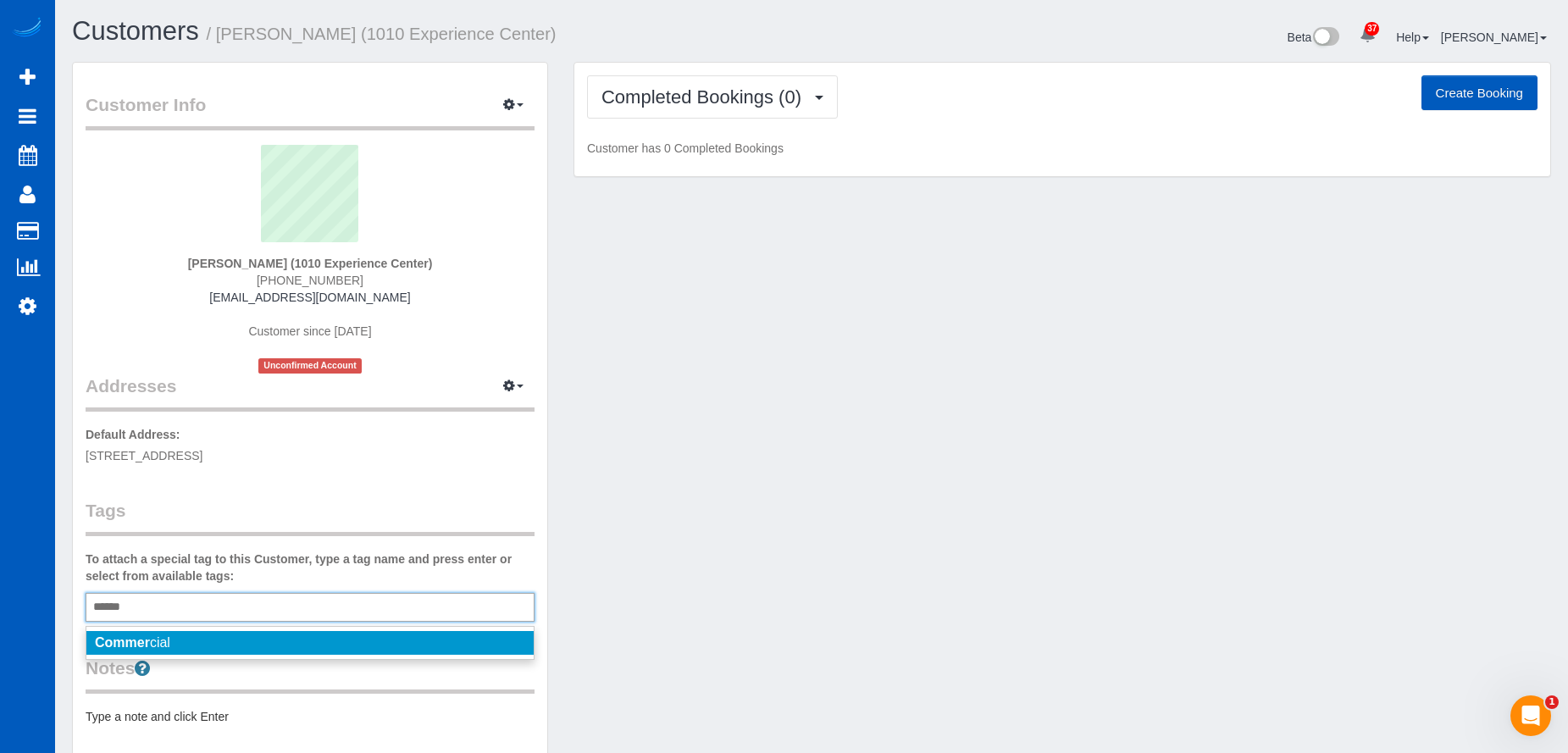
type input "******"
click at [149, 642] on em "Commer" at bounding box center [122, 642] width 55 height 14
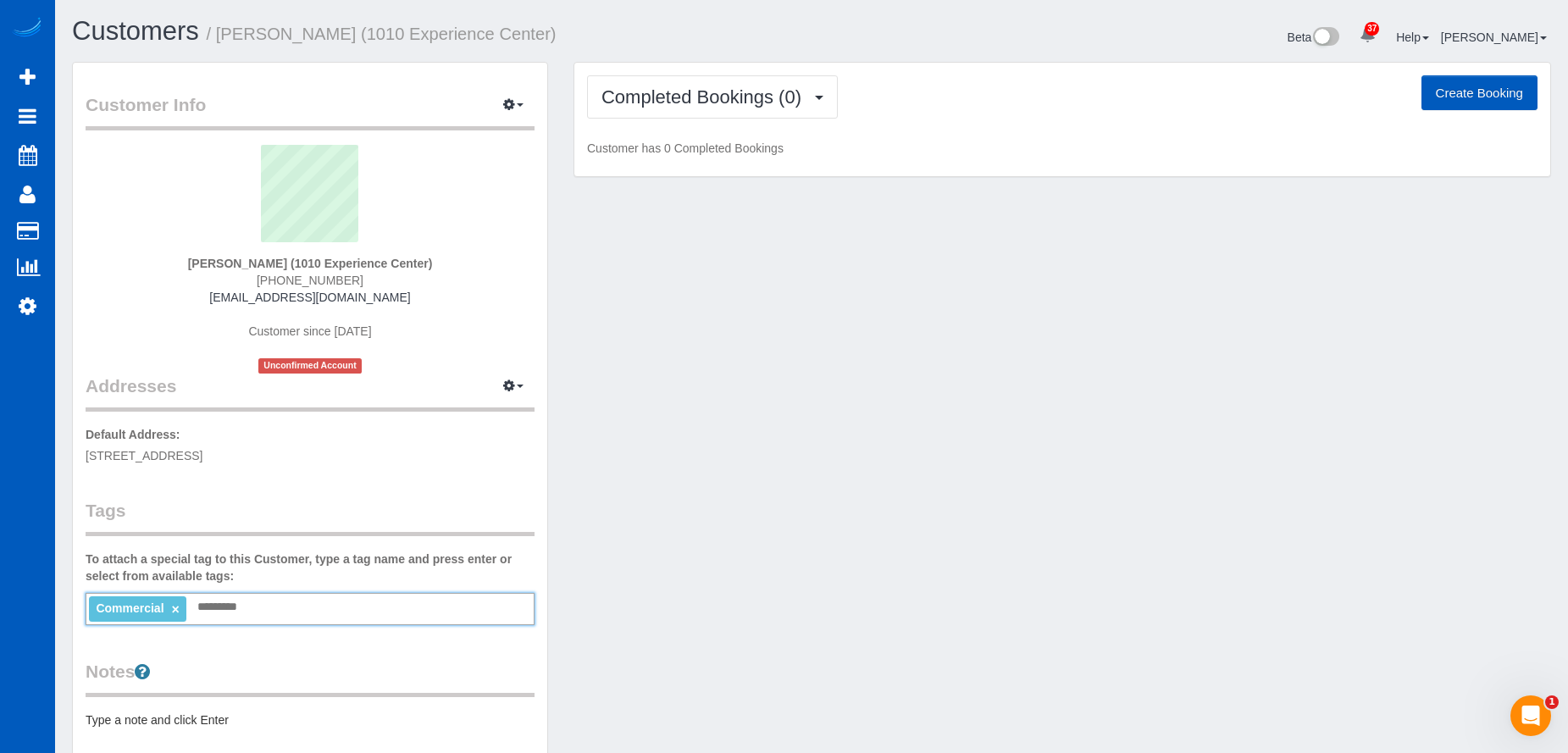
click at [450, 480] on div "Customer Info Edit Contact Info Send Message Email Preferences Special Sales Ta…" at bounding box center [310, 470] width 475 height 815
click at [1484, 91] on button "Create Booking" at bounding box center [1479, 93] width 116 height 36
select select "CO"
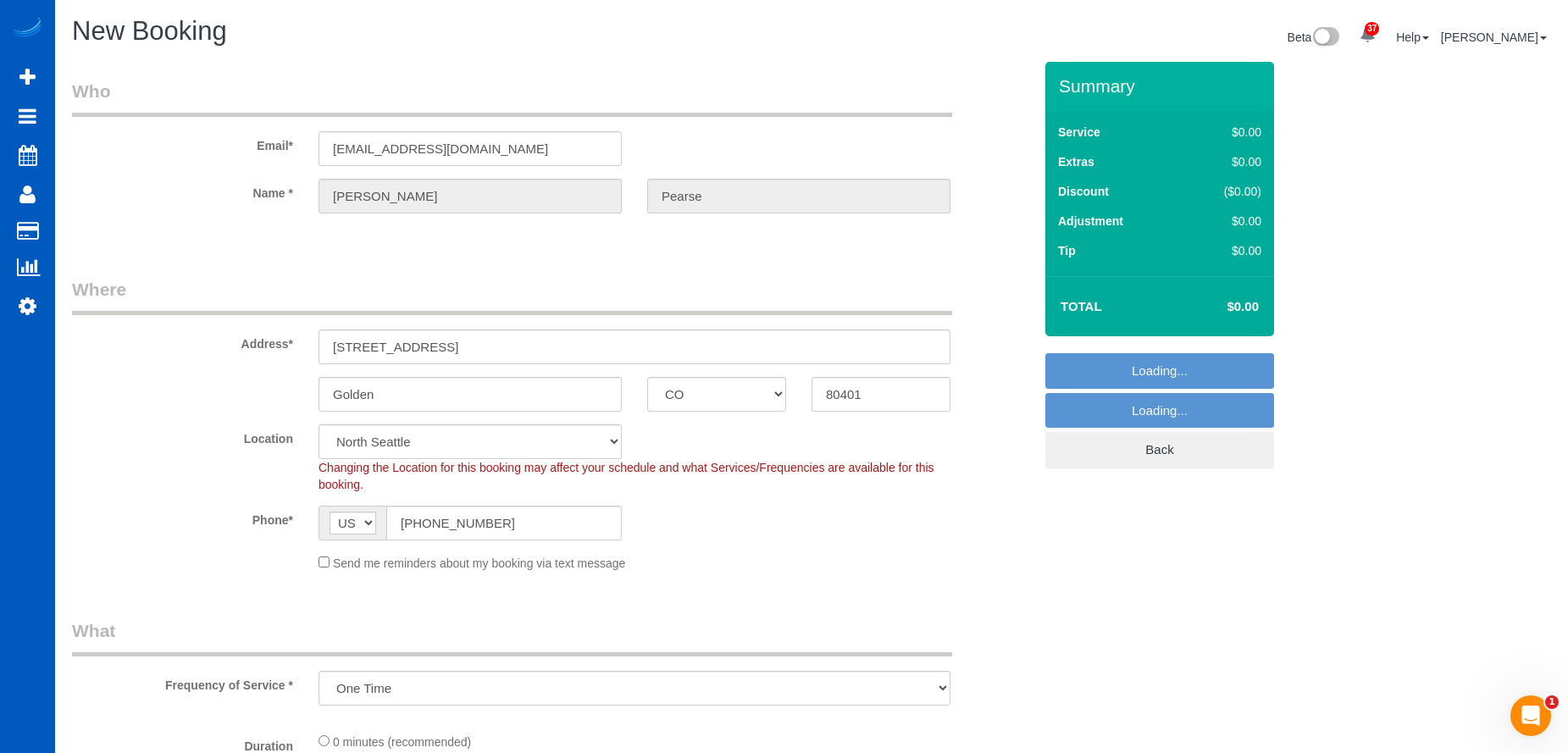
select select "object:15659"
select select "199"
select select "365"
select select "object:15664"
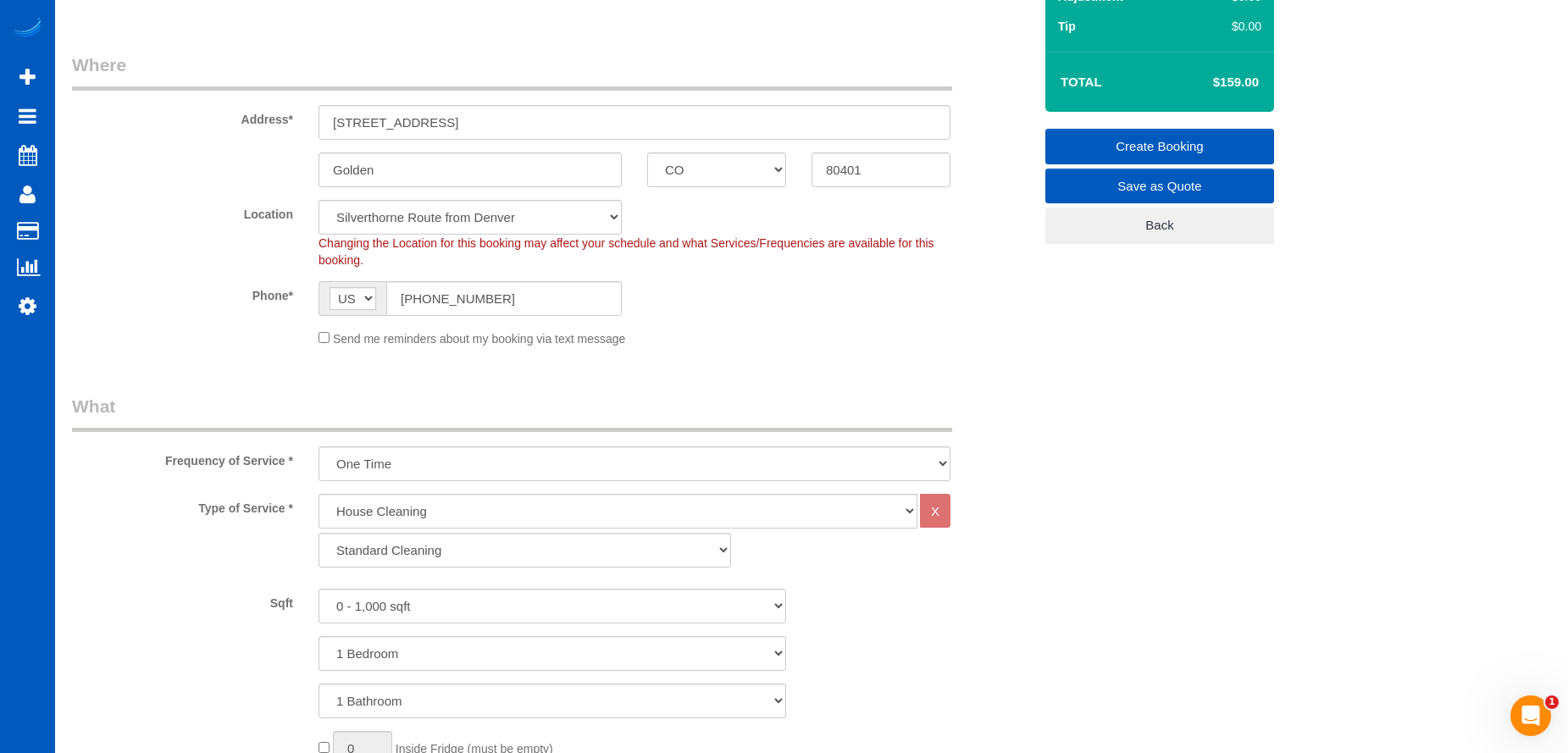
scroll to position [255, 0]
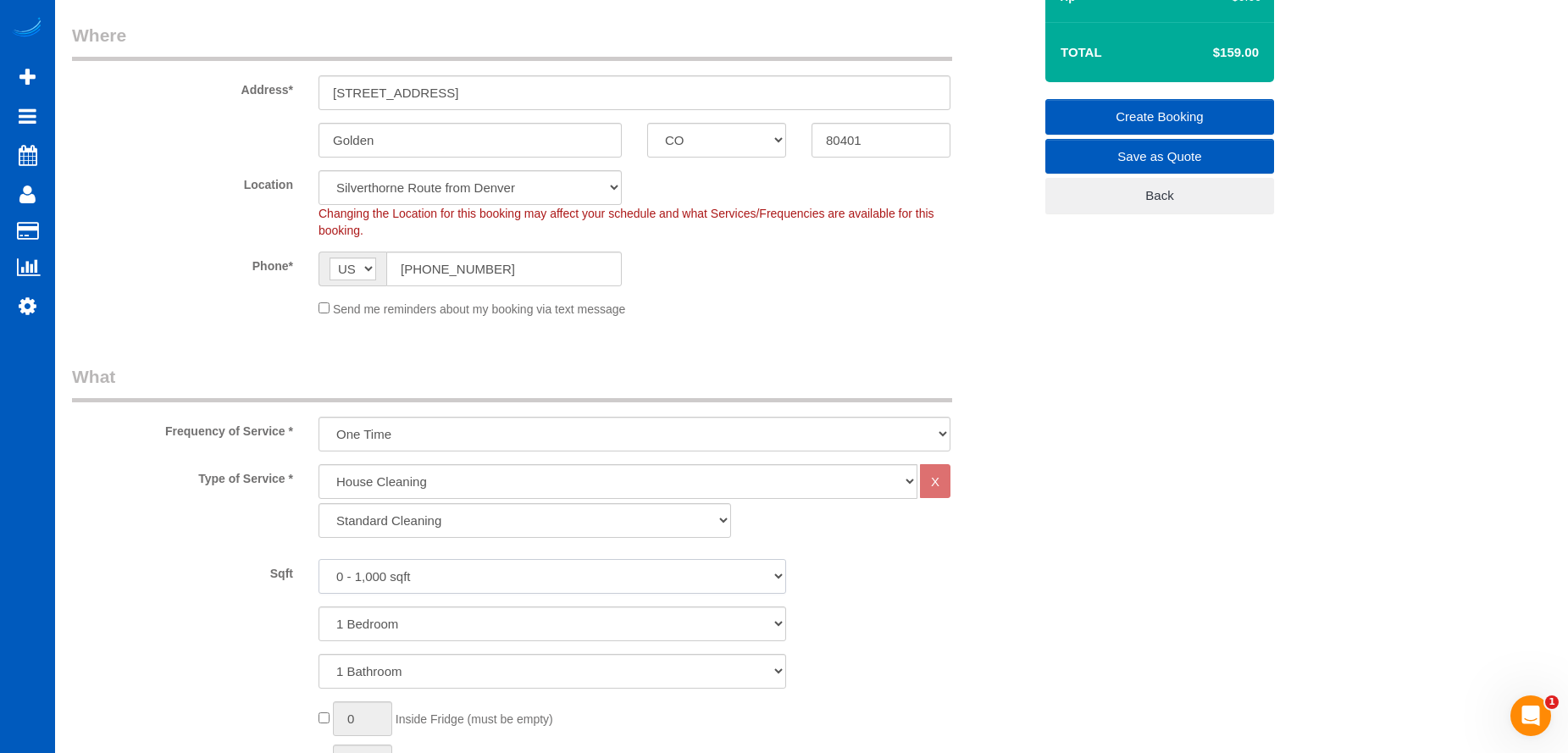
click at [505, 584] on select "0 - 1,000 sqft 1,001 - 1,500 sqft 1,501 - 2,000 sqft 2,001 - 2,500 sqft 2,501 -…" at bounding box center [552, 577] width 468 height 35
select select "3501"
click at [319, 559] on select "0 - 1,000 sqft 1,001 - 1,500 sqft 1,501 - 2,000 sqft 2,001 - 2,500 sqft 2,501 -…" at bounding box center [552, 577] width 468 height 35
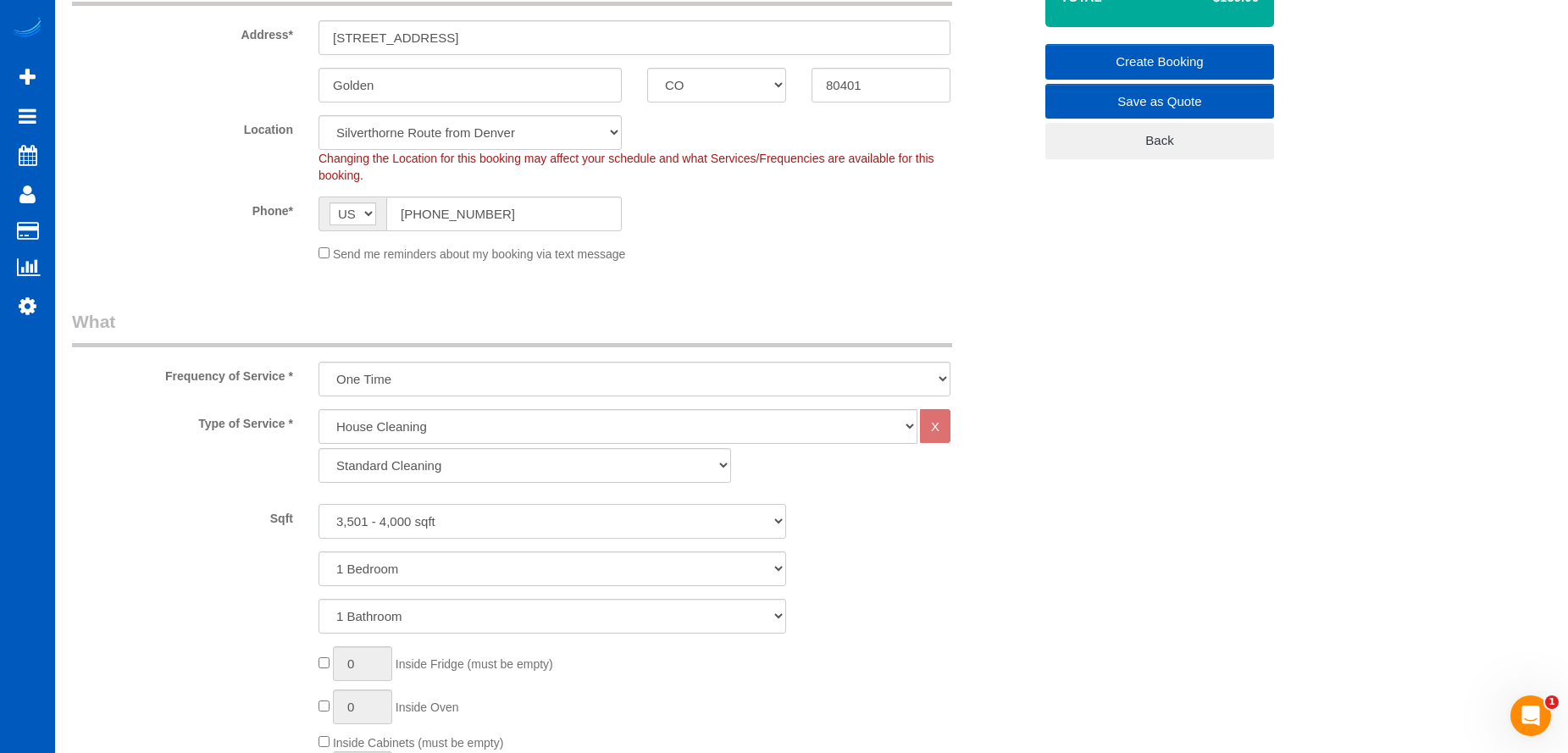
scroll to position [339, 0]
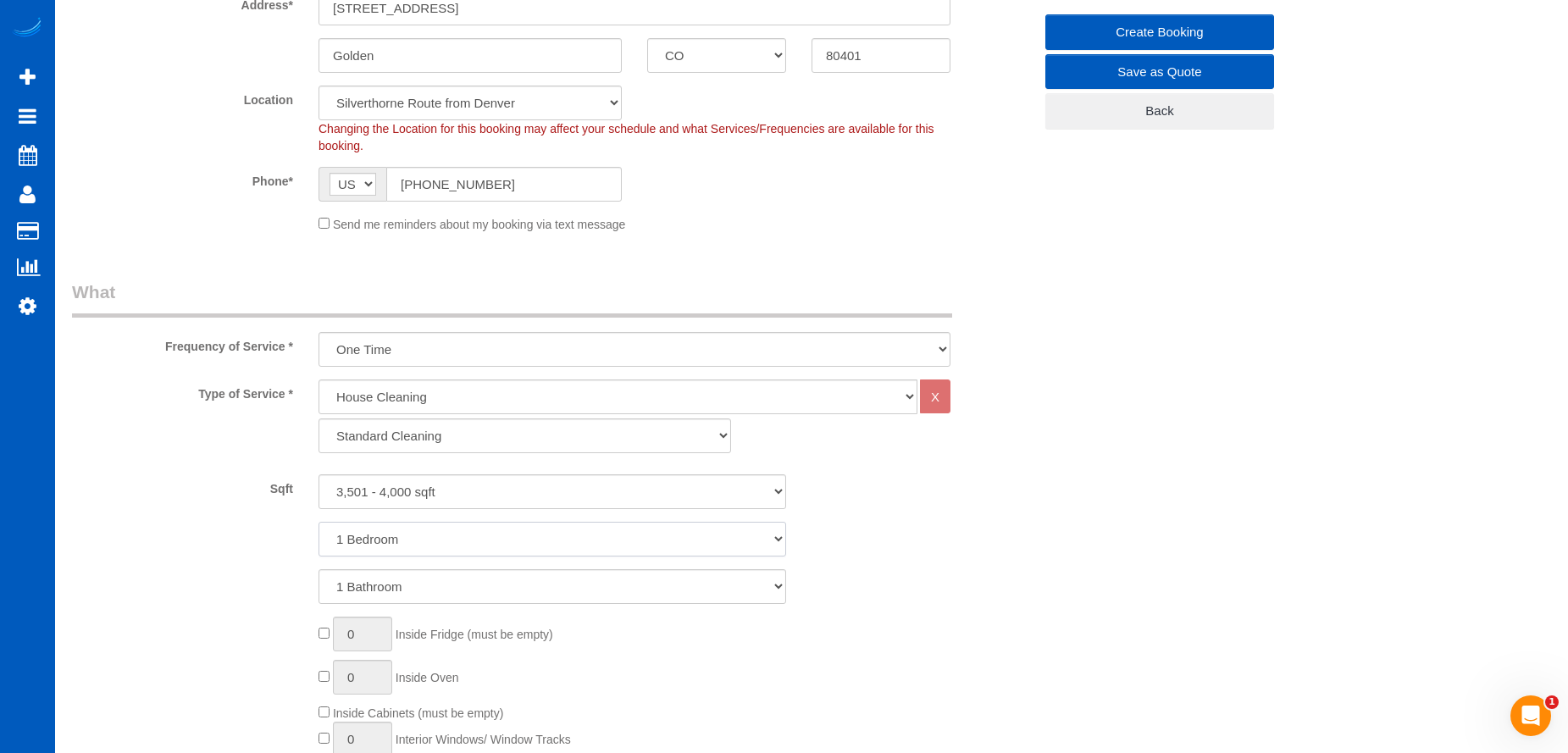
click at [484, 541] on select "1 Bedroom 2 Bedrooms 3 Bedrooms 4 Bedrooms 5 Bedrooms 6 Bedrooms 7 Bedrooms" at bounding box center [552, 540] width 468 height 35
select select "4"
click at [319, 522] on select "1 Bedroom 2 Bedrooms 3 Bedrooms 4 Bedrooms 5 Bedrooms 6 Bedrooms 7 Bedrooms" at bounding box center [552, 540] width 468 height 35
click at [496, 588] on select "1 Bathroom 2 Bathrooms 3 Bathrooms 4 Bathrooms 5 Bathrooms 6 Bathrooms 7 Bathro…" at bounding box center [552, 587] width 468 height 35
select select "7"
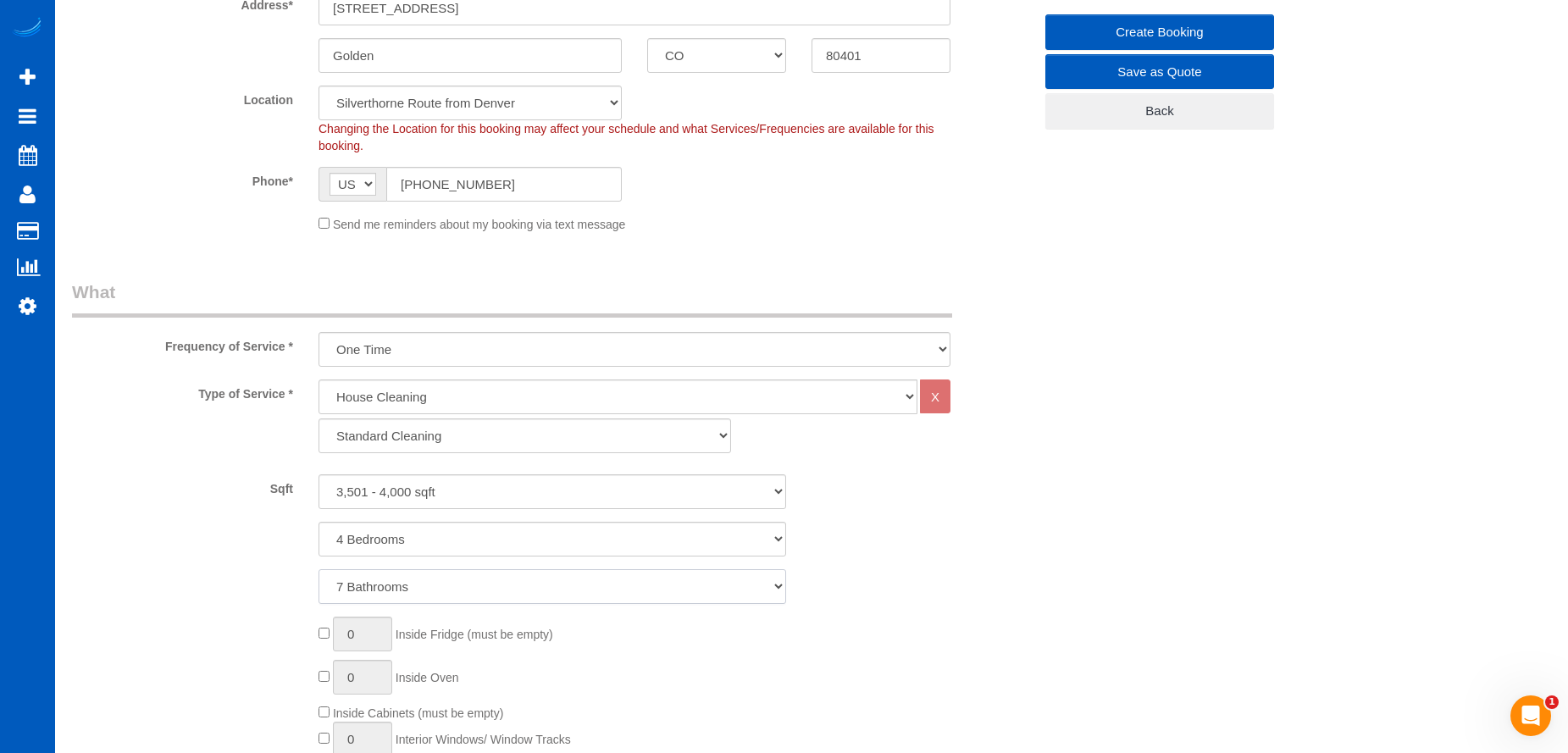
click at [319, 570] on select "1 Bathroom 2 Bathrooms 3 Bathrooms 4 Bathrooms 5 Bathrooms 6 Bathrooms 7 Bathro…" at bounding box center [552, 587] width 468 height 35
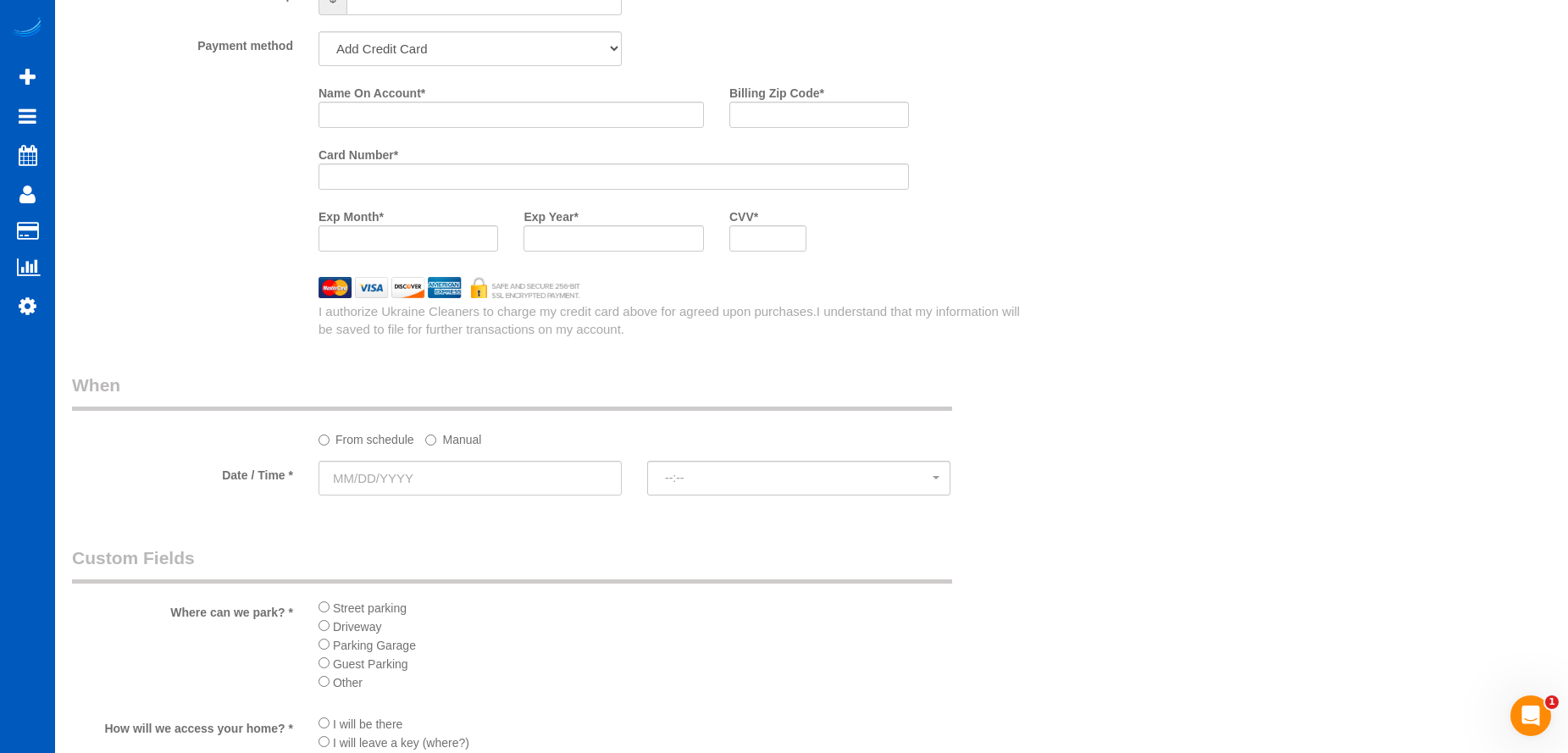
scroll to position [1610, 0]
click at [489, 477] on input "text" at bounding box center [470, 477] width 304 height 35
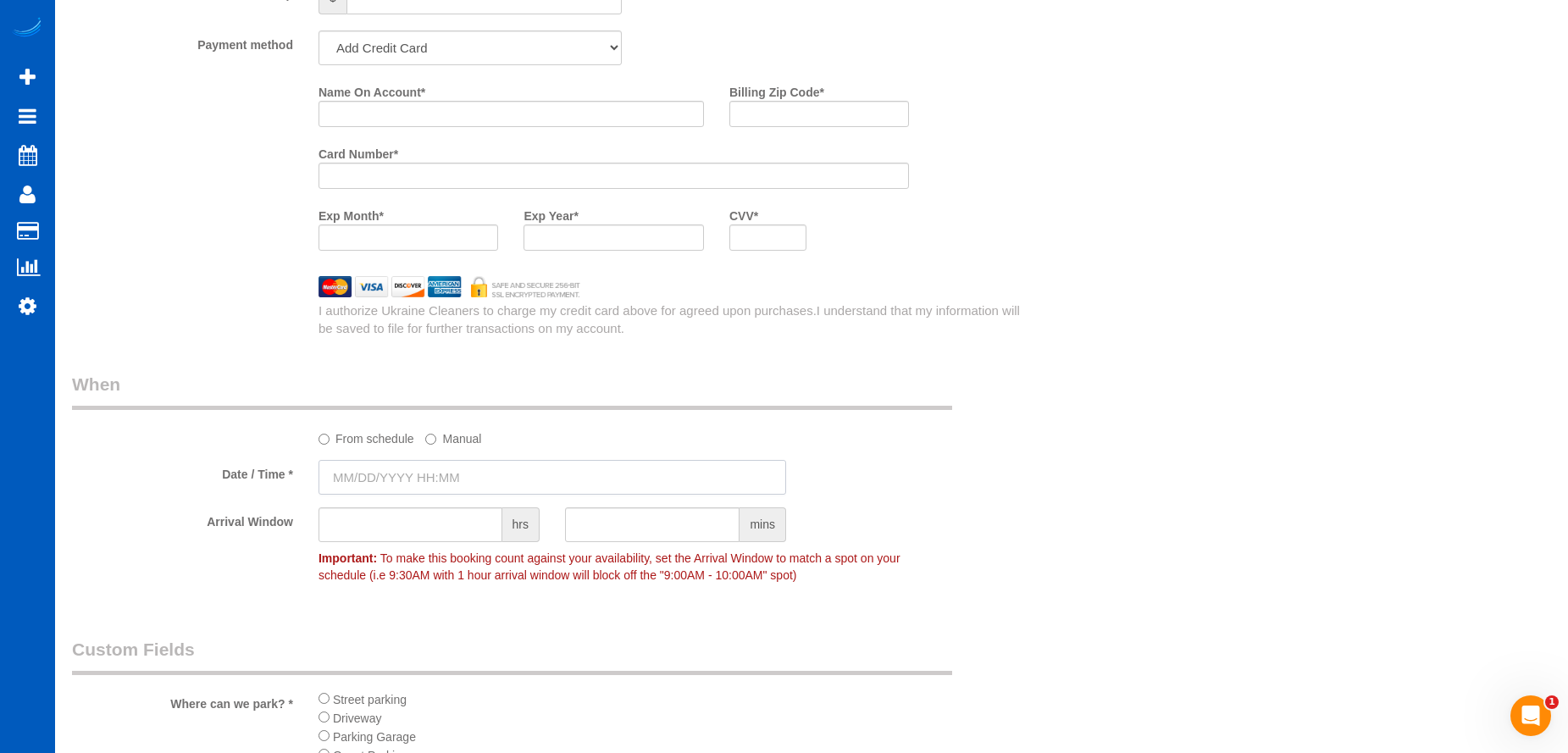
click at [450, 475] on input "text" at bounding box center [552, 477] width 468 height 35
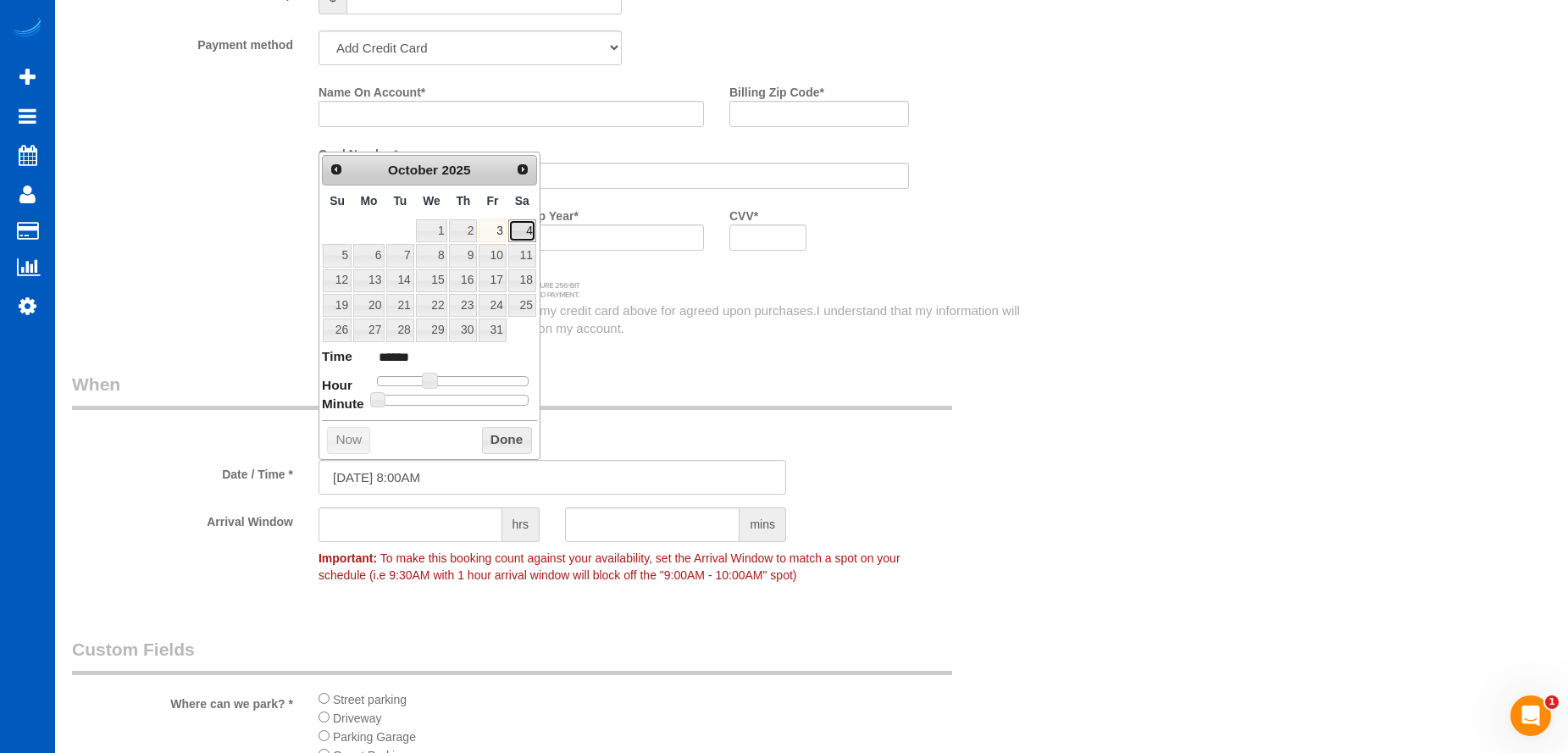
click at [529, 227] on link "4" at bounding box center [522, 231] width 28 height 23
type input "10/04/2025 9:00AM"
type input "******"
type input "10/04/2025 10:00AM"
type input "*******"
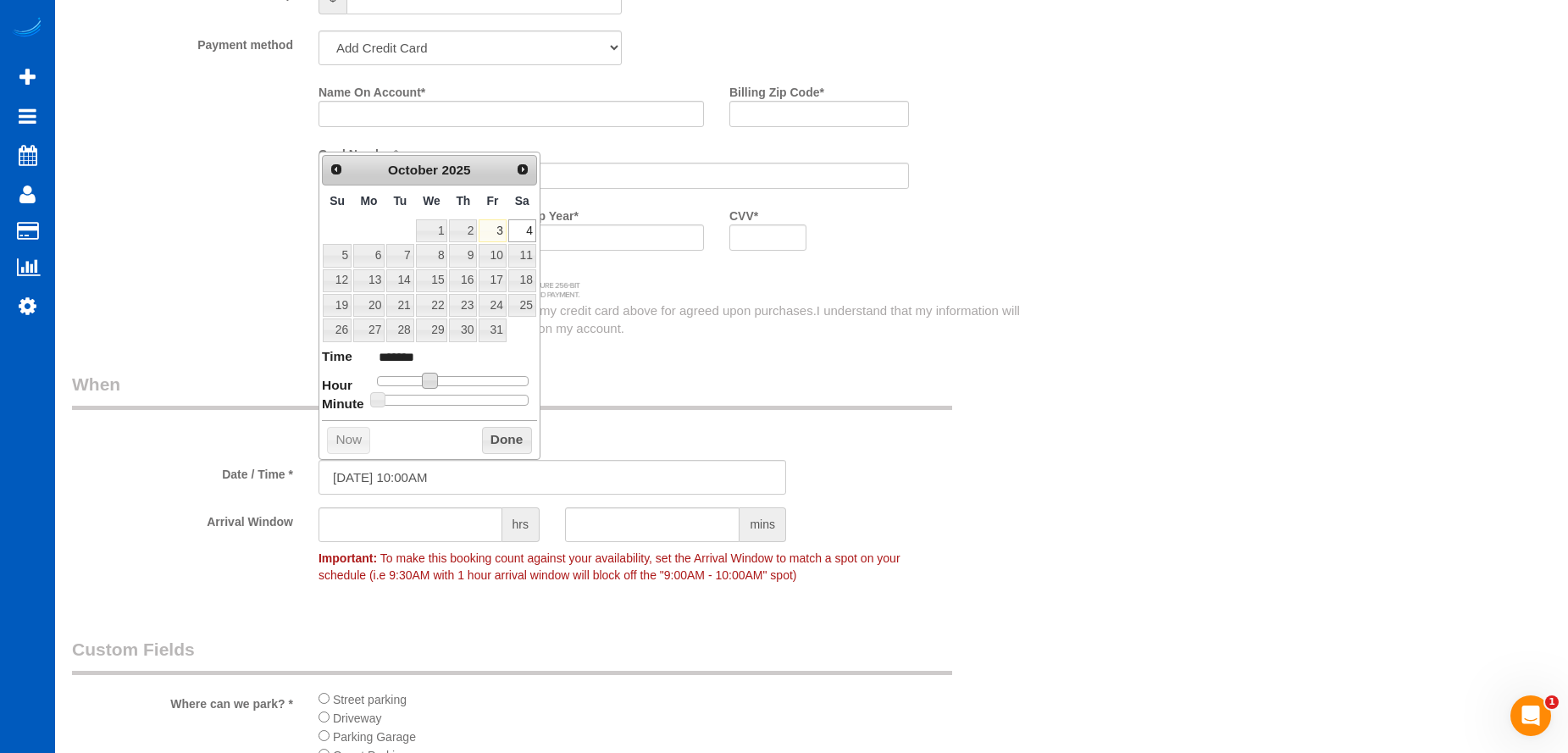
type input "10/04/2025 11:00AM"
type input "*******"
type input "10/04/2025 12:00PM"
type input "*******"
type input "10/04/2025 1:00PM"
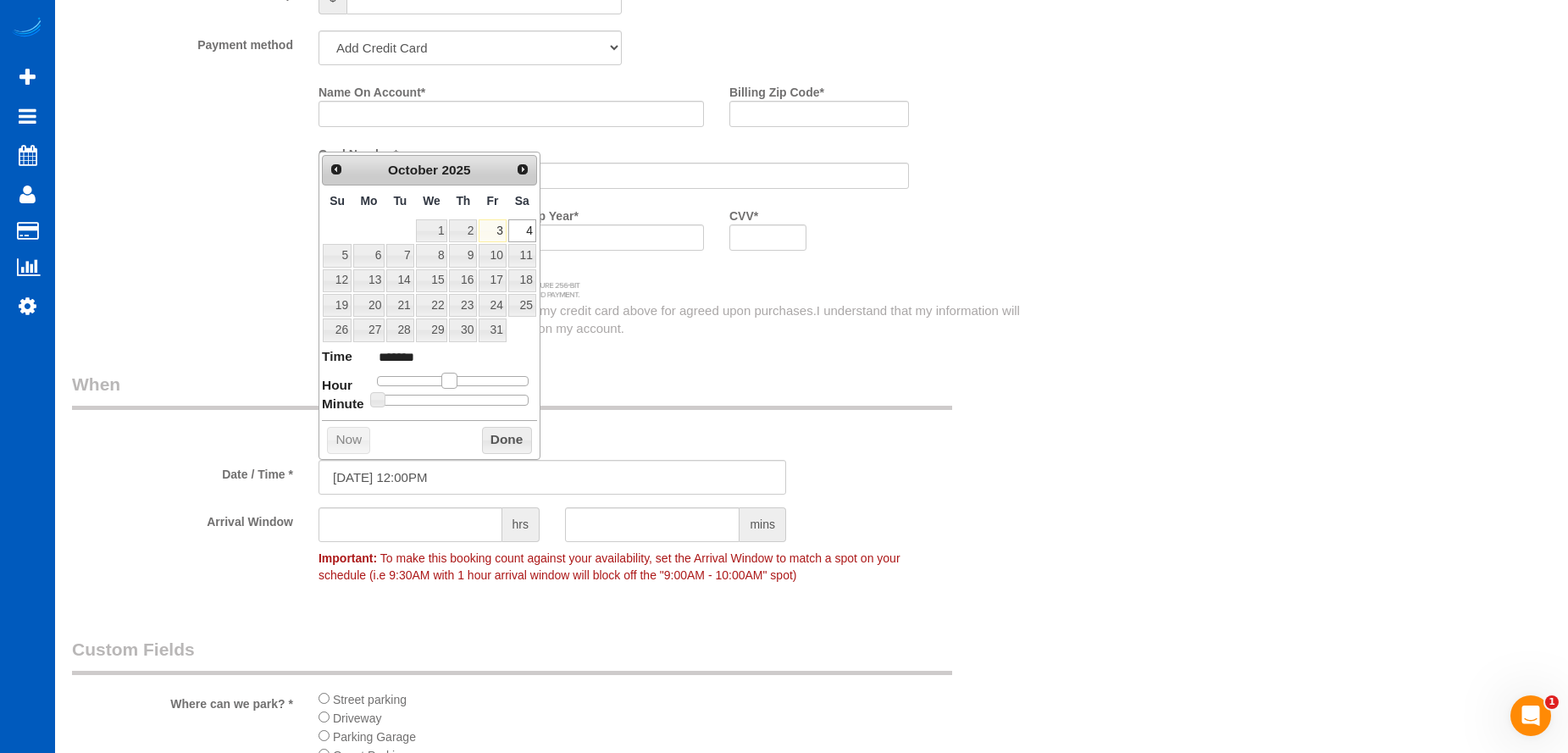
type input "******"
type input "10/04/2025 2:00PM"
type input "******"
type input "10/04/2025 3:00PM"
type input "******"
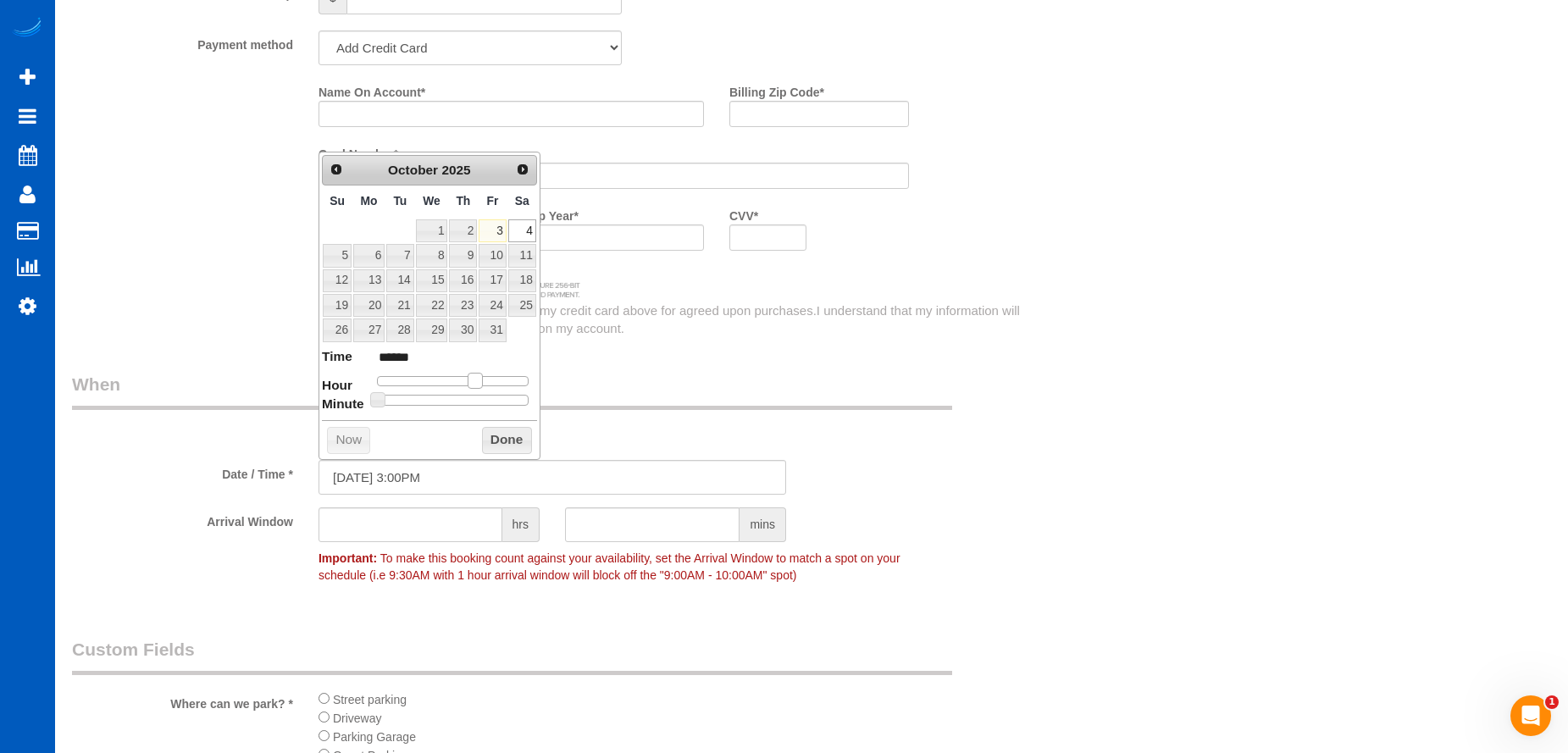
type input "10/04/2025 4:00PM"
type input "******"
drag, startPoint x: 427, startPoint y: 380, endPoint x: 480, endPoint y: 378, distance: 53.0
click at [480, 378] on span at bounding box center [482, 380] width 15 height 15
click at [515, 434] on button "Done" at bounding box center [506, 440] width 50 height 27
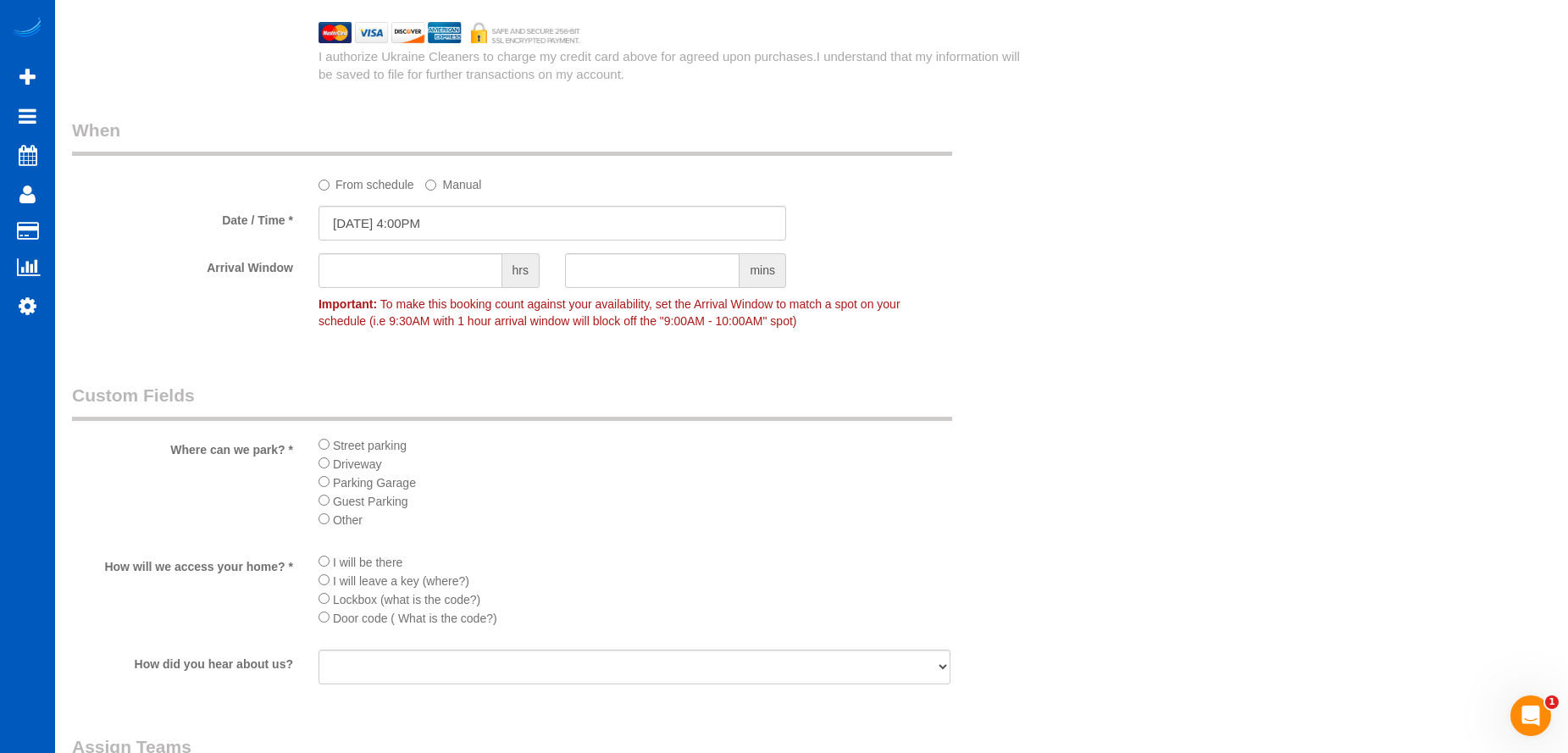
scroll to position [1948, 0]
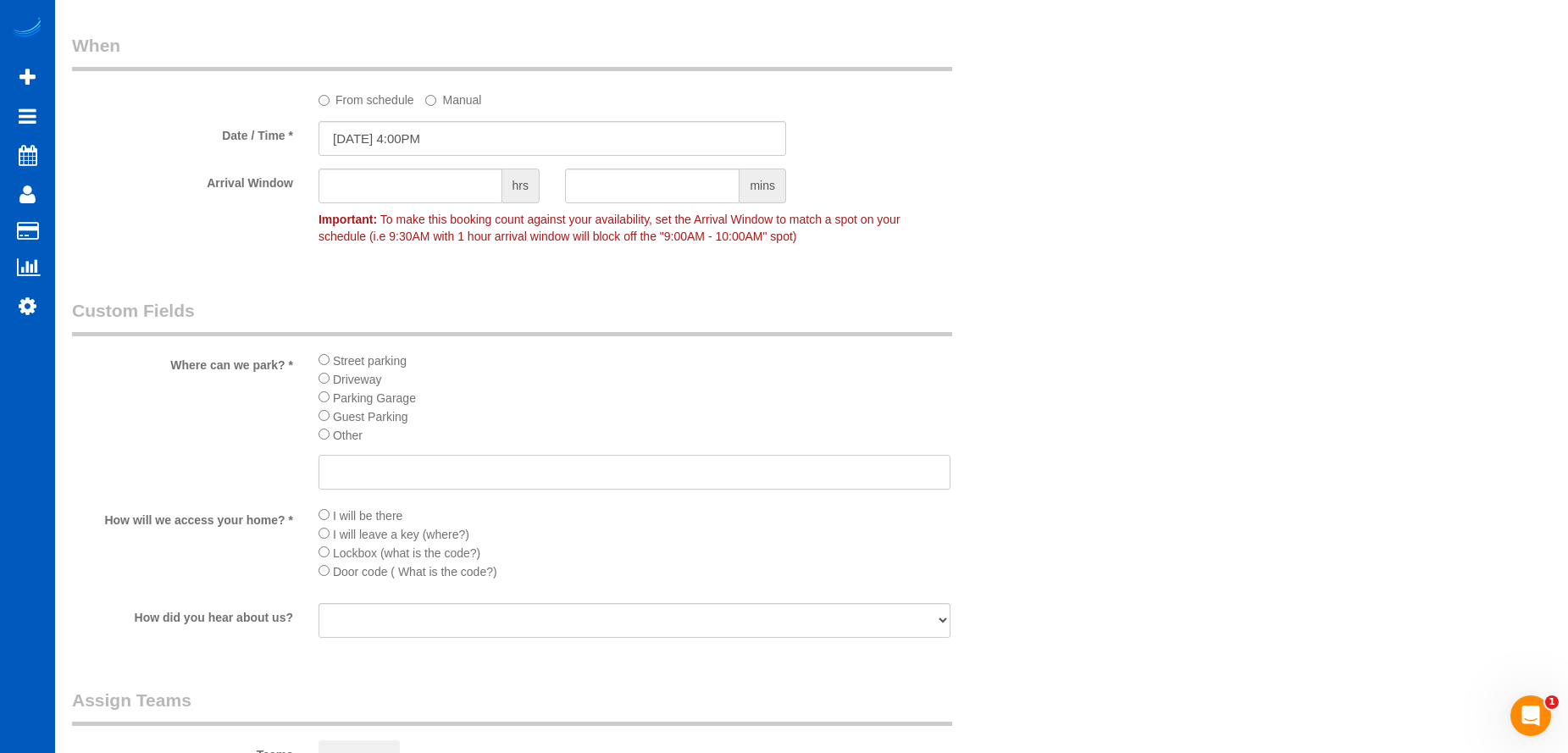
click at [447, 486] on input "text" at bounding box center [634, 472] width 632 height 35
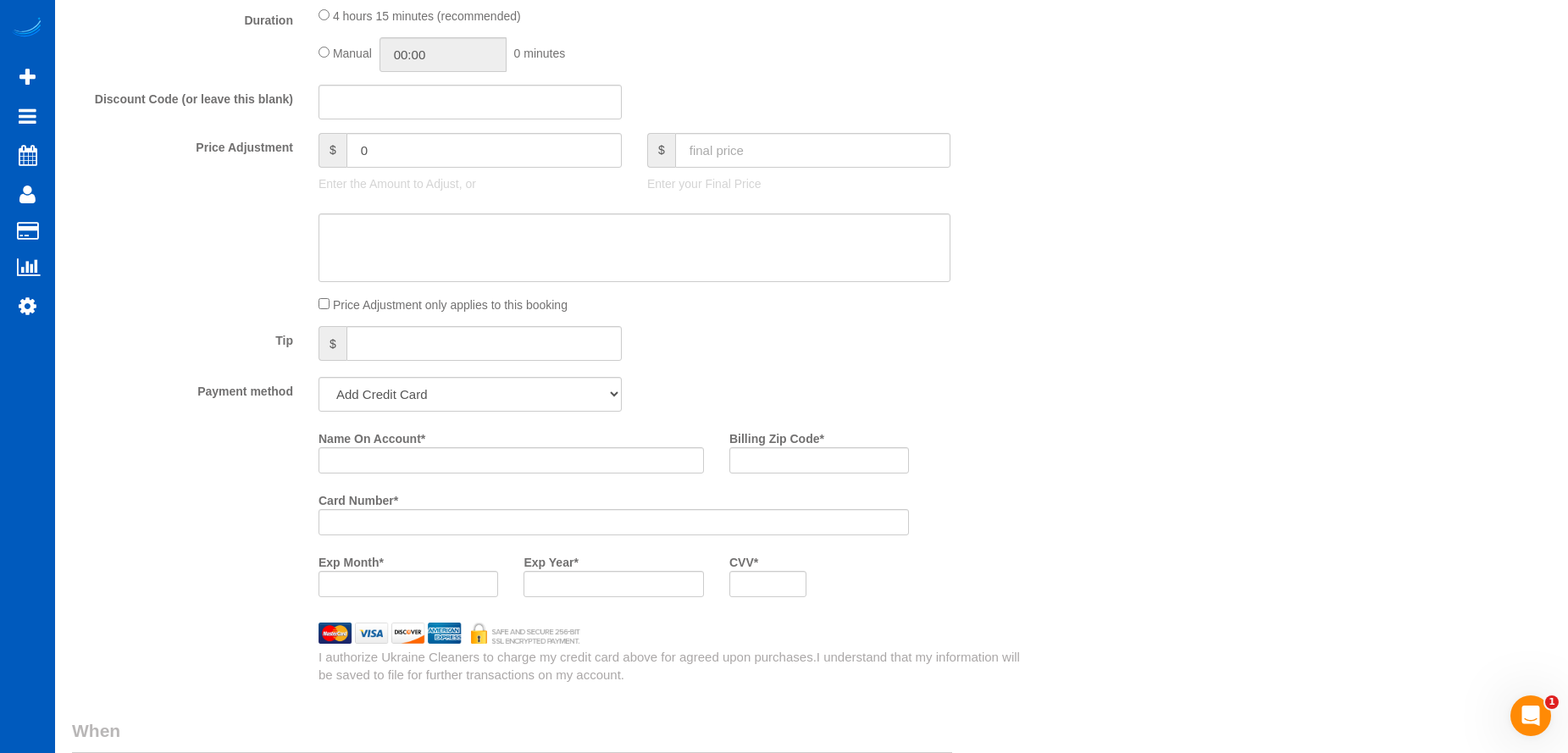
scroll to position [1101, 0]
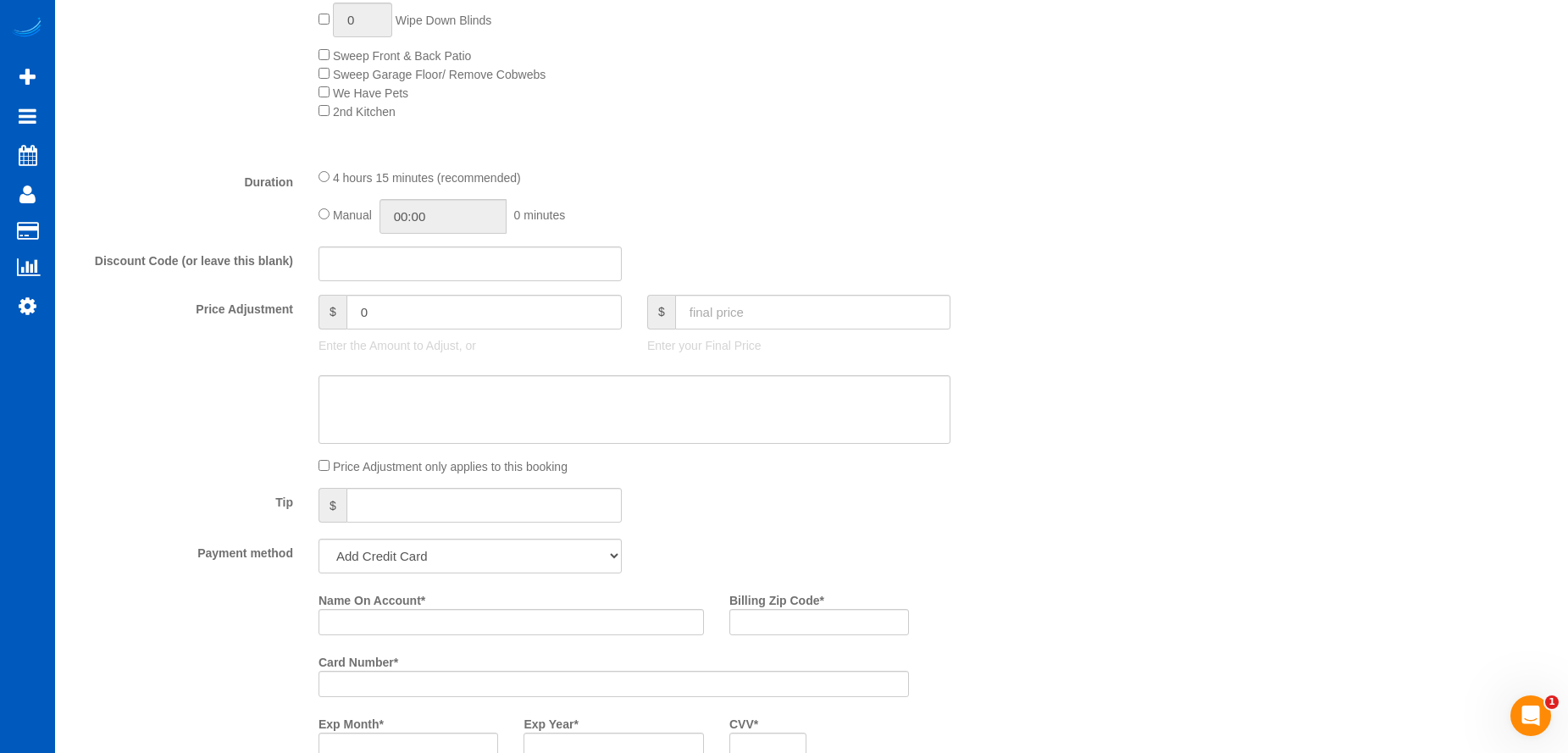
click at [333, 463] on span "Price Adjustment only applies to this booking" at bounding box center [449, 466] width 234 height 13
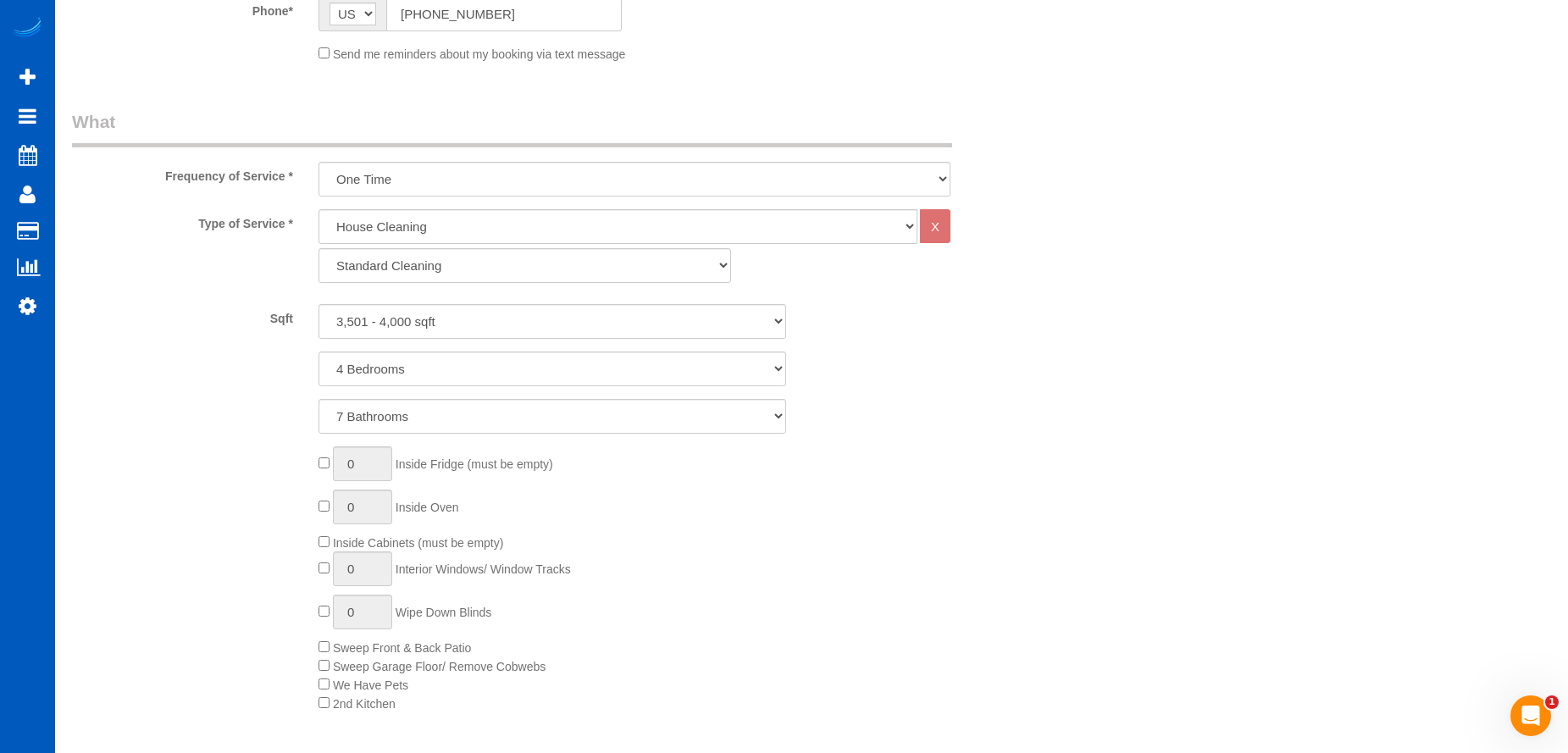
scroll to position [508, 0]
click at [581, 176] on select "One Time Weekly - 15.00% Every 2 Weeks - 10.00% Every 4 Weeks - 5.00% Every 2 M…" at bounding box center [634, 180] width 632 height 35
select select "object:15665"
click at [319, 162] on select "One Time Weekly - 15.00% Every 2 Weeks - 10.00% Every 4 Weeks - 5.00% Every 2 M…" at bounding box center [634, 180] width 632 height 35
click at [912, 376] on div "1 Bedroom 2 Bedrooms 3 Bedrooms 4 Bedrooms 5 Bedrooms 6 Bedrooms 7 Bedrooms" at bounding box center [552, 370] width 985 height 35
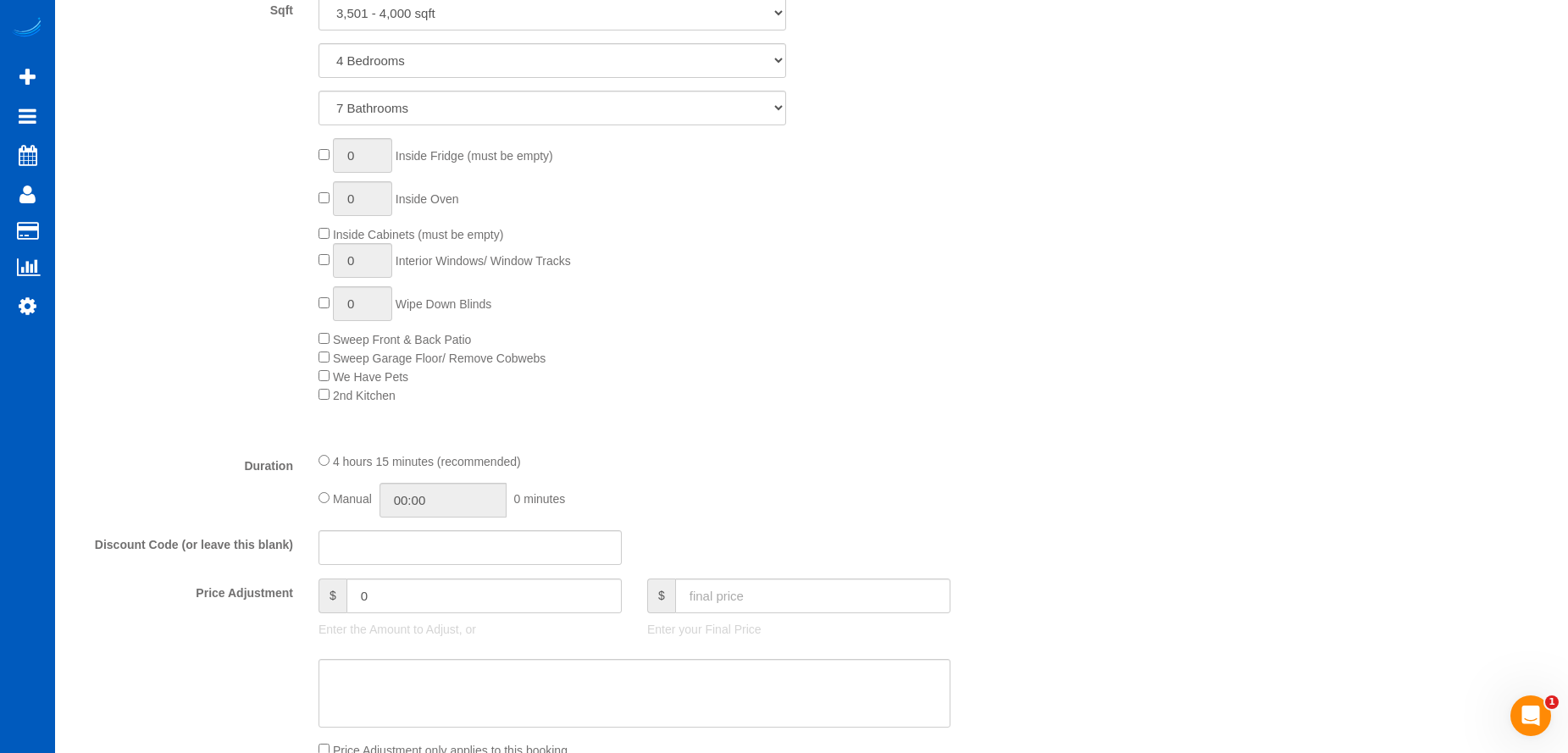
scroll to position [847, 0]
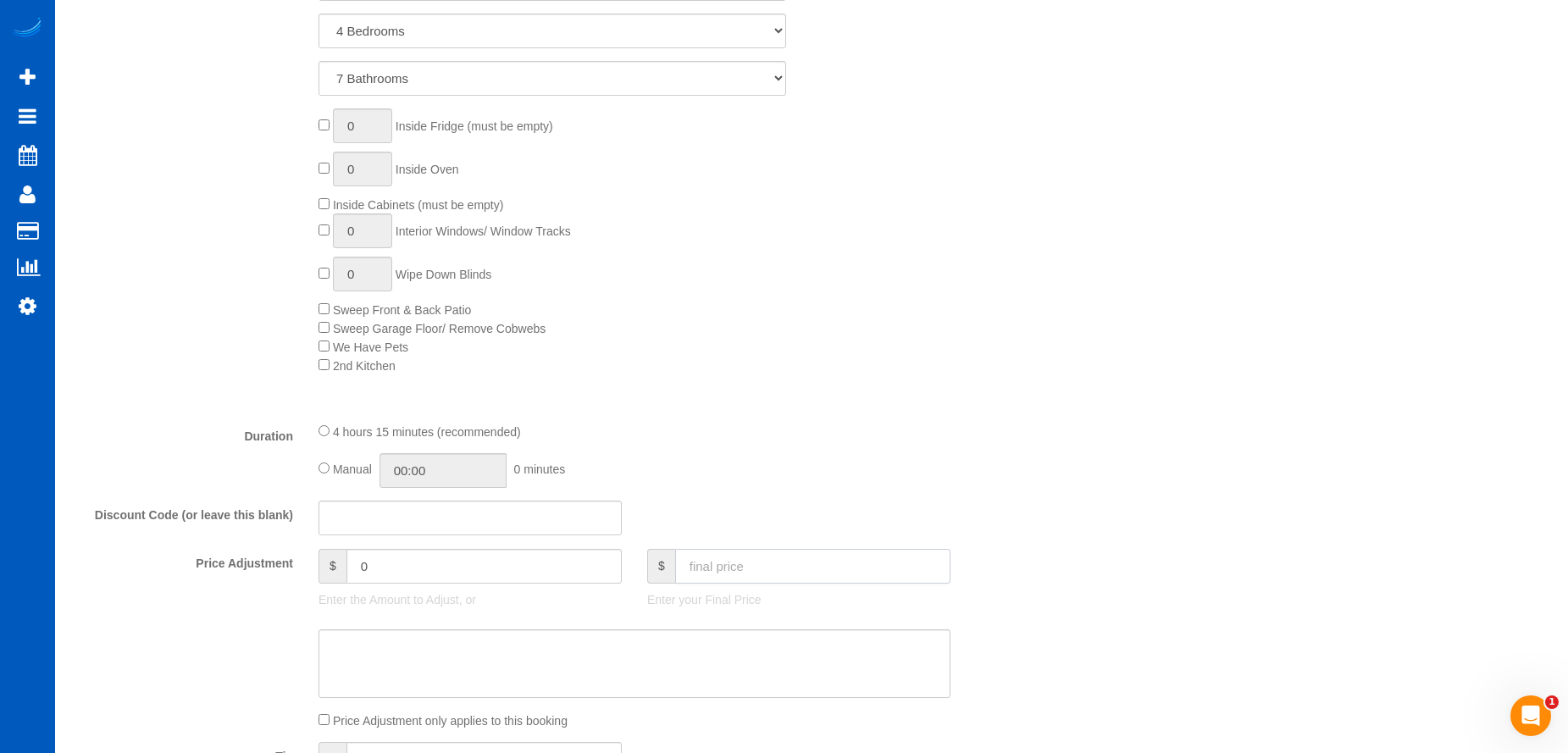
click at [737, 566] on input "text" at bounding box center [813, 566] width 276 height 35
type input "200"
click at [683, 648] on textarea at bounding box center [634, 663] width 632 height 69
type input "-139.15"
click at [458, 654] on textarea at bounding box center [634, 663] width 632 height 69
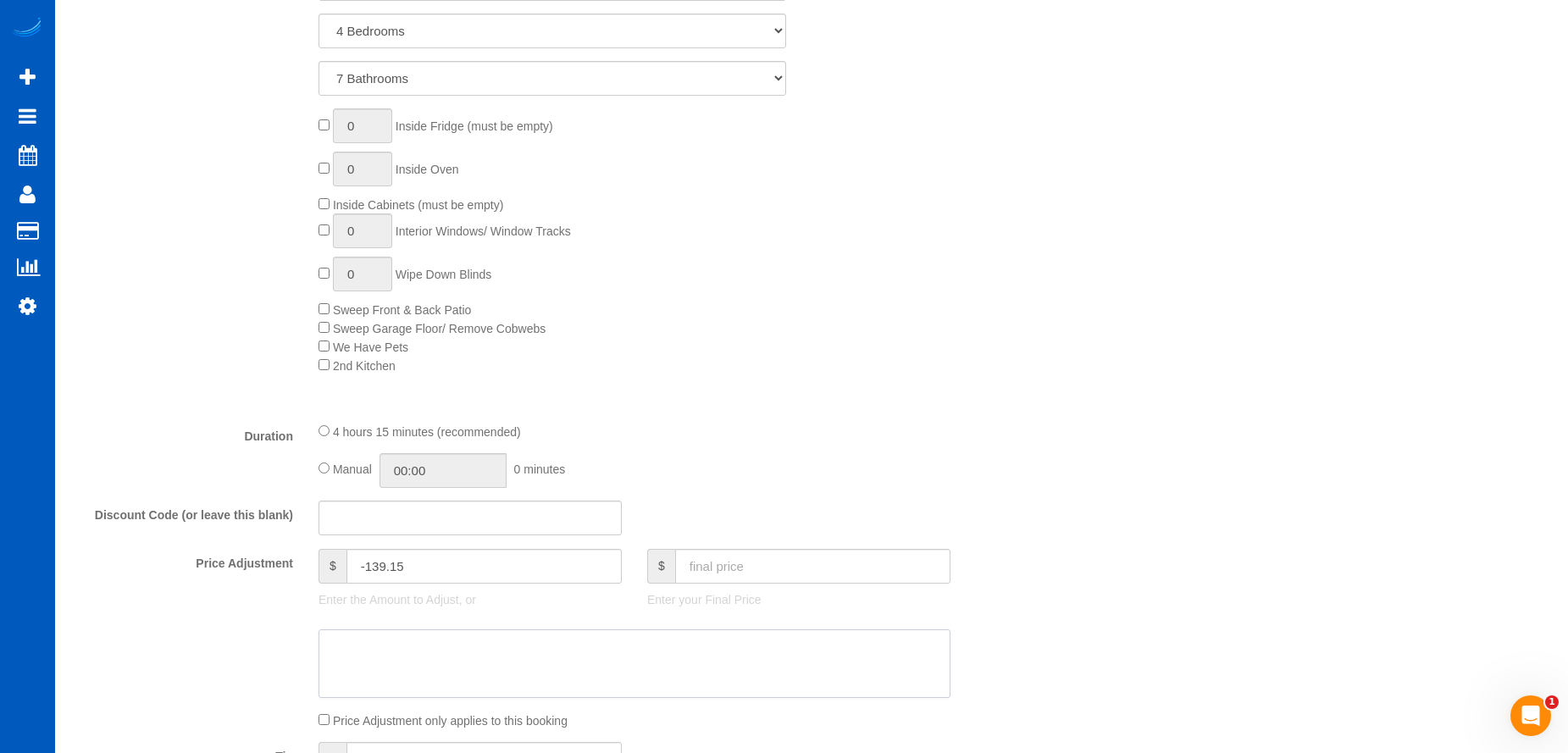
paste textarea "Commercial cleaning, they will do invoice. 800 USD/mo - 200 USD/week."
type textarea "Commercial cleaning, they will do invoice. 800 USD/mo - 200 USD/week."
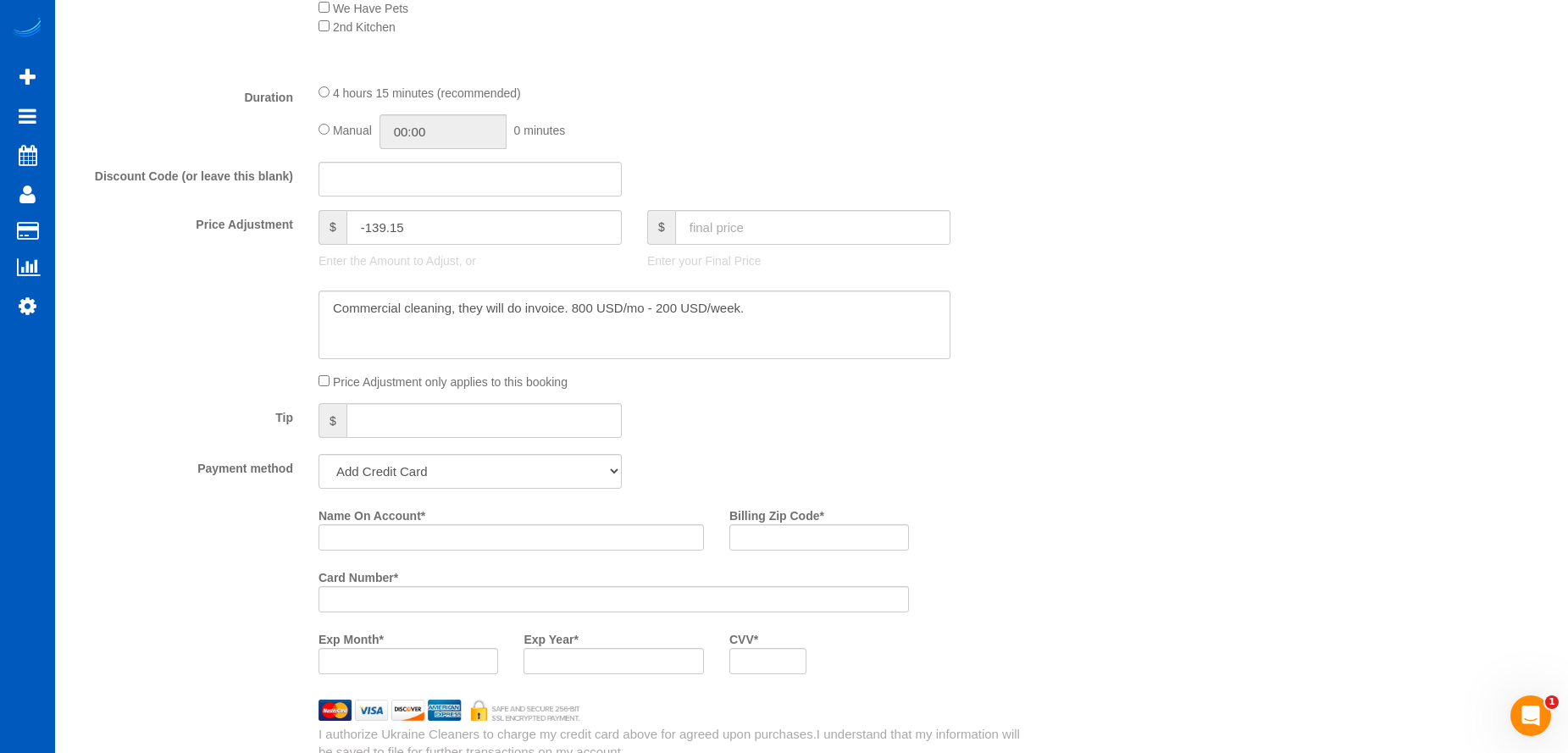
click at [489, 497] on fieldset "What Frequency of Service * One Time Weekly - 15.00% Every 2 Weeks - 10.00% Eve…" at bounding box center [552, 97] width 961 height 1329
click at [502, 473] on select "Add Credit Card Cash Check Paypal" at bounding box center [470, 471] width 304 height 35
select select "string:cash"
click at [319, 454] on select "Add Credit Card Cash Check Paypal" at bounding box center [470, 471] width 304 height 35
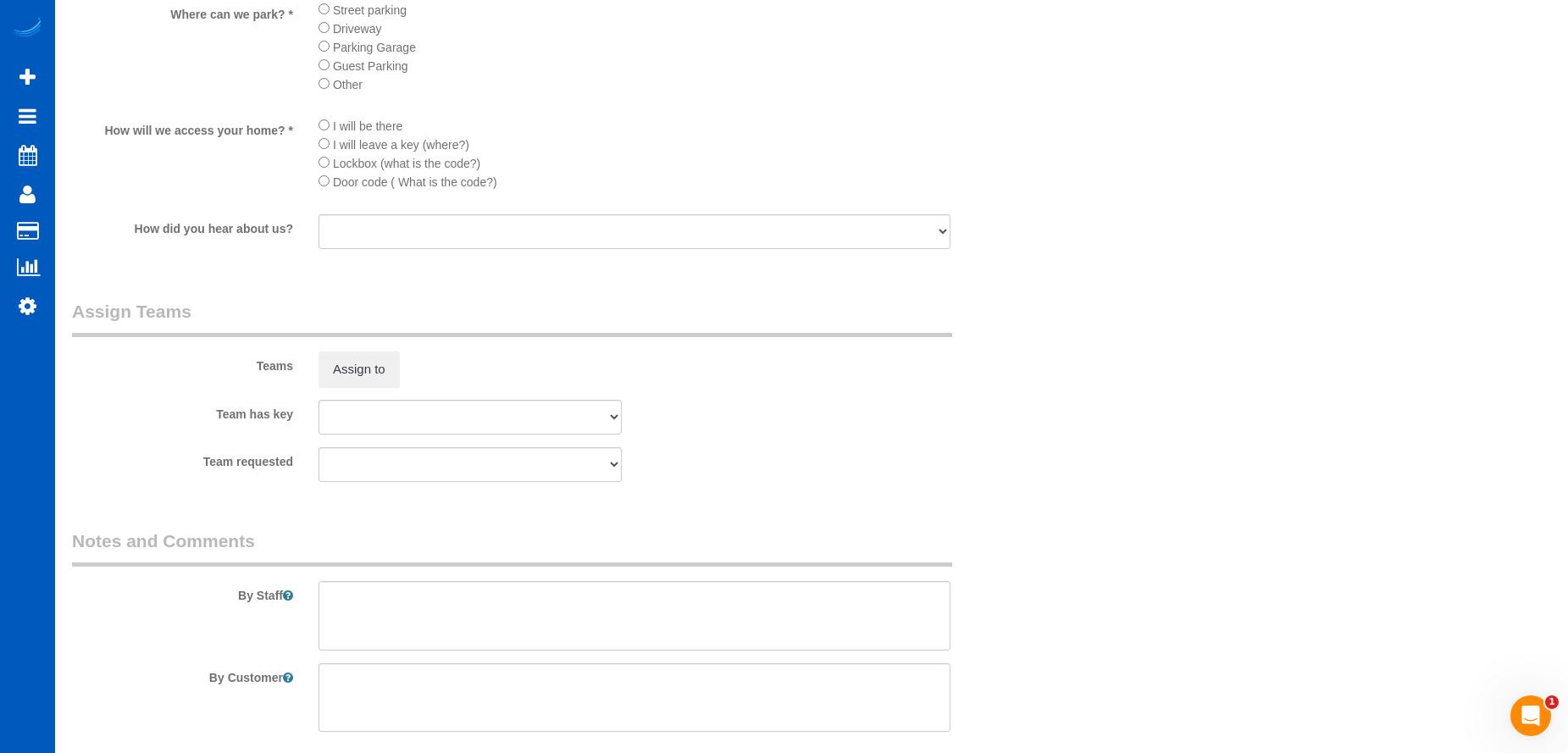
scroll to position [2161, 0]
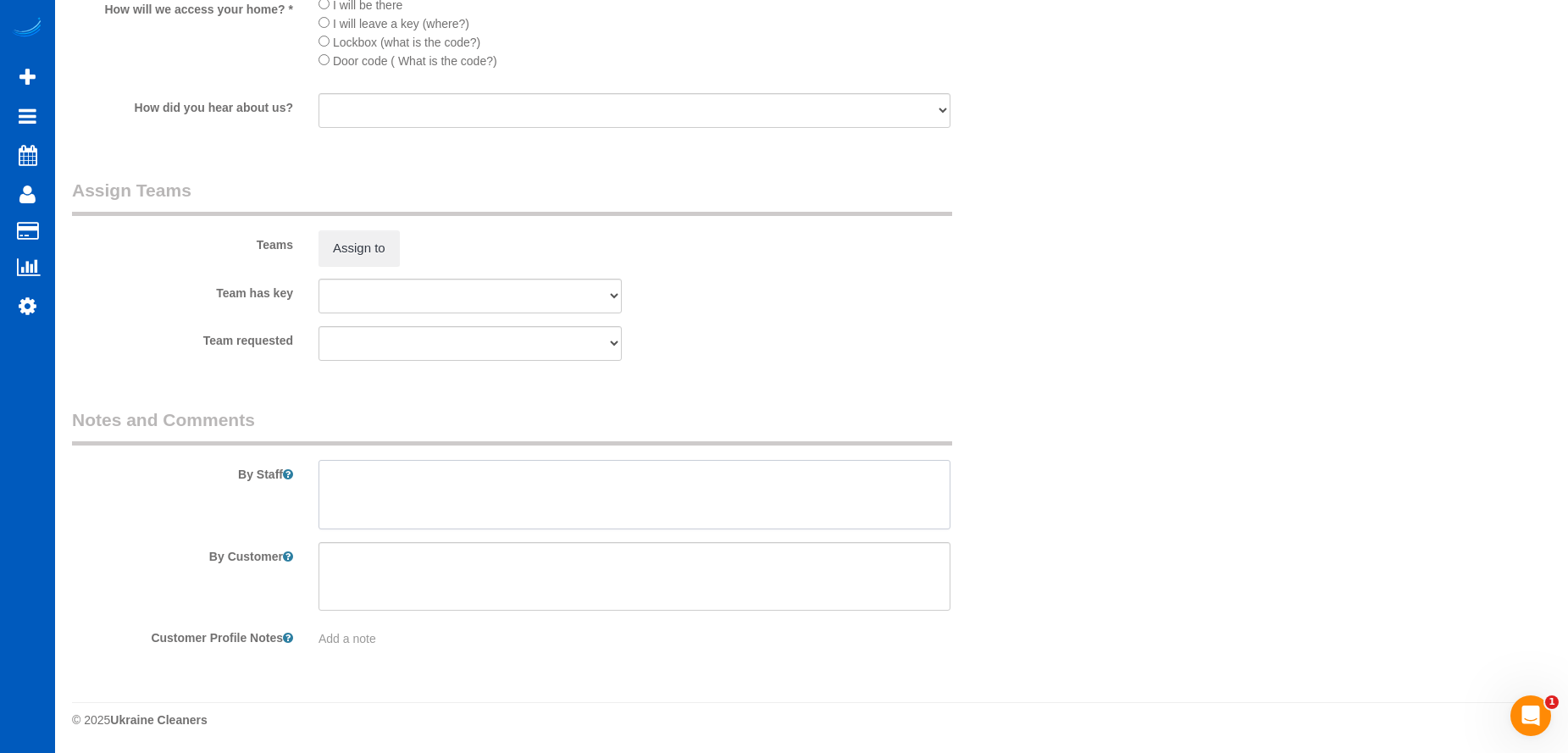
click at [391, 471] on textarea at bounding box center [634, 494] width 632 height 69
paste textarea "Out of the 10k sqf, only 3-4k. None of the demo rooms. Bathrooms, kitchen (they…"
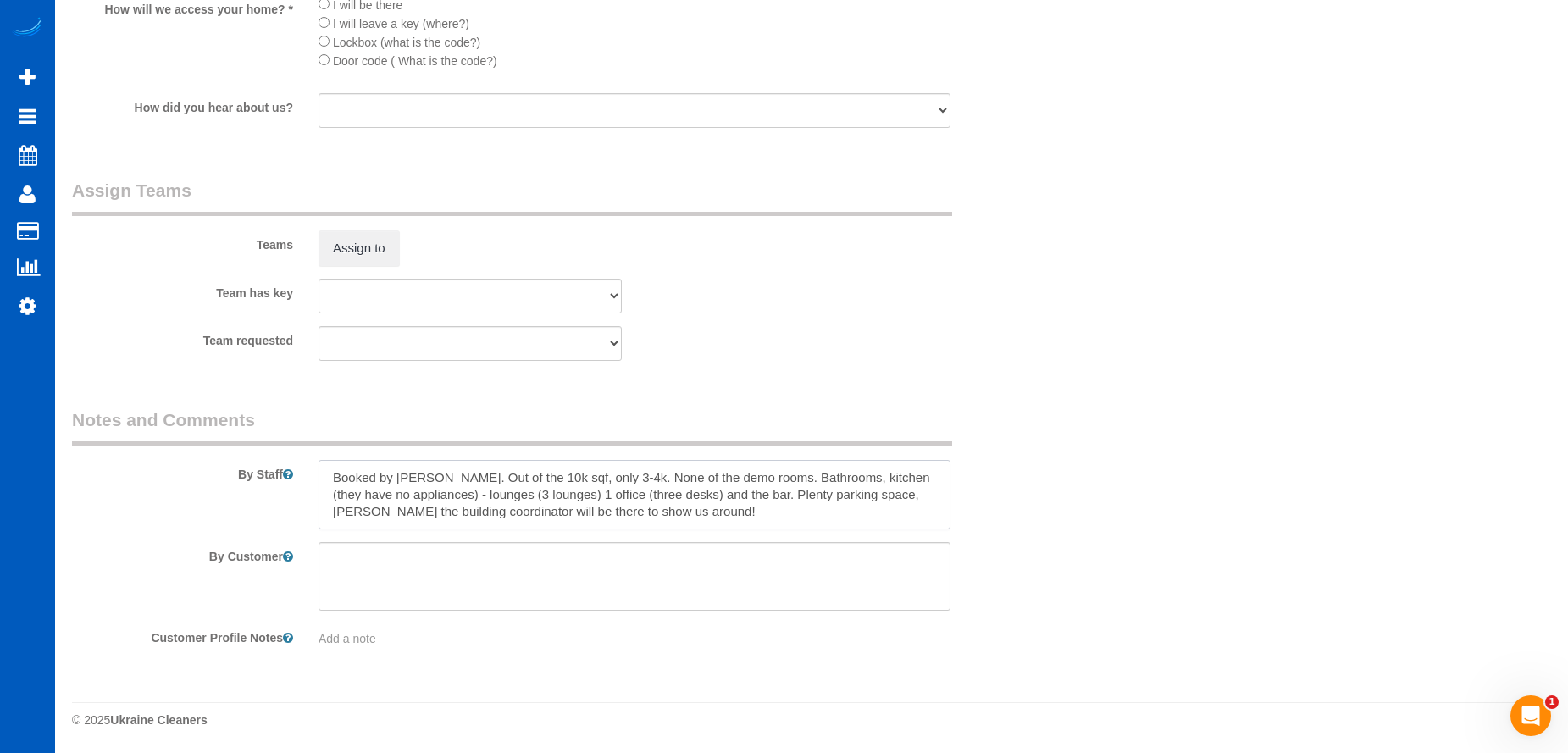
click at [547, 481] on textarea at bounding box center [634, 494] width 632 height 69
click at [720, 487] on textarea at bounding box center [634, 494] width 632 height 69
click at [461, 474] on textarea at bounding box center [634, 494] width 632 height 69
drag, startPoint x: 769, startPoint y: 491, endPoint x: 890, endPoint y: 493, distance: 121.0
click at [890, 493] on textarea at bounding box center [634, 494] width 632 height 69
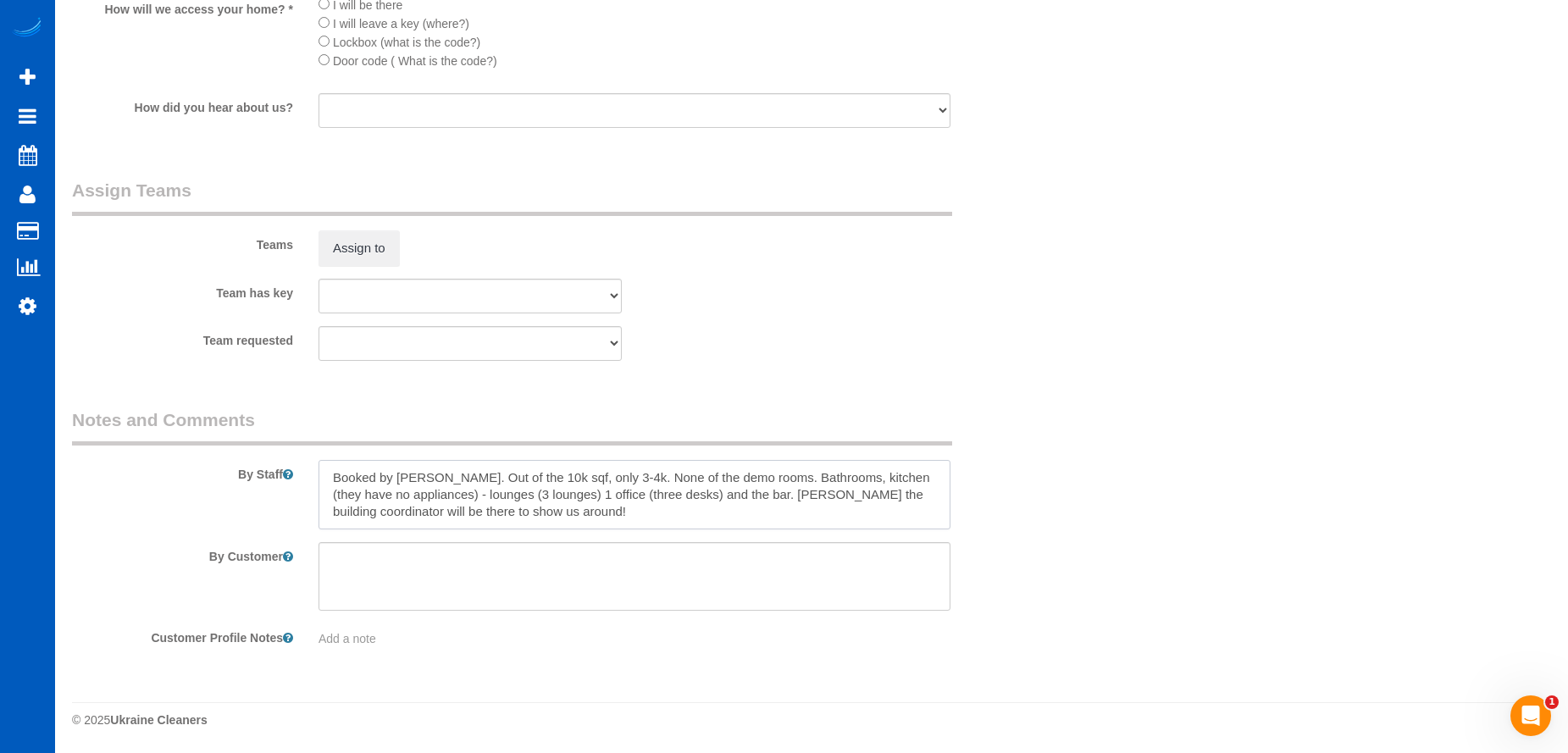
click at [455, 474] on textarea at bounding box center [634, 494] width 632 height 69
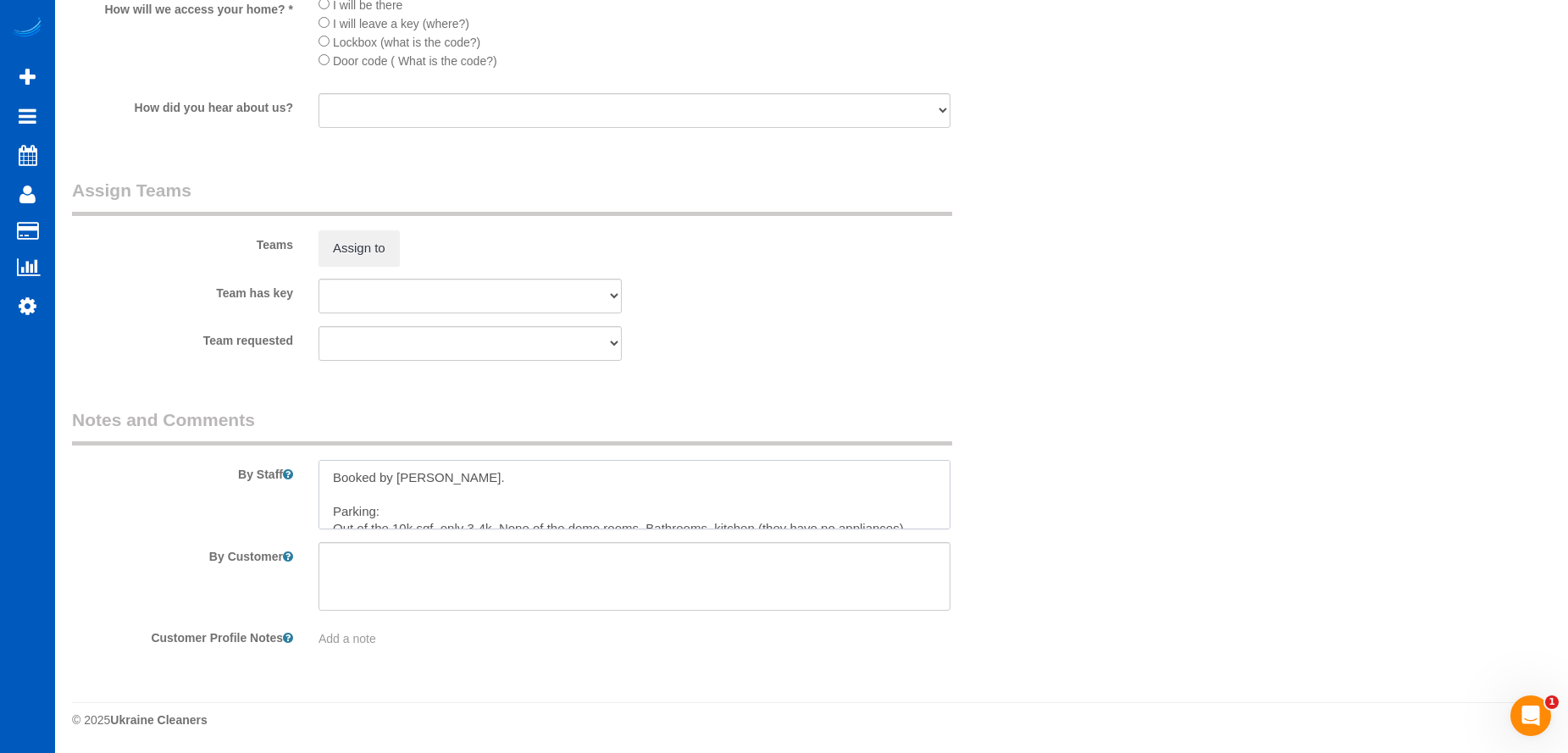
paste textarea "Make sure it's in the location's lot, as street parking gets ticketed, cause sh…"
drag, startPoint x: 744, startPoint y: 511, endPoint x: 915, endPoint y: 509, distance: 171.0
click at [915, 509] on textarea at bounding box center [634, 494] width 632 height 69
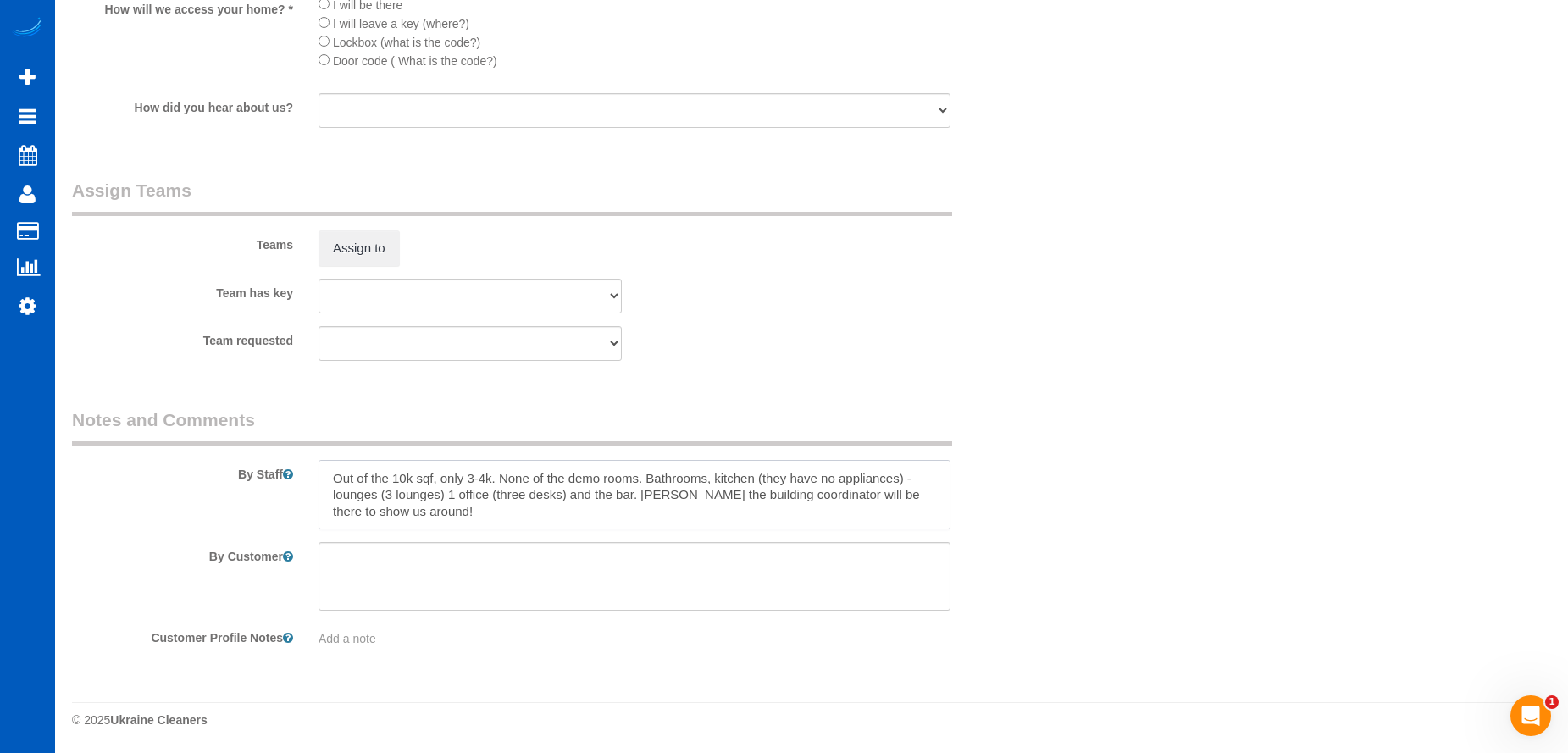
click at [433, 475] on textarea at bounding box center [634, 494] width 632 height 69
type textarea "Booked by Florencia. Parking: Make sure it's in the location's lot, as street p…"
click at [1015, 343] on div "Team requested Ivanna Atamaniuk" at bounding box center [552, 344] width 985 height 35
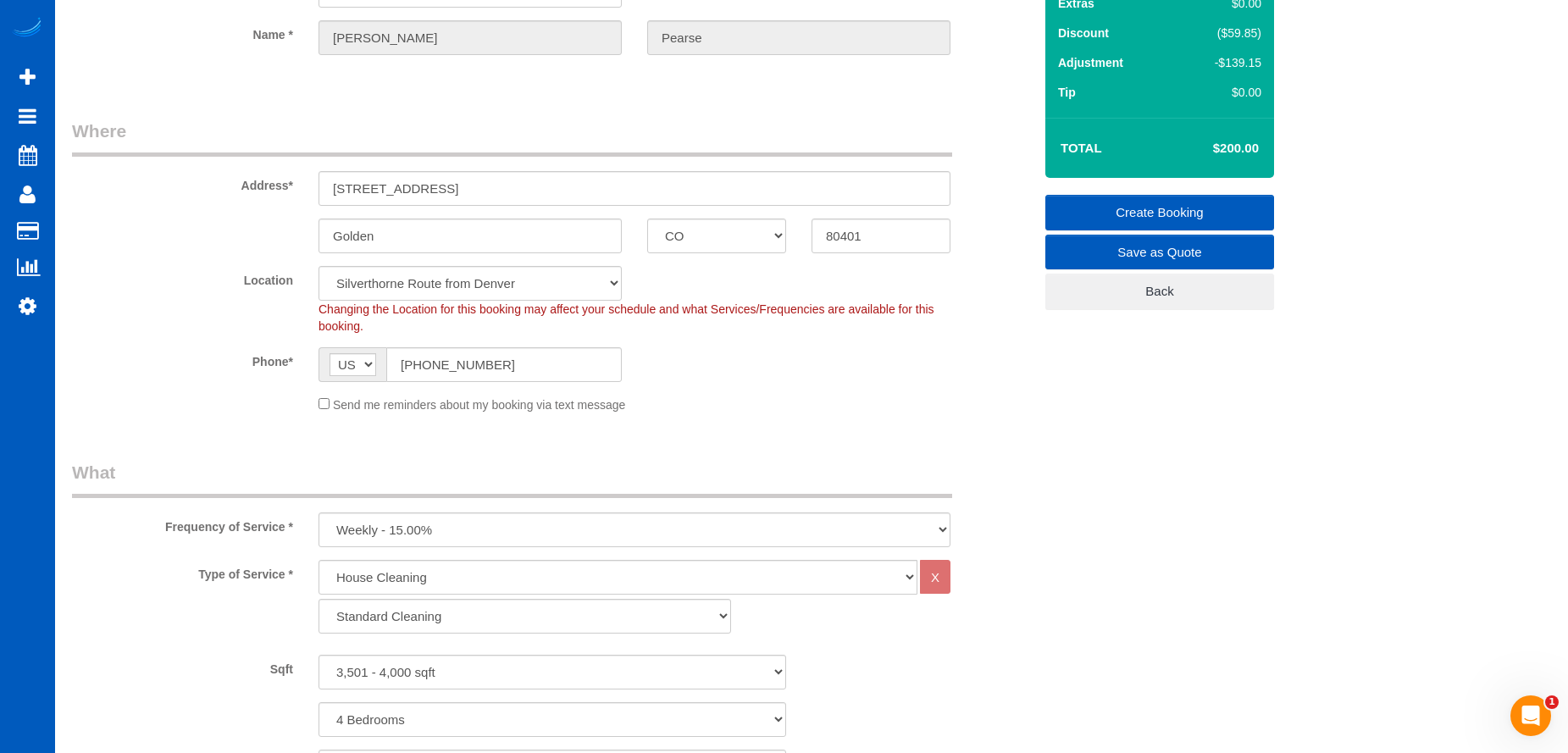
scroll to position [128, 0]
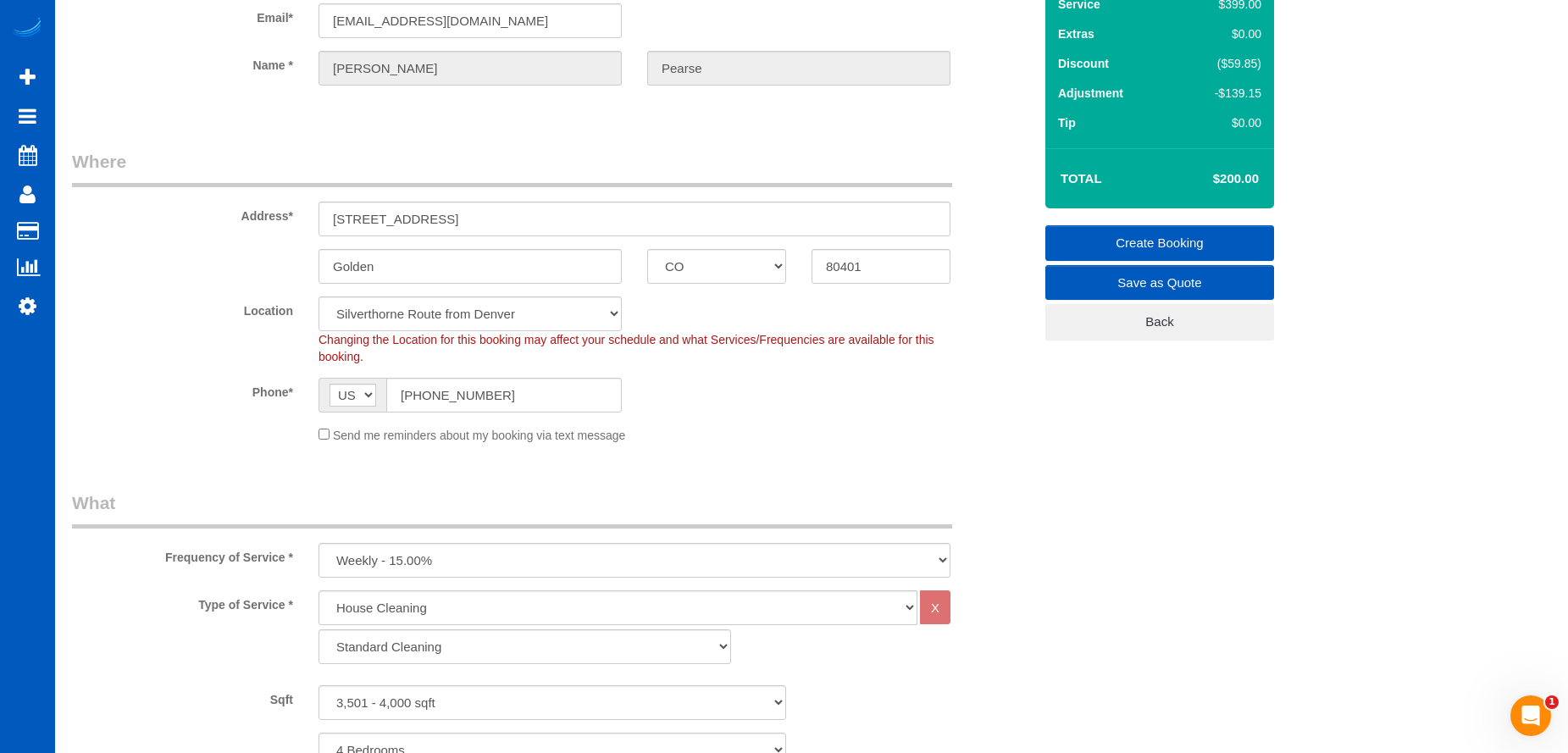
click at [1091, 228] on link "Create Booking" at bounding box center [1159, 243] width 229 height 36
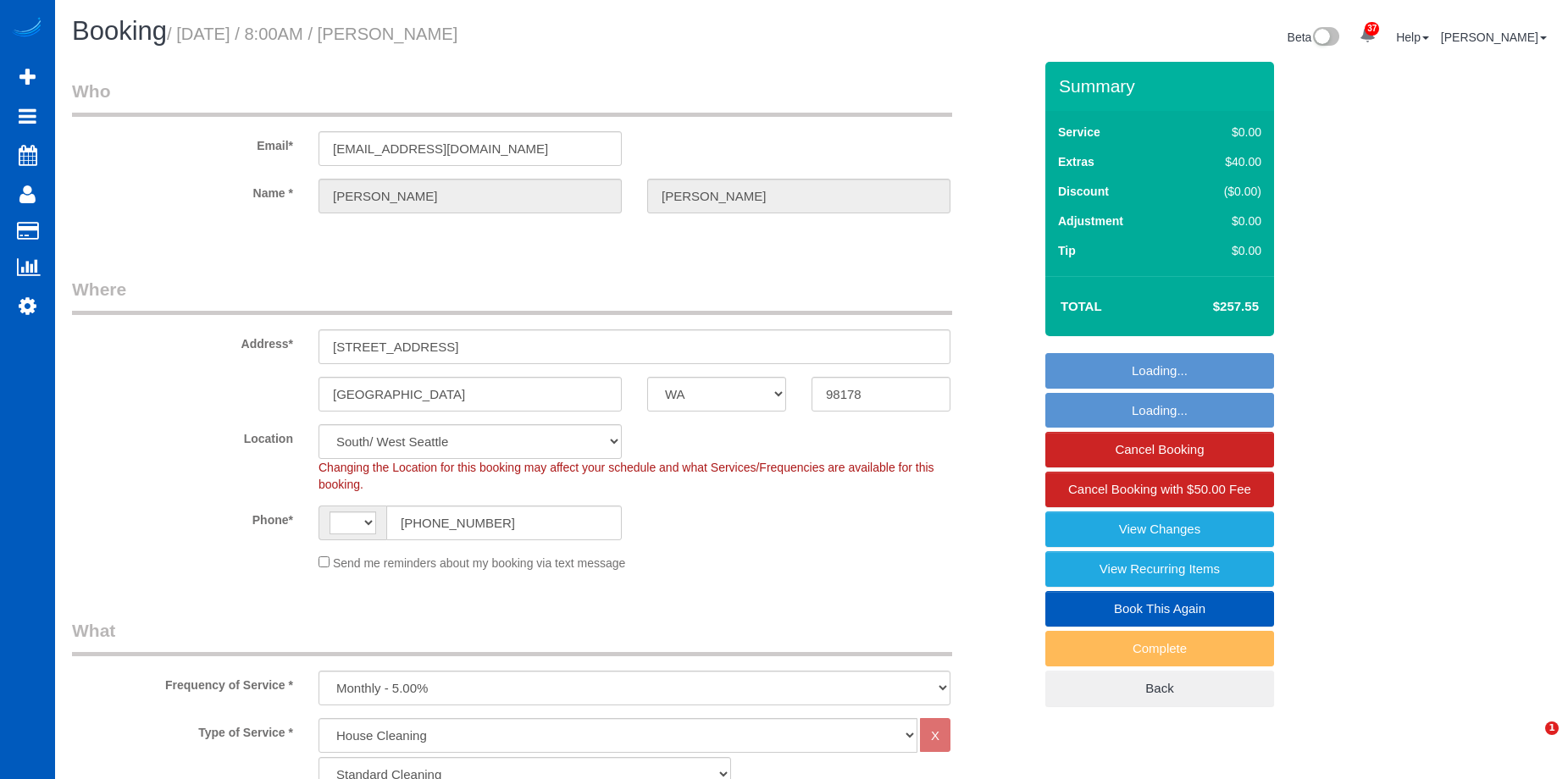
select select "WA"
select select "199"
select select "2001"
select select "4"
select select "3"
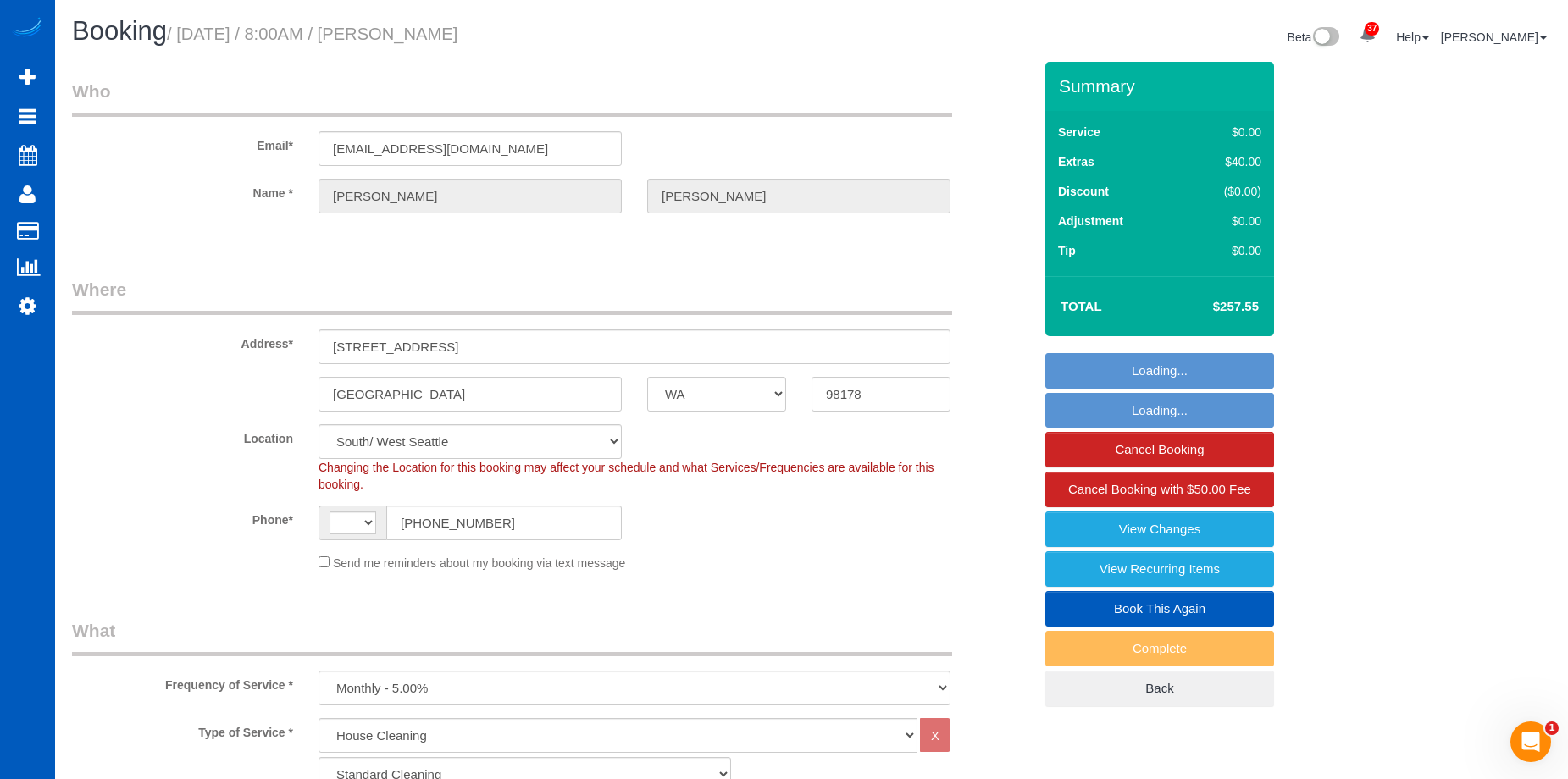
select select "object:962"
select select "string:US"
select select "spot1"
select select "number:8"
select select "2001"
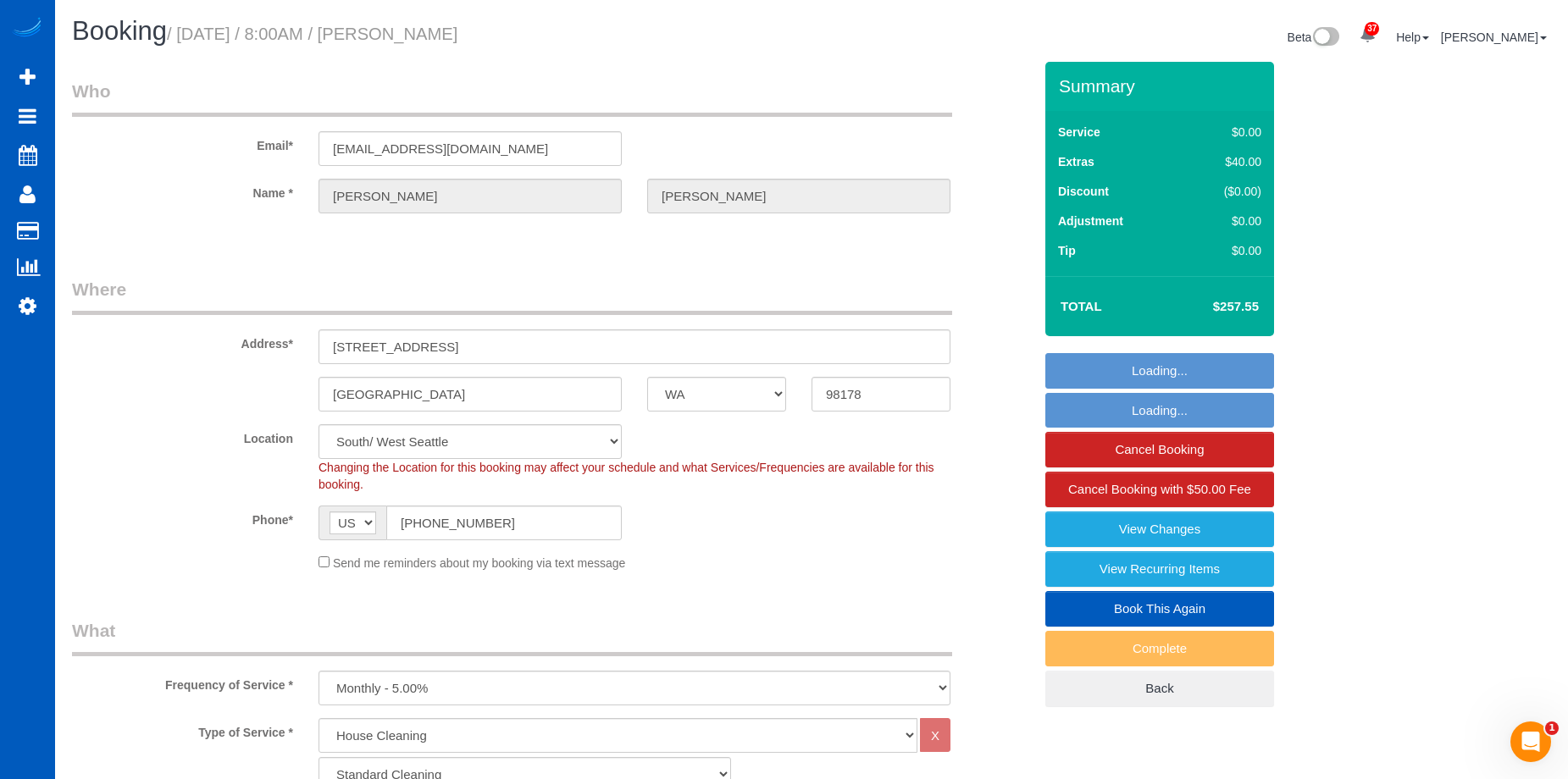
select select "4"
select select "3"
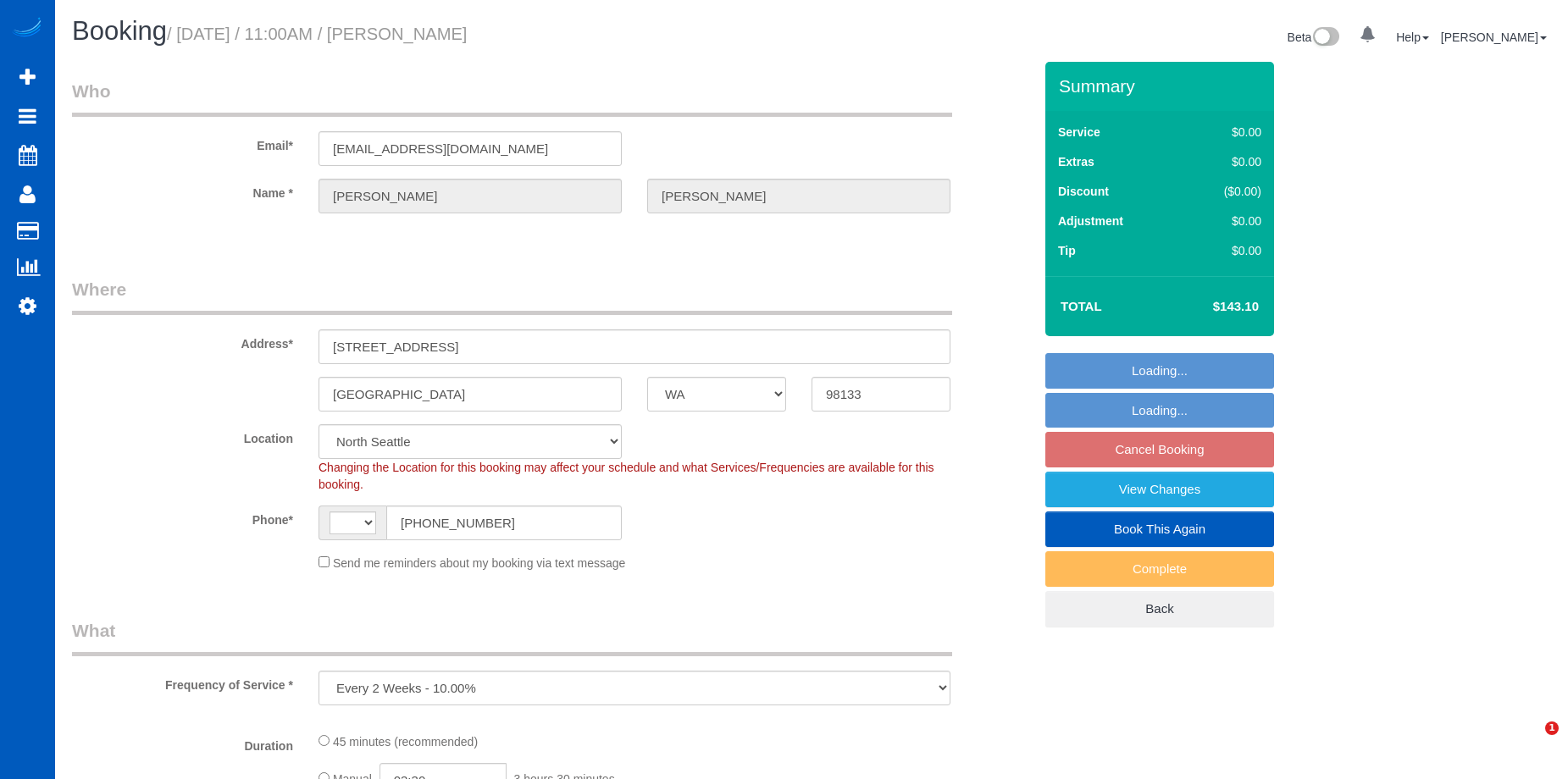
select select "WA"
select select "object:1053"
select select "string:[GEOGRAPHIC_DATA]"
select select "199"
select select "number:8"
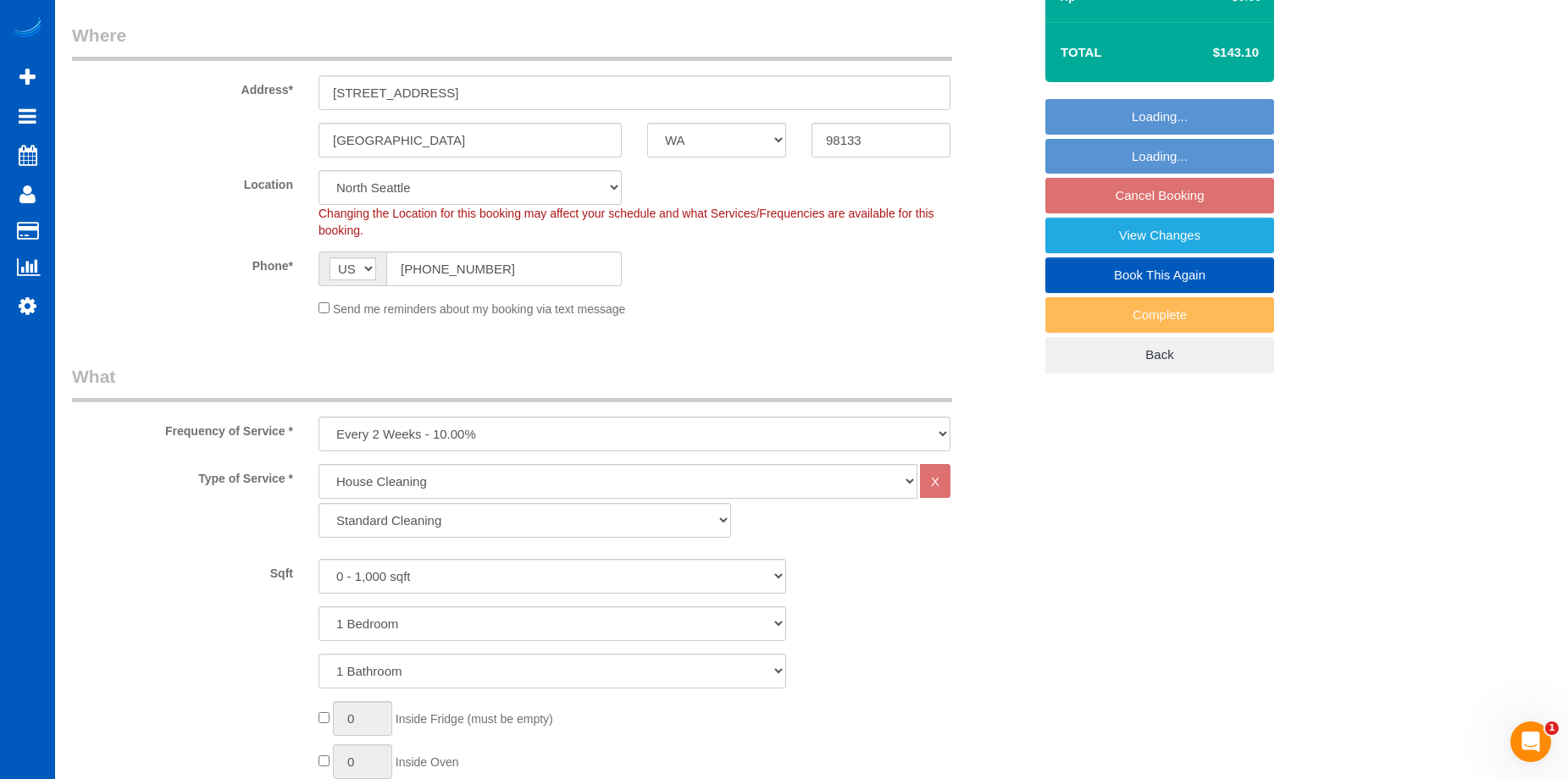
select select "spot2"
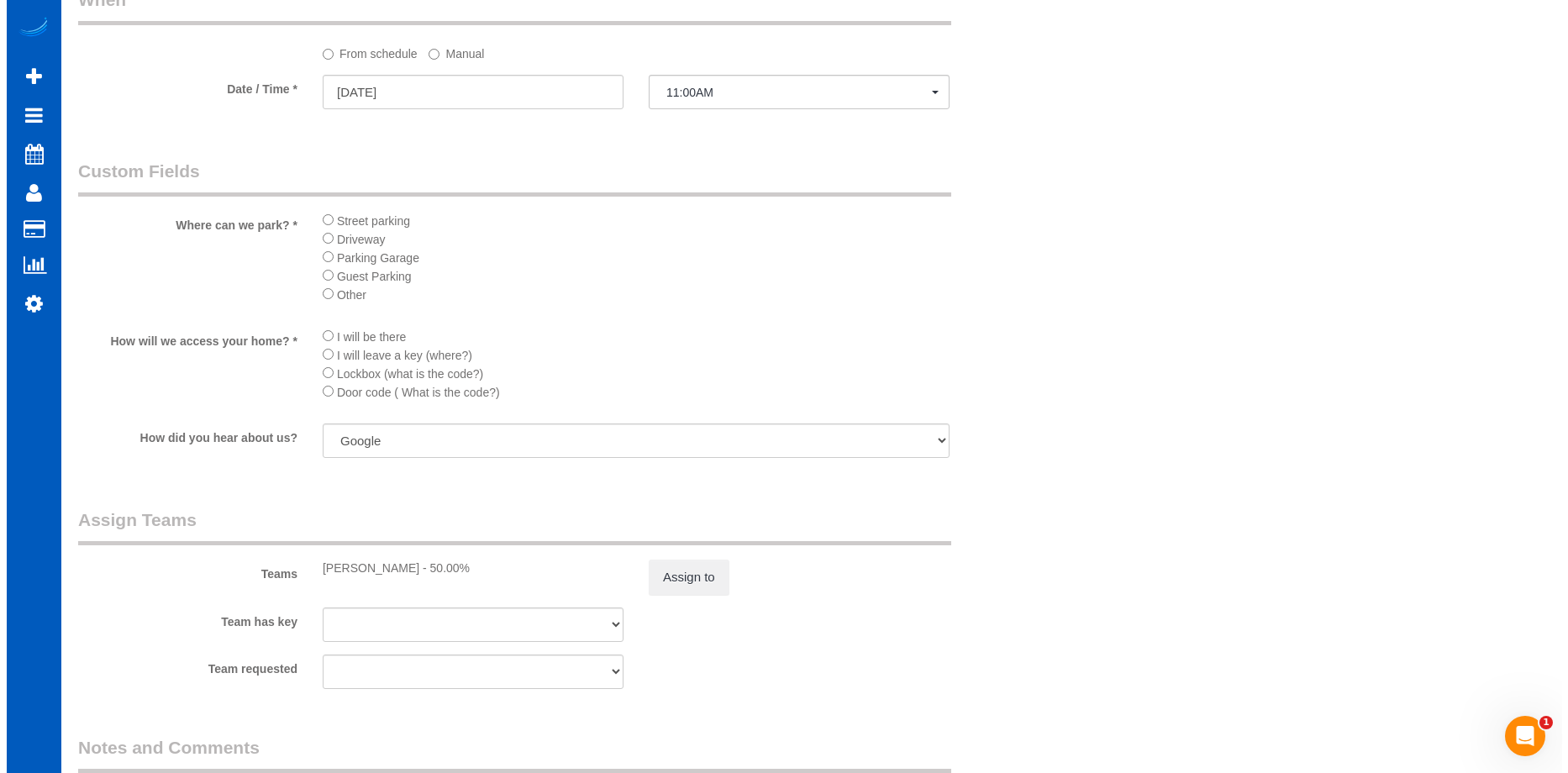
scroll to position [1848, 0]
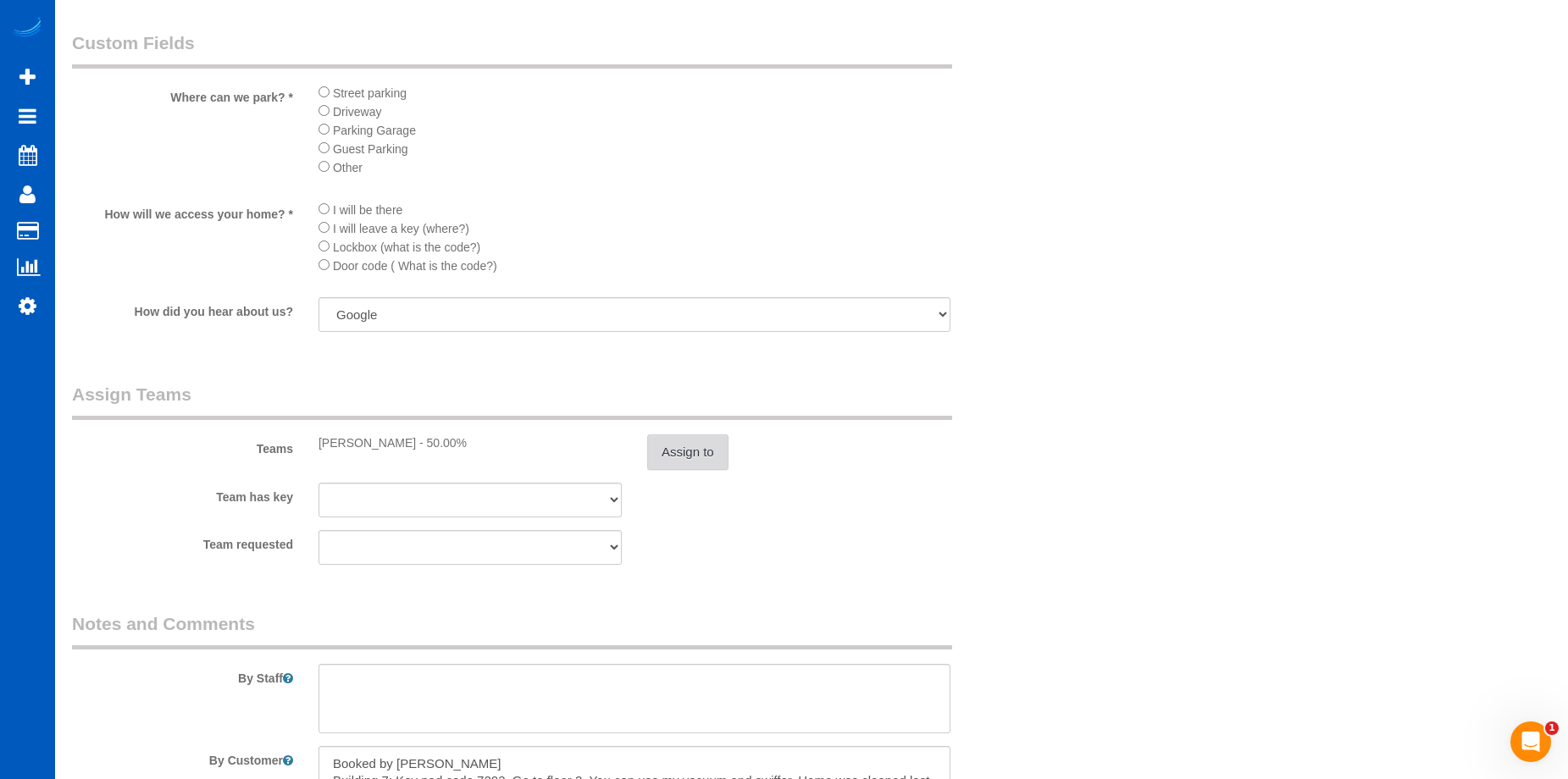
click at [696, 440] on button "Assign to" at bounding box center [687, 452] width 82 height 36
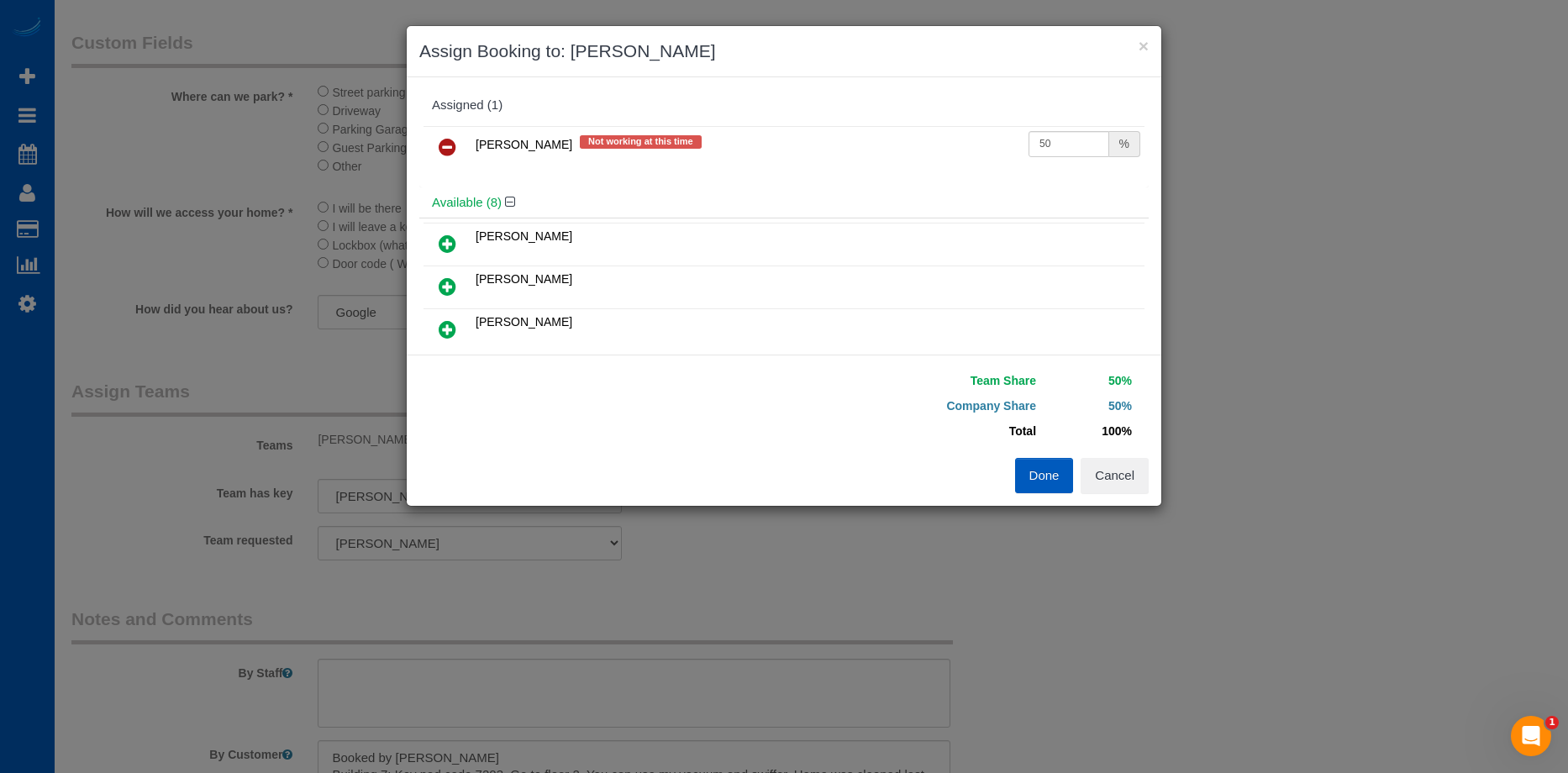
click at [457, 145] on link at bounding box center [447, 148] width 39 height 34
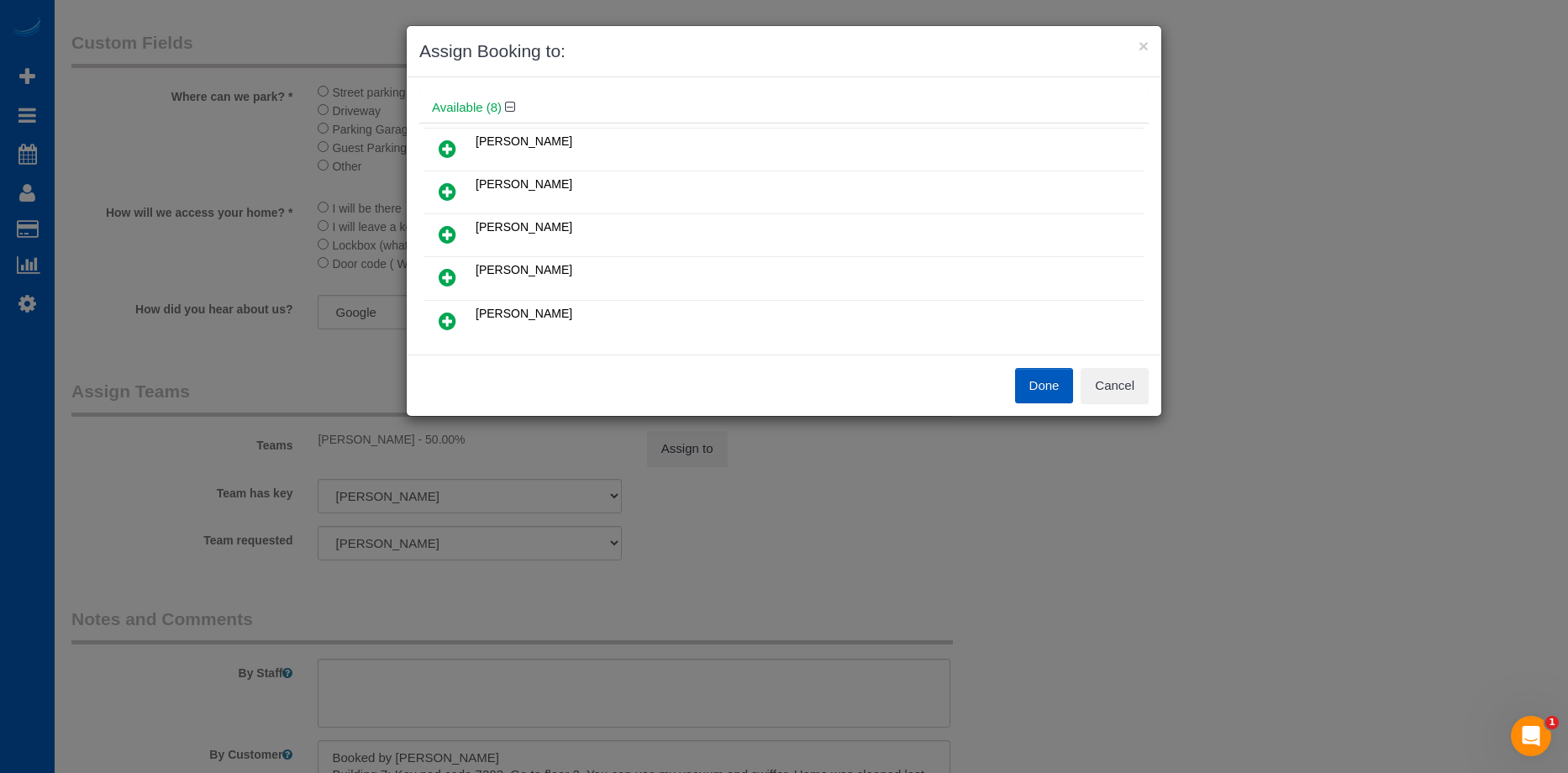
scroll to position [84, 0]
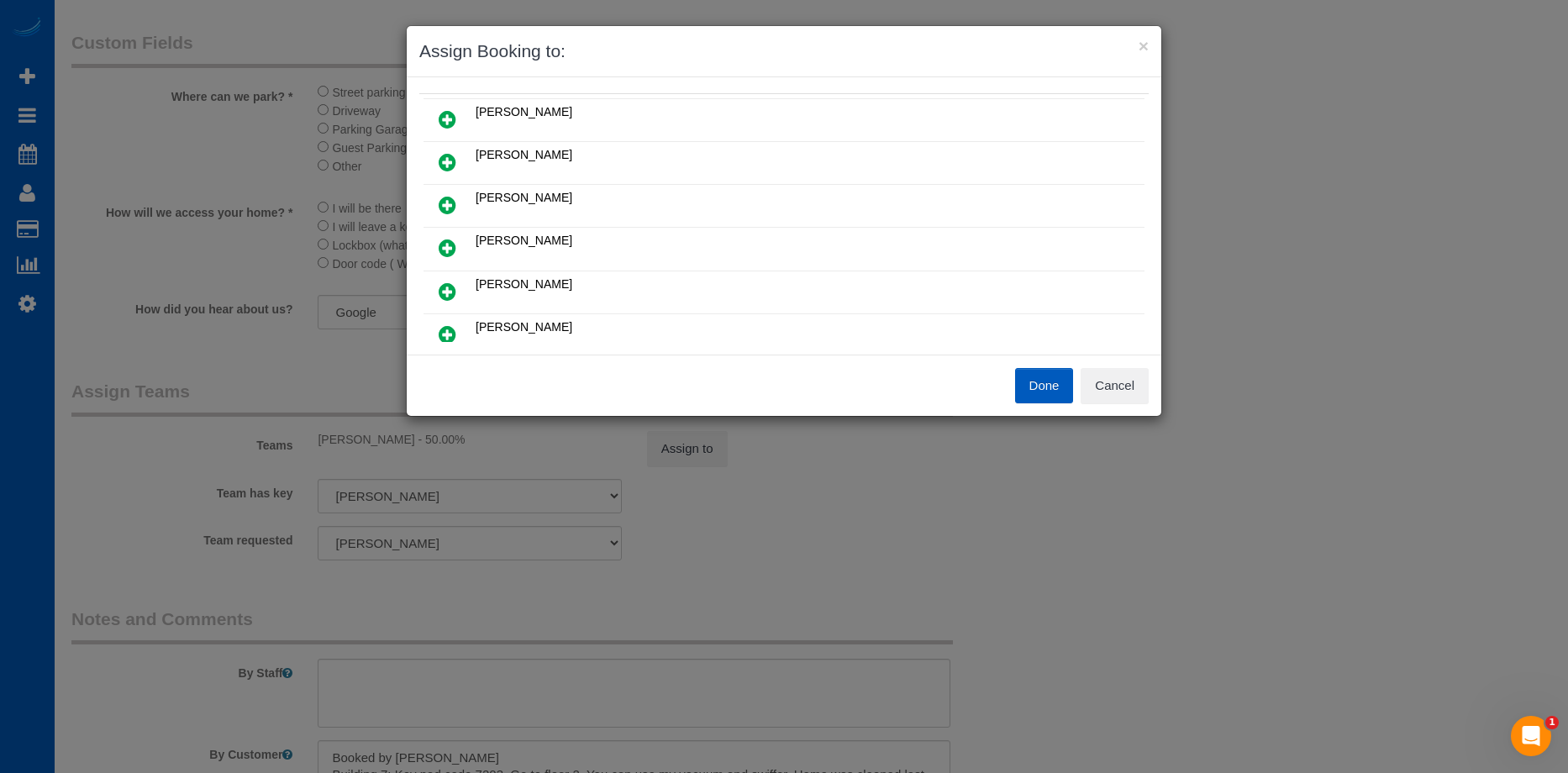
click at [442, 239] on icon at bounding box center [448, 247] width 17 height 20
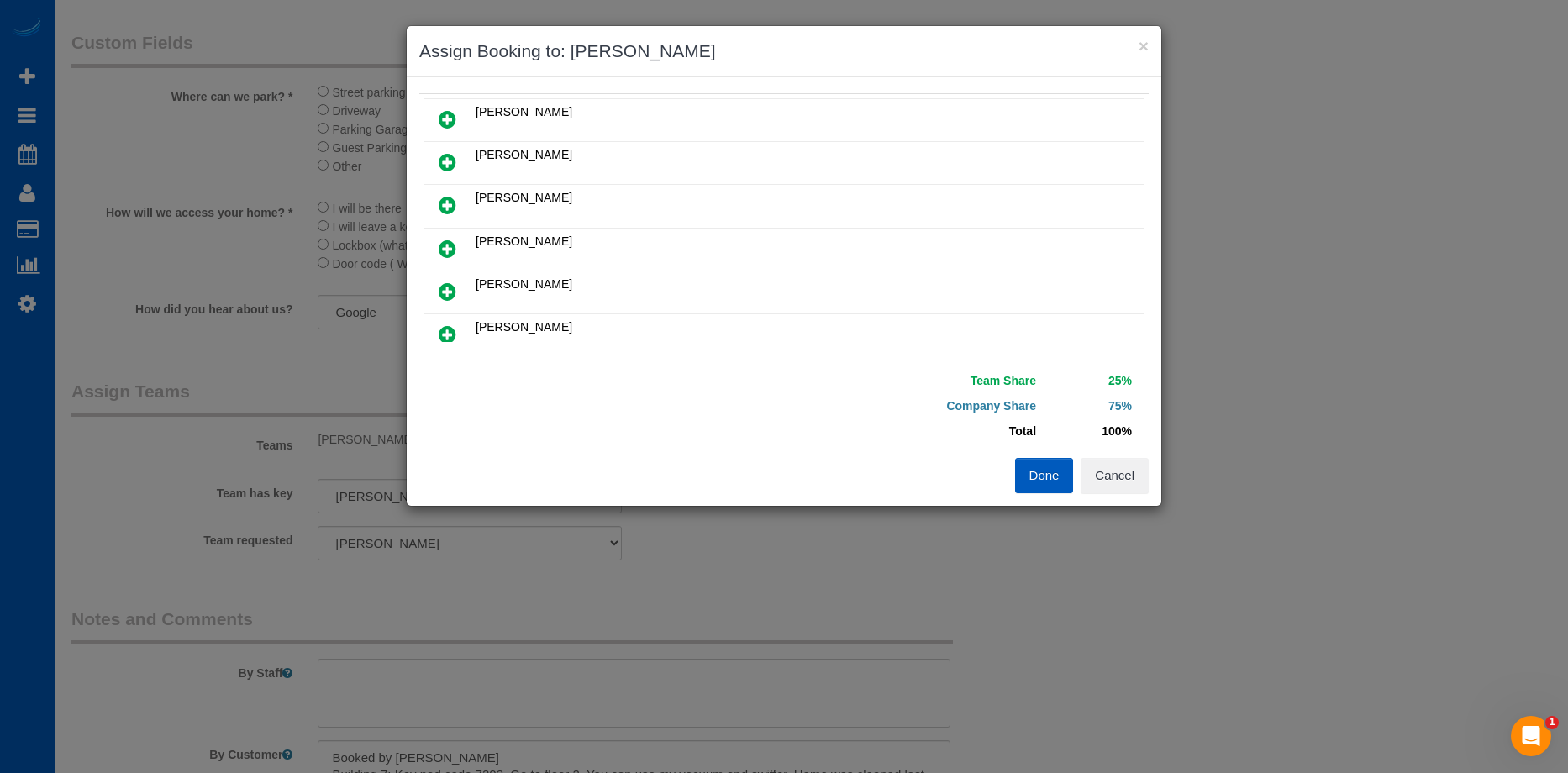
scroll to position [0, 0]
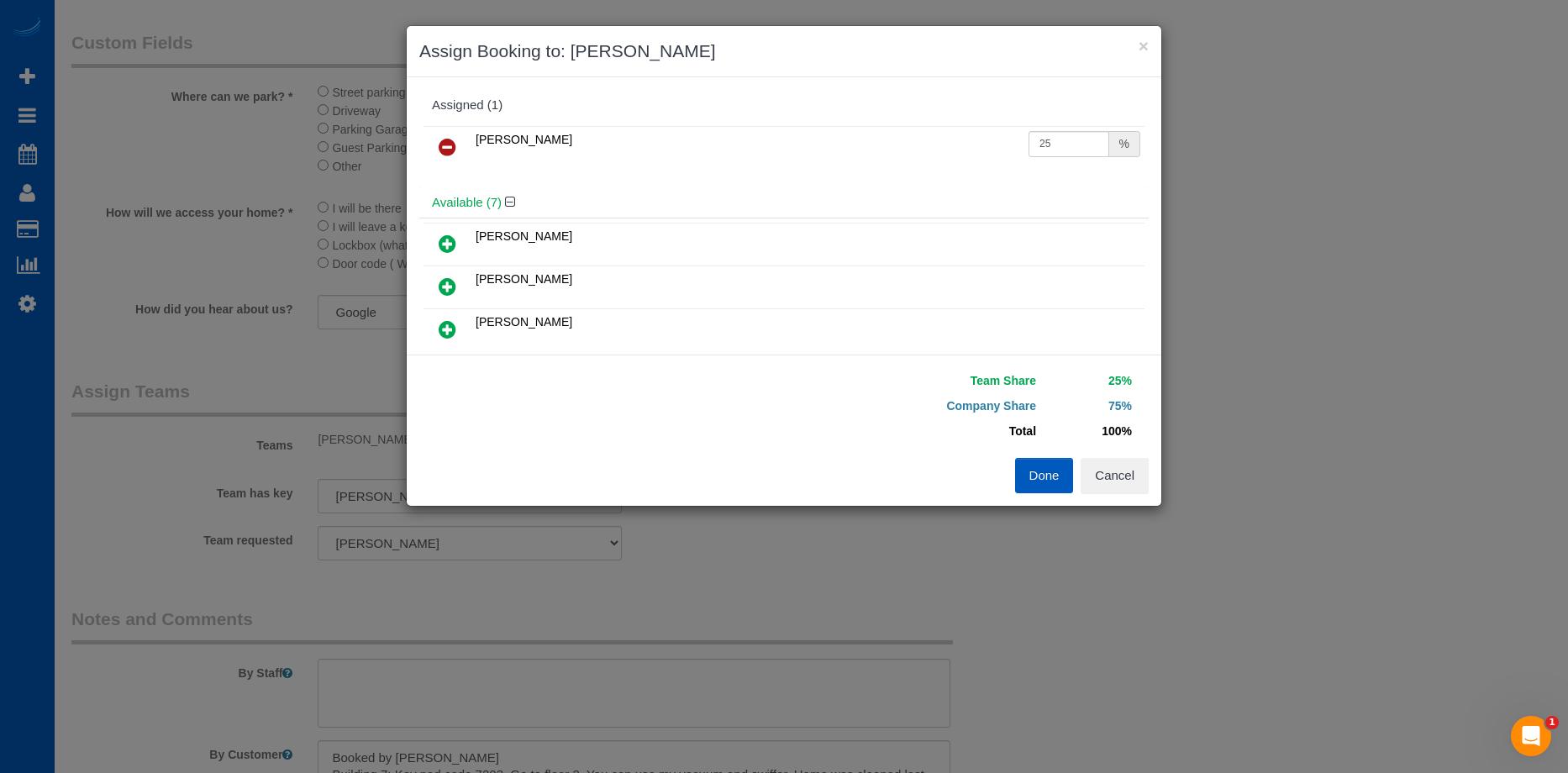
drag, startPoint x: 939, startPoint y: 52, endPoint x: 1038, endPoint y: 51, distance: 99.0
click at [1038, 51] on h3 "Assign Booking to: Nataliia Moskalenko" at bounding box center [784, 50] width 730 height 25
drag, startPoint x: 1049, startPoint y: 150, endPoint x: 1060, endPoint y: 135, distance: 18.6
click at [1050, 149] on input "25" at bounding box center [1068, 145] width 81 height 26
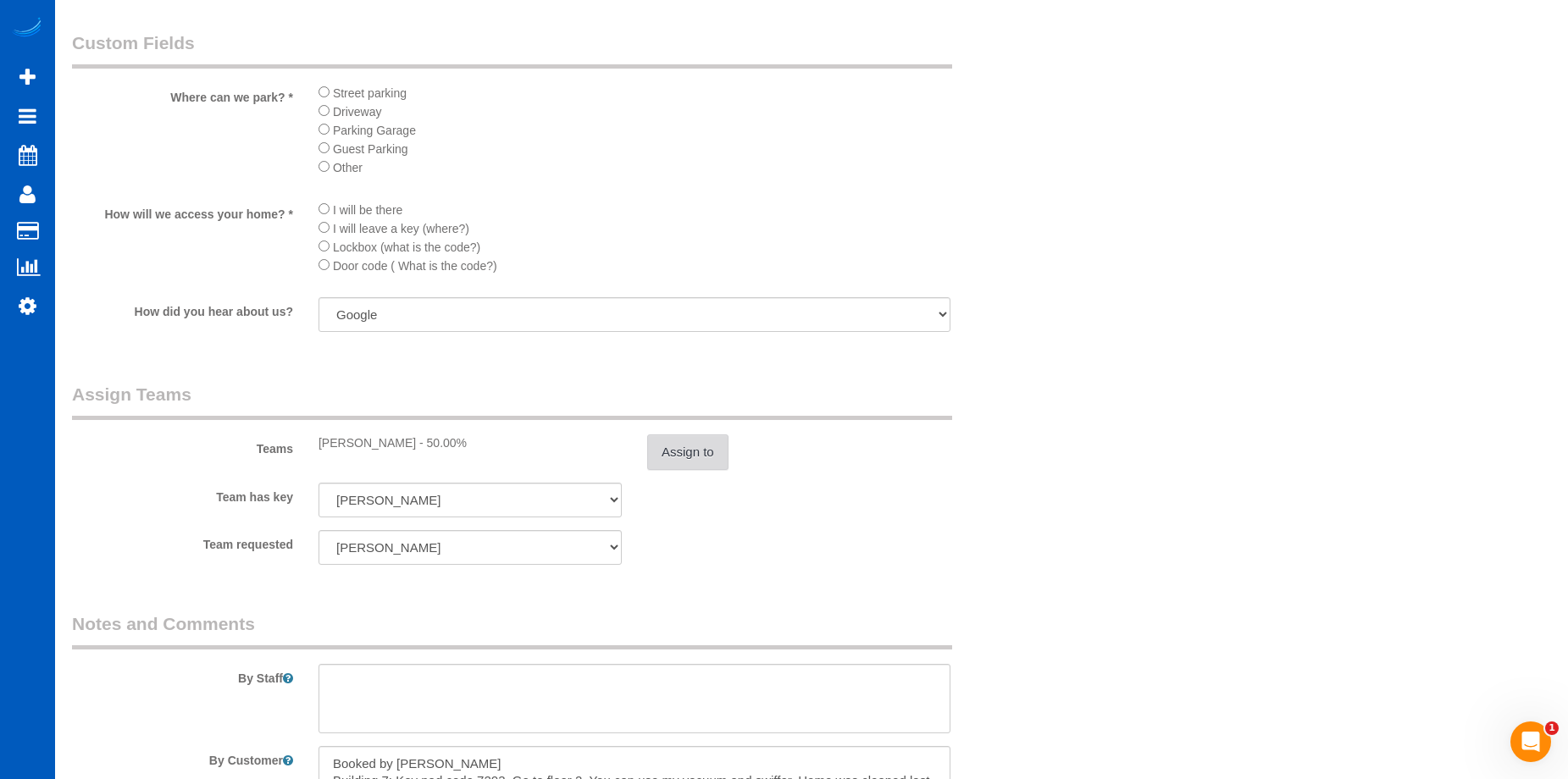
click at [705, 444] on button "Assign to" at bounding box center [687, 452] width 82 height 36
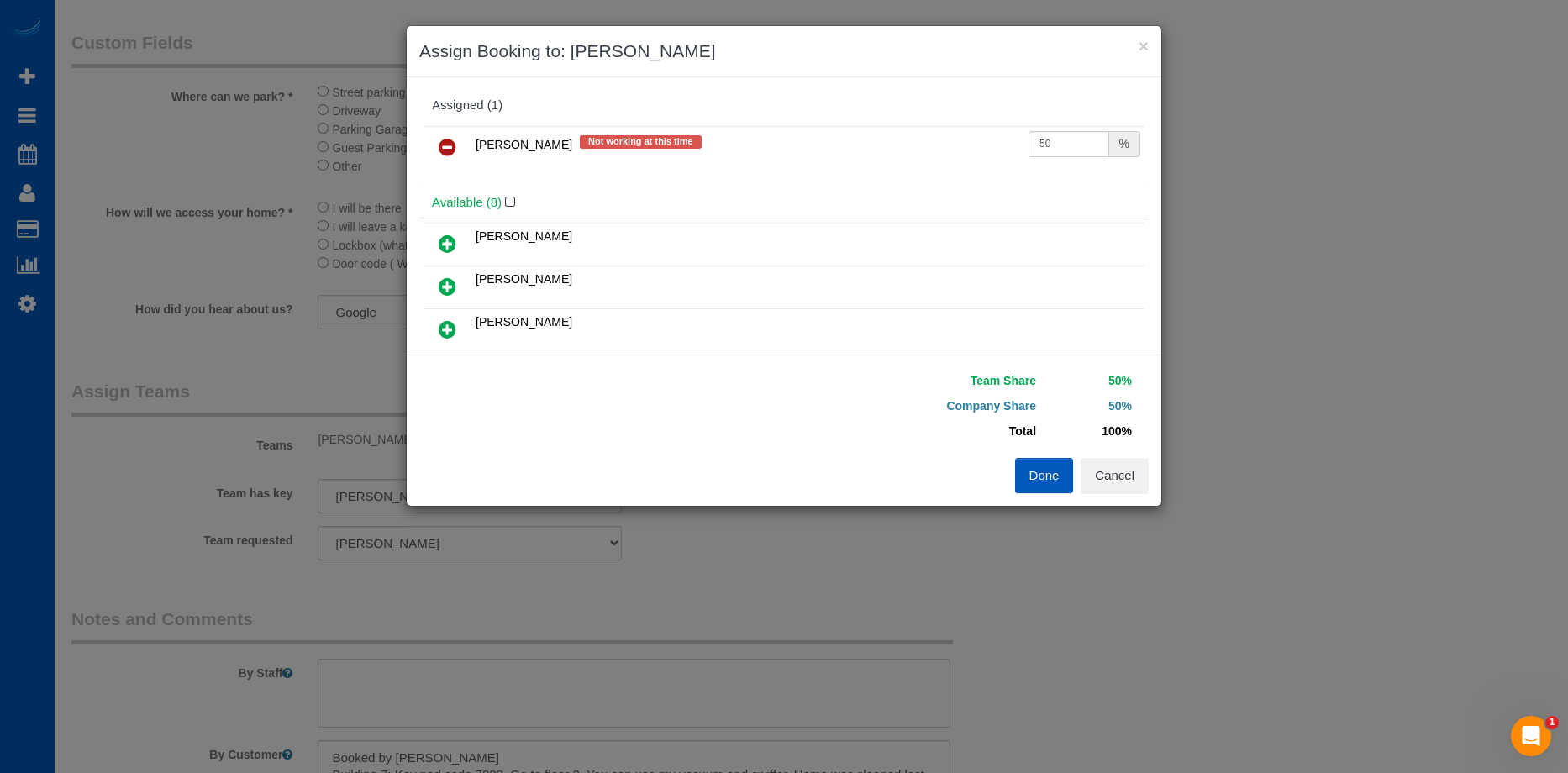
click at [453, 145] on icon at bounding box center [448, 146] width 17 height 20
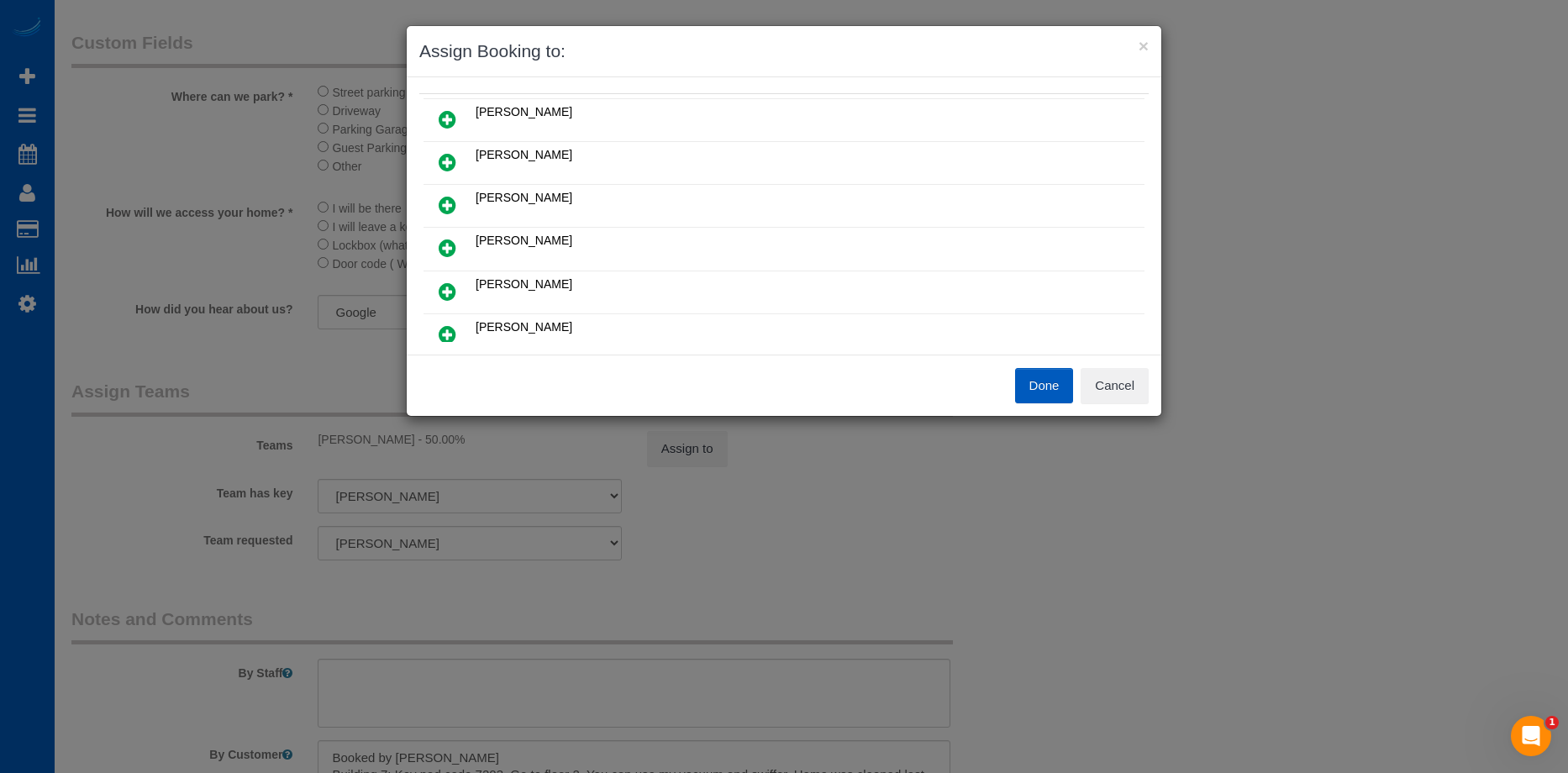
click at [447, 245] on icon at bounding box center [448, 247] width 17 height 20
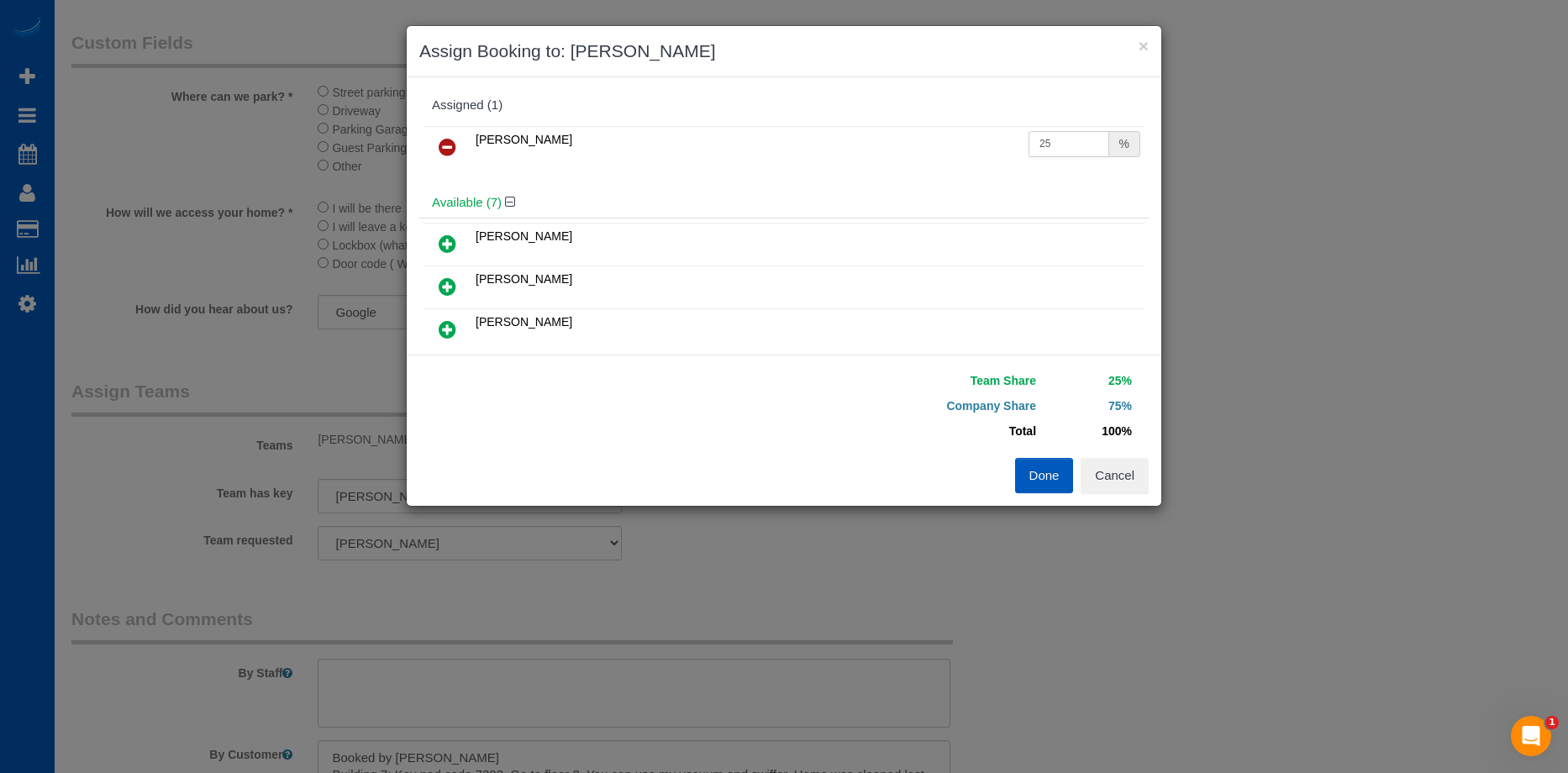
drag, startPoint x: 1050, startPoint y: 144, endPoint x: 832, endPoint y: 148, distance: 218.0
click at [832, 148] on tr "Nataliia Moskalenko 25 %" at bounding box center [784, 147] width 721 height 43
type input "50"
drag, startPoint x: 1060, startPoint y: 477, endPoint x: 1033, endPoint y: 460, distance: 31.9
click at [1059, 476] on button "Done" at bounding box center [1045, 475] width 59 height 36
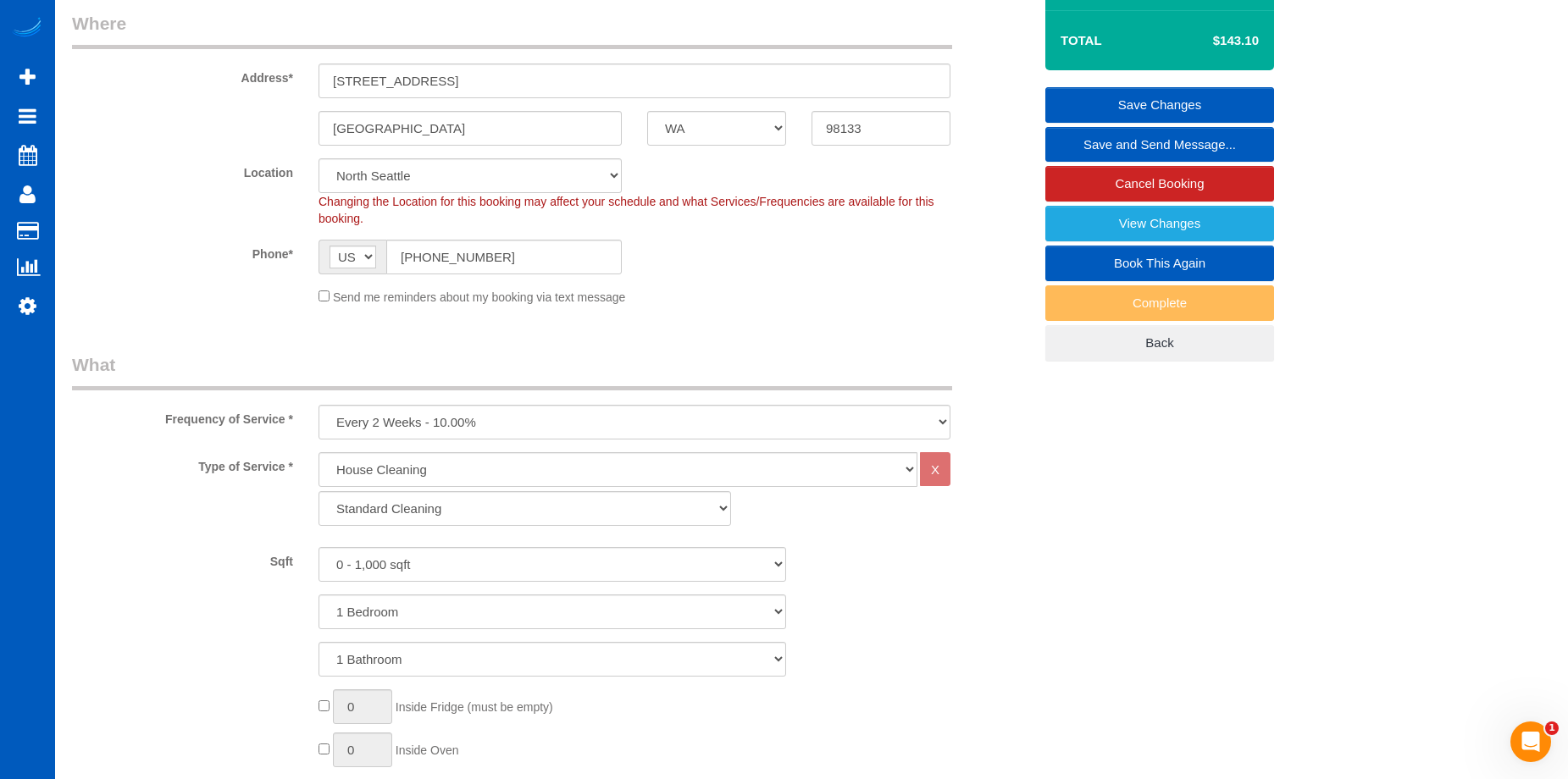
scroll to position [254, 0]
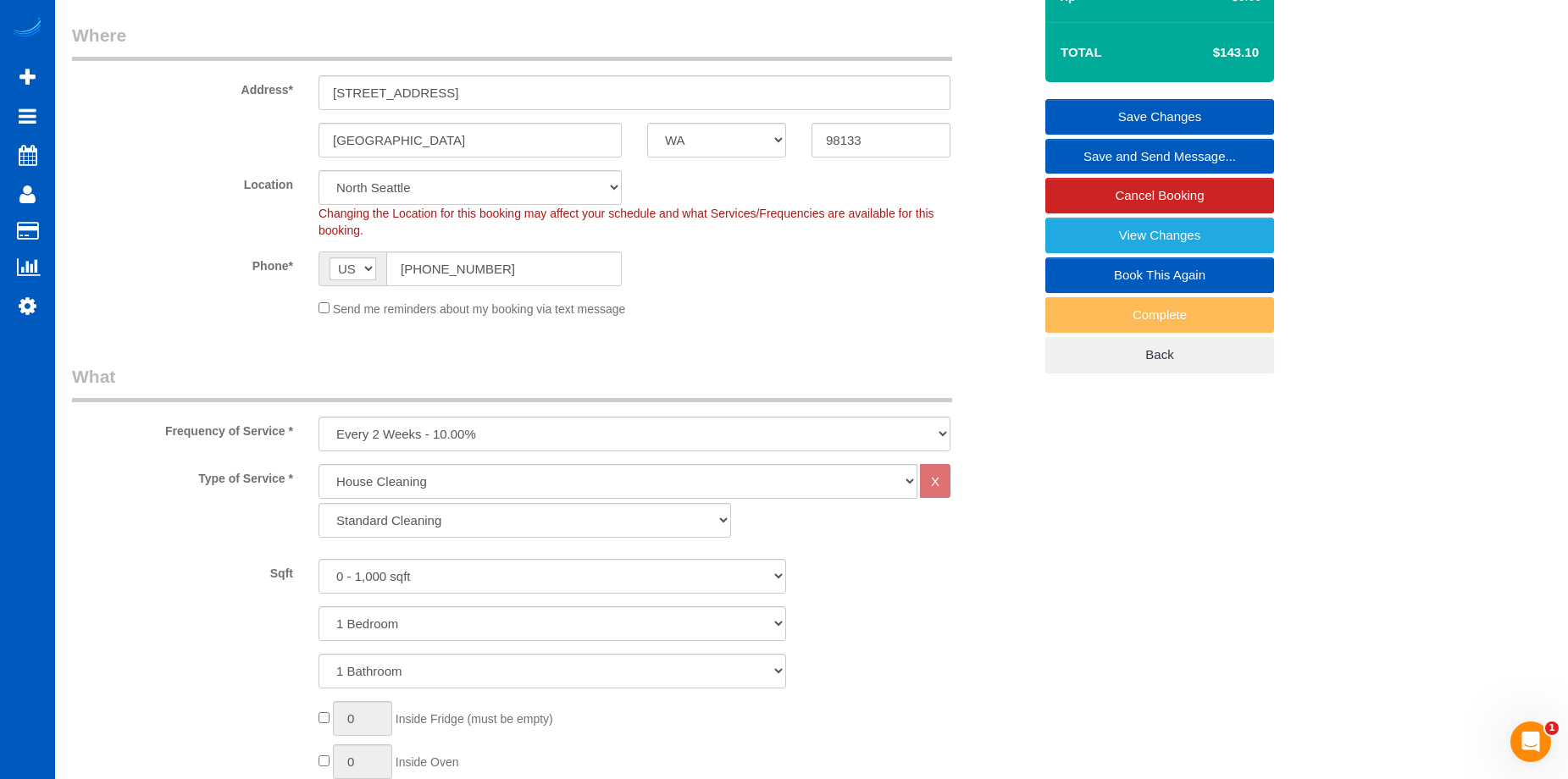
click at [1088, 118] on link "Save Changes" at bounding box center [1159, 117] width 229 height 36
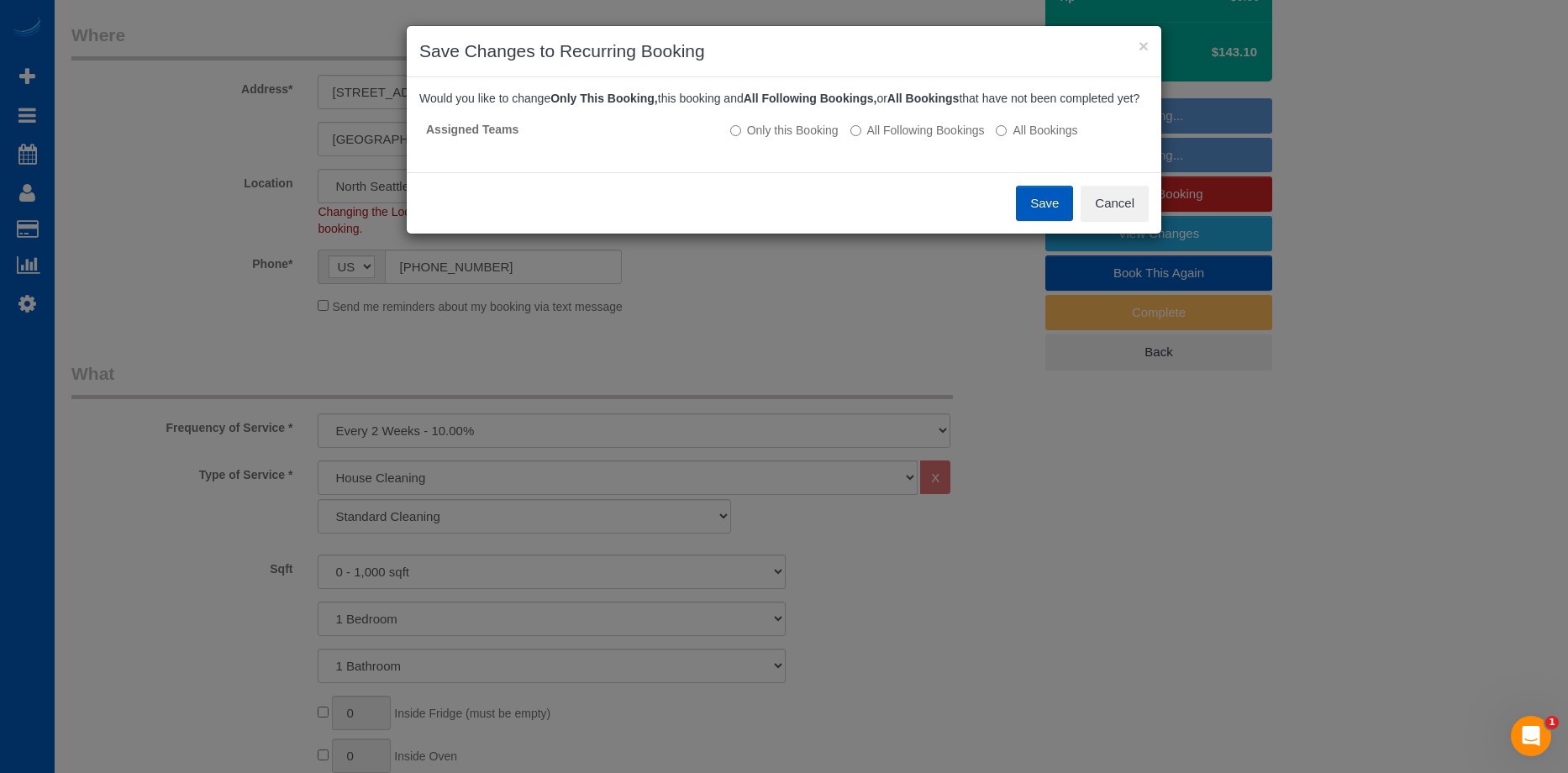
click at [1028, 212] on button "Save" at bounding box center [1045, 203] width 57 height 36
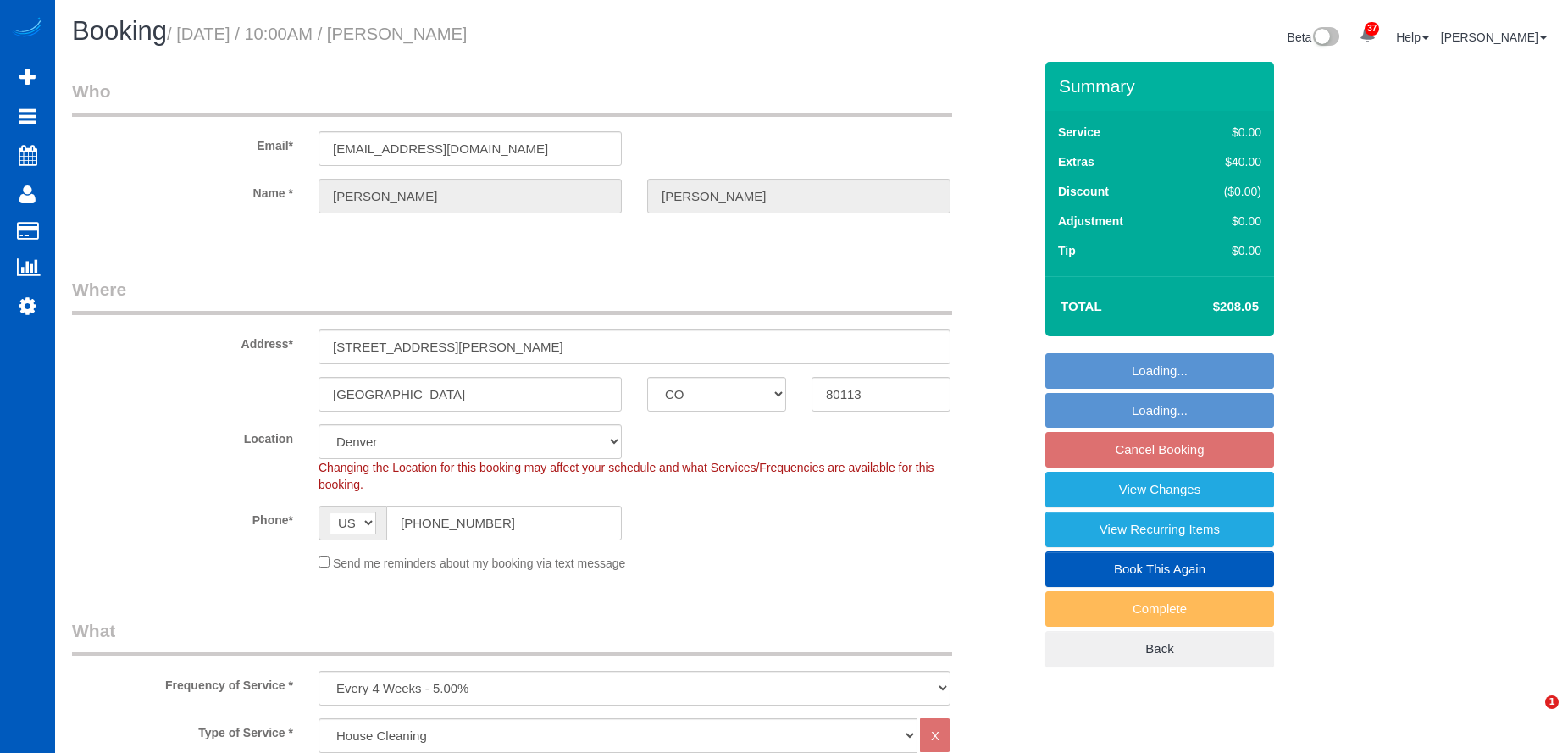
select select "CO"
select select "199"
select select "1501"
select select "2"
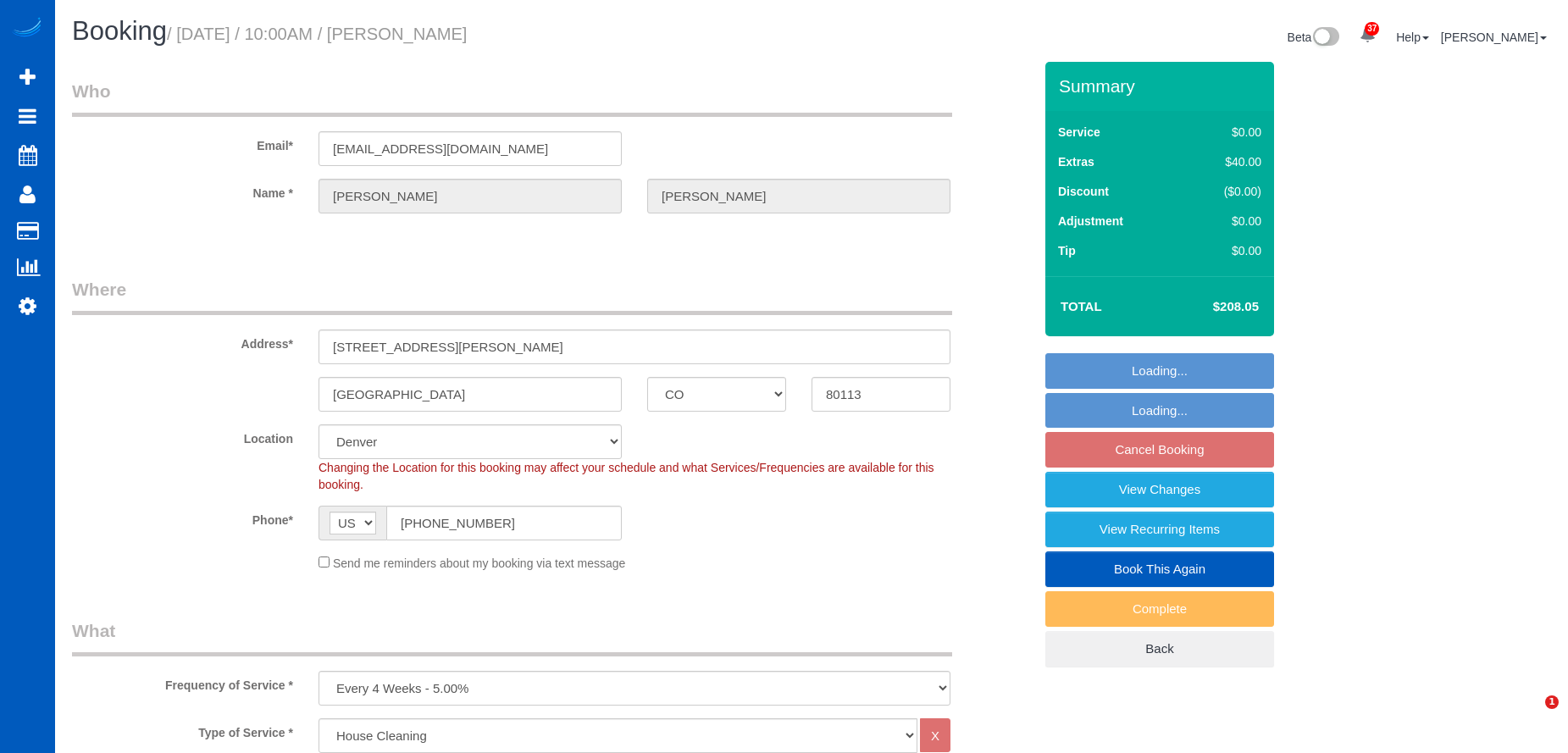
select select "spot1"
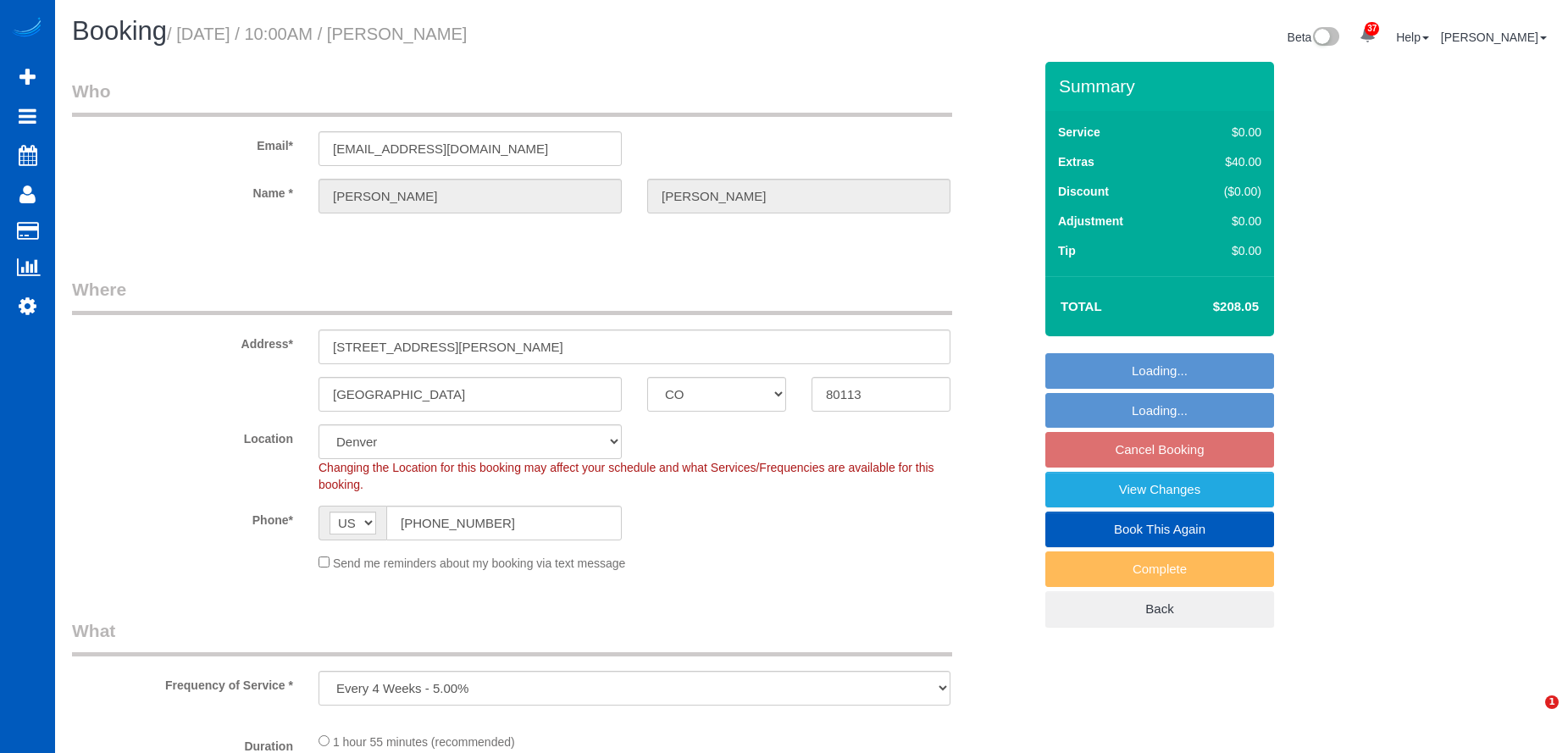
select select "CO"
select select "spot1"
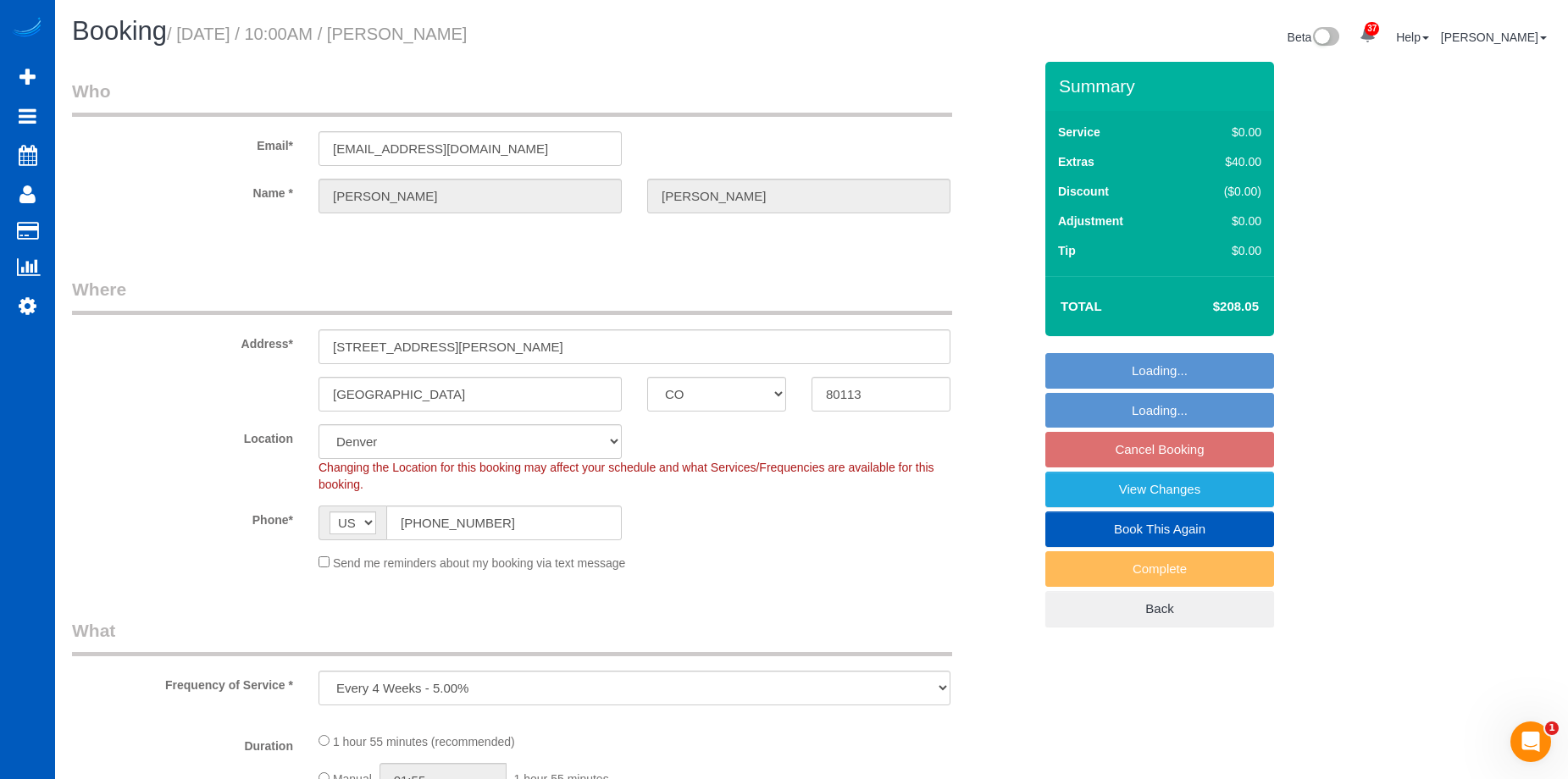
select select "199"
select select "1501"
select select "2"
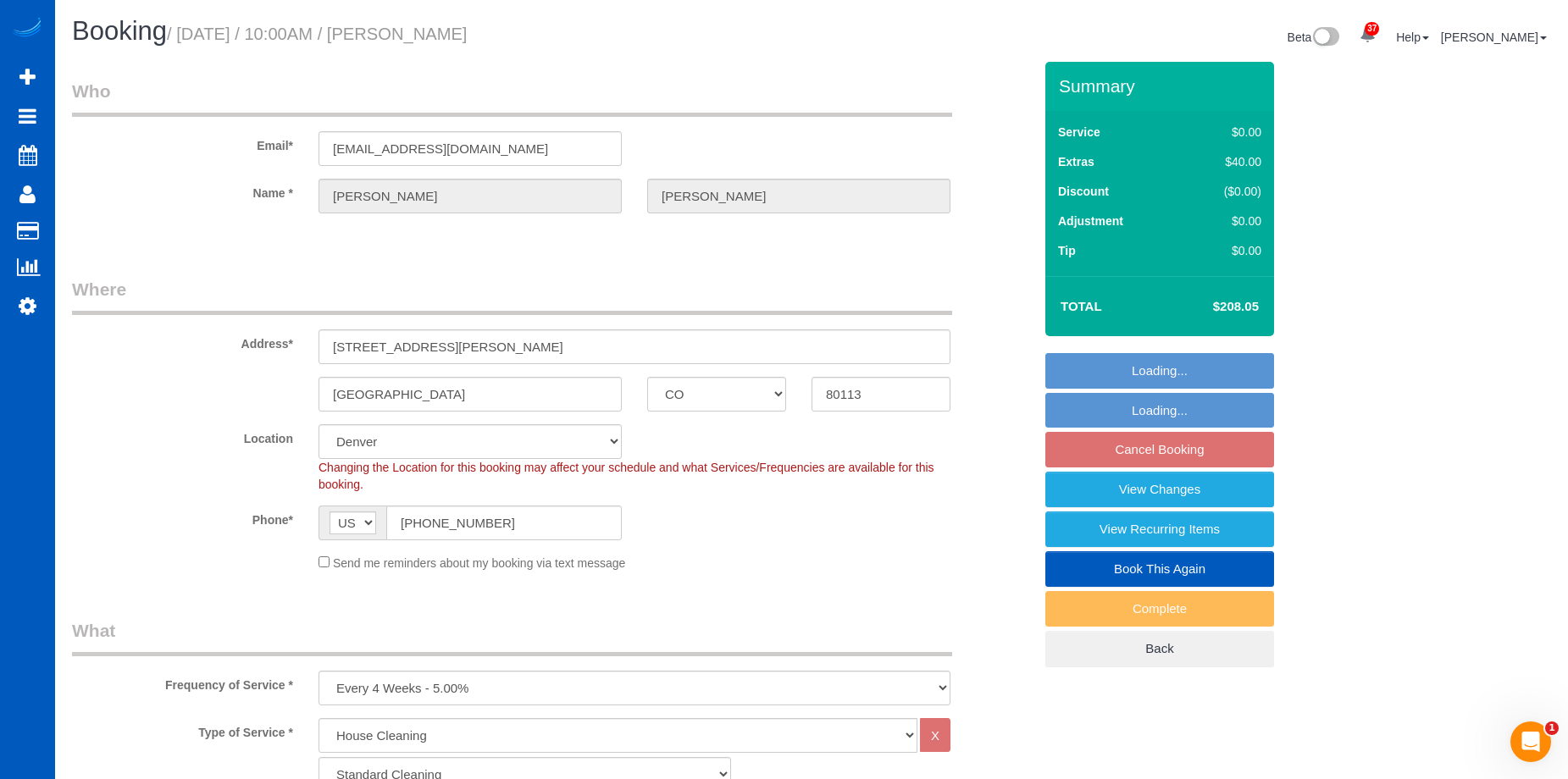
select select "1501"
select select "2"
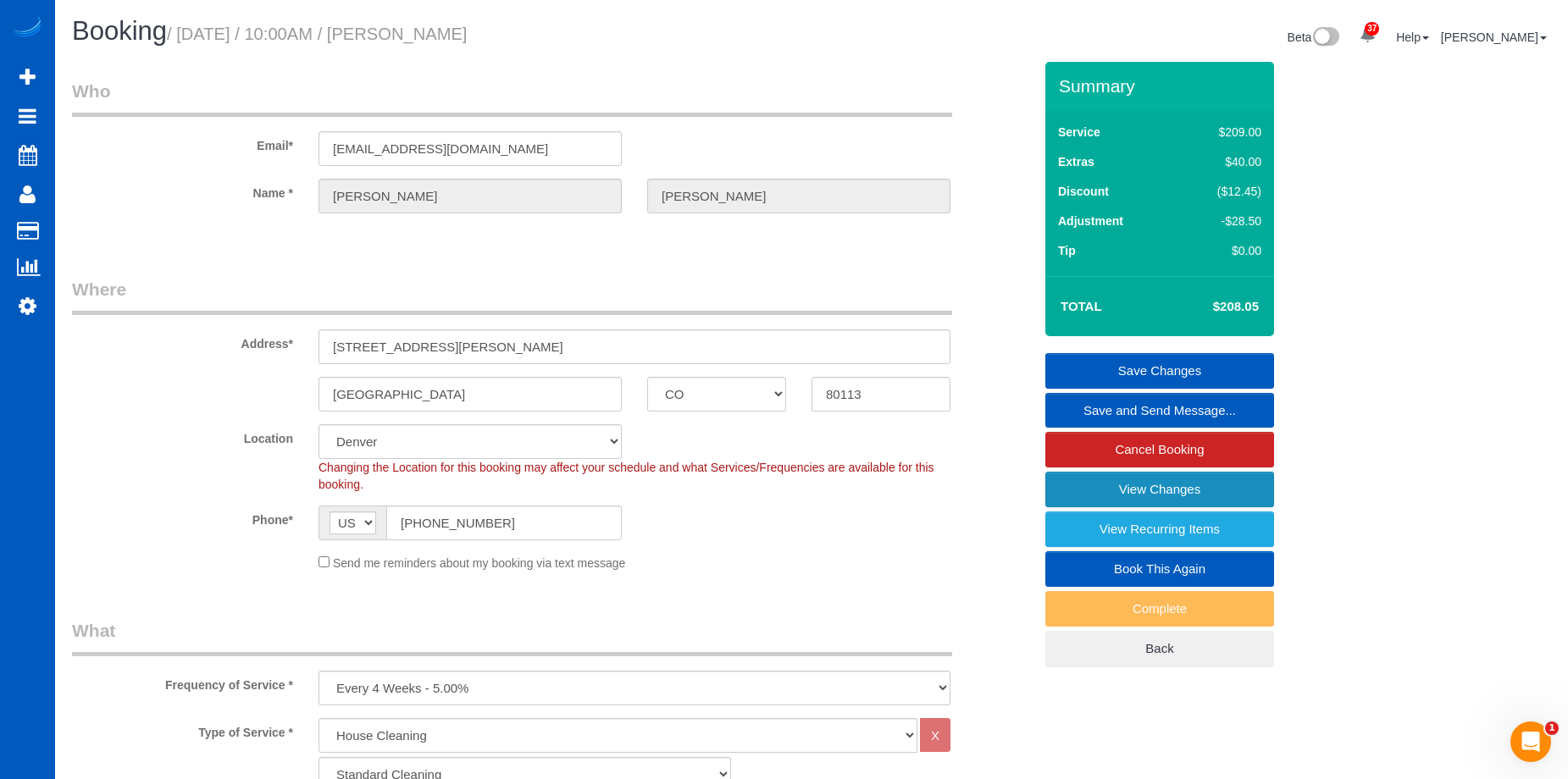
click at [1056, 483] on link "View Changes" at bounding box center [1159, 490] width 229 height 36
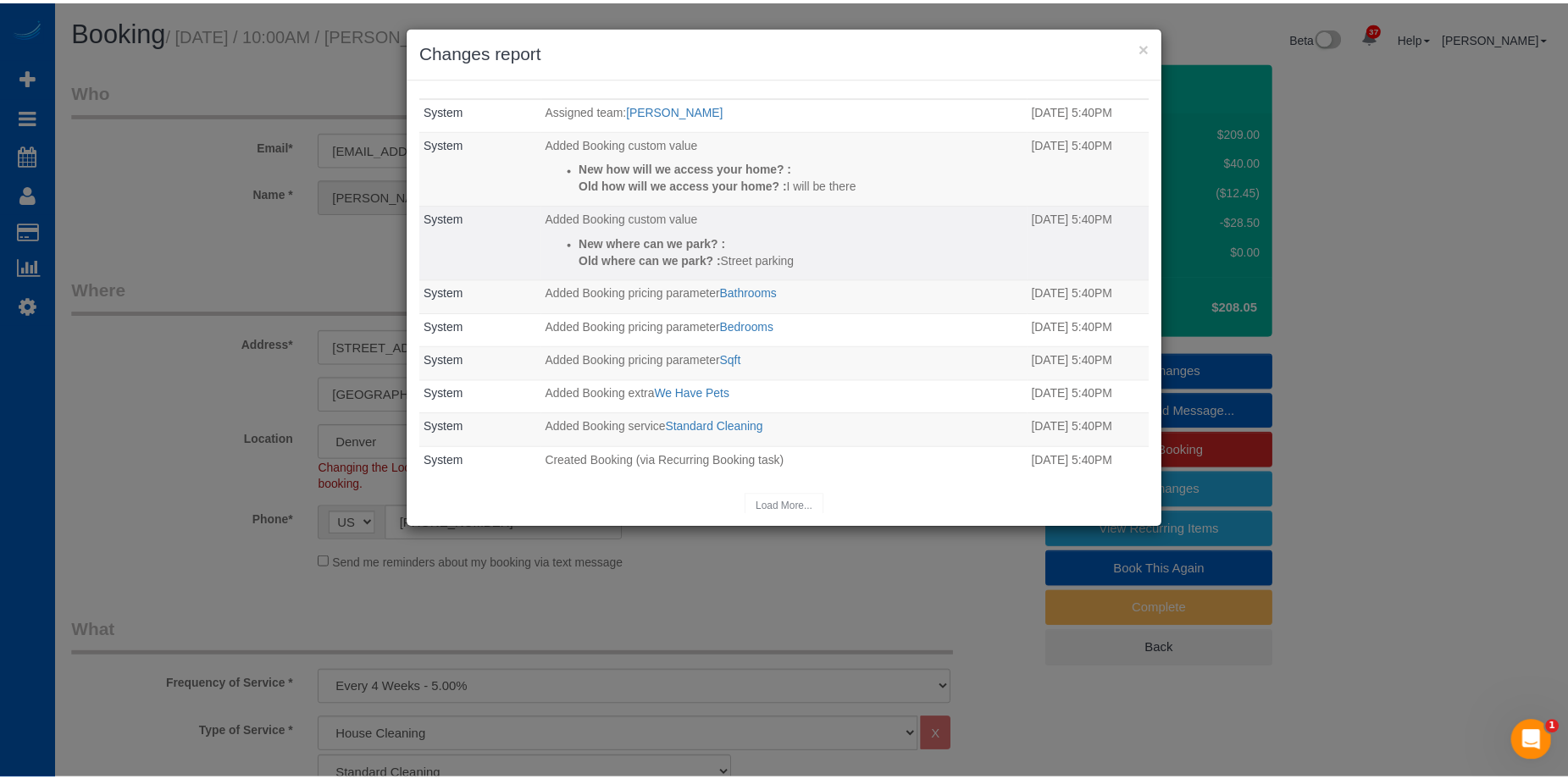
scroll to position [26, 0]
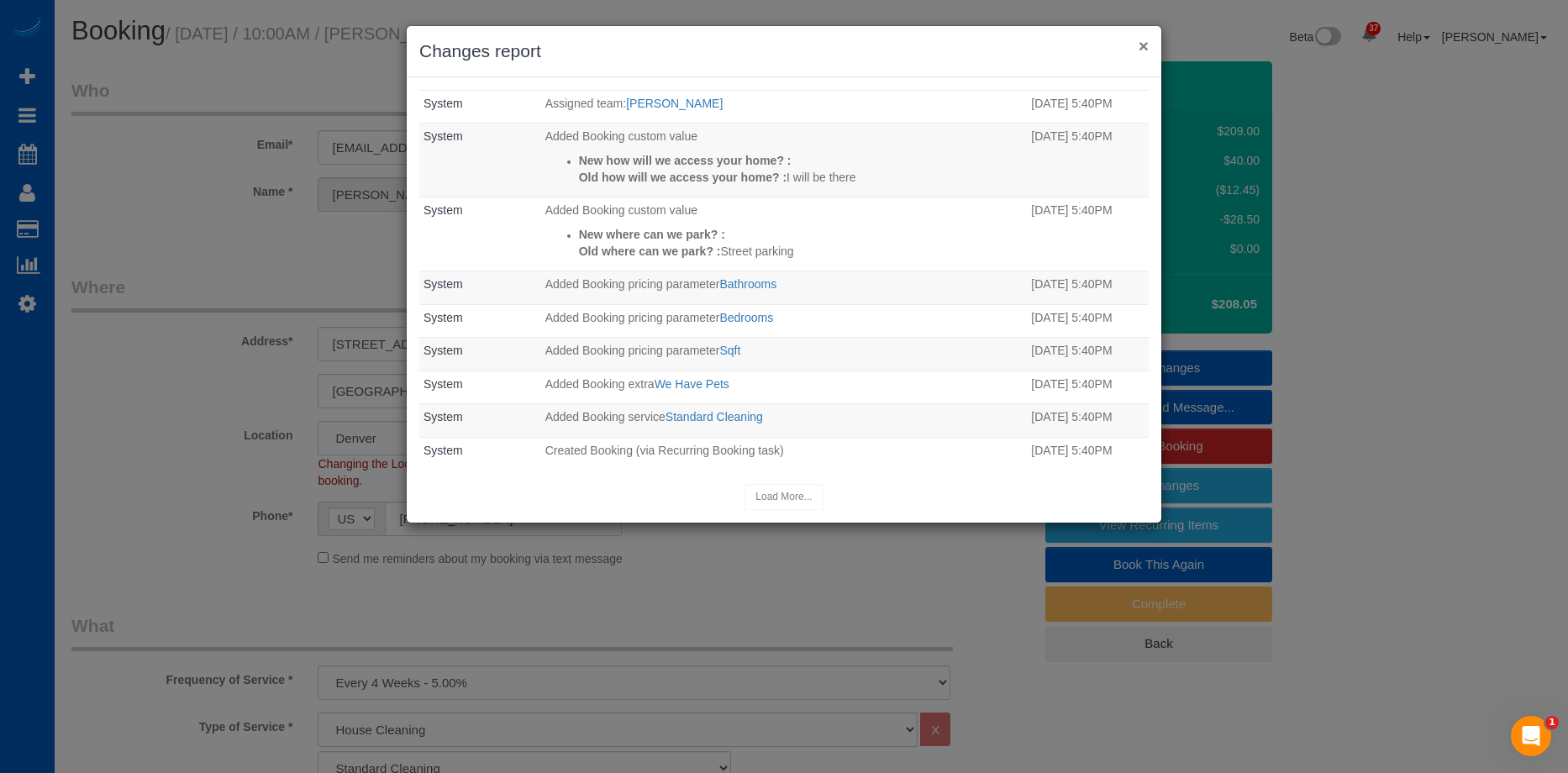
click at [1144, 37] on button "×" at bounding box center [1144, 45] width 10 height 17
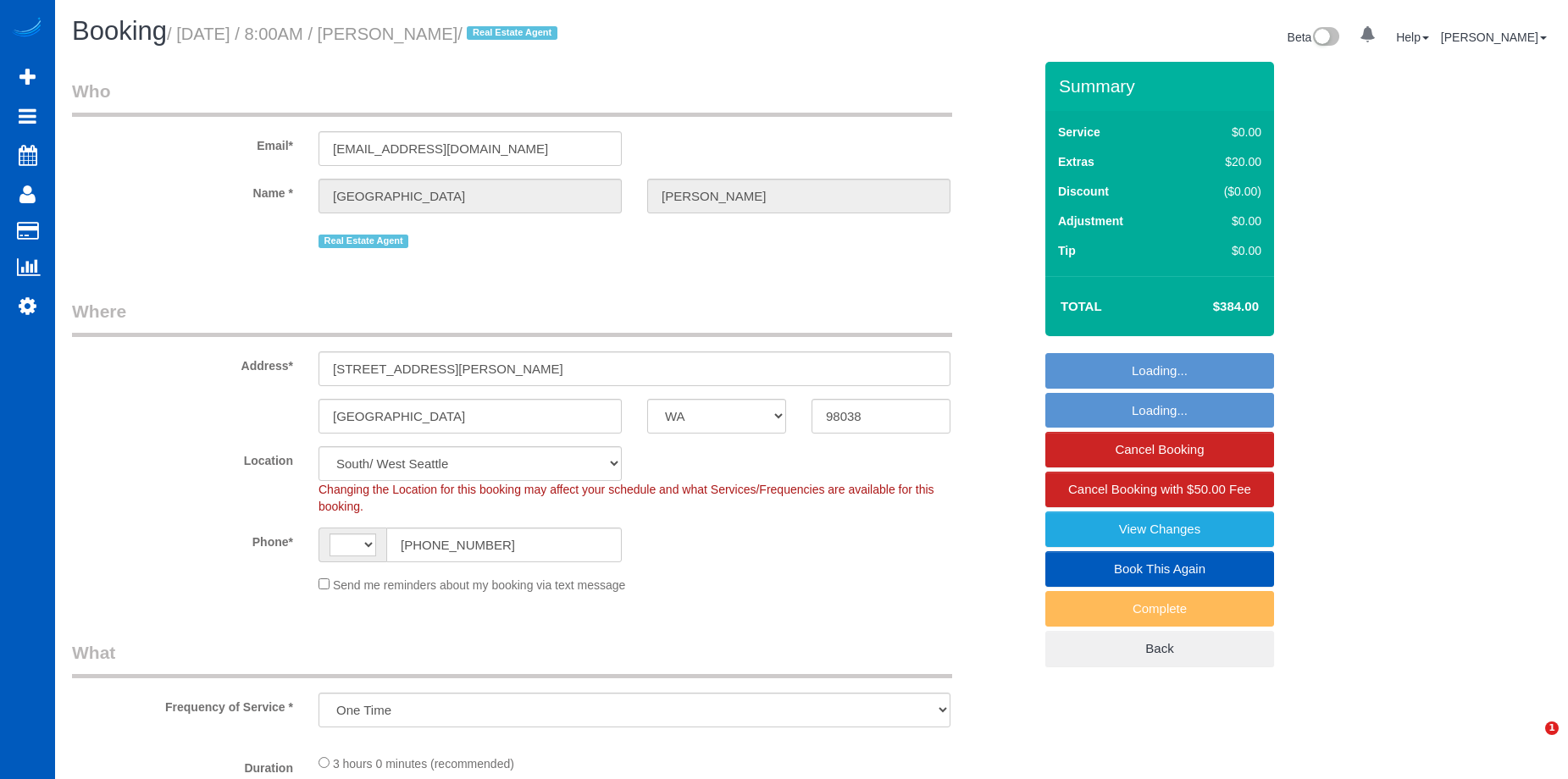
select select "WA"
select select "string:fspay-2cc8417b-59ec-4ed3-ad8c-0c2d74ced964"
select select "number:10"
select select "object:605"
select select "string:[GEOGRAPHIC_DATA]"
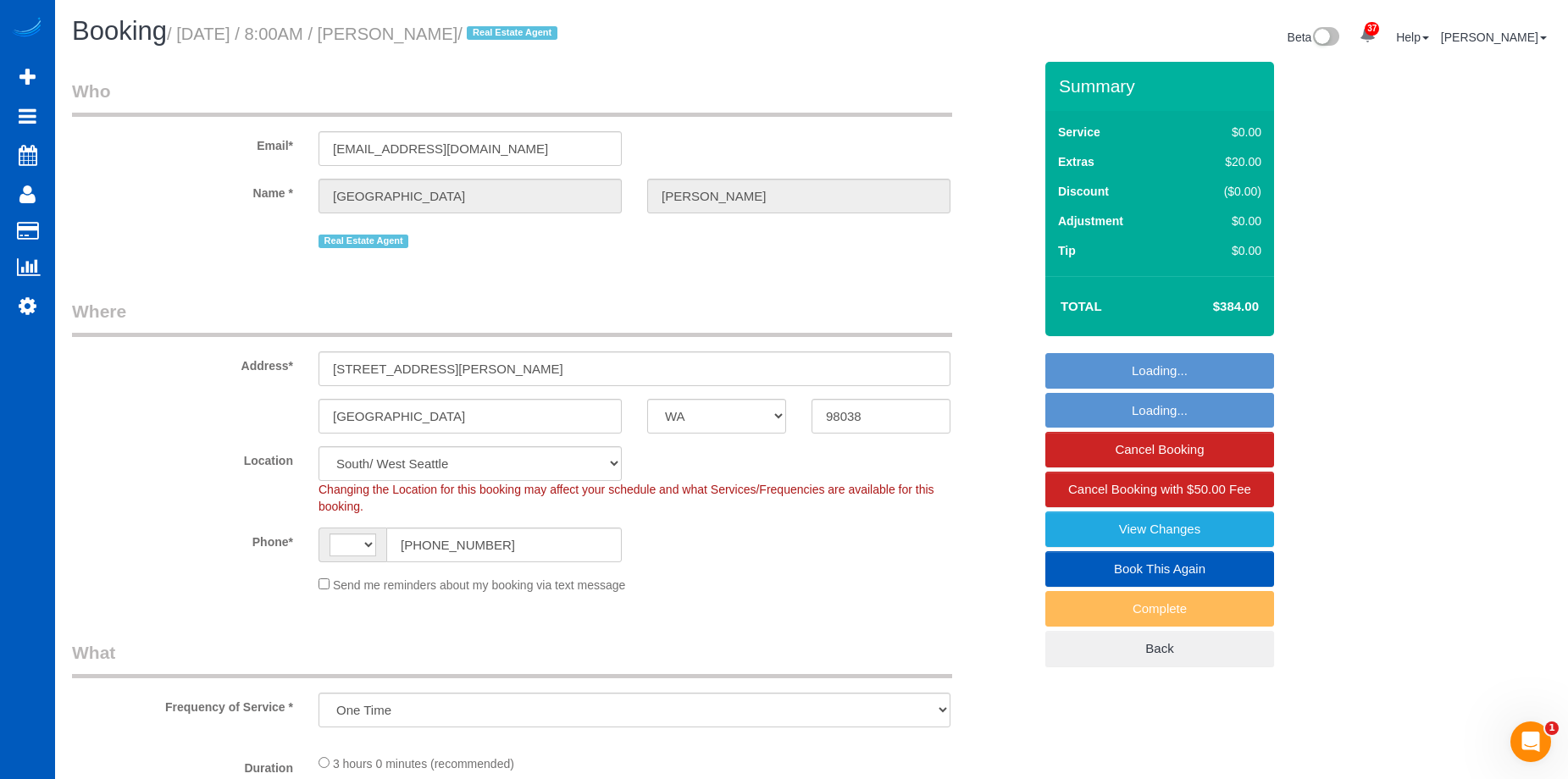
select select "spot1"
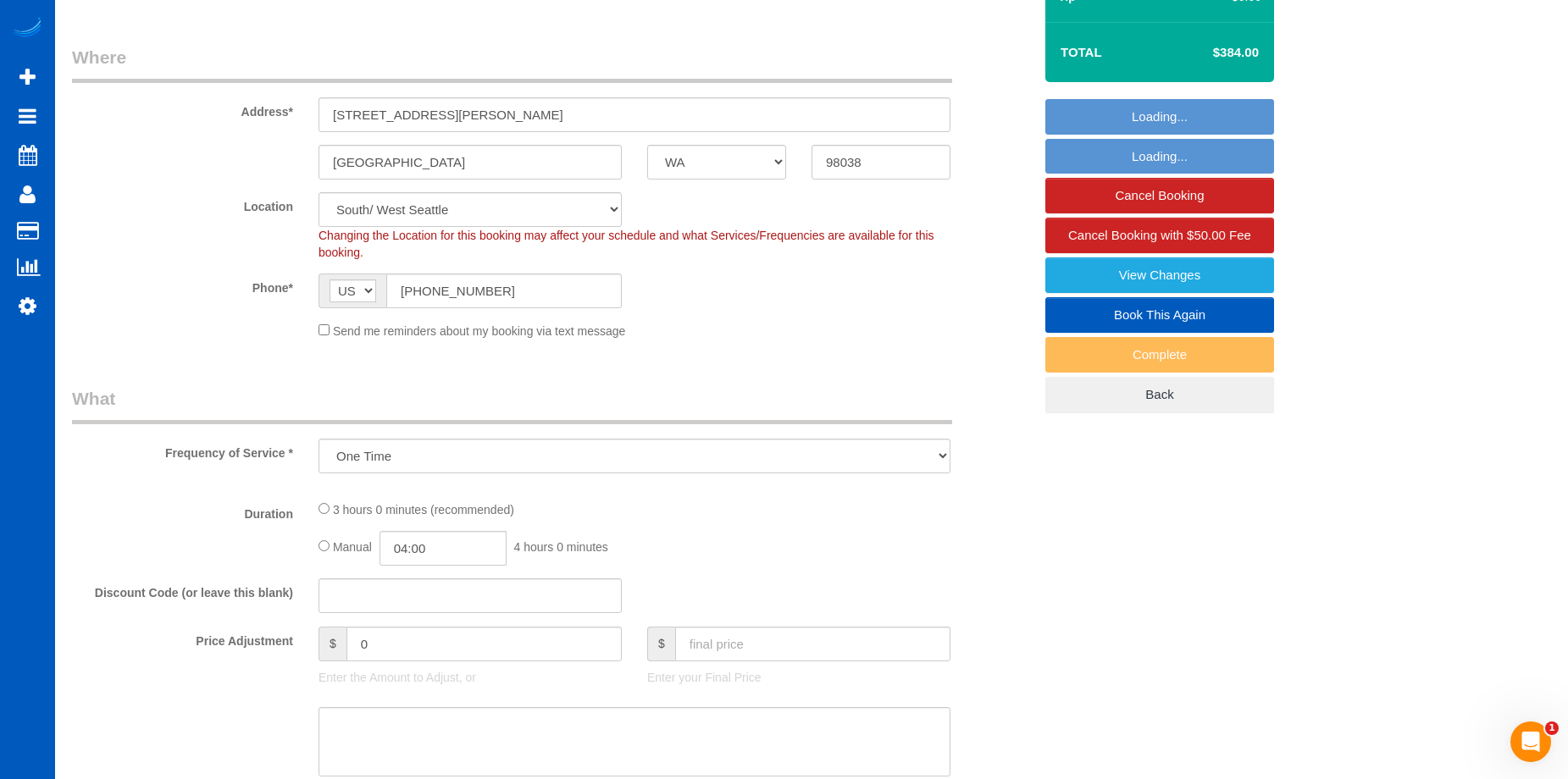
select select "199"
select select "2"
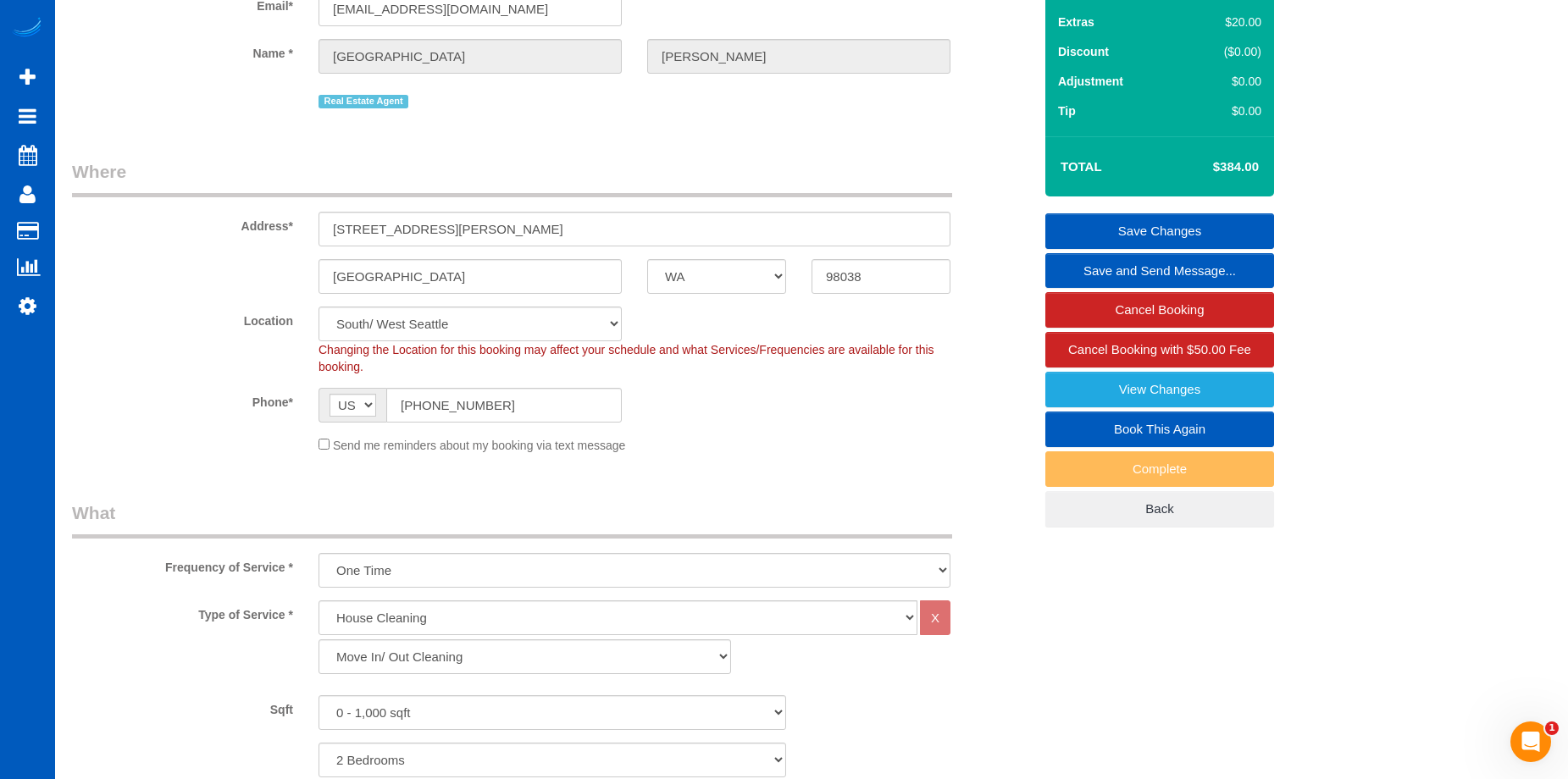
scroll to position [85, 0]
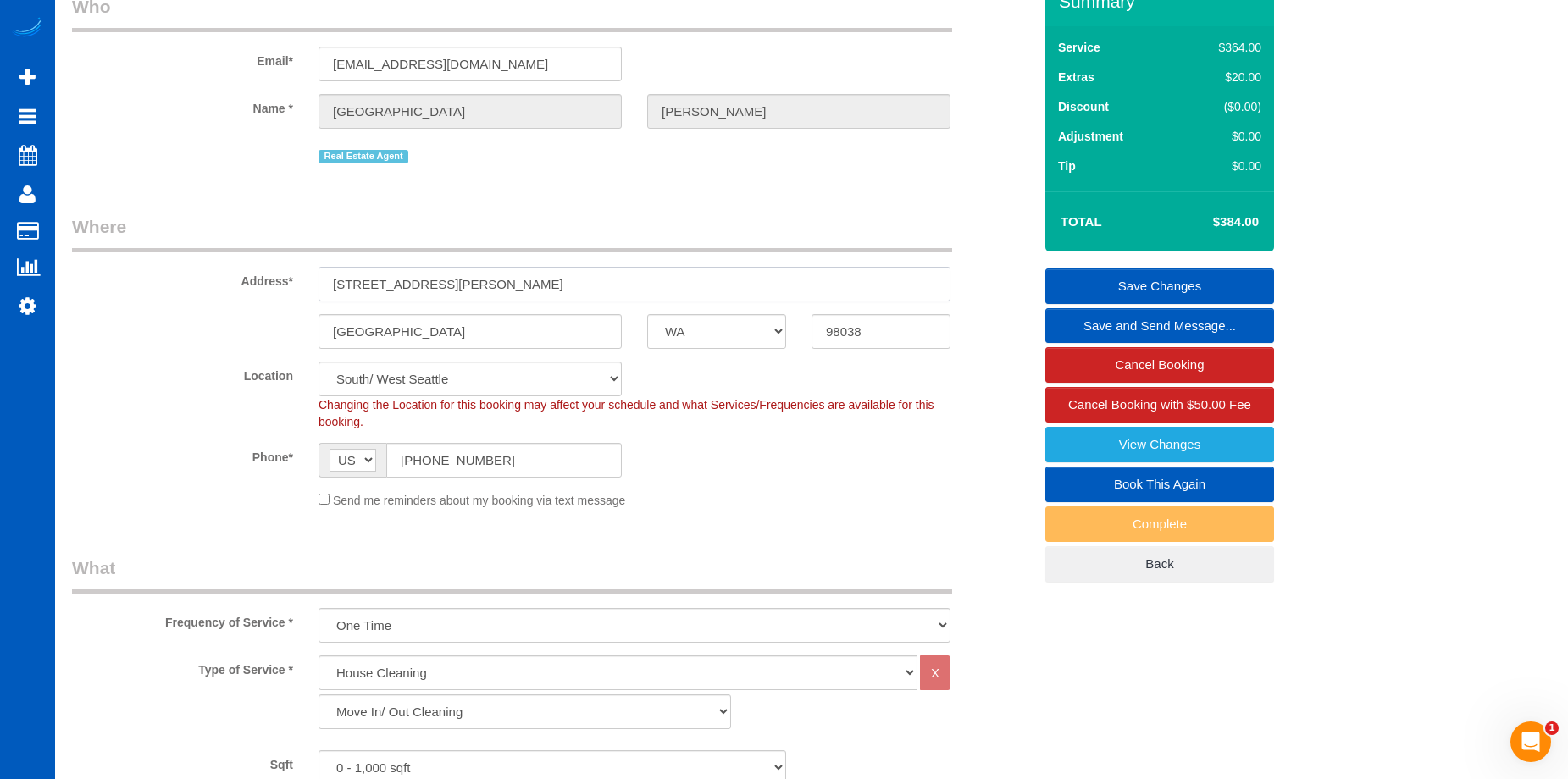
drag, startPoint x: 489, startPoint y: 284, endPoint x: 165, endPoint y: 267, distance: 324.4
click at [165, 267] on div "Address* [STREET_ADDRESS][PERSON_NAME]" at bounding box center [552, 257] width 985 height 87
